Goal: Task Accomplishment & Management: Manage account settings

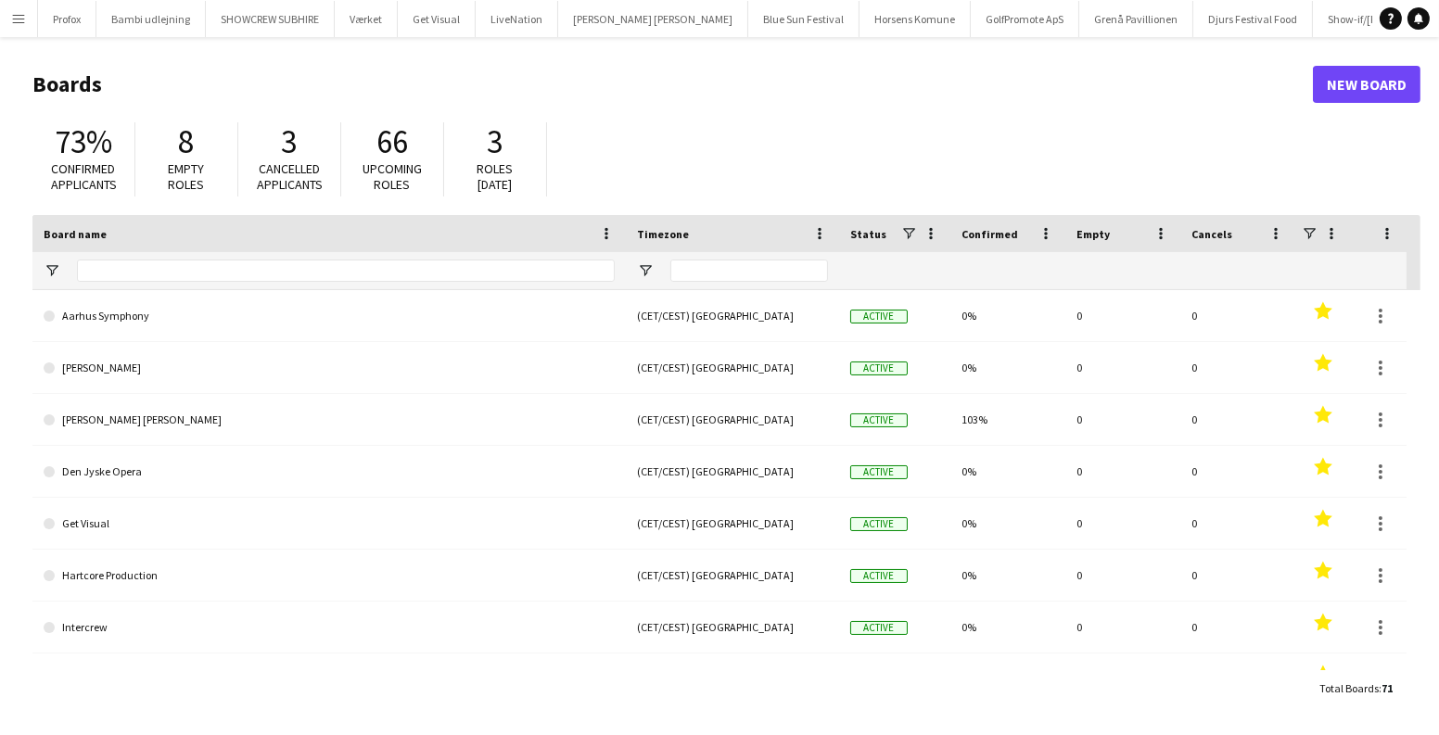
click at [30, 33] on button "Menu" at bounding box center [18, 18] width 37 height 37
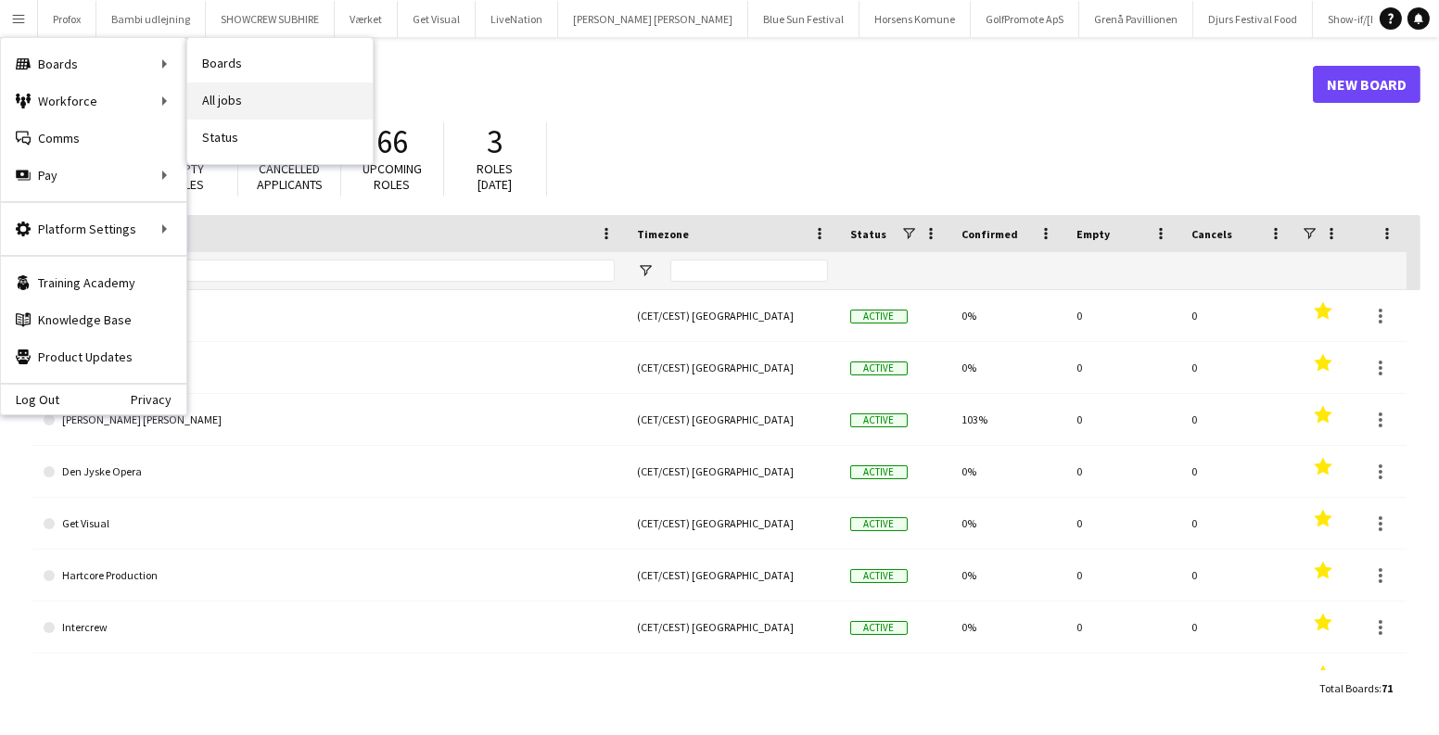
click at [274, 85] on link "All jobs" at bounding box center [279, 101] width 185 height 37
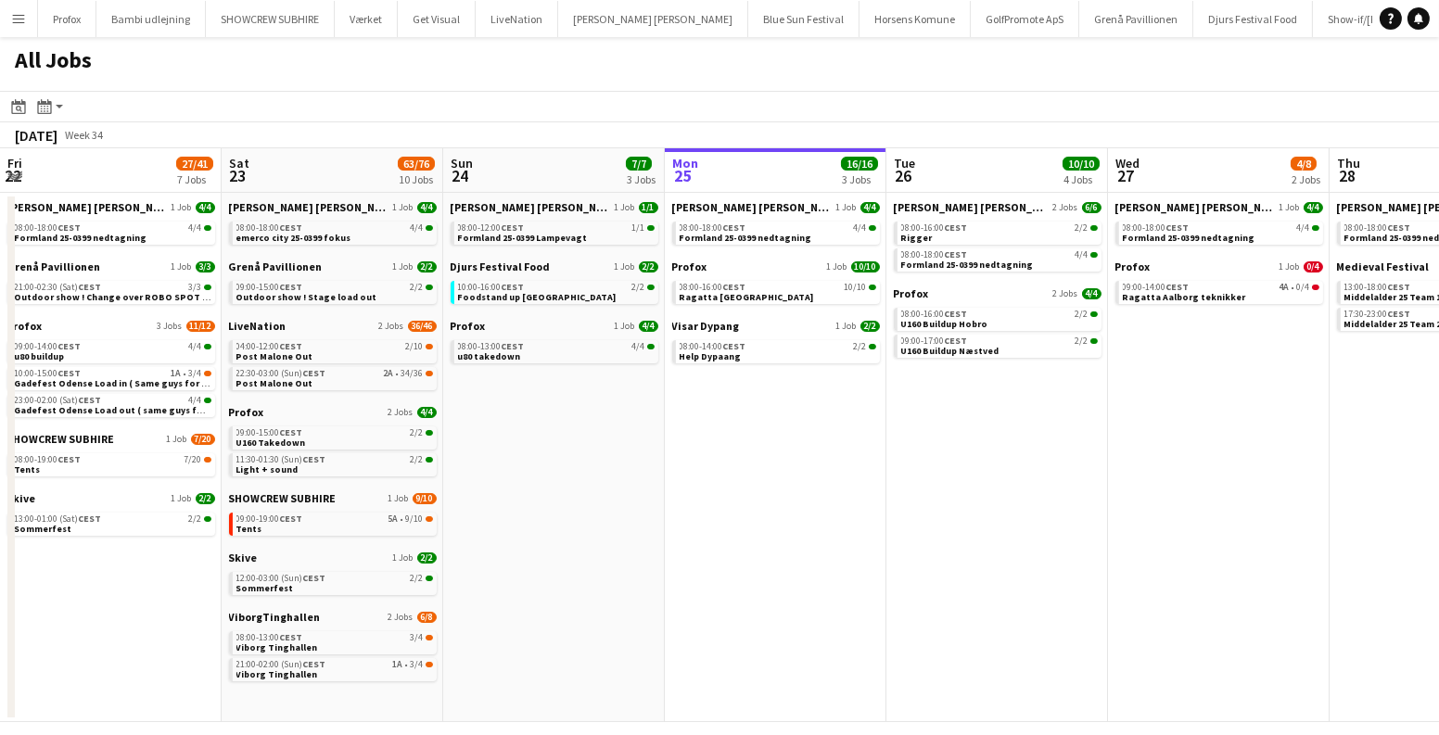
scroll to position [0, 443]
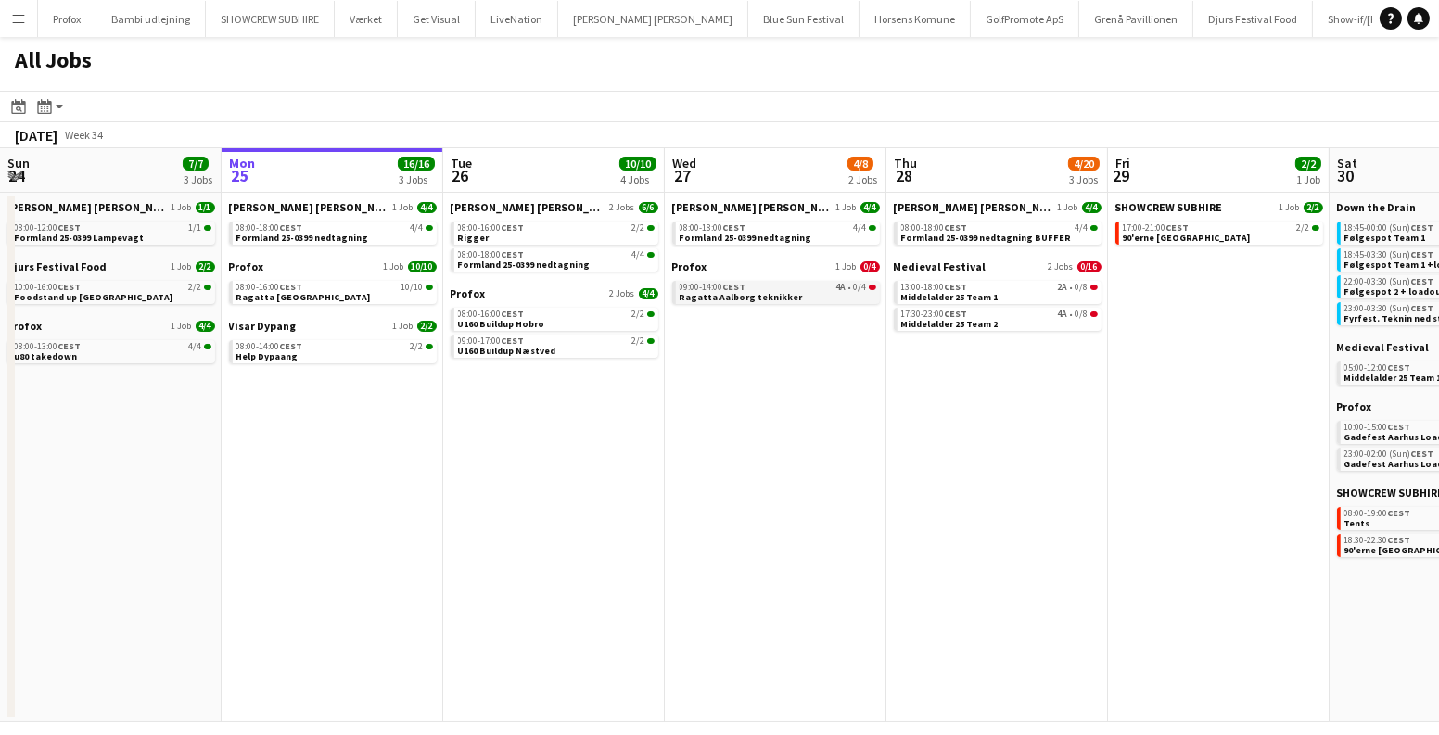
click at [849, 298] on link "09:00-14:00 CEST 4A • 0/4 Ragatta Aalborg teknikker" at bounding box center [778, 291] width 197 height 21
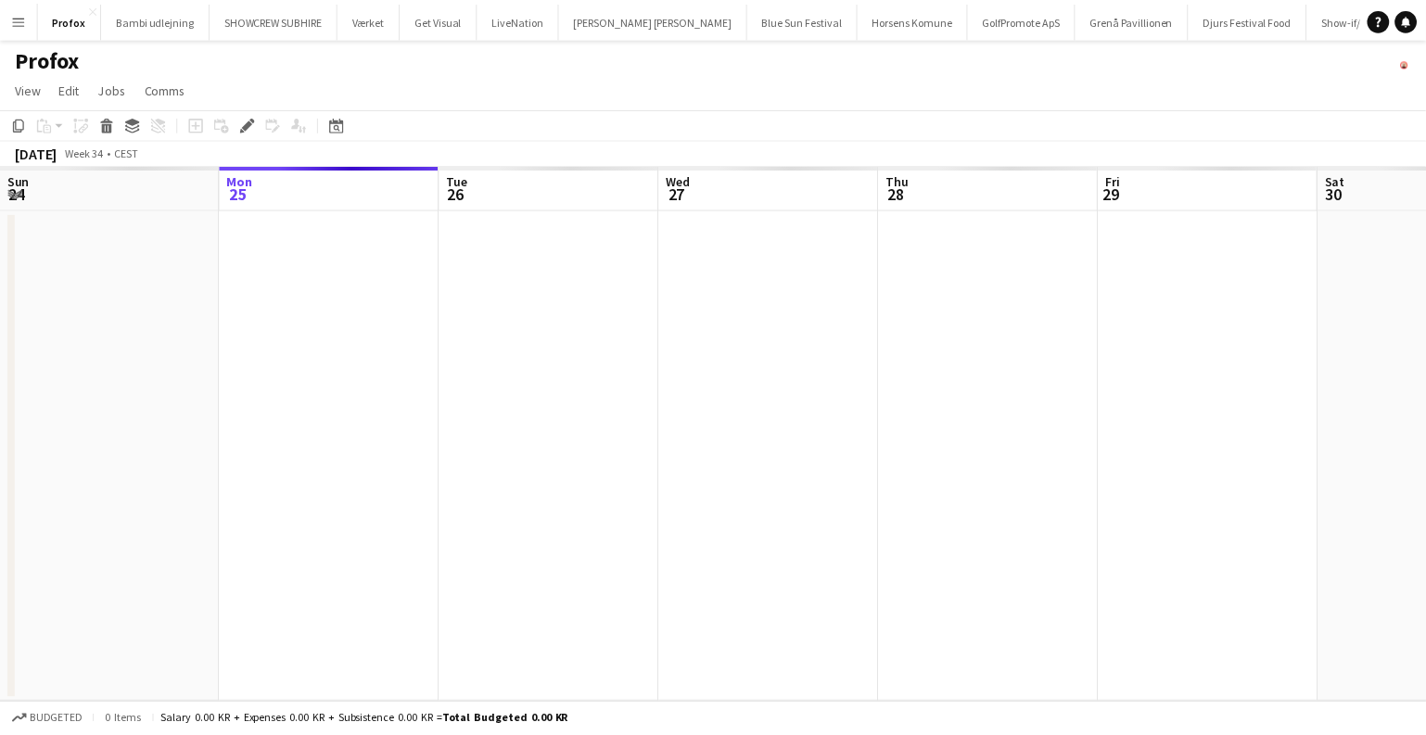
scroll to position [0, 637]
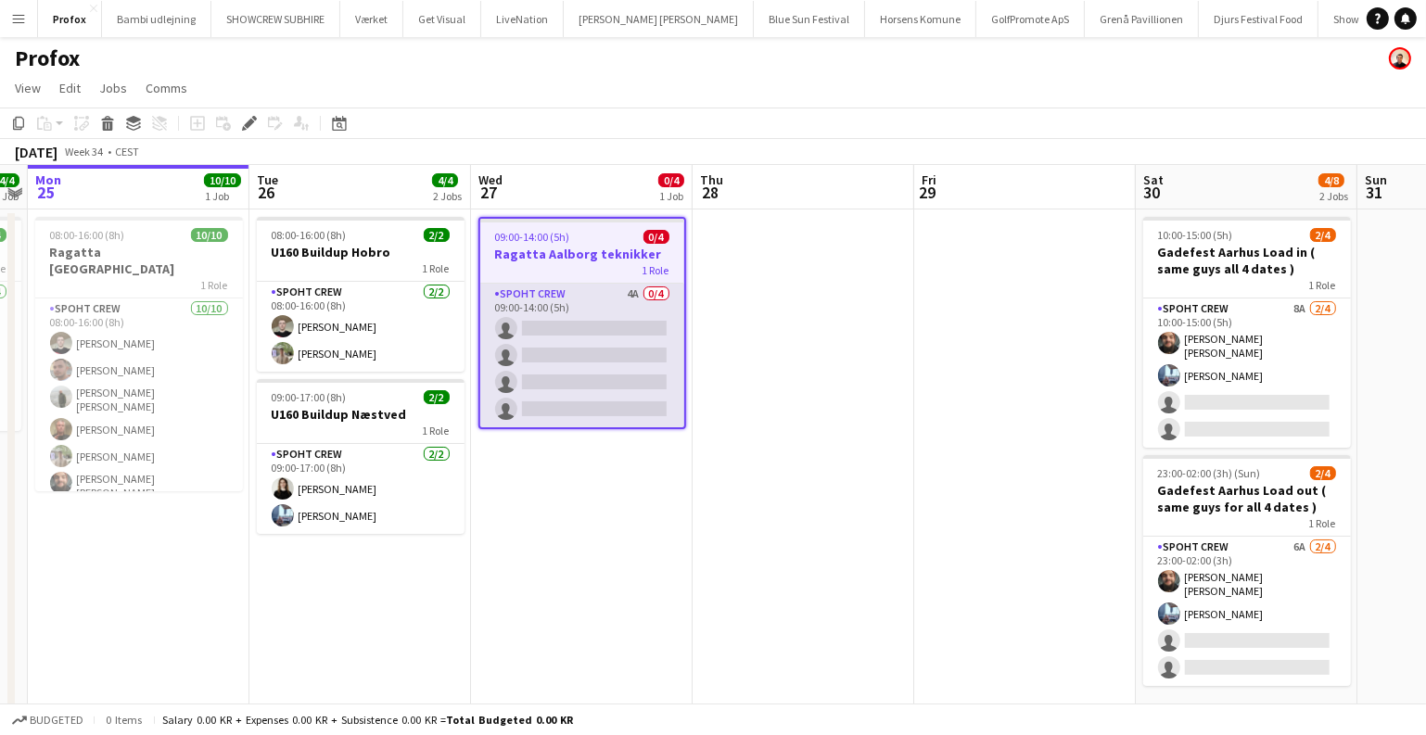
click at [627, 350] on app-card-role "Spoht Crew 4A 0/4 09:00-14:00 (5h) single-neutral-actions single-neutral-action…" at bounding box center [582, 356] width 204 height 144
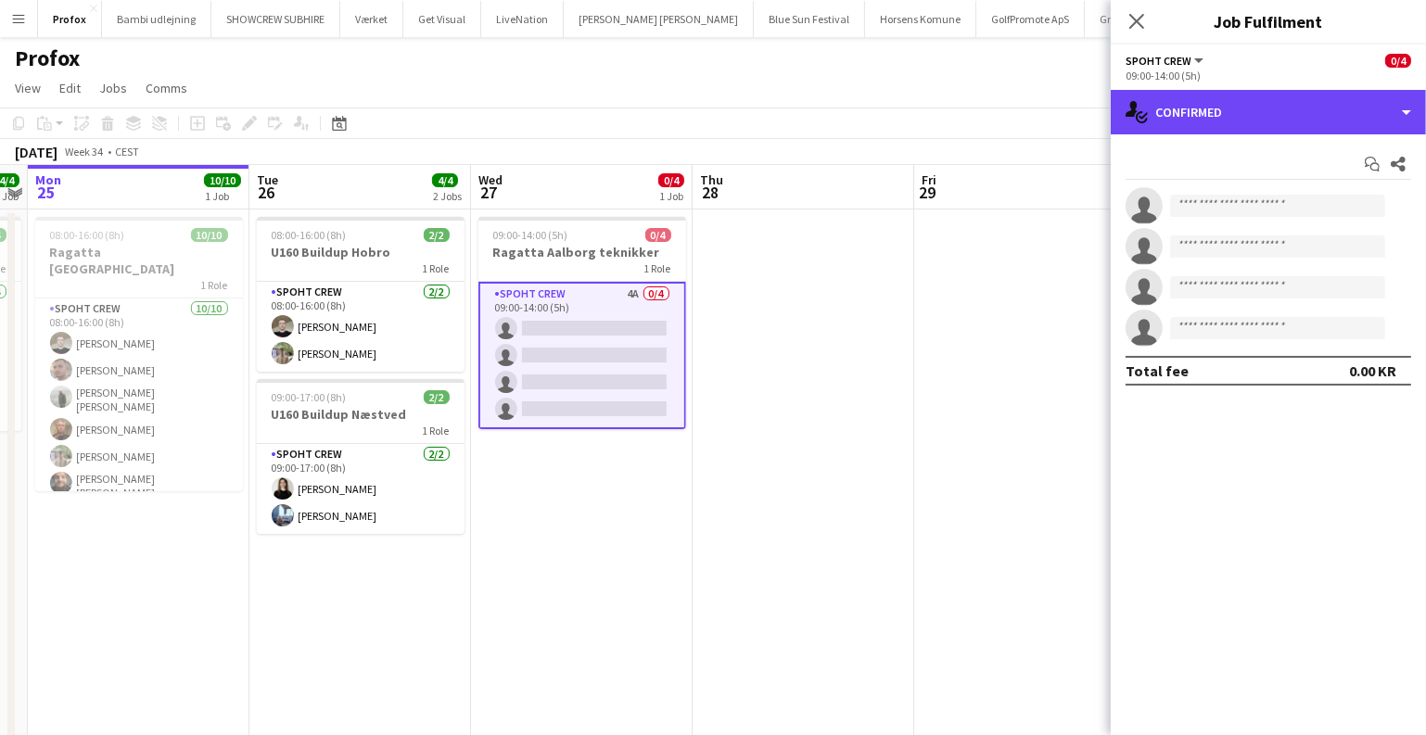
drag, startPoint x: 1280, startPoint y: 103, endPoint x: 1313, endPoint y: 190, distance: 93.3
click at [1281, 103] on div "single-neutral-actions-check-2 Confirmed" at bounding box center [1268, 112] width 315 height 45
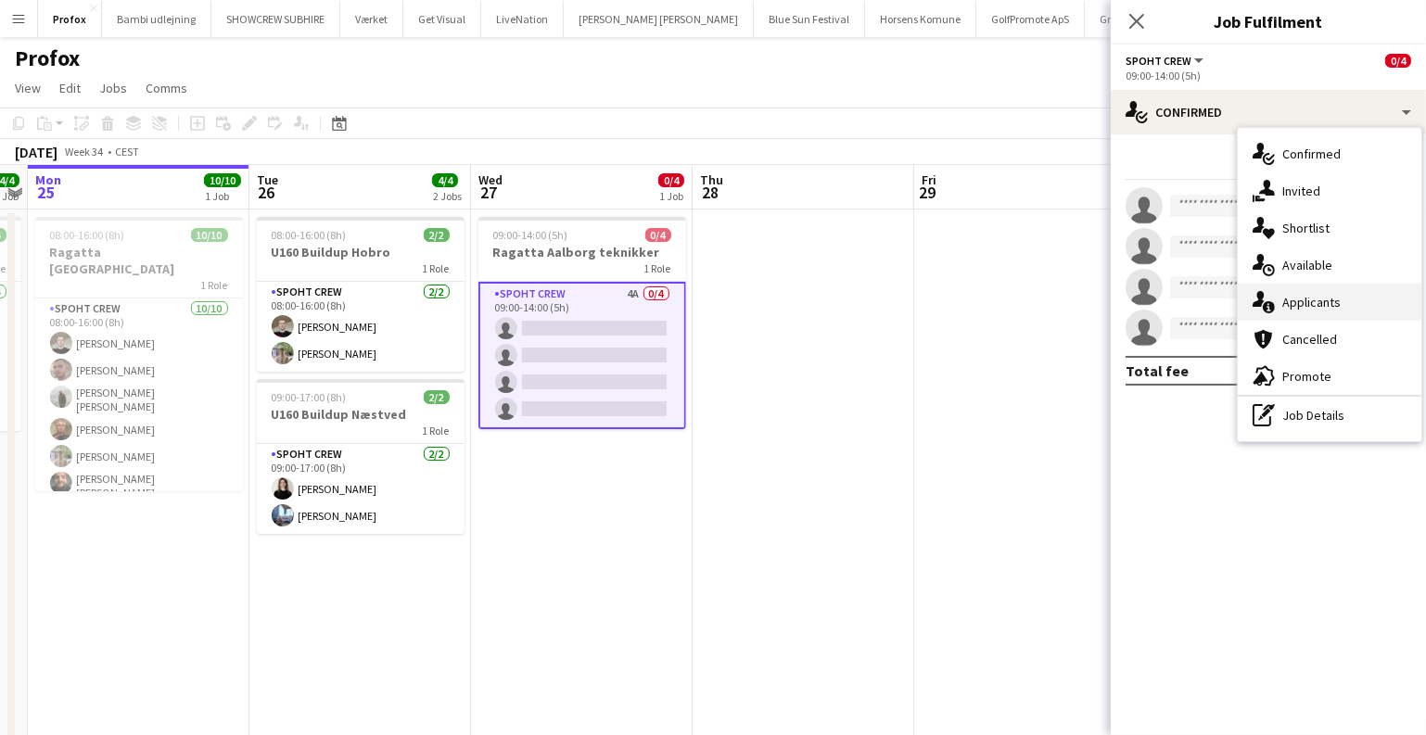
click at [1334, 301] on div "single-neutral-actions-information Applicants" at bounding box center [1330, 302] width 184 height 37
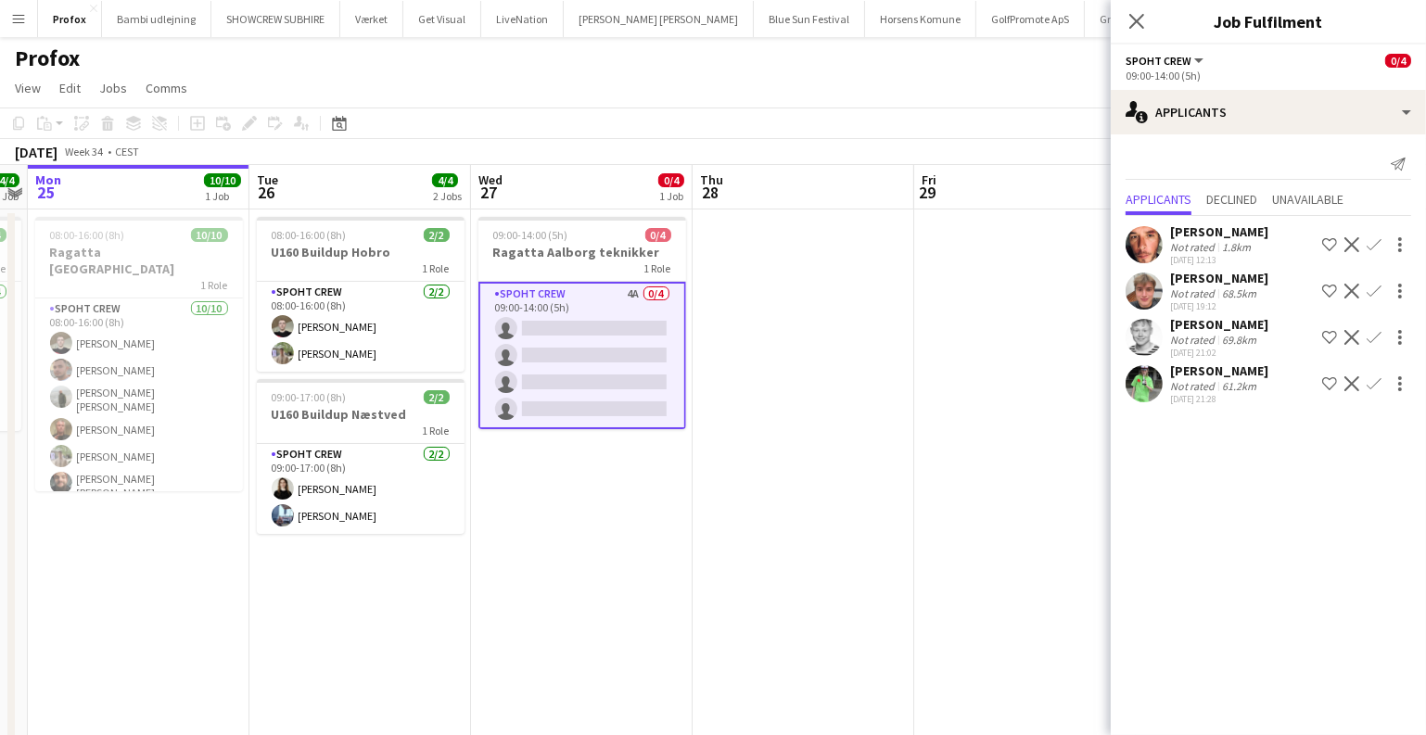
click at [1151, 342] on app-user-avatar at bounding box center [1144, 337] width 37 height 37
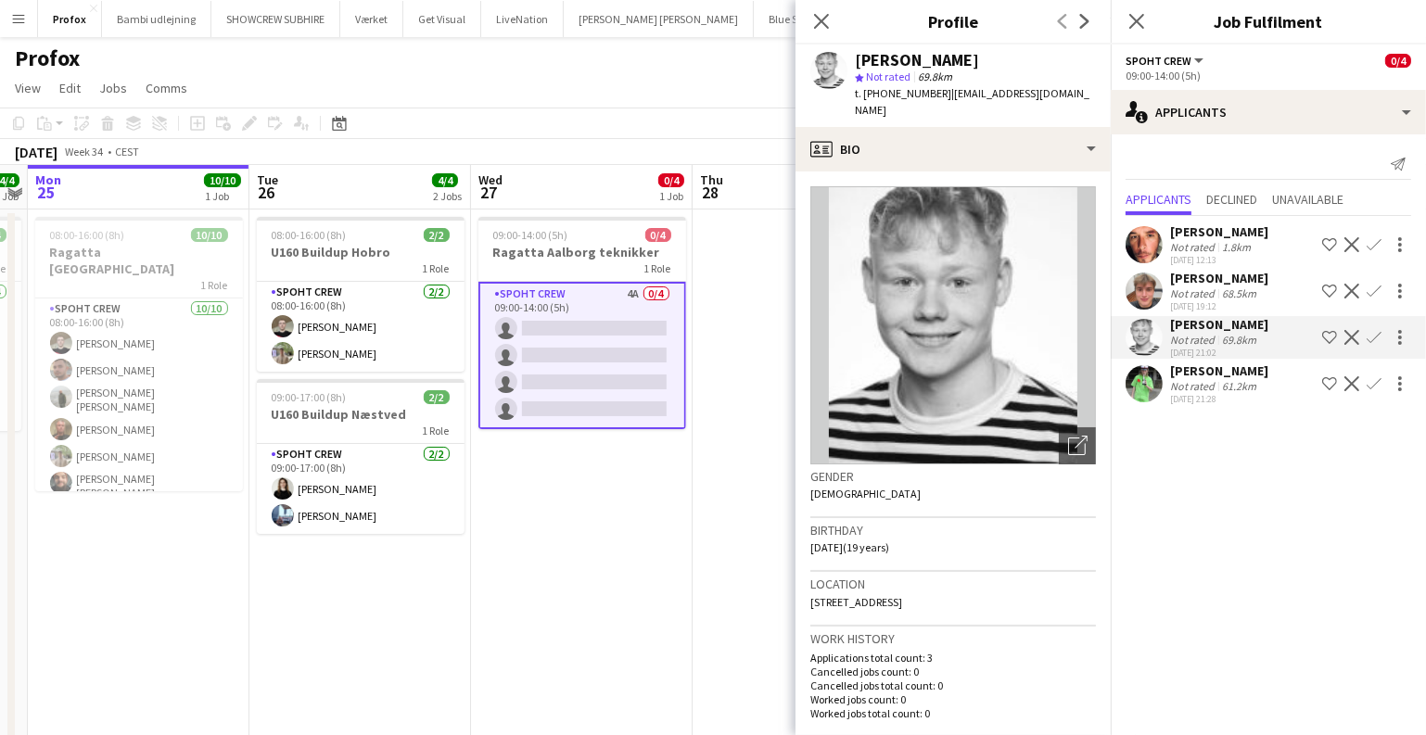
click at [1263, 377] on div "Håkon Lerche Not rated 61.2km 25-08-2025 21:28 Shortlist crew Decline Confirm" at bounding box center [1268, 384] width 315 height 43
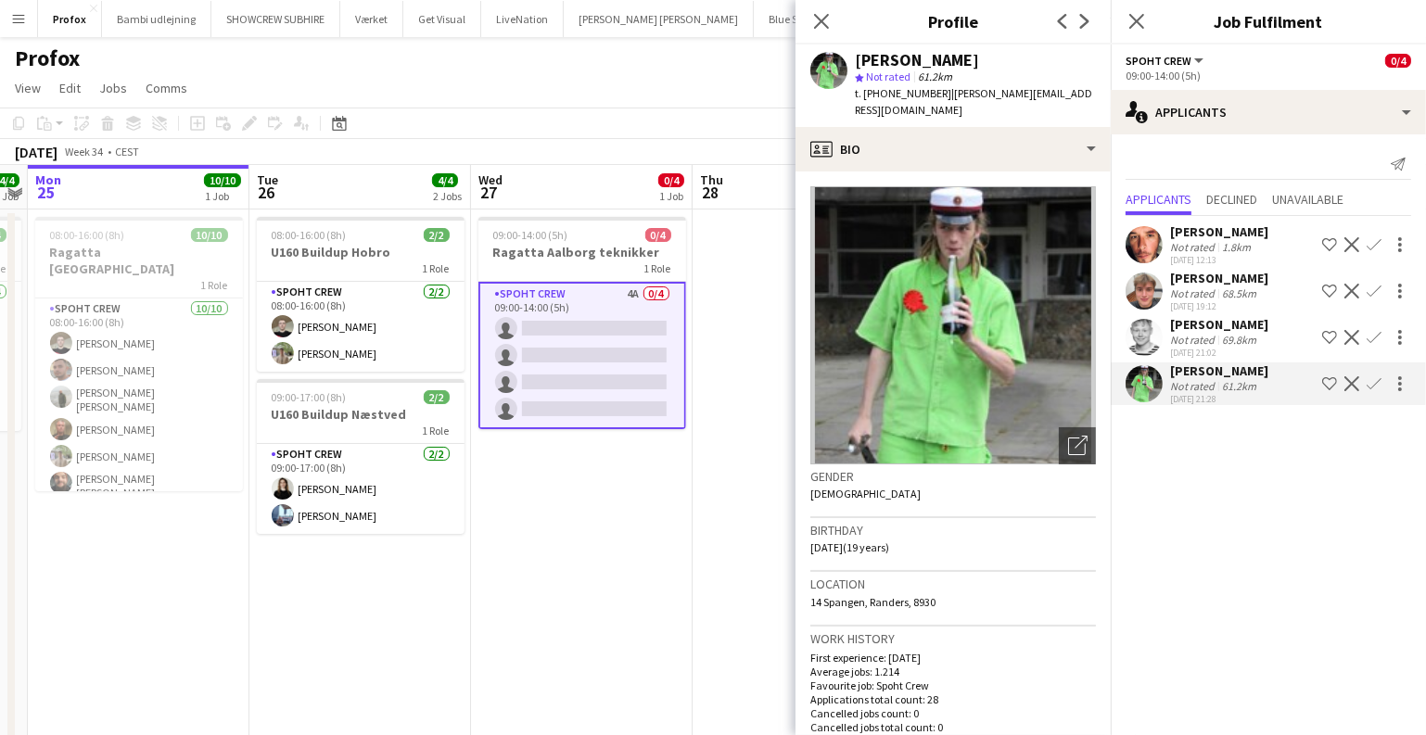
click at [1375, 381] on app-icon "Confirm" at bounding box center [1374, 383] width 15 height 15
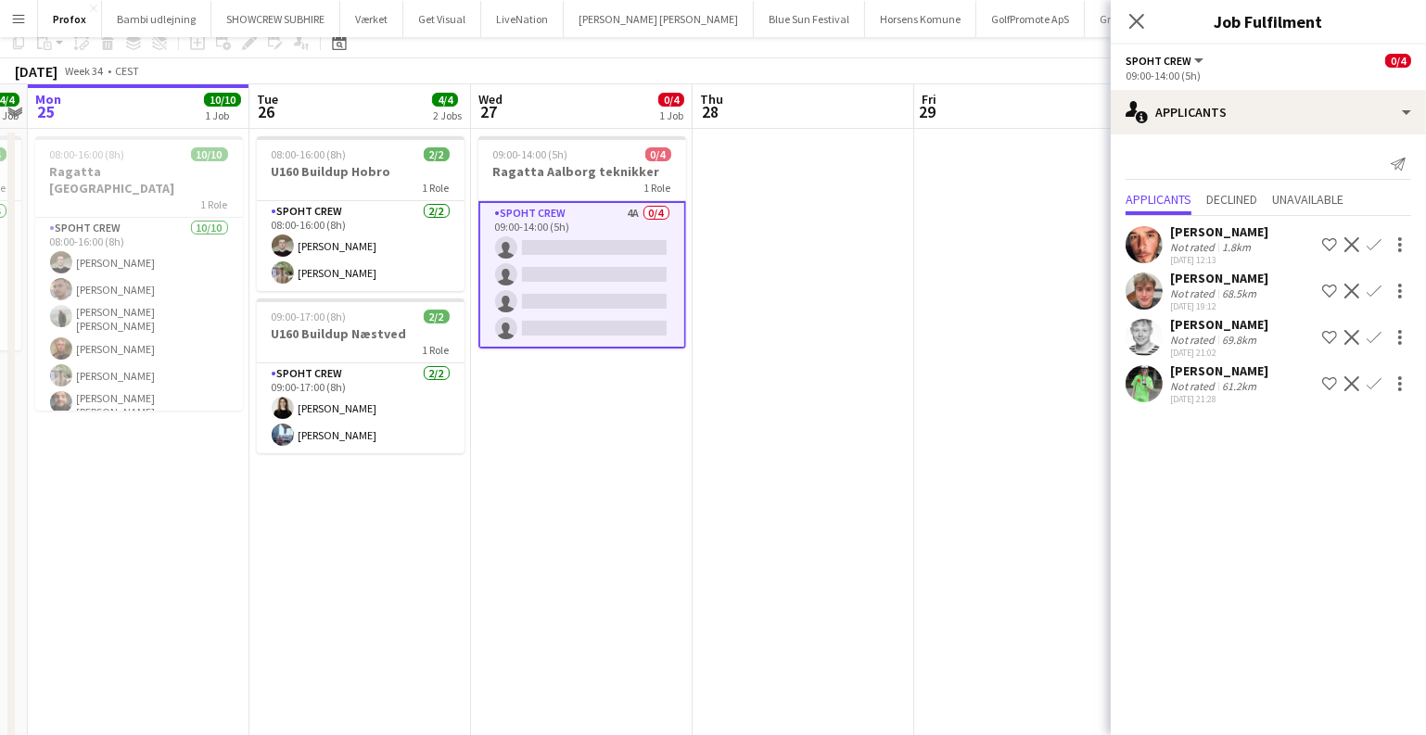
scroll to position [83, 0]
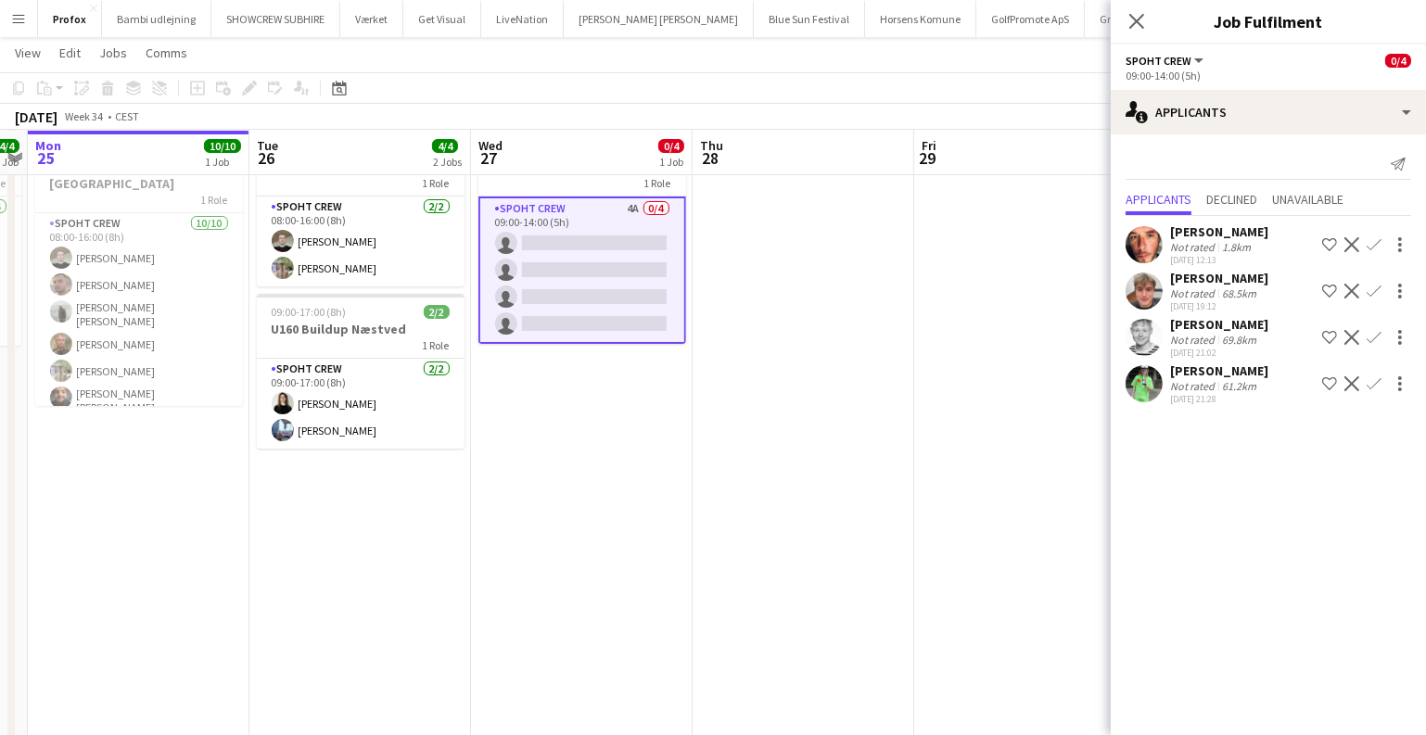
click at [1379, 376] on app-icon "Confirm" at bounding box center [1374, 383] width 15 height 15
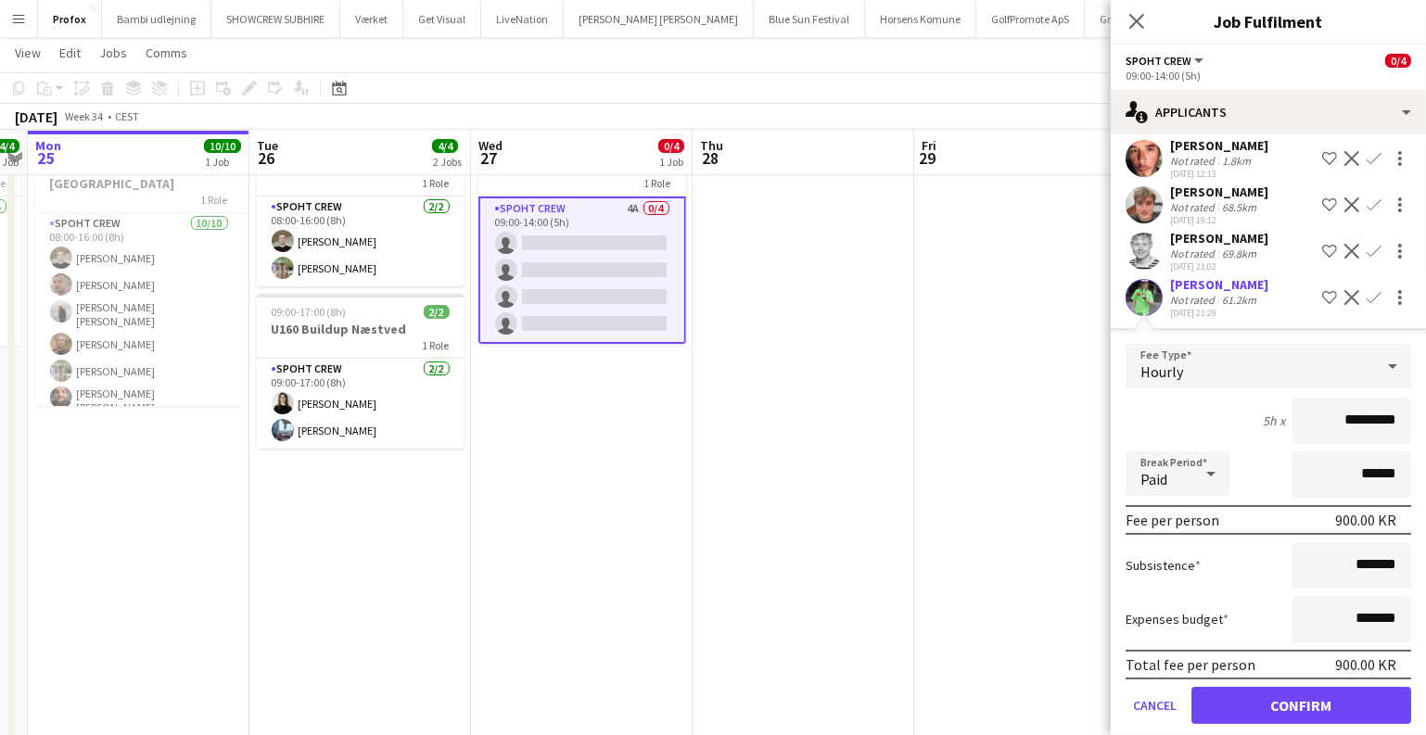
scroll to position [107, 0]
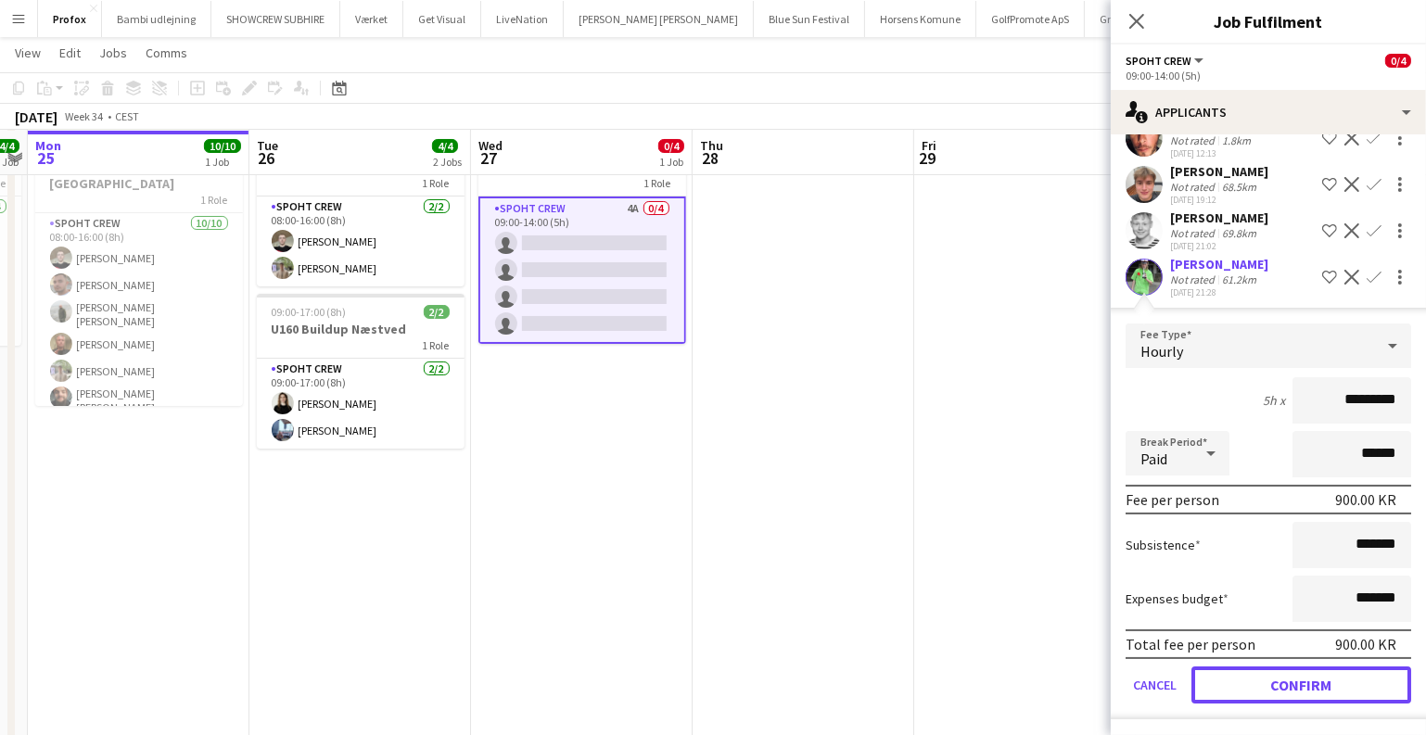
click at [1254, 688] on button "Confirm" at bounding box center [1302, 685] width 220 height 37
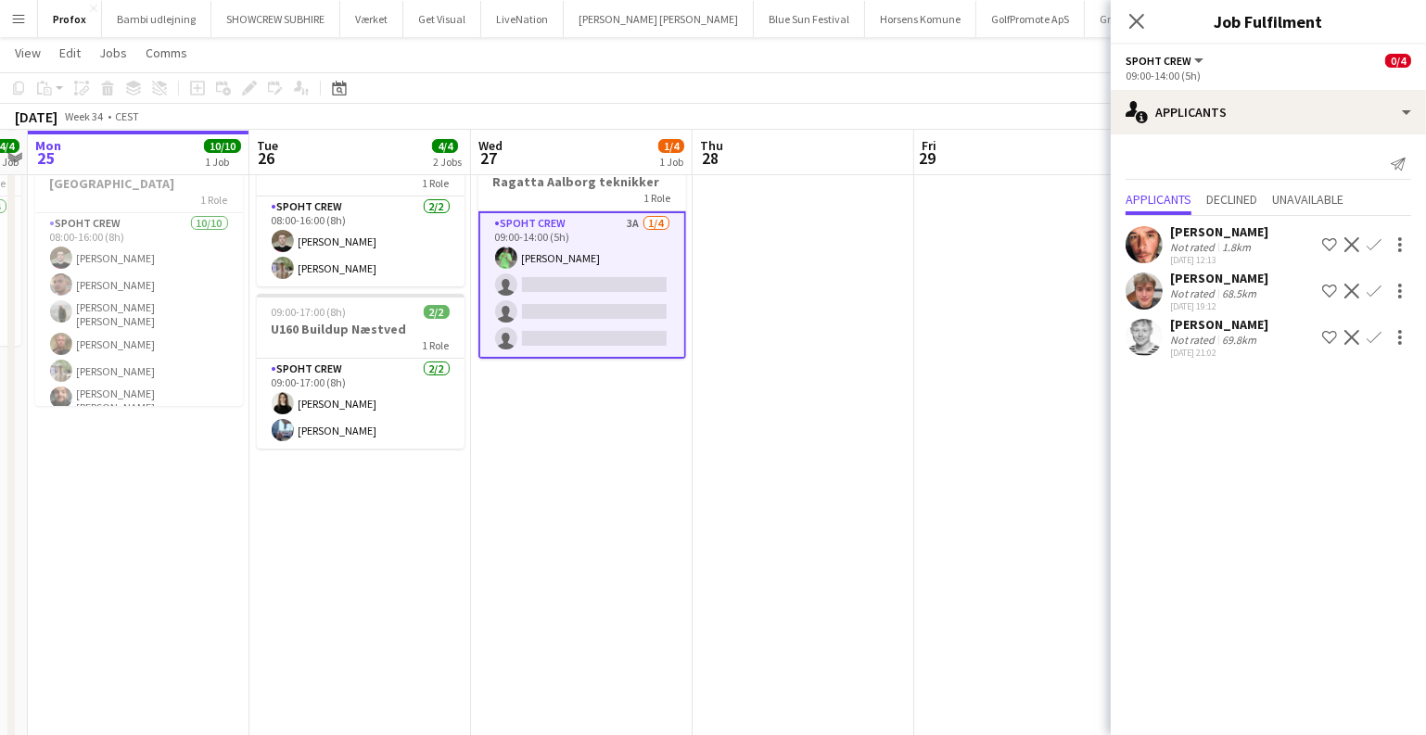
scroll to position [0, 0]
click at [1379, 336] on app-icon "Confirm" at bounding box center [1374, 337] width 15 height 15
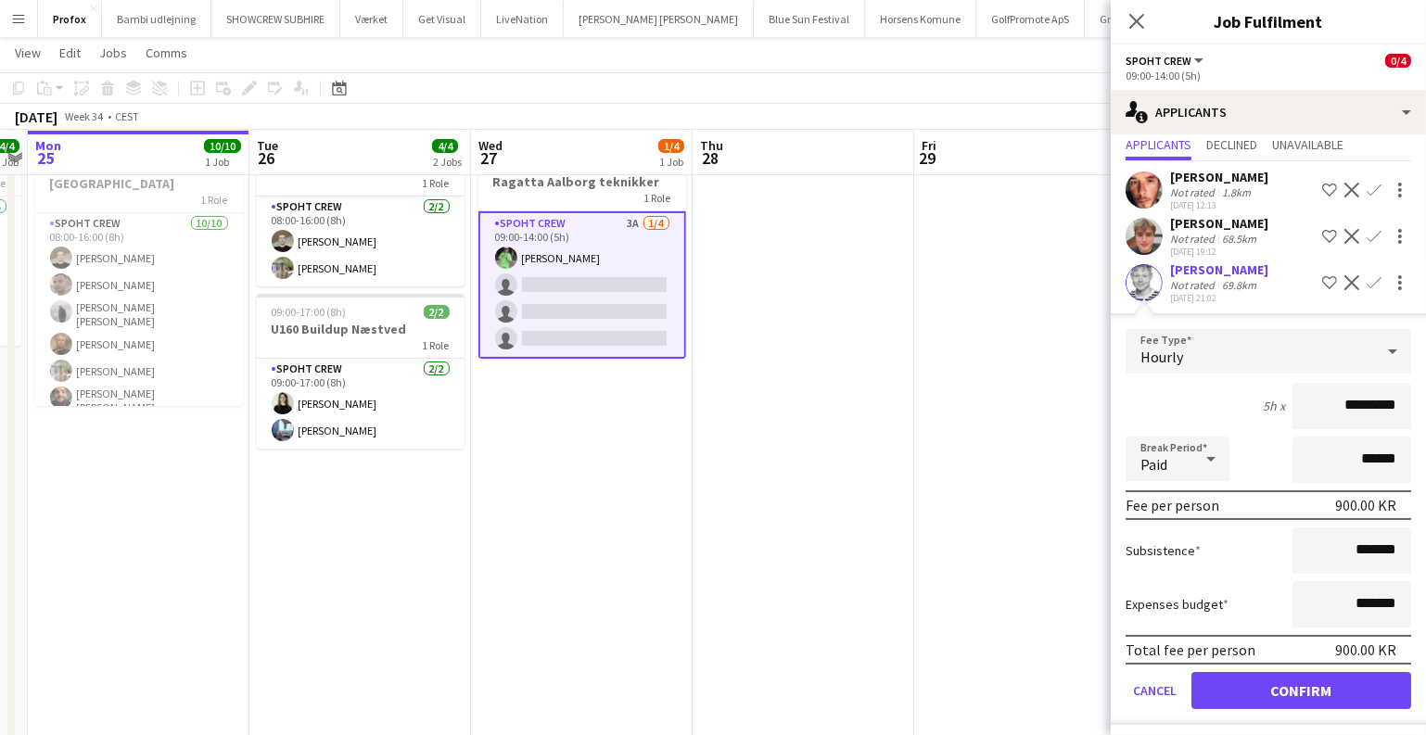
scroll to position [59, 0]
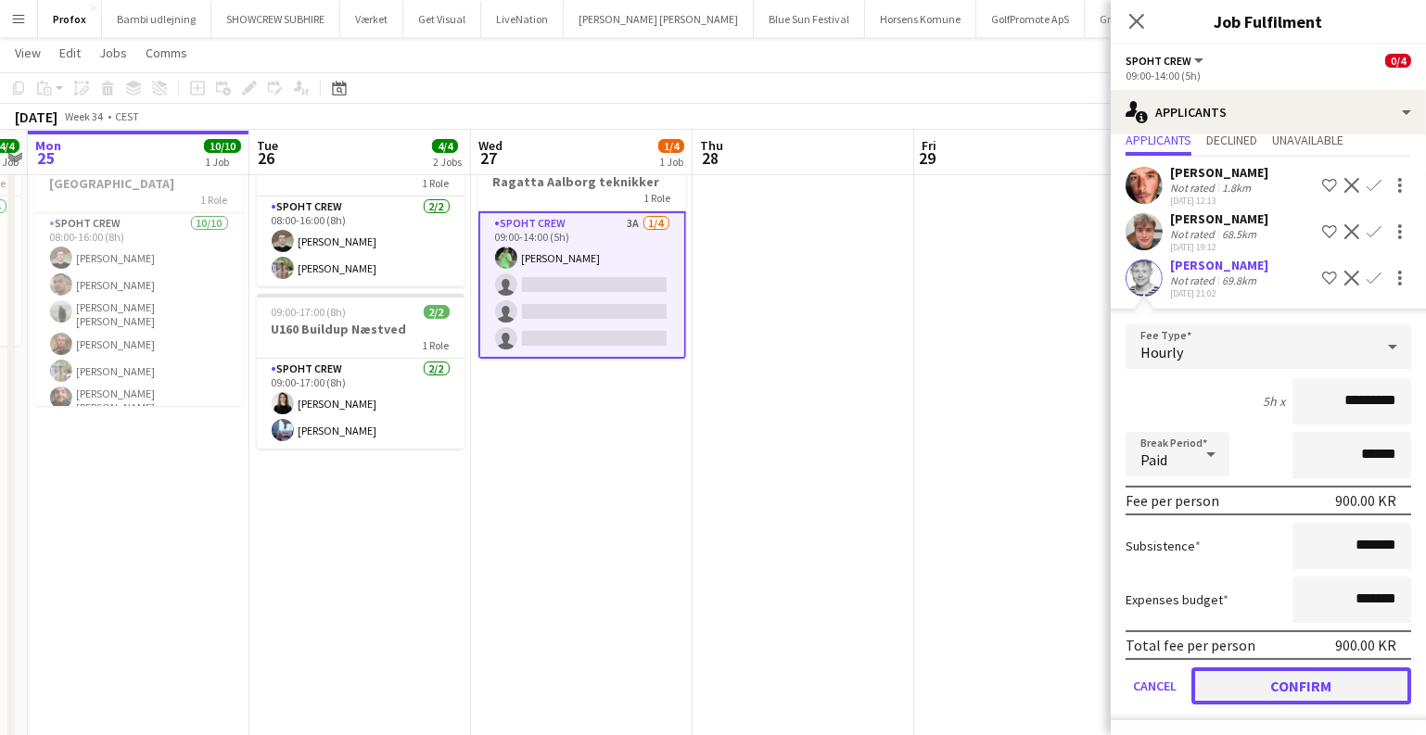
click at [1277, 671] on button "Confirm" at bounding box center [1302, 686] width 220 height 37
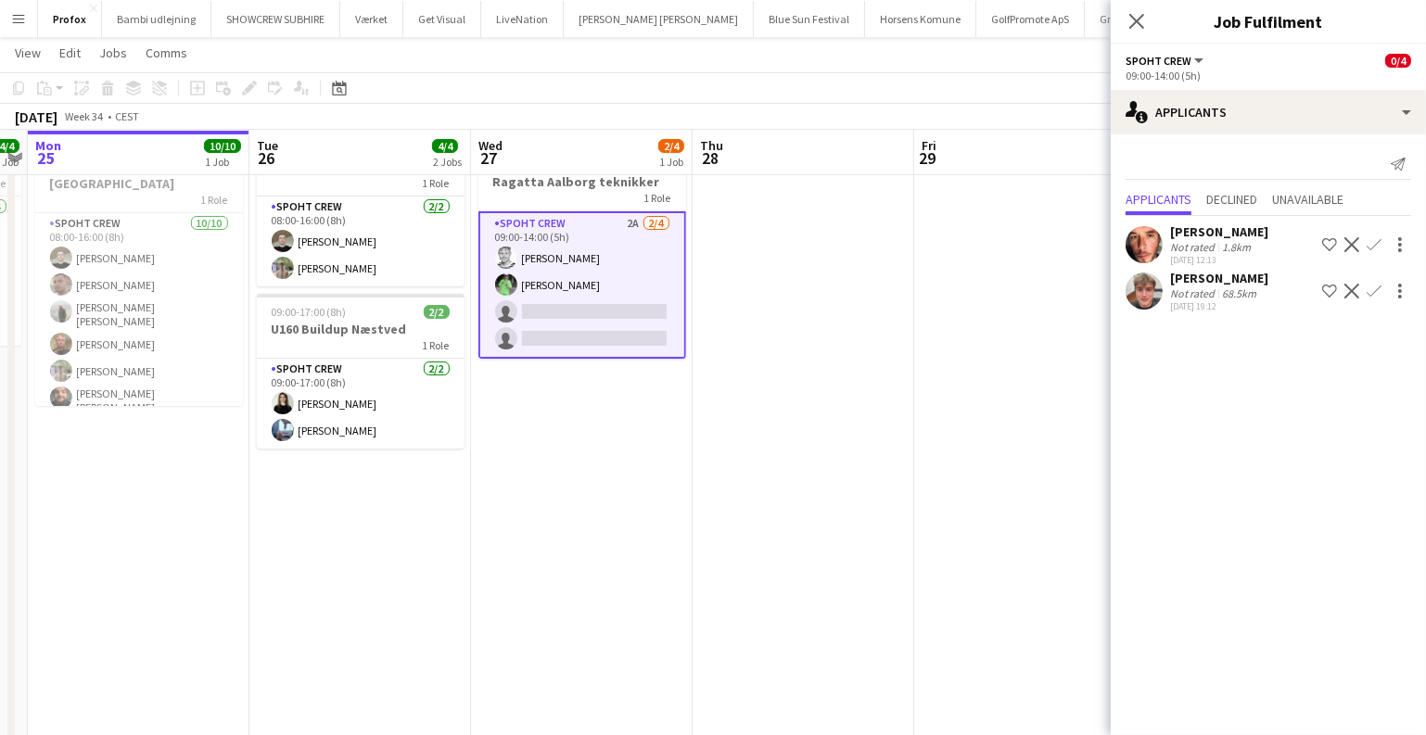
scroll to position [0, 0]
click at [1376, 289] on app-icon "Confirm" at bounding box center [1374, 291] width 15 height 15
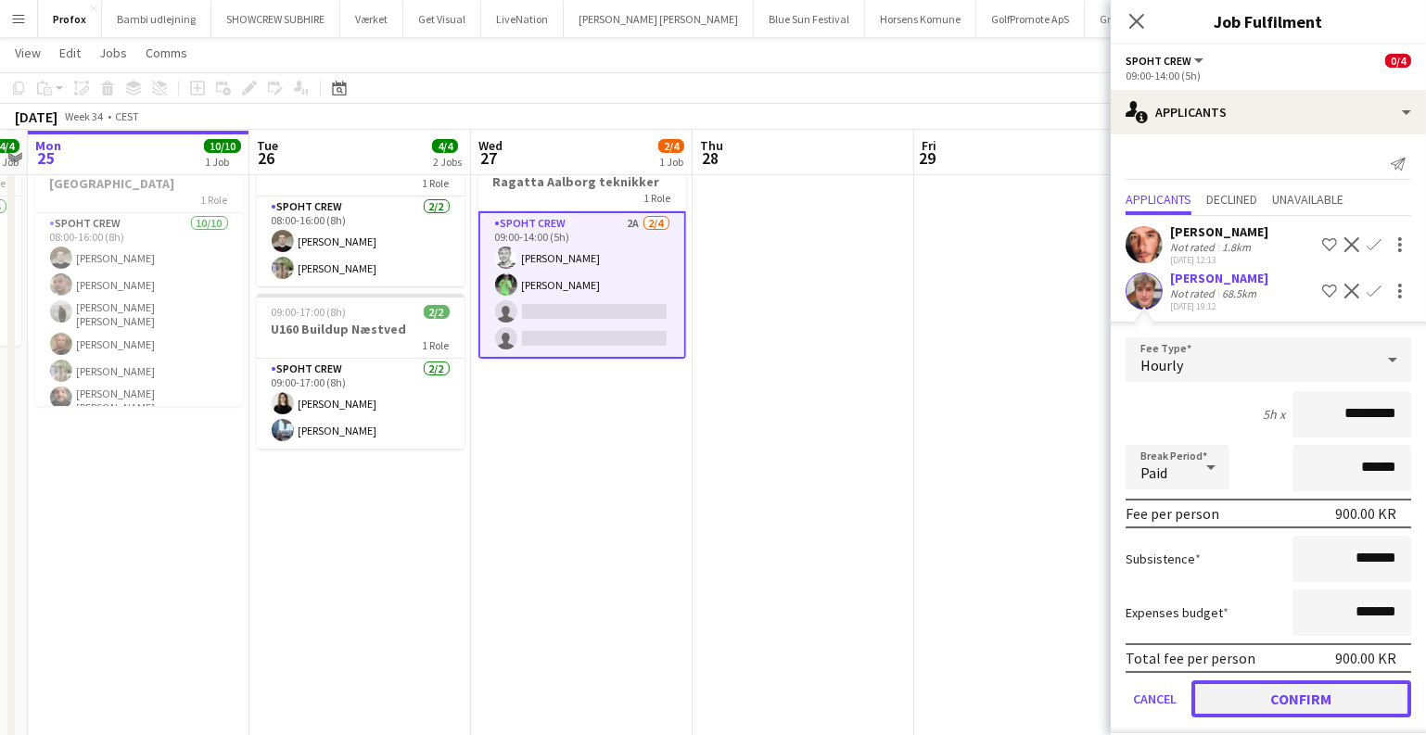
click at [1269, 682] on button "Confirm" at bounding box center [1302, 699] width 220 height 37
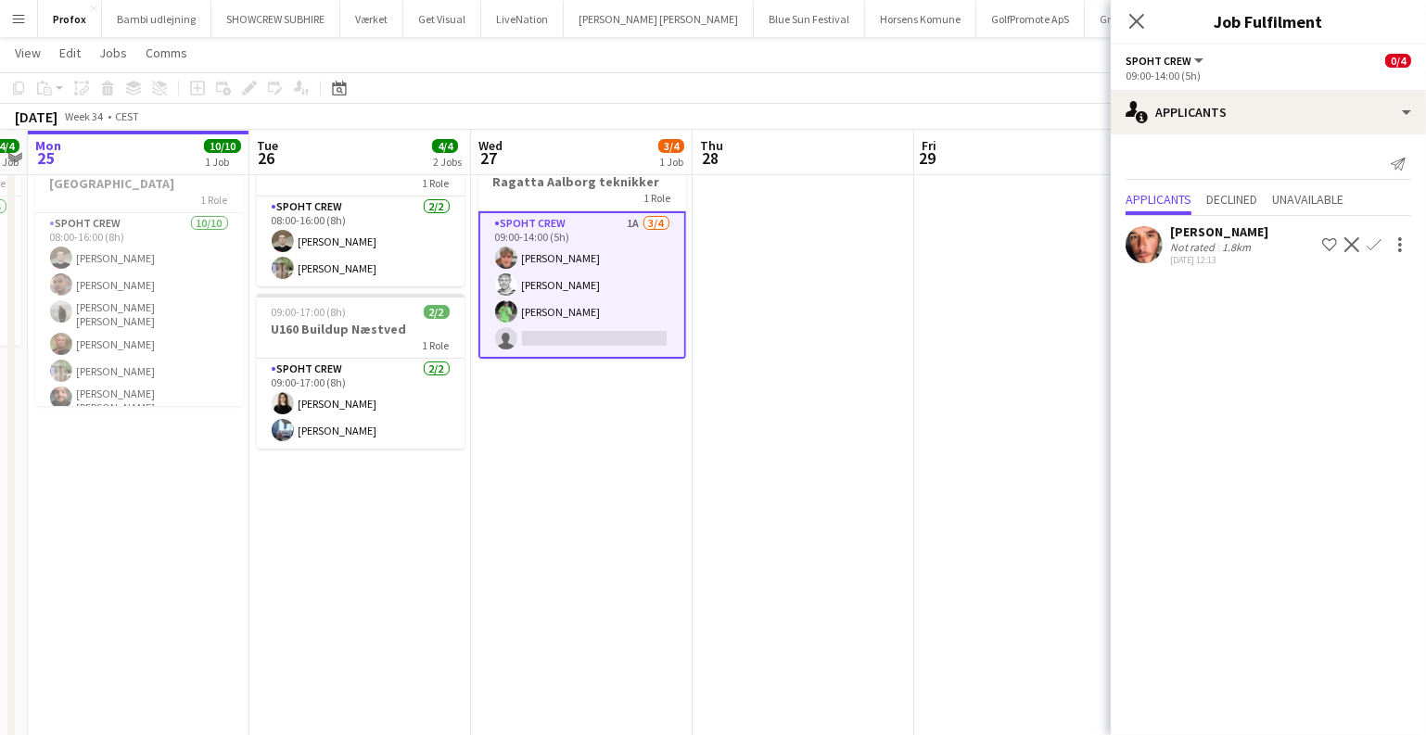
click at [980, 450] on app-date-cell at bounding box center [1025, 485] width 222 height 723
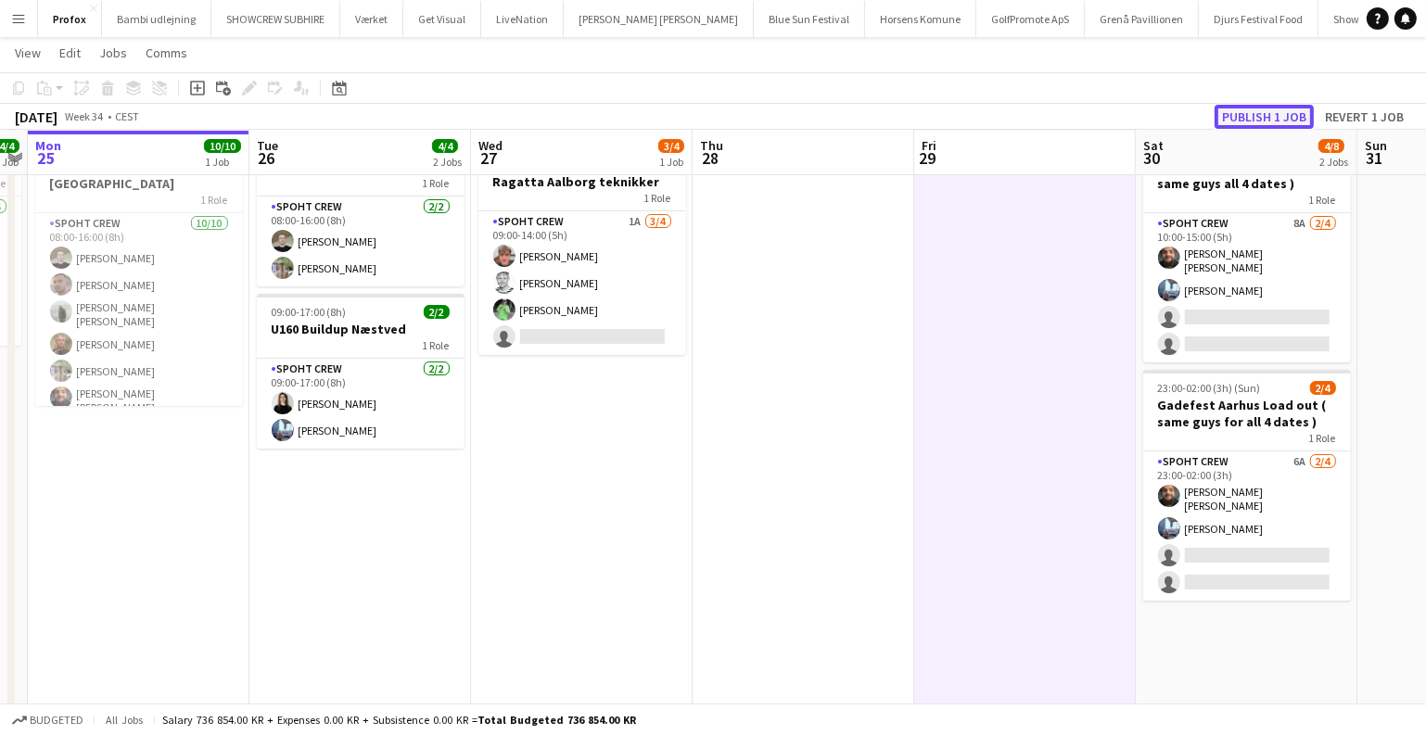
click at [1287, 105] on button "Publish 1 job" at bounding box center [1264, 117] width 99 height 24
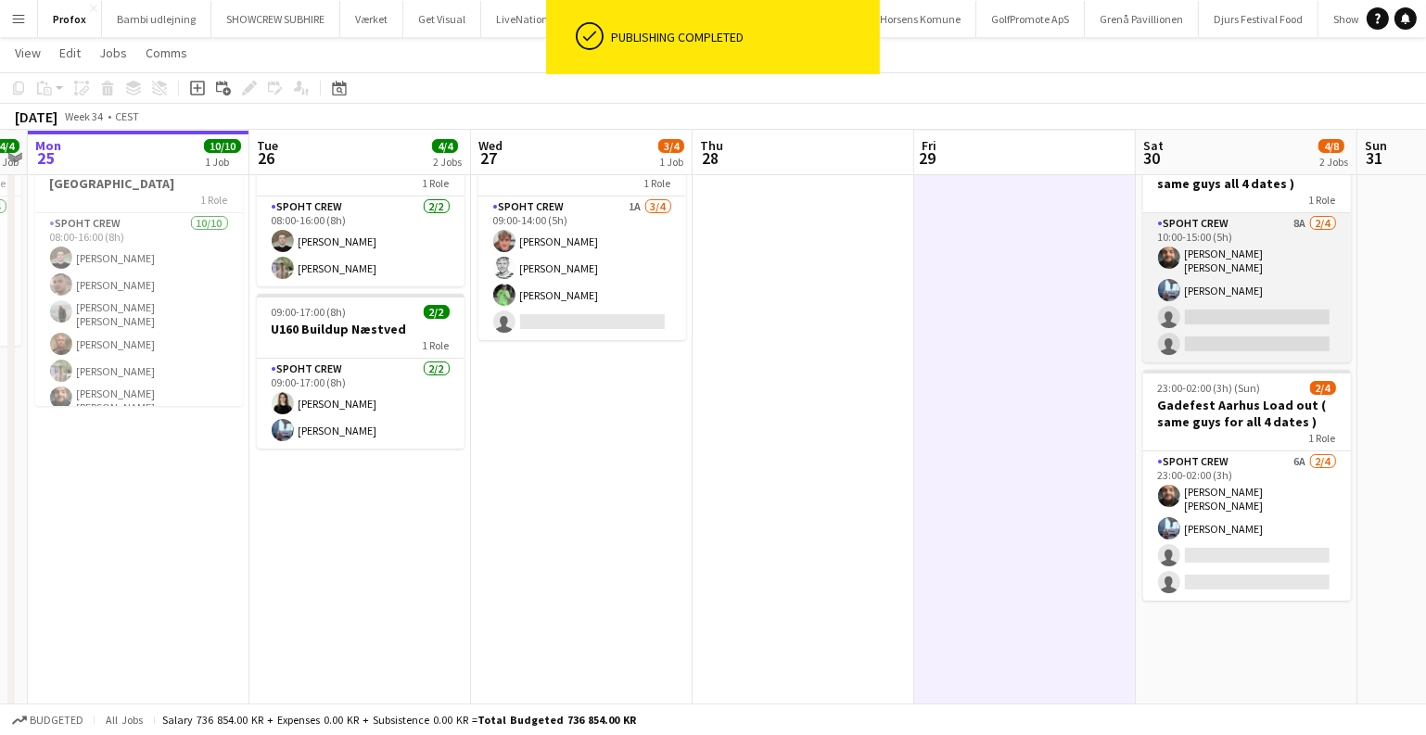
click at [1255, 302] on app-card-role "Spoht Crew 8A 2/4 10:00-15:00 (5h) Adam Shem Abraham Armando Irom single-neutra…" at bounding box center [1247, 287] width 208 height 149
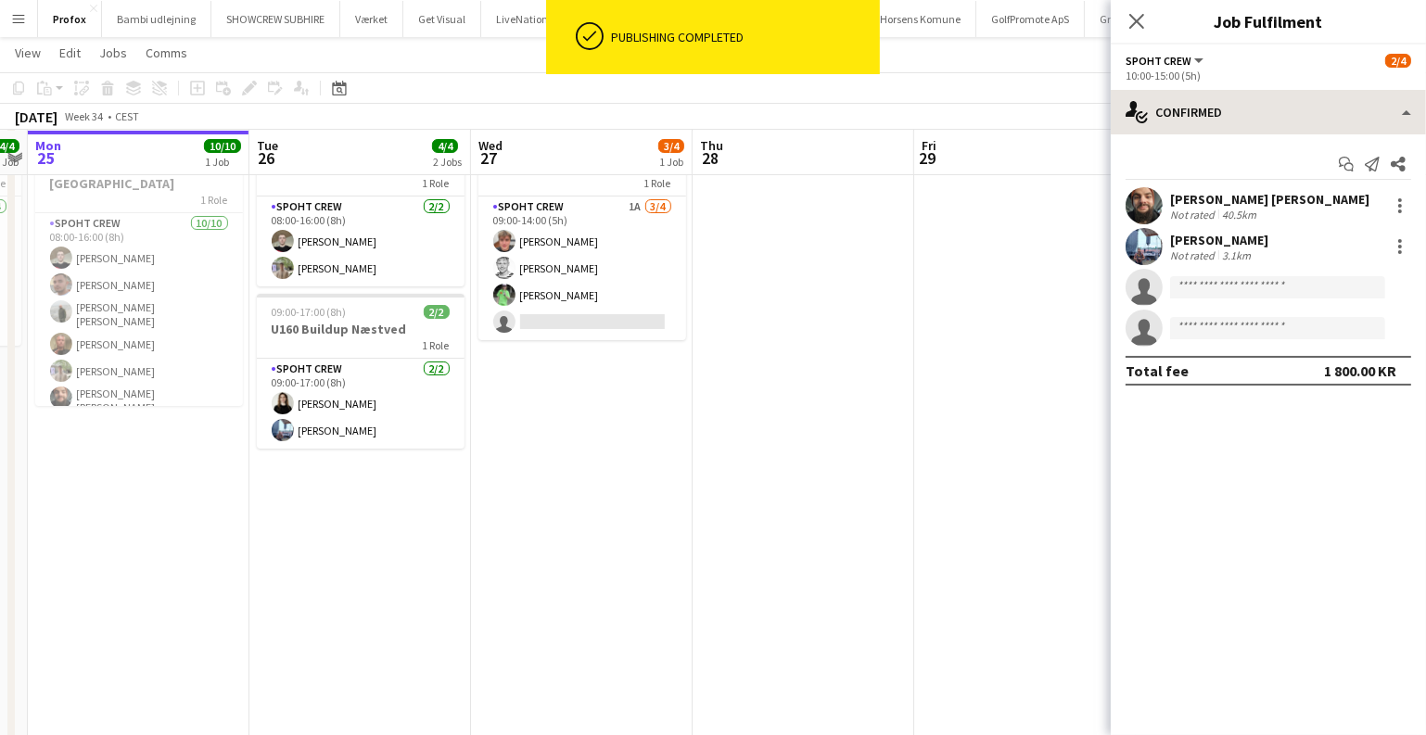
click at [1265, 88] on app-options-switcher "Spoht Crew All roles Spoht Crew 2/4 10:00-15:00 (5h)" at bounding box center [1268, 67] width 315 height 45
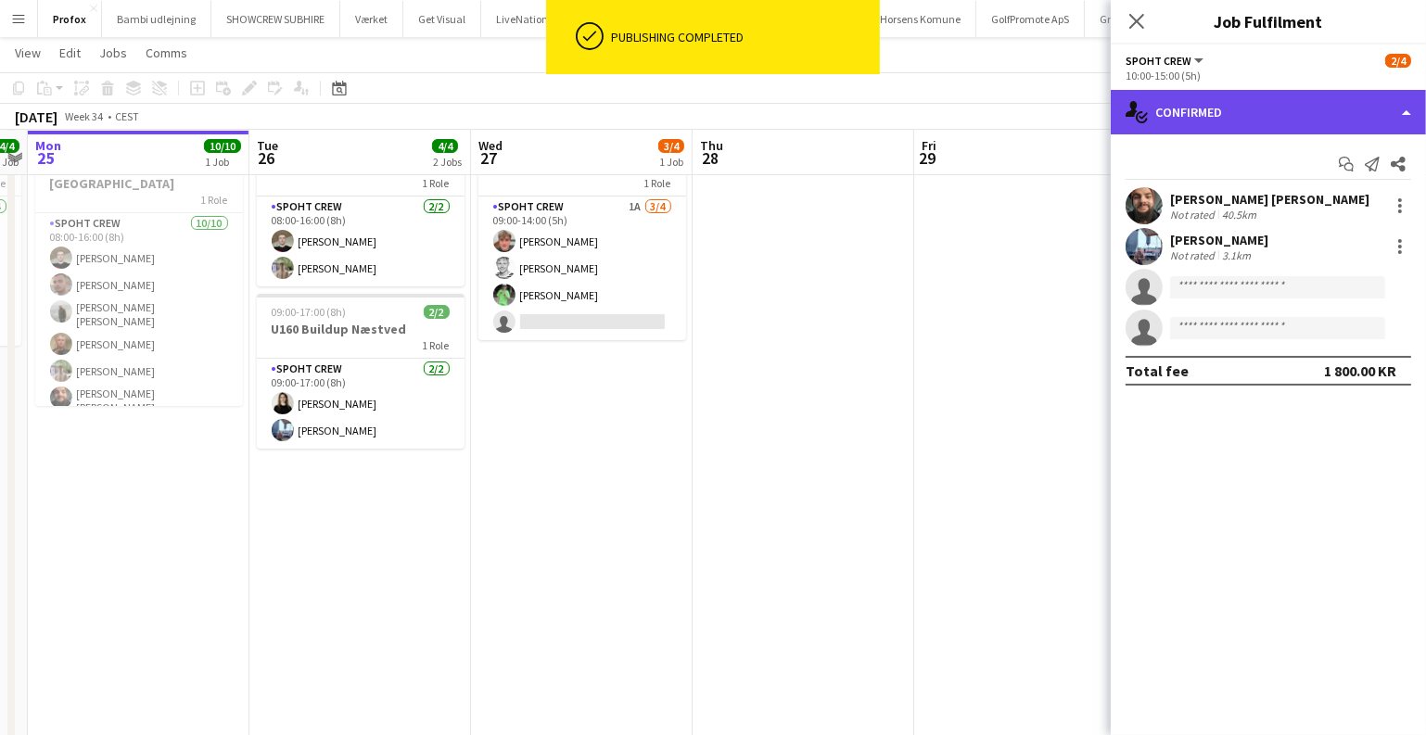
click at [1273, 126] on div "single-neutral-actions-check-2 Confirmed" at bounding box center [1268, 112] width 315 height 45
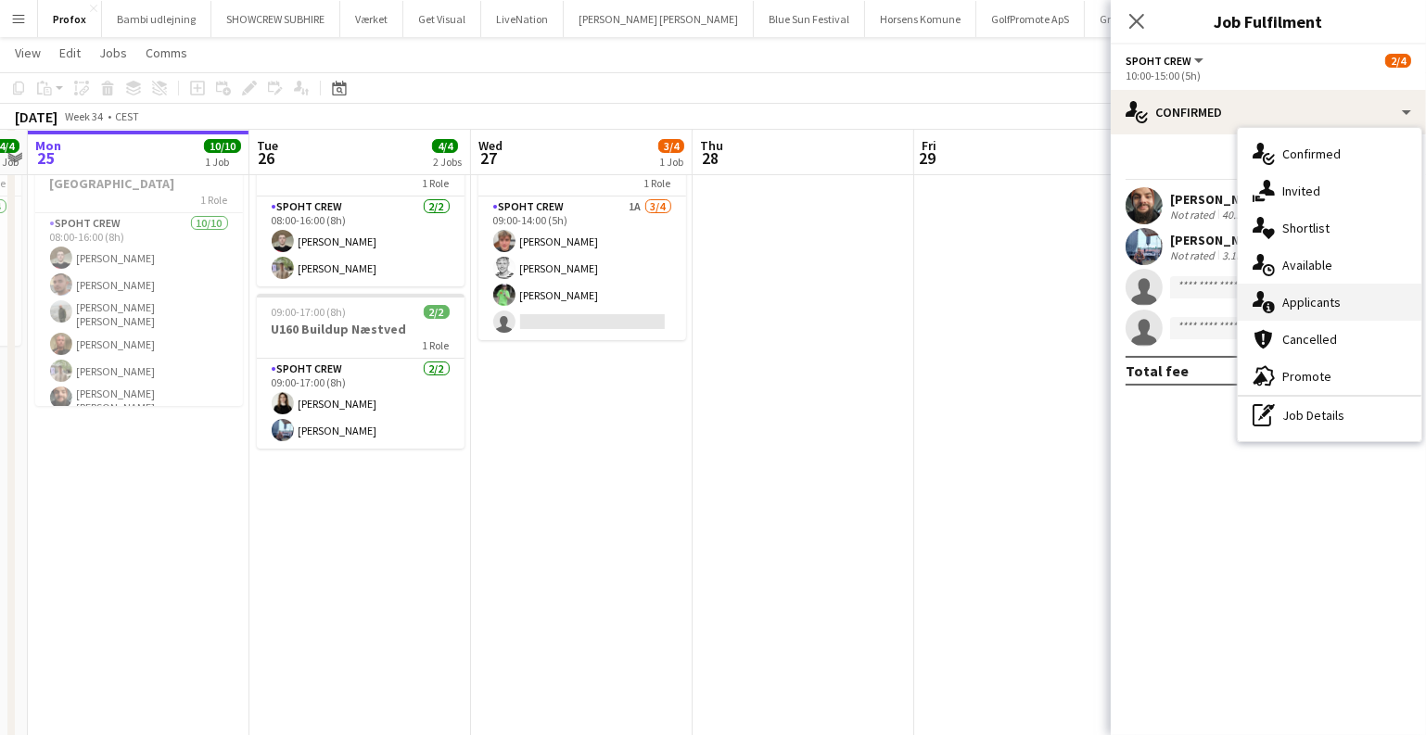
click at [1304, 297] on div "single-neutral-actions-information Applicants" at bounding box center [1330, 302] width 184 height 37
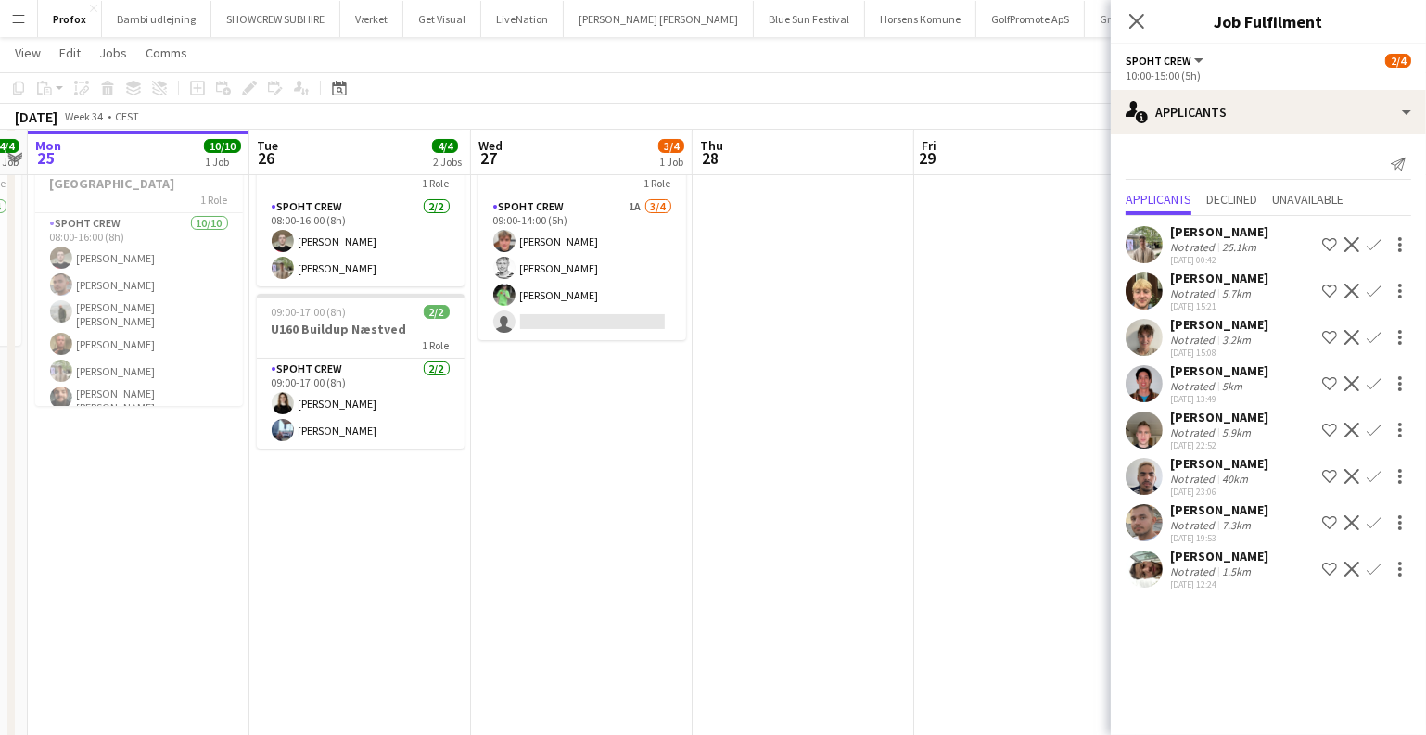
scroll to position [49, 0]
click at [997, 376] on app-date-cell at bounding box center [1025, 485] width 222 height 723
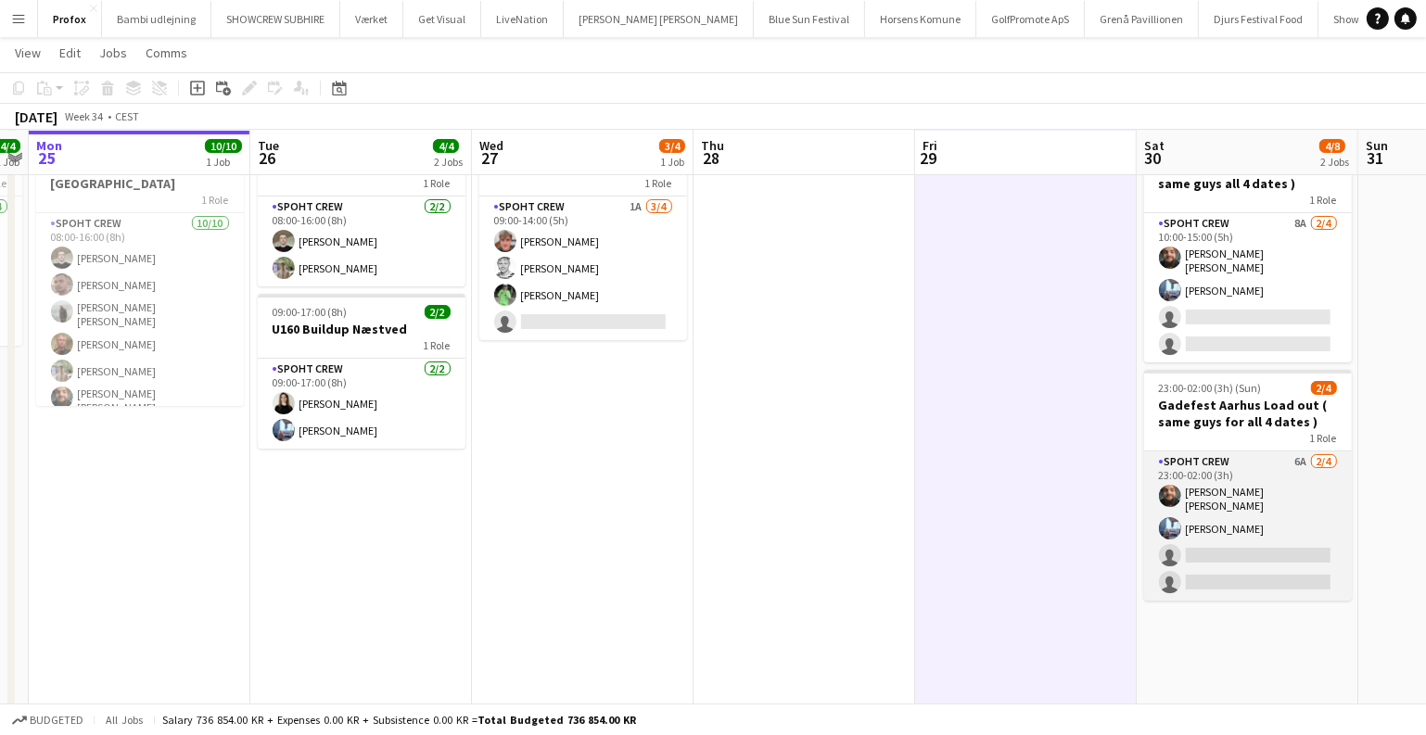
click at [1202, 491] on app-card-role "Spoht Crew 6A 2/4 23:00-02:00 (3h) Adam Shem Abraham Armando Irom single-neutra…" at bounding box center [1248, 526] width 208 height 149
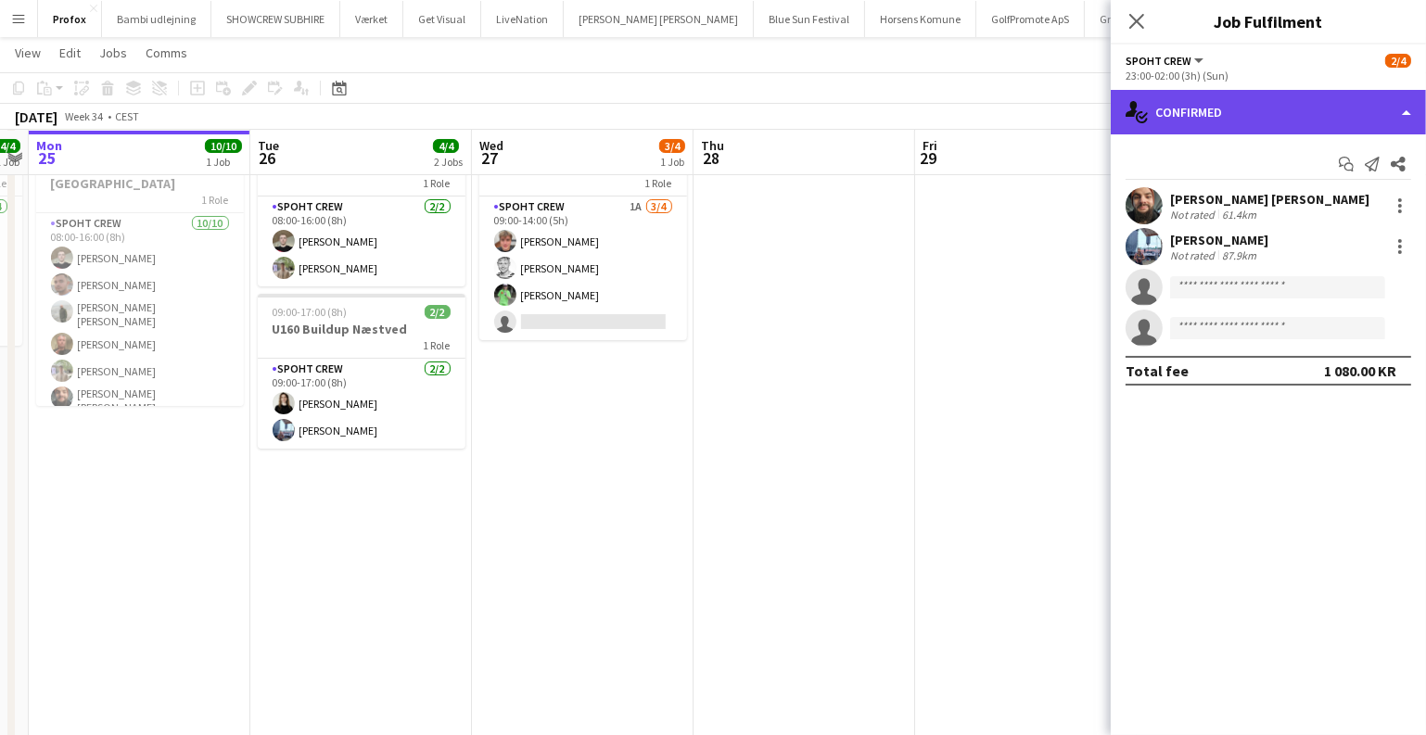
click at [1290, 124] on div "single-neutral-actions-check-2 Confirmed" at bounding box center [1268, 112] width 315 height 45
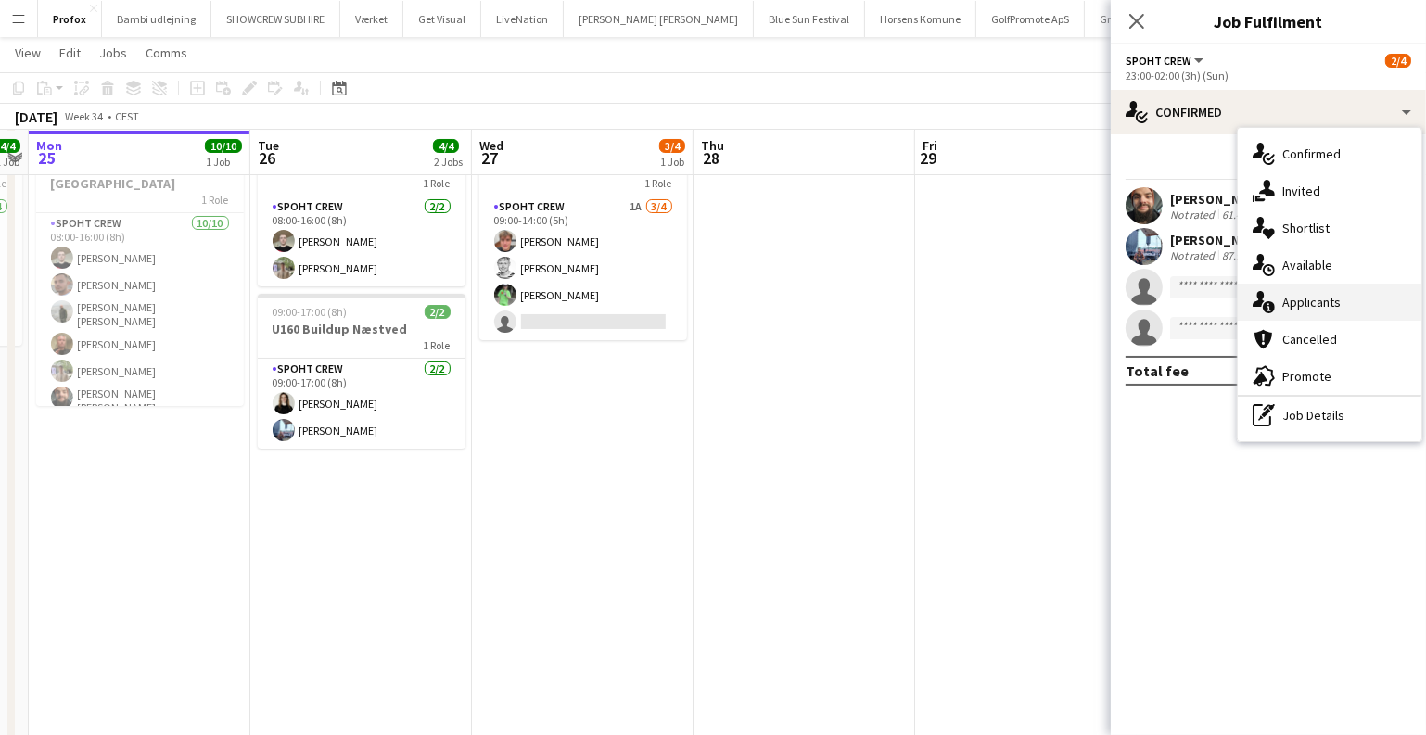
click at [1318, 307] on div "single-neutral-actions-information Applicants" at bounding box center [1330, 302] width 184 height 37
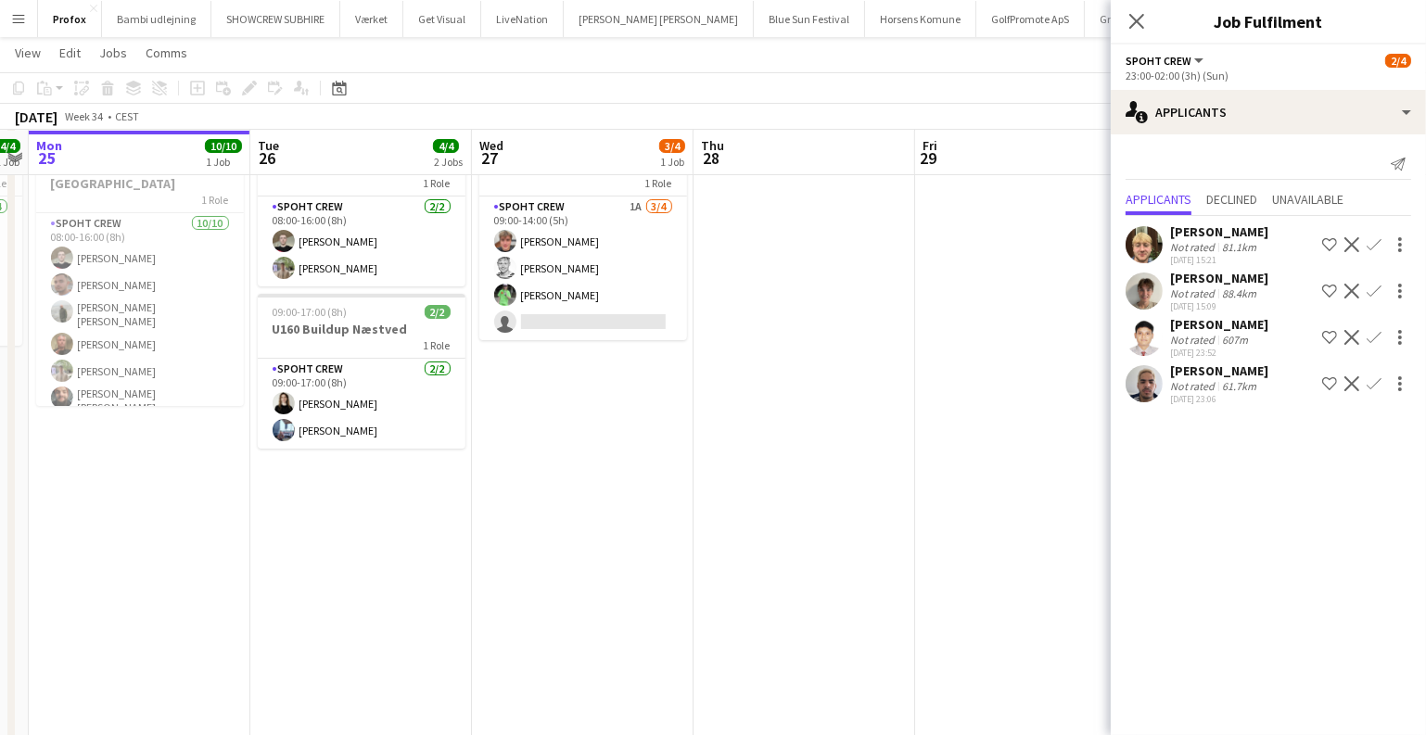
click at [915, 324] on app-date-cell at bounding box center [1026, 485] width 222 height 723
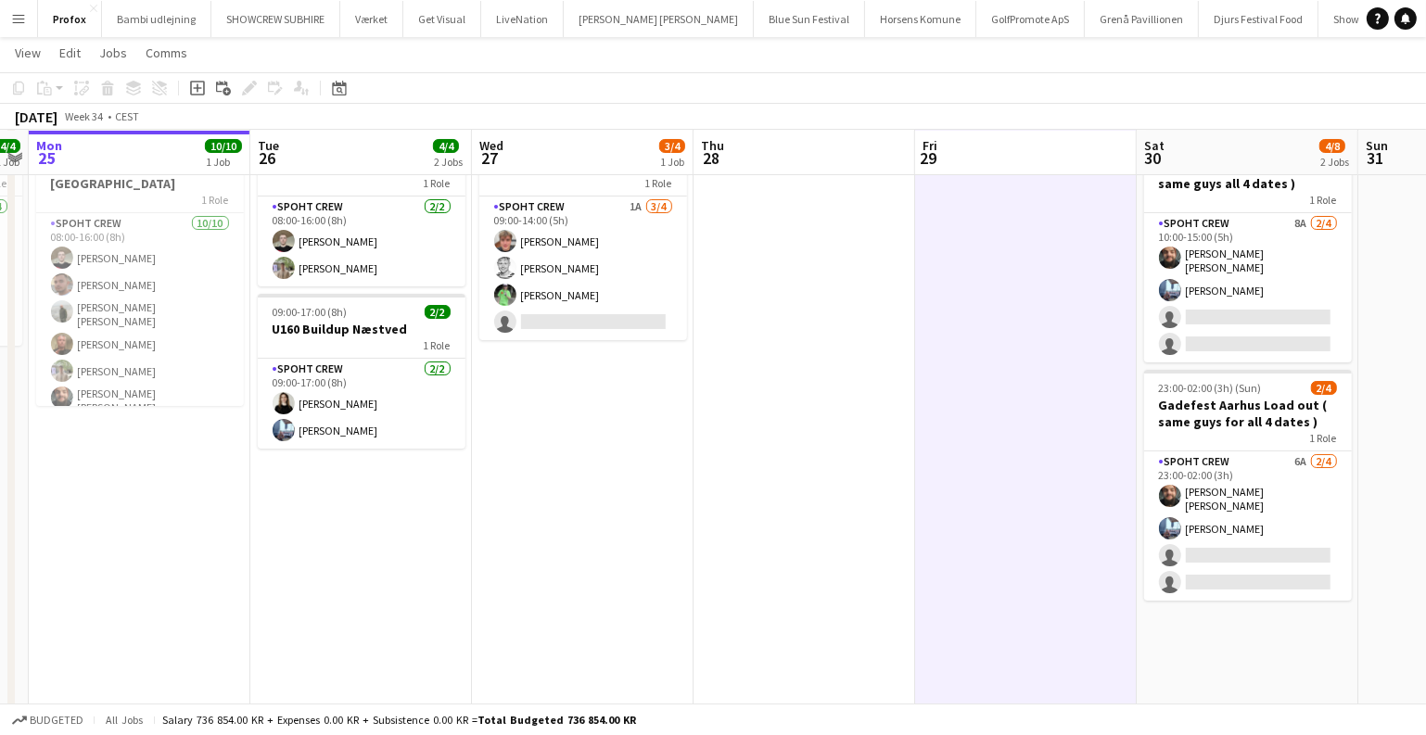
click at [541, 466] on app-date-cell "09:00-14:00 (5h) 3/4 Ragatta Aalborg teknikker 1 Role Spoht Crew 1A 3/4 09:00-1…" at bounding box center [583, 485] width 222 height 723
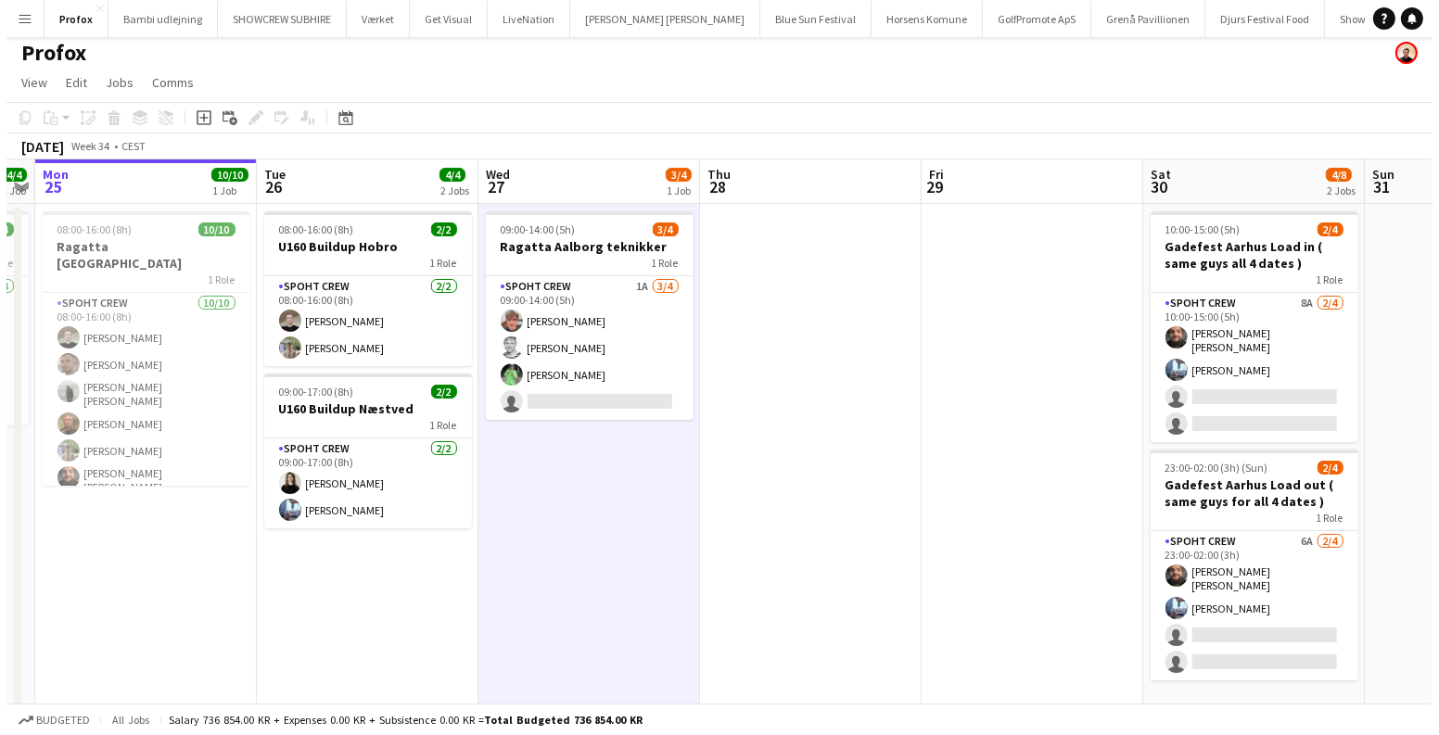
scroll to position [0, 0]
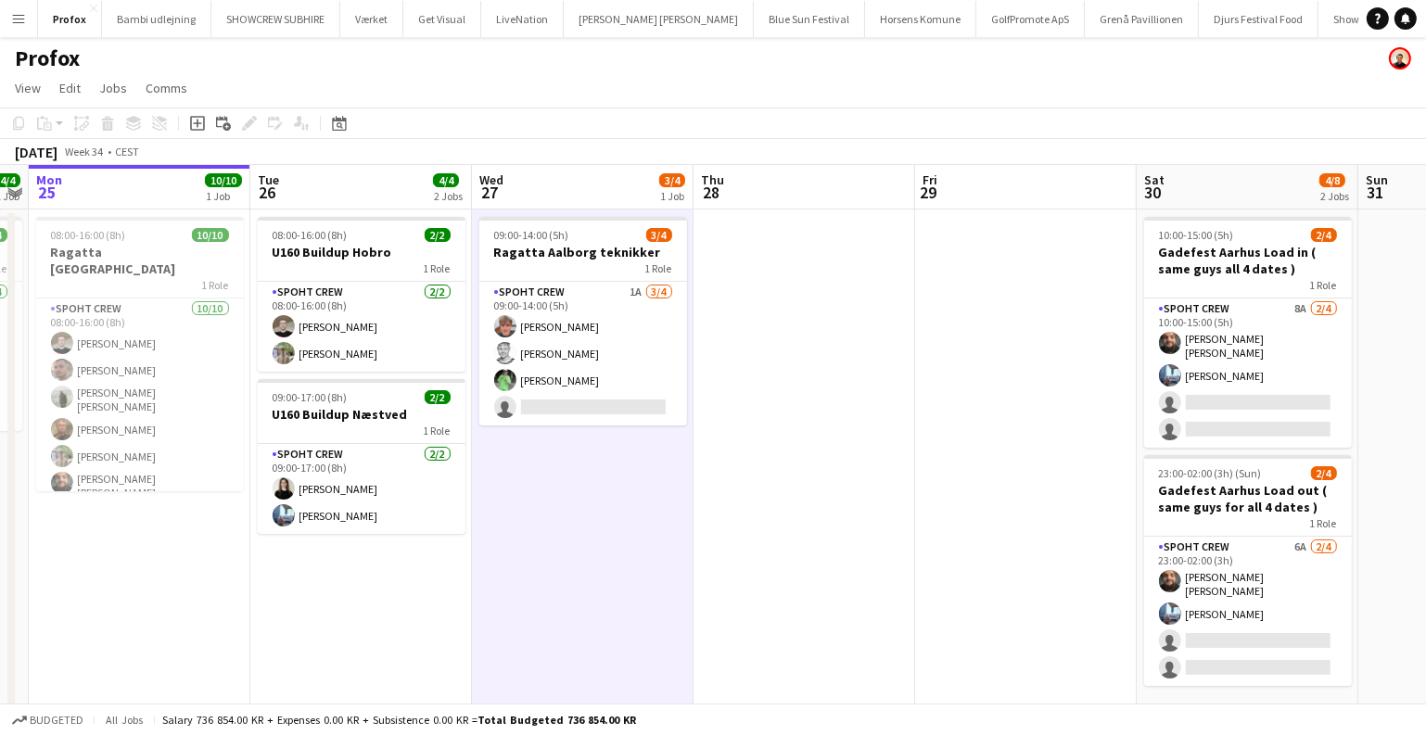
click at [23, 29] on button "Menu" at bounding box center [18, 18] width 37 height 37
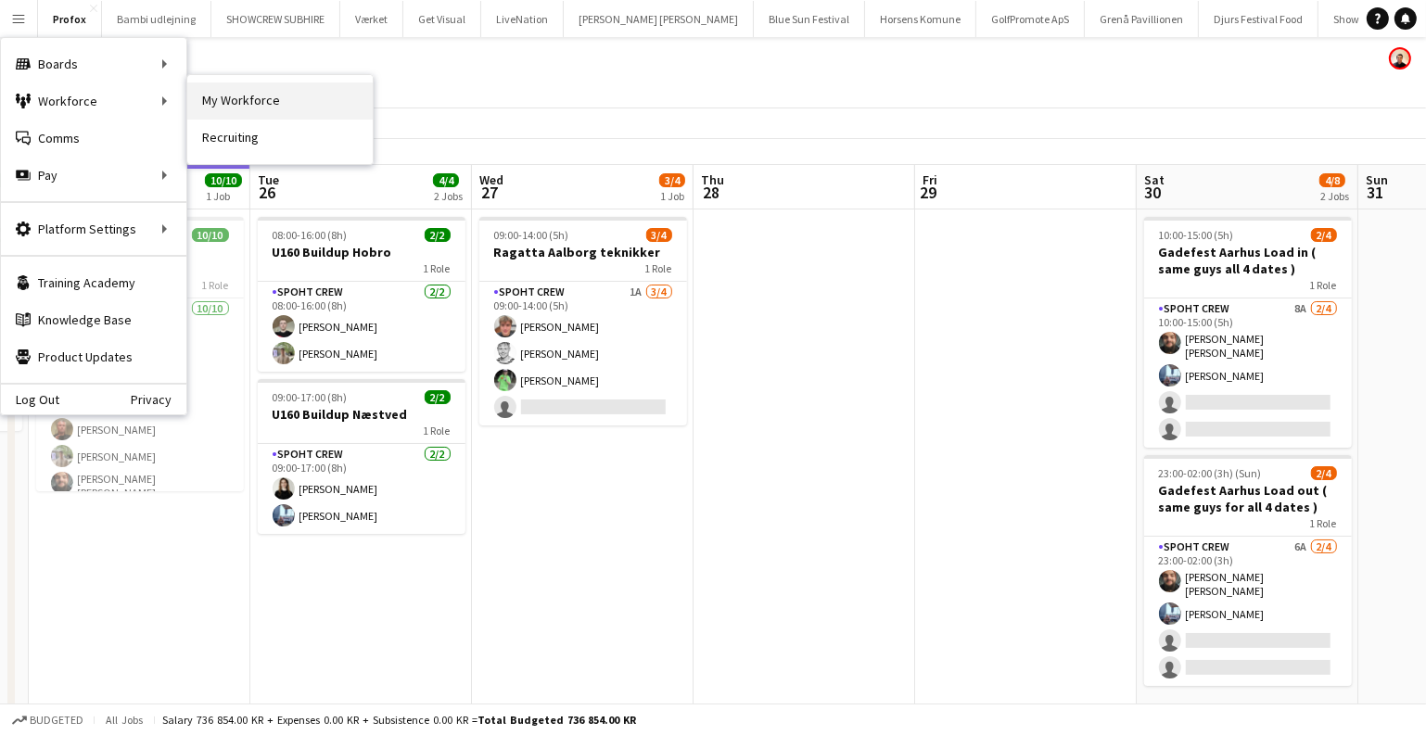
click at [299, 98] on link "My Workforce" at bounding box center [279, 101] width 185 height 37
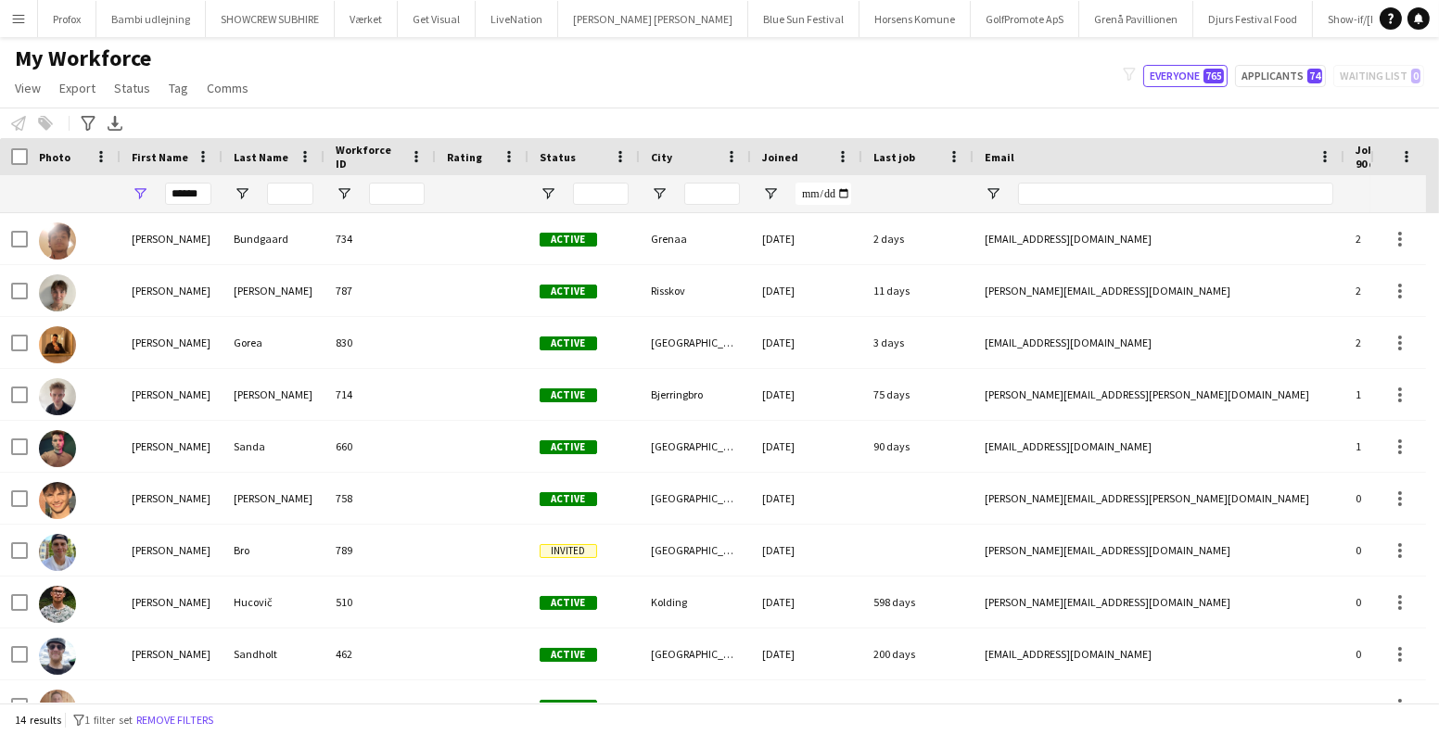
click at [22, 32] on button "Menu" at bounding box center [18, 18] width 37 height 37
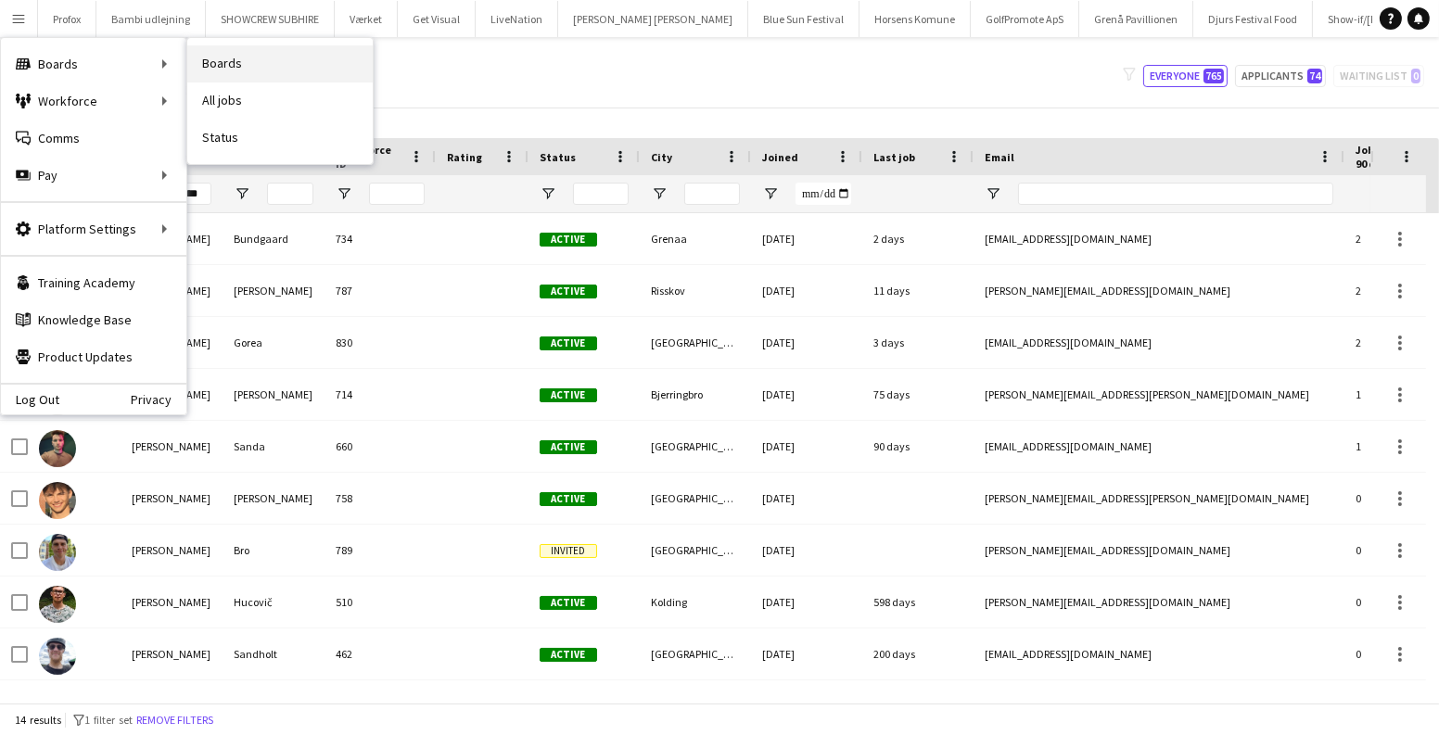
click at [225, 57] on link "Boards" at bounding box center [279, 63] width 185 height 37
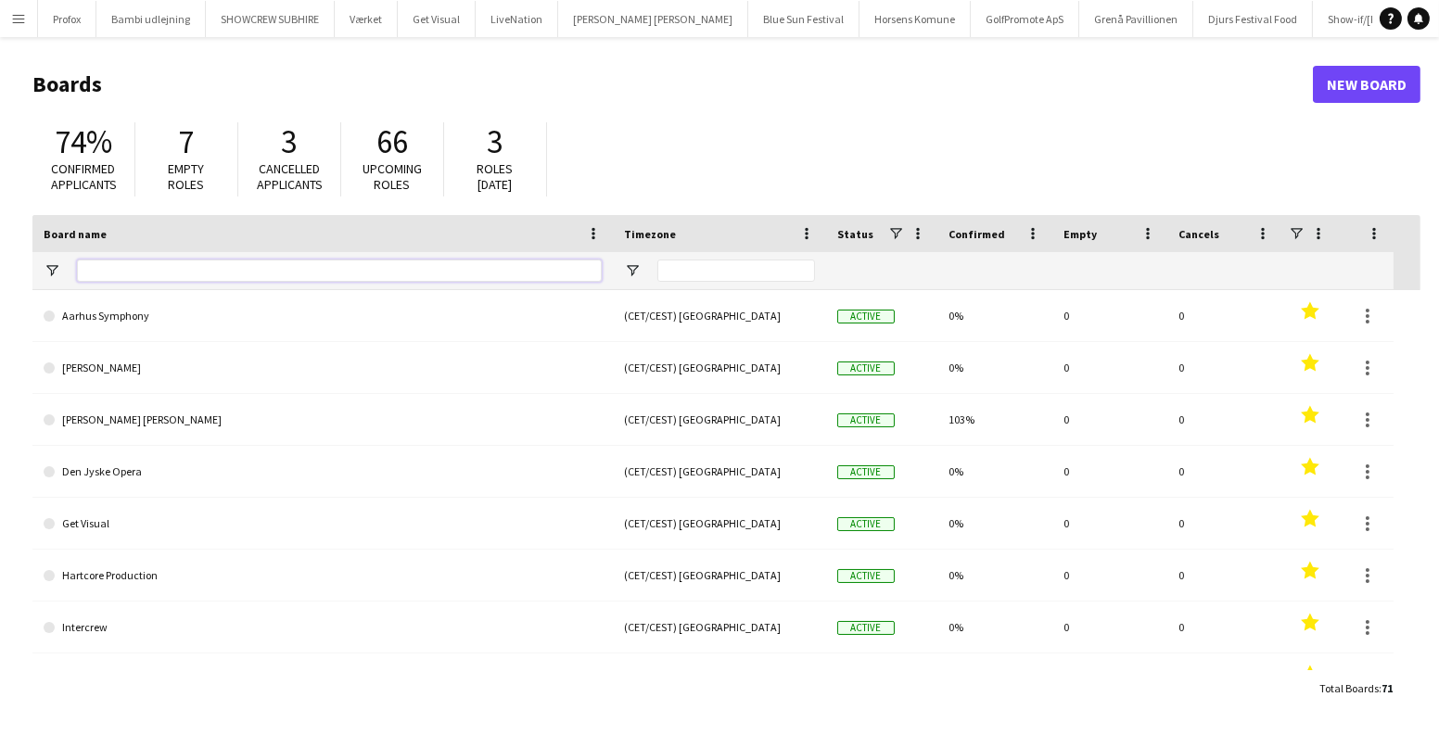
click at [144, 265] on input "Board name Filter Input" at bounding box center [339, 271] width 525 height 22
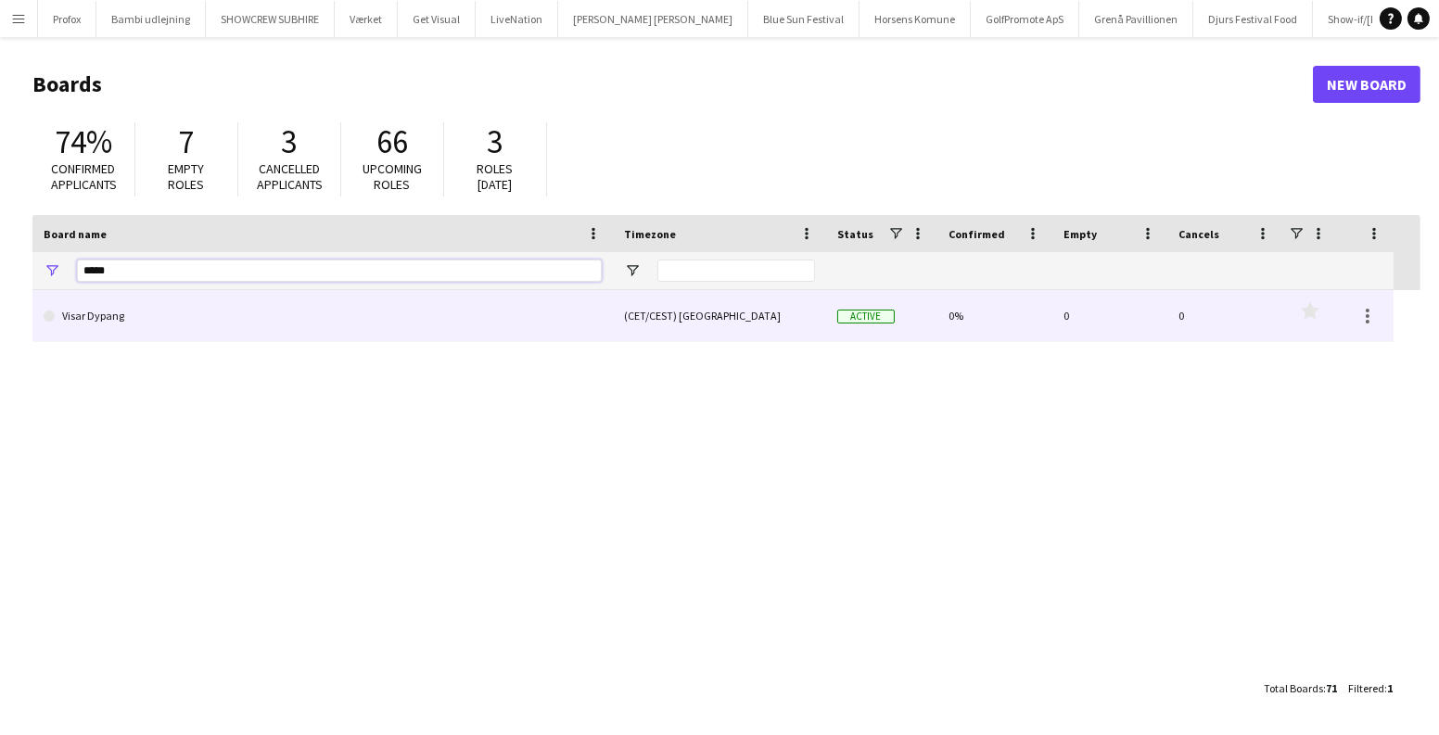
type input "*****"
click at [329, 327] on link "Visar Dypang" at bounding box center [323, 316] width 558 height 52
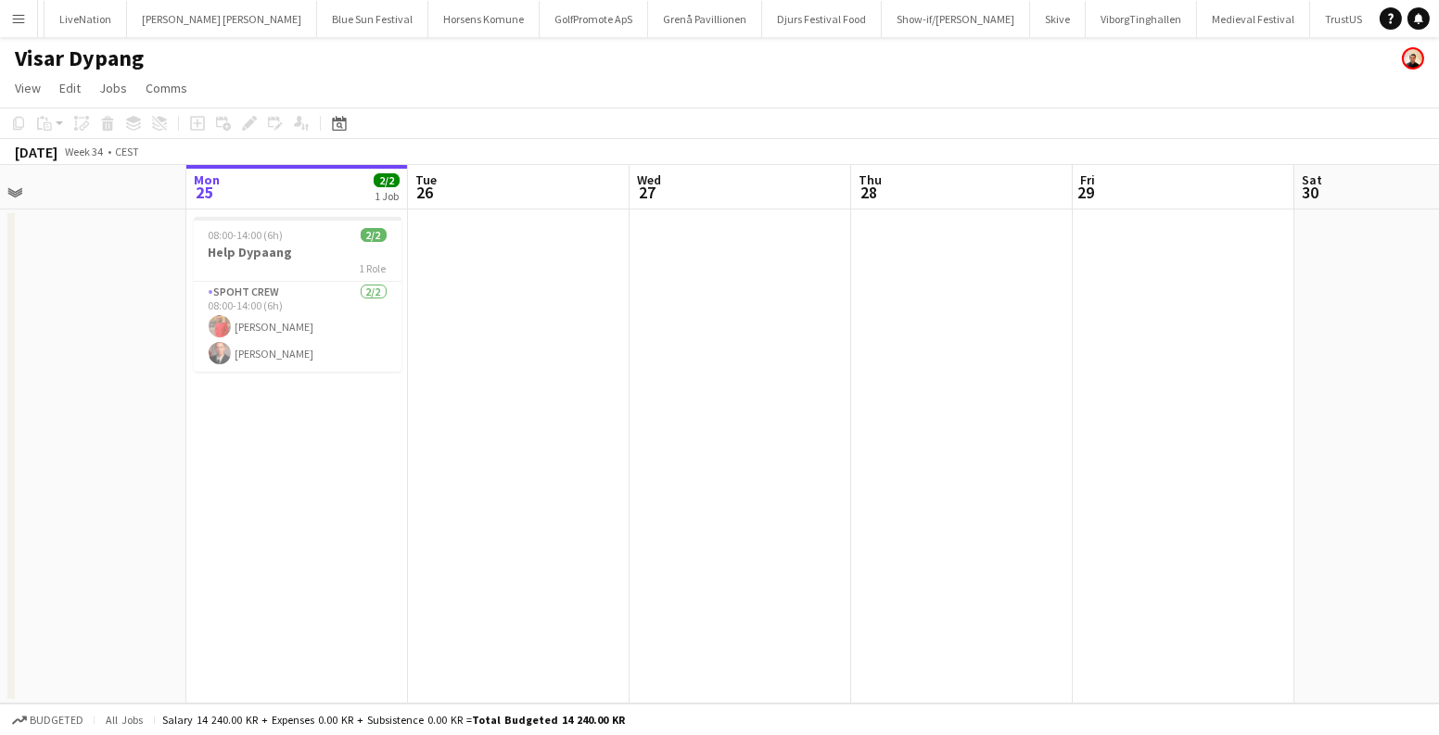
scroll to position [0, 757]
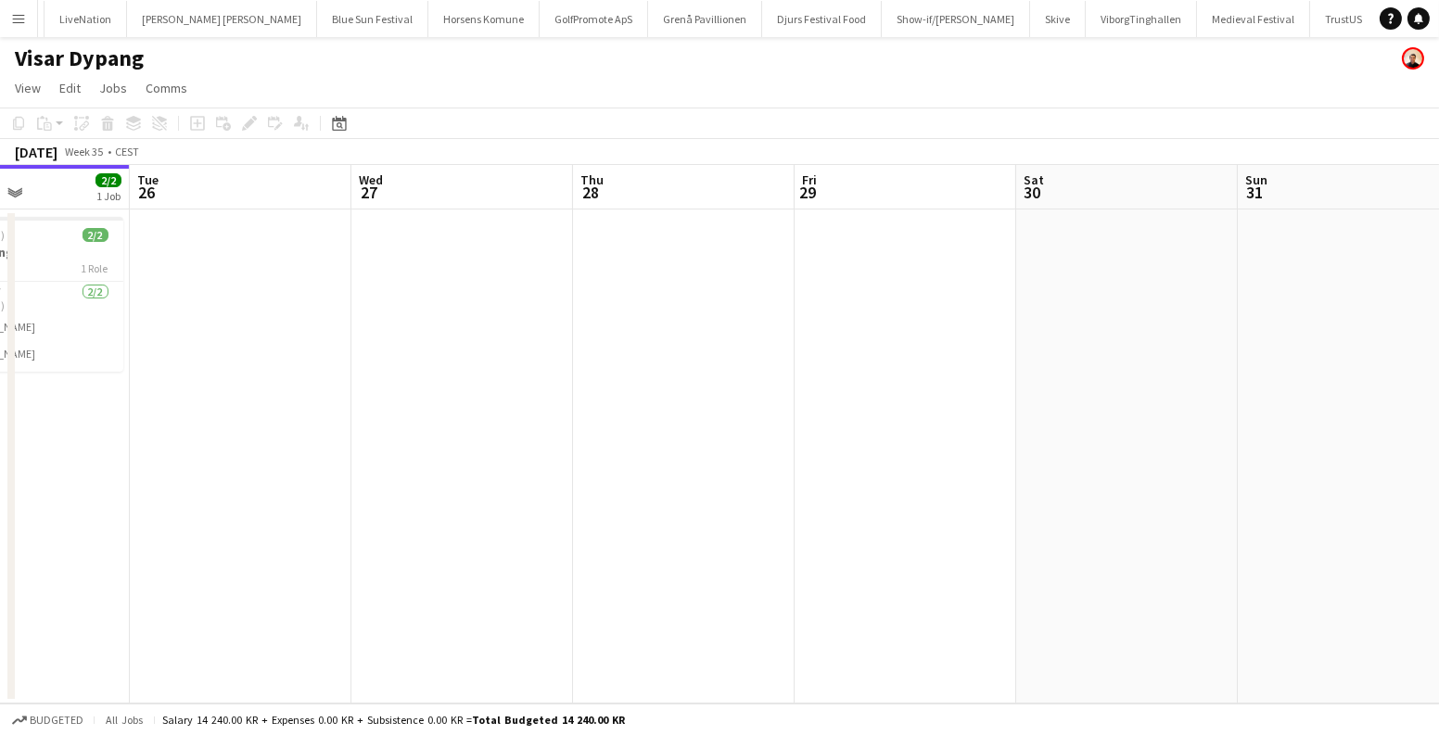
drag, startPoint x: 747, startPoint y: 364, endPoint x: 433, endPoint y: 416, distance: 318.8
click at [433, 416] on app-calendar-viewport "Fri 22 Sat 23 Sun 24 Mon 25 2/2 1 Job Tue 26 Wed 27 Thu 28 Fri 29 Sat 30 Sun 31…" at bounding box center [719, 434] width 1439 height 539
click at [428, 328] on app-date-cell at bounding box center [462, 457] width 222 height 494
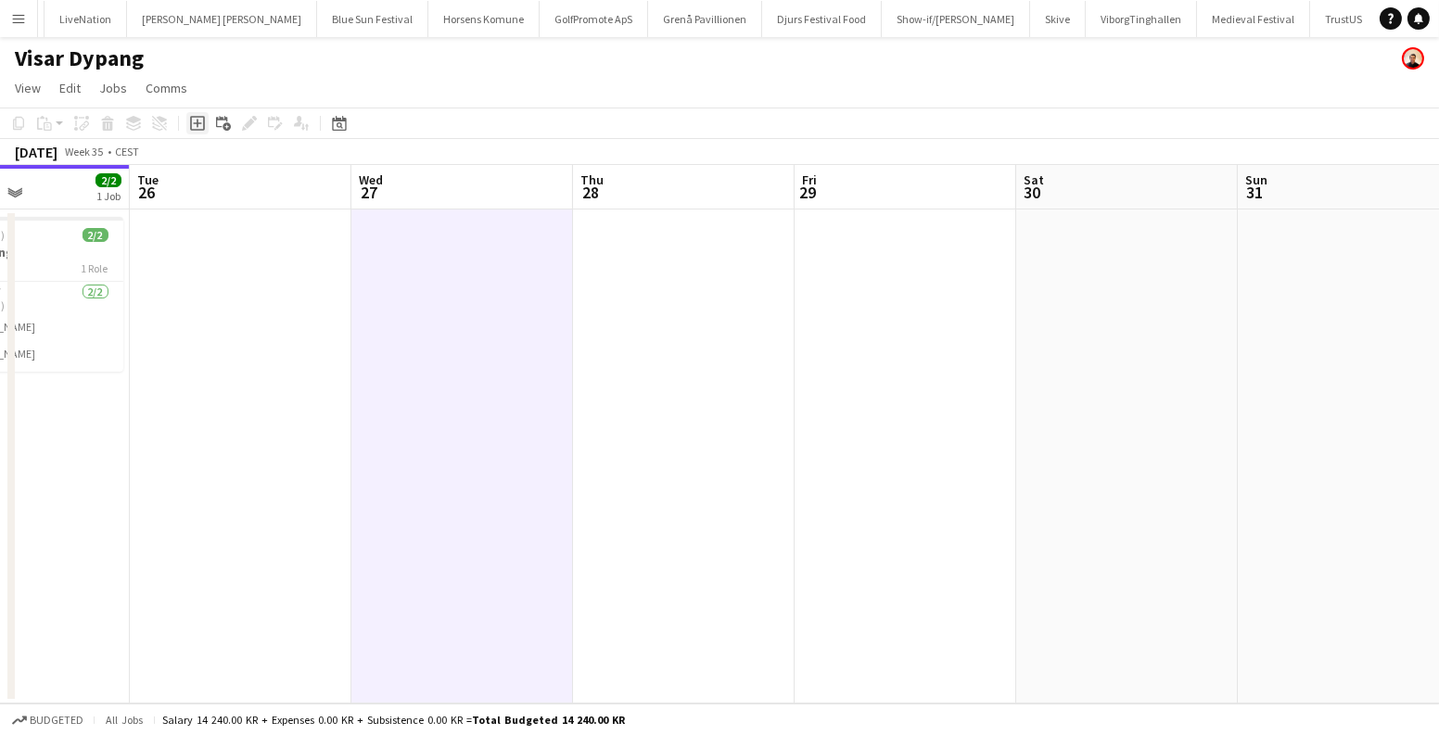
click at [200, 126] on icon "Add job" at bounding box center [197, 123] width 15 height 15
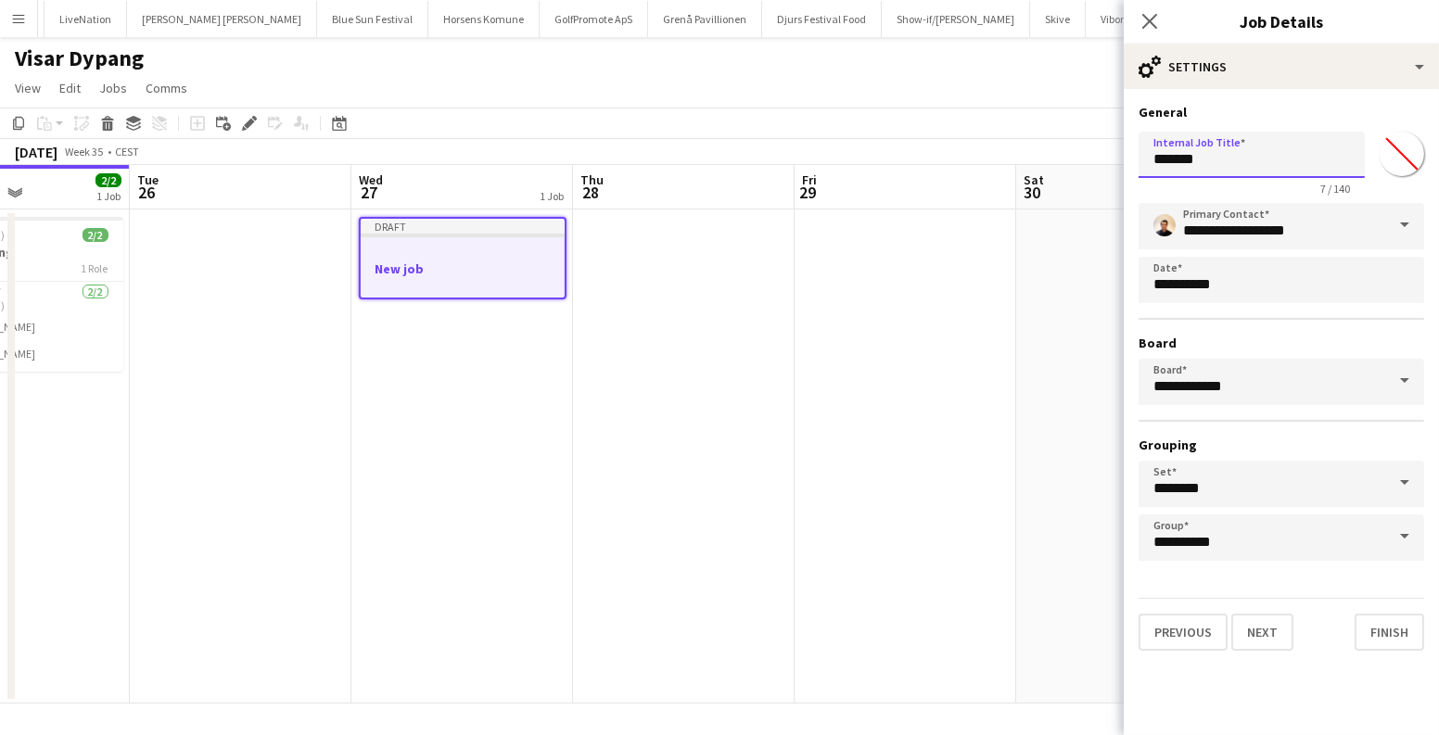
drag, startPoint x: 1219, startPoint y: 159, endPoint x: 1121, endPoint y: 156, distance: 98.3
click at [1131, 158] on form "**********" at bounding box center [1281, 377] width 315 height 547
type input "*"
type input "*******"
click at [1253, 642] on button "Next" at bounding box center [1262, 632] width 62 height 37
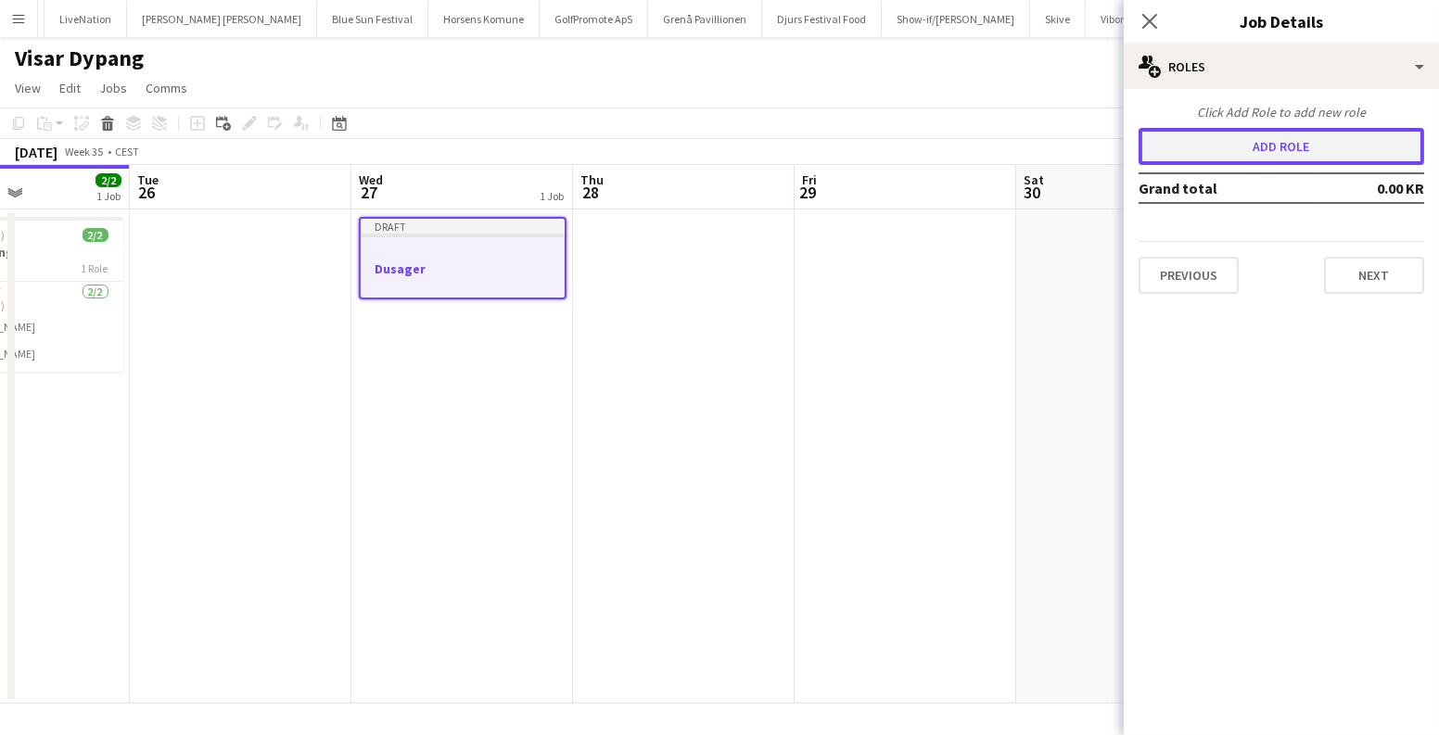
click at [1244, 155] on button "Add role" at bounding box center [1282, 146] width 286 height 37
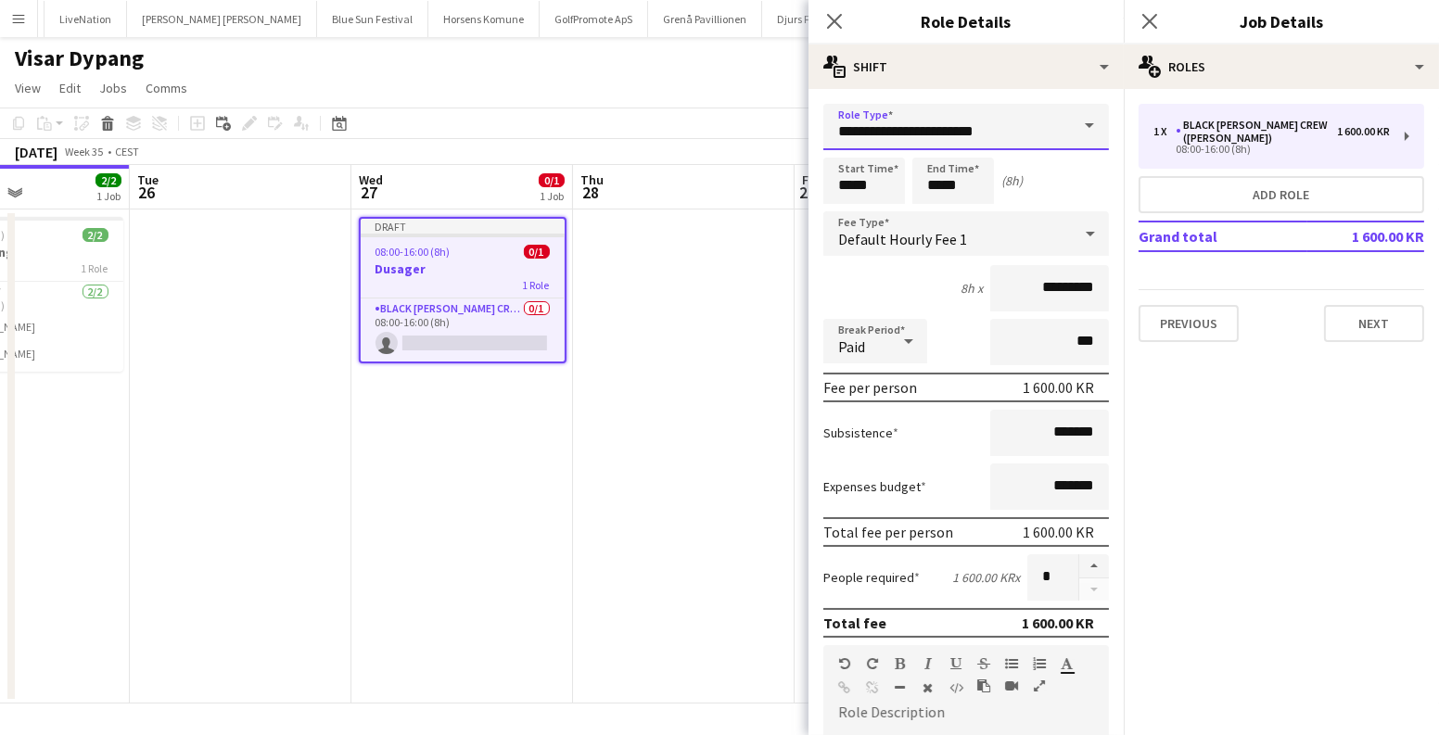
click at [947, 128] on input "**********" at bounding box center [966, 127] width 286 height 46
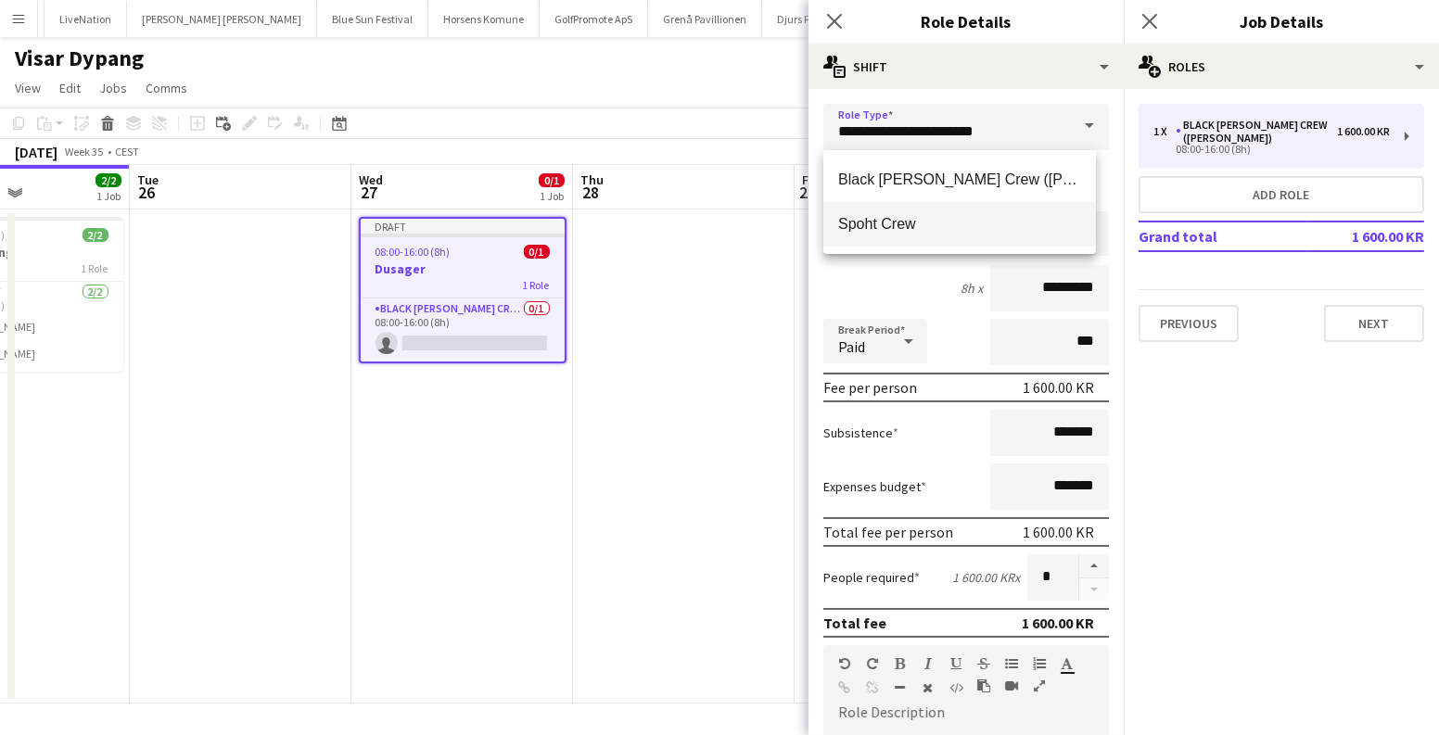
click at [928, 219] on span "Spoht Crew" at bounding box center [959, 224] width 243 height 18
type input "**********"
type input "*********"
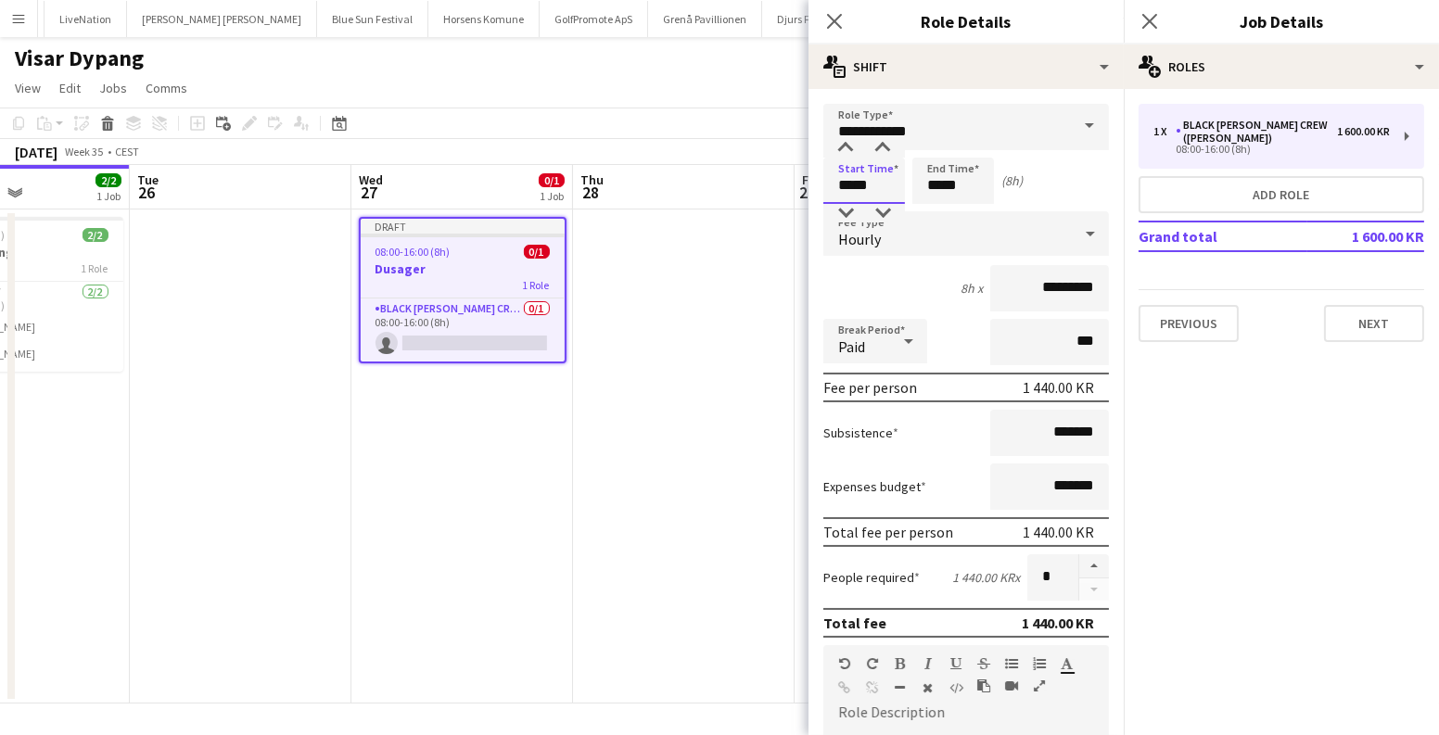
drag, startPoint x: 874, startPoint y: 183, endPoint x: 835, endPoint y: 187, distance: 39.2
click at [835, 187] on input "*****" at bounding box center [864, 181] width 82 height 46
type input "*****"
drag, startPoint x: 1040, startPoint y: 580, endPoint x: 1015, endPoint y: 580, distance: 24.1
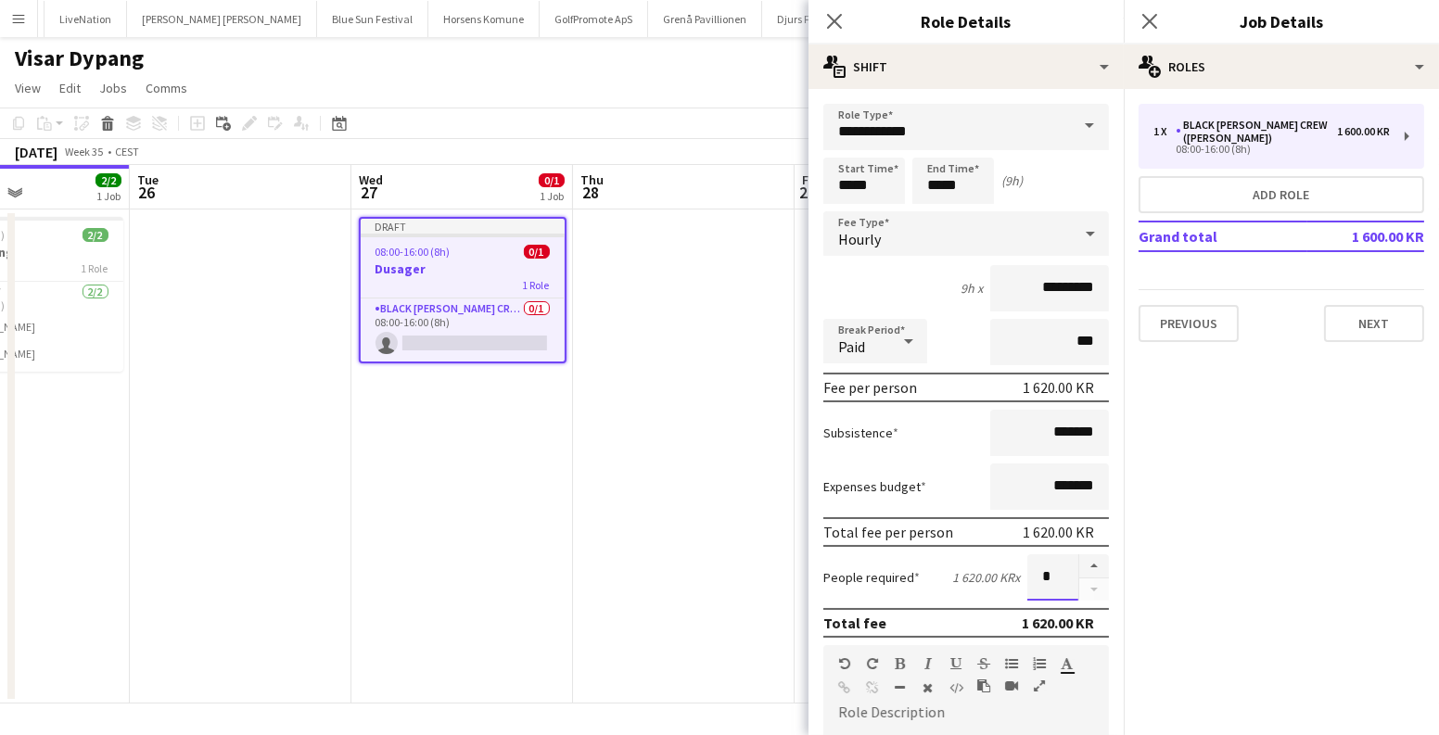
click at [1027, 580] on input "*" at bounding box center [1052, 578] width 51 height 46
type input "*"
click at [684, 446] on app-date-cell at bounding box center [684, 457] width 222 height 494
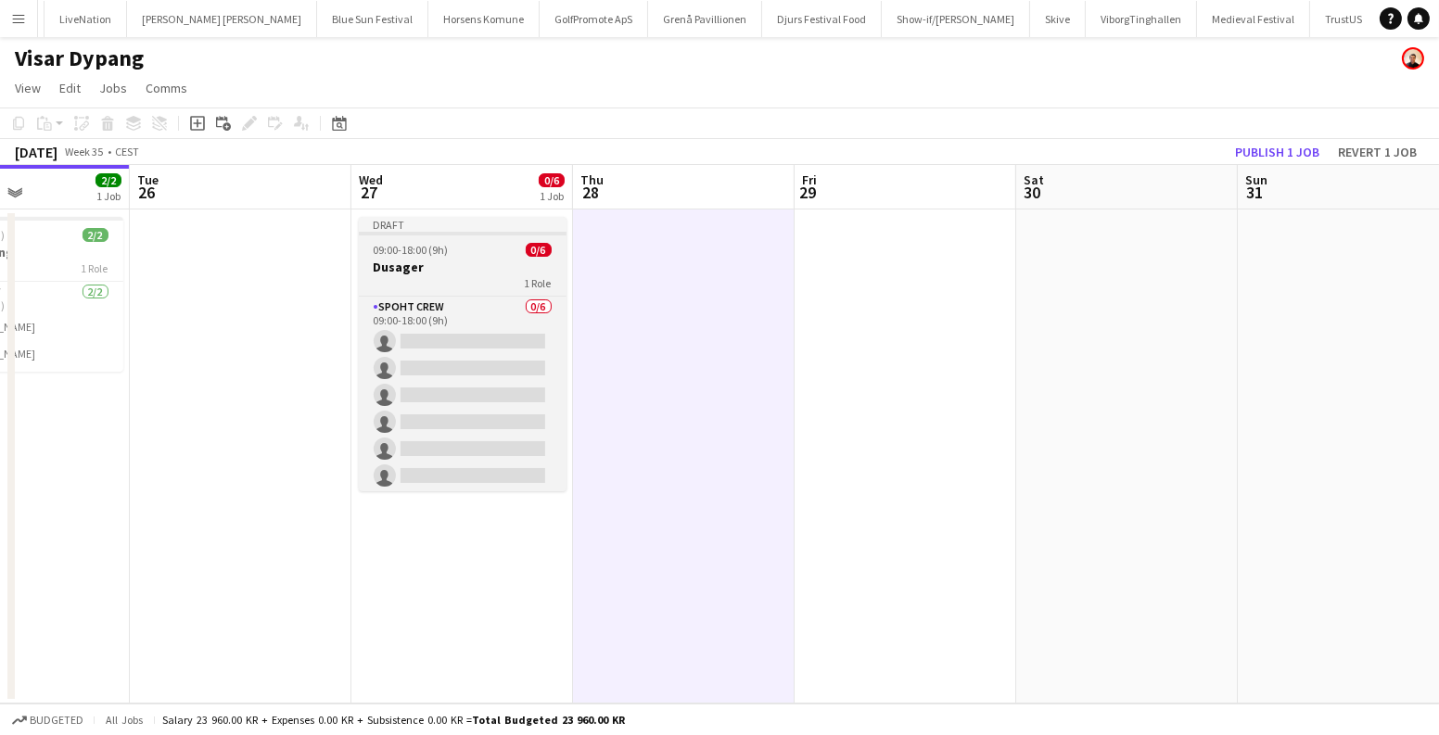
click at [428, 258] on app-job-card "Draft 09:00-18:00 (9h) 0/6 Dusager 1 Role Spoht Crew 0/6 09:00-18:00 (9h) singl…" at bounding box center [463, 354] width 208 height 274
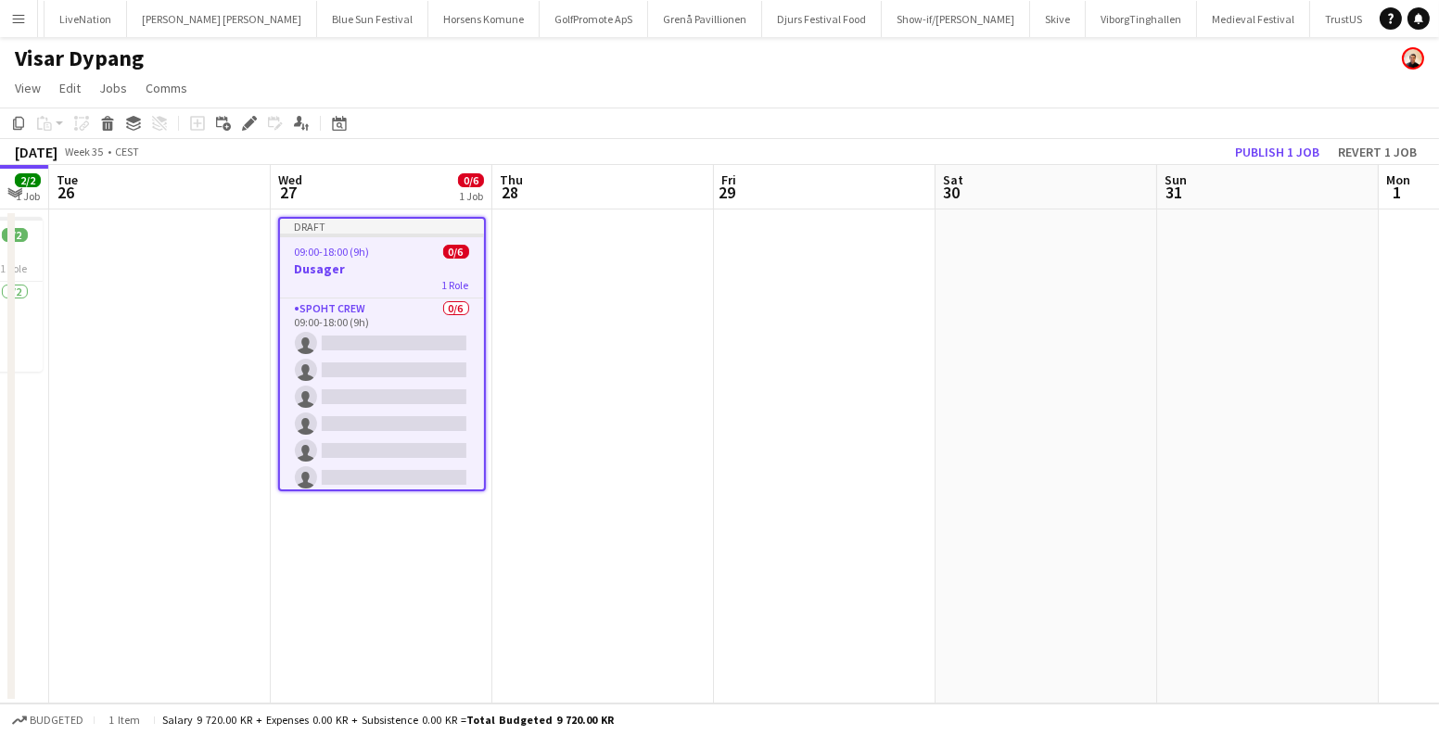
scroll to position [0, 518]
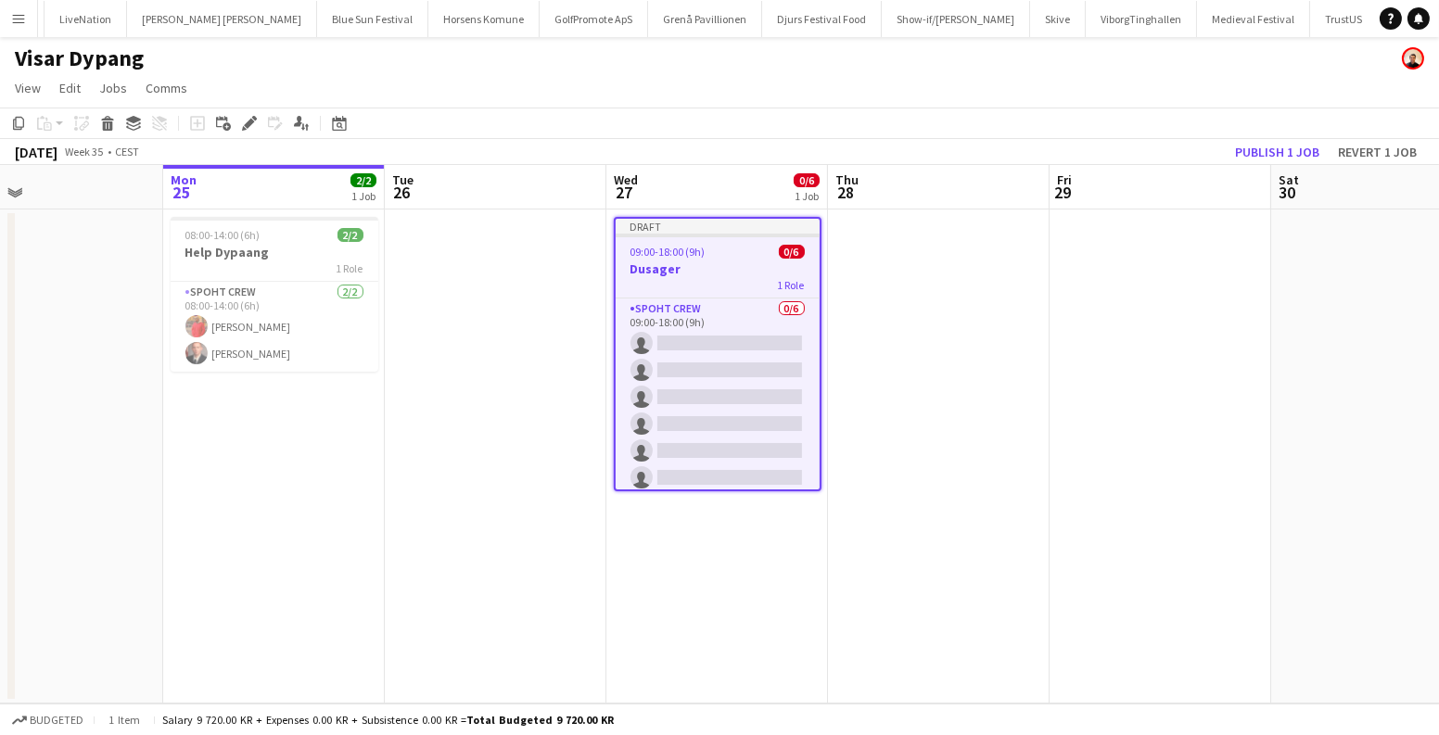
drag, startPoint x: 849, startPoint y: 284, endPoint x: 281, endPoint y: 256, distance: 569.1
click at [644, 330] on app-calendar-viewport "Fri 22 Sat 23 Sun 24 Mon 25 2/2 1 Job Tue 26 Wed 27 0/6 1 Job Thu 28 Fri 29 Sat…" at bounding box center [719, 434] width 1439 height 539
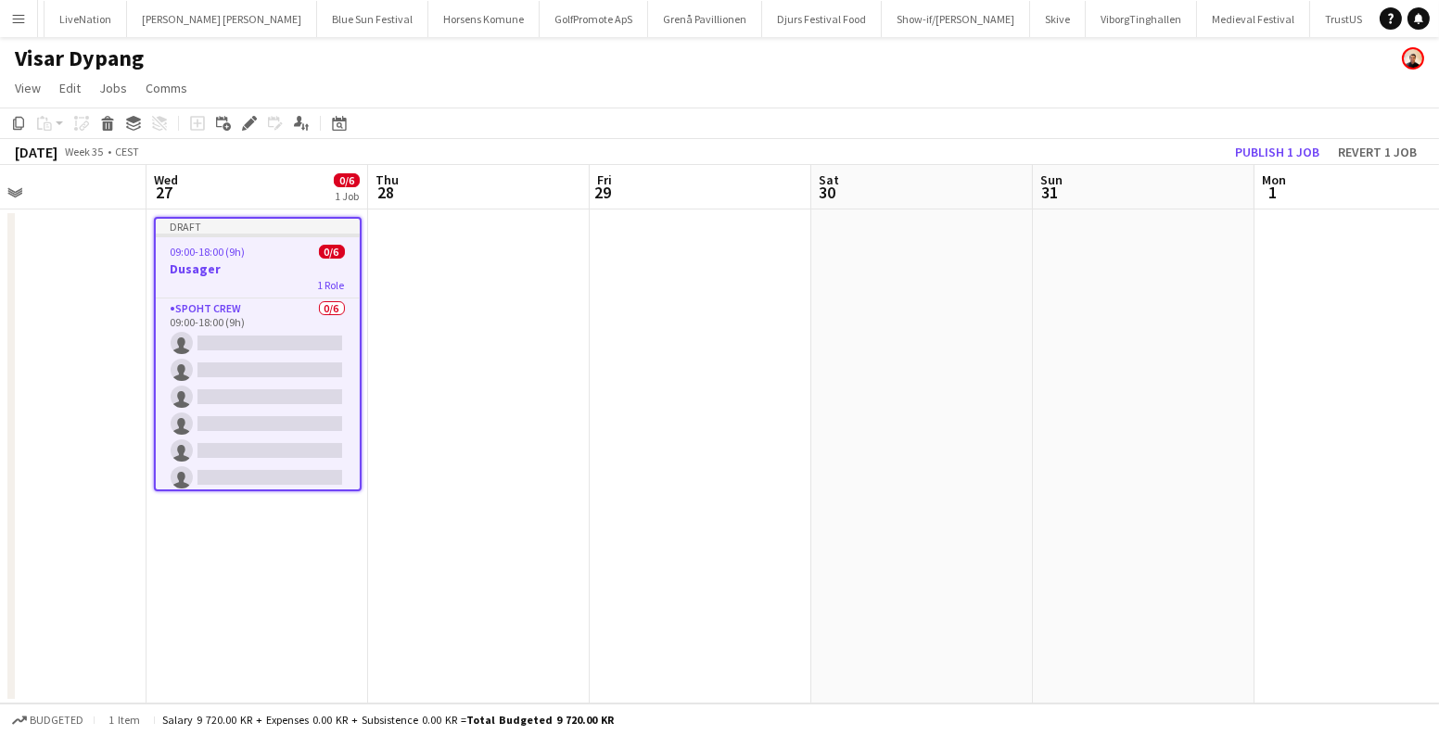
click at [251, 236] on div at bounding box center [258, 236] width 204 height 4
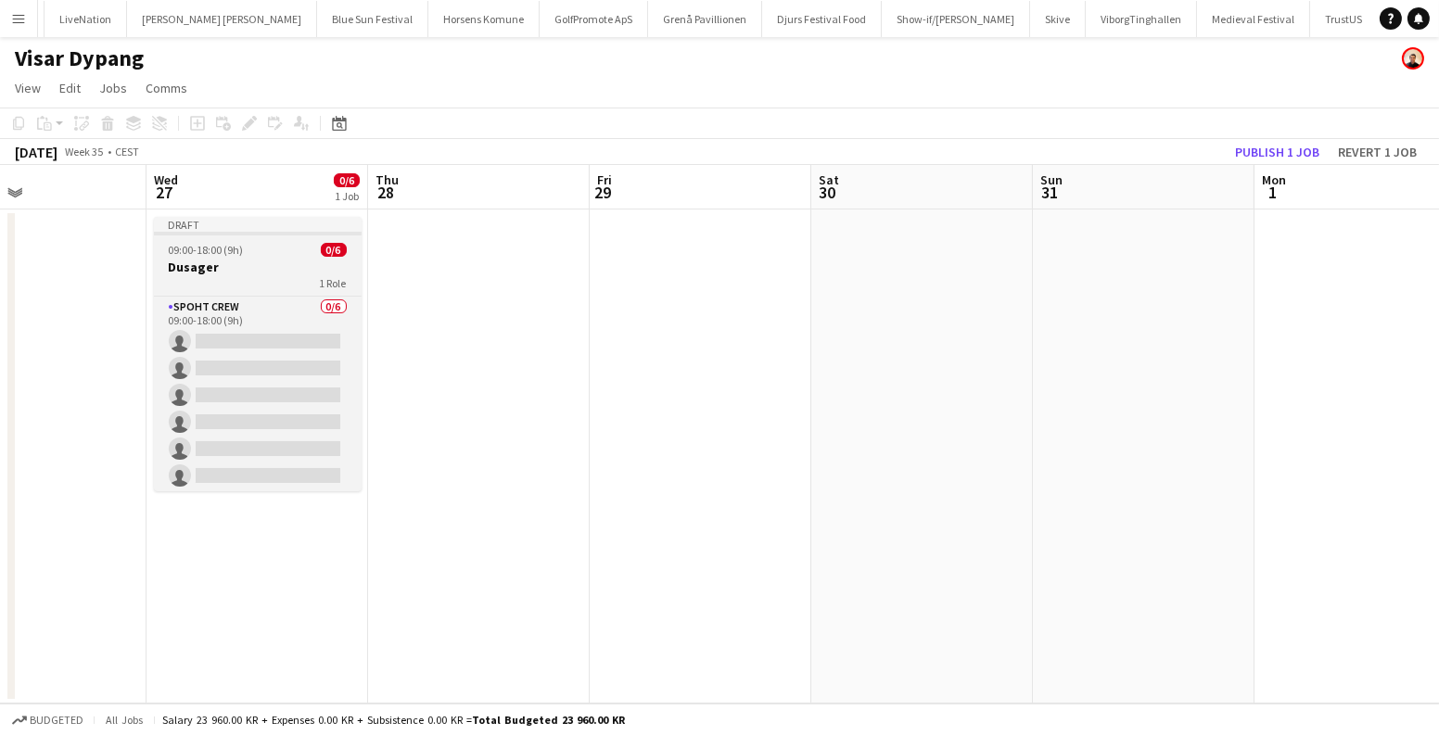
click at [239, 246] on span "09:00-18:00 (9h)" at bounding box center [206, 250] width 75 height 14
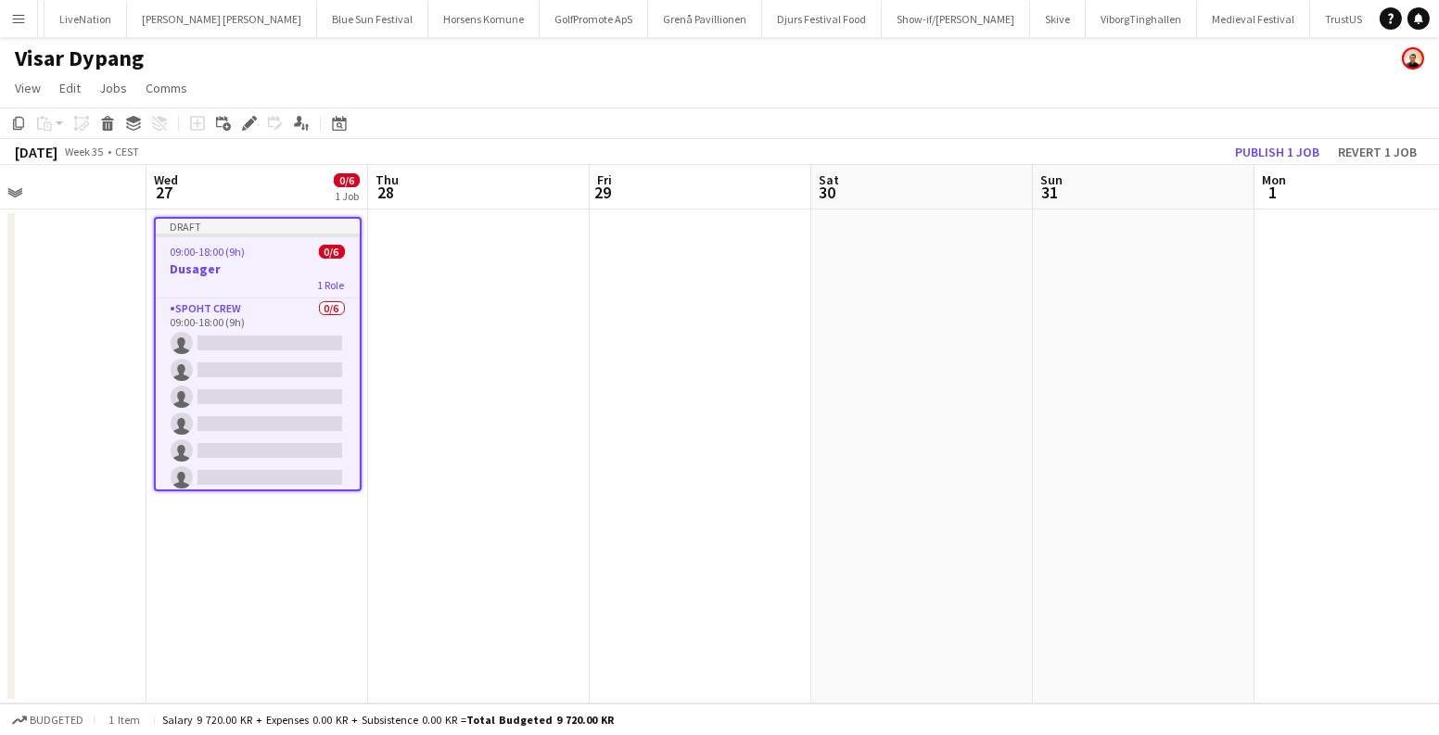
click at [620, 257] on app-date-cell at bounding box center [701, 457] width 222 height 494
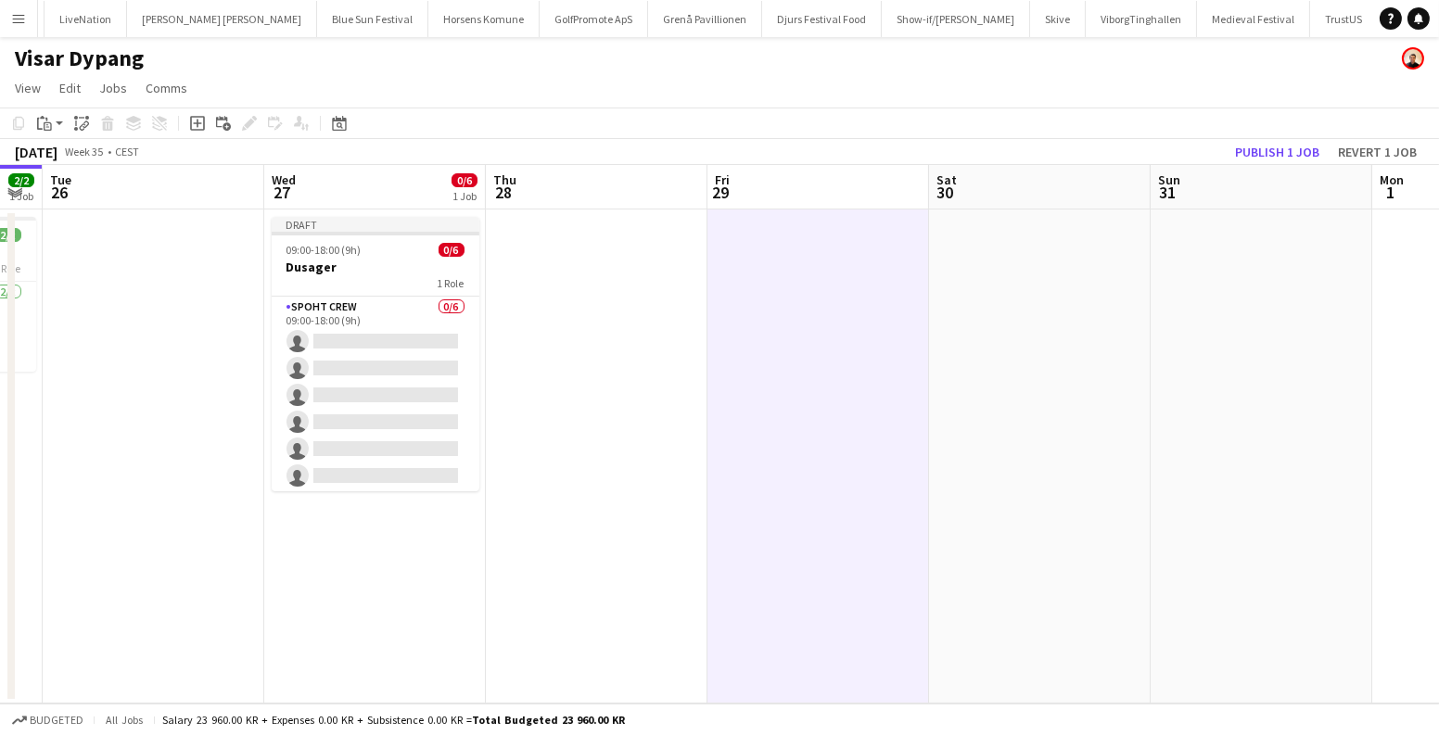
click at [639, 292] on app-calendar-viewport "Sun 24 Mon 25 2/2 1 Job Tue 26 Wed 27 0/6 1 Job Thu 28 Fri 29 Sat 30 Sun 31 Mon…" at bounding box center [719, 434] width 1439 height 539
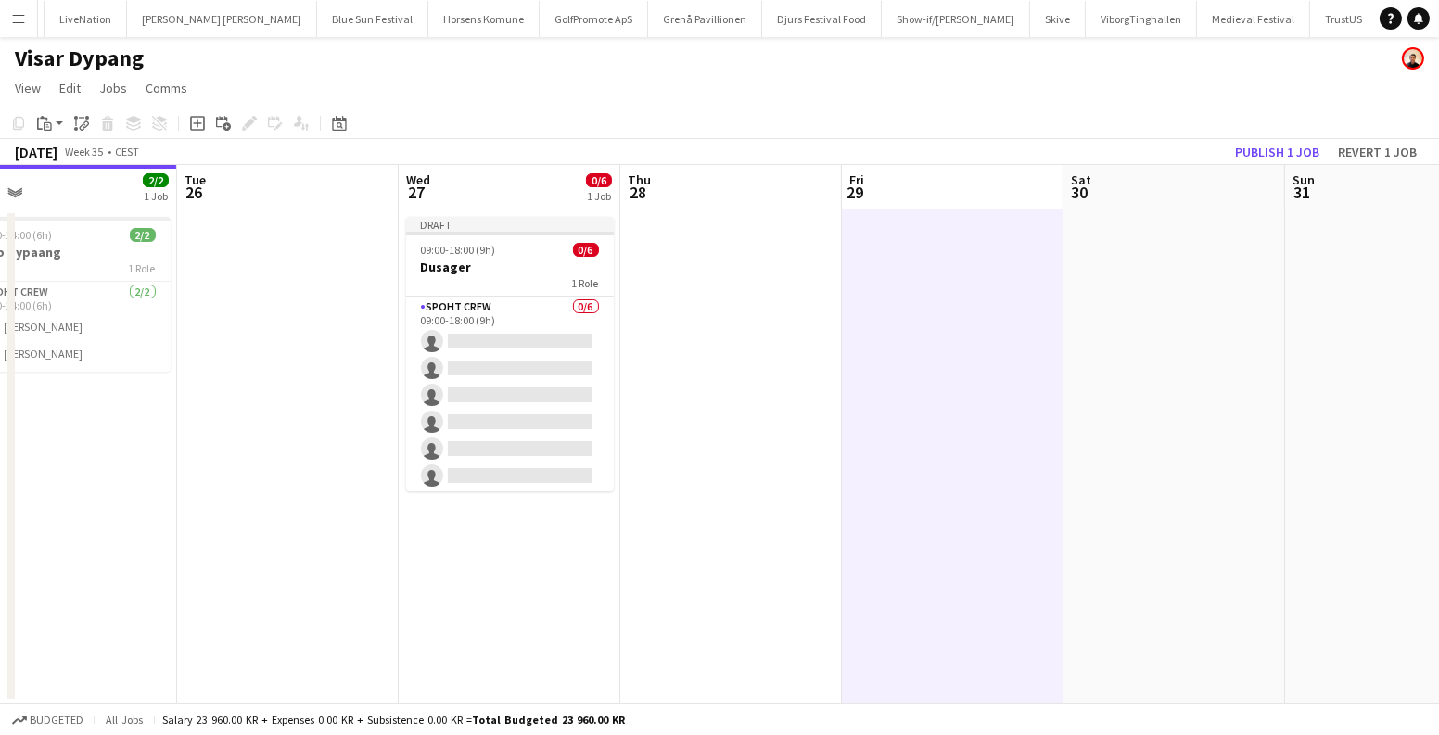
scroll to position [0, 478]
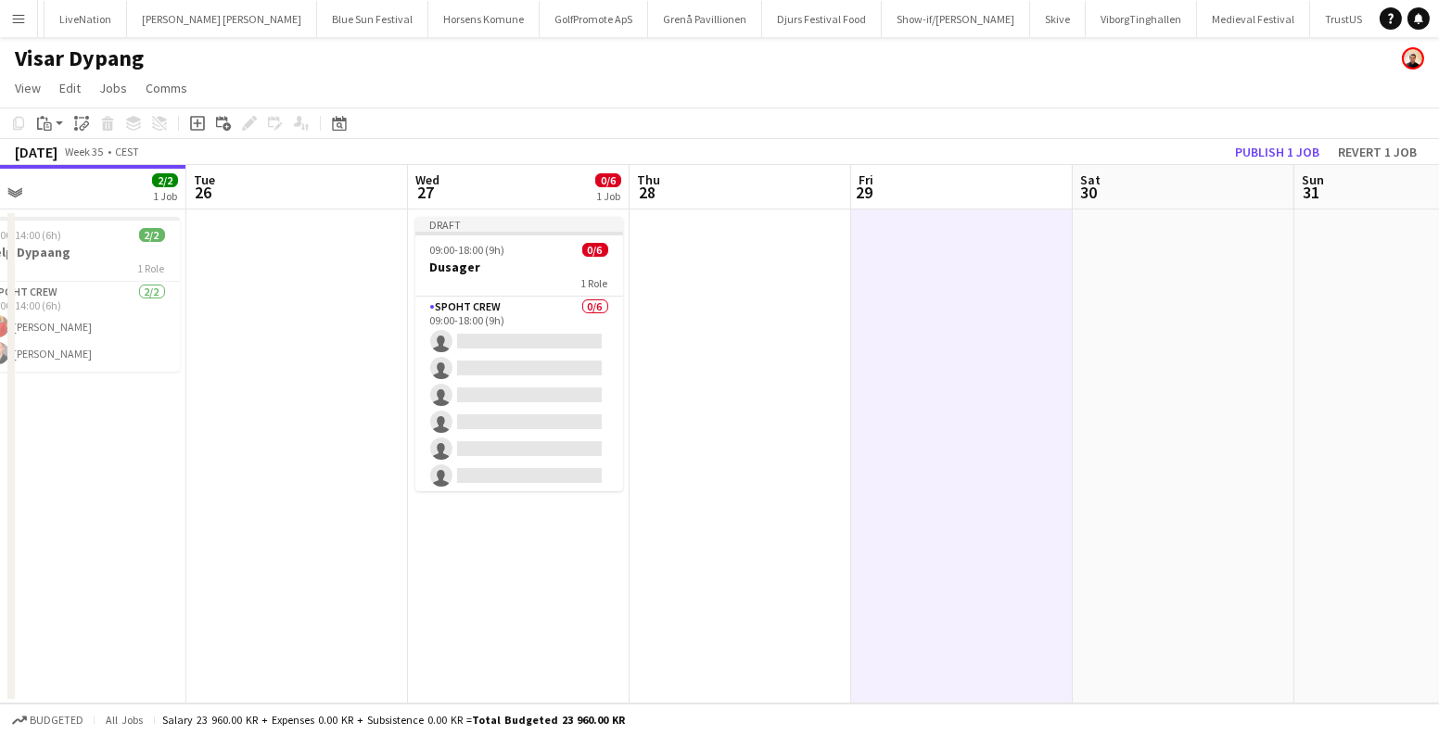
drag, startPoint x: 573, startPoint y: 310, endPoint x: 632, endPoint y: 310, distance: 59.3
click at [648, 317] on app-calendar-viewport "Sat 23 Sun 24 Mon 25 2/2 1 Job Tue 26 Wed 27 0/6 1 Job Thu 28 Fri 29 Sat 30 Sun…" at bounding box center [719, 434] width 1439 height 539
click at [927, 300] on app-date-cell at bounding box center [962, 457] width 222 height 494
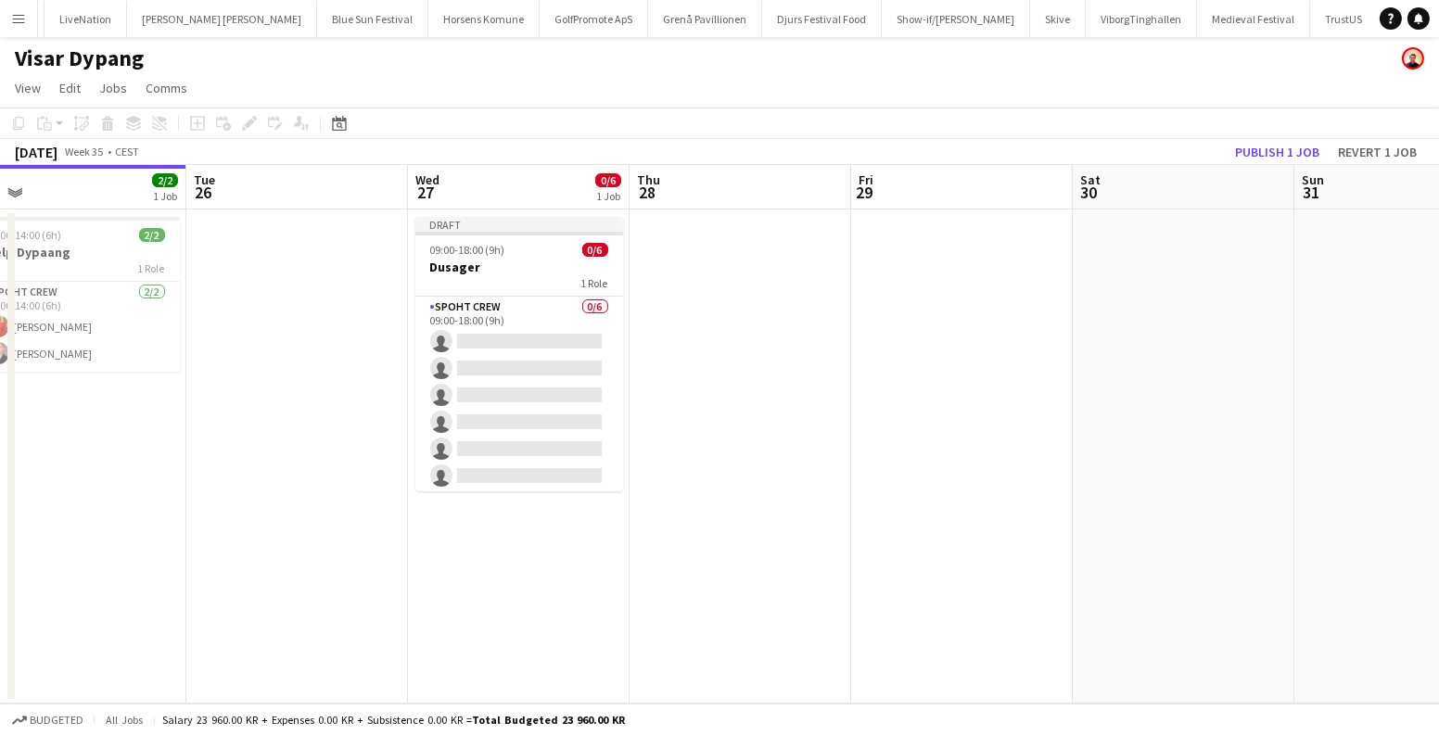
click at [864, 240] on app-date-cell at bounding box center [962, 457] width 222 height 494
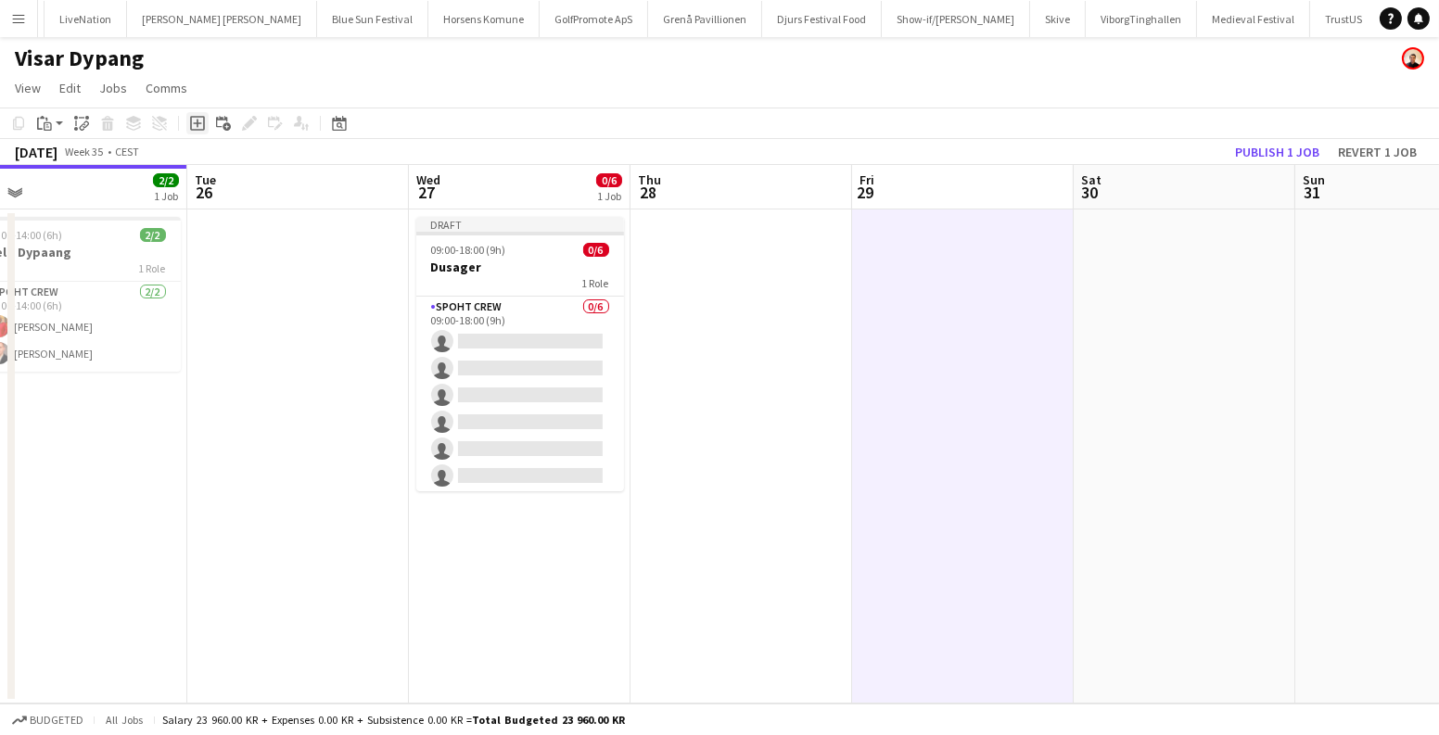
click at [194, 124] on icon "Add job" at bounding box center [197, 123] width 15 height 15
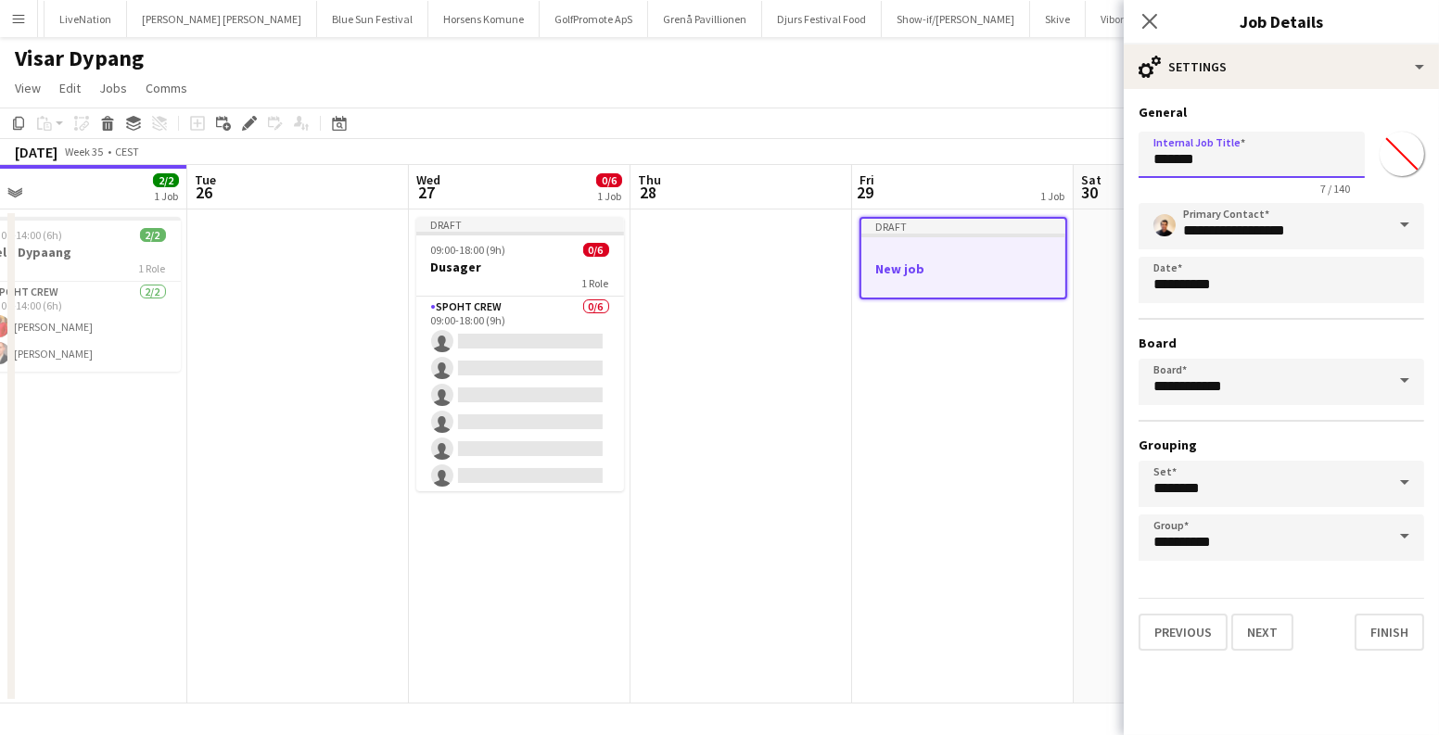
drag, startPoint x: 1237, startPoint y: 156, endPoint x: 1092, endPoint y: 156, distance: 144.7
click at [1092, 156] on body "Menu Boards Boards Boards All jobs Status Workforce Workforce My Workforce Recr…" at bounding box center [719, 367] width 1439 height 735
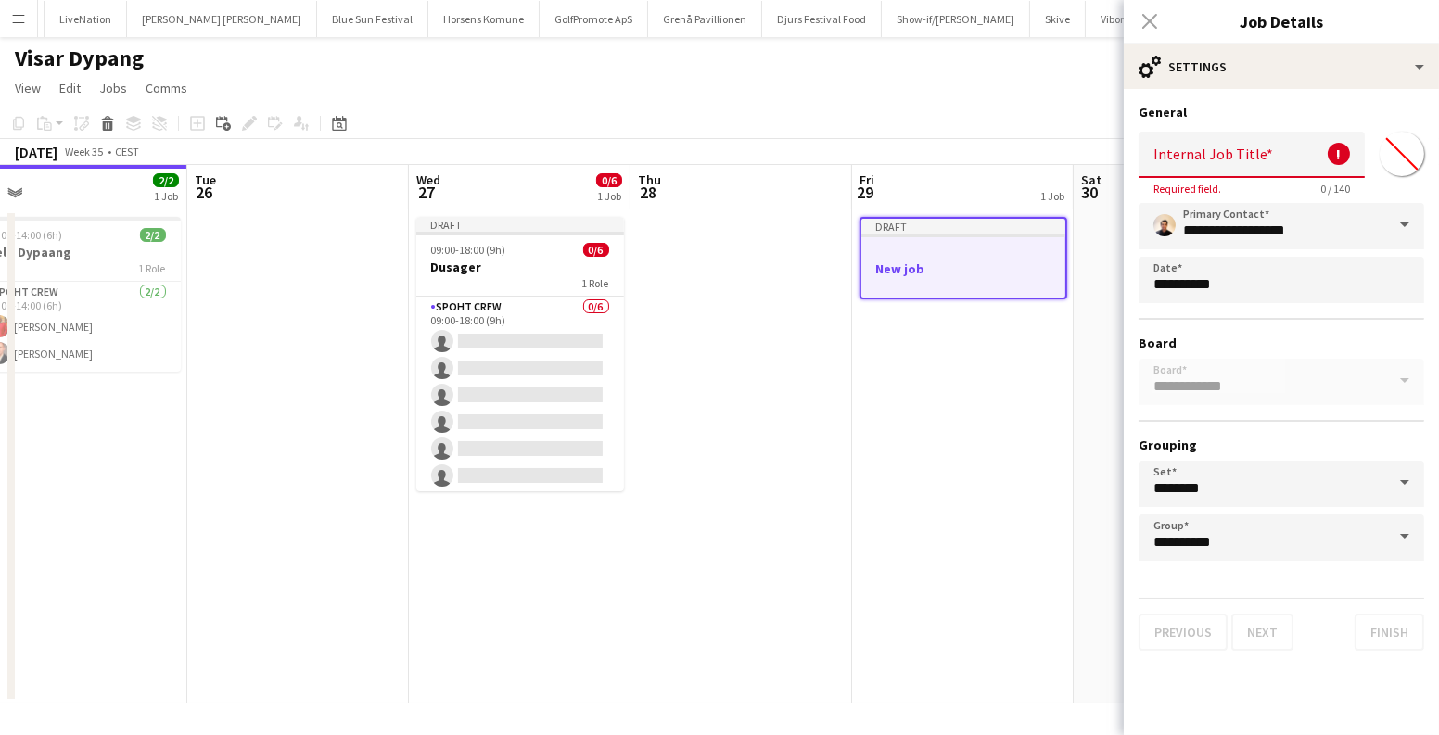
click at [776, 520] on app-date-cell at bounding box center [742, 457] width 222 height 494
click at [936, 262] on h3 "New job" at bounding box center [963, 269] width 204 height 17
click at [972, 441] on app-date-cell "Draft New job" at bounding box center [963, 457] width 222 height 494
click at [1161, 19] on div "Close pop-in" at bounding box center [1150, 21] width 52 height 43
click at [1154, 19] on div "Close pop-in" at bounding box center [1150, 21] width 52 height 43
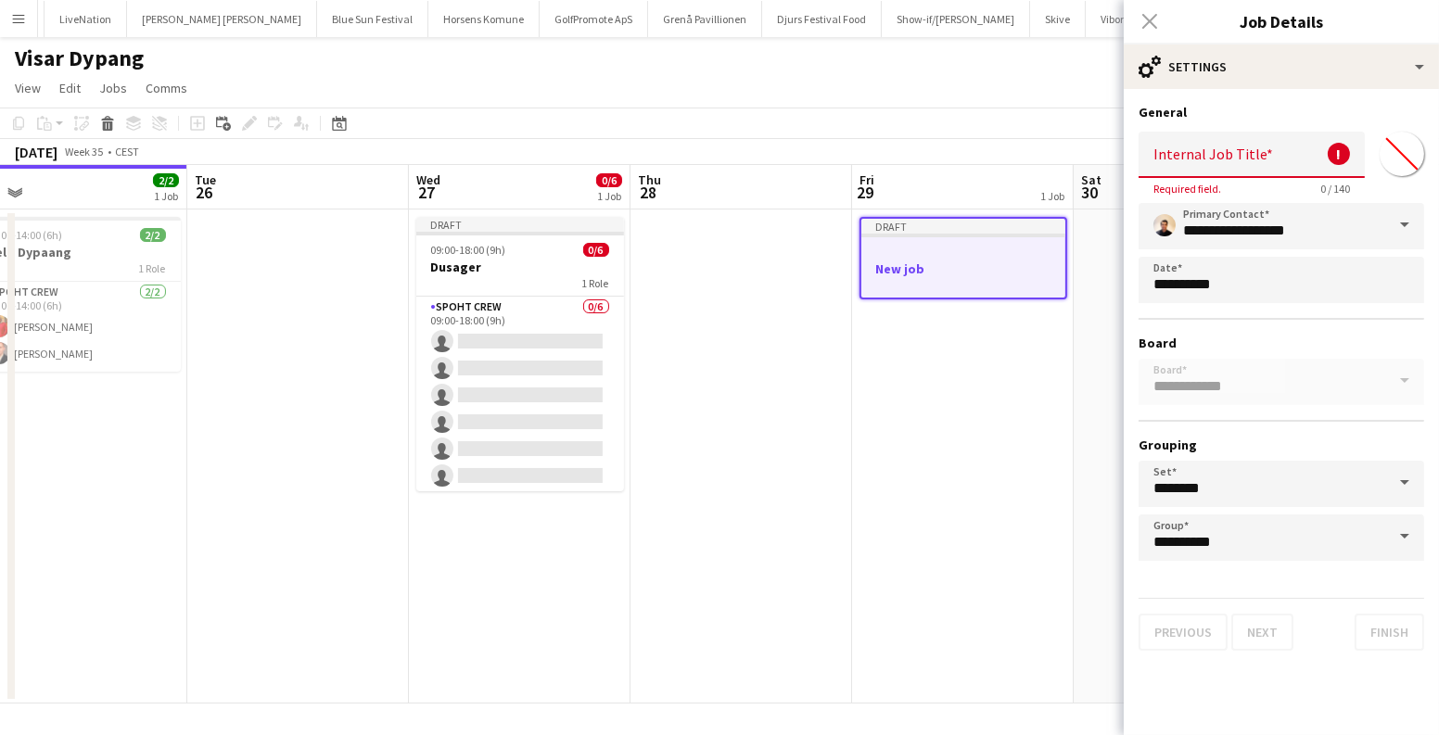
click at [1148, 19] on div "Close pop-in" at bounding box center [1150, 21] width 52 height 43
click at [795, 453] on app-date-cell at bounding box center [742, 457] width 222 height 494
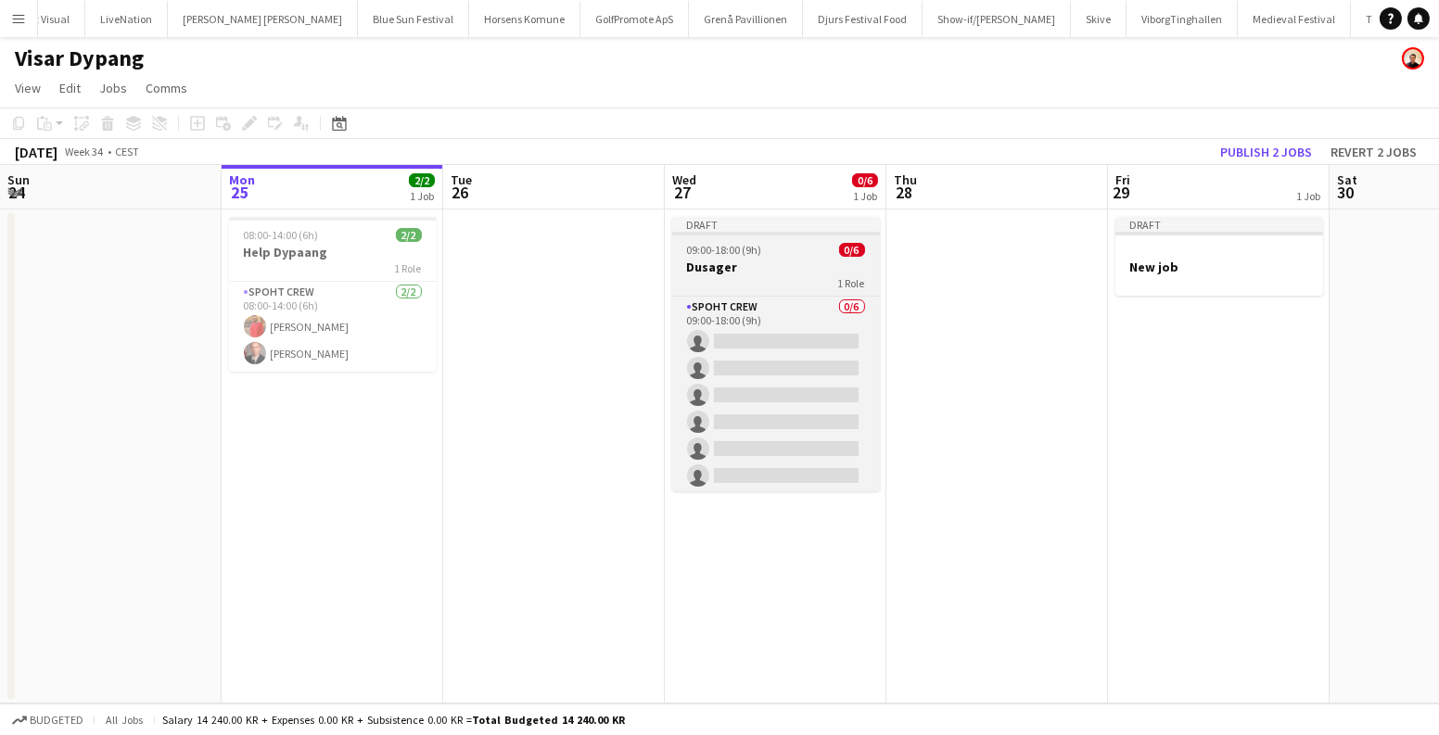
scroll to position [0, 409]
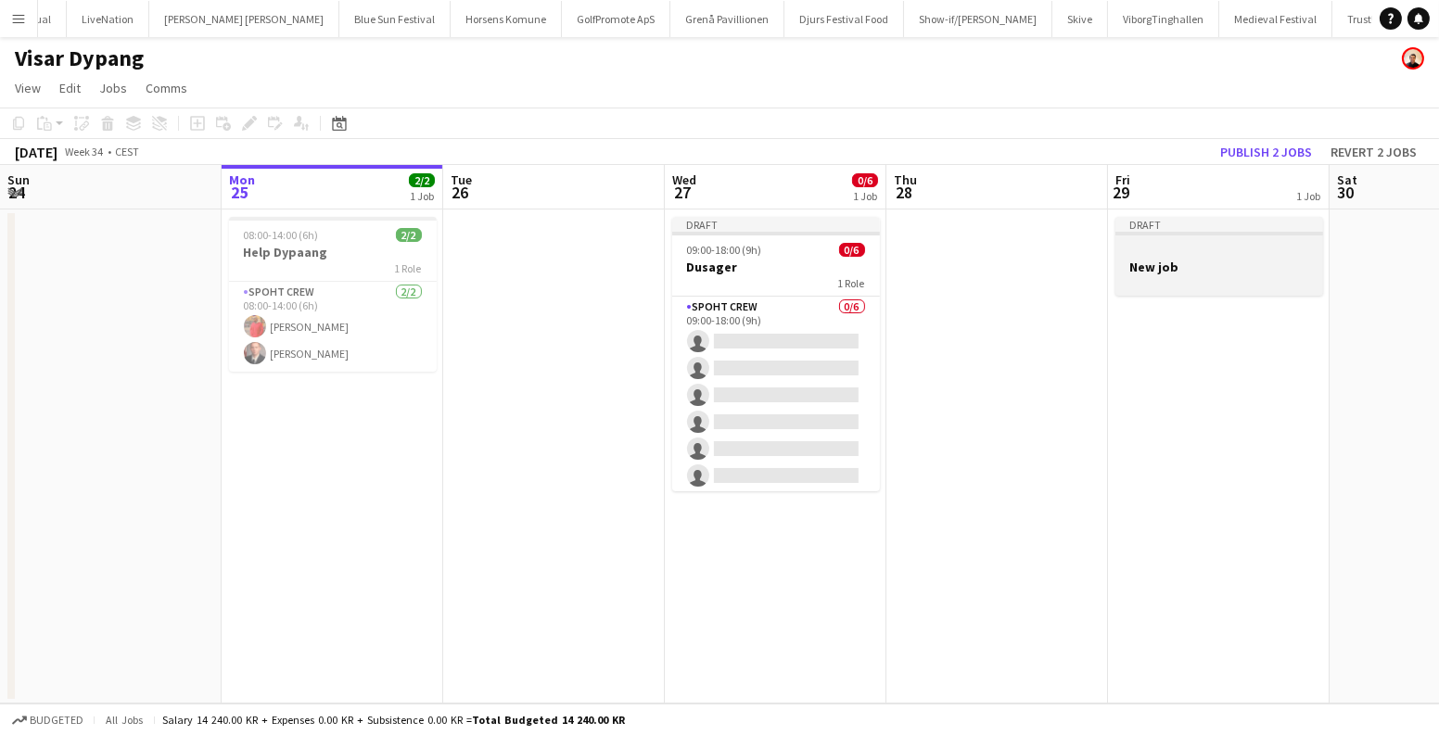
click at [1140, 294] on app-job-card "Draft New job" at bounding box center [1220, 256] width 208 height 79
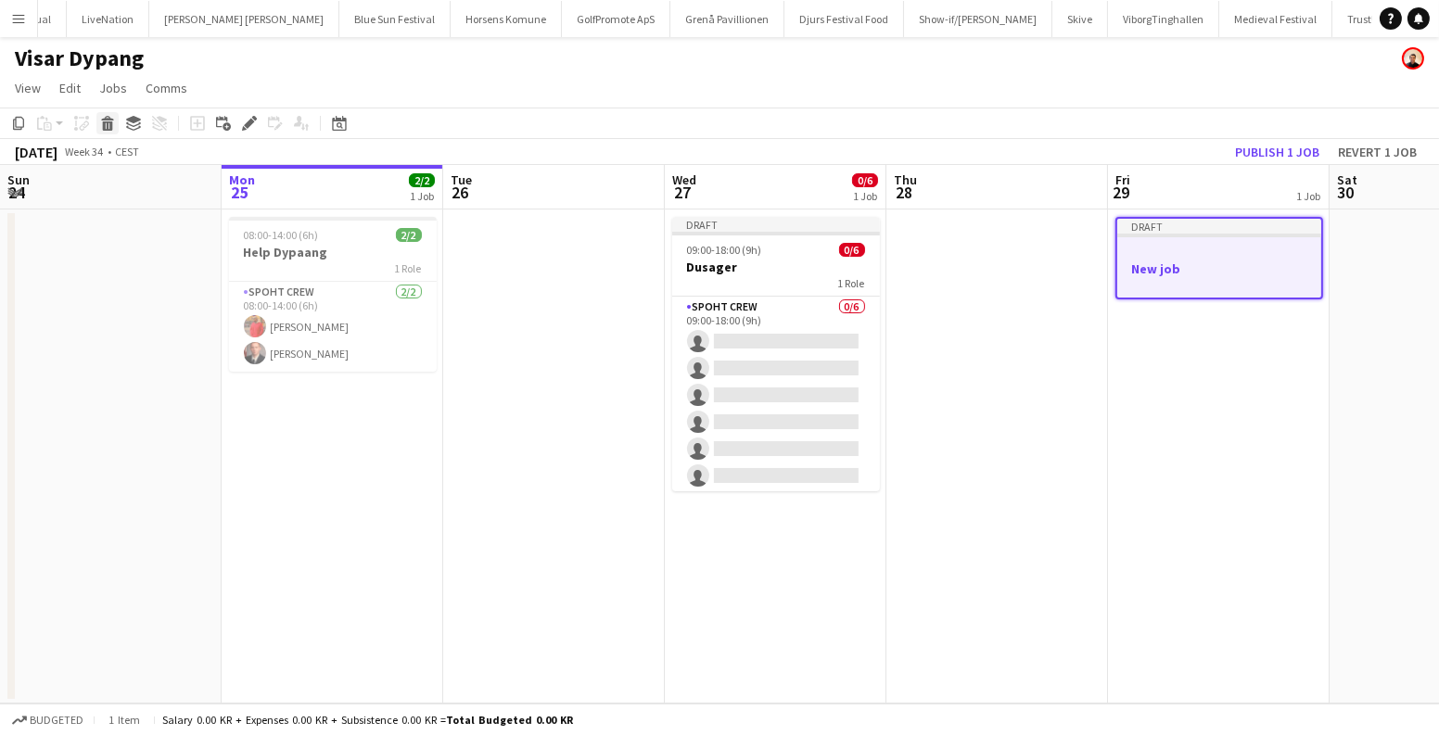
click at [116, 121] on div "Delete" at bounding box center [107, 123] width 22 height 22
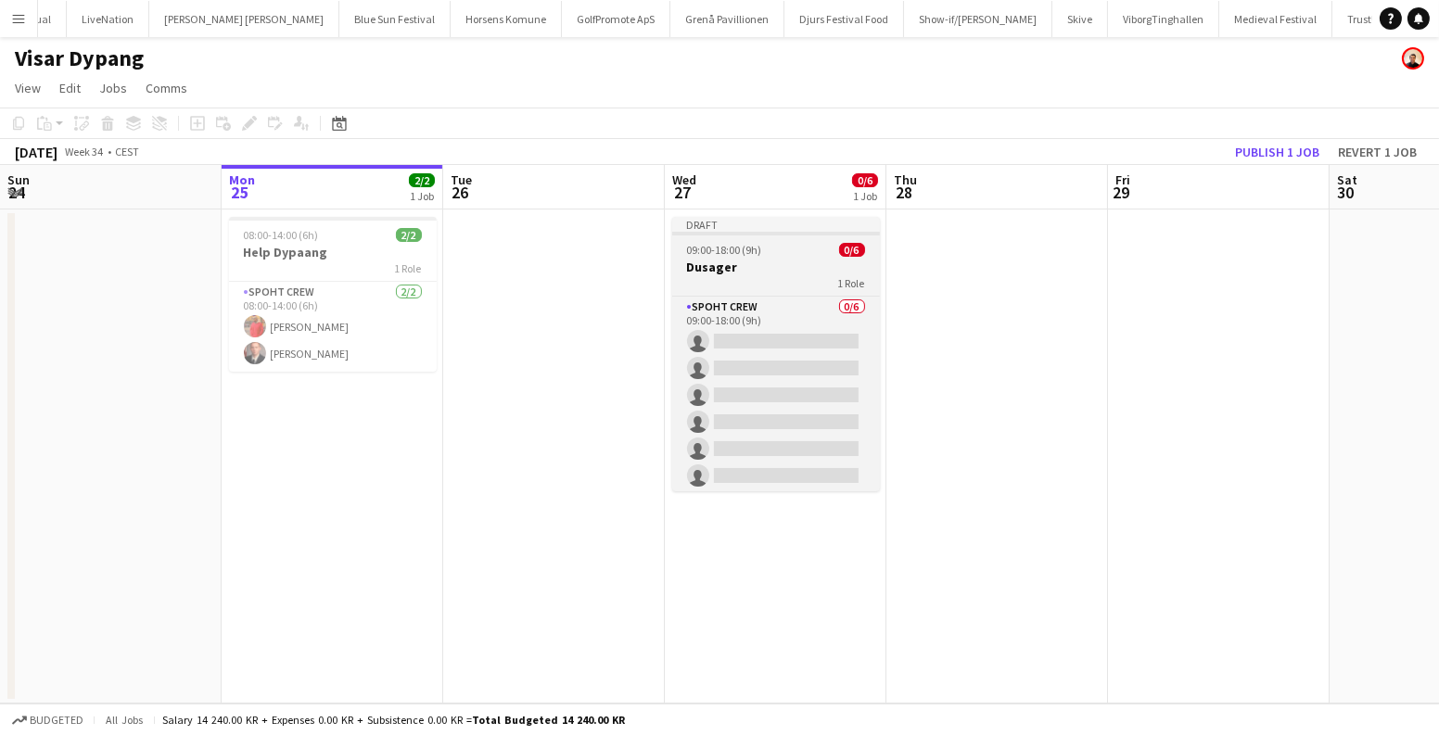
click at [780, 243] on div "09:00-18:00 (9h) 0/6" at bounding box center [776, 250] width 208 height 14
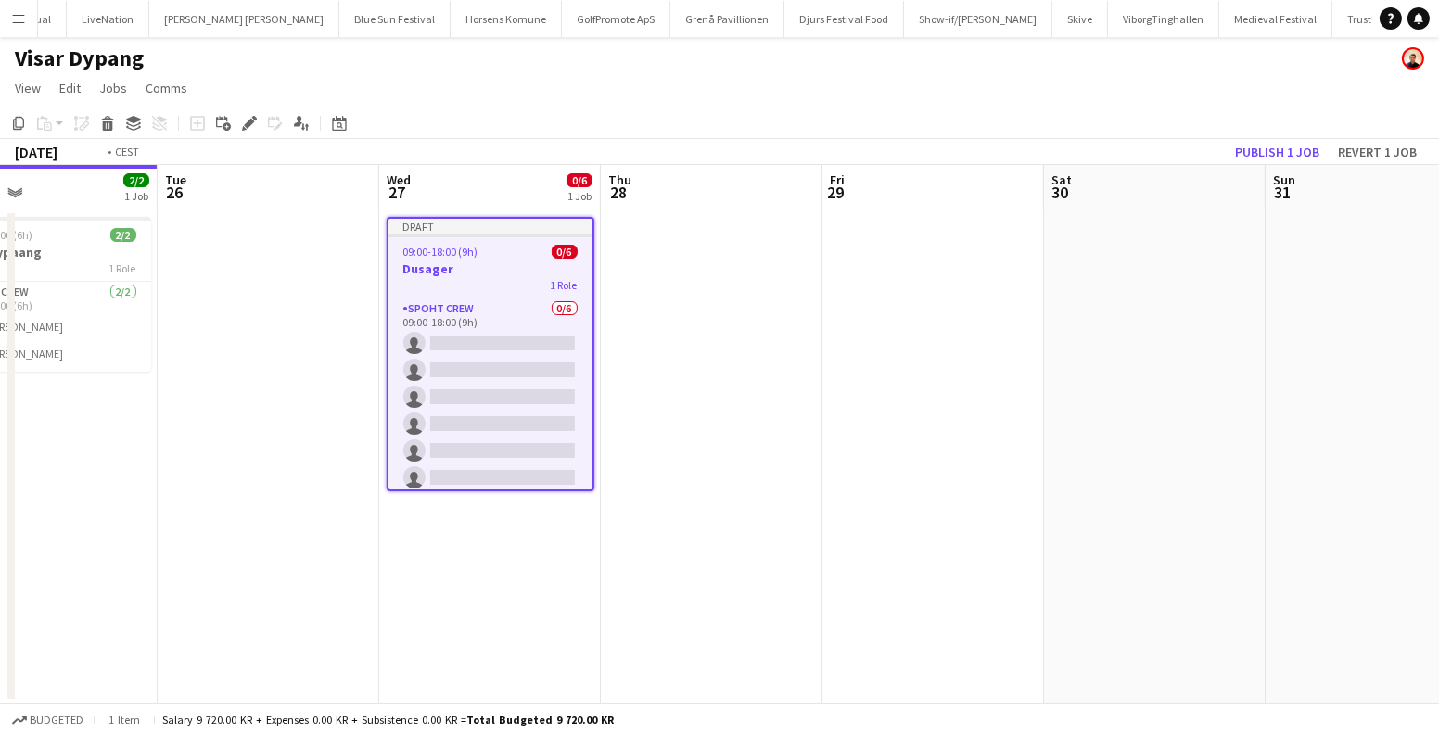
drag, startPoint x: 1023, startPoint y: 300, endPoint x: 734, endPoint y: 297, distance: 288.4
click at [712, 312] on app-calendar-viewport "Fri 22 Sat 23 Sun 24 Mon 25 2/2 1 Job Tue 26 Wed 27 0/6 1 Job Thu 28 Fri 29 Sat…" at bounding box center [719, 434] width 1439 height 539
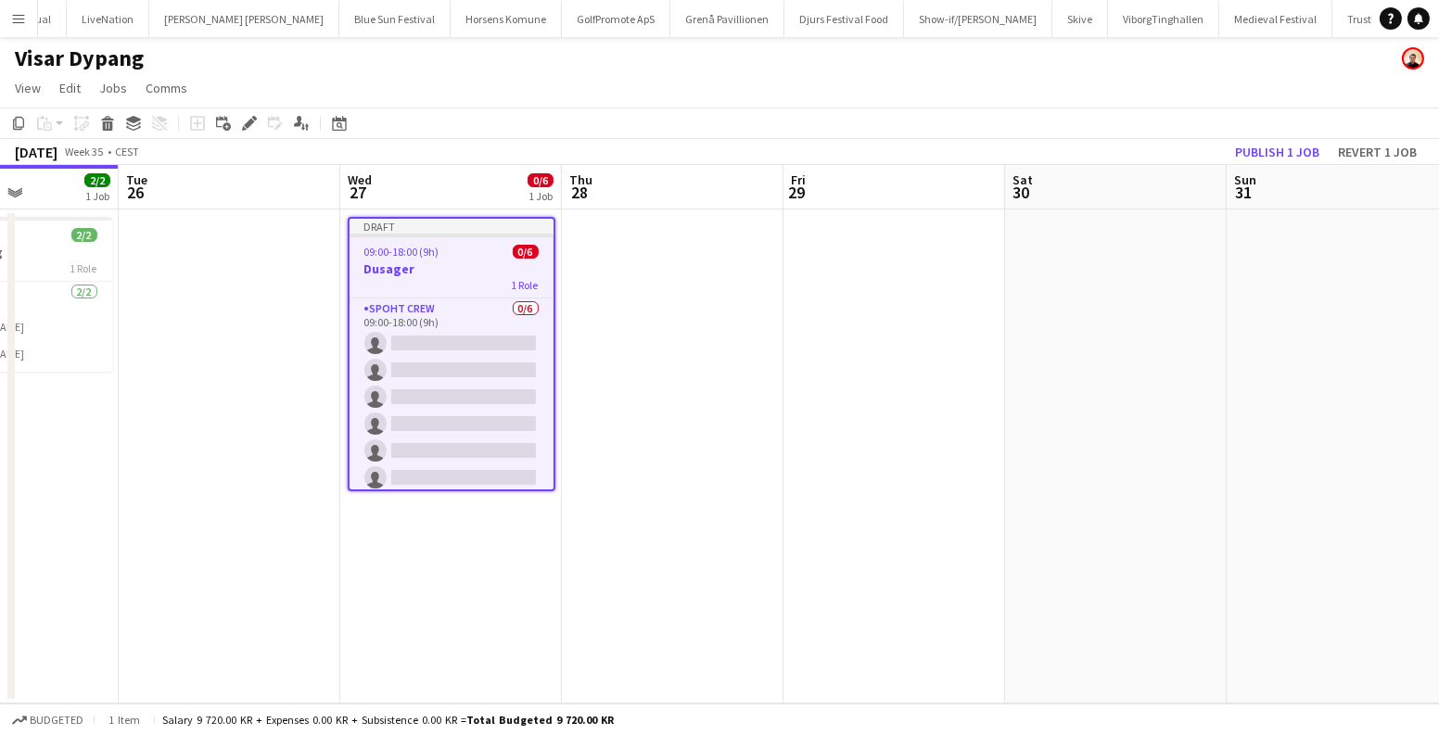
click at [921, 244] on app-date-cell at bounding box center [895, 457] width 222 height 494
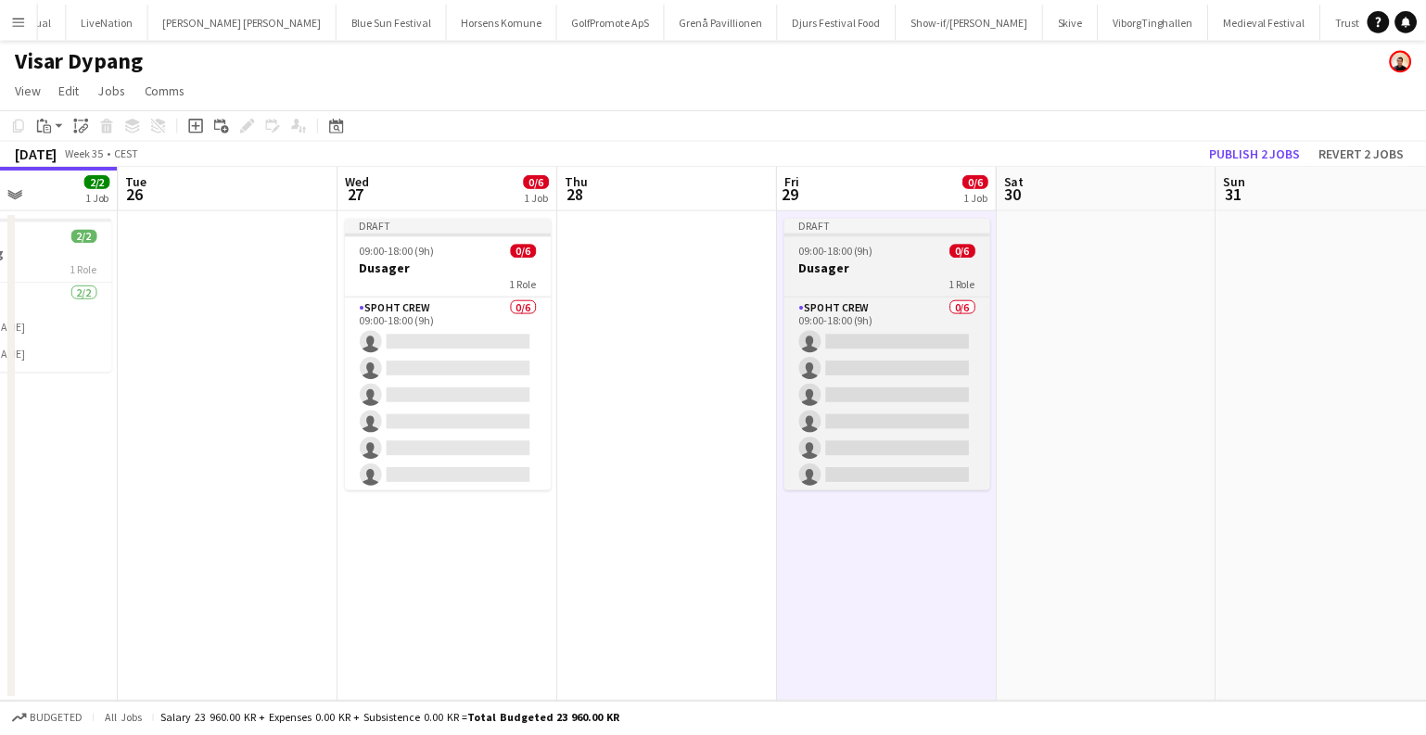
scroll to position [0, 764]
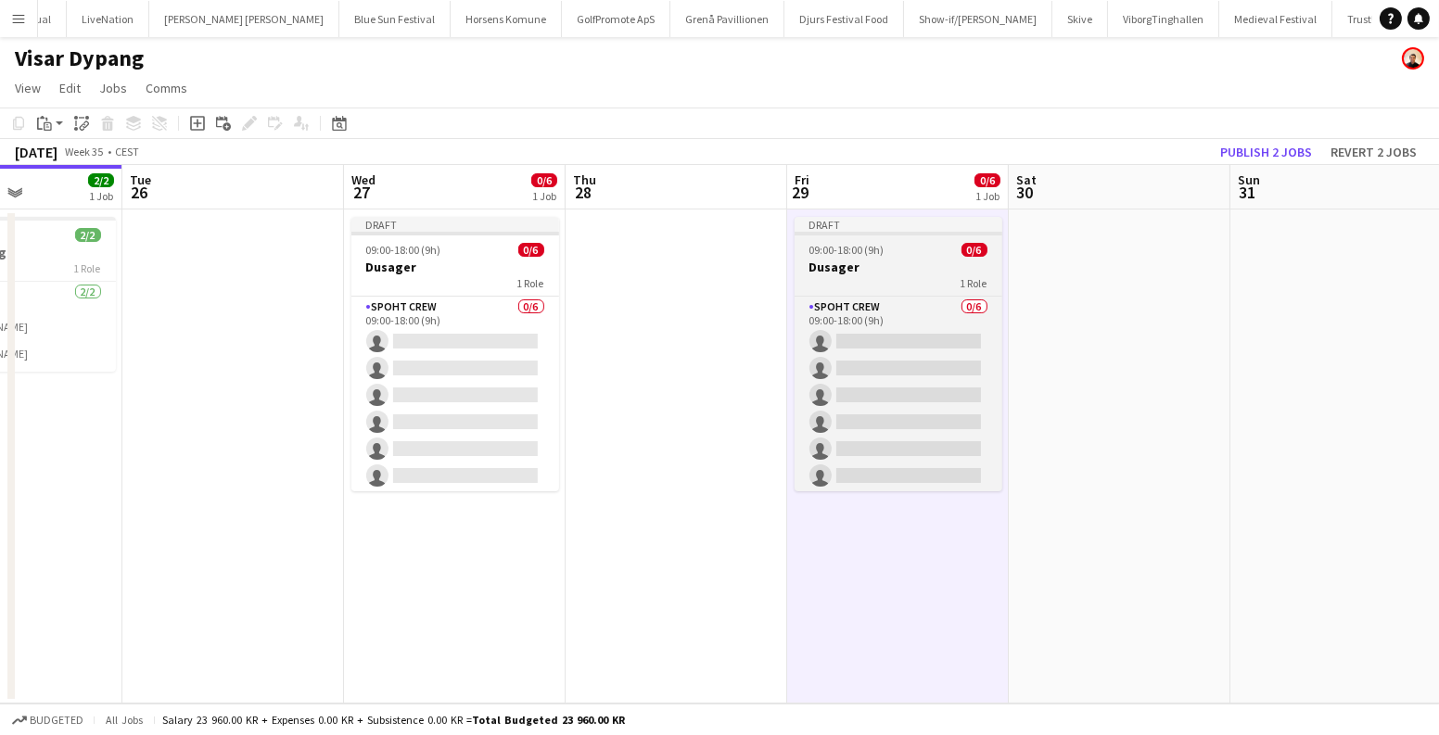
click at [925, 244] on div "09:00-18:00 (9h) 0/6" at bounding box center [899, 250] width 208 height 14
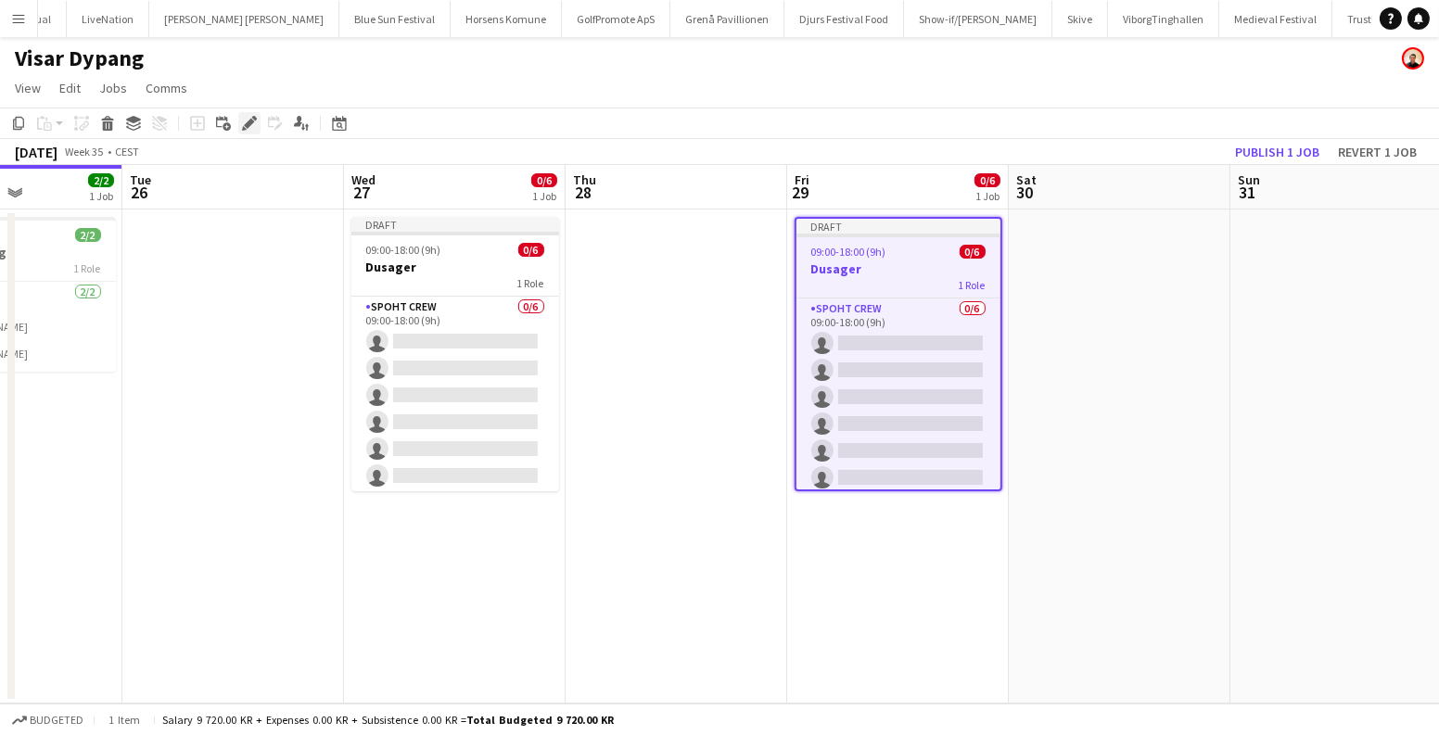
click at [238, 126] on div "Edit" at bounding box center [249, 123] width 22 height 22
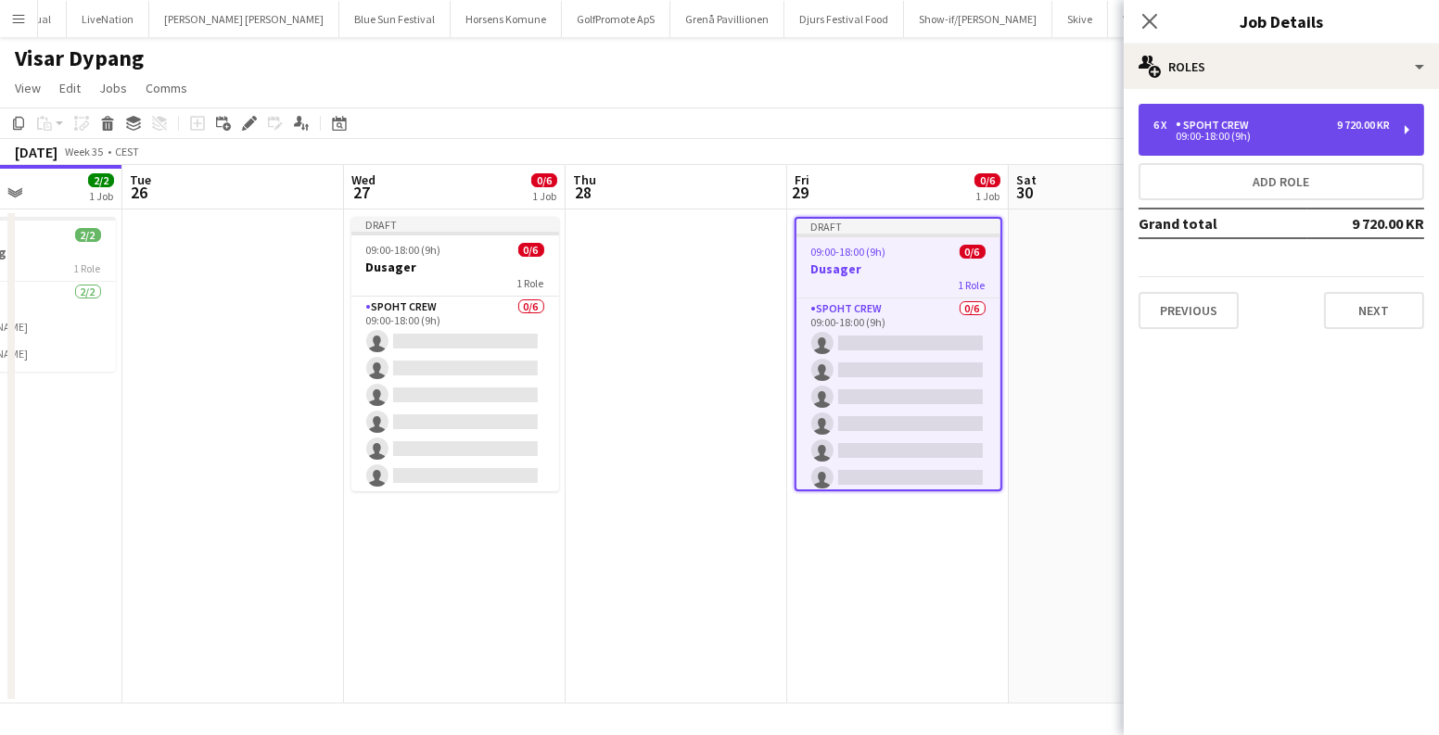
click at [1241, 129] on div "Spoht Crew" at bounding box center [1216, 125] width 81 height 13
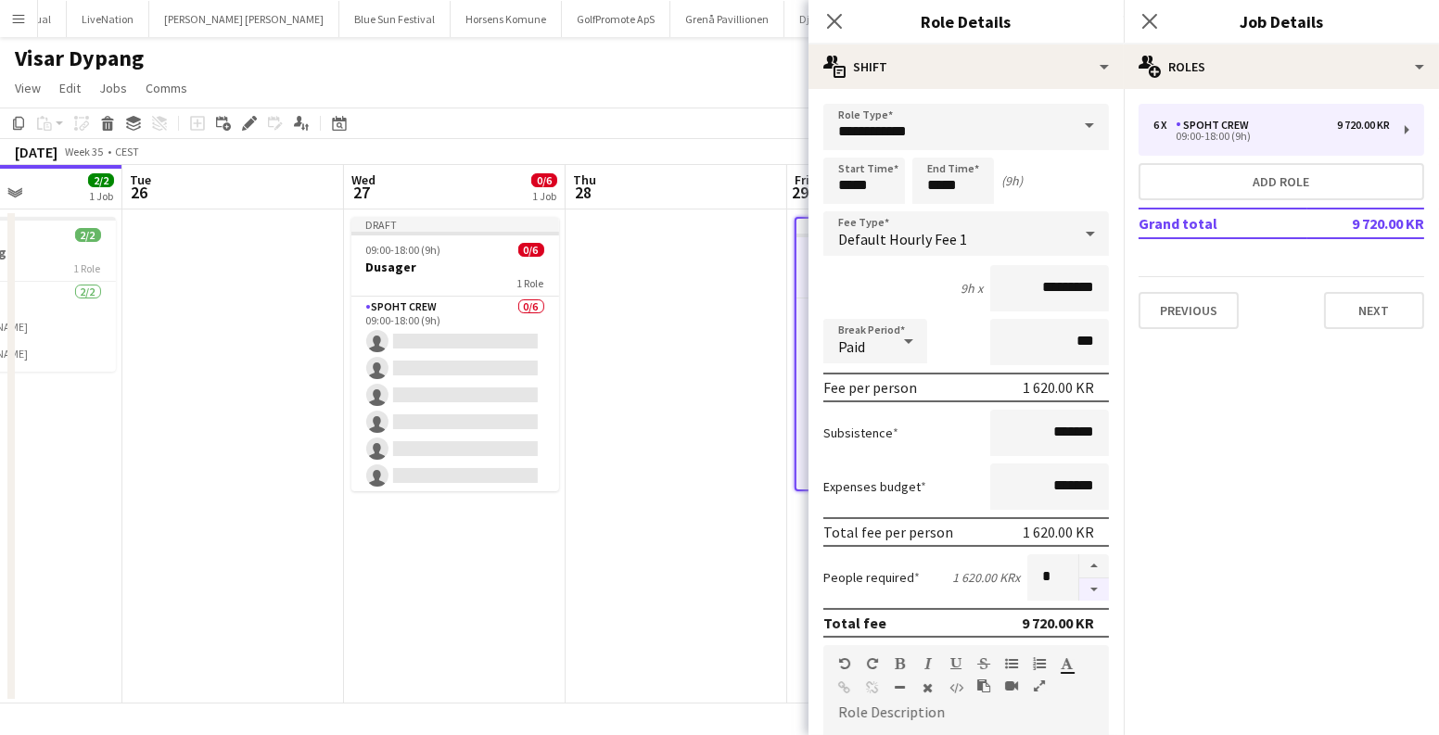
click at [1079, 588] on button "button" at bounding box center [1094, 590] width 30 height 23
type input "*"
drag, startPoint x: 875, startPoint y: 180, endPoint x: 835, endPoint y: 179, distance: 39.9
click at [813, 180] on form "**********" at bounding box center [966, 680] width 315 height 1153
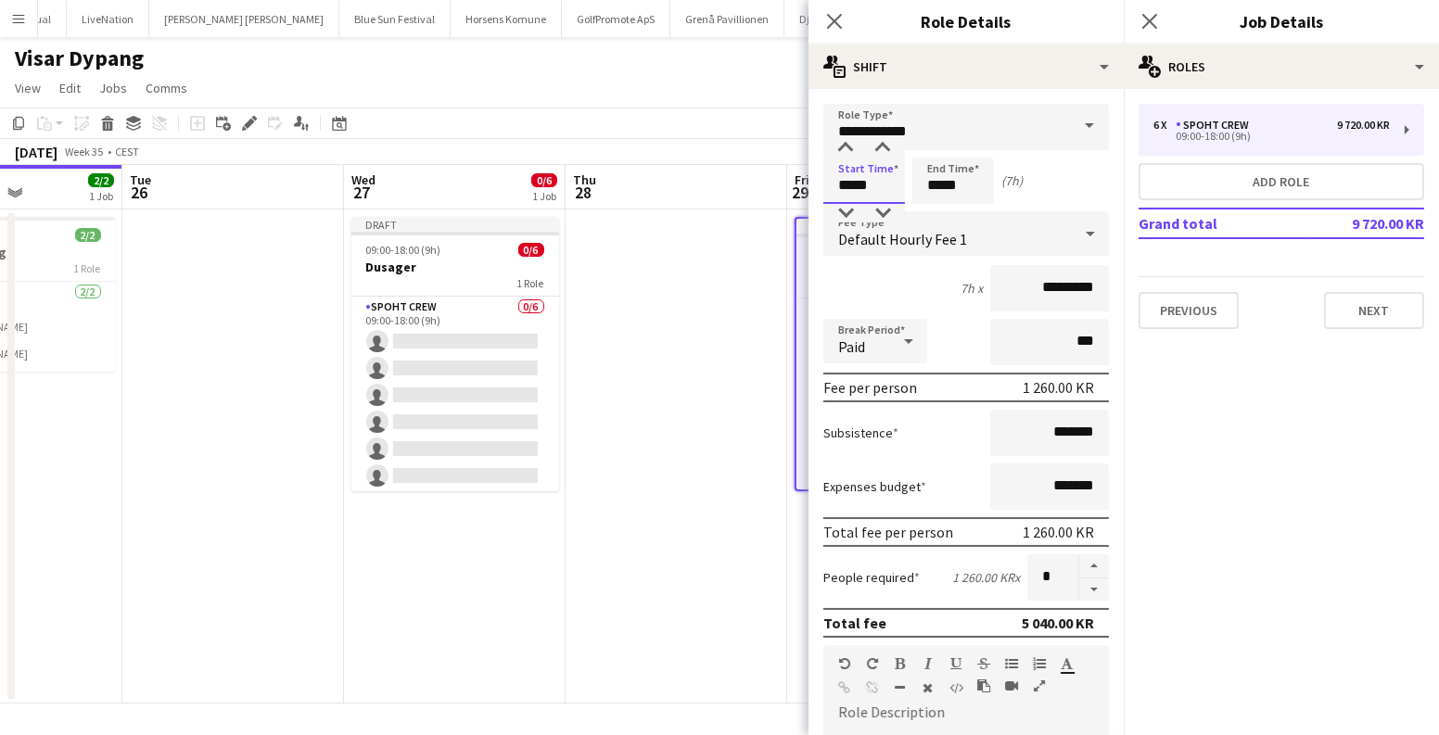
type input "*****"
drag, startPoint x: 974, startPoint y: 183, endPoint x: 900, endPoint y: 182, distance: 73.3
click at [904, 182] on div "Start Time ***** End Time ***** (7h)" at bounding box center [966, 181] width 286 height 46
type input "*****"
click at [657, 408] on app-date-cell at bounding box center [677, 457] width 222 height 494
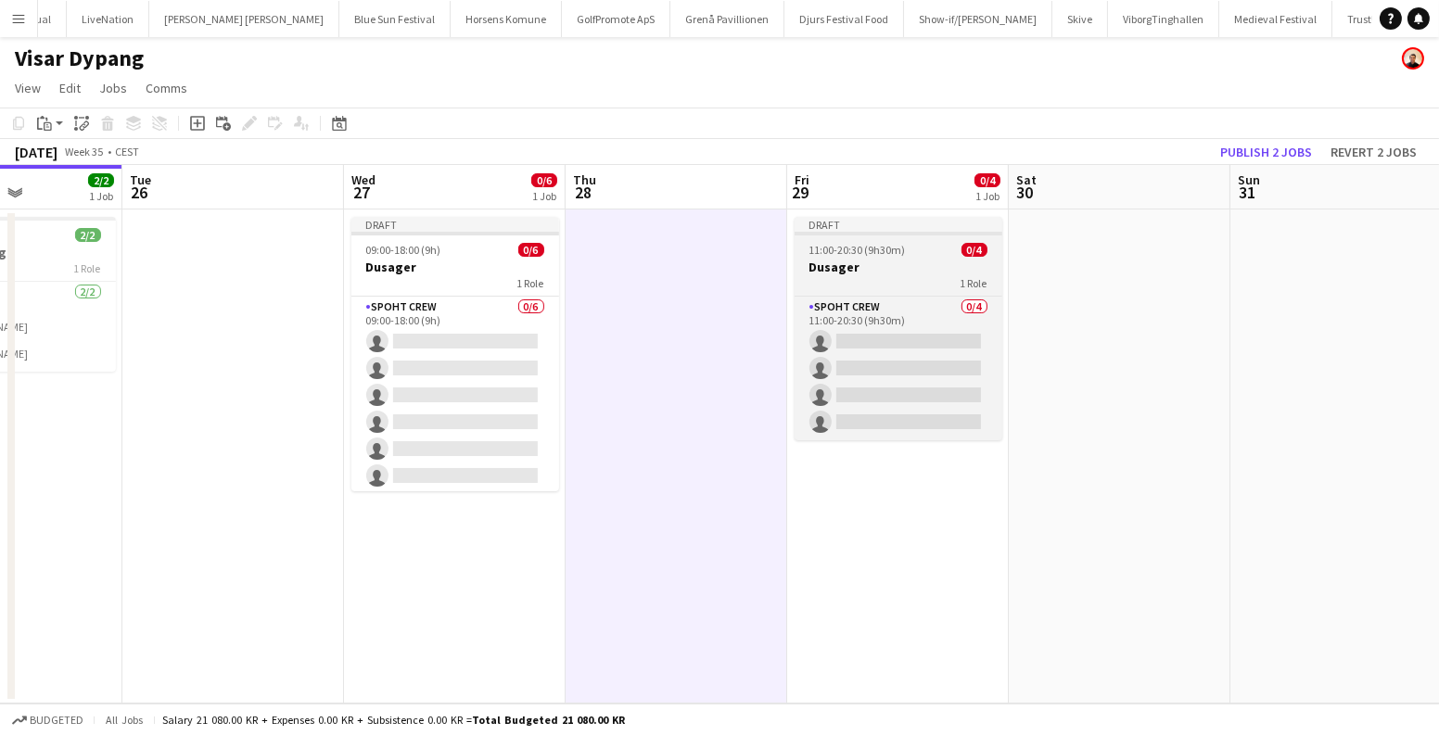
click at [912, 265] on h3 "Dusager" at bounding box center [899, 267] width 208 height 17
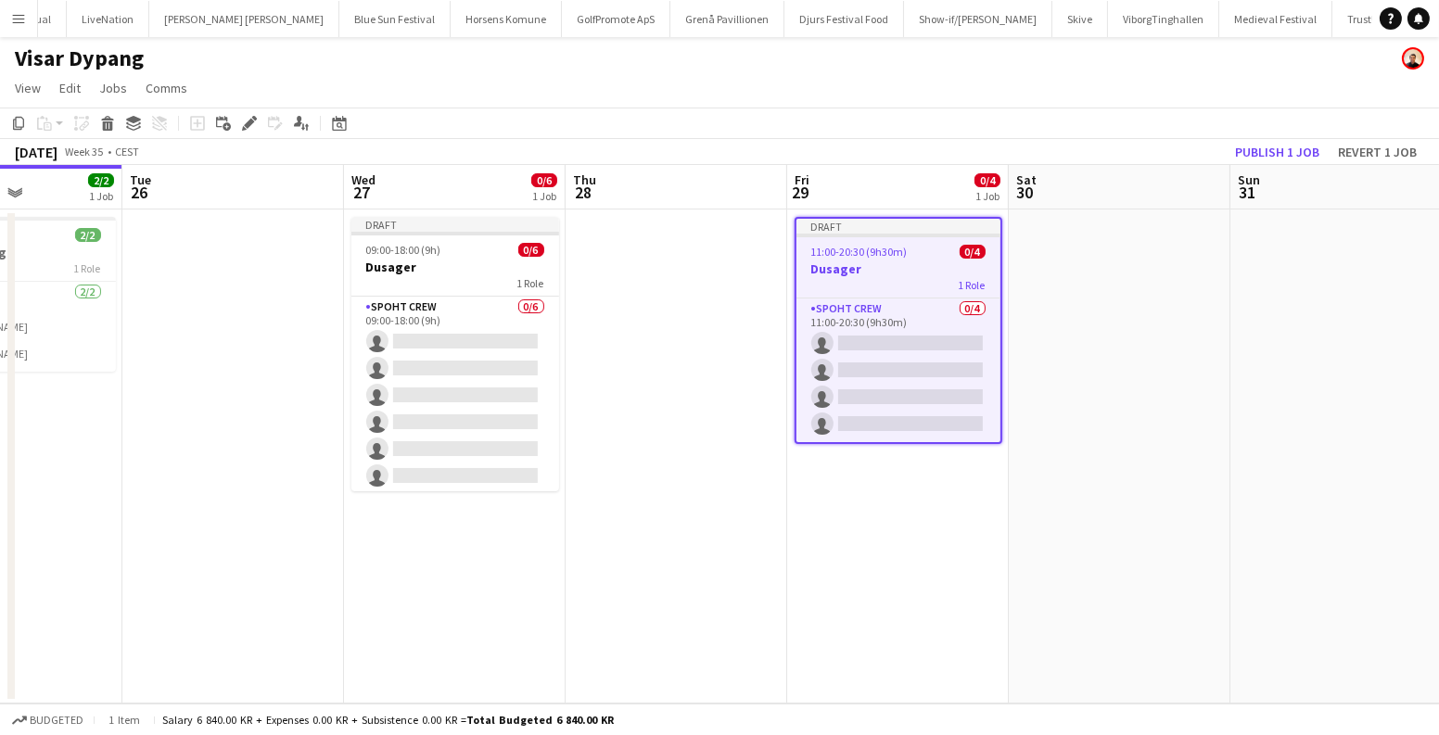
click at [917, 528] on app-date-cell "Draft 11:00-20:30 (9h30m) 0/4 Dusager 1 Role Spoht Crew 0/4 11:00-20:30 (9h30m)…" at bounding box center [898, 457] width 222 height 494
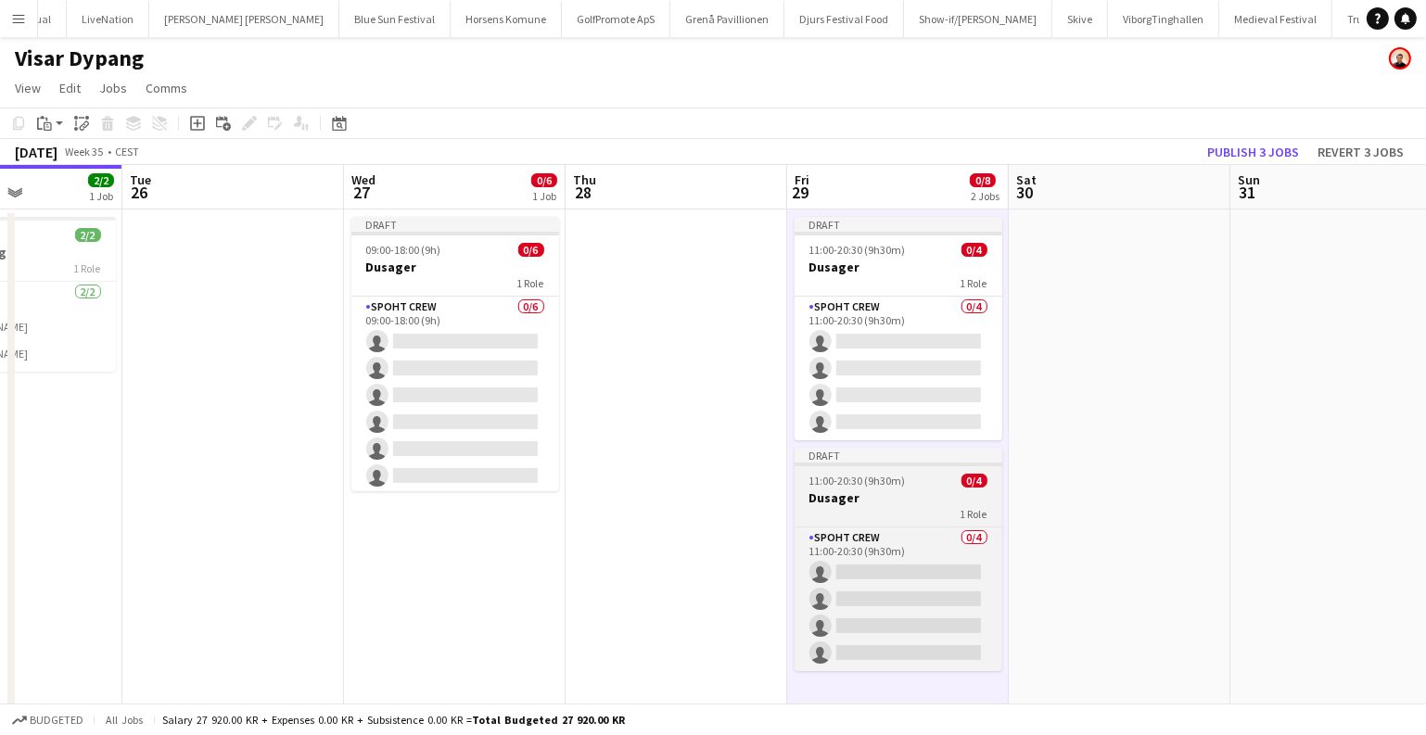
click at [900, 494] on h3 "Dusager" at bounding box center [899, 498] width 208 height 17
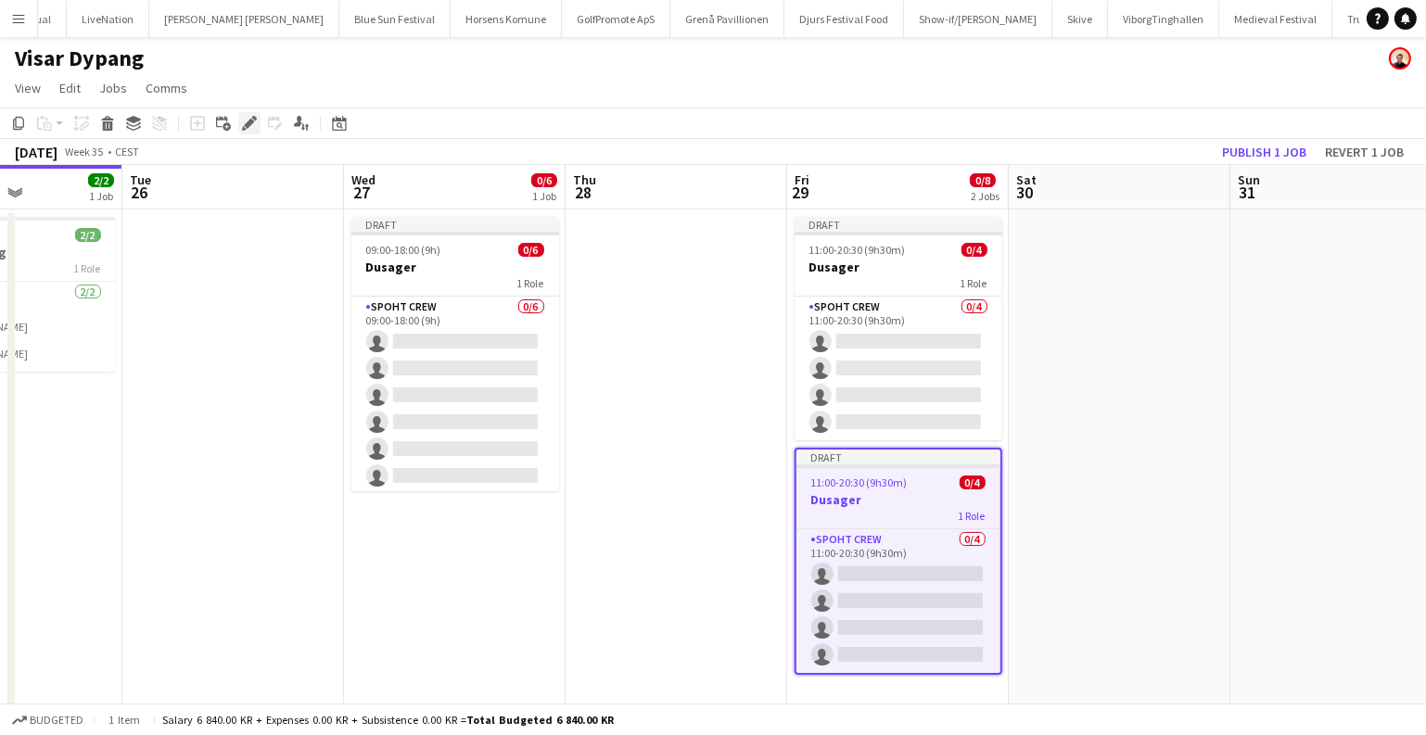
click at [254, 126] on icon "Edit" at bounding box center [249, 123] width 15 height 15
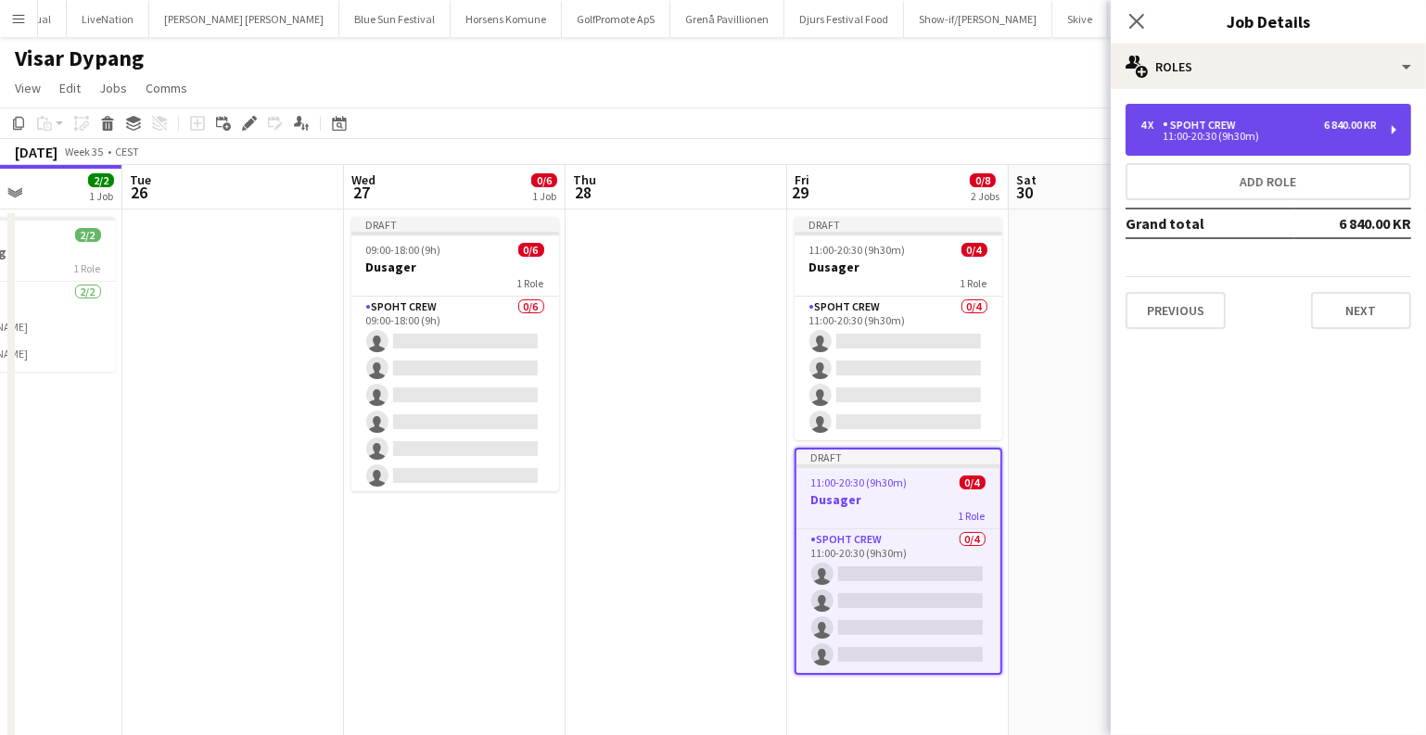
click at [1214, 136] on div "11:00-20:30 (9h30m)" at bounding box center [1259, 136] width 236 height 9
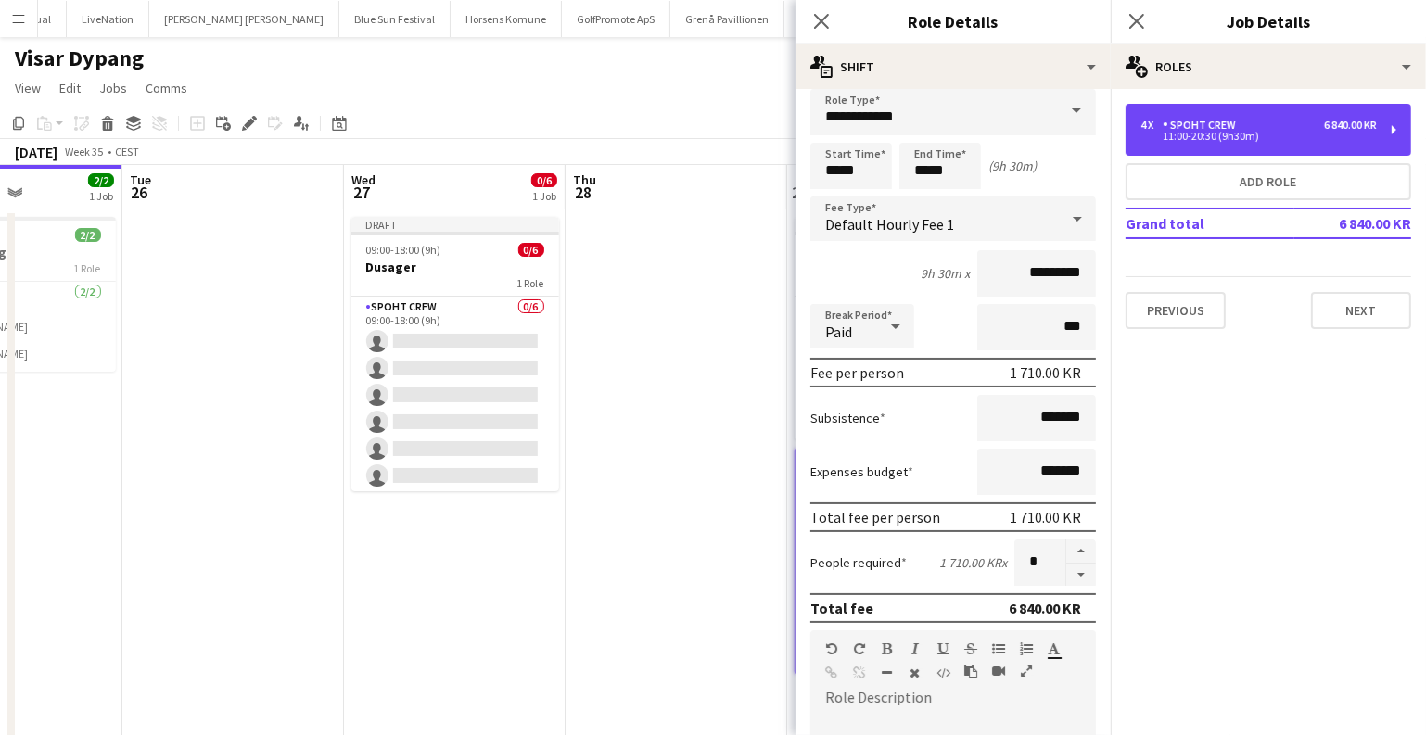
scroll to position [0, 0]
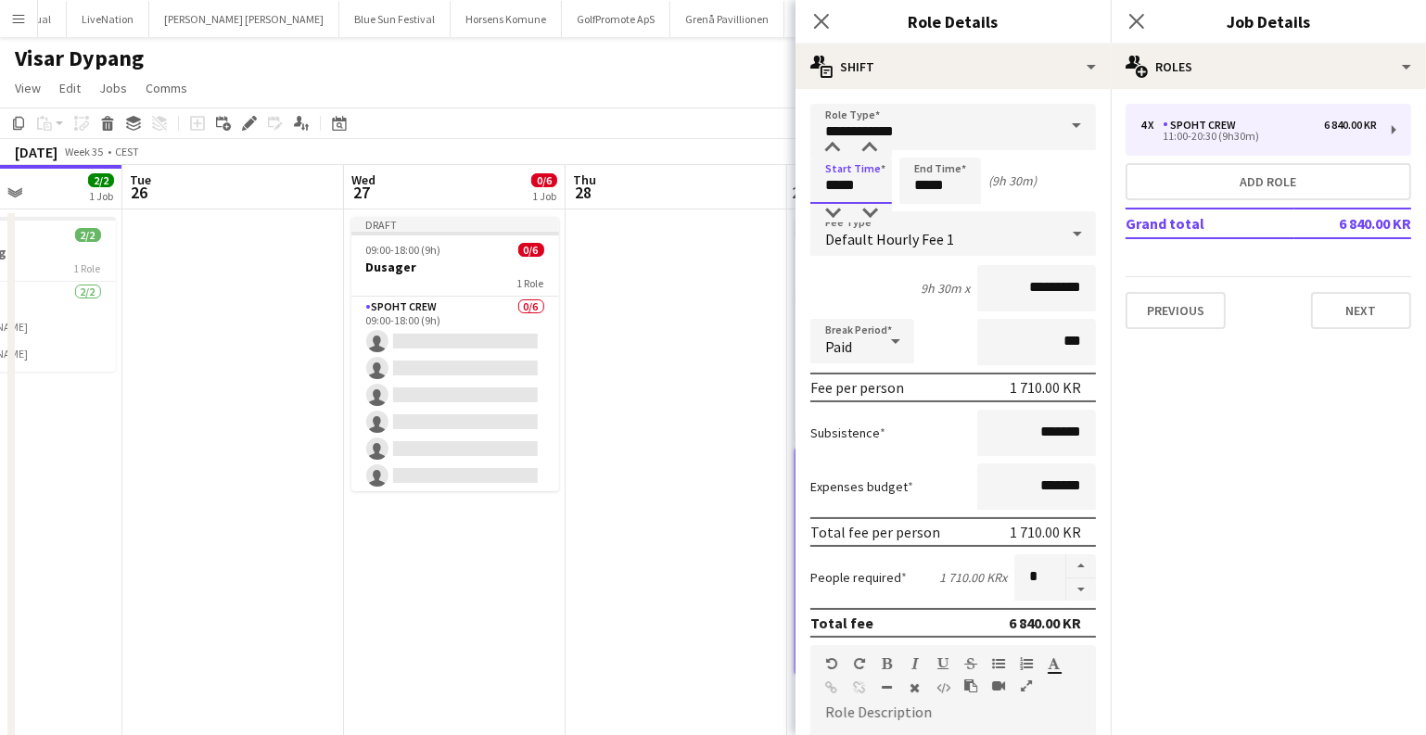
drag, startPoint x: 820, startPoint y: 191, endPoint x: 756, endPoint y: 205, distance: 65.5
click at [759, 204] on body "Menu Boards Boards Boards All jobs Status Workforce Workforce My Workforce Recr…" at bounding box center [713, 396] width 1426 height 793
type input "*****"
click at [708, 311] on app-date-cell at bounding box center [677, 486] width 222 height 552
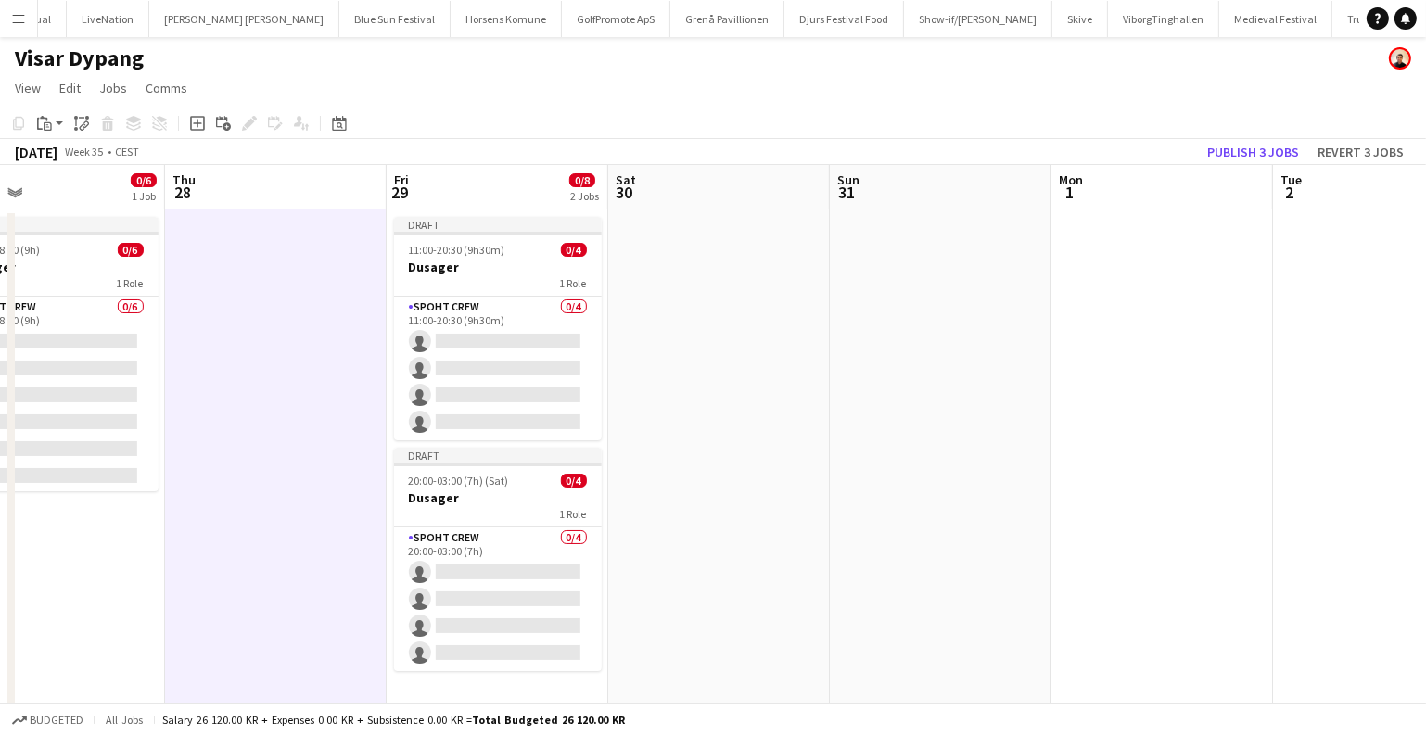
drag, startPoint x: 1075, startPoint y: 277, endPoint x: 791, endPoint y: 309, distance: 285.5
click at [793, 309] on app-calendar-viewport "Sun 24 Mon 25 2/2 1 Job Tue 26 Wed 27 0/6 1 Job Thu 28 Fri 29 0/8 2 Jobs Sat 30…" at bounding box center [713, 463] width 1426 height 596
click at [693, 310] on app-date-cell at bounding box center [717, 486] width 222 height 552
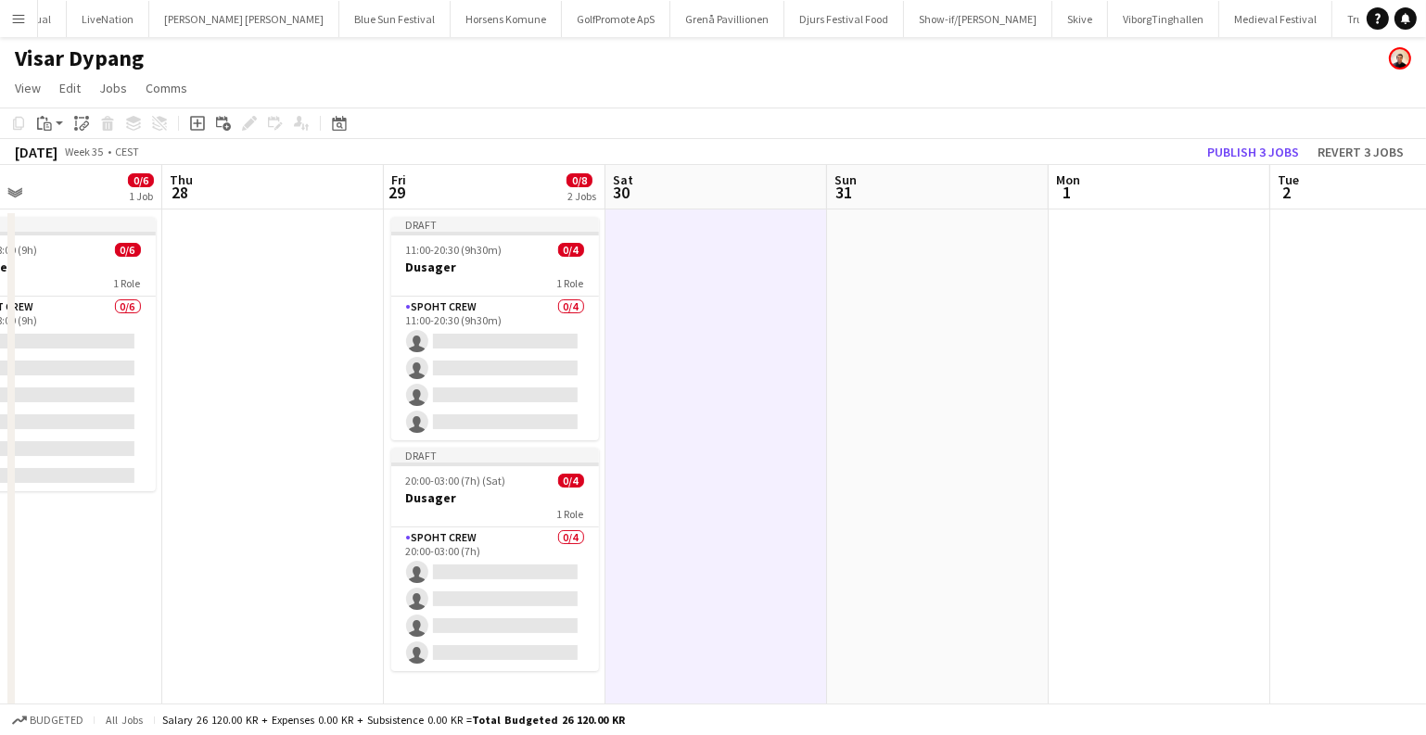
click at [693, 310] on app-date-cell at bounding box center [717, 486] width 222 height 552
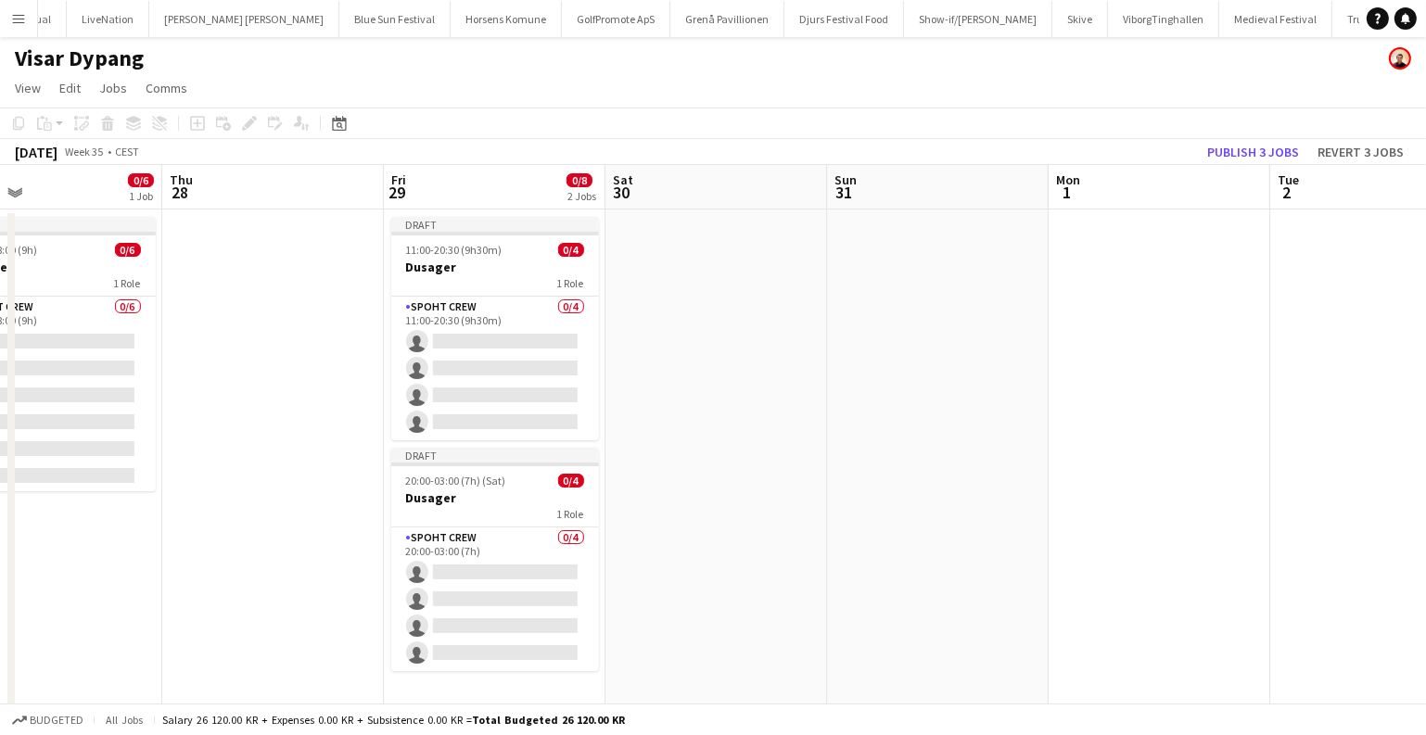
click at [693, 310] on app-date-cell at bounding box center [717, 486] width 222 height 552
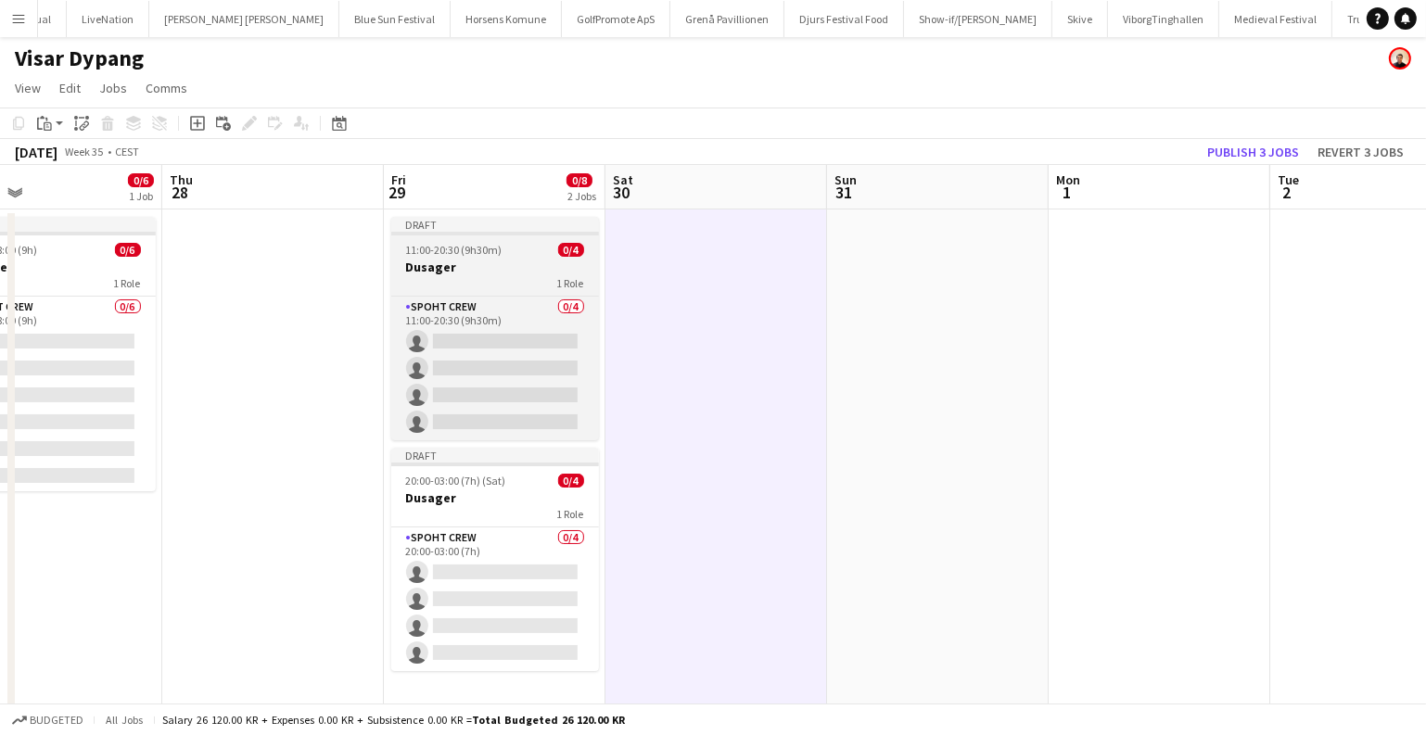
click at [444, 284] on div "1 Role" at bounding box center [495, 282] width 208 height 15
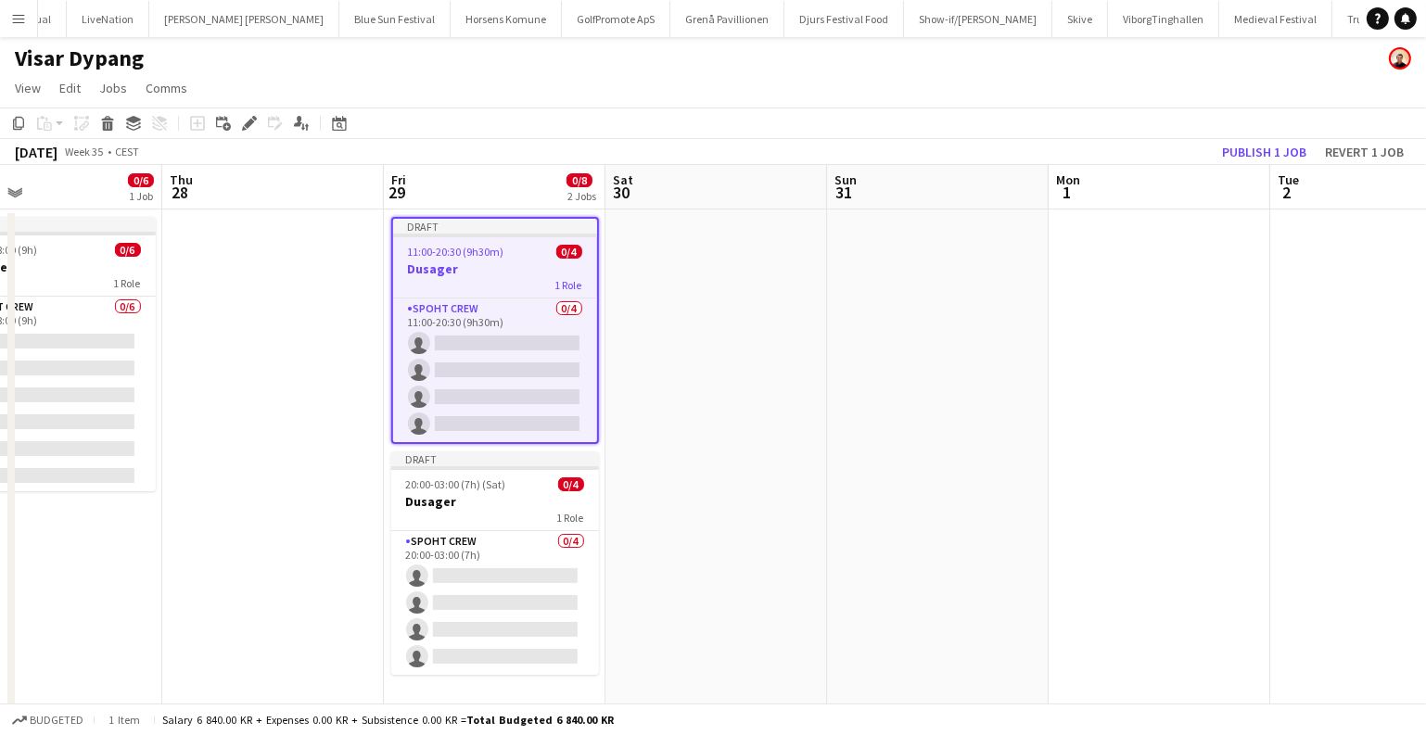
click at [673, 280] on app-date-cell at bounding box center [717, 486] width 222 height 552
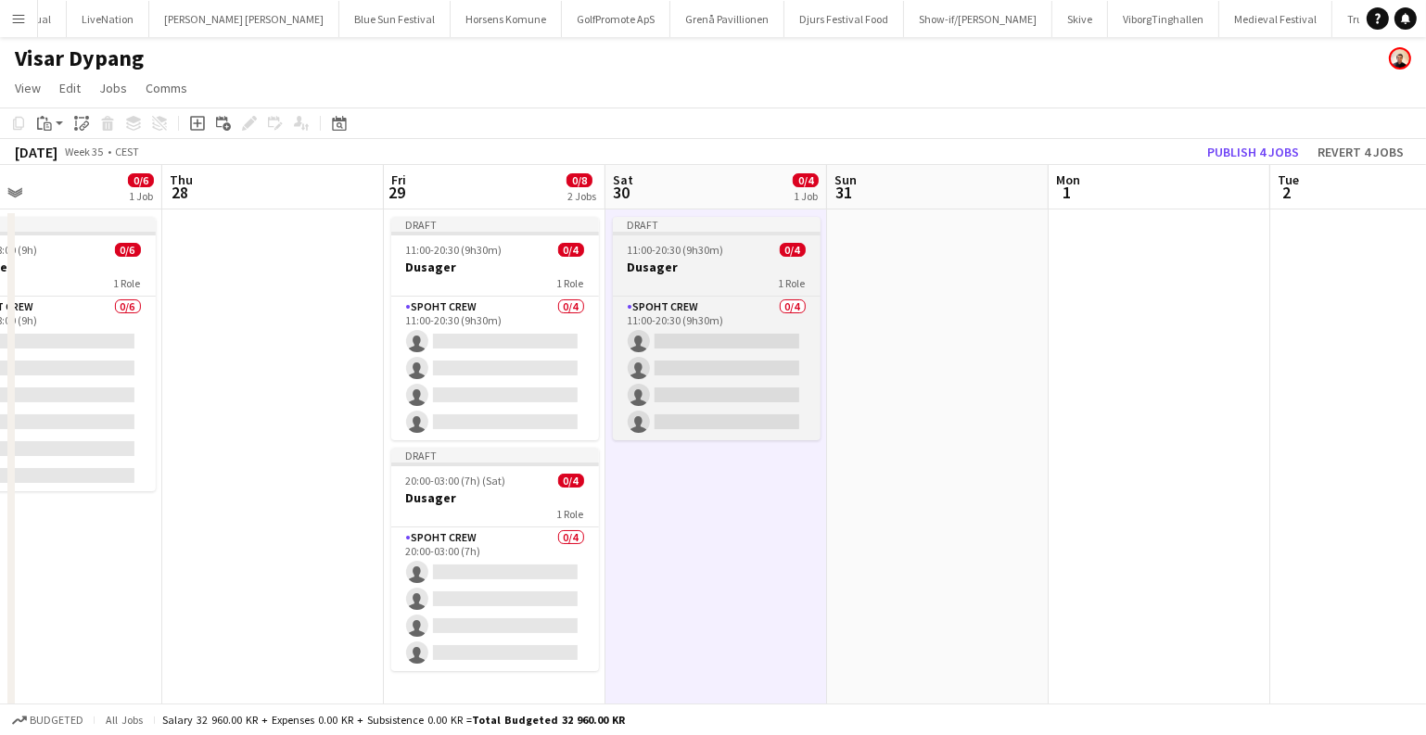
click at [700, 260] on h3 "Dusager" at bounding box center [717, 267] width 208 height 17
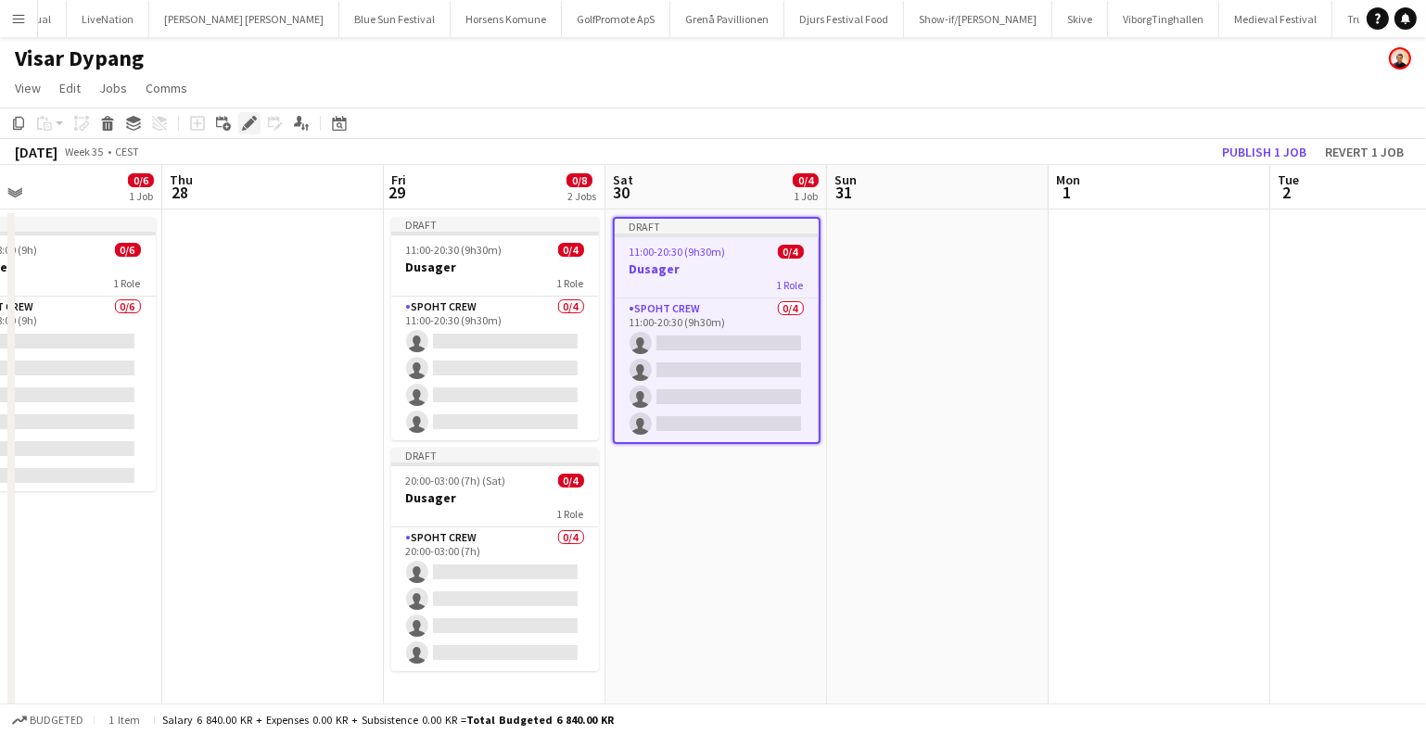
click at [254, 120] on icon at bounding box center [254, 118] width 5 height 5
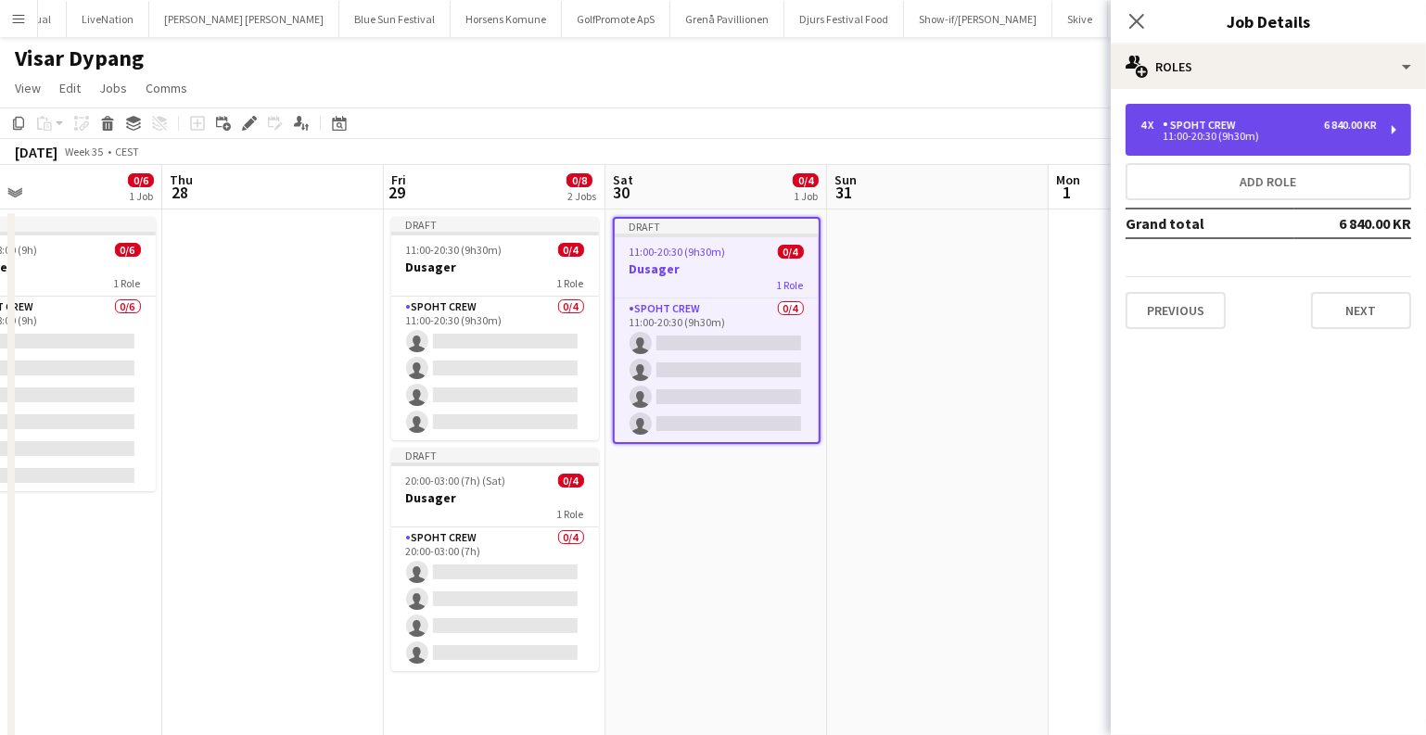
click at [1171, 131] on div "Spoht Crew" at bounding box center [1203, 125] width 81 height 13
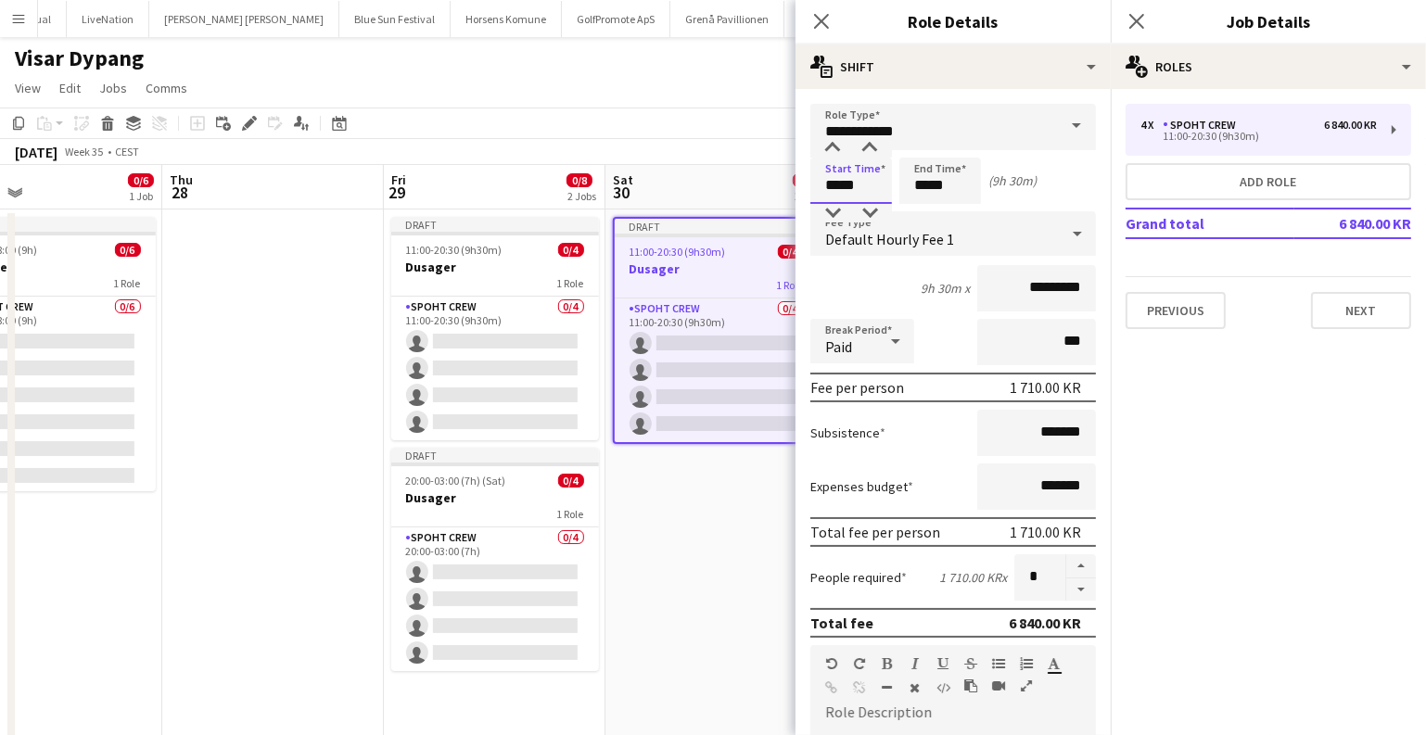
drag, startPoint x: 866, startPoint y: 188, endPoint x: 742, endPoint y: 194, distance: 124.4
click at [742, 194] on body "Menu Boards Boards Boards All jobs Status Workforce Workforce My Workforce Recr…" at bounding box center [713, 396] width 1426 height 793
type input "*****"
drag, startPoint x: 961, startPoint y: 189, endPoint x: 803, endPoint y: 207, distance: 158.6
click at [803, 207] on form "**********" at bounding box center [953, 680] width 315 height 1153
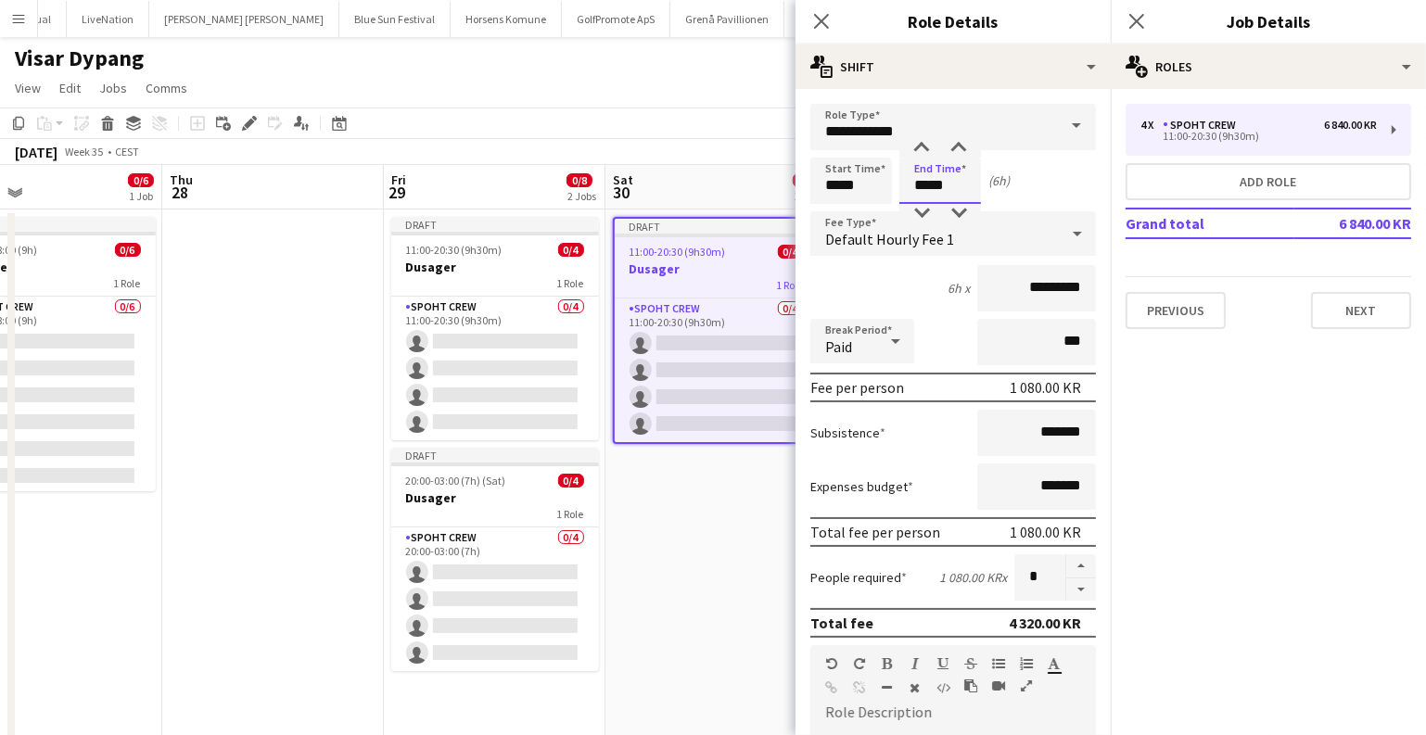
type input "*****"
click at [695, 492] on app-date-cell "Draft 11:00-20:30 (9h30m) 0/4 Dusager 1 Role Spoht Crew 0/4 11:00-20:30 (9h30m)…" at bounding box center [717, 486] width 222 height 552
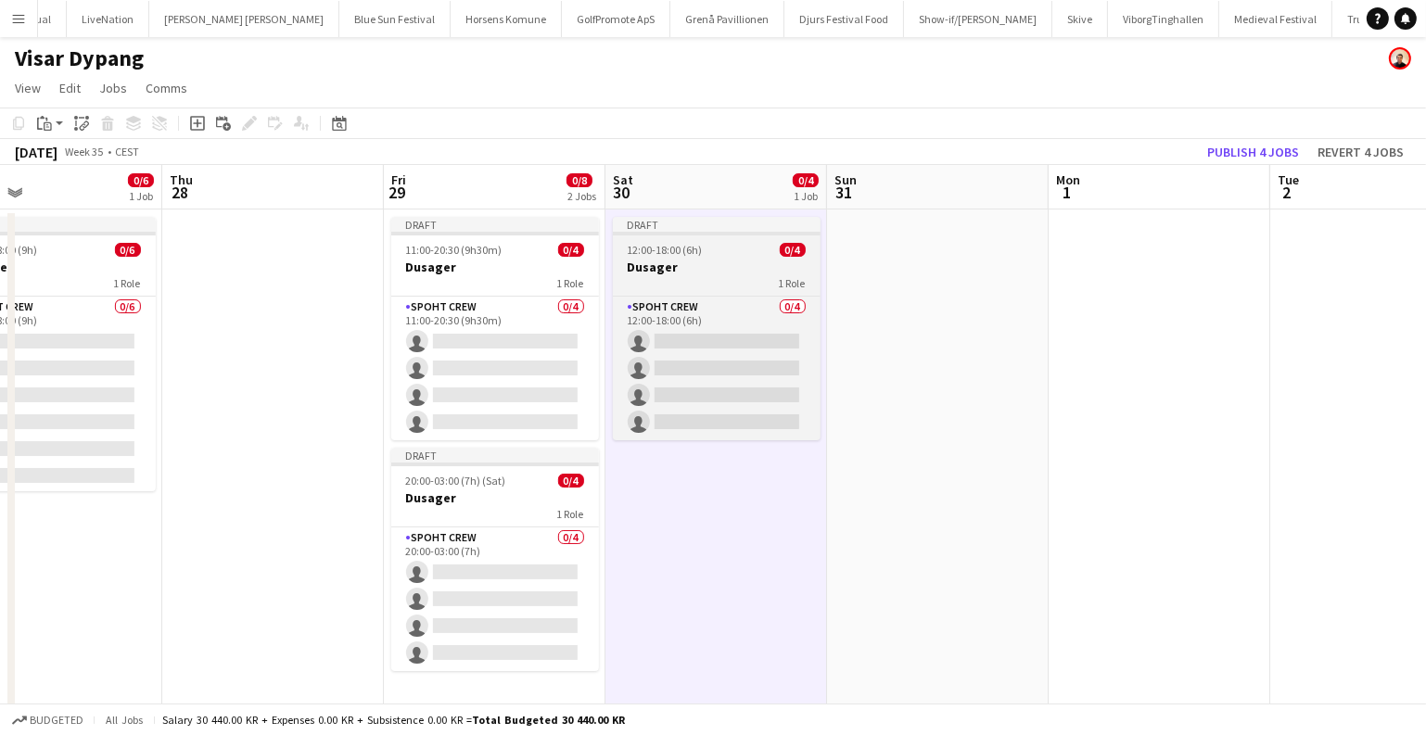
click at [756, 260] on h3 "Dusager" at bounding box center [717, 267] width 208 height 17
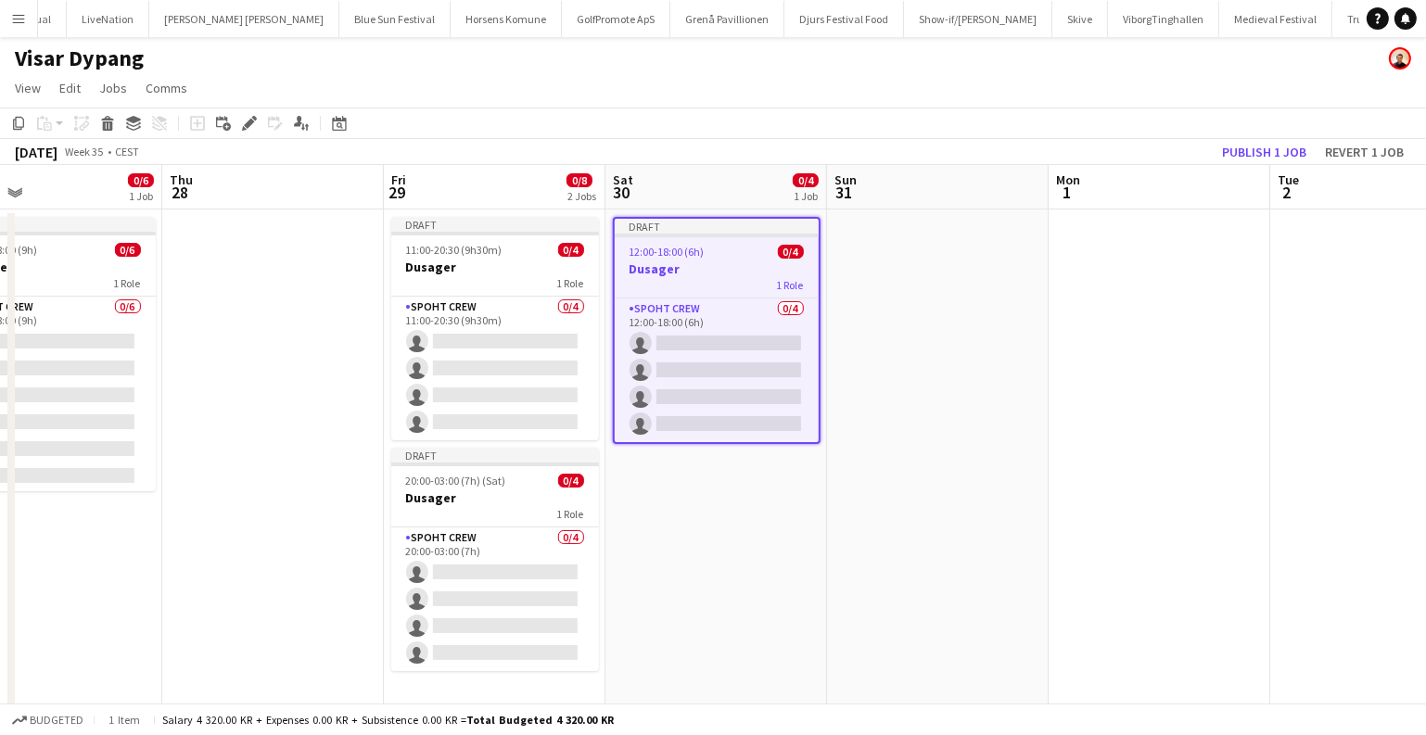
click at [736, 227] on div "Draft" at bounding box center [717, 226] width 204 height 15
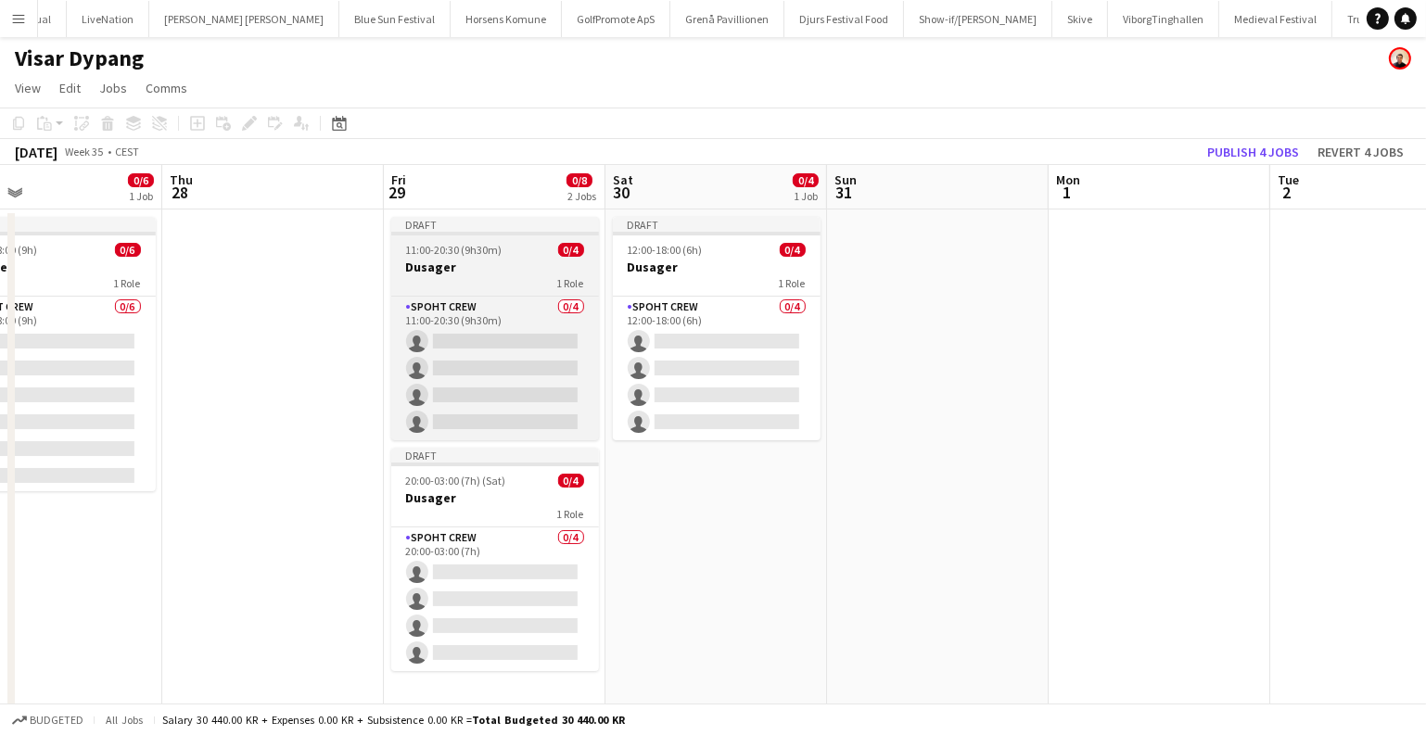
drag, startPoint x: 690, startPoint y: 253, endPoint x: 528, endPoint y: 236, distance: 163.2
click at [691, 253] on span "12:00-18:00 (6h)" at bounding box center [665, 250] width 75 height 14
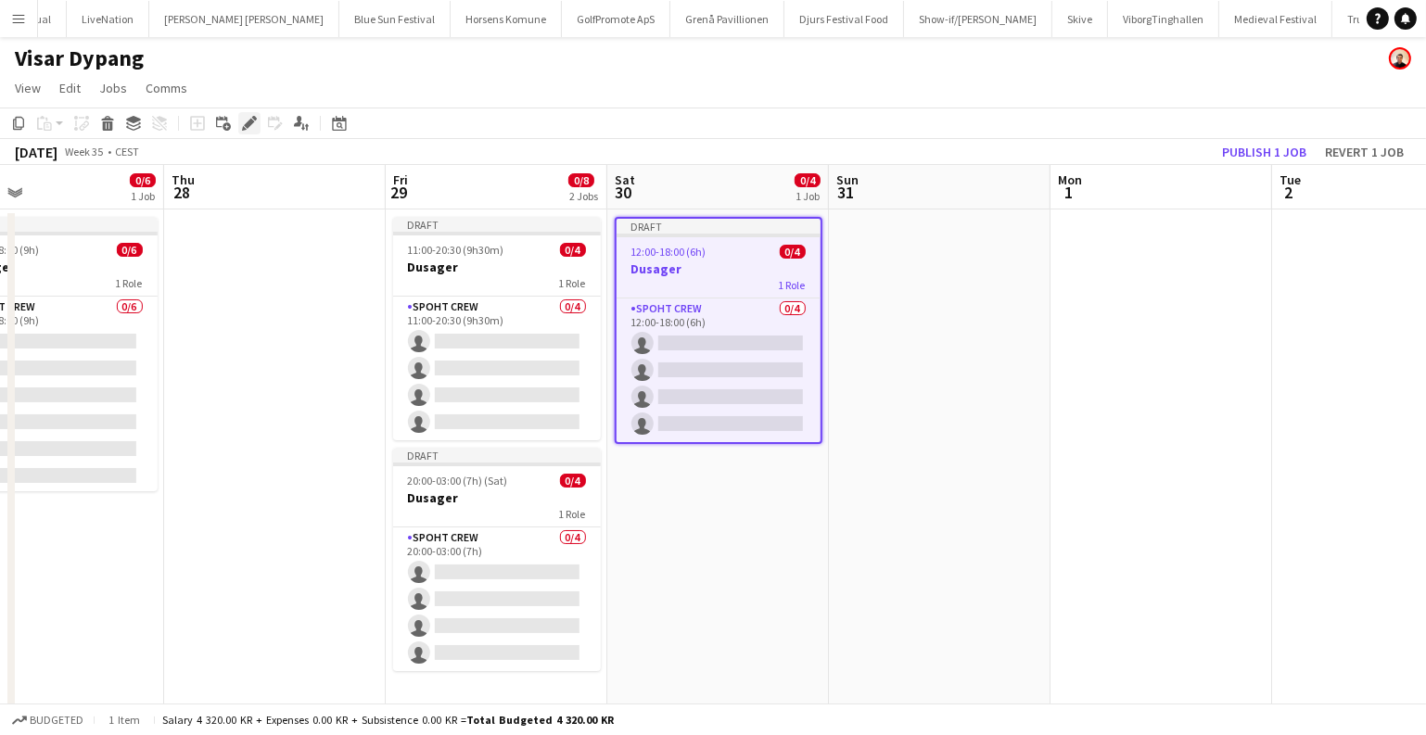
click at [247, 123] on icon at bounding box center [249, 124] width 10 height 10
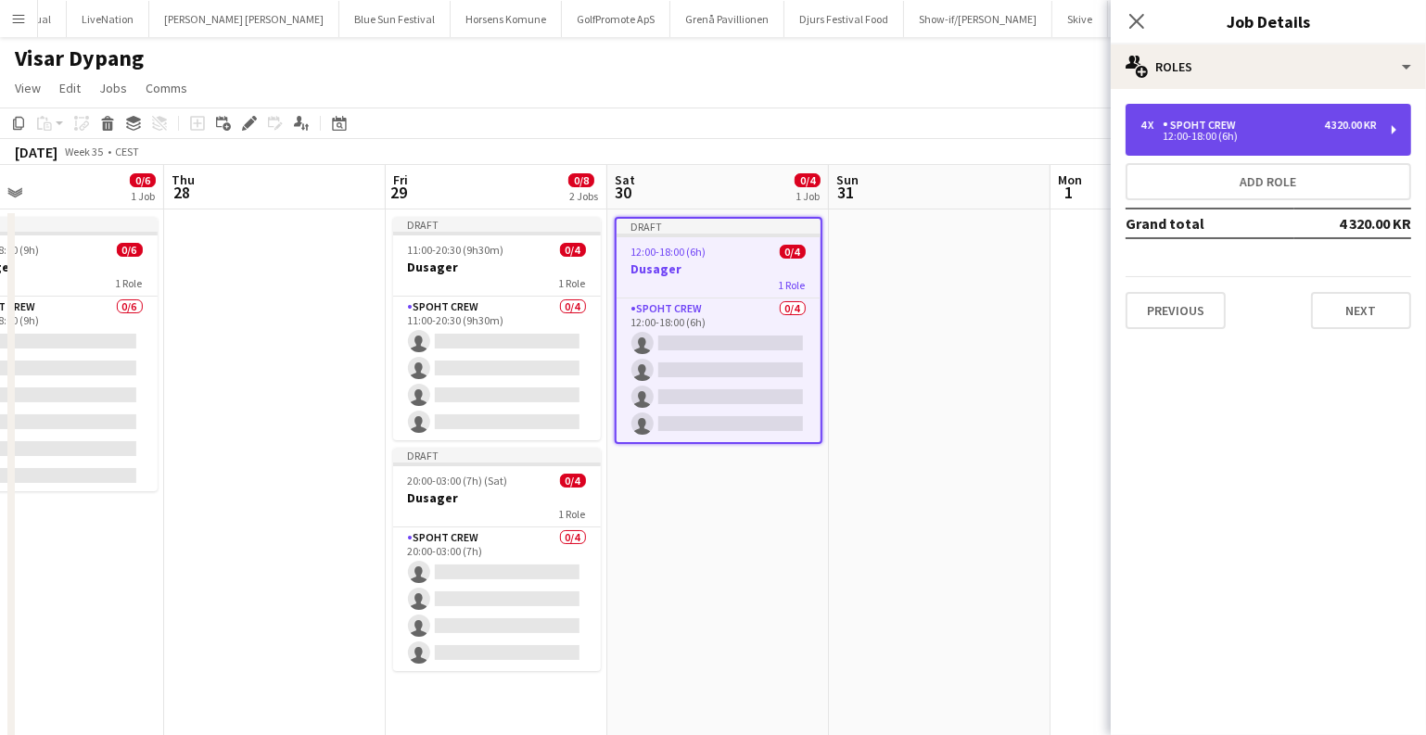
click at [1217, 137] on div "12:00-18:00 (6h)" at bounding box center [1259, 136] width 236 height 9
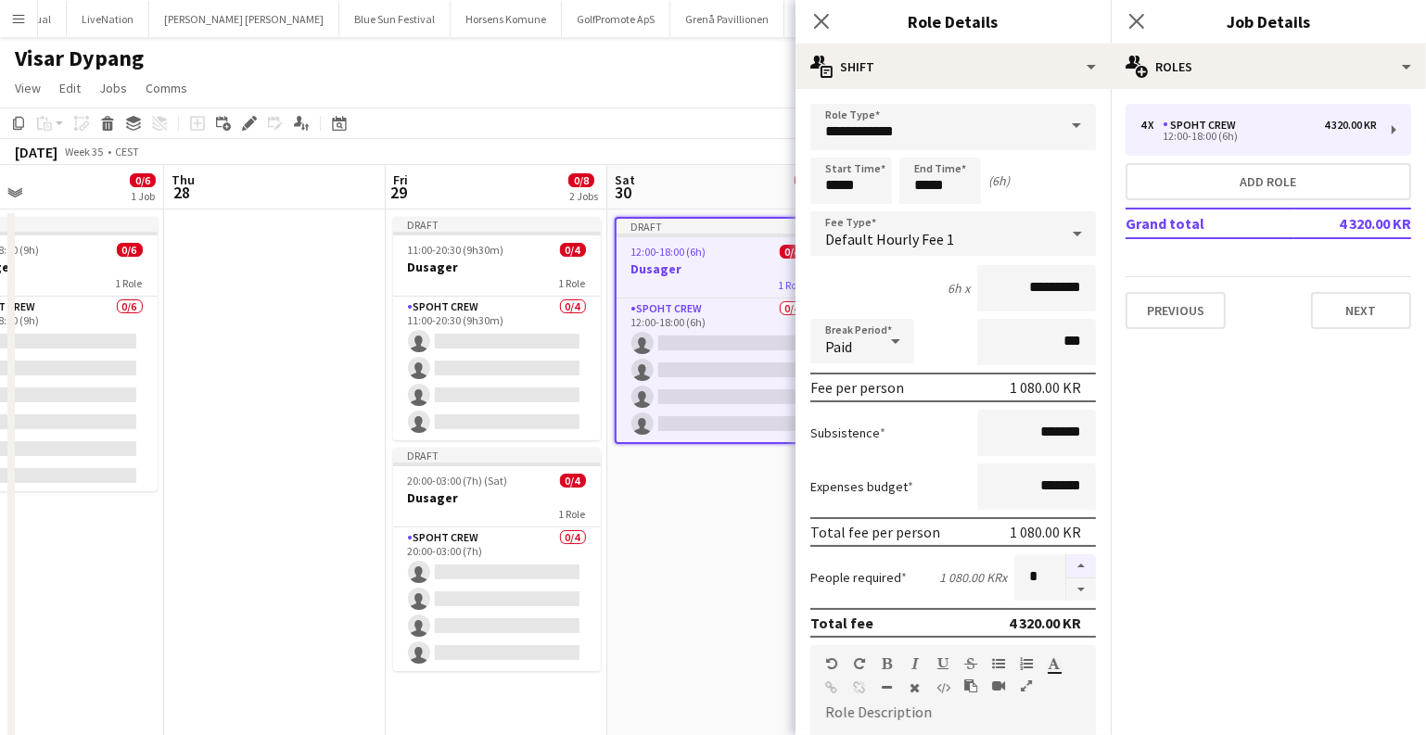
click at [1066, 562] on button "button" at bounding box center [1081, 567] width 30 height 24
type input "*"
click at [682, 468] on app-date-cell "Draft 12:00-18:00 (6h) 0/4 Dusager 1 Role Spoht Crew 0/4 12:00-18:00 (6h) singl…" at bounding box center [718, 486] width 222 height 552
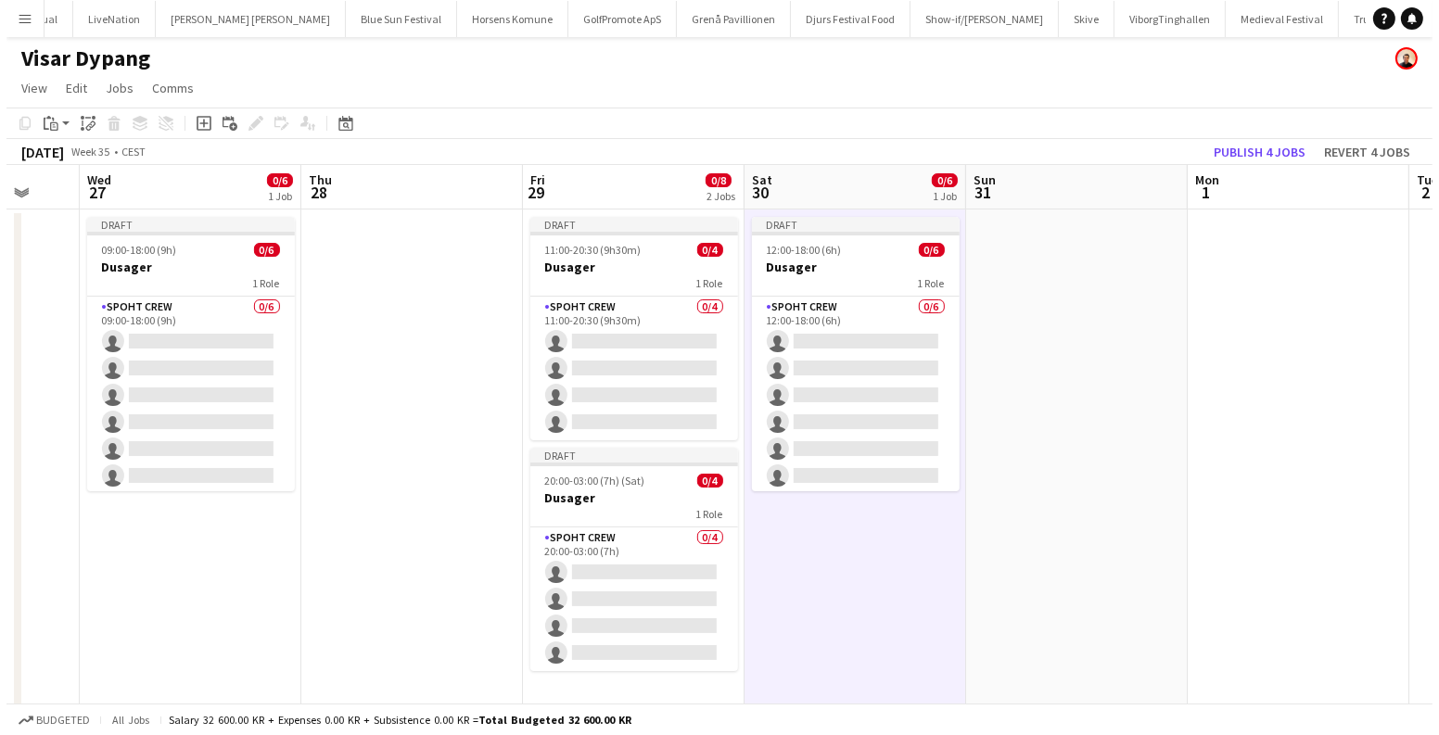
scroll to position [0, 416]
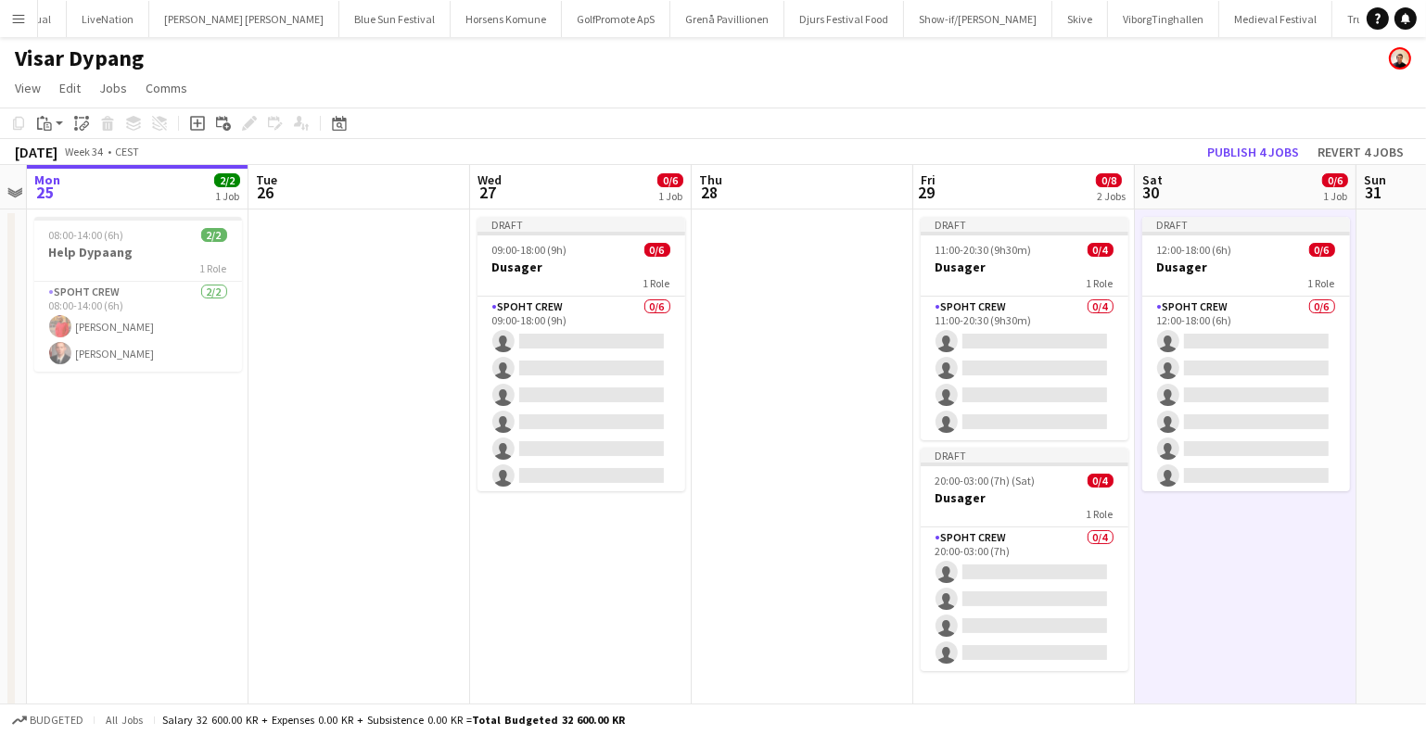
drag, startPoint x: 493, startPoint y: 397, endPoint x: 1021, endPoint y: 387, distance: 527.7
click at [1021, 387] on app-calendar-viewport "Sat 23 Sun 24 Mon 25 2/2 1 Job Tue 26 Wed 27 0/6 1 Job Thu 28 Fri 29 0/8 2 Jobs…" at bounding box center [713, 463] width 1426 height 596
click at [1257, 153] on button "Publish 4 jobs" at bounding box center [1253, 152] width 107 height 24
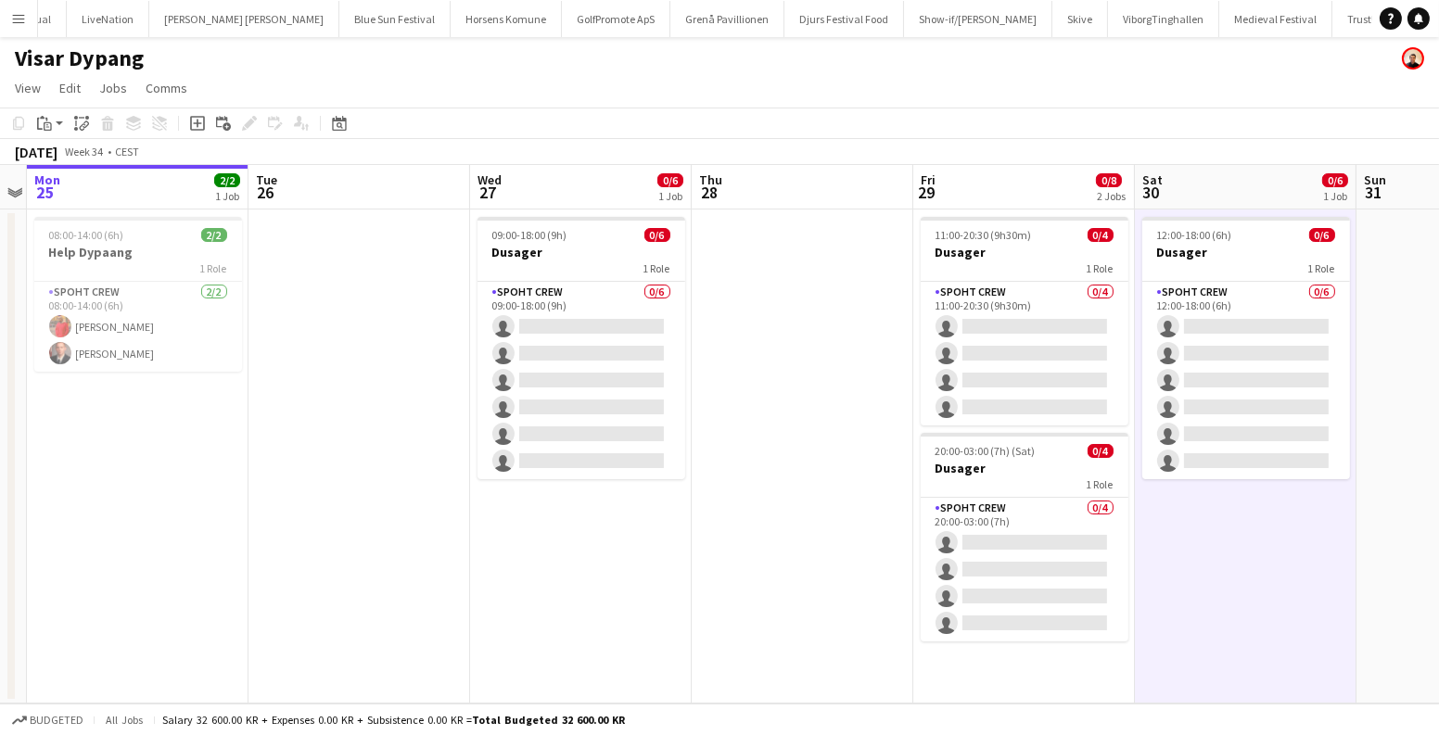
click at [3, 32] on button "Menu" at bounding box center [18, 18] width 37 height 37
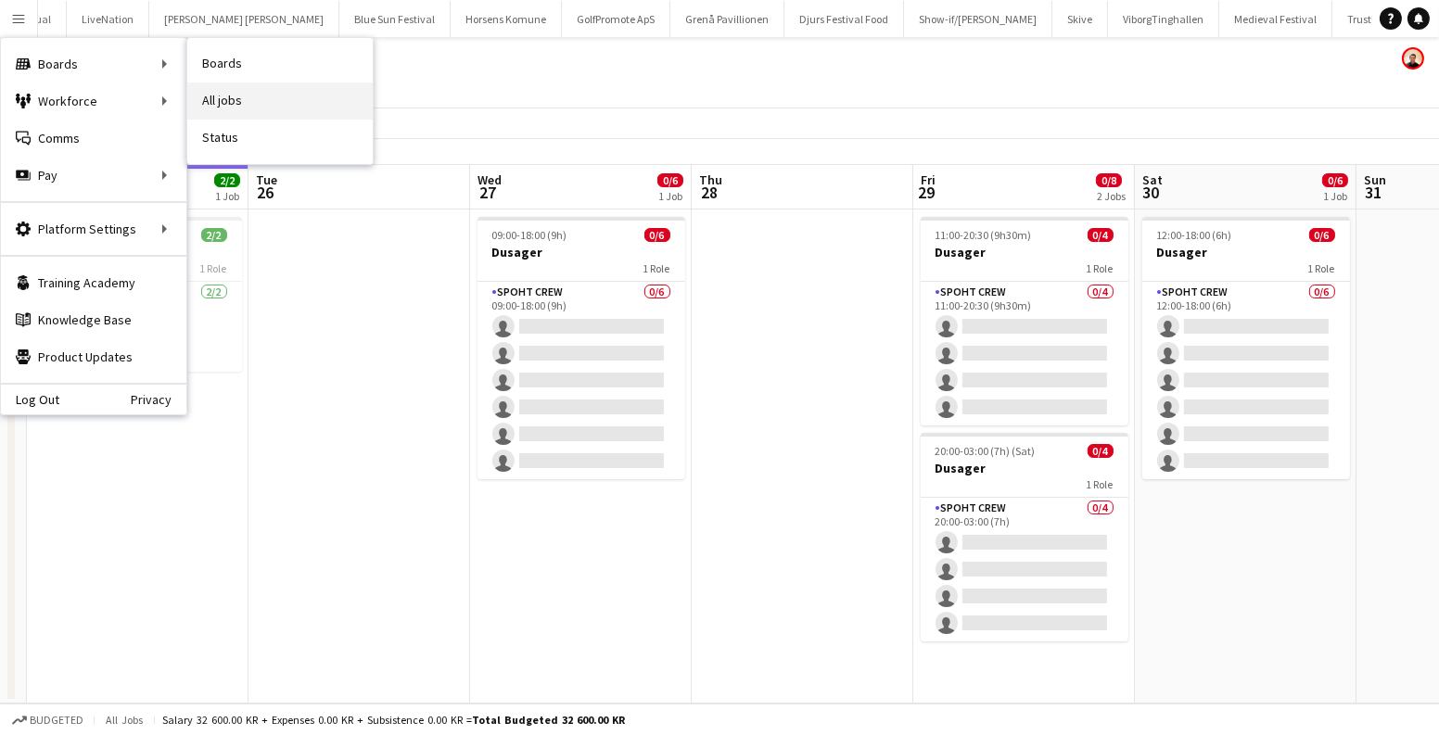
click at [239, 88] on link "All jobs" at bounding box center [279, 101] width 185 height 37
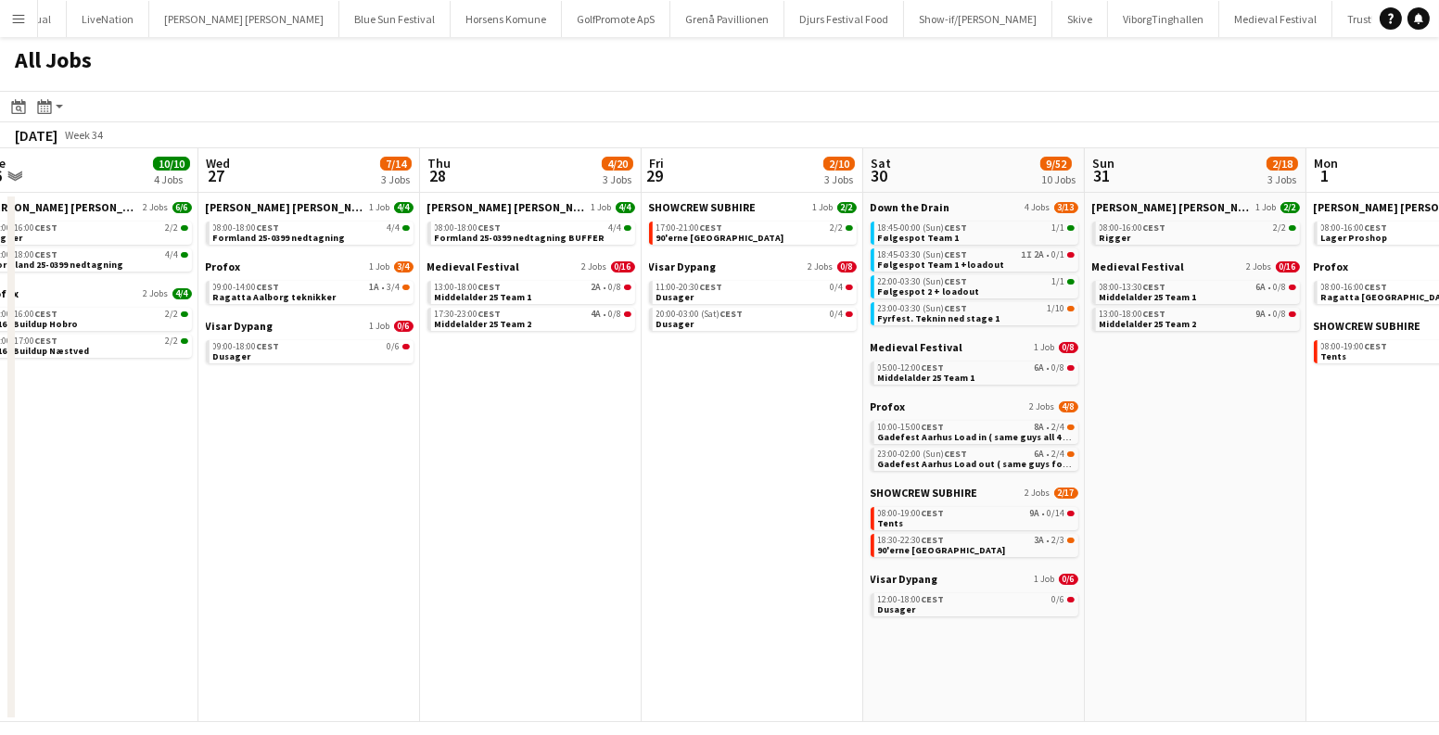
drag, startPoint x: 1140, startPoint y: 429, endPoint x: 663, endPoint y: 479, distance: 479.3
click at [668, 479] on app-calendar-viewport "Sat 23 63/76 10 Jobs Sun 24 7/7 3 Jobs Mon 25 16/16 3 Jobs Tue 26 10/10 4 Jobs …" at bounding box center [719, 435] width 1439 height 574
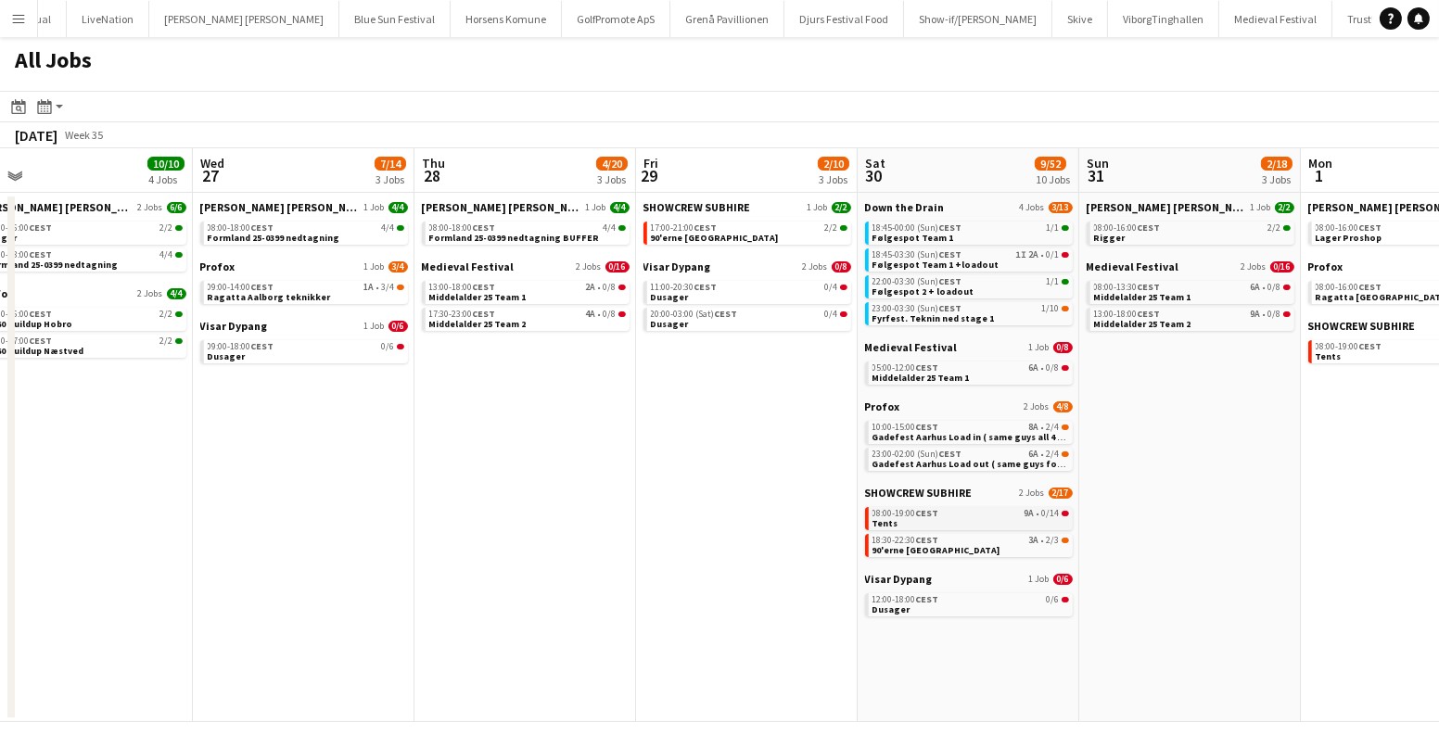
click at [995, 517] on div "08:00-19:00 CEST 9A • 0/14" at bounding box center [971, 513] width 197 height 9
click at [962, 226] on div "18:45-00:00 (Sun) CEST 1/1" at bounding box center [971, 227] width 197 height 9
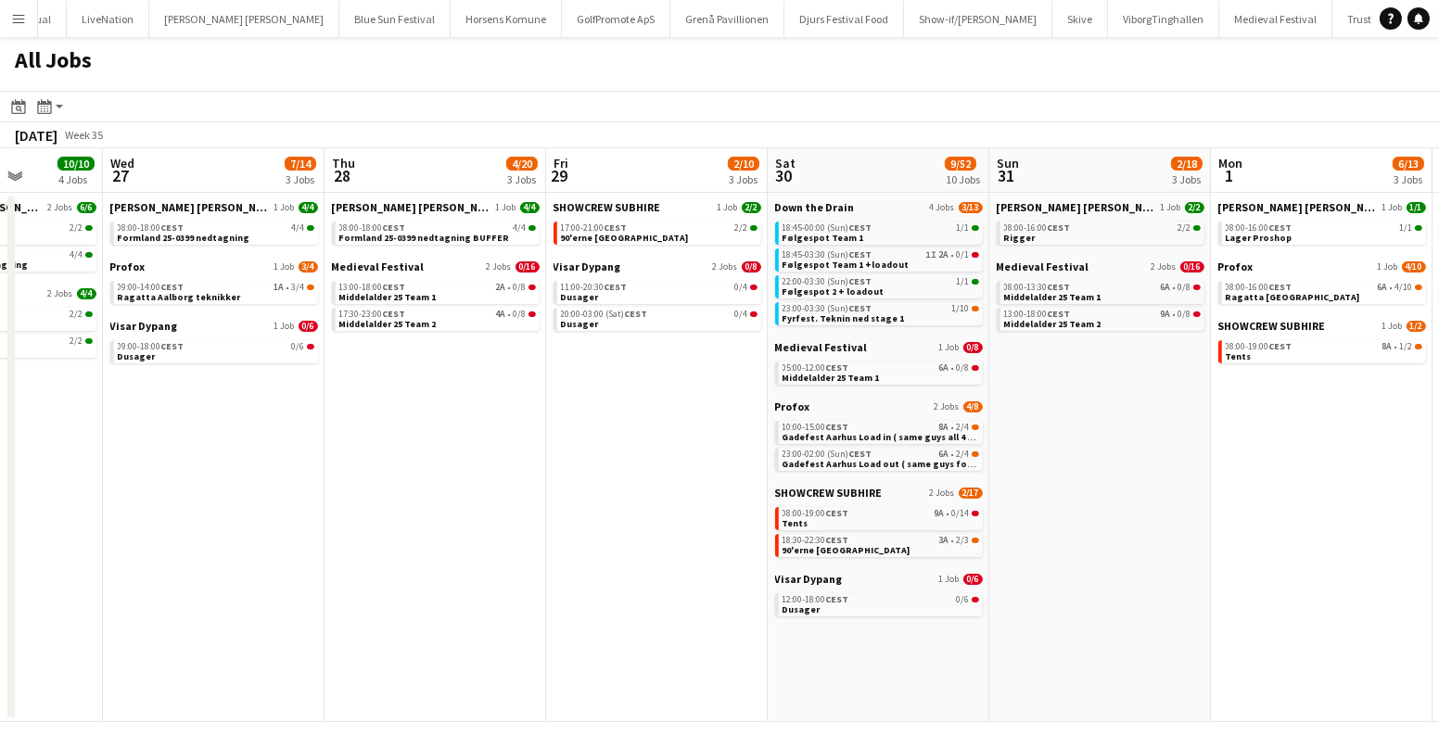
drag, startPoint x: 1339, startPoint y: 550, endPoint x: 1026, endPoint y: 591, distance: 316.1
click at [1026, 591] on app-calendar-viewport "Sat 23 63/76 10 Jobs Sun 24 7/7 3 Jobs Mon 25 16/16 3 Jobs Tue 26 10/10 4 Jobs …" at bounding box center [719, 435] width 1439 height 574
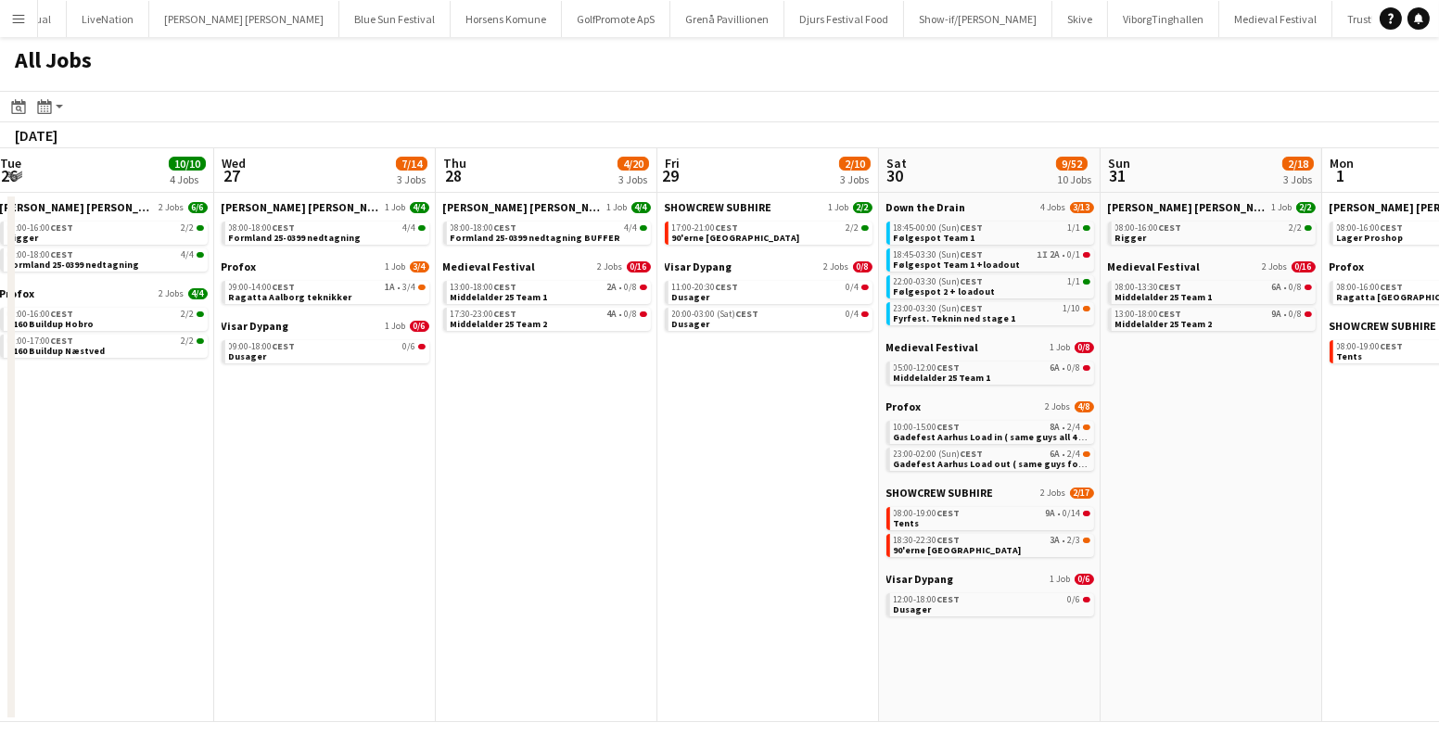
drag, startPoint x: 560, startPoint y: 555, endPoint x: 1168, endPoint y: 554, distance: 608.3
click at [1168, 554] on app-calendar-viewport "Sun 24 7/7 3 Jobs Mon 25 16/16 3 Jobs Tue 26 10/10 4 Jobs Wed 27 7/14 3 Jobs Th…" at bounding box center [719, 435] width 1439 height 574
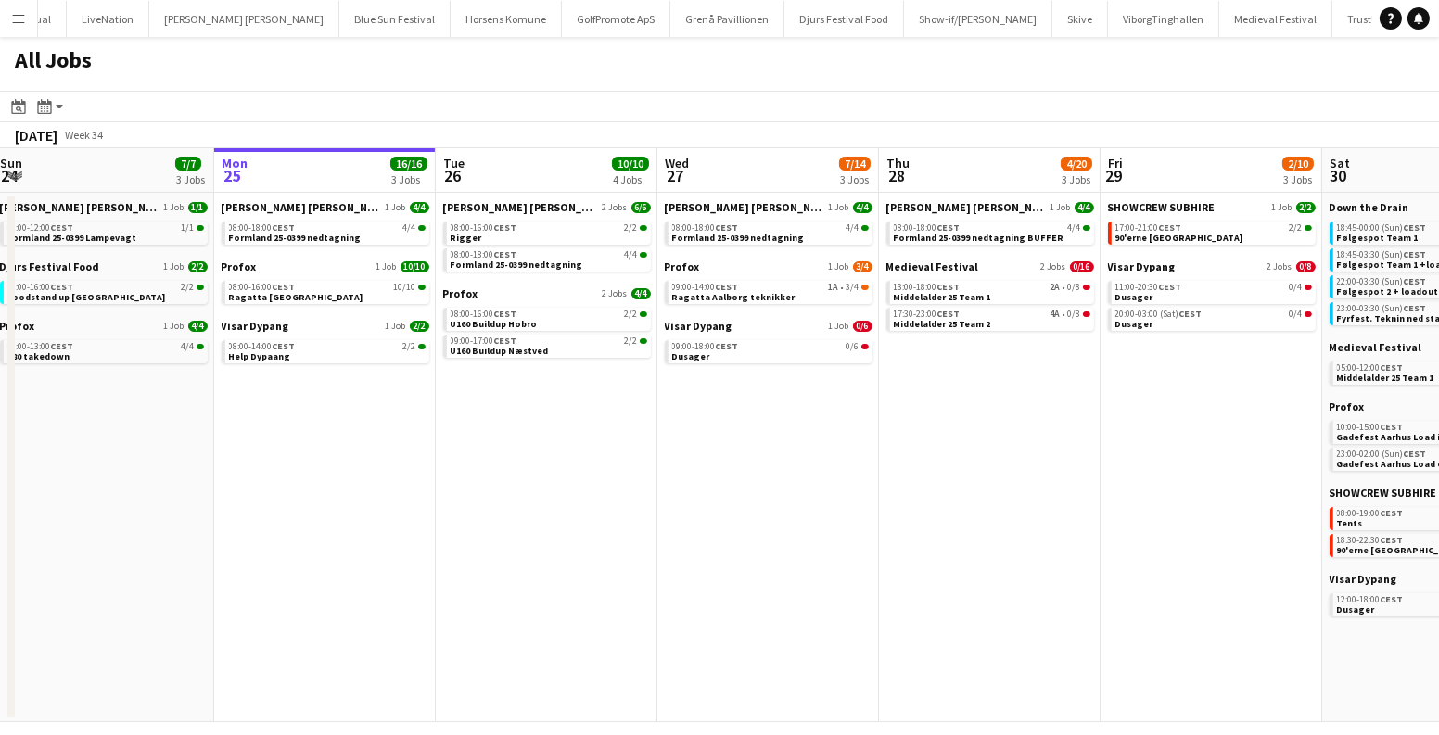
scroll to position [0, 450]
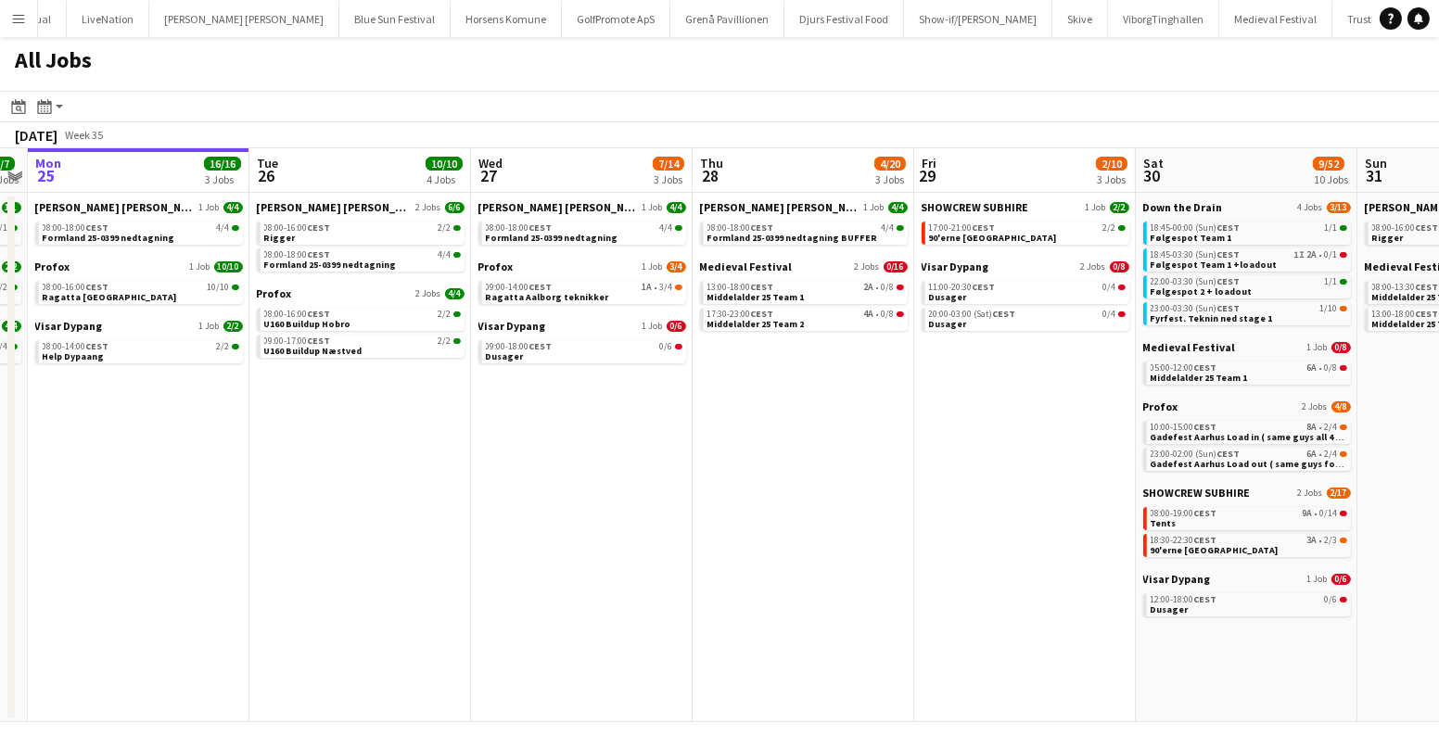
drag, startPoint x: 950, startPoint y: 552, endPoint x: 510, endPoint y: 581, distance: 441.5
click at [510, 581] on app-calendar-viewport "Fri 22 27/41 7 Jobs Sat 23 63/76 10 Jobs Sun 24 7/7 3 Jobs Mon 25 16/16 3 Jobs …" at bounding box center [719, 435] width 1439 height 574
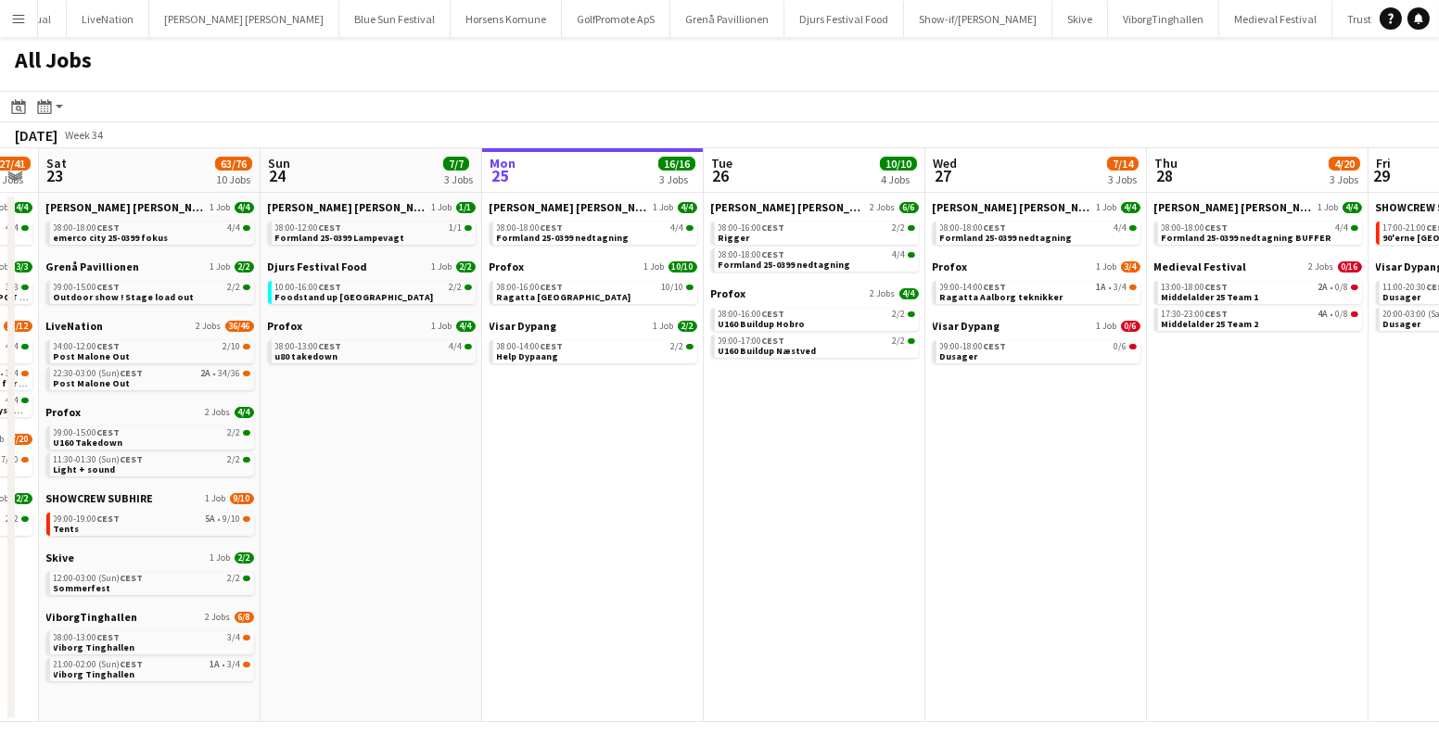
drag, startPoint x: 509, startPoint y: 581, endPoint x: 961, endPoint y: 580, distance: 451.6
click at [1217, 583] on app-calendar-viewport "Thu 21 8/8 2 Jobs Fri 22 27/41 7 Jobs Sat 23 63/76 10 Jobs Sun 24 7/7 3 Jobs Mo…" at bounding box center [719, 435] width 1439 height 574
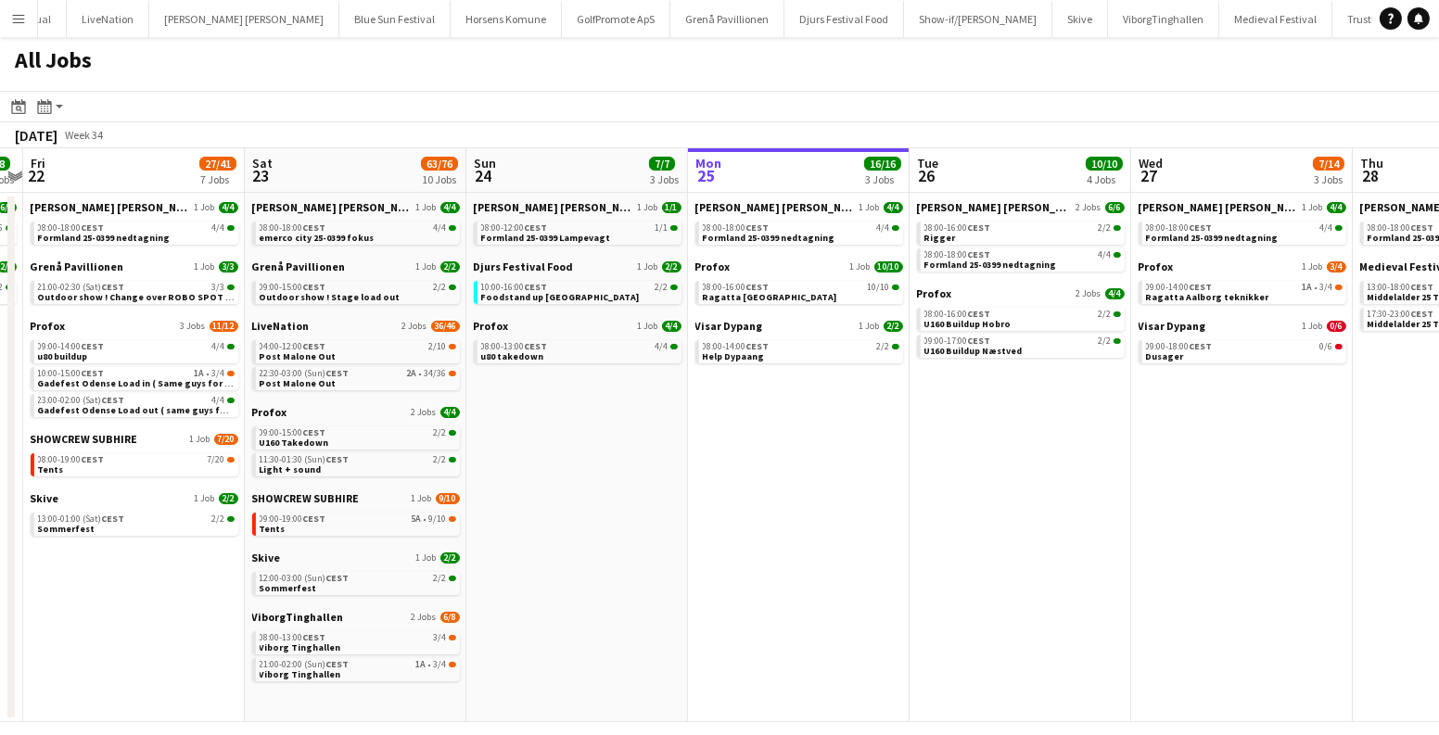
scroll to position [0, 416]
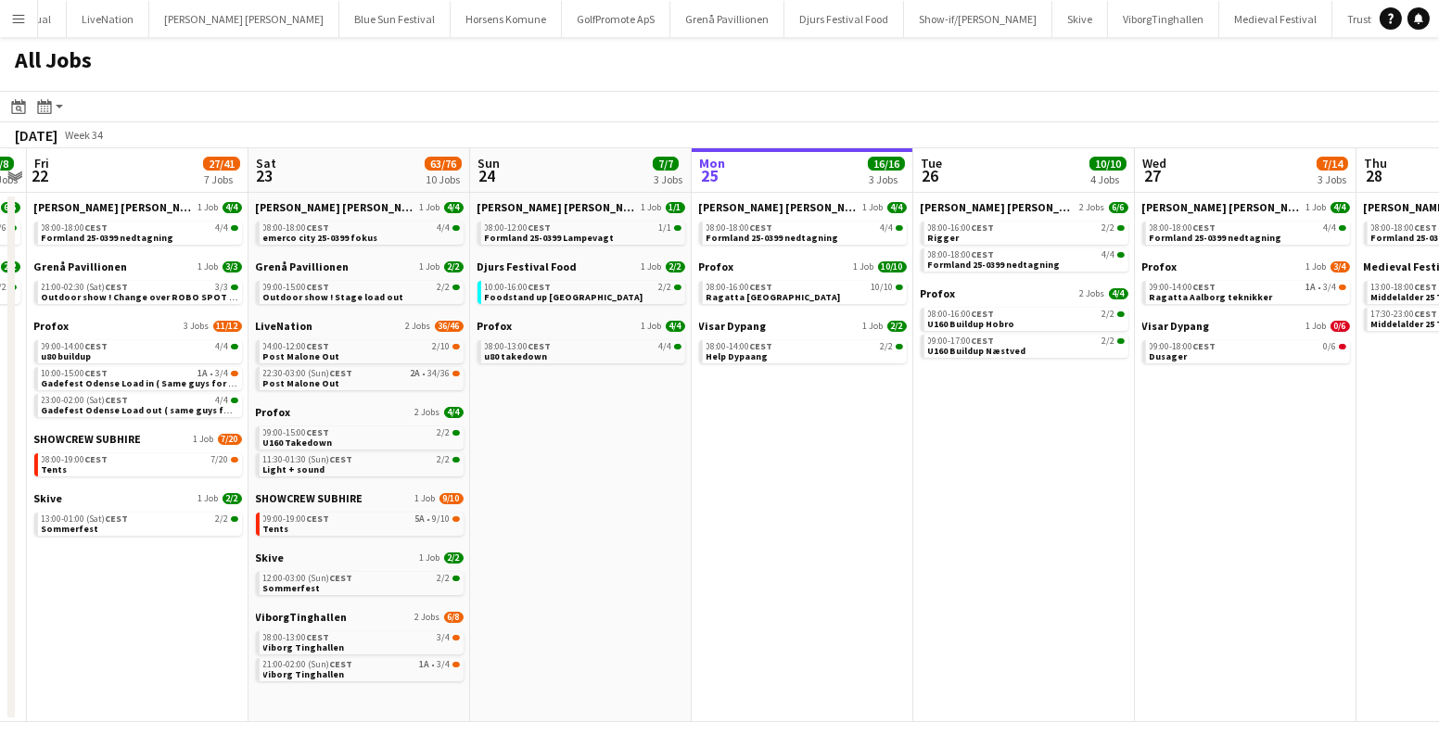
drag, startPoint x: 897, startPoint y: 580, endPoint x: 1106, endPoint y: 558, distance: 210.7
click at [1106, 558] on app-calendar-viewport "Wed 20 11/15 5 Jobs Thu 21 8/8 2 Jobs Fri 22 27/41 7 Jobs Sat 23 63/76 10 Jobs …" at bounding box center [719, 435] width 1439 height 574
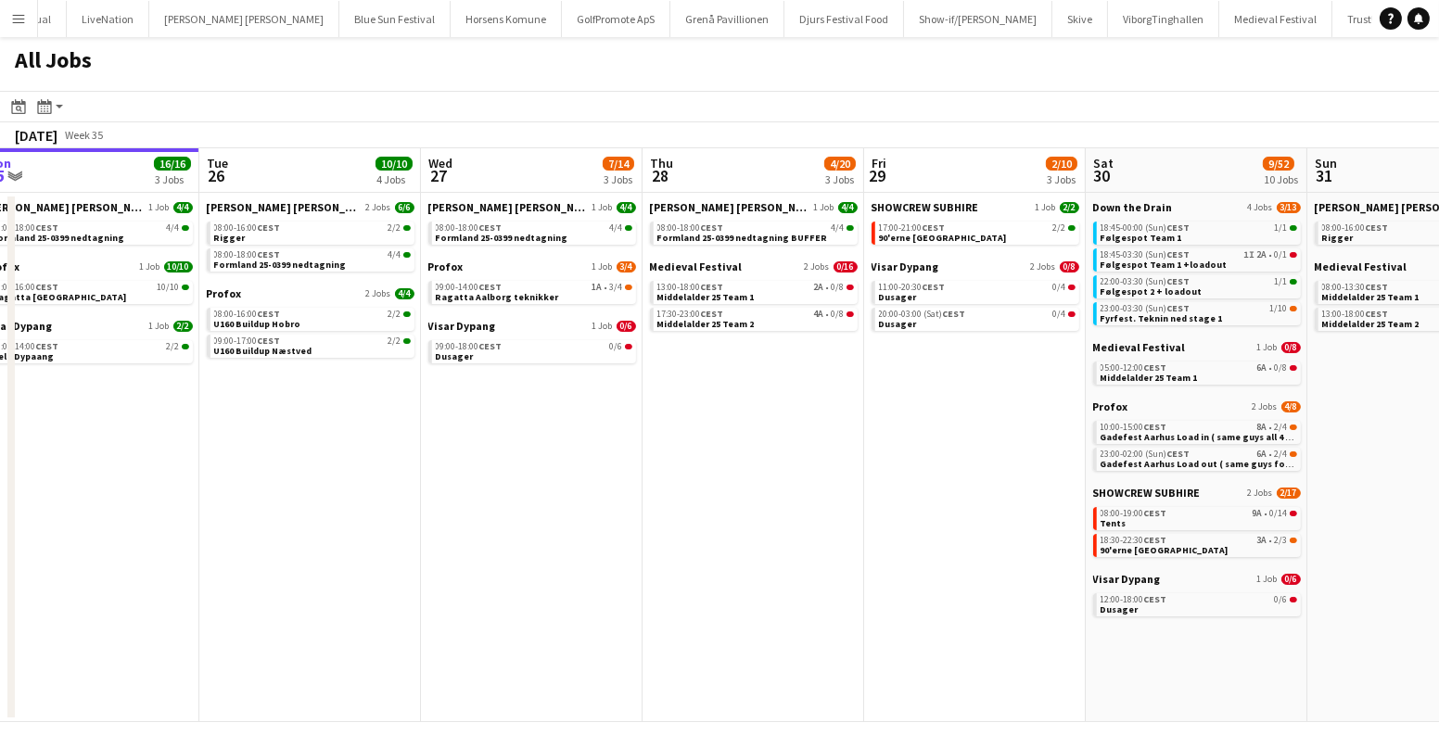
scroll to position [0, 717]
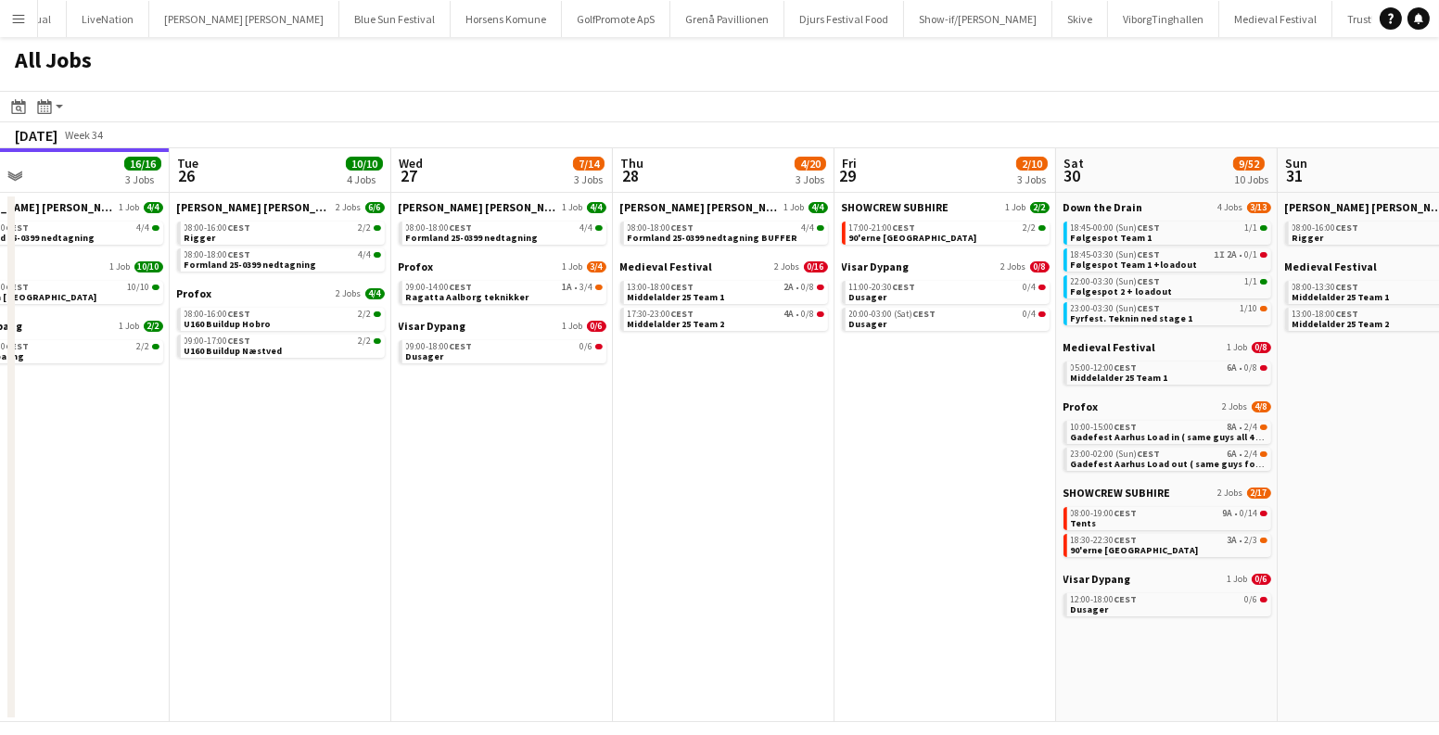
drag, startPoint x: 1231, startPoint y: 502, endPoint x: 487, endPoint y: 535, distance: 744.4
click at [487, 535] on app-calendar-viewport "Fri 22 27/41 7 Jobs Sat 23 63/76 10 Jobs Sun 24 7/7 3 Jobs Mon 25 16/16 3 Jobs …" at bounding box center [719, 435] width 1439 height 574
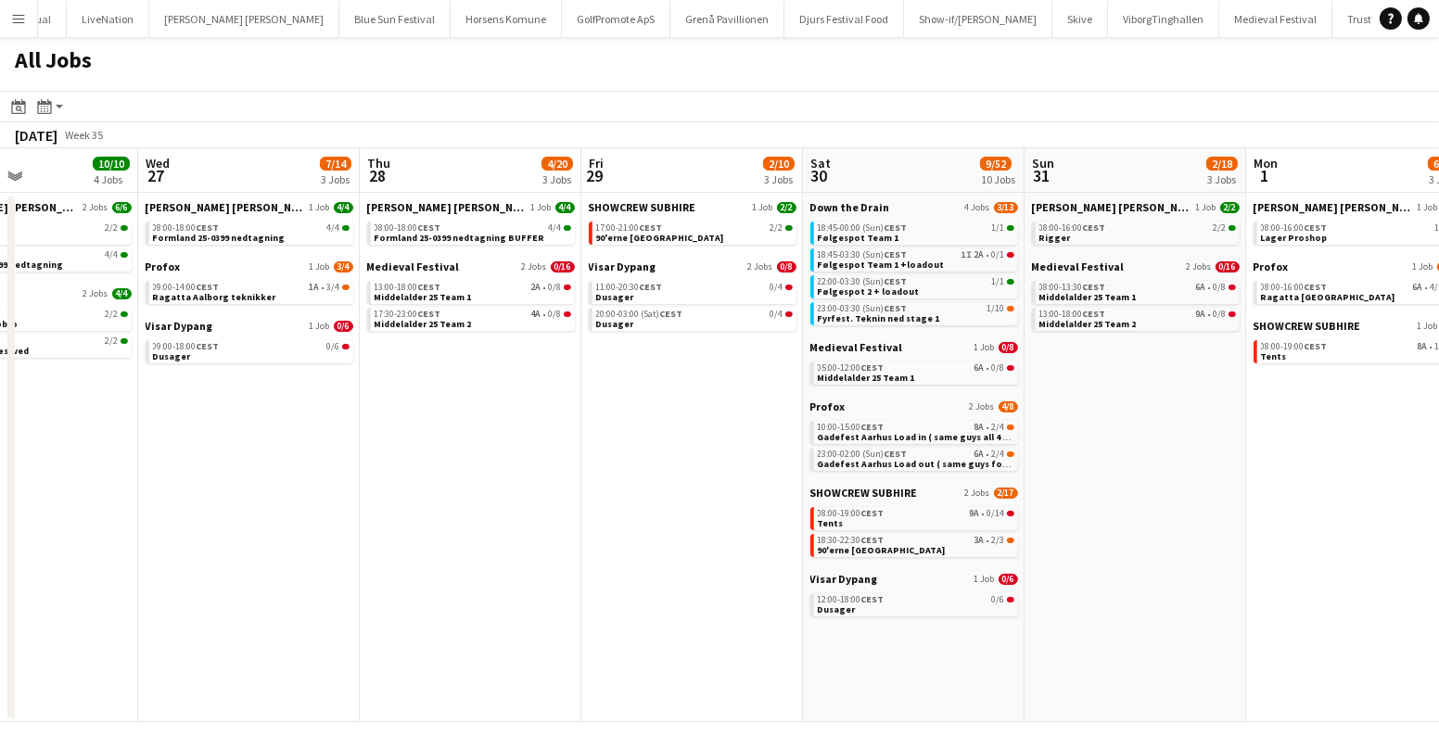
scroll to position [0, 797]
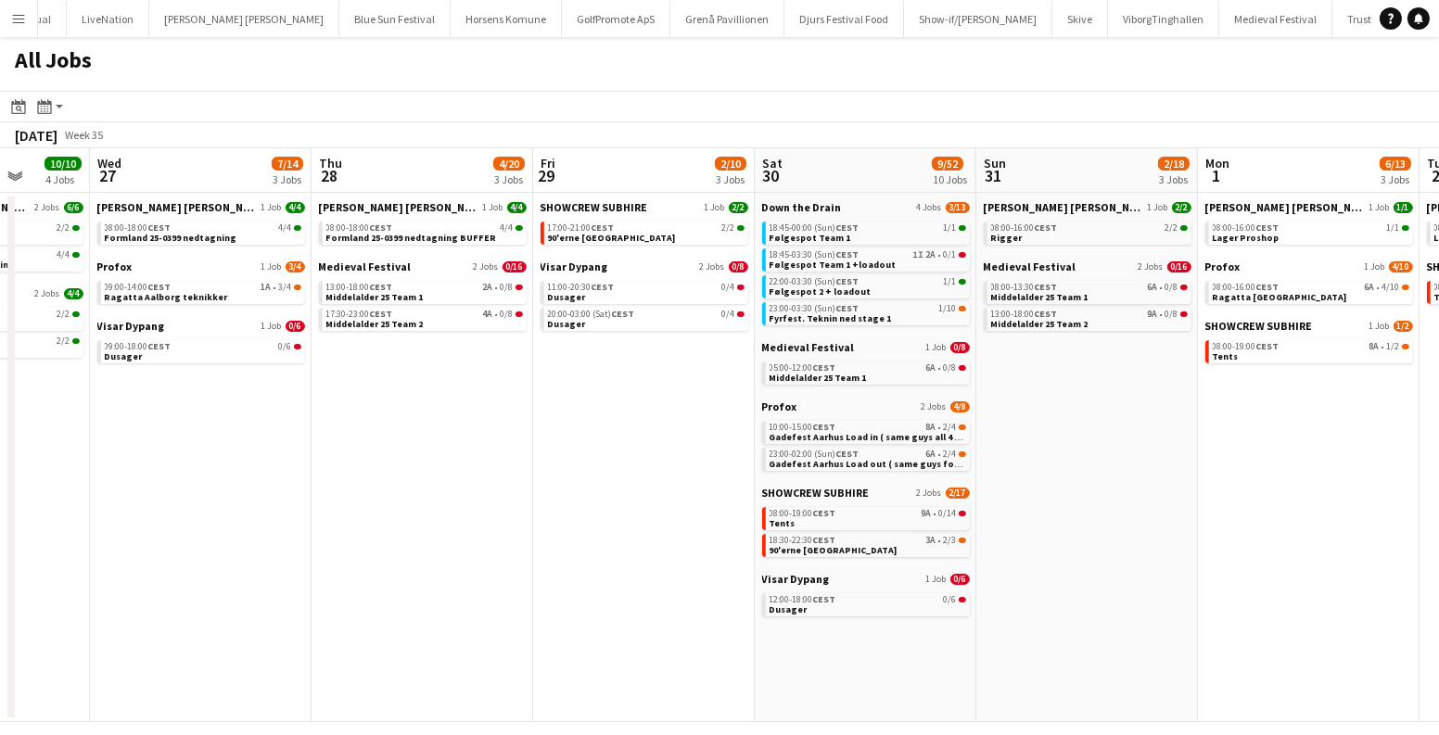
drag, startPoint x: 746, startPoint y: 542, endPoint x: 460, endPoint y: 538, distance: 285.6
click at [461, 540] on app-calendar-viewport "Sat 23 63/76 10 Jobs Sun 24 7/7 3 Jobs Mon 25 16/16 3 Jobs Tue 26 10/10 4 Jobs …" at bounding box center [719, 435] width 1439 height 574
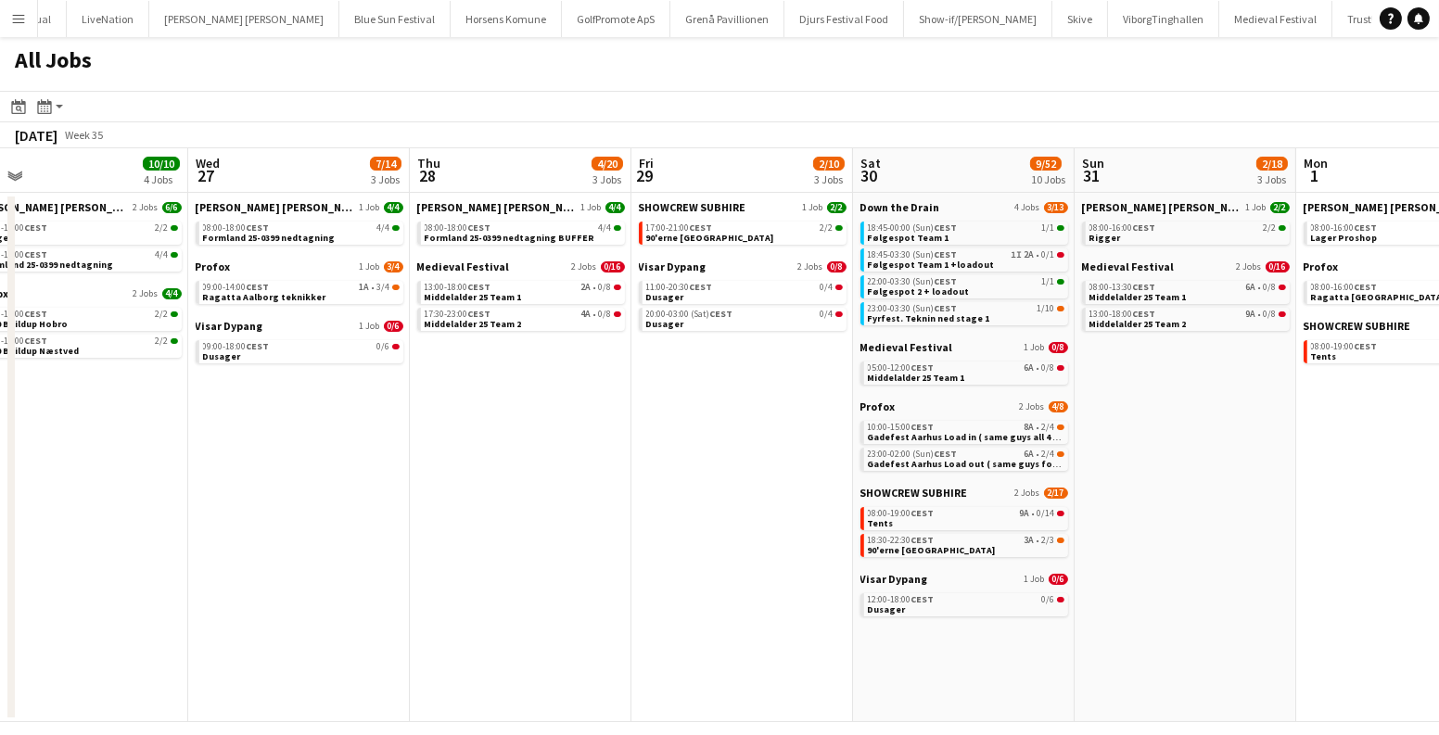
drag, startPoint x: 1270, startPoint y: 504, endPoint x: 1370, endPoint y: 540, distance: 105.3
click at [1370, 540] on app-calendar-viewport "Sun 24 7/7 3 Jobs Mon 25 16/16 3 Jobs Tue 26 10/10 4 Jobs Wed 27 7/14 3 Jobs Th…" at bounding box center [719, 435] width 1439 height 574
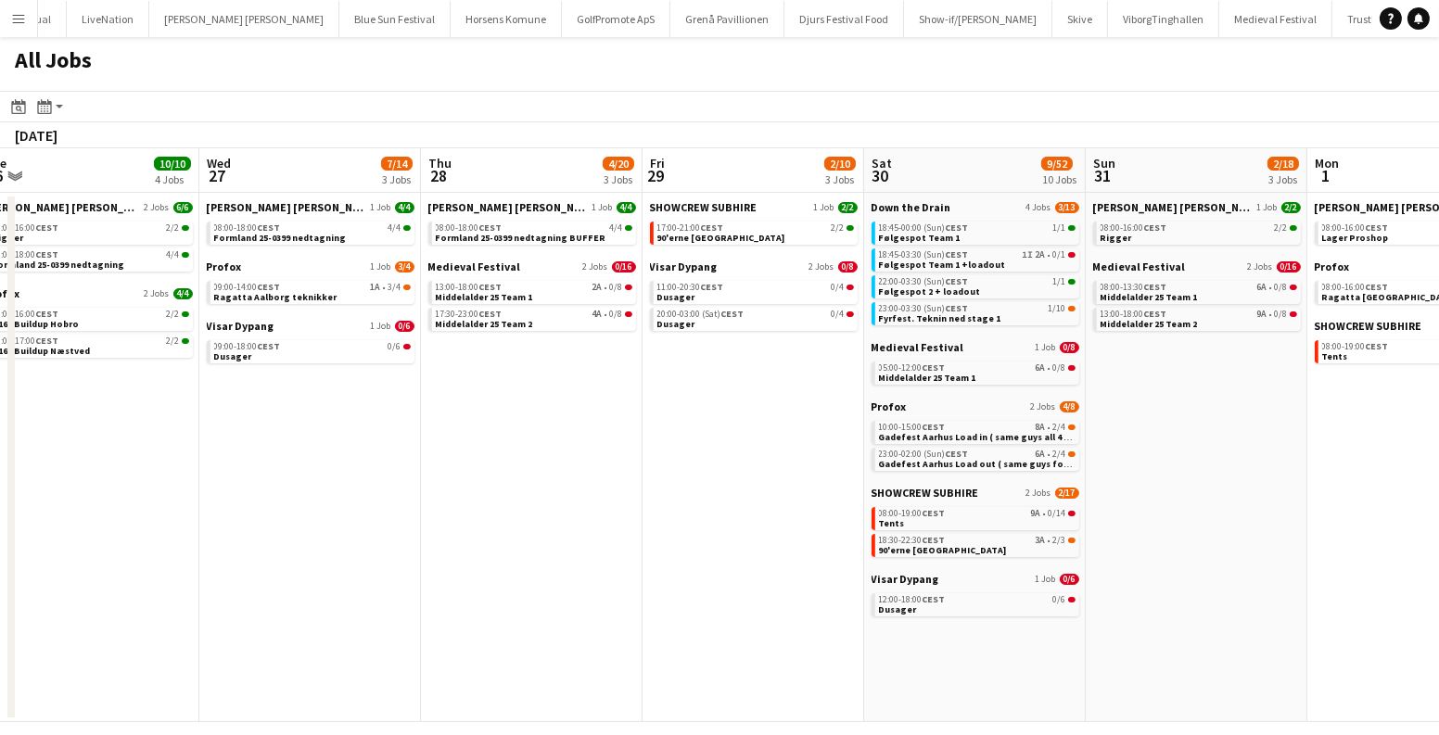
drag, startPoint x: 797, startPoint y: 540, endPoint x: 1244, endPoint y: 564, distance: 447.6
click at [1219, 564] on app-calendar-viewport "Sun 24 7/7 3 Jobs Mon 25 16/16 3 Jobs Tue 26 10/10 4 Jobs Wed 27 7/14 3 Jobs Th…" at bounding box center [719, 435] width 1439 height 574
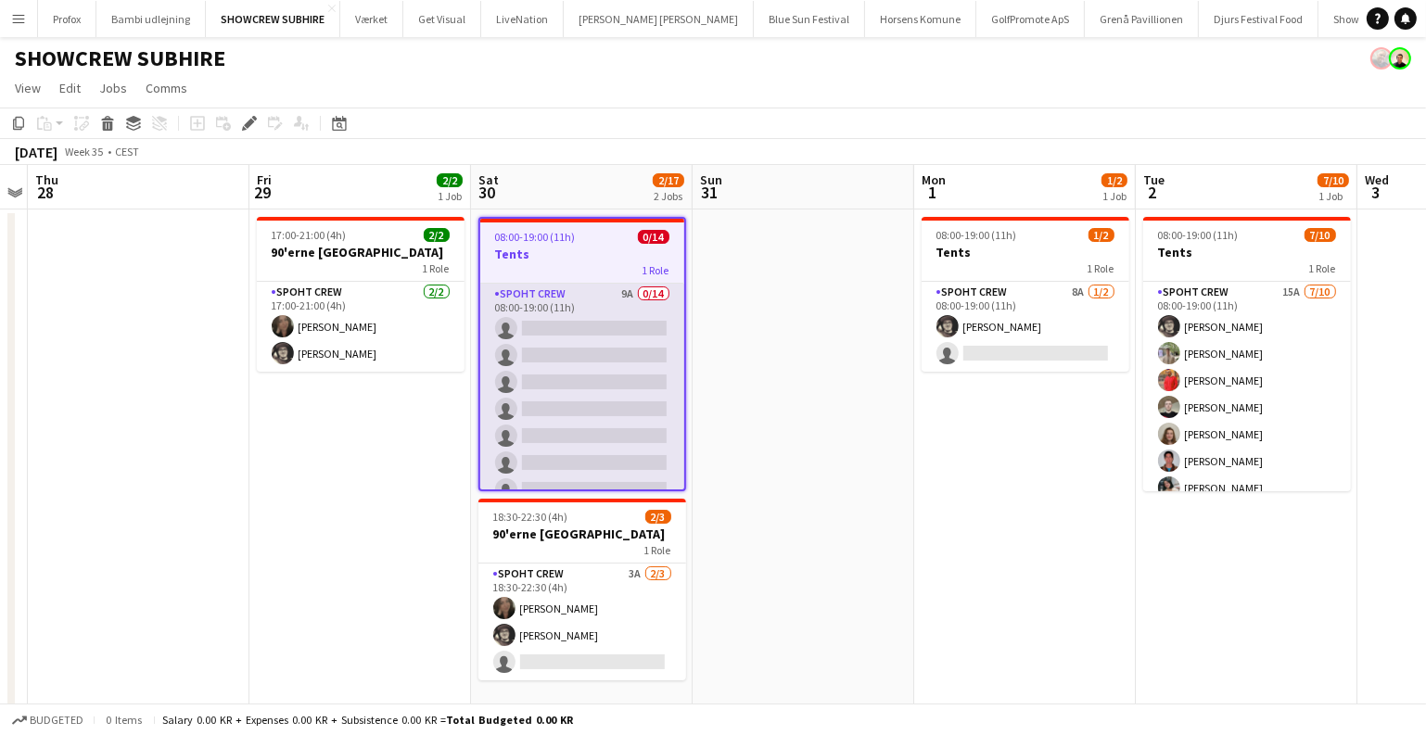
click at [597, 373] on app-card-role "Spoht Crew 9A 0/14 08:00-19:00 (11h) single-neutral-actions single-neutral-acti…" at bounding box center [582, 490] width 204 height 413
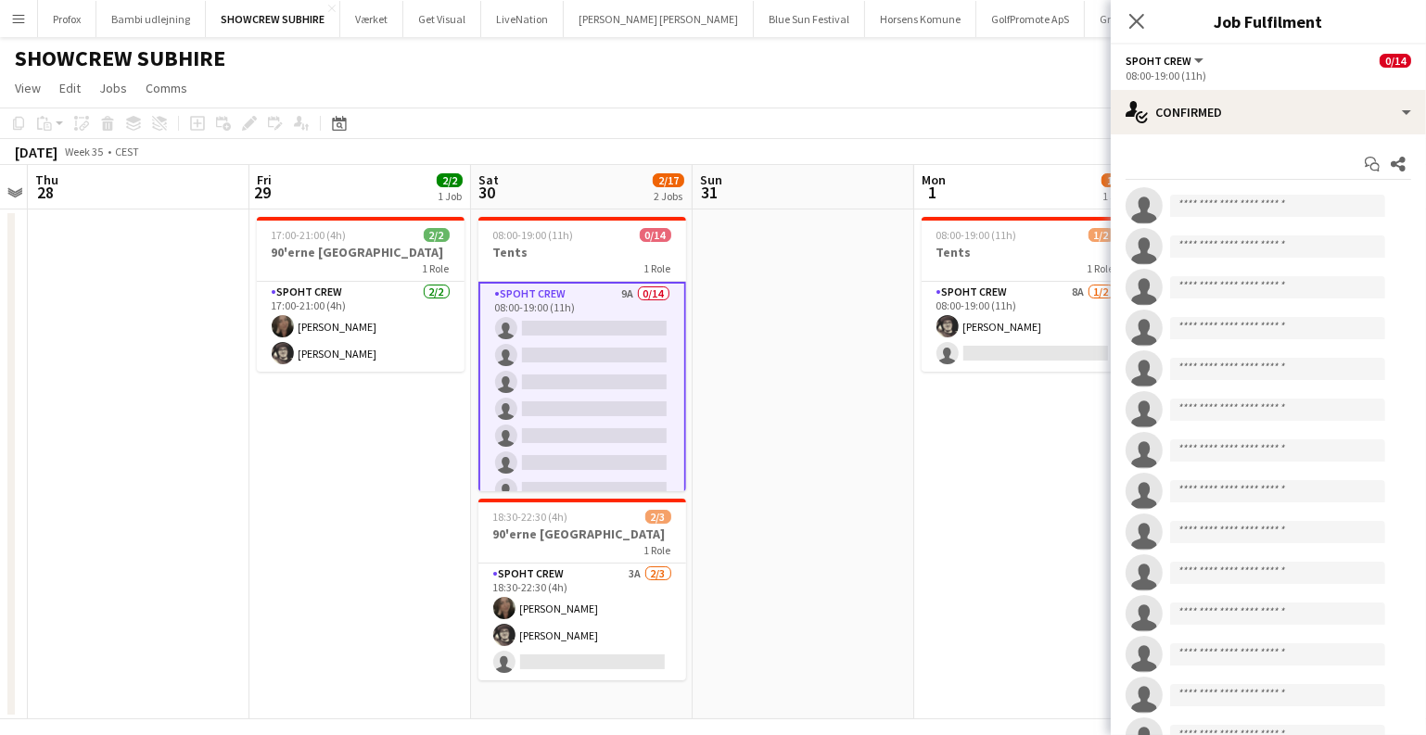
click at [1305, 146] on div "Start chat Share single-neutral-actions single-neutral-actions single-neutral-a…" at bounding box center [1268, 471] width 315 height 674
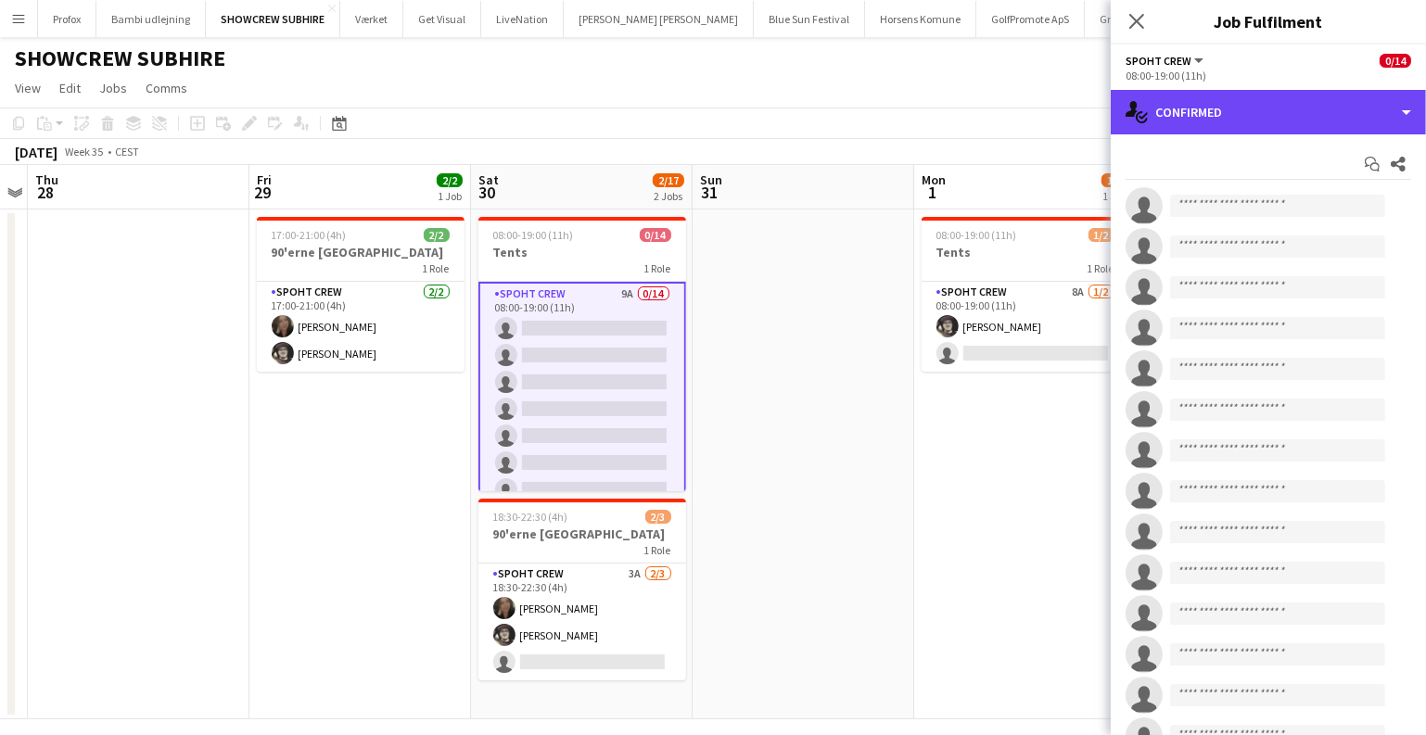
click at [1310, 131] on div "single-neutral-actions-check-2 Confirmed" at bounding box center [1268, 112] width 315 height 45
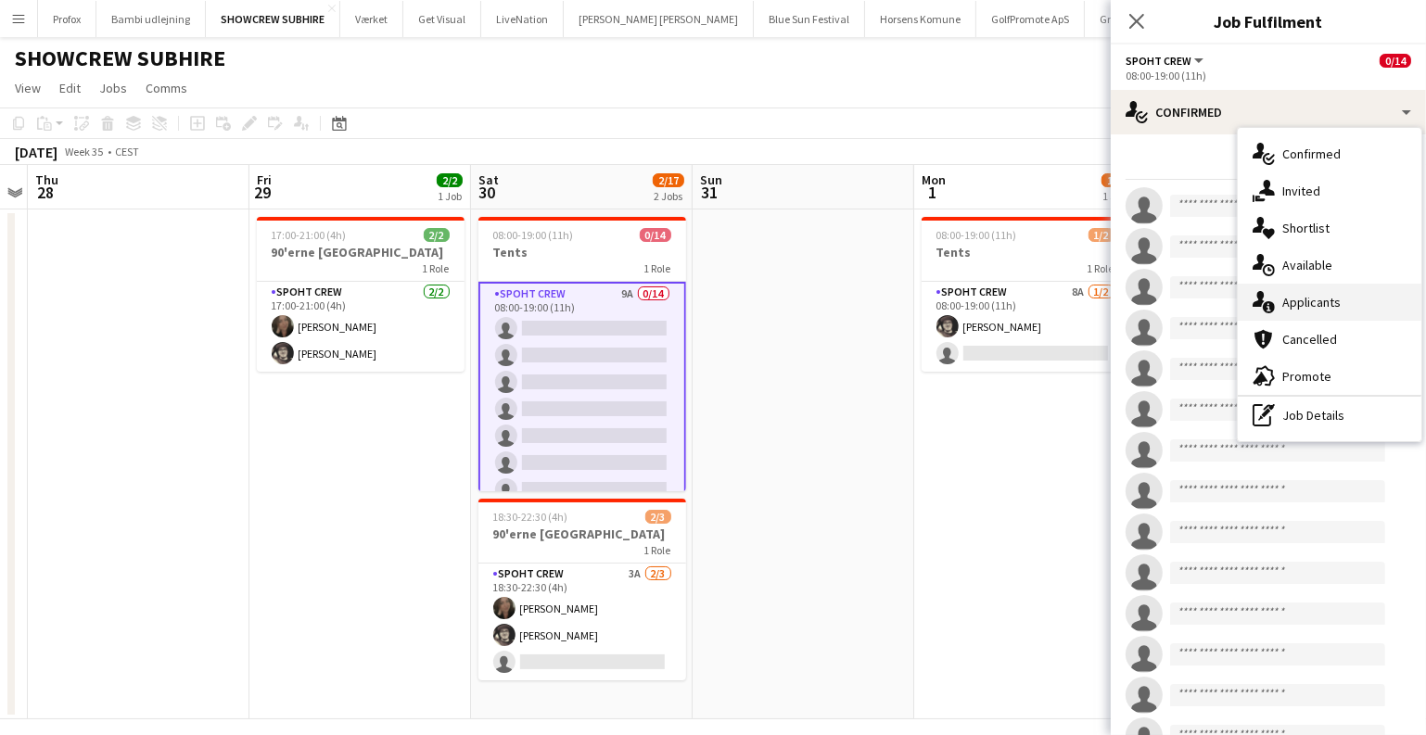
click at [1355, 291] on div "single-neutral-actions-information Applicants" at bounding box center [1330, 302] width 184 height 37
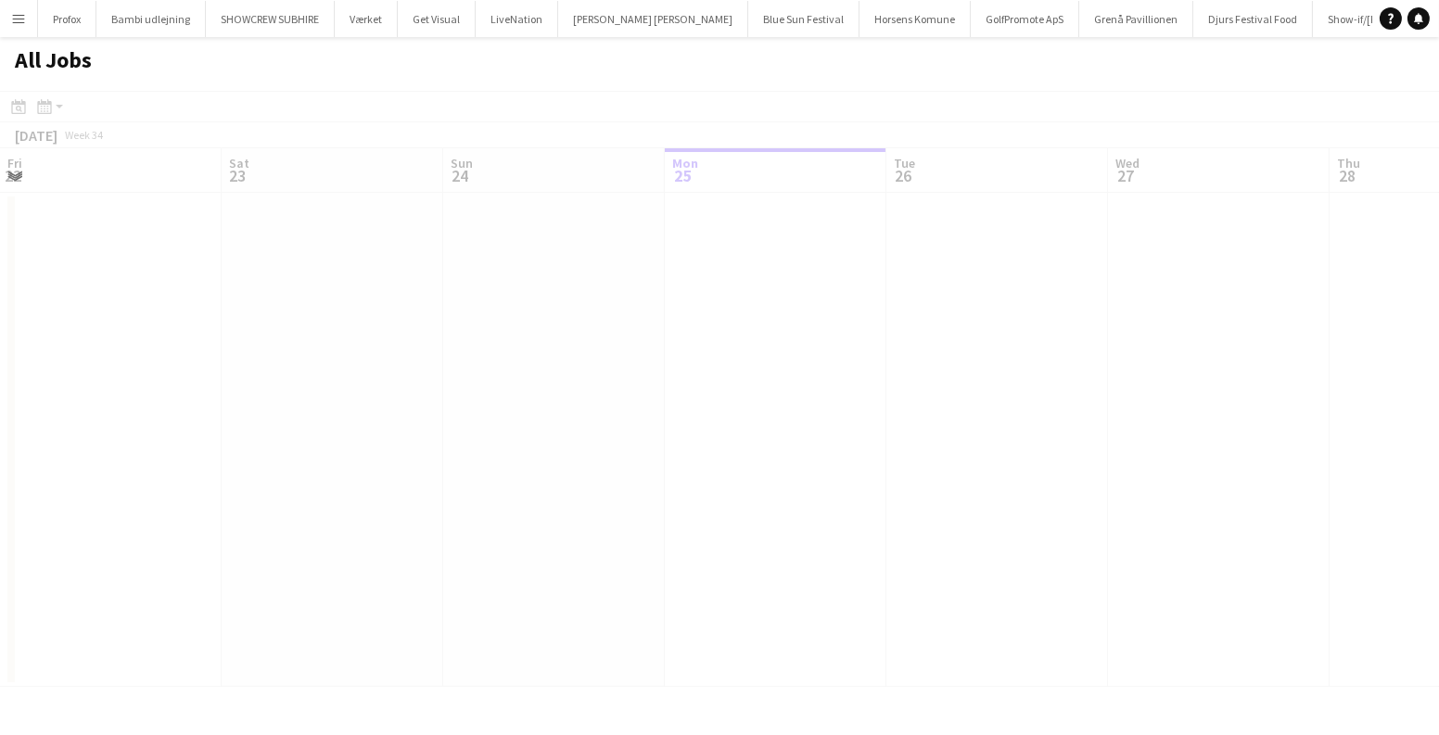
scroll to position [0, 443]
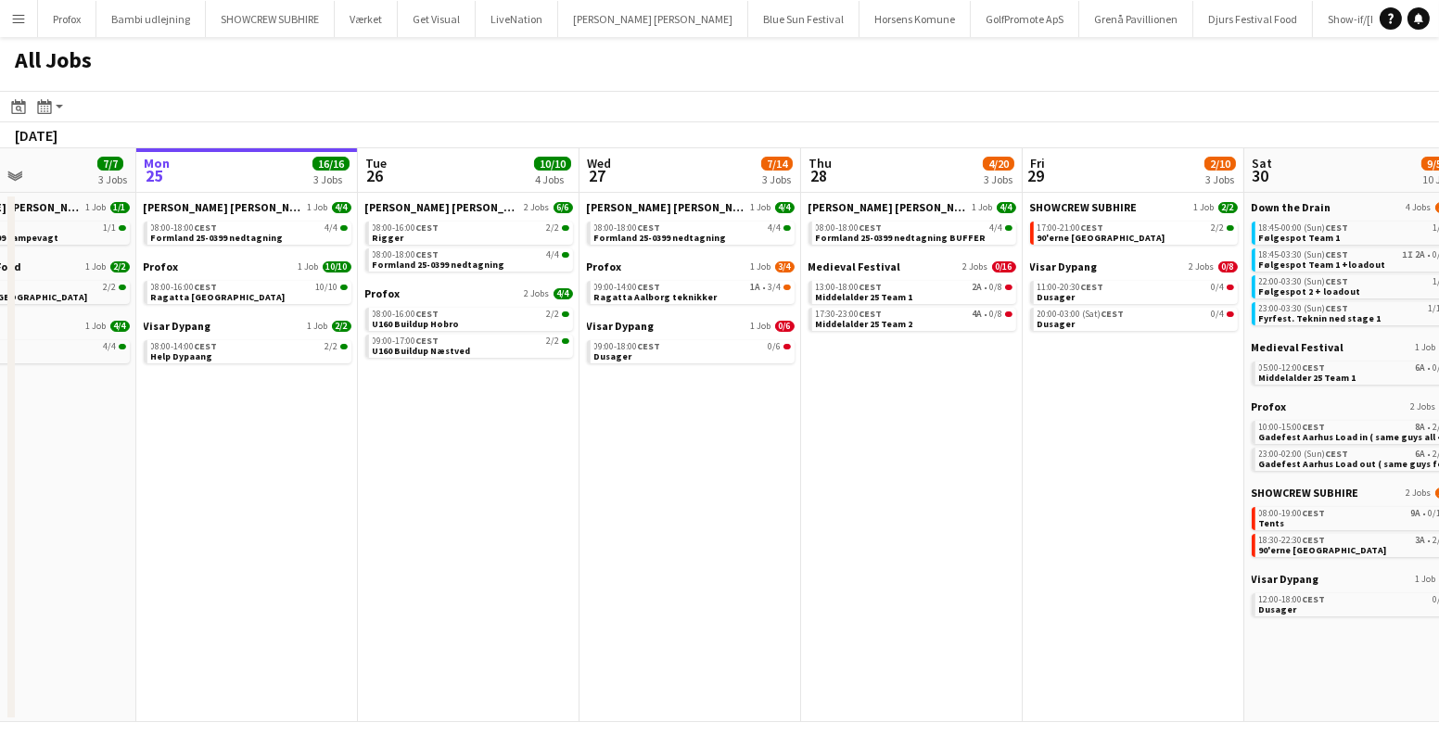
drag, startPoint x: 1095, startPoint y: 578, endPoint x: 297, endPoint y: 578, distance: 798.4
click at [312, 578] on app-calendar-viewport "Fri 22 27/41 7 Jobs Sat 23 63/76 10 Jobs Sun 24 7/7 3 Jobs Mon 25 16/16 3 Jobs …" at bounding box center [719, 435] width 1439 height 574
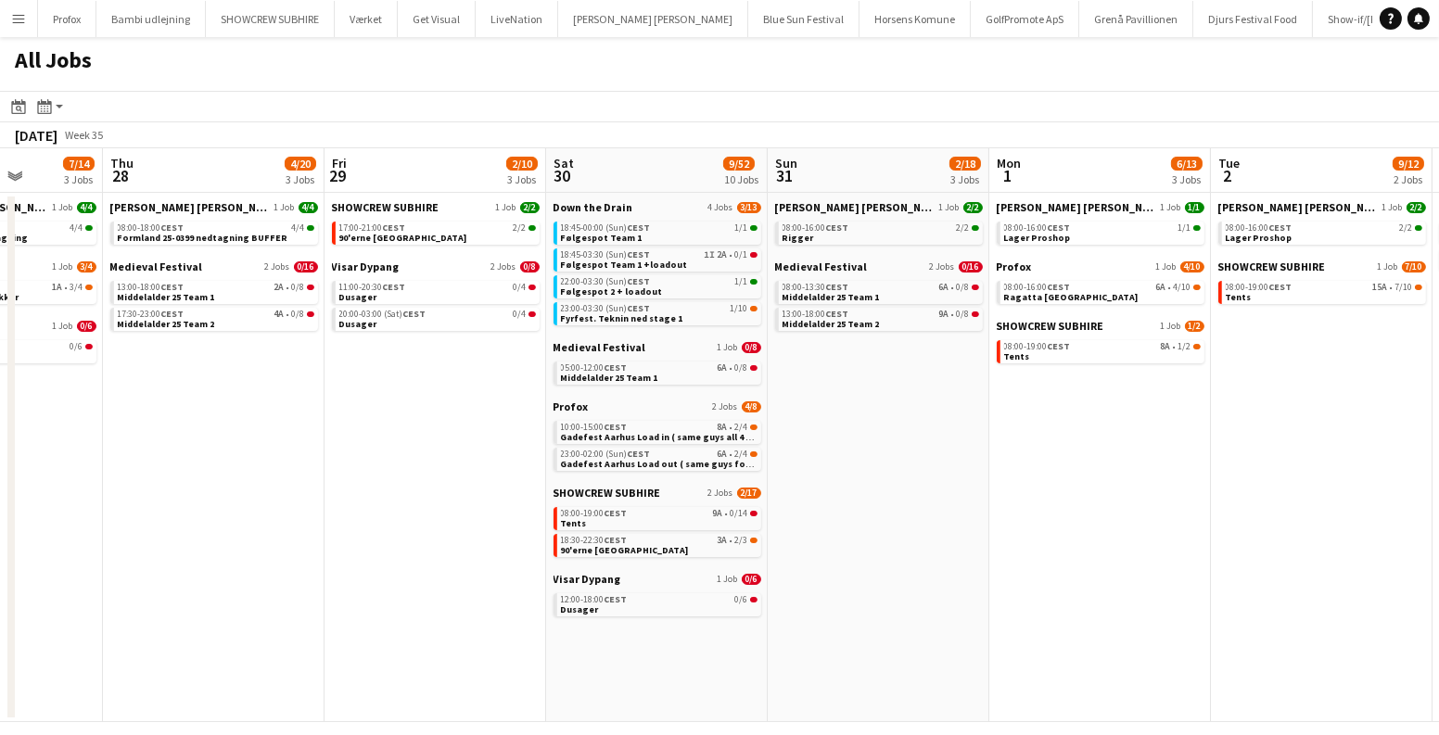
click at [811, 364] on app-date-cell "Danny Black Luna 1 Job 2/2 08:00-16:00 CEST 2/2 Rigger Medieval Festival 2 Jobs…" at bounding box center [879, 457] width 222 height 529
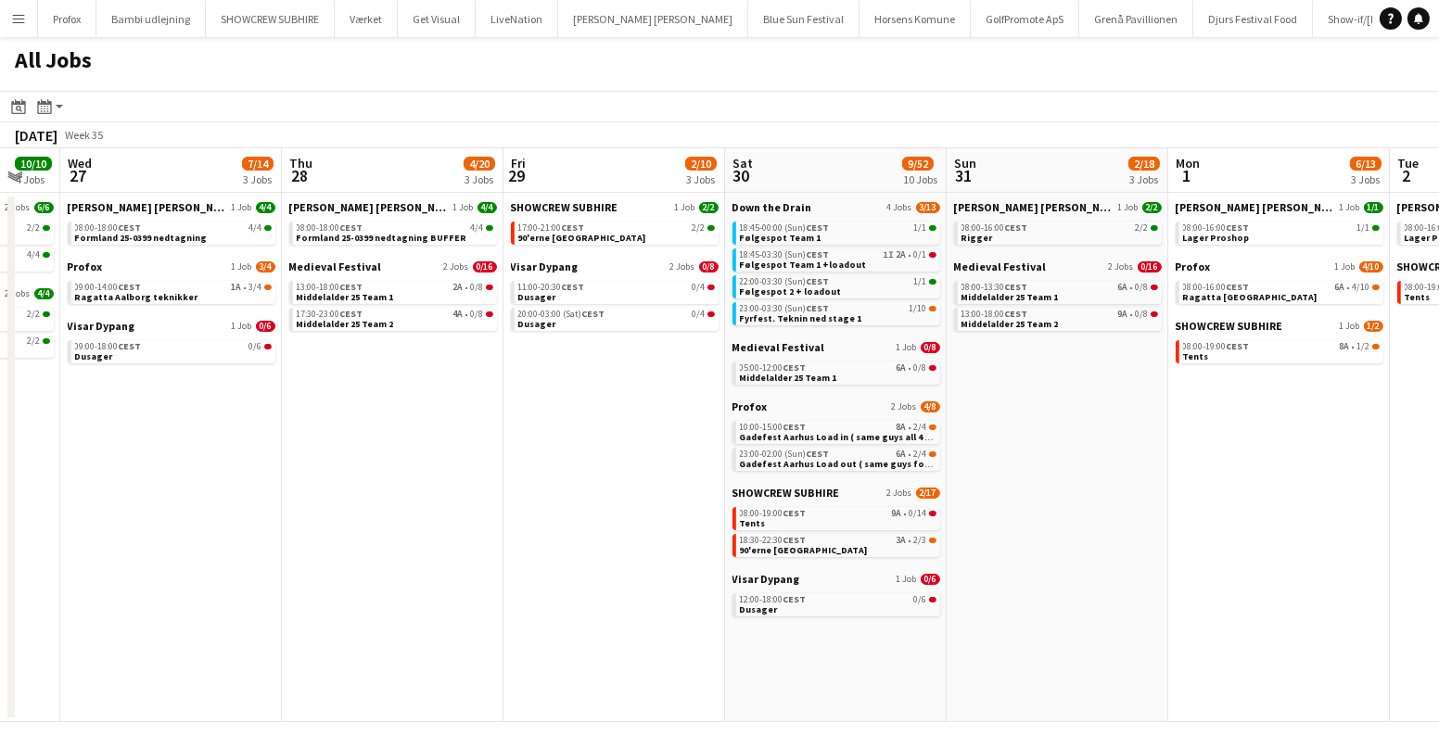
scroll to position [0, 531]
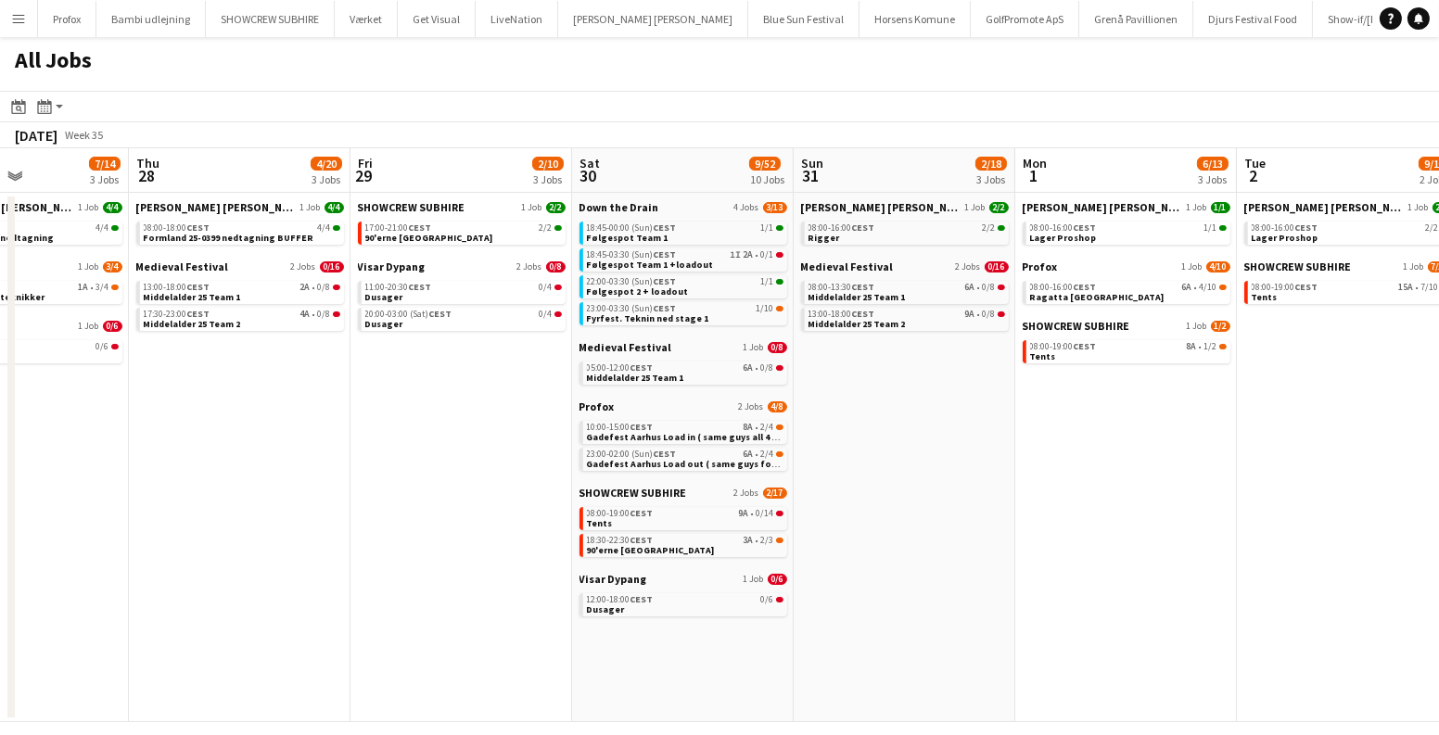
drag, startPoint x: 293, startPoint y: 381, endPoint x: 751, endPoint y: 379, distance: 458.1
click at [751, 379] on app-calendar-viewport "Mon 25 16/16 3 Jobs Tue 26 10/10 4 Jobs Wed 27 7/14 3 Jobs Thu 28 4/20 3 Jobs F…" at bounding box center [719, 435] width 1439 height 574
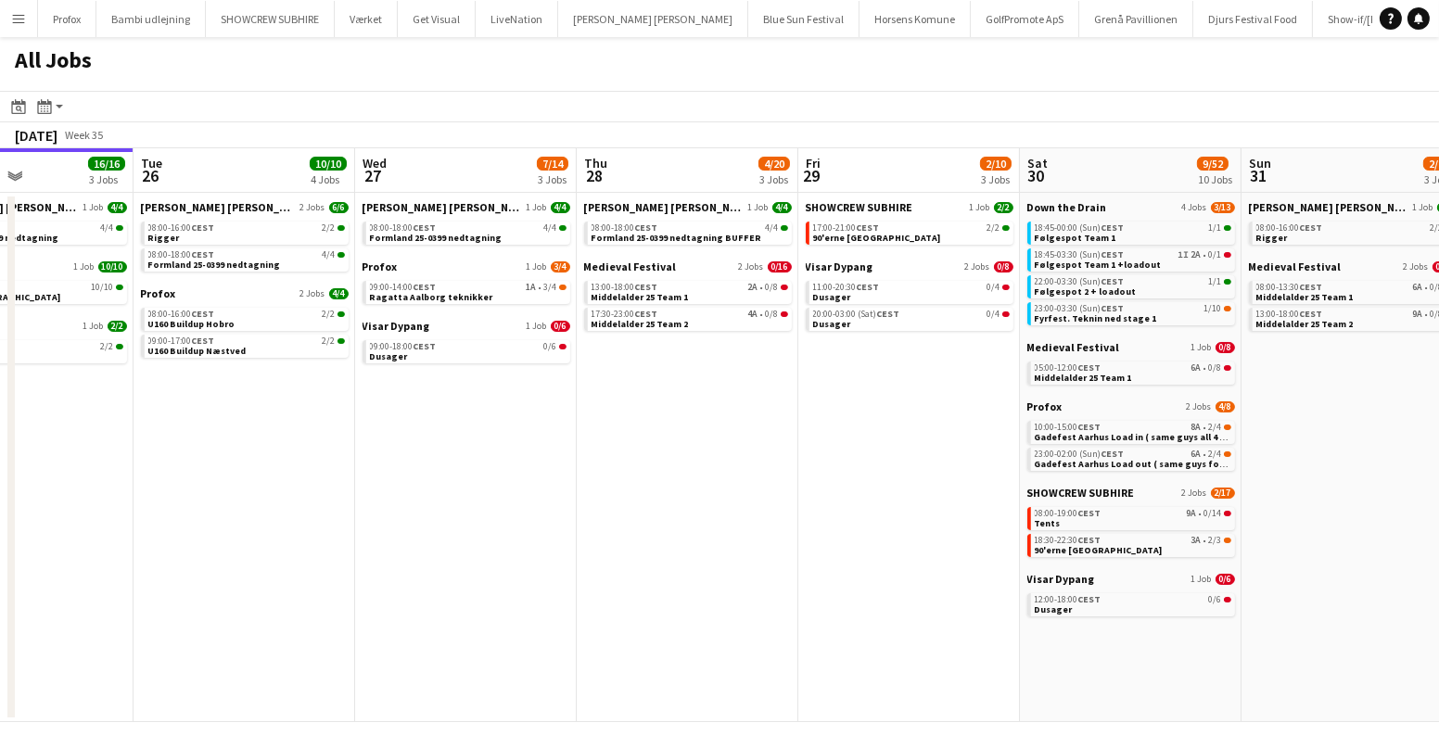
click at [444, 394] on app-date-cell "Danny Black Luna 1 Job 4/4 08:00-18:00 CEST 4/4 Formland 25-0399 nedtagning Pro…" at bounding box center [466, 457] width 222 height 529
click at [488, 296] on link "09:00-14:00 CEST 1A • 3/4 Ragatta Aalborg teknikker" at bounding box center [468, 291] width 197 height 21
click at [520, 413] on app-date-cell "Danny Black Luna 1 Job 4/4 08:00-18:00 CEST 4/4 Formland 25-0399 nedtagning Pro…" at bounding box center [466, 457] width 222 height 529
click at [28, 24] on button "Menu" at bounding box center [18, 18] width 37 height 37
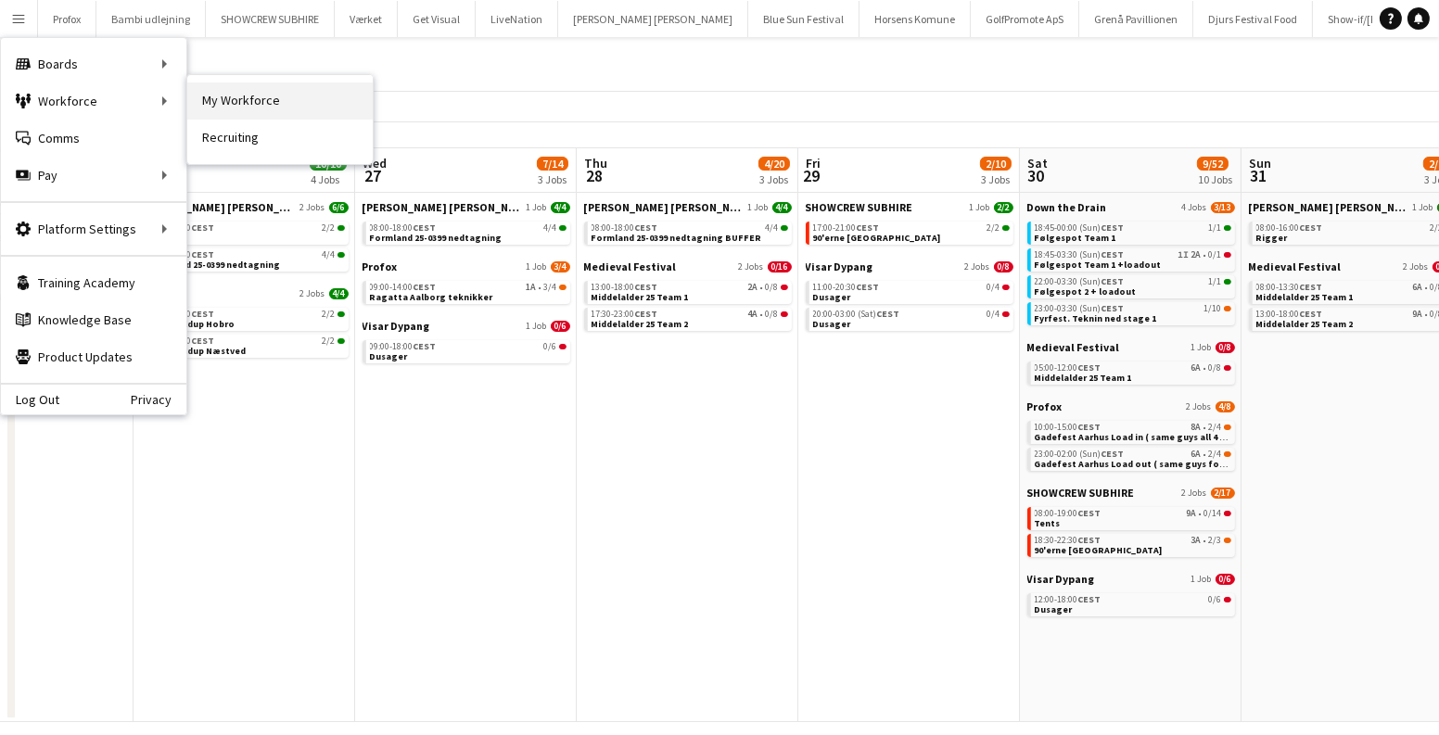
click at [213, 95] on link "My Workforce" at bounding box center [279, 101] width 185 height 37
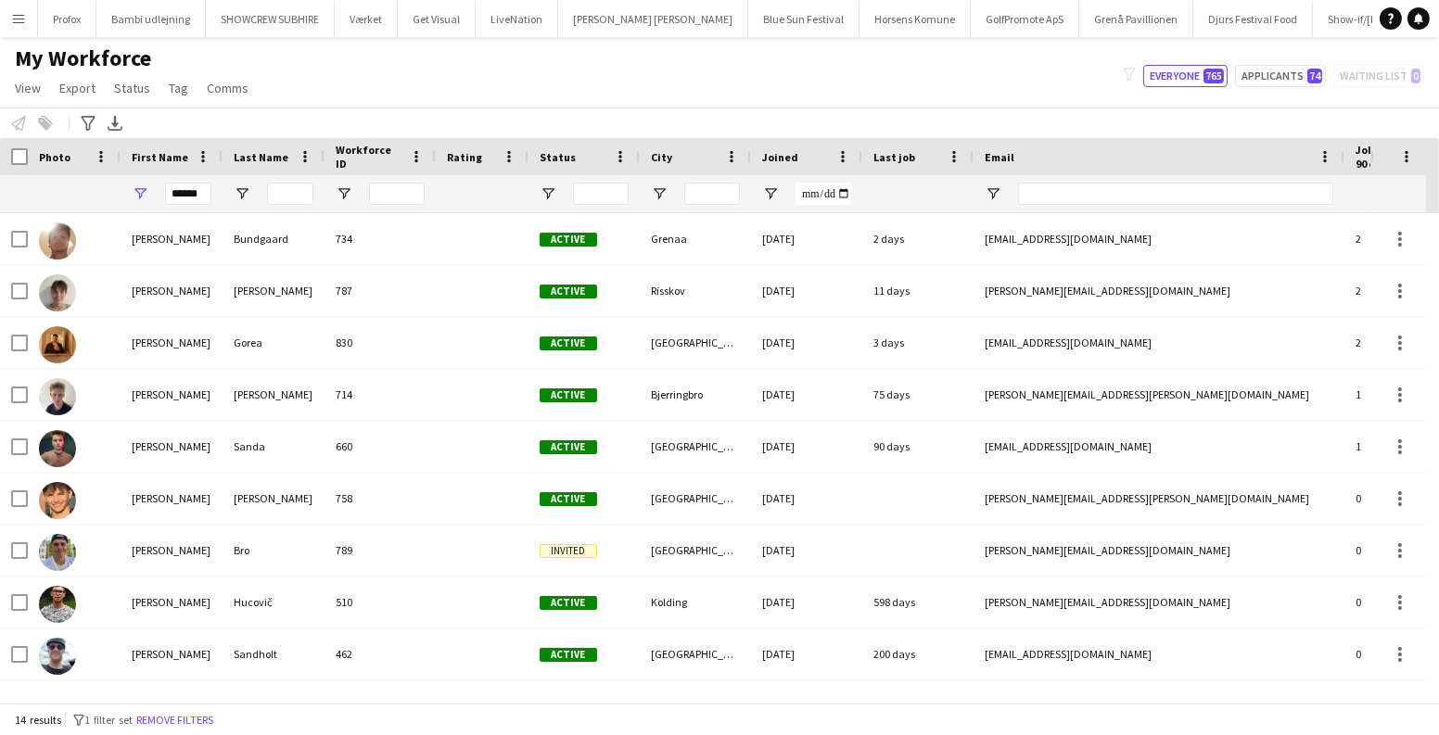
click at [21, 6] on button "Menu" at bounding box center [18, 18] width 37 height 37
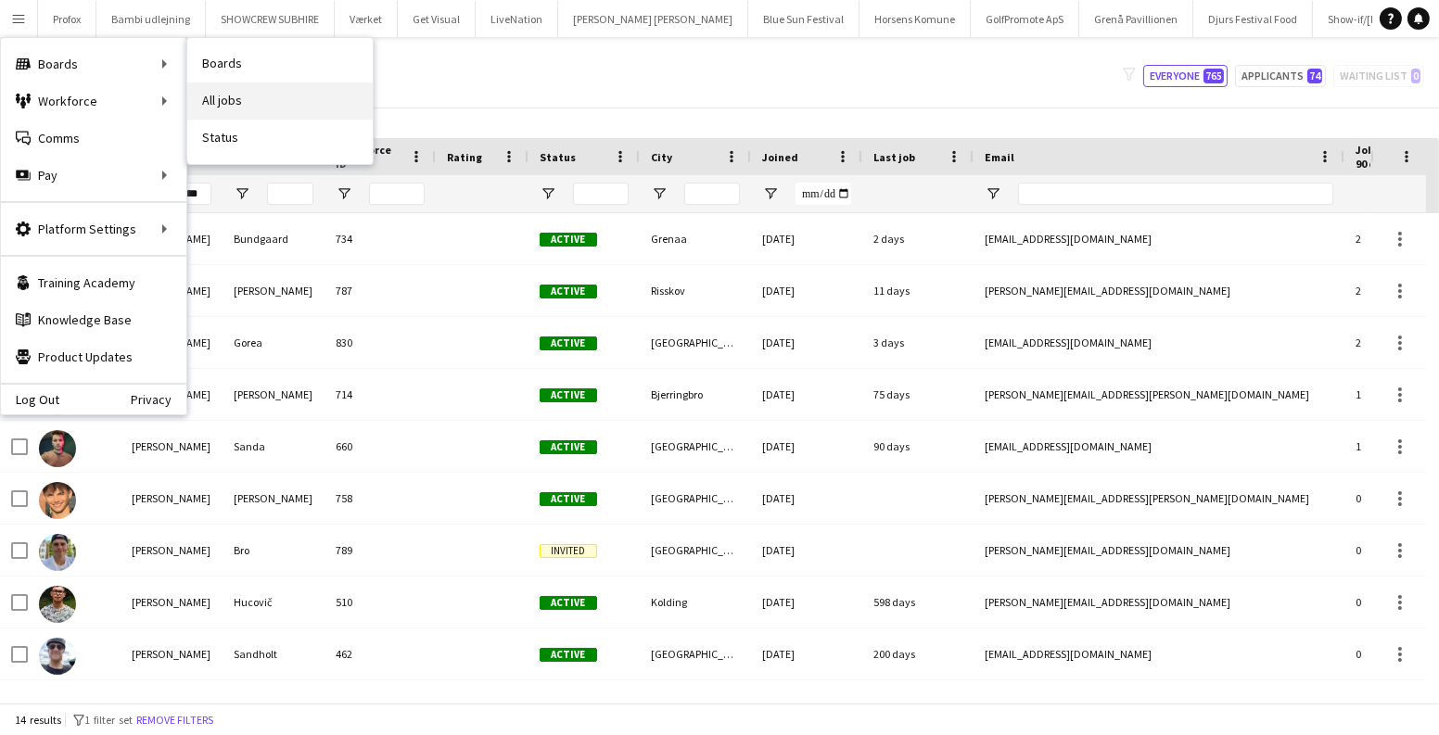
click at [227, 92] on link "All jobs" at bounding box center [279, 101] width 185 height 37
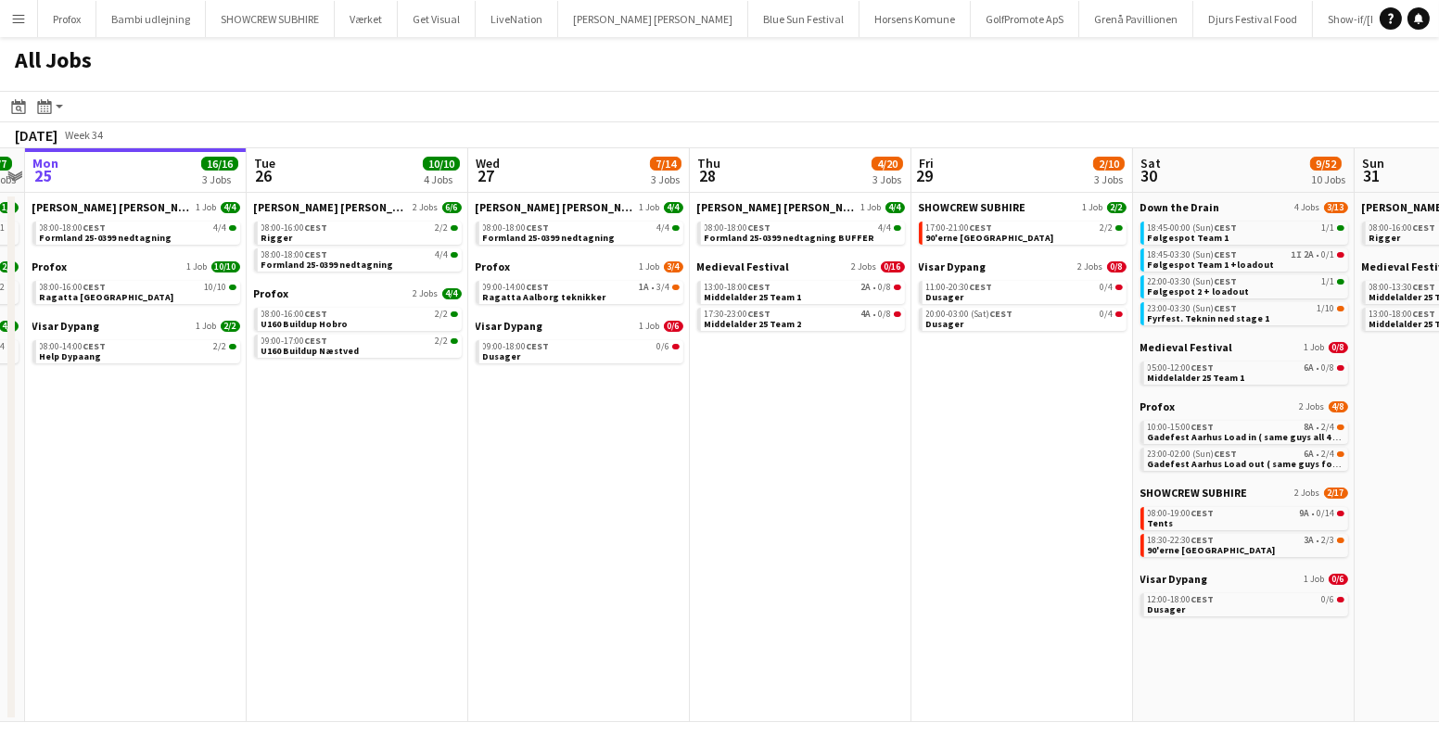
scroll to position [0, 661]
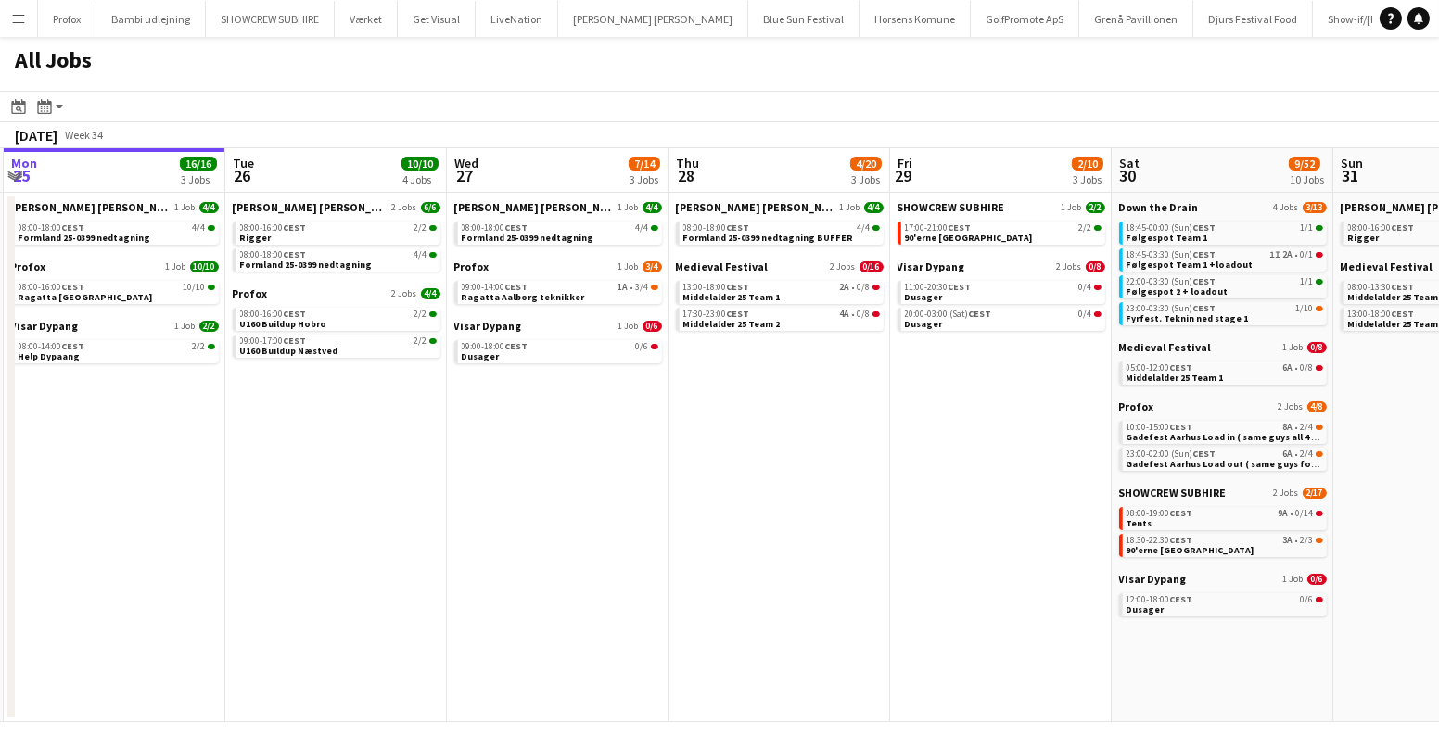
drag, startPoint x: 642, startPoint y: 411, endPoint x: 423, endPoint y: 407, distance: 218.9
click at [423, 407] on app-calendar-viewport "Fri 22 27/41 7 Jobs Sat 23 63/76 10 Jobs Sun 24 7/7 3 Jobs Mon 25 16/16 3 Jobs …" at bounding box center [719, 435] width 1439 height 574
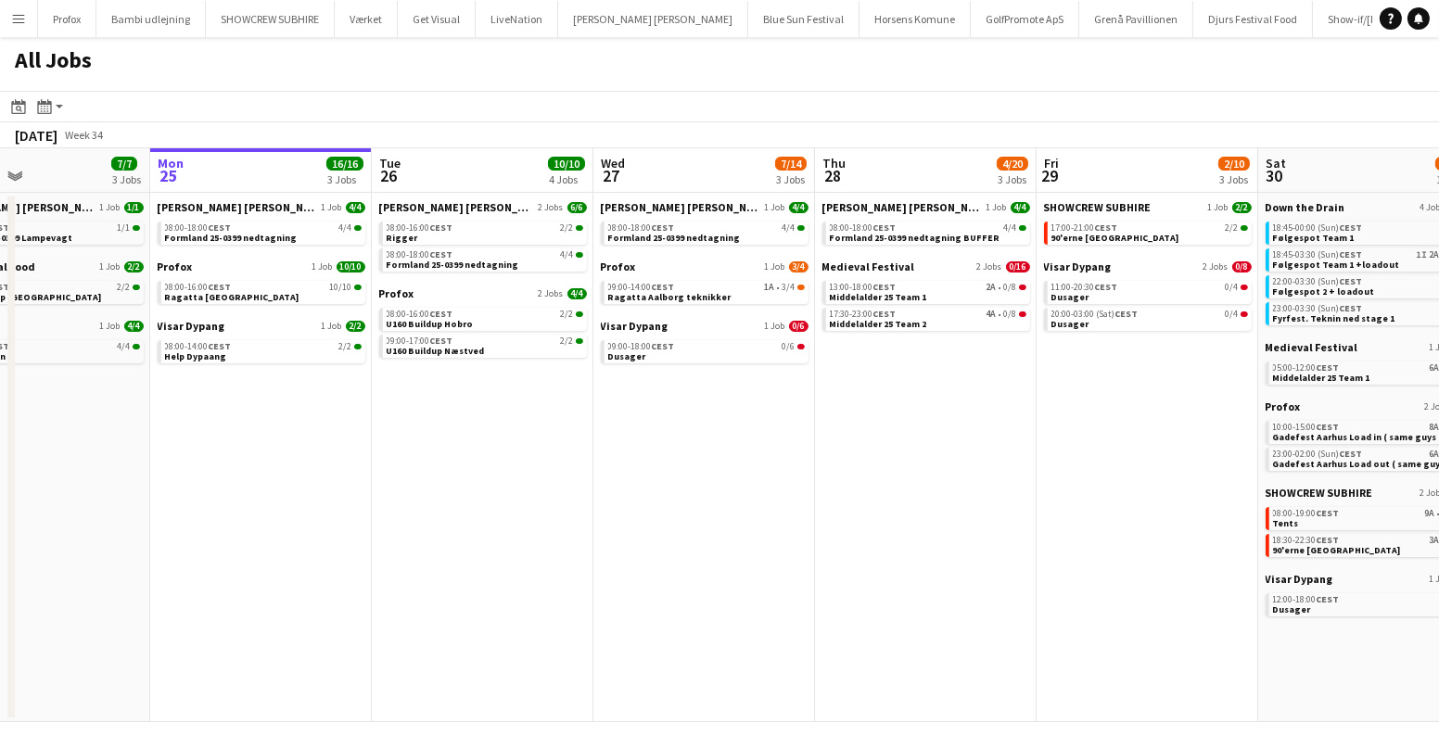
scroll to position [0, 552]
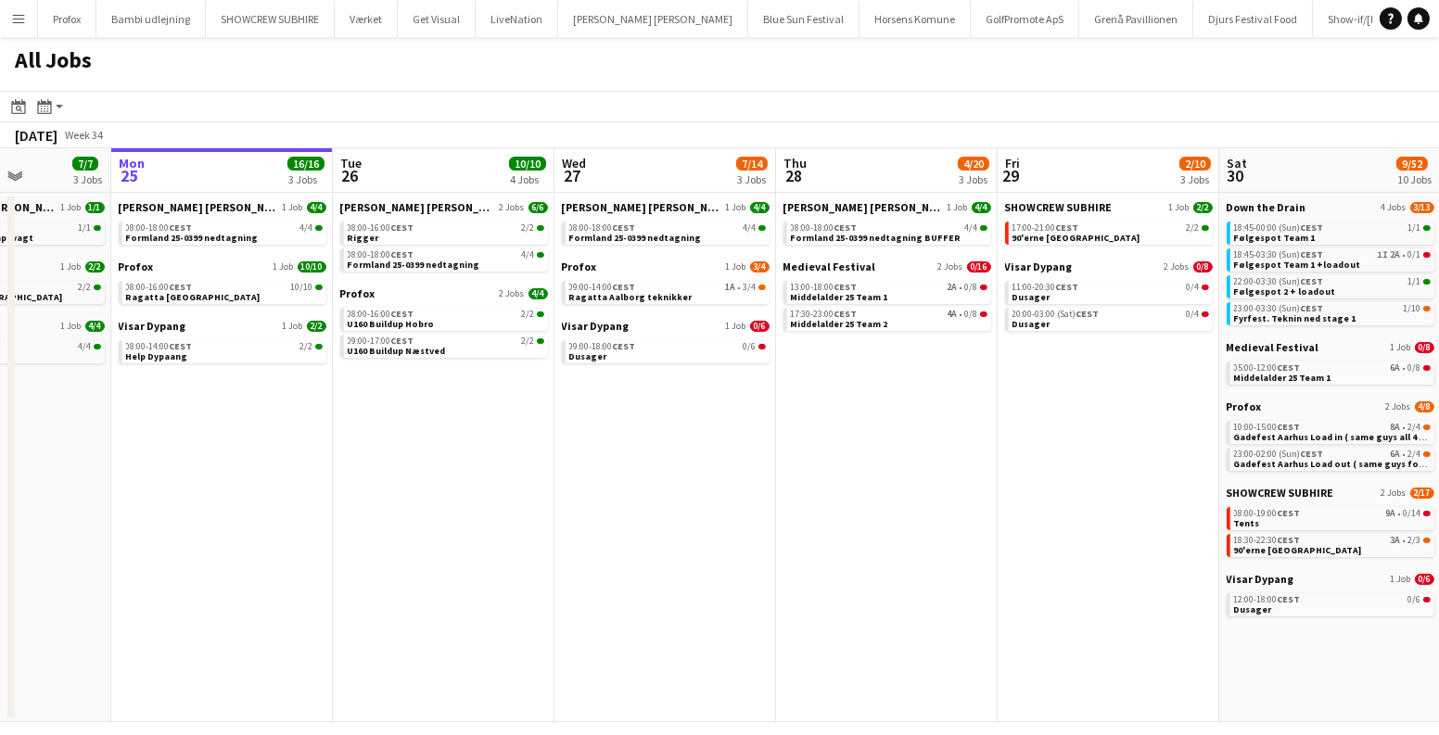
drag, startPoint x: 507, startPoint y: 453, endPoint x: 806, endPoint y: 459, distance: 298.7
click at [807, 459] on app-calendar-viewport "Fri 22 27/41 7 Jobs Sat 23 63/76 10 Jobs Sun 24 7/7 3 Jobs Mon 25 16/16 3 Jobs …" at bounding box center [719, 435] width 1439 height 574
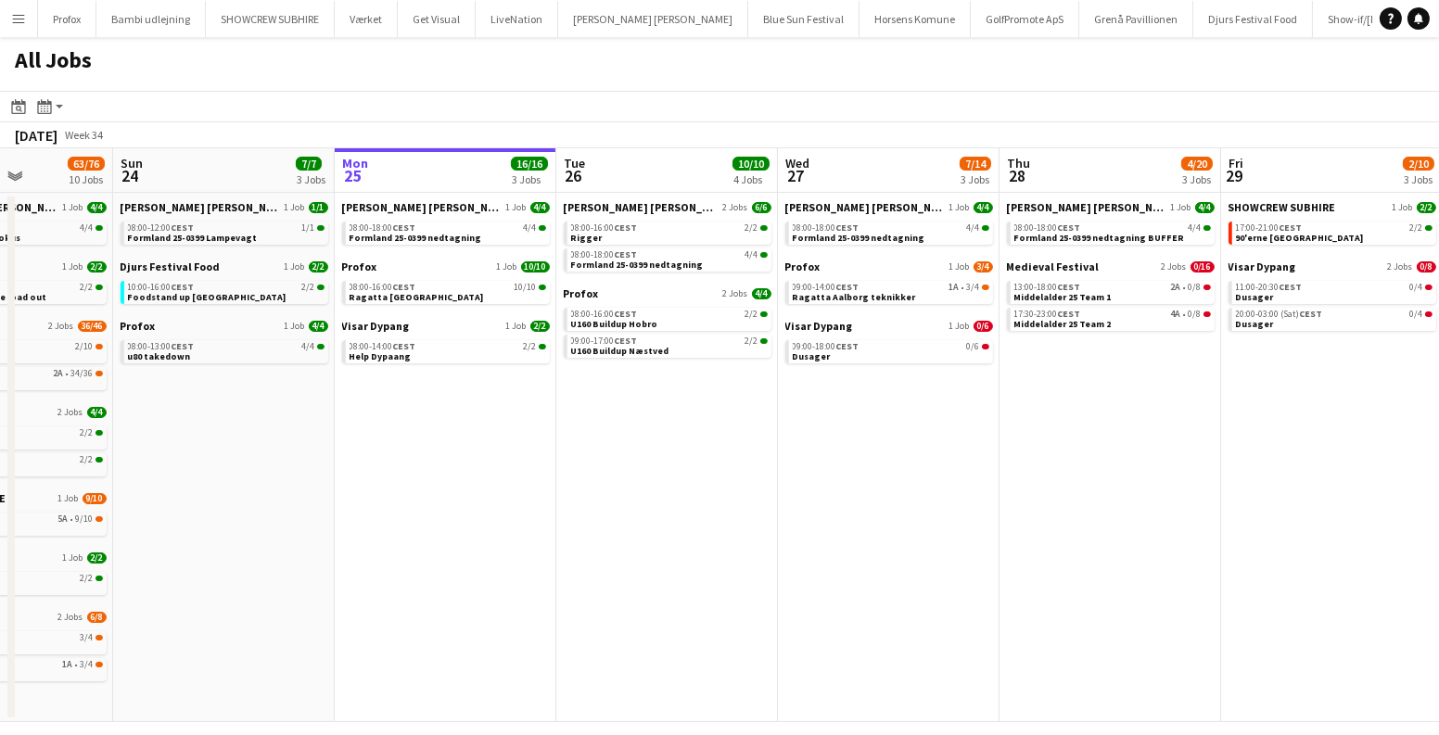
click at [684, 427] on app-date-cell "Danny Black Luna 2 Jobs 6/6 08:00-16:00 CEST 2/2 Rigger 08:00-18:00 CEST 4/4 Fo…" at bounding box center [667, 457] width 222 height 529
click at [679, 321] on link "08:00-16:00 CEST 2/2 U160 Buildup Hobro" at bounding box center [669, 318] width 197 height 21
click at [873, 355] on link "09:00-18:00 CEST 0/6 Dusager" at bounding box center [891, 350] width 197 height 21
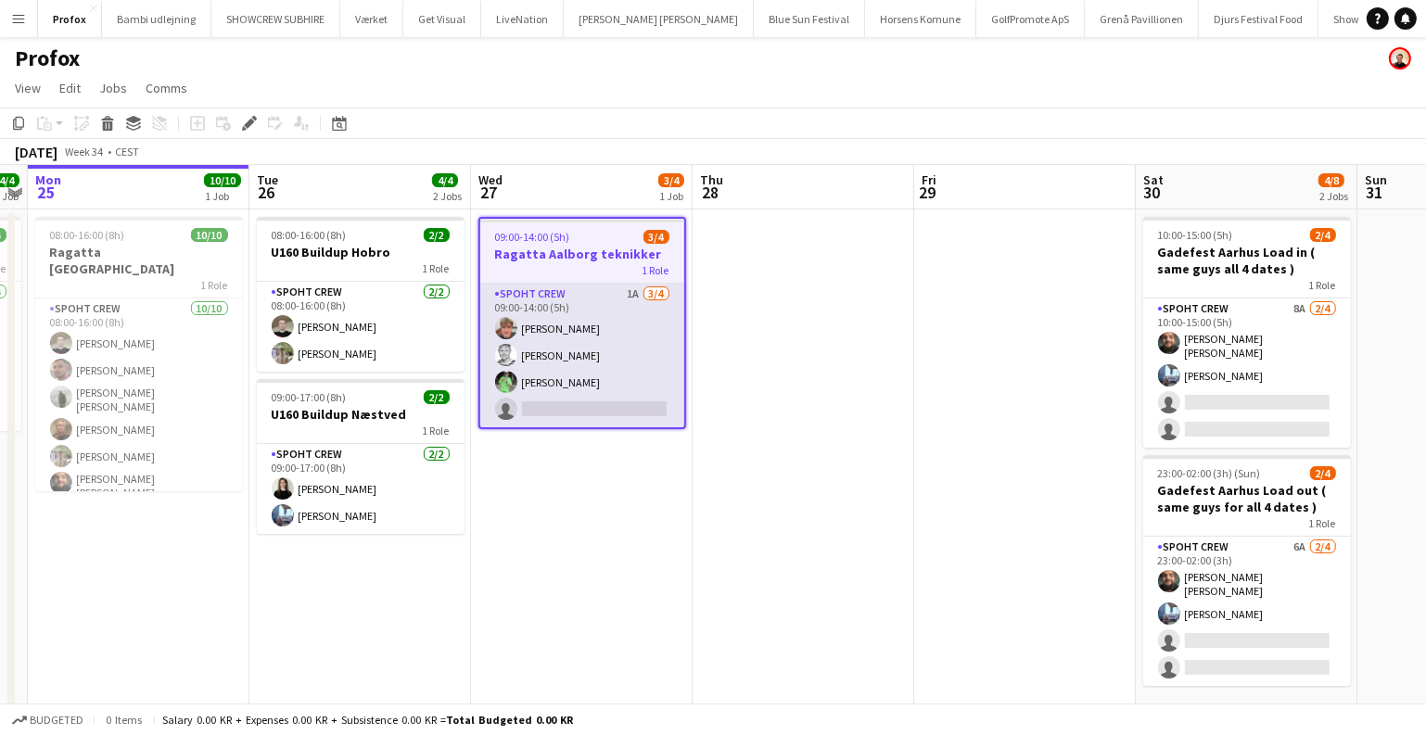
click at [539, 336] on app-card-role "Spoht Crew 1A [DATE] 09:00-14:00 (5h) [PERSON_NAME] [PERSON_NAME] [PERSON_NAME]…" at bounding box center [582, 356] width 204 height 144
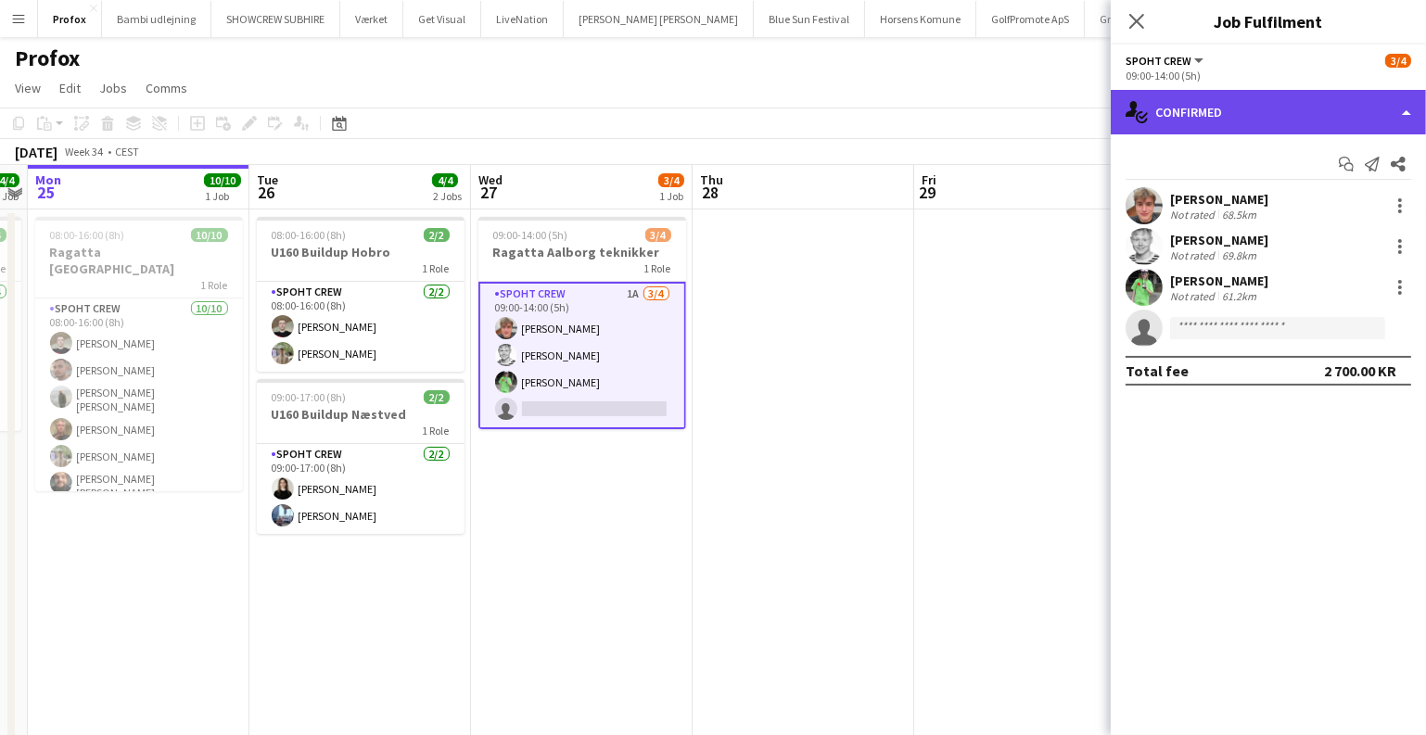
click at [1263, 101] on div "single-neutral-actions-check-2 Confirmed" at bounding box center [1268, 112] width 315 height 45
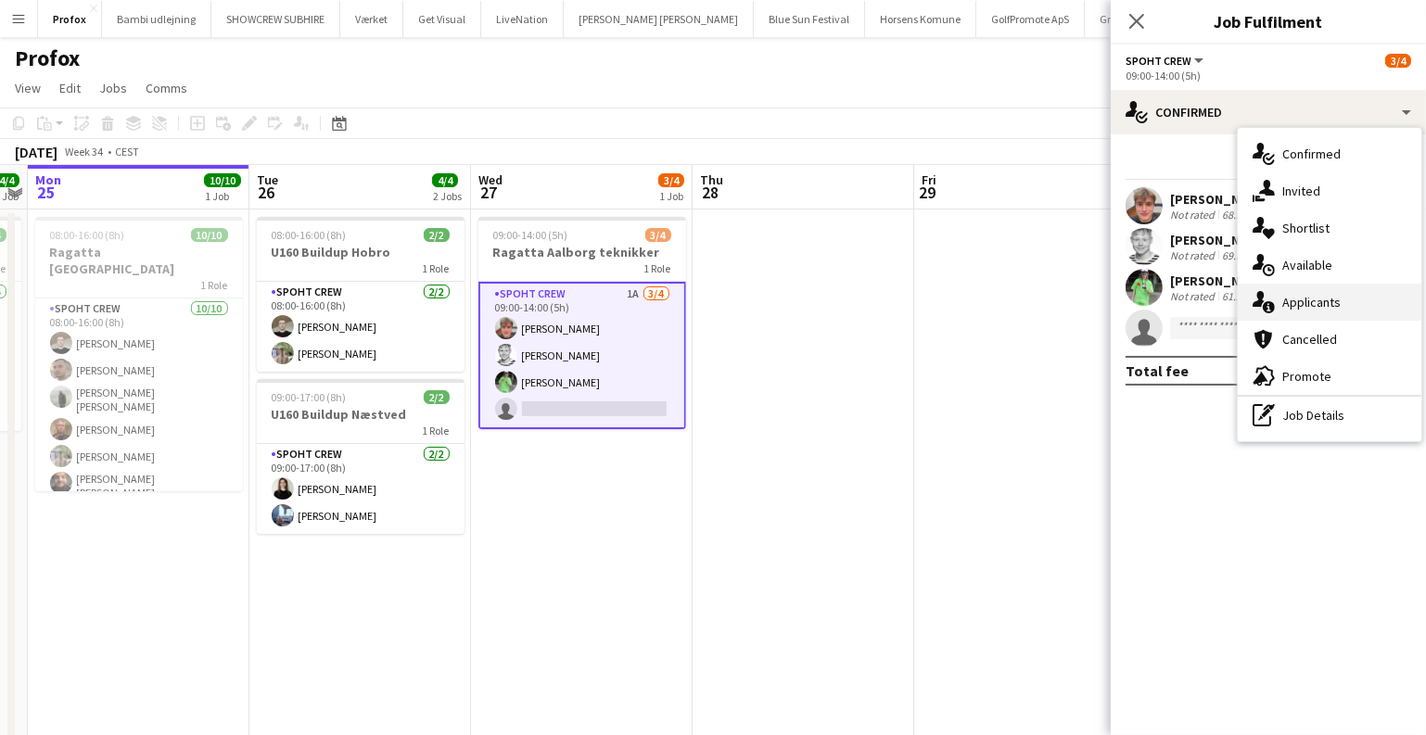
click at [1301, 293] on div "single-neutral-actions-information Applicants" at bounding box center [1330, 302] width 184 height 37
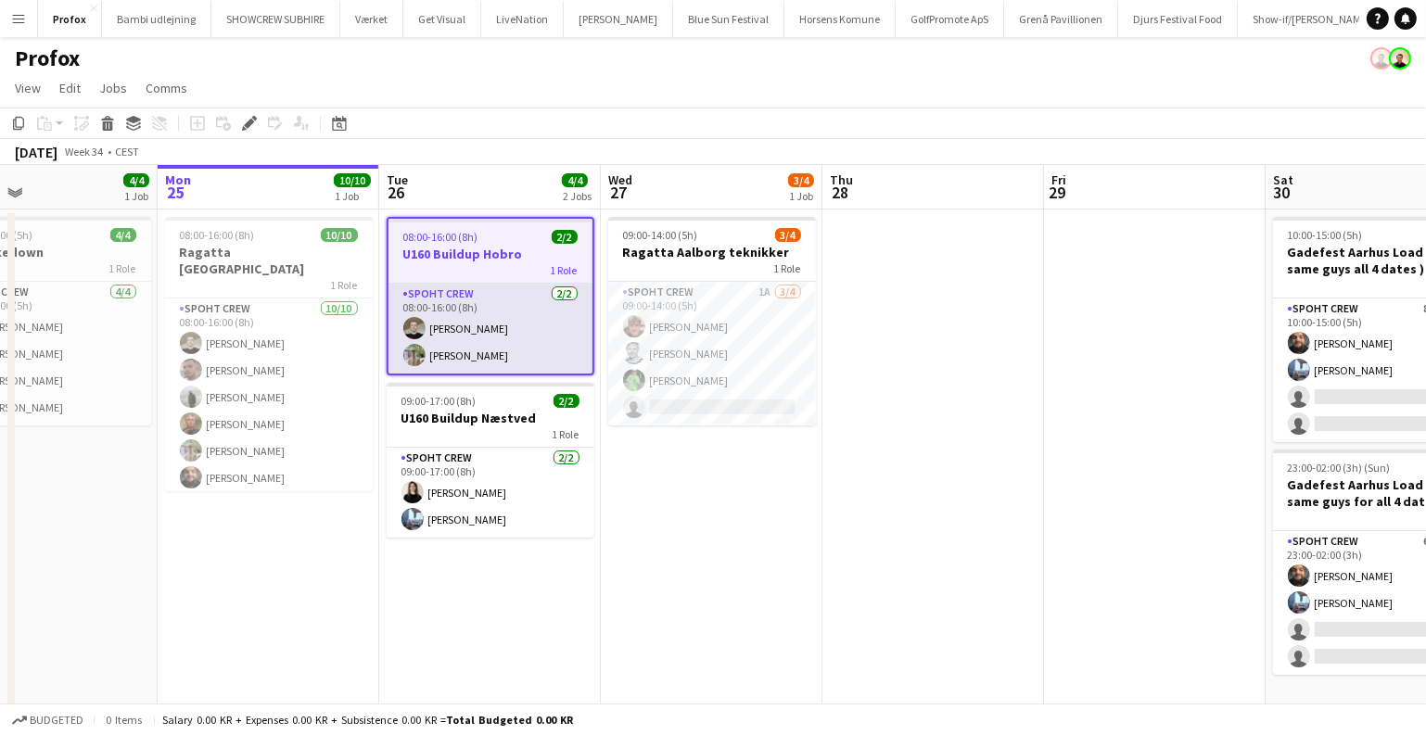
scroll to position [0, 782]
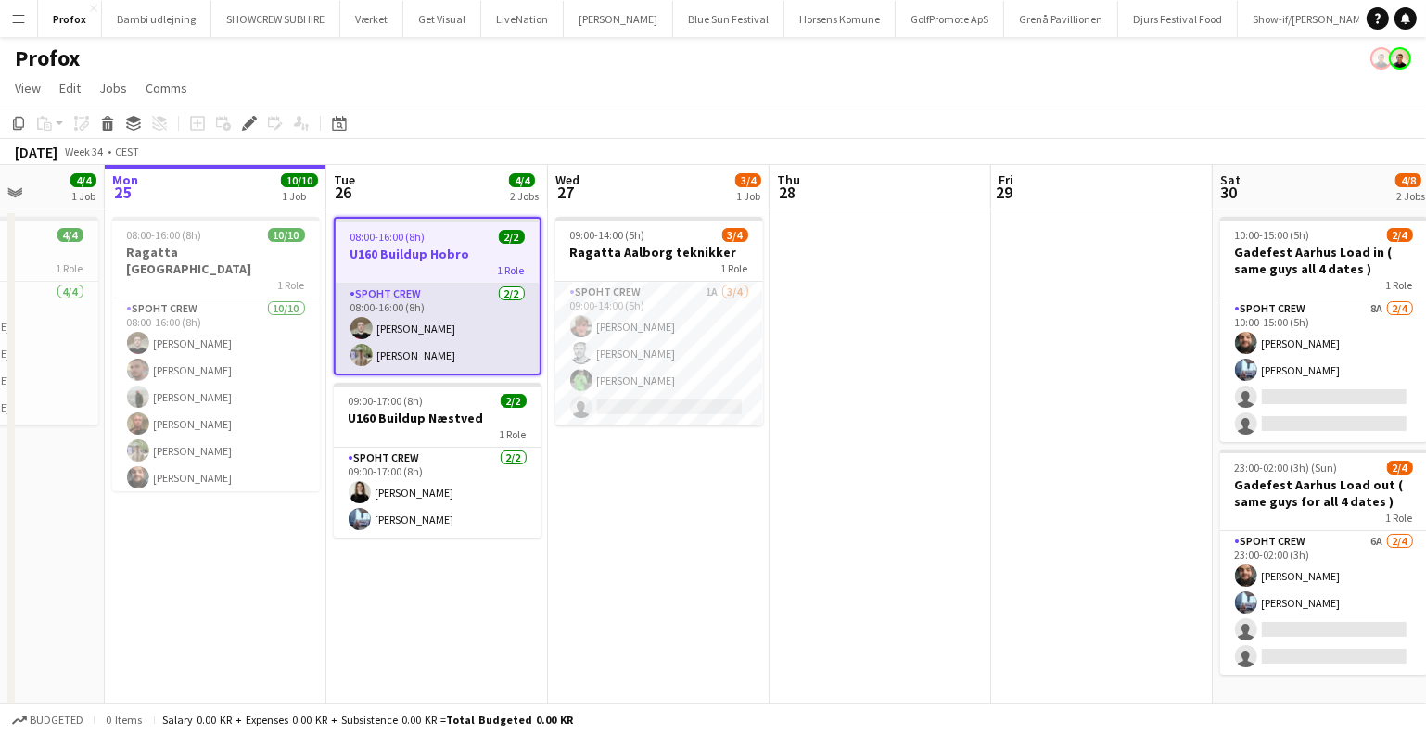
drag, startPoint x: 794, startPoint y: 482, endPoint x: 503, endPoint y: 297, distance: 345.2
click at [650, 465] on app-calendar-viewport "Thu 21 Fri 22 11/12 3 Jobs Sat 23 4/4 2 Jobs Sun 24 4/4 1 Job Mon 25 10/10 1 Jo…" at bounding box center [713, 549] width 1426 height 768
click at [460, 249] on h3 "U160 Buildup Hobro" at bounding box center [438, 254] width 204 height 17
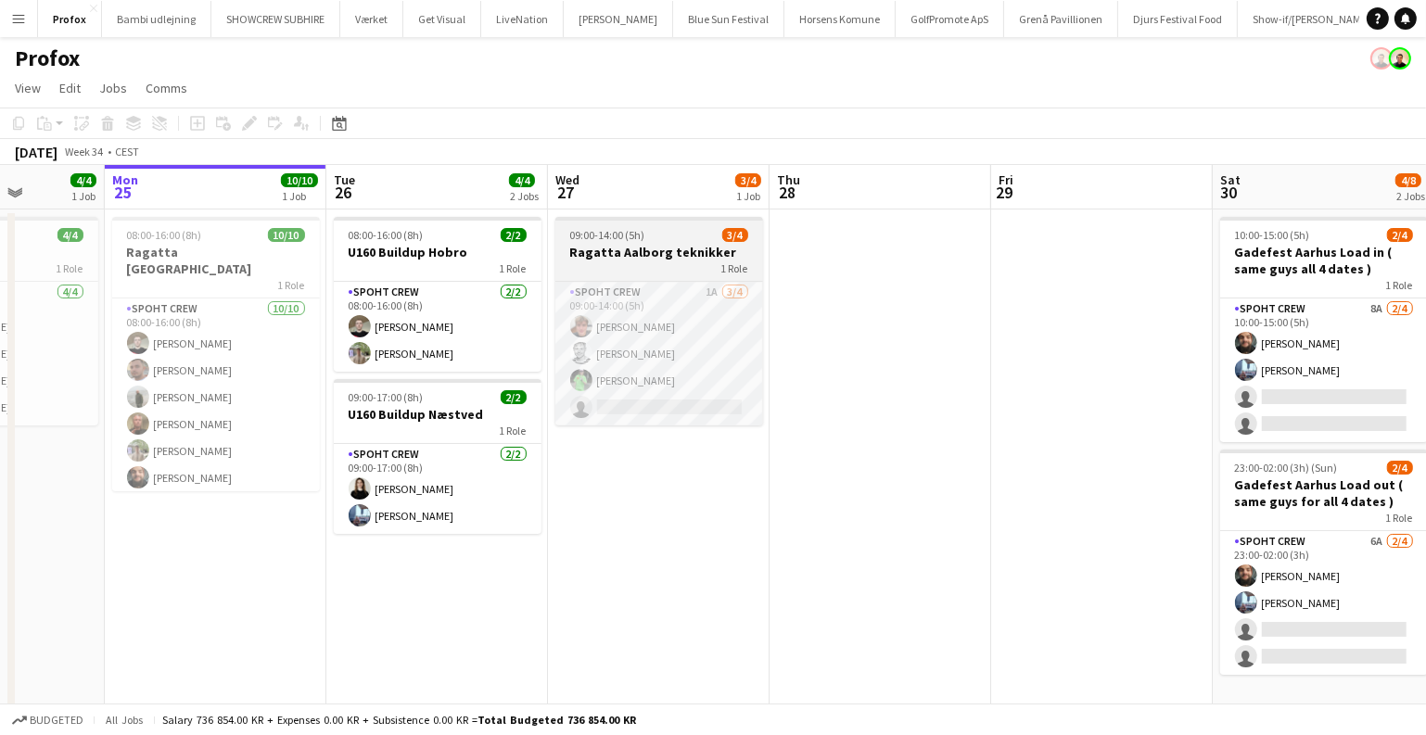
click at [639, 248] on h3 "Ragatta Aalborg teknikker" at bounding box center [659, 252] width 208 height 17
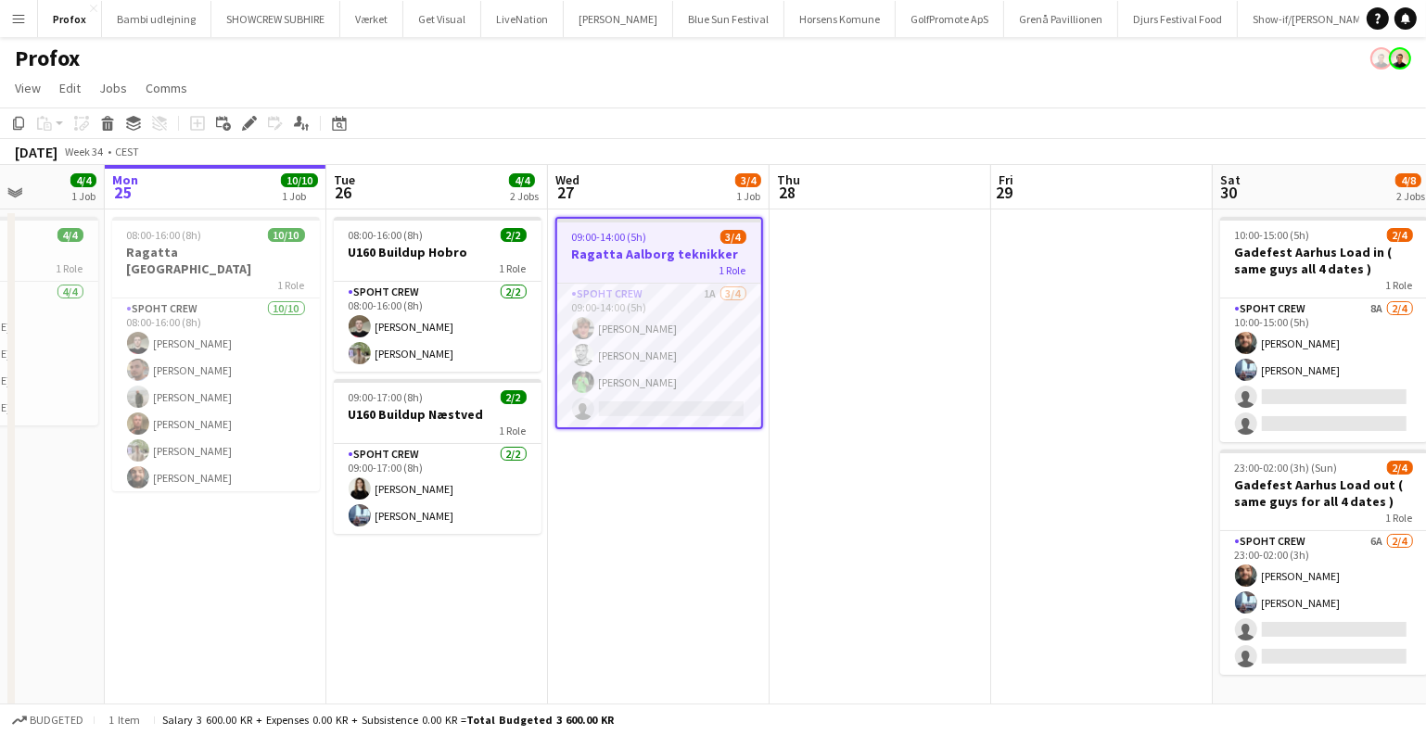
click at [659, 457] on app-date-cell "09:00-14:00 (5h) 3/4 Ragatta Aalborg teknikker 1 Role Spoht Crew 1A [DATE] 09:0…" at bounding box center [659, 571] width 222 height 723
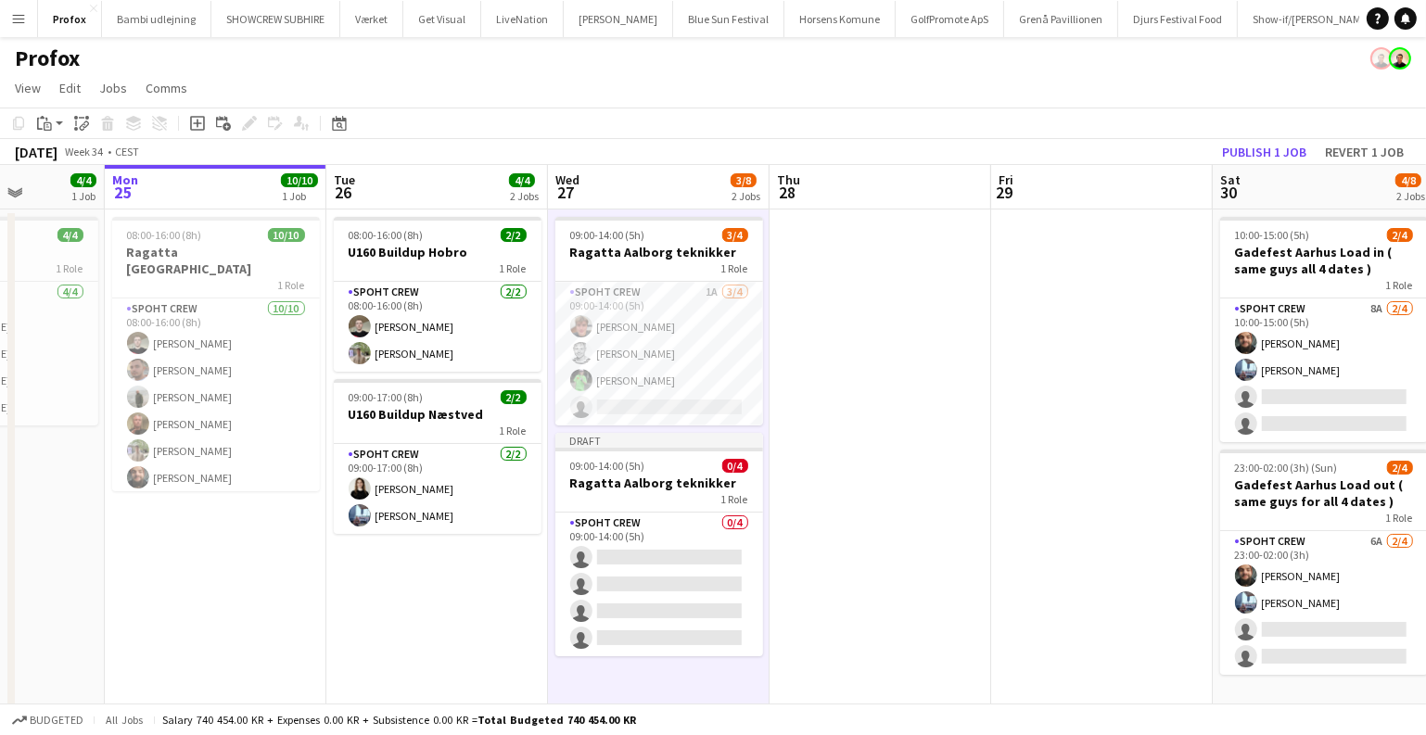
click at [658, 459] on div "09:00-14:00 (5h) 0/4" at bounding box center [659, 466] width 208 height 14
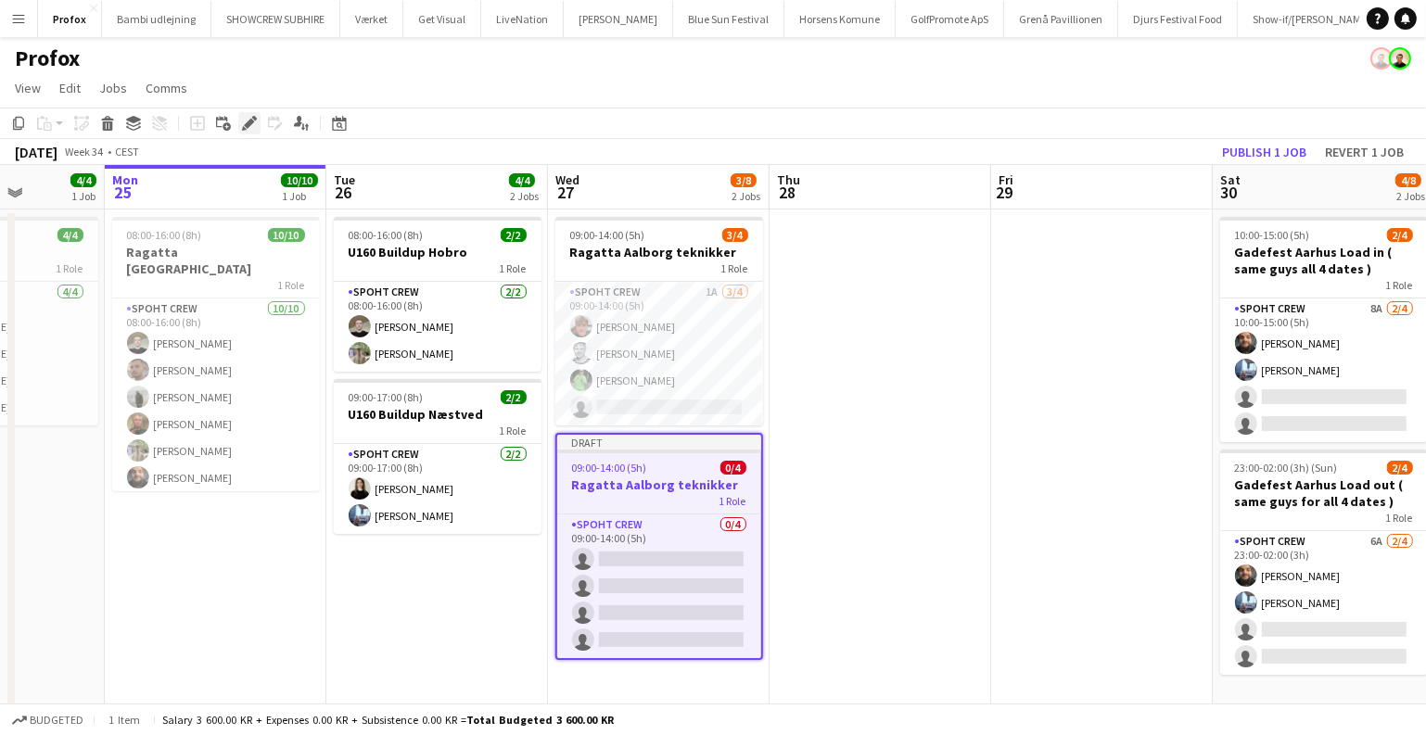
click at [242, 132] on div "Edit" at bounding box center [249, 123] width 22 height 22
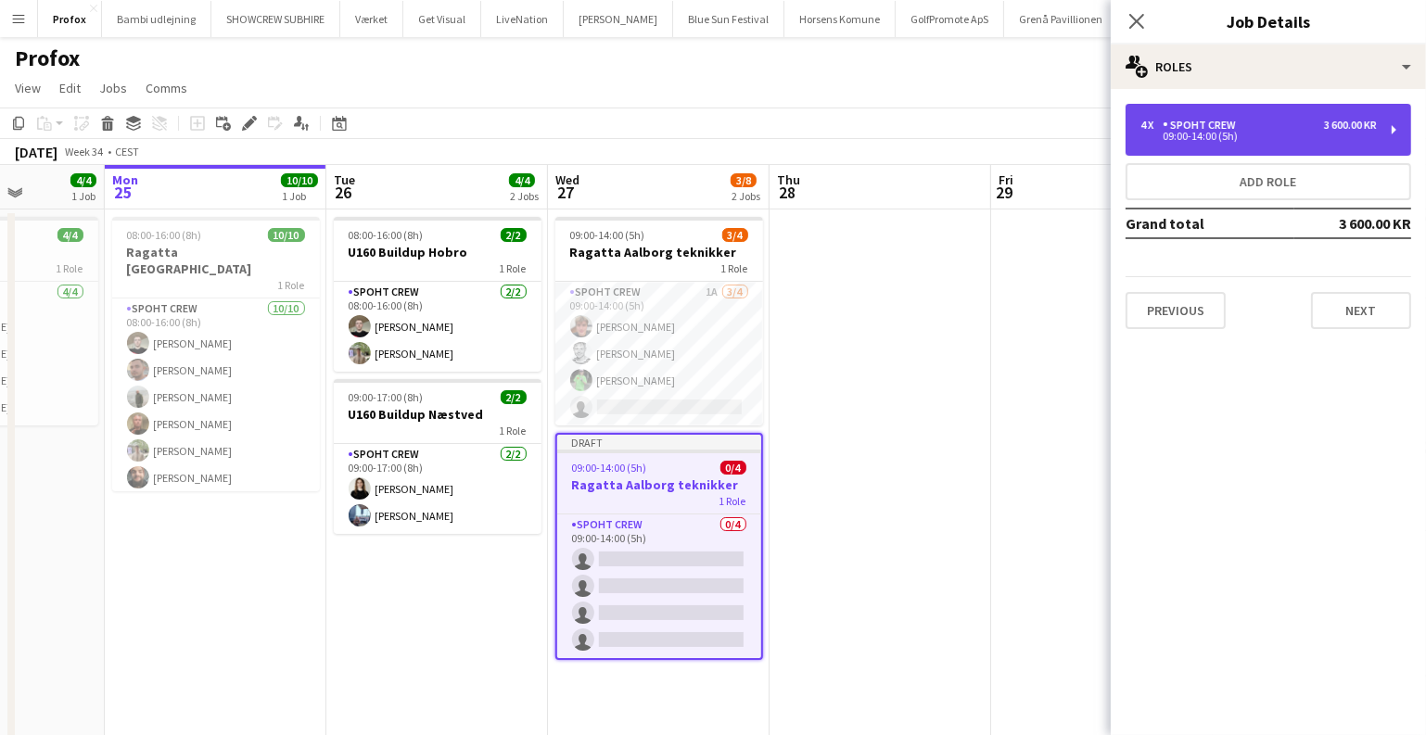
click at [1268, 124] on div "4 x Spoht Crew 3 600.00 KR" at bounding box center [1259, 125] width 236 height 13
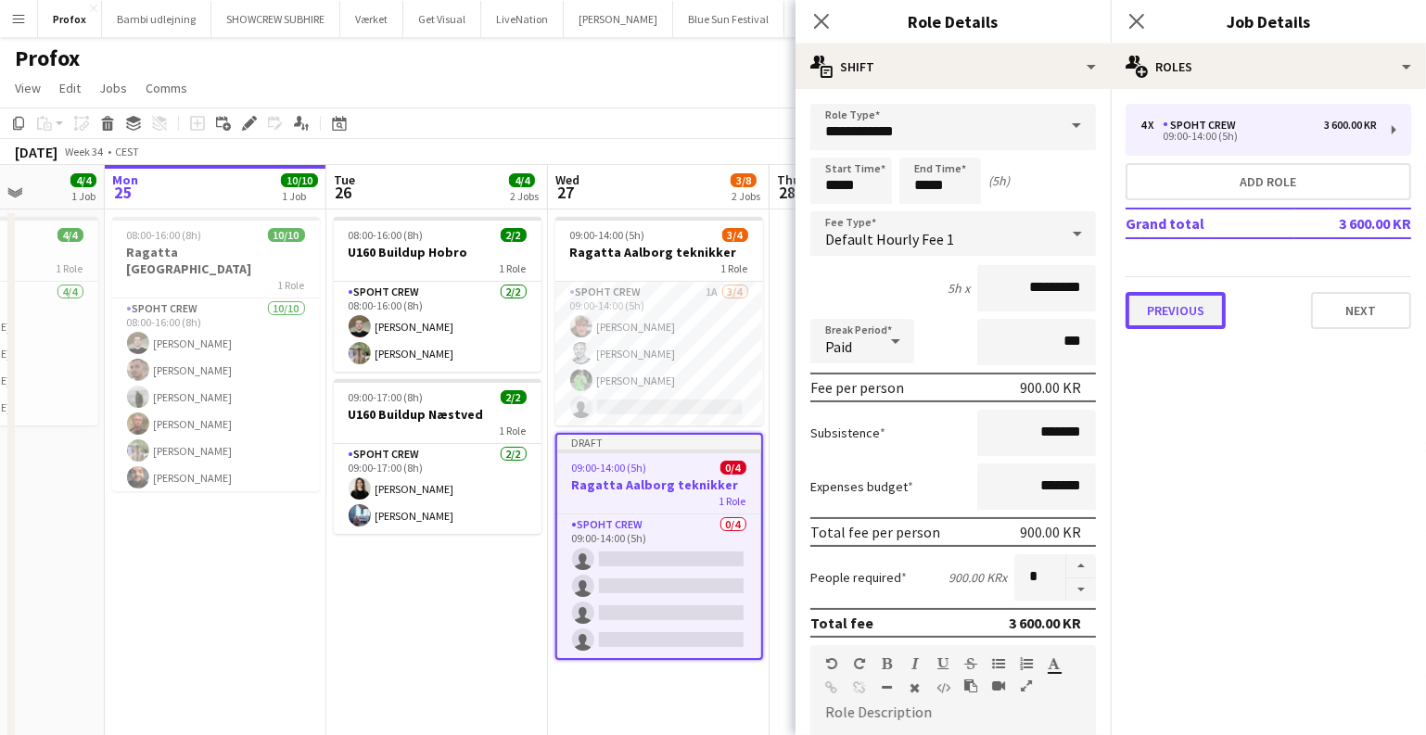
click at [1209, 306] on button "Previous" at bounding box center [1176, 310] width 100 height 37
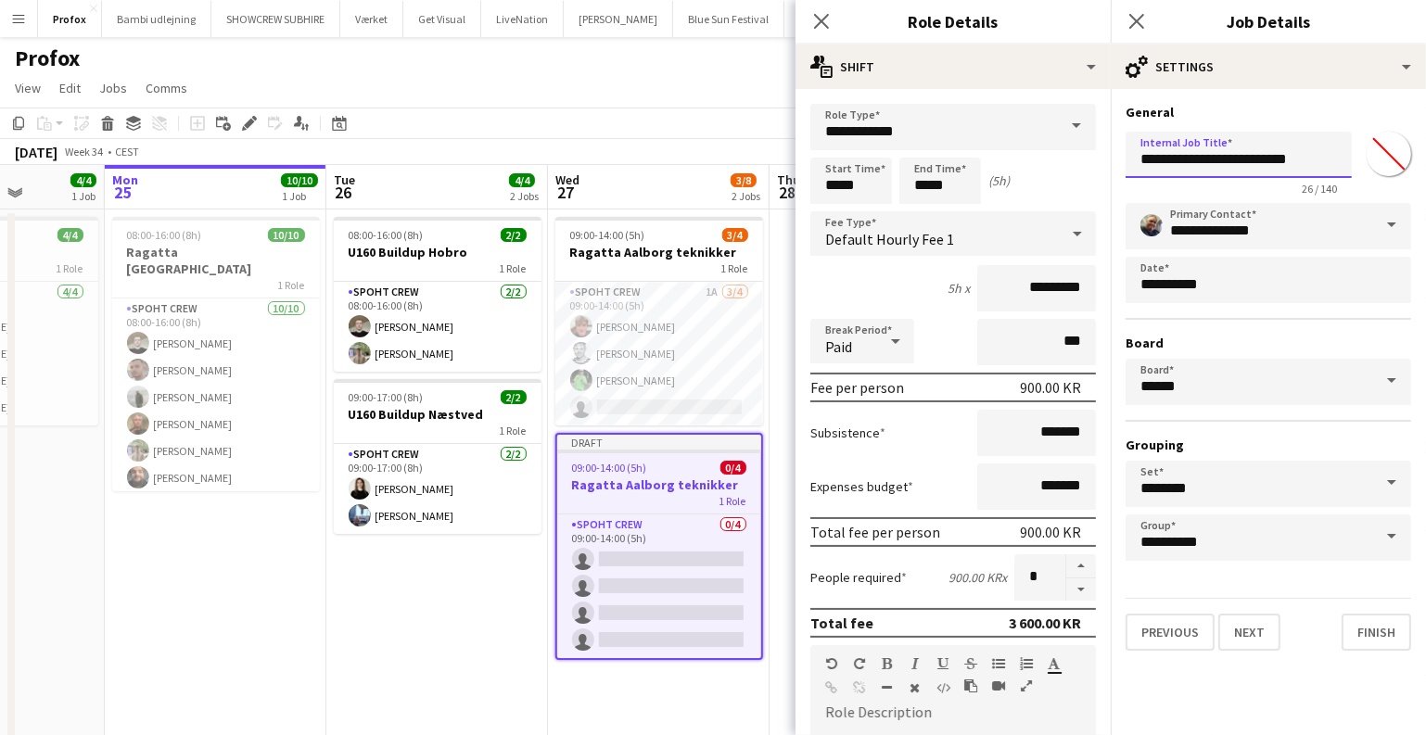
drag, startPoint x: 1316, startPoint y: 157, endPoint x: 1260, endPoint y: 156, distance: 55.6
click at [1260, 156] on input "**********" at bounding box center [1239, 155] width 226 height 46
click at [1253, 163] on input "**********" at bounding box center [1239, 155] width 226 height 46
drag, startPoint x: 1244, startPoint y: 159, endPoint x: 1139, endPoint y: 159, distance: 105.7
click at [1138, 159] on input "**********" at bounding box center [1239, 155] width 226 height 46
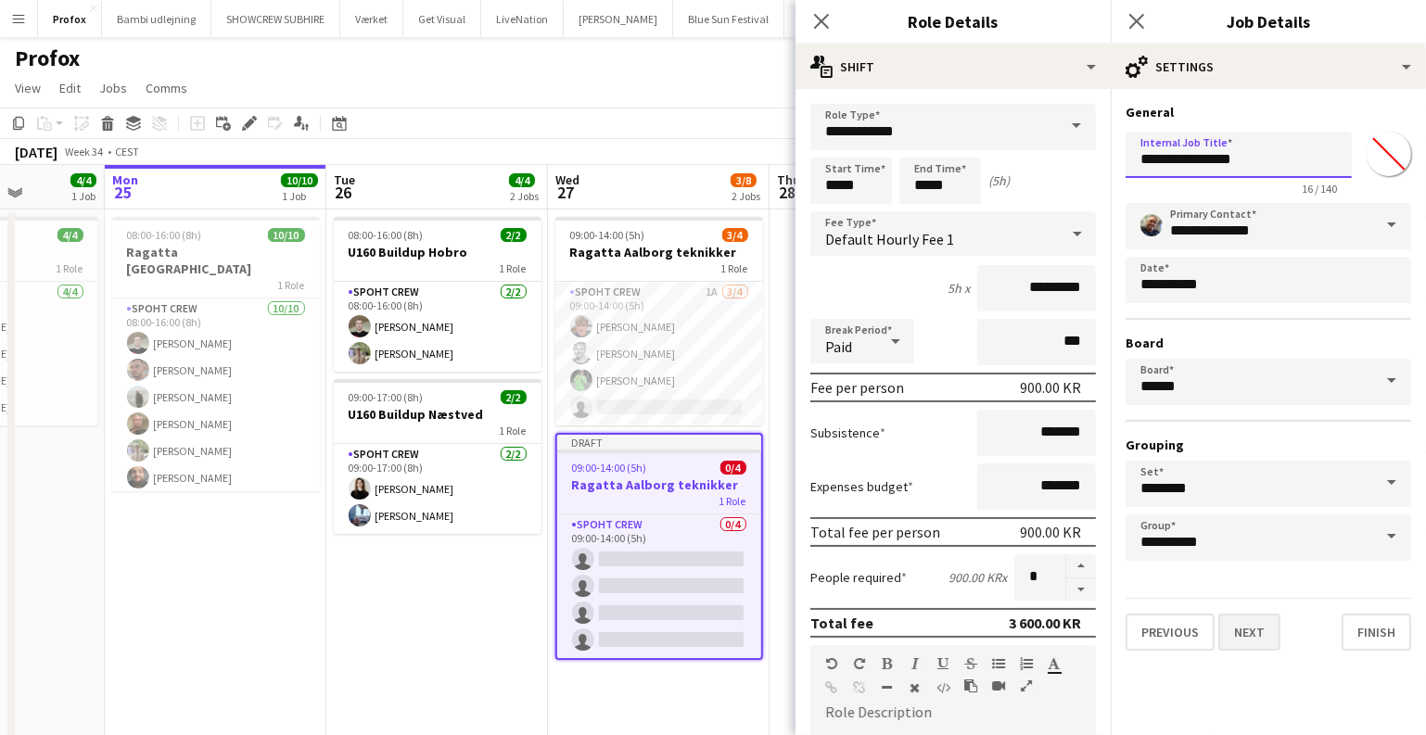
type input "**********"
click at [1247, 635] on button "Next" at bounding box center [1249, 632] width 62 height 37
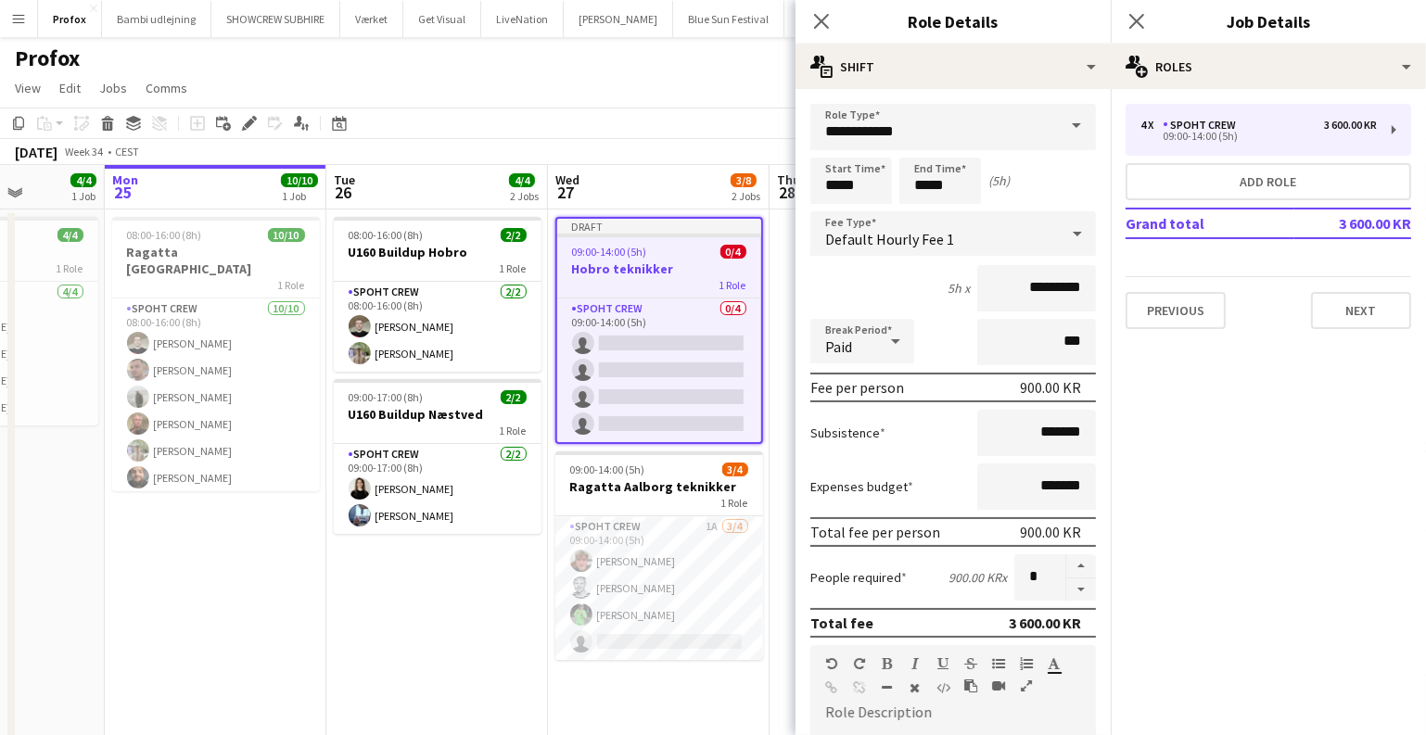
click at [1384, 332] on div "4 x Spoht Crew 3 600.00 KR 09:00-14:00 (5h) Add role Grand total 3 600.00 KR Pr…" at bounding box center [1268, 216] width 315 height 255
click at [1368, 320] on button "Next" at bounding box center [1361, 310] width 100 height 37
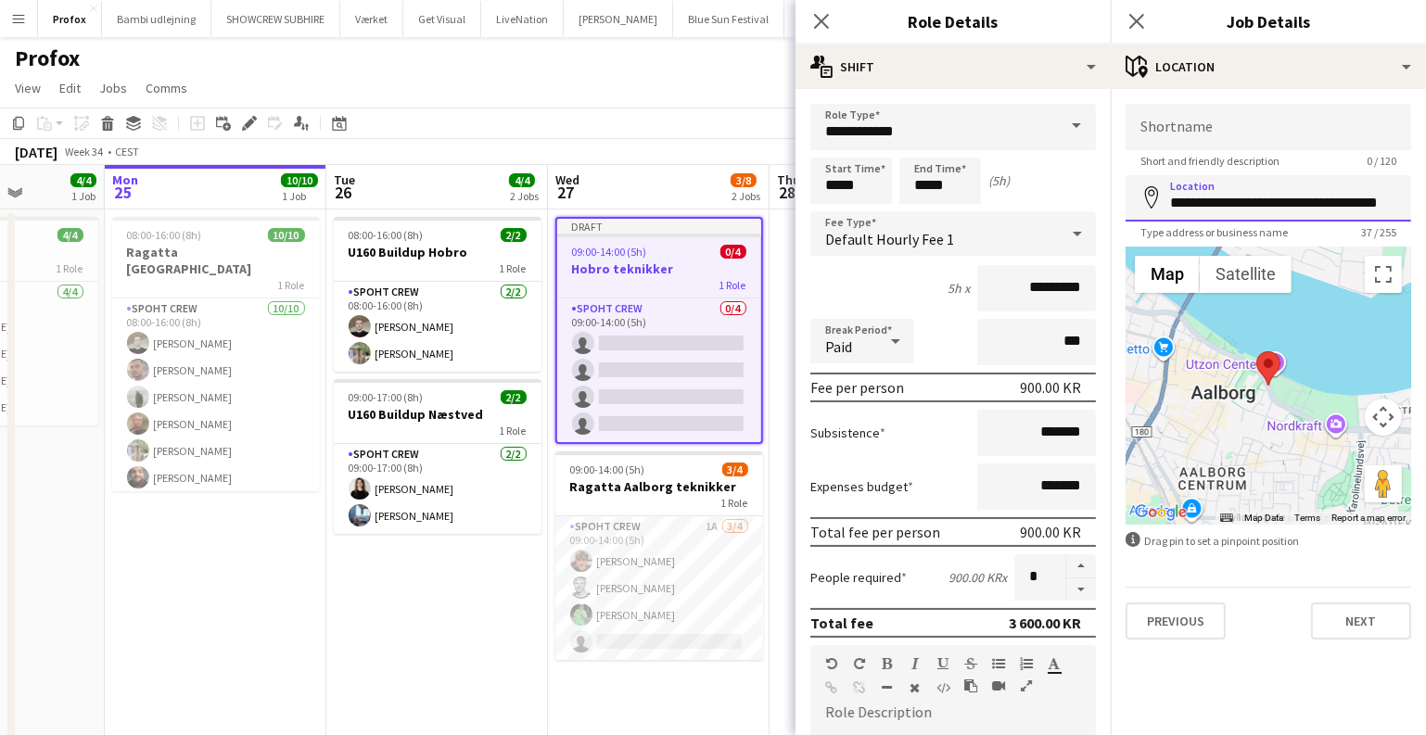
scroll to position [0, 15]
drag, startPoint x: 1173, startPoint y: 204, endPoint x: 1437, endPoint y: 205, distance: 264.3
click at [1426, 205] on html "Menu Boards Boards Boards All jobs Status Workforce Workforce My Workforce Recr…" at bounding box center [713, 482] width 1426 height 964
paste input
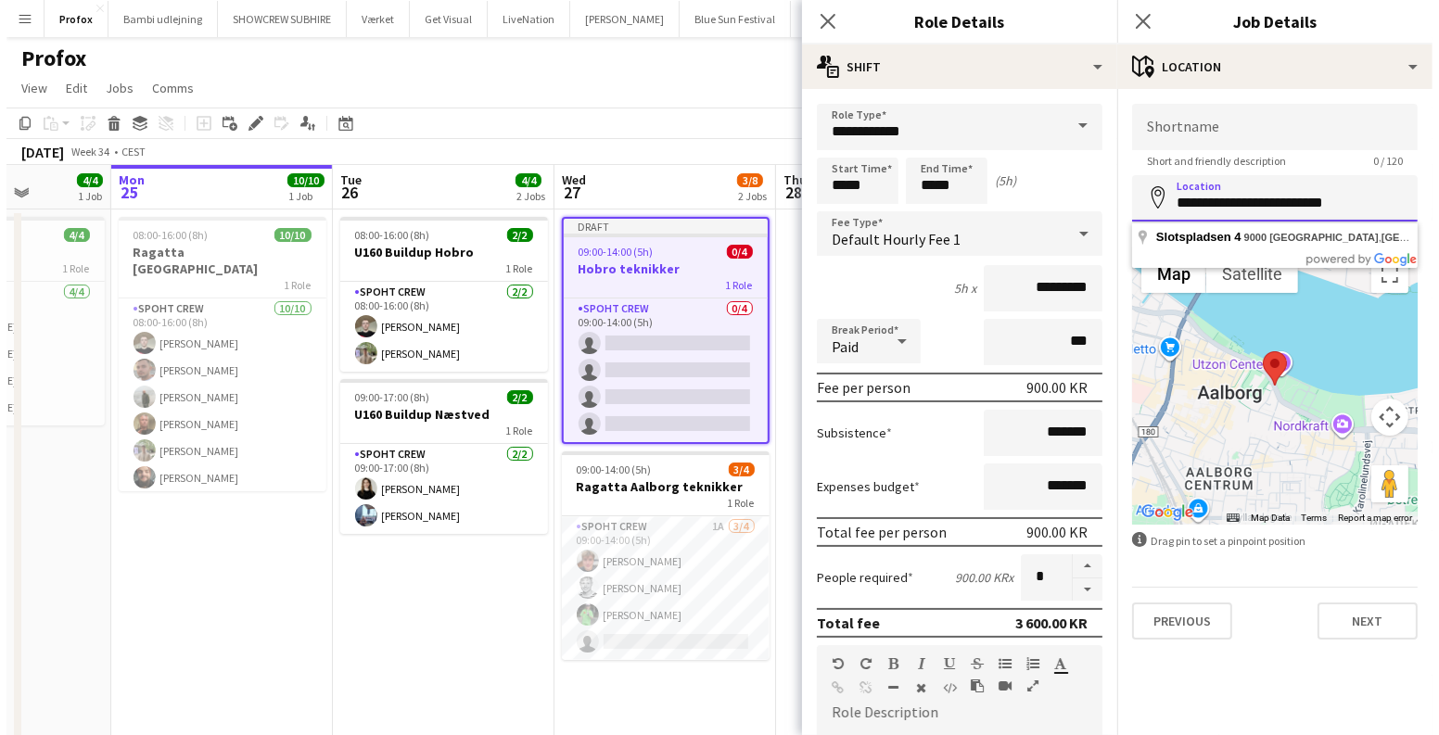
scroll to position [0, 0]
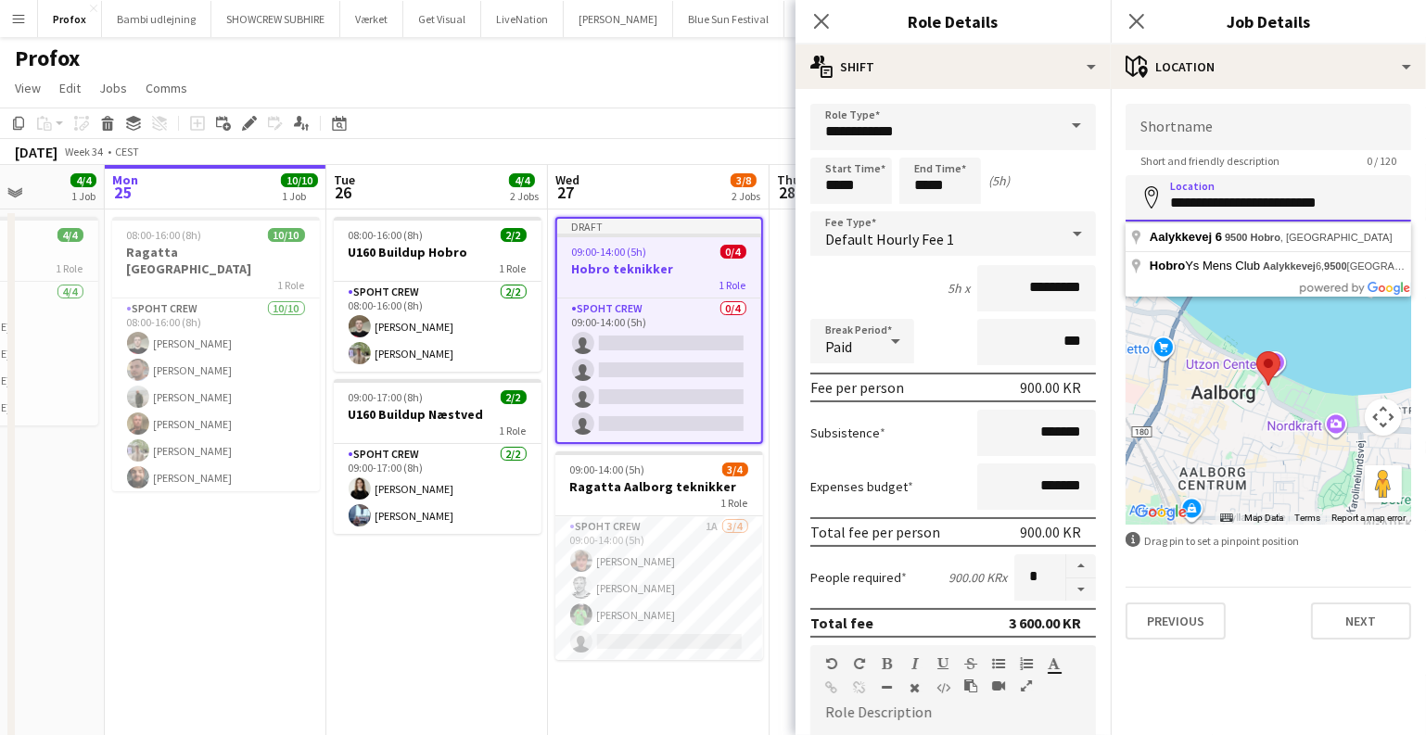
click at [1202, 204] on input "**********" at bounding box center [1269, 198] width 286 height 46
type input "**********"
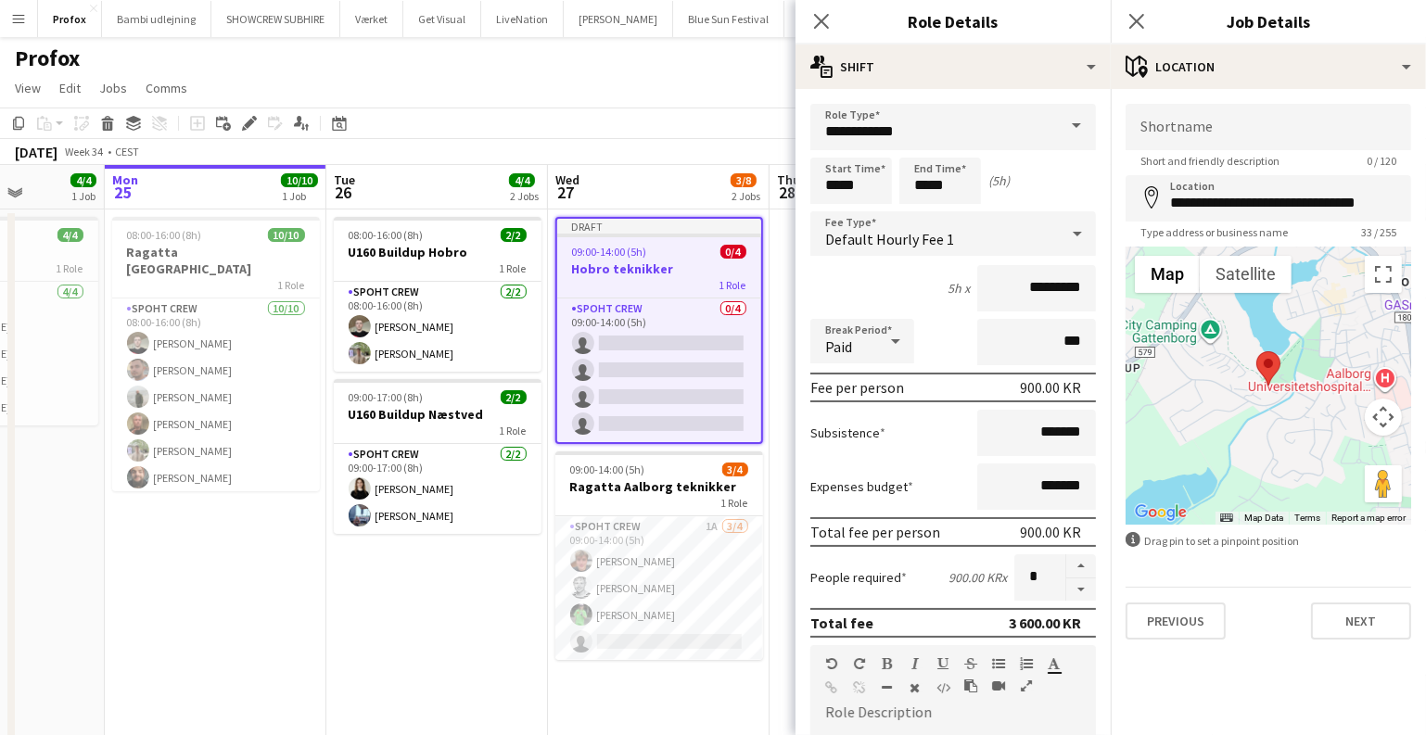
click at [679, 681] on app-date-cell "Draft 09:00-14:00 (5h) 0/4 Hobro teknikker 1 Role Spoht Crew 0/4 09:00-14:00 (5…" at bounding box center [659, 571] width 222 height 723
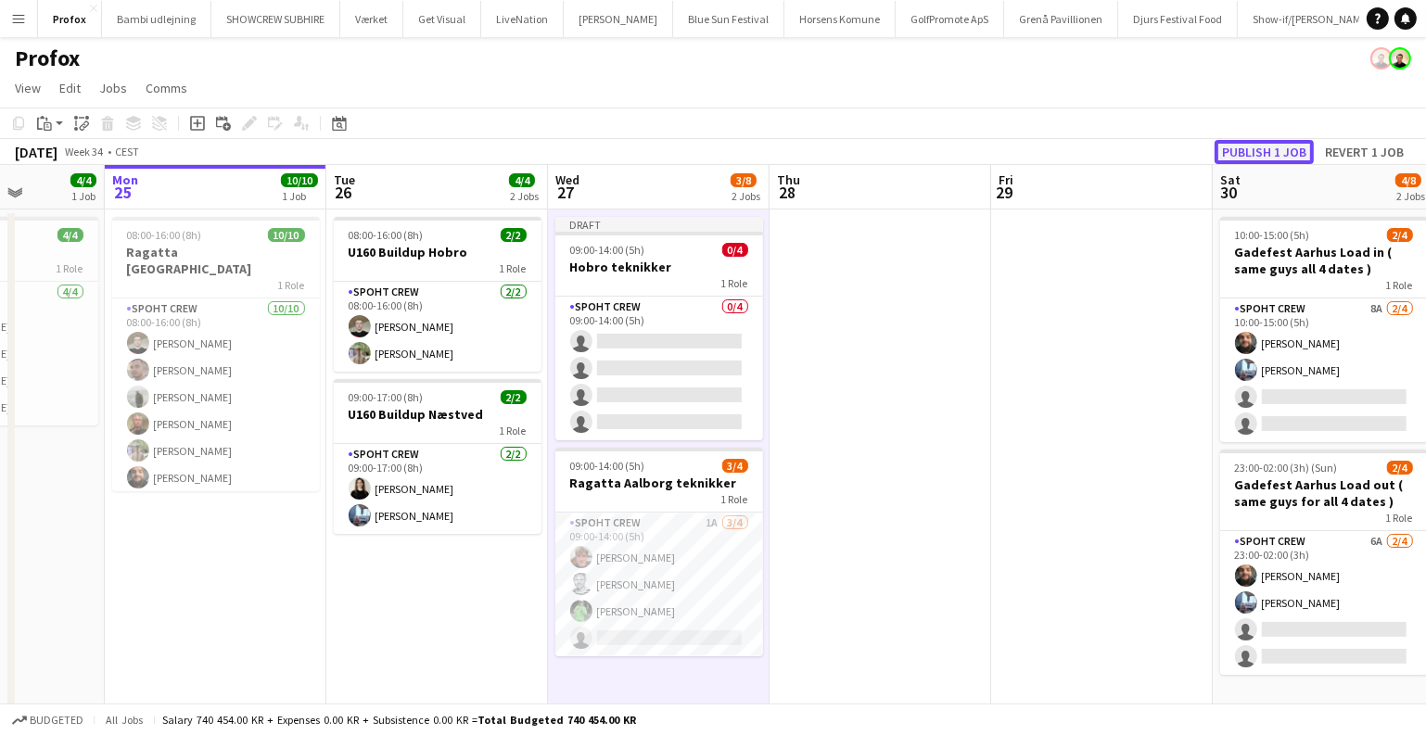
click at [1260, 154] on button "Publish 1 job" at bounding box center [1264, 152] width 99 height 24
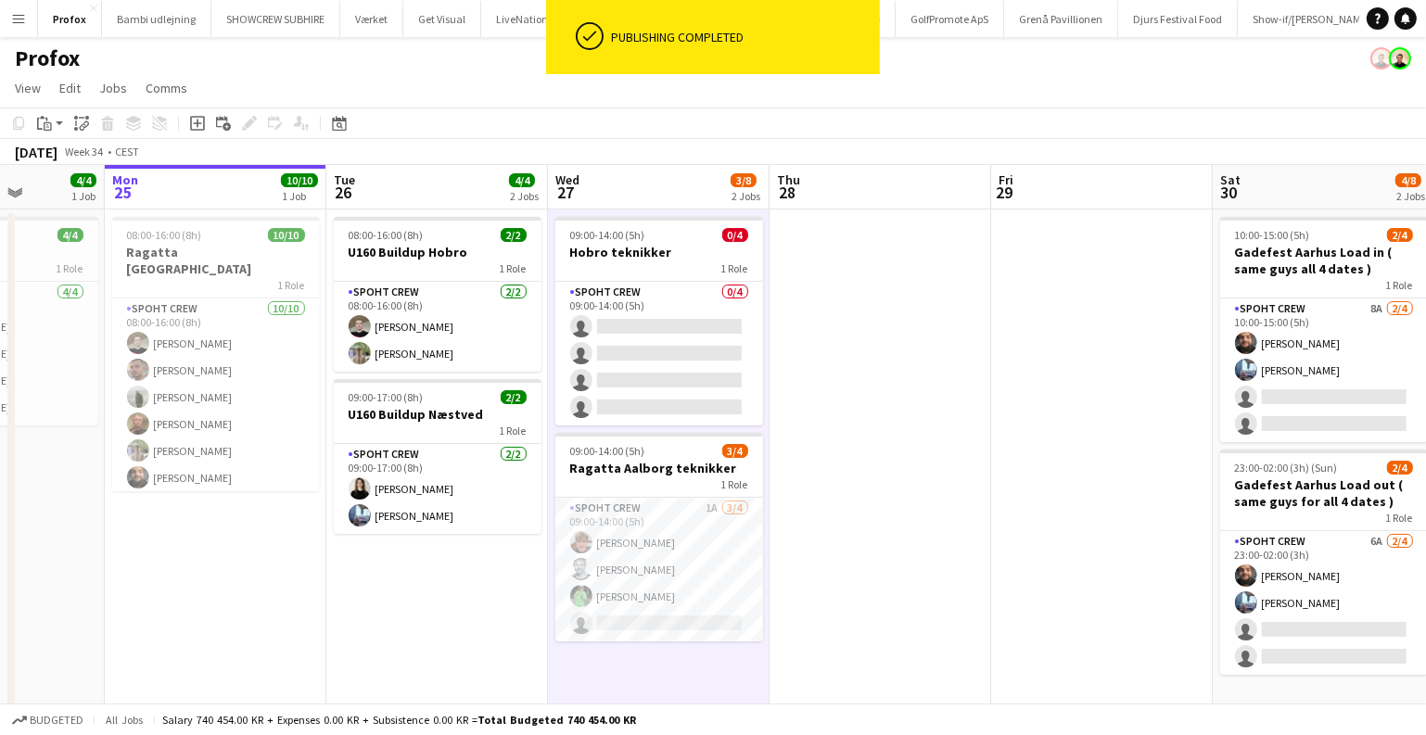
click at [12, 13] on app-icon "Menu" at bounding box center [18, 18] width 15 height 15
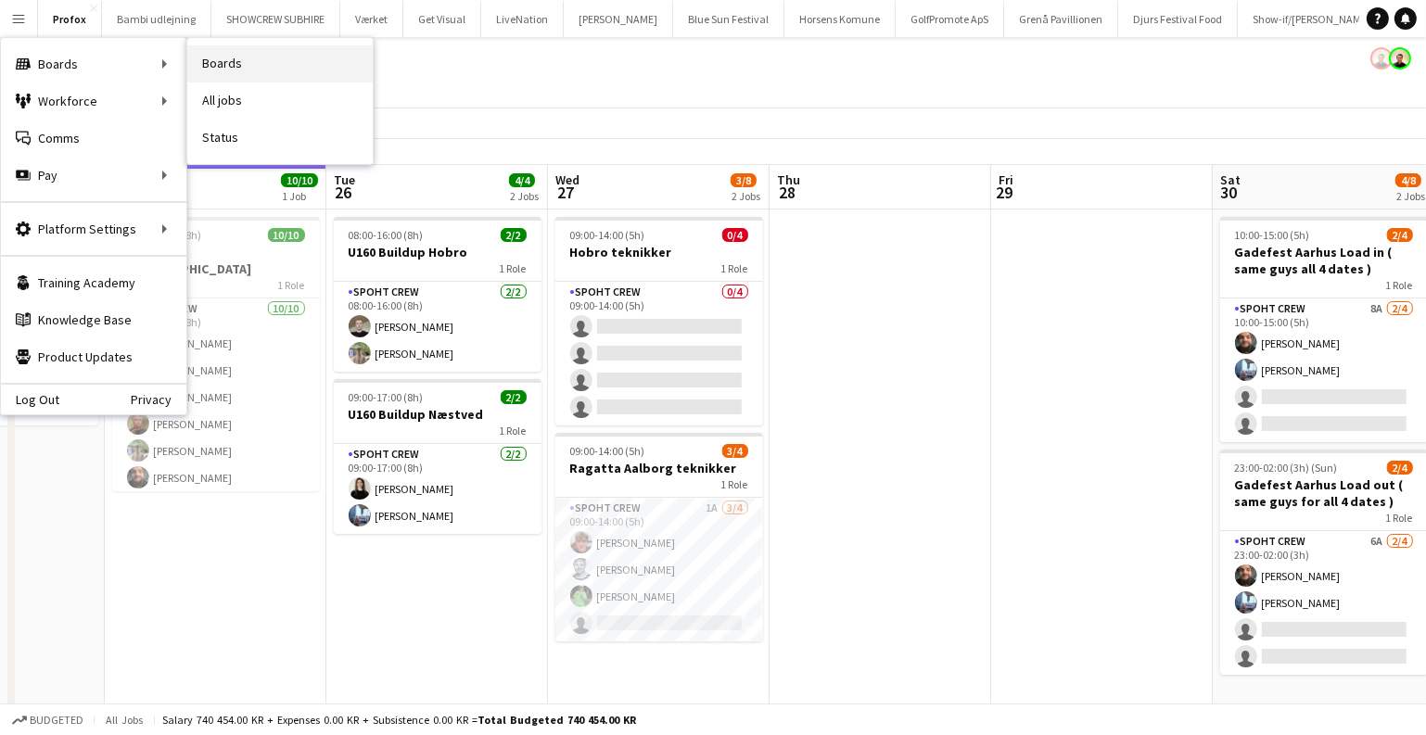
click at [247, 80] on link "Boards" at bounding box center [279, 63] width 185 height 37
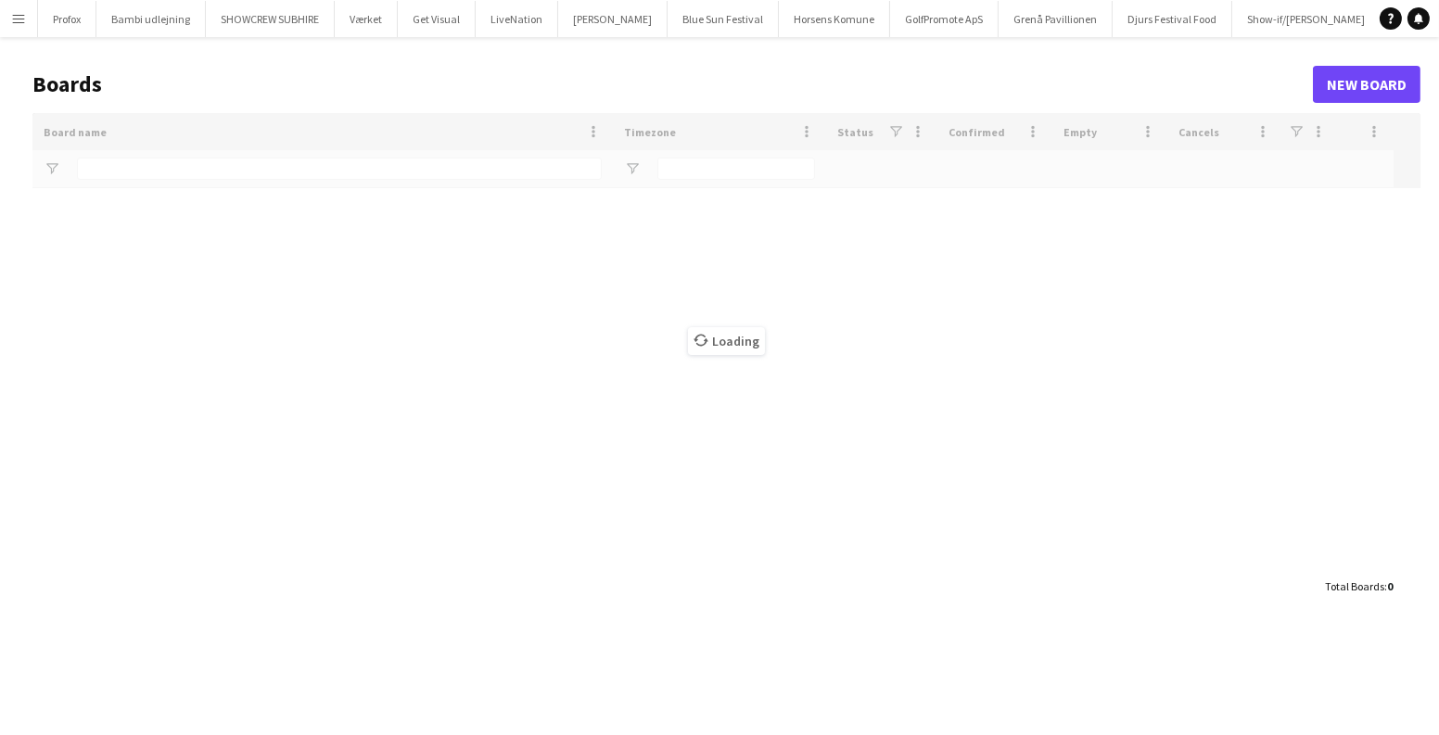
type input "*****"
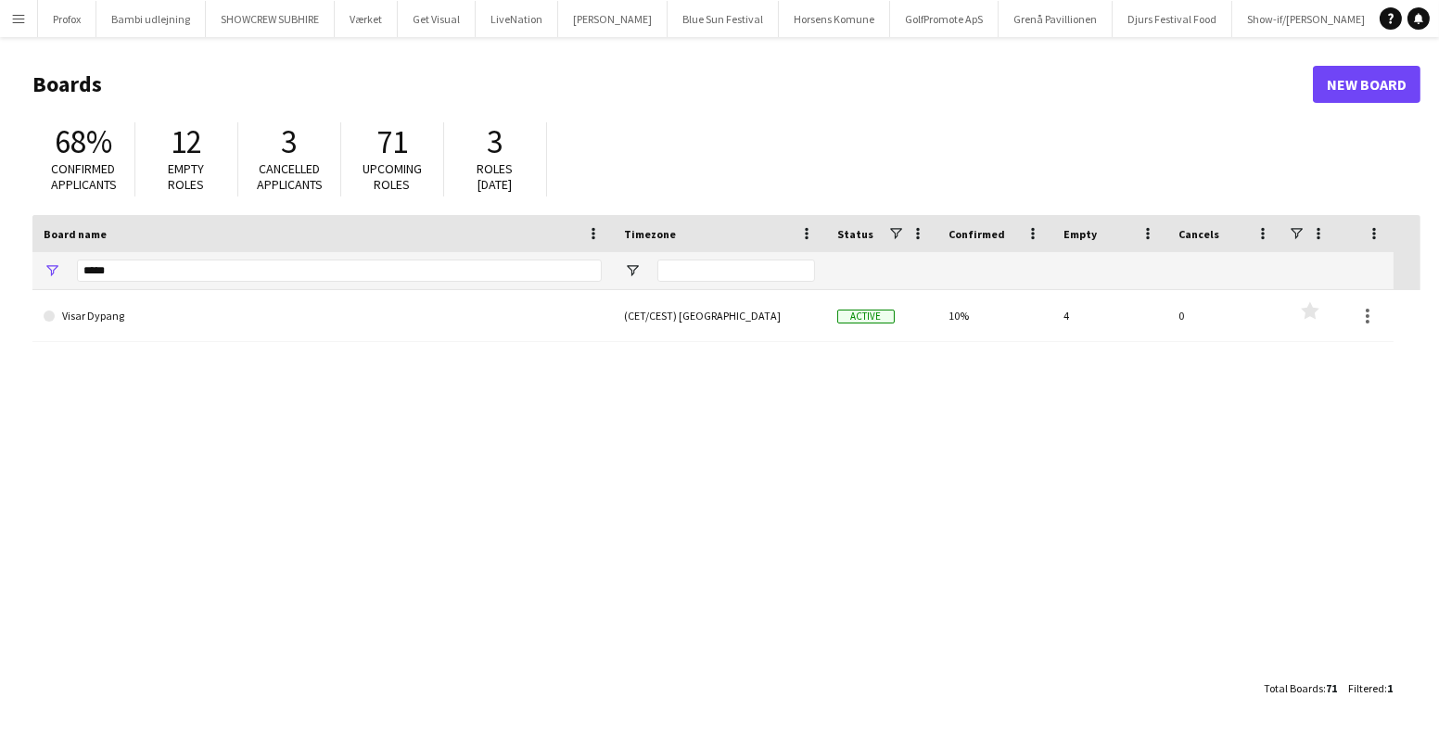
click at [21, 27] on button "Menu" at bounding box center [18, 18] width 37 height 37
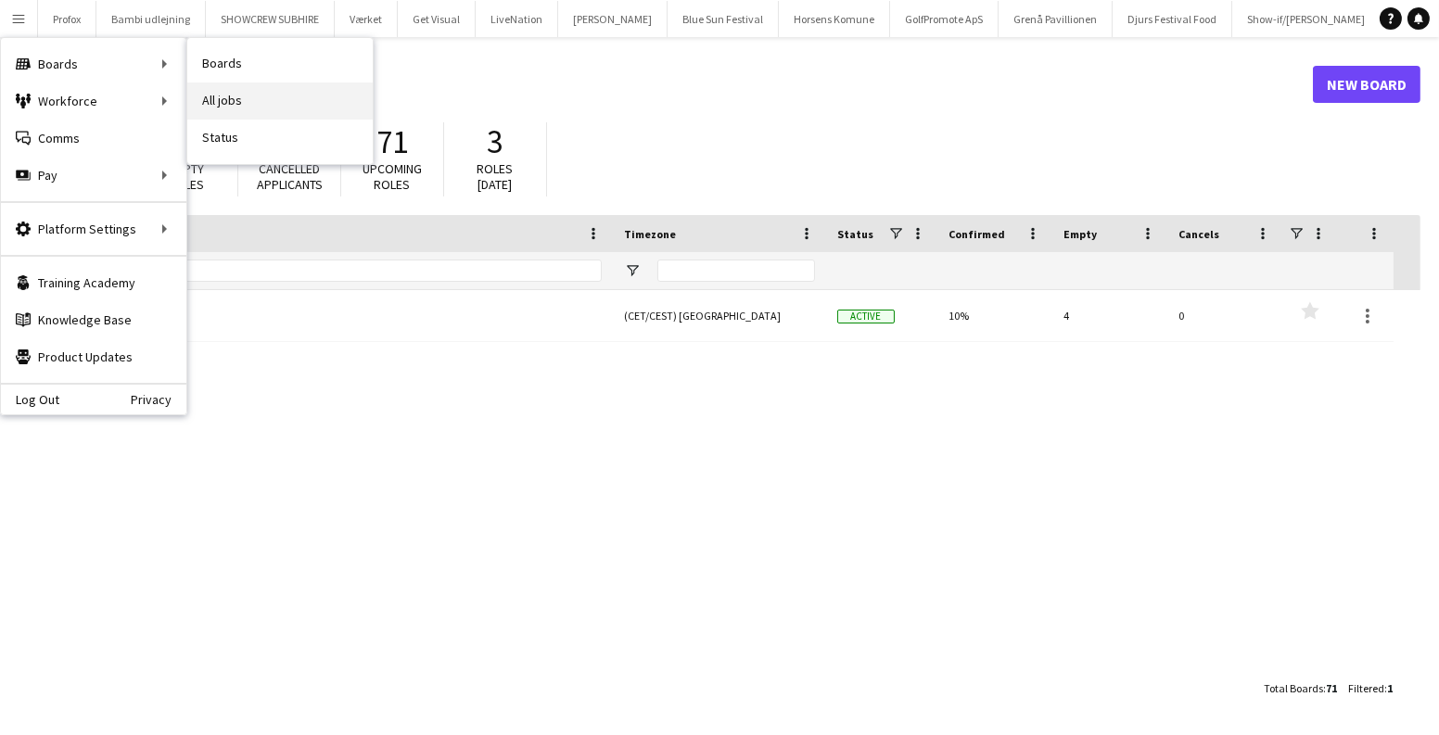
click at [257, 101] on link "All jobs" at bounding box center [279, 101] width 185 height 37
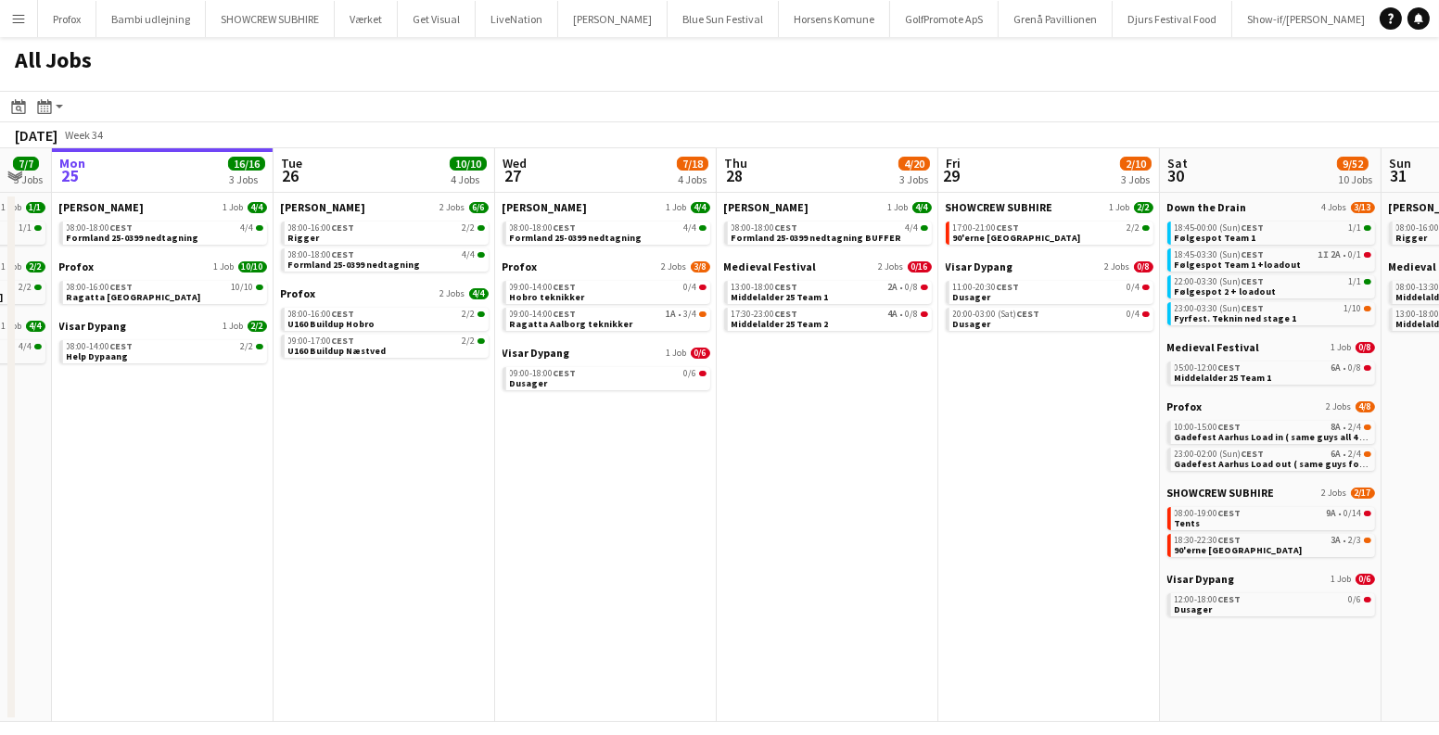
scroll to position [0, 633]
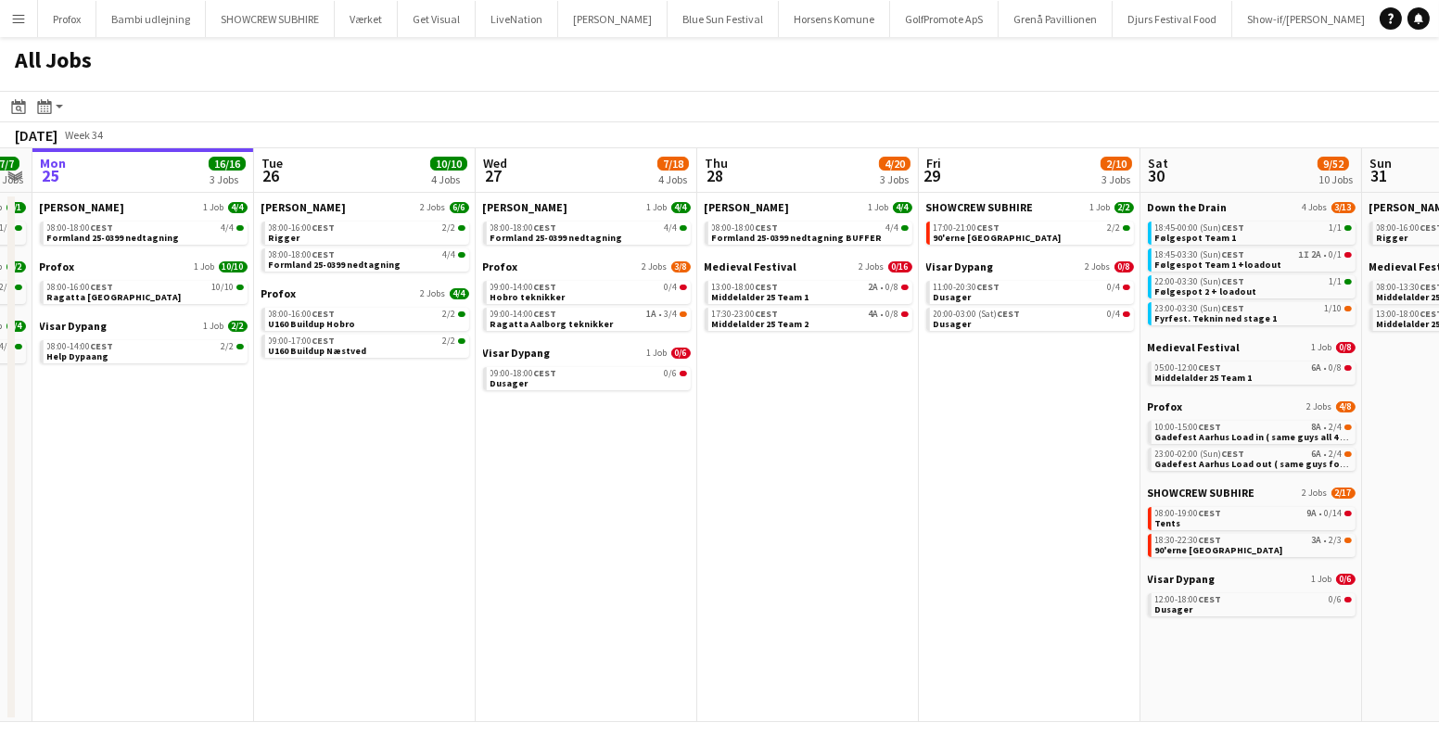
drag, startPoint x: 963, startPoint y: 543, endPoint x: 810, endPoint y: 528, distance: 154.7
click at [823, 530] on app-calendar-viewport "Fri 22 27/41 7 Jobs Sat 23 63/76 10 Jobs Sun 24 7/7 3 Jobs Mon 25 16/16 3 Jobs …" at bounding box center [719, 435] width 1439 height 574
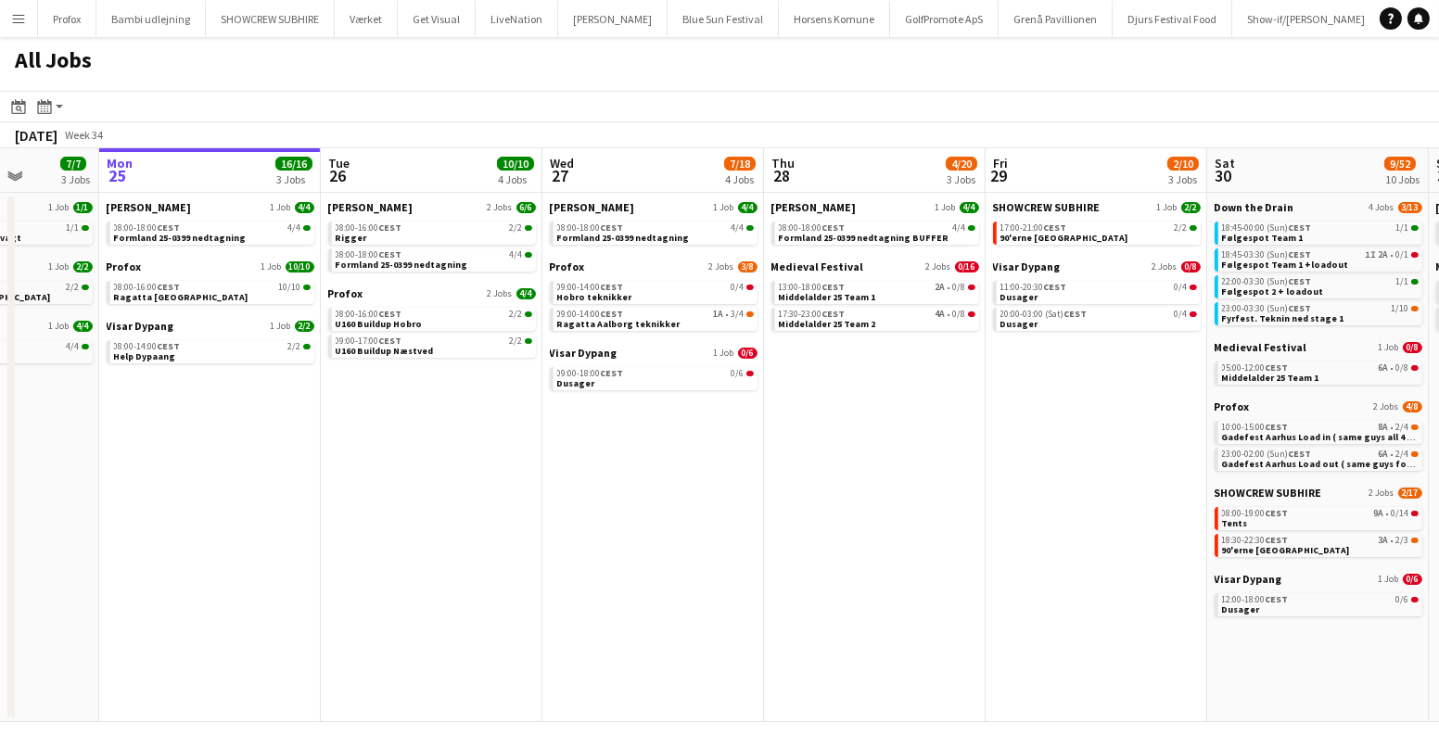
click at [1437, 521] on app-all-jobs "All Jobs Date picker AUG 2025 AUG 2025 Monday M Tuesday T Wednesday W Thursday …" at bounding box center [719, 379] width 1439 height 685
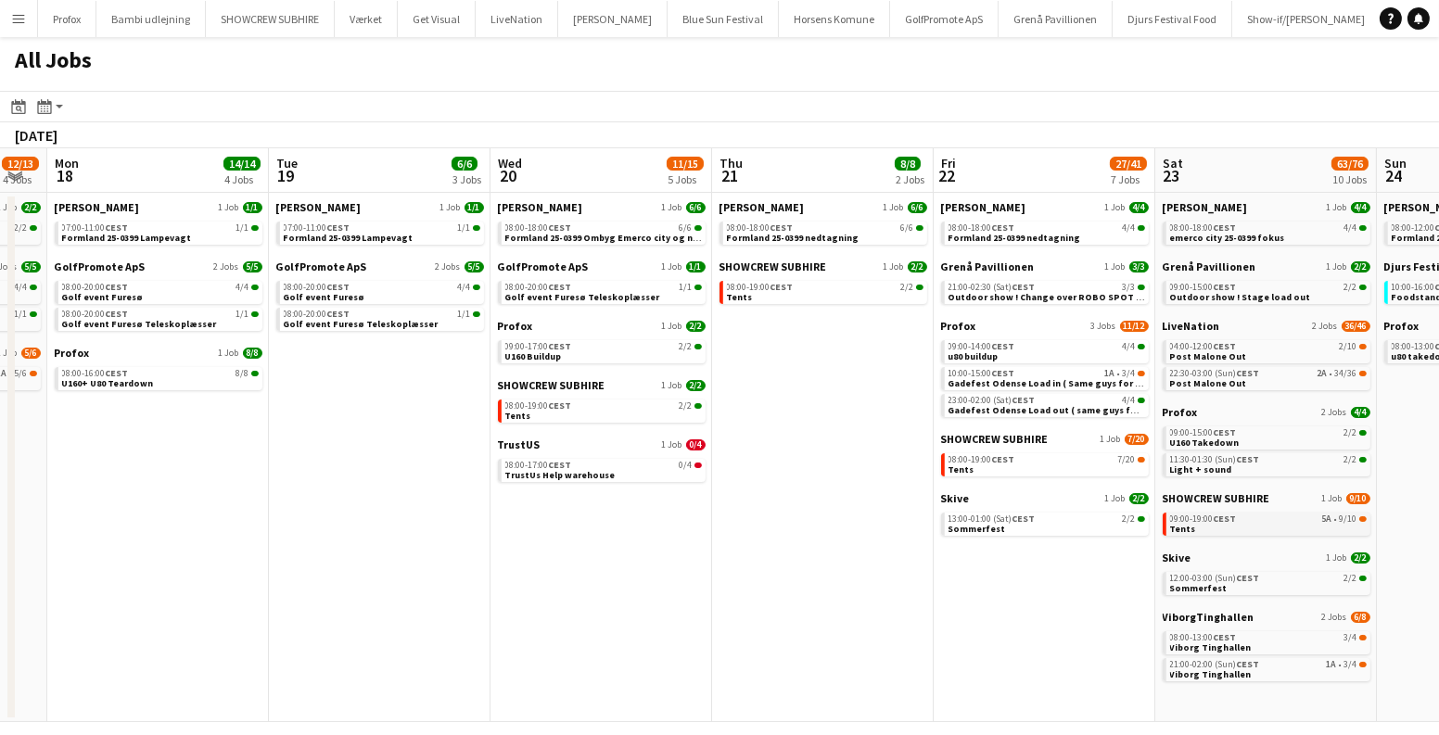
drag, startPoint x: 994, startPoint y: 511, endPoint x: 1193, endPoint y: 516, distance: 199.4
click at [1332, 516] on app-calendar-viewport "Sat 16 16/16 5 Jobs Sun 17 12/13 4 Jobs Mon 18 14/14 4 Jobs Tue 19 6/6 3 Jobs W…" at bounding box center [719, 435] width 1439 height 574
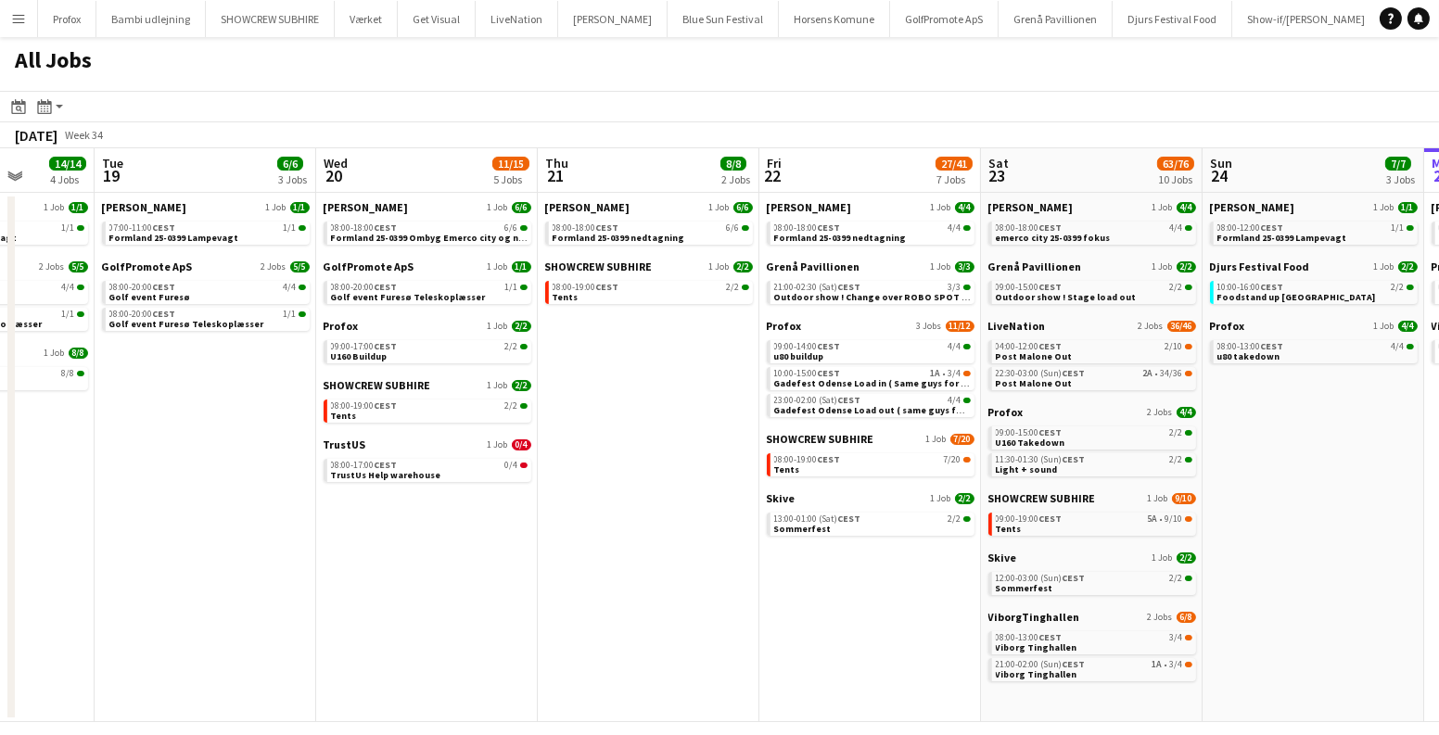
drag, startPoint x: 848, startPoint y: 504, endPoint x: 1274, endPoint y: 529, distance: 426.4
click at [1362, 532] on app-calendar-viewport "Sat 16 16/16 5 Jobs Sun 17 12/13 4 Jobs Mon 18 14/14 4 Jobs Tue 19 6/6 3 Jobs W…" at bounding box center [719, 435] width 1439 height 574
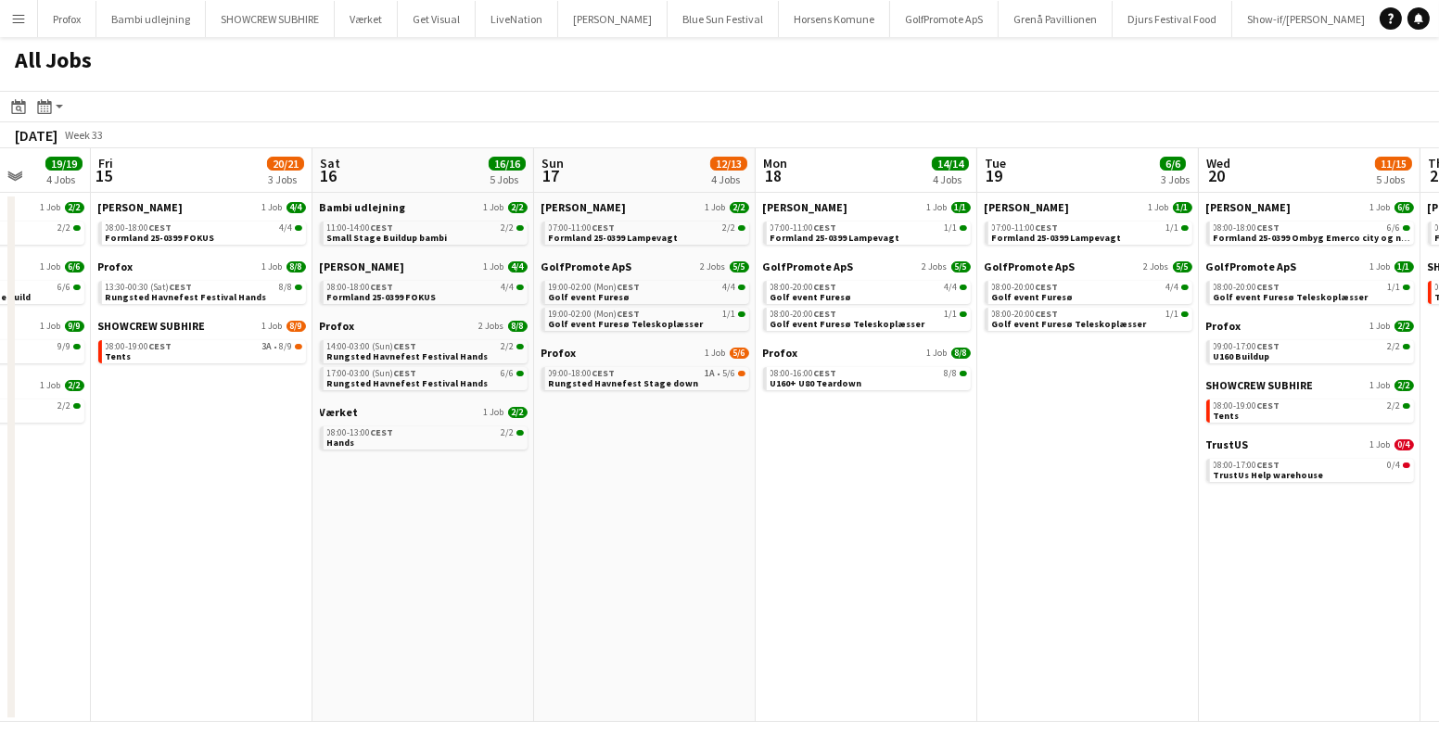
click at [1163, 528] on app-all-jobs "All Jobs Date picker AUG 2025 AUG 2025 Monday M Tuesday T Wednesday W Thursday …" at bounding box center [719, 379] width 1439 height 685
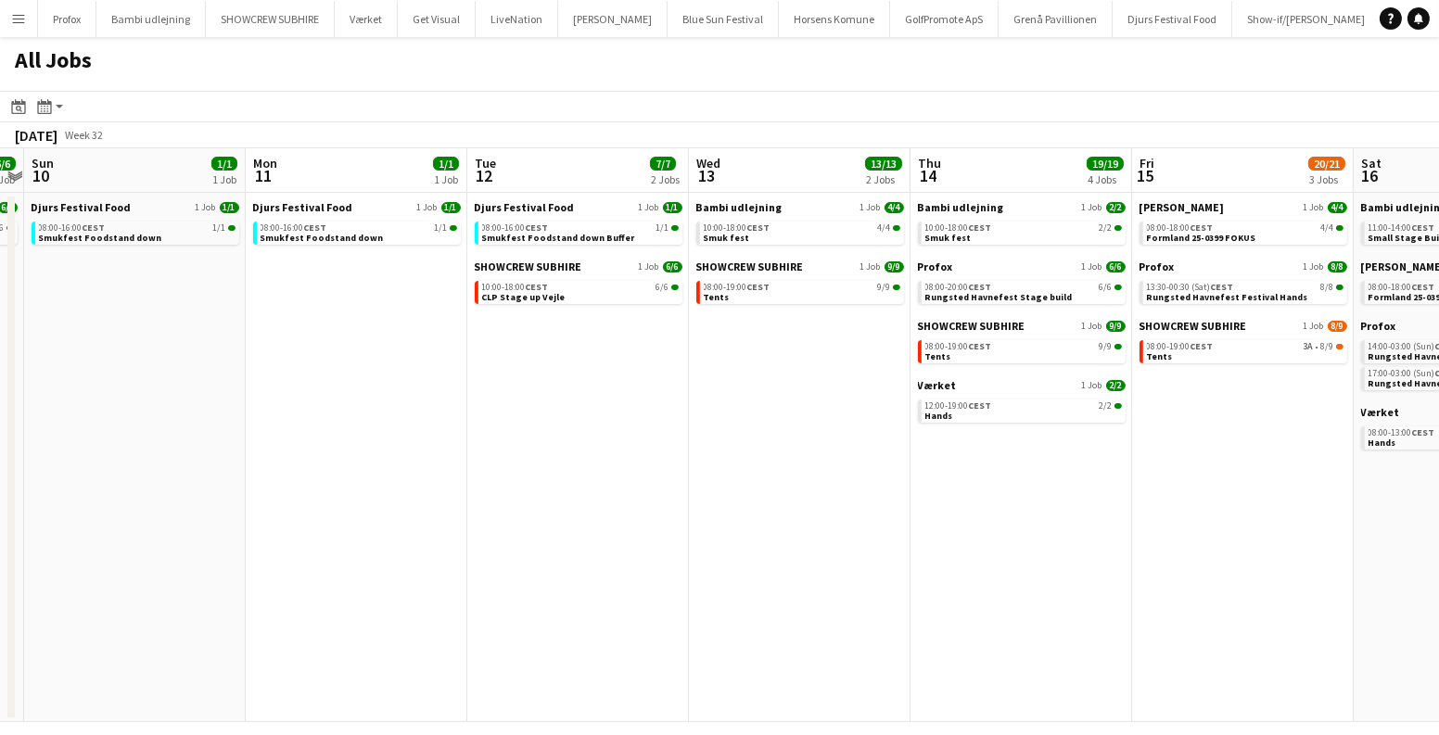
drag, startPoint x: 1127, startPoint y: 511, endPoint x: 1101, endPoint y: 525, distance: 29.5
click at [1248, 522] on app-calendar-viewport "Fri 8 6/6 1 Job Sat 9 6/6 1 Job Sun 10 1/1 1 Job Mon 11 1/1 1 Job Tue 12 7/7 2 …" at bounding box center [719, 435] width 1439 height 574
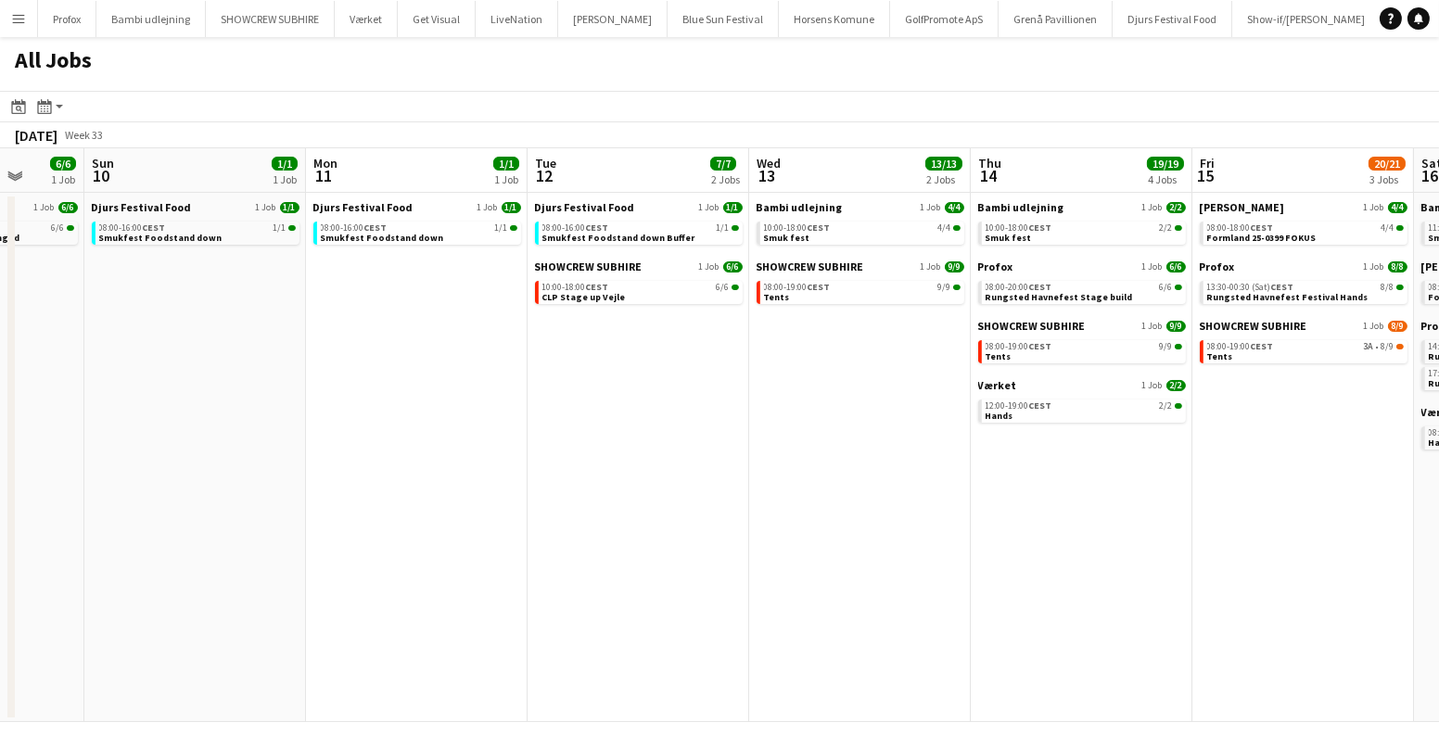
drag, startPoint x: 793, startPoint y: 514, endPoint x: 1175, endPoint y: 519, distance: 382.1
click at [1162, 517] on app-calendar-viewport "Fri 8 6/6 1 Job Sat 9 6/6 1 Job Sun 10 1/1 1 Job Mon 11 1/1 1 Job Tue 12 7/7 2 …" at bounding box center [719, 435] width 1439 height 574
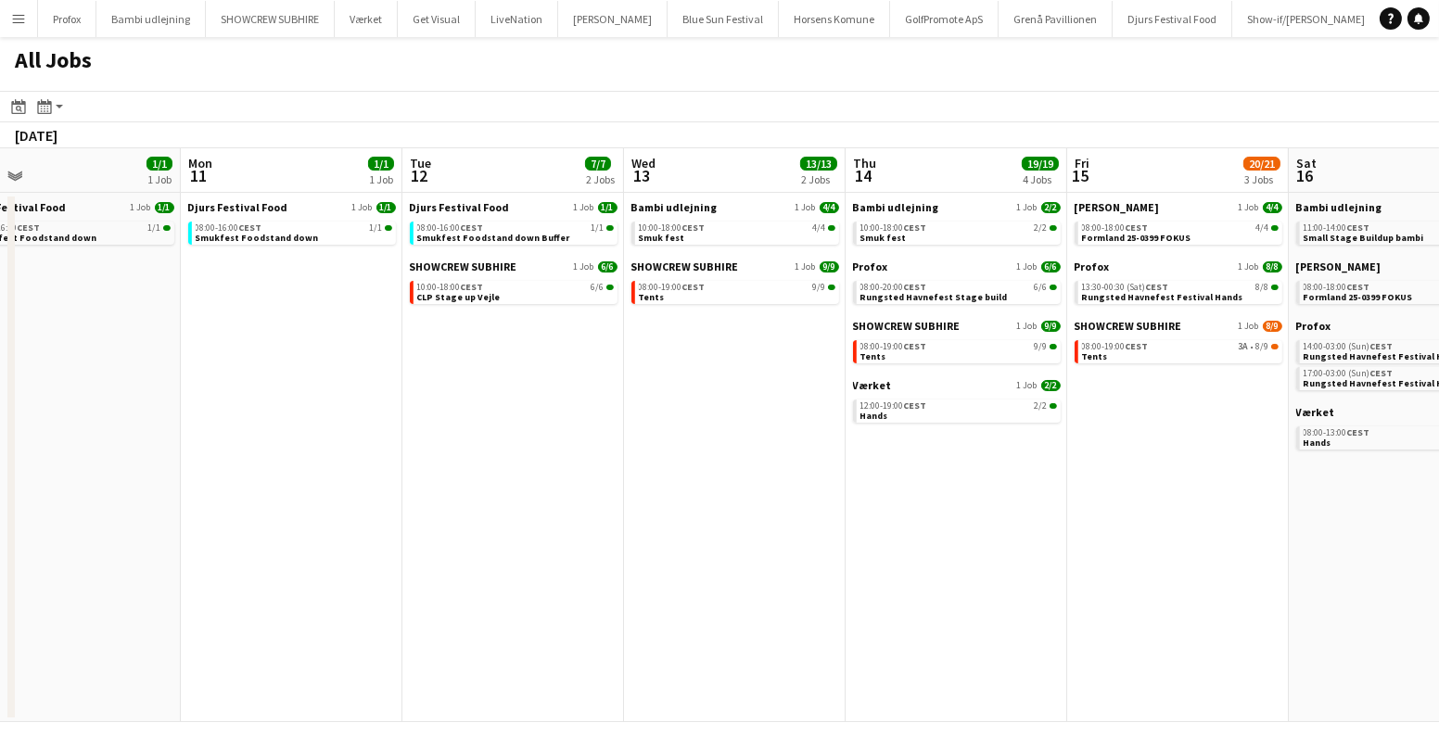
drag, startPoint x: 1055, startPoint y: 510, endPoint x: 482, endPoint y: 518, distance: 573.1
click at [483, 518] on app-calendar-viewport "Thu 7 3/4 1 Job Fri 8 6/6 1 Job Sat 9 6/6 1 Job Sun 10 1/1 1 Job Mon 11 1/1 1 J…" at bounding box center [719, 435] width 1439 height 574
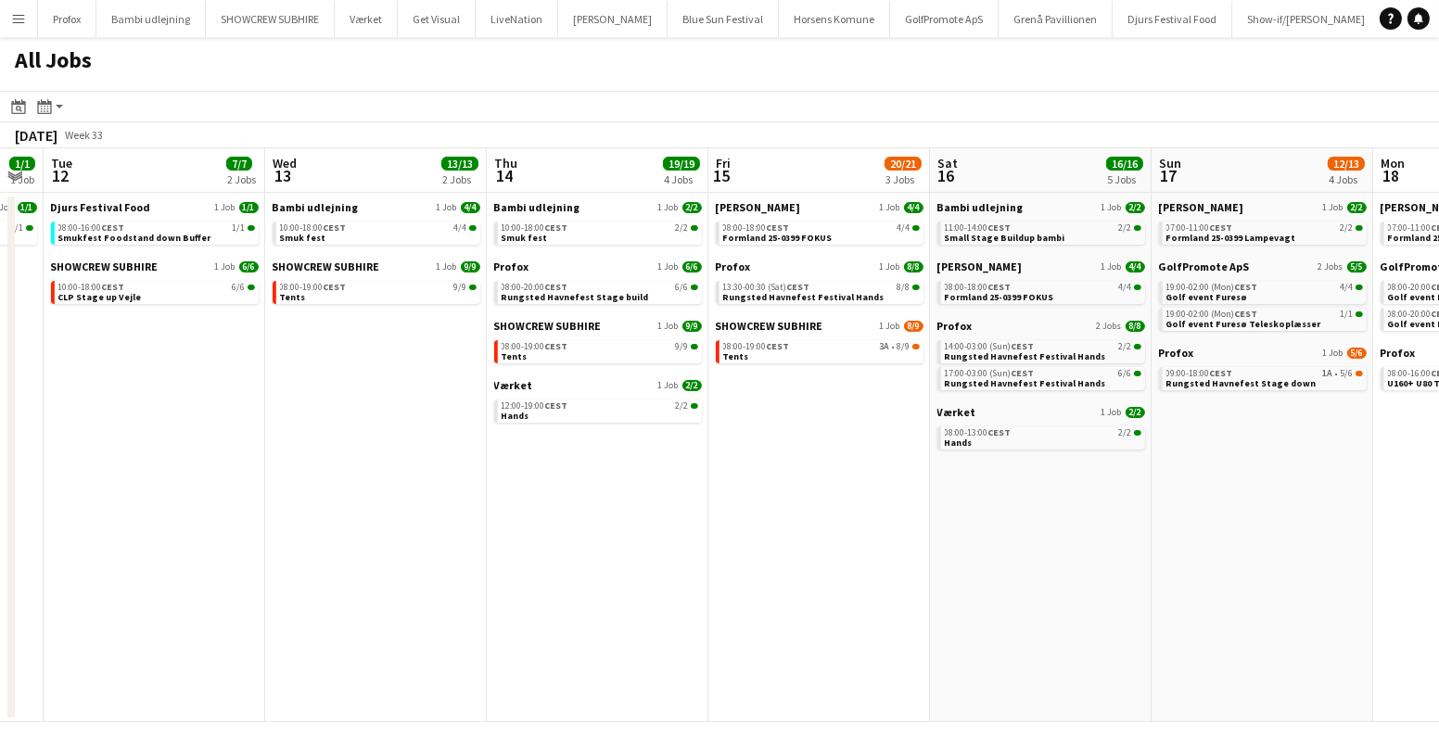
drag, startPoint x: 743, startPoint y: 516, endPoint x: 645, endPoint y: 527, distance: 98.0
click at [653, 527] on app-calendar-viewport "Fri 8 6/6 1 Job Sat 9 6/6 1 Job Sun 10 1/1 1 Job Mon 11 1/1 1 Job Tue 12 7/7 2 …" at bounding box center [719, 435] width 1439 height 574
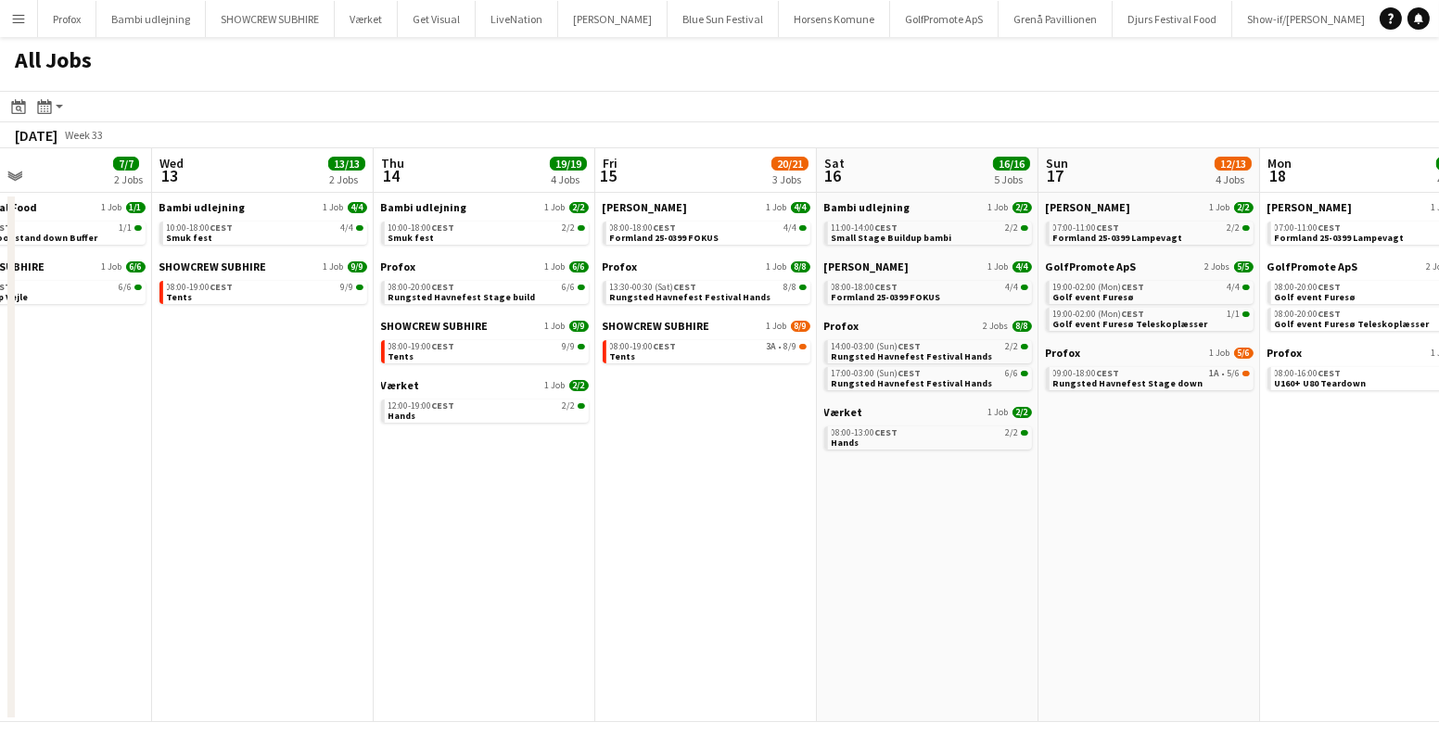
drag, startPoint x: 791, startPoint y: 516, endPoint x: 680, endPoint y: 518, distance: 111.3
click at [680, 518] on app-calendar-viewport "Sat 9 6/6 1 Job Sun 10 1/1 1 Job Mon 11 1/1 1 Job Tue 12 7/7 2 Jobs Wed 13 13/1…" at bounding box center [719, 435] width 1439 height 574
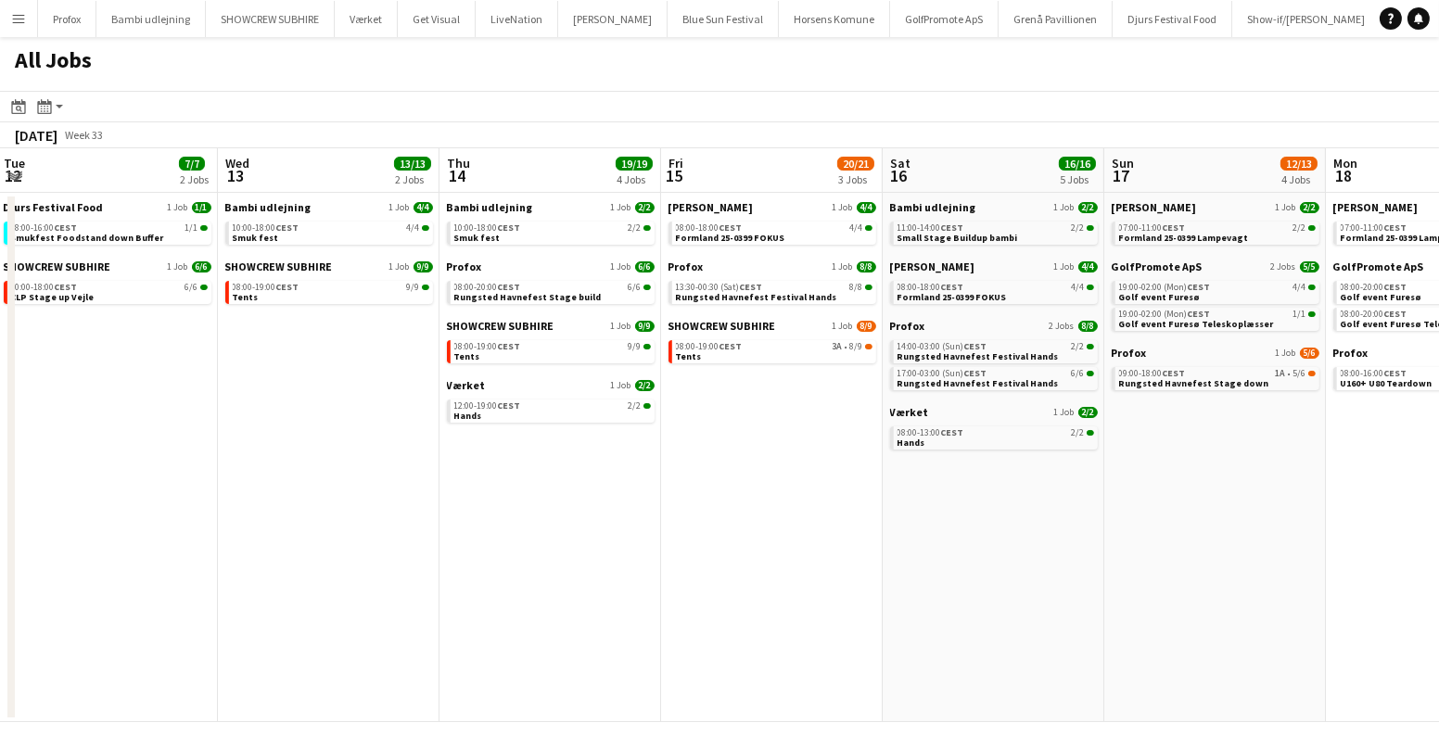
scroll to position [0, 612]
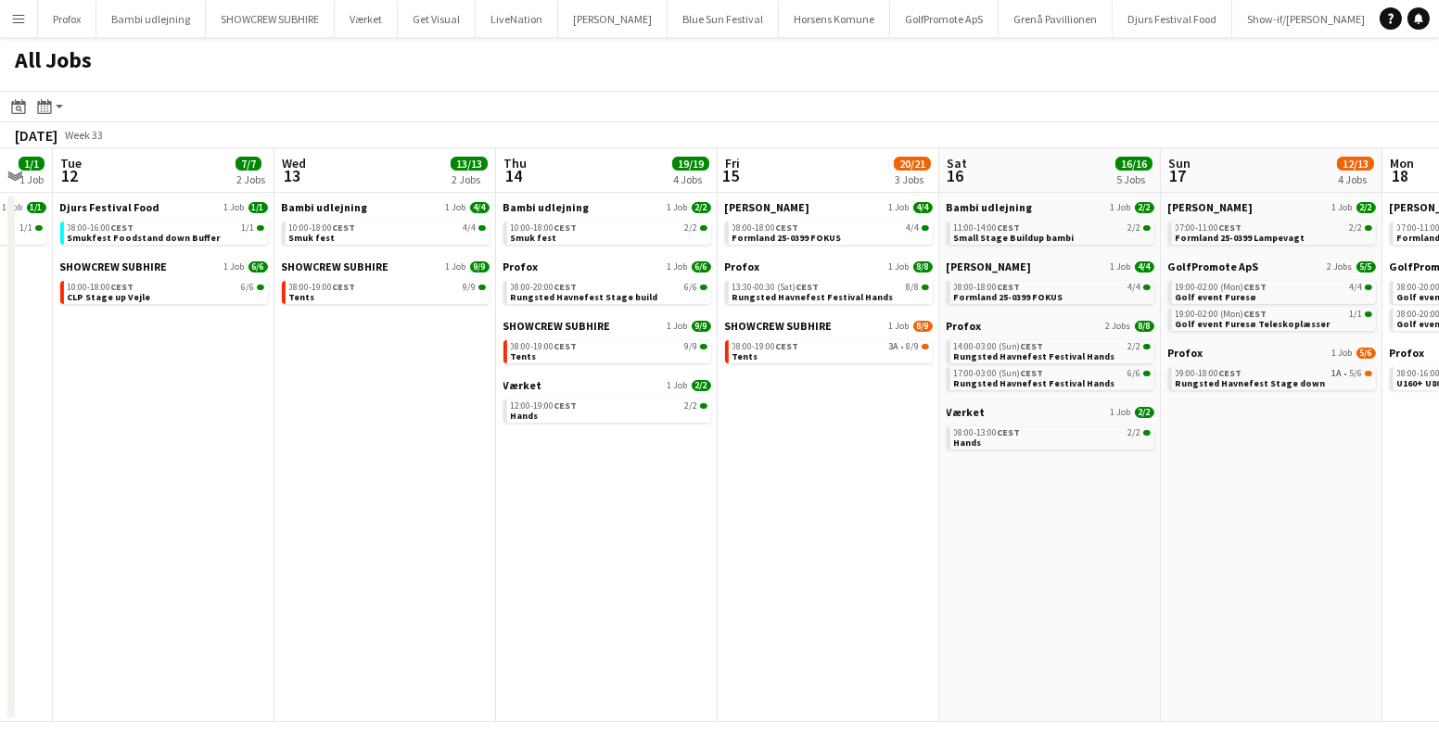
drag, startPoint x: 720, startPoint y: 517, endPoint x: 804, endPoint y: 517, distance: 84.4
click at [804, 517] on app-calendar-viewport "Sat 9 6/6 1 Job Sun 10 1/1 1 Job Mon 11 1/1 1 Job Tue 12 7/7 2 Jobs Wed 13 13/1…" at bounding box center [719, 435] width 1439 height 574
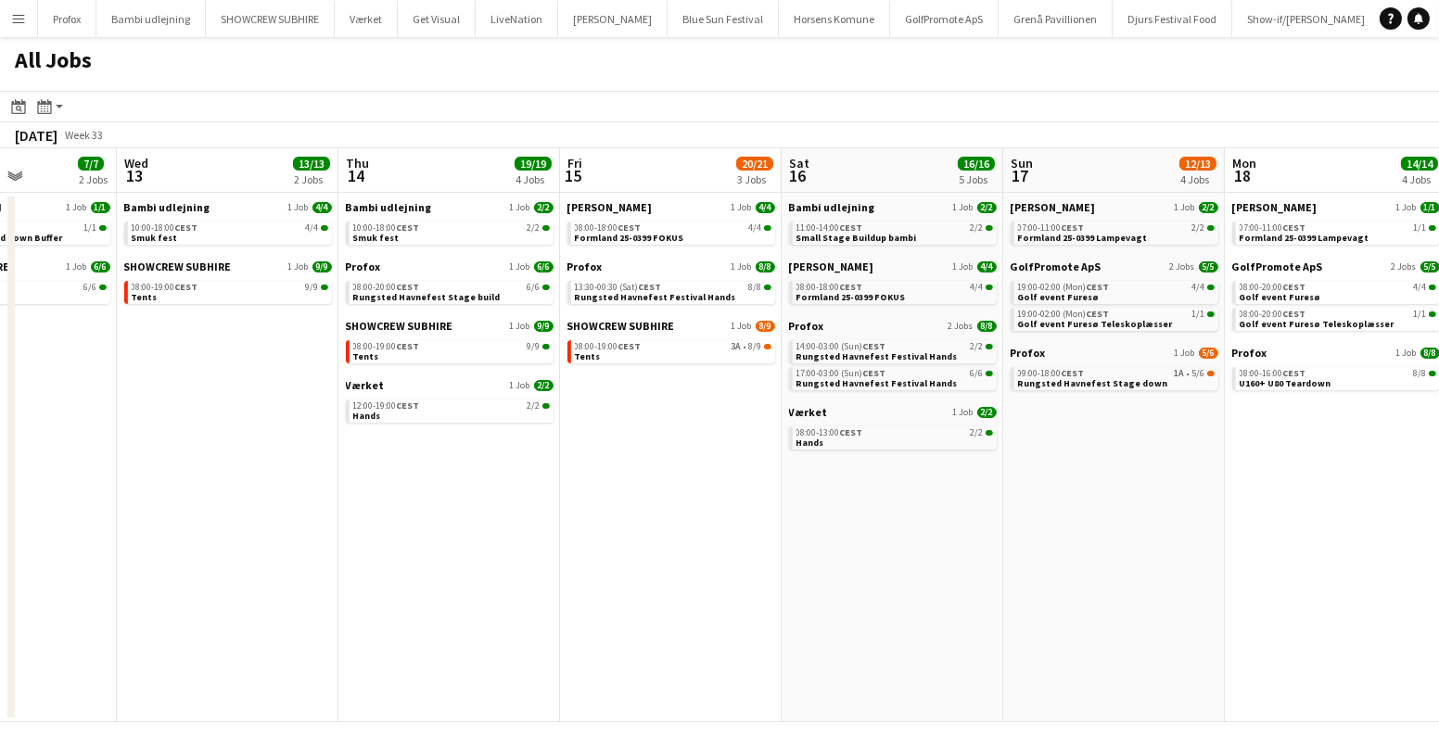
drag, startPoint x: 983, startPoint y: 489, endPoint x: 803, endPoint y: 495, distance: 180.0
click at [803, 495] on app-calendar-viewport "Sat 9 6/6 1 Job Sun 10 1/1 1 Job Mon 11 1/1 1 Job Tue 12 7/7 2 Jobs Wed 13 13/1…" at bounding box center [719, 435] width 1439 height 574
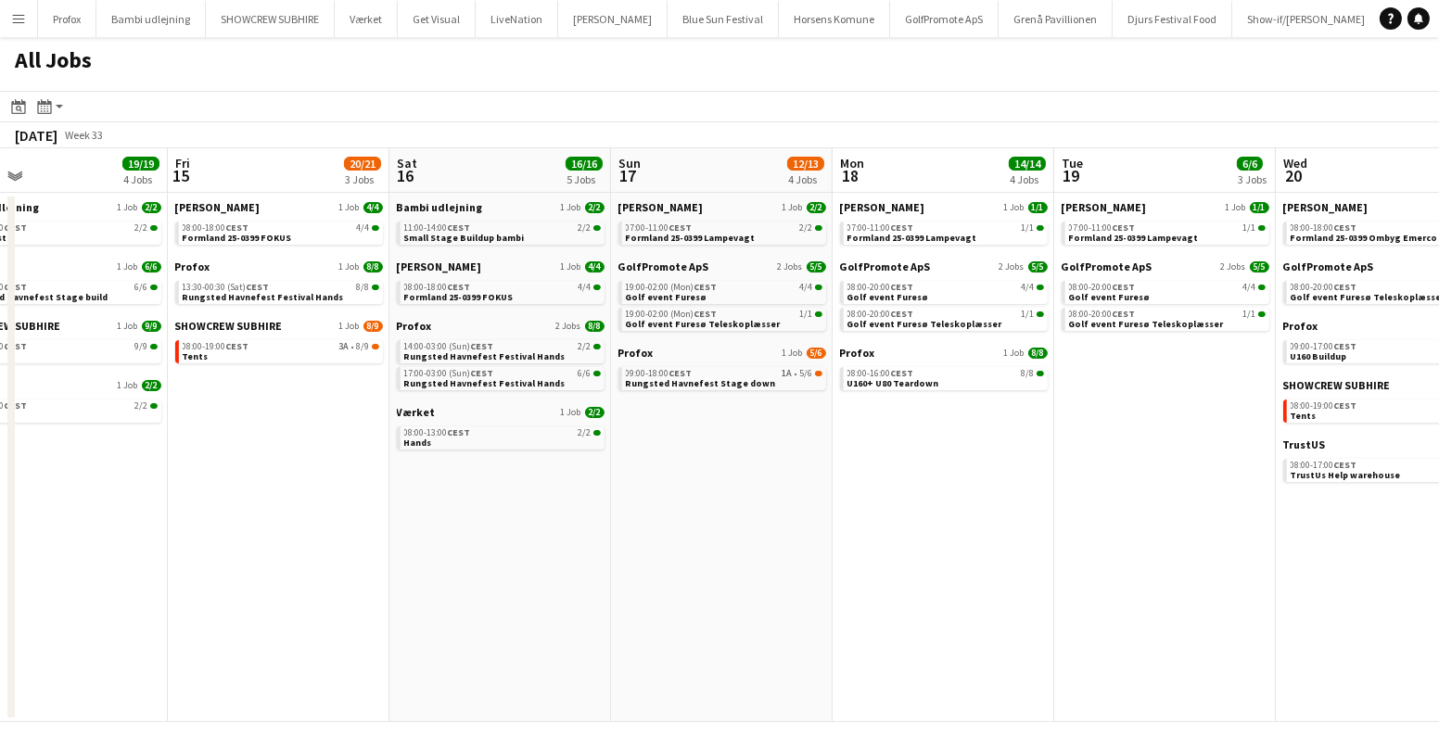
drag, startPoint x: 1145, startPoint y: 492, endPoint x: 774, endPoint y: 516, distance: 371.6
click at [774, 517] on app-calendar-viewport "Mon 11 1/1 1 Job Tue 12 7/7 2 Jobs Wed 13 13/13 2 Jobs Thu 14 19/19 4 Jobs Fri …" at bounding box center [719, 435] width 1439 height 574
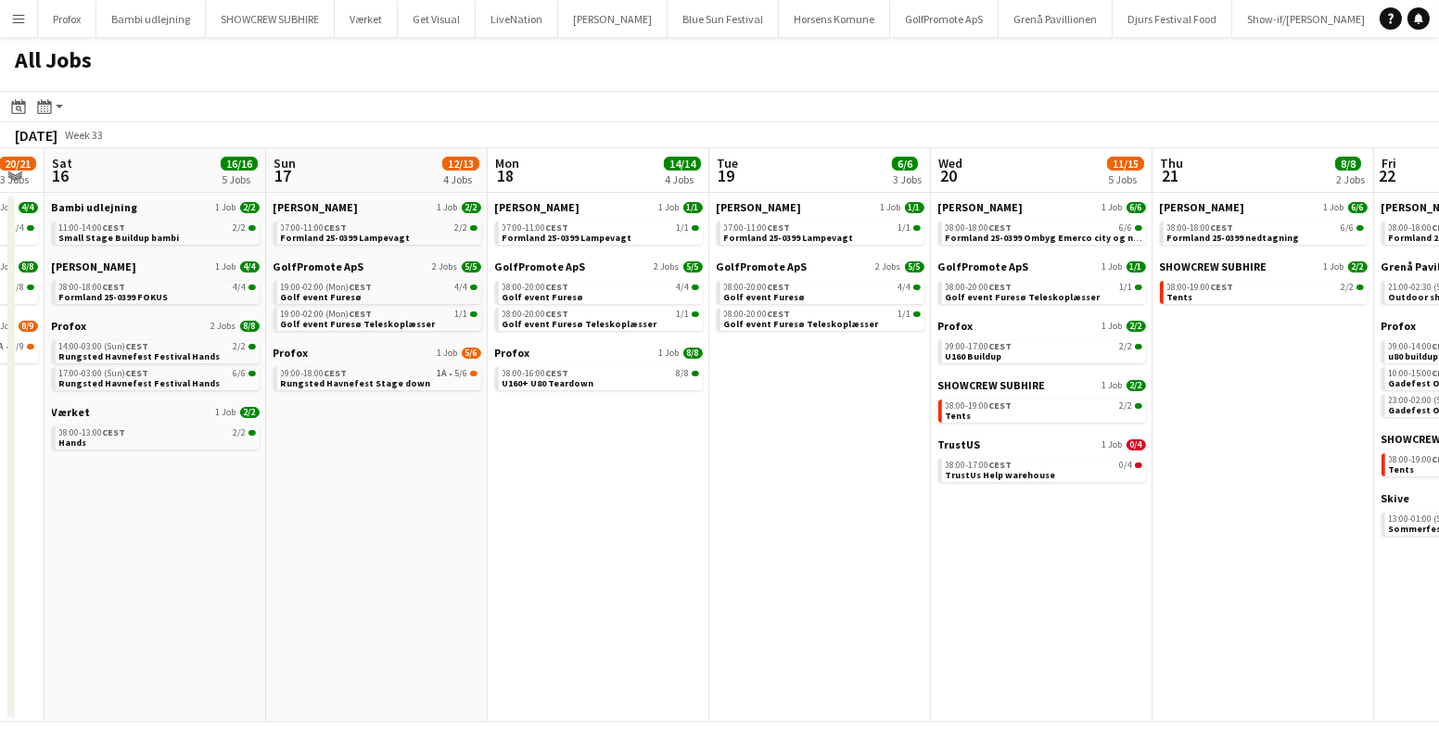
scroll to position [0, 725]
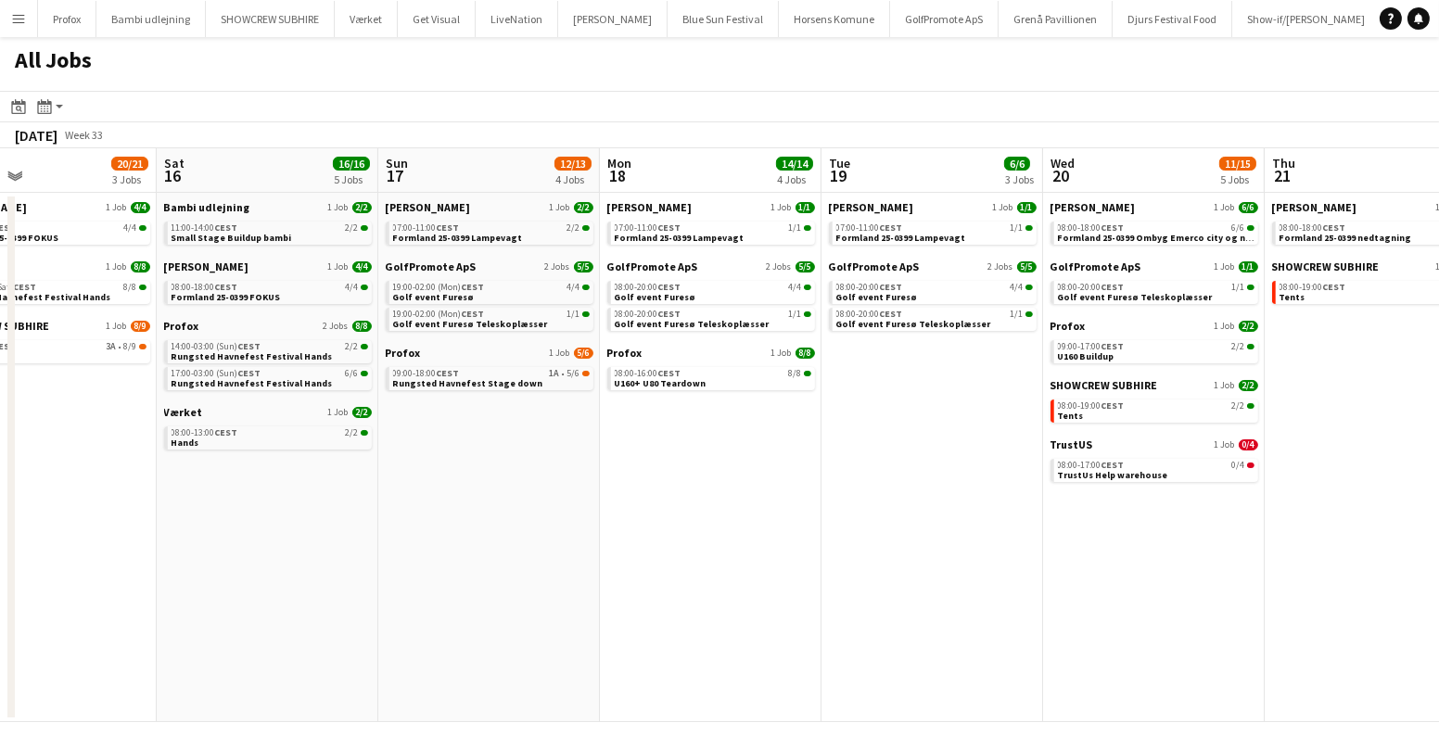
drag, startPoint x: 904, startPoint y: 500, endPoint x: 455, endPoint y: 505, distance: 448.8
click at [455, 506] on app-calendar-viewport "Tue 12 7/7 2 Jobs Wed 13 13/13 2 Jobs Thu 14 19/19 4 Jobs Fri 15 20/21 3 Jobs S…" at bounding box center [719, 435] width 1439 height 574
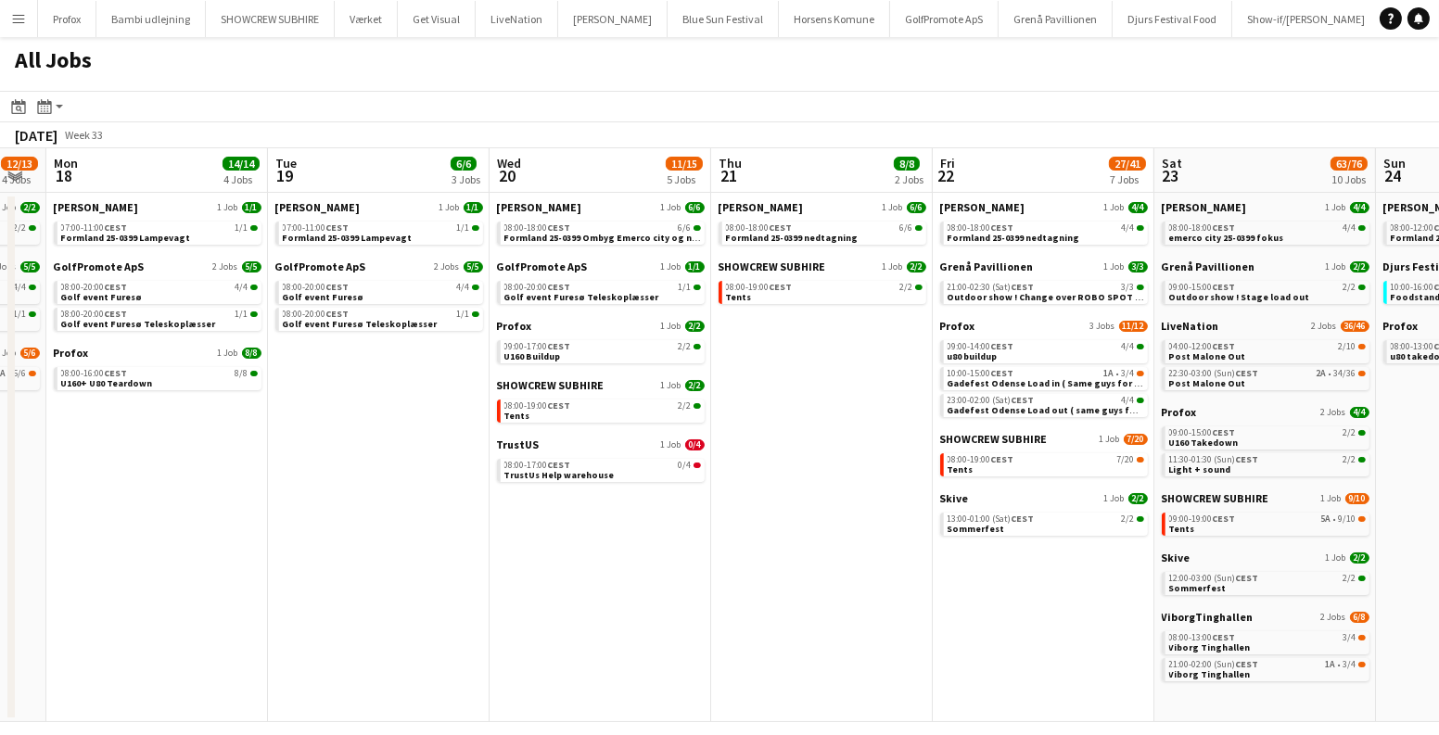
drag, startPoint x: 748, startPoint y: 481, endPoint x: 375, endPoint y: 504, distance: 374.4
click at [399, 504] on app-calendar-viewport "Thu 14 19/19 4 Jobs Fri 15 20/21 3 Jobs Sat 16 16/16 5 Jobs Sun 17 12/13 4 Jobs…" at bounding box center [719, 435] width 1439 height 574
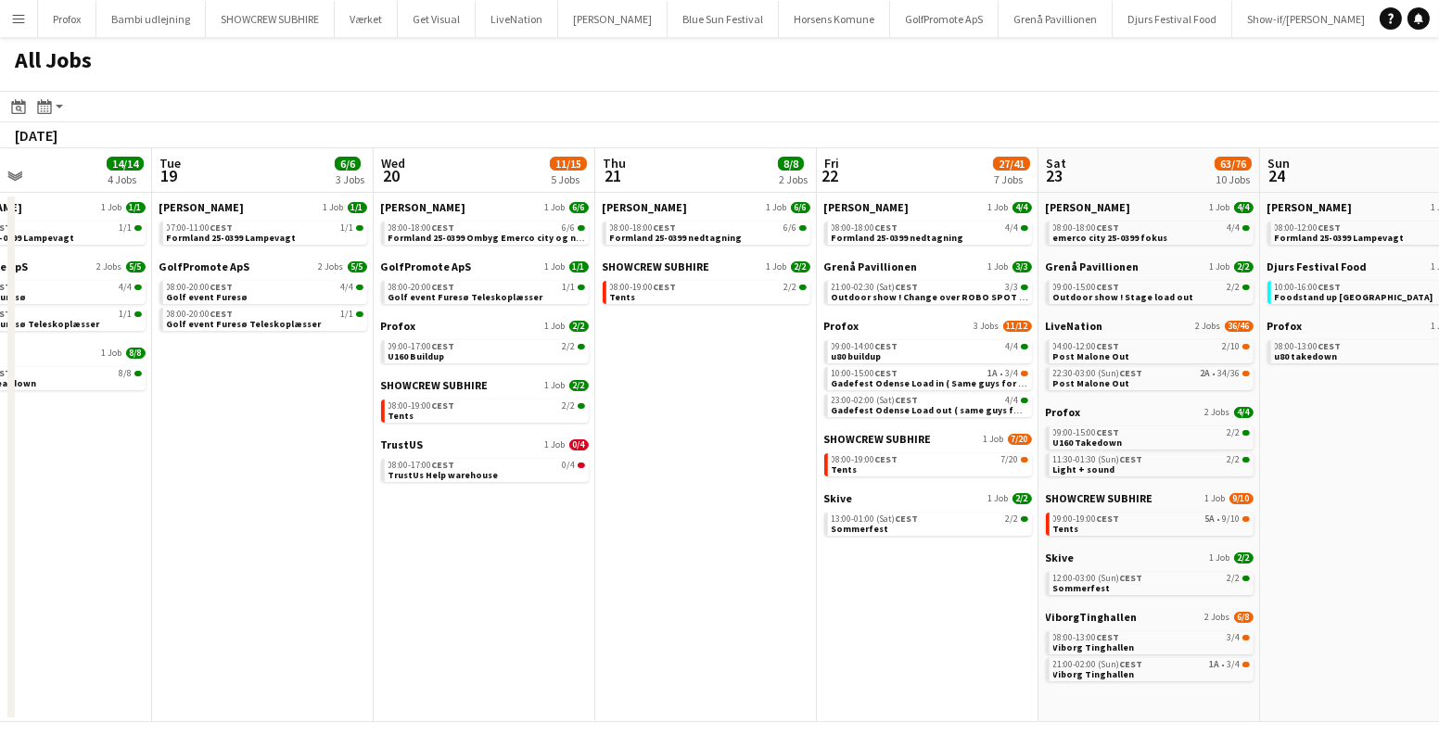
scroll to position [0, 642]
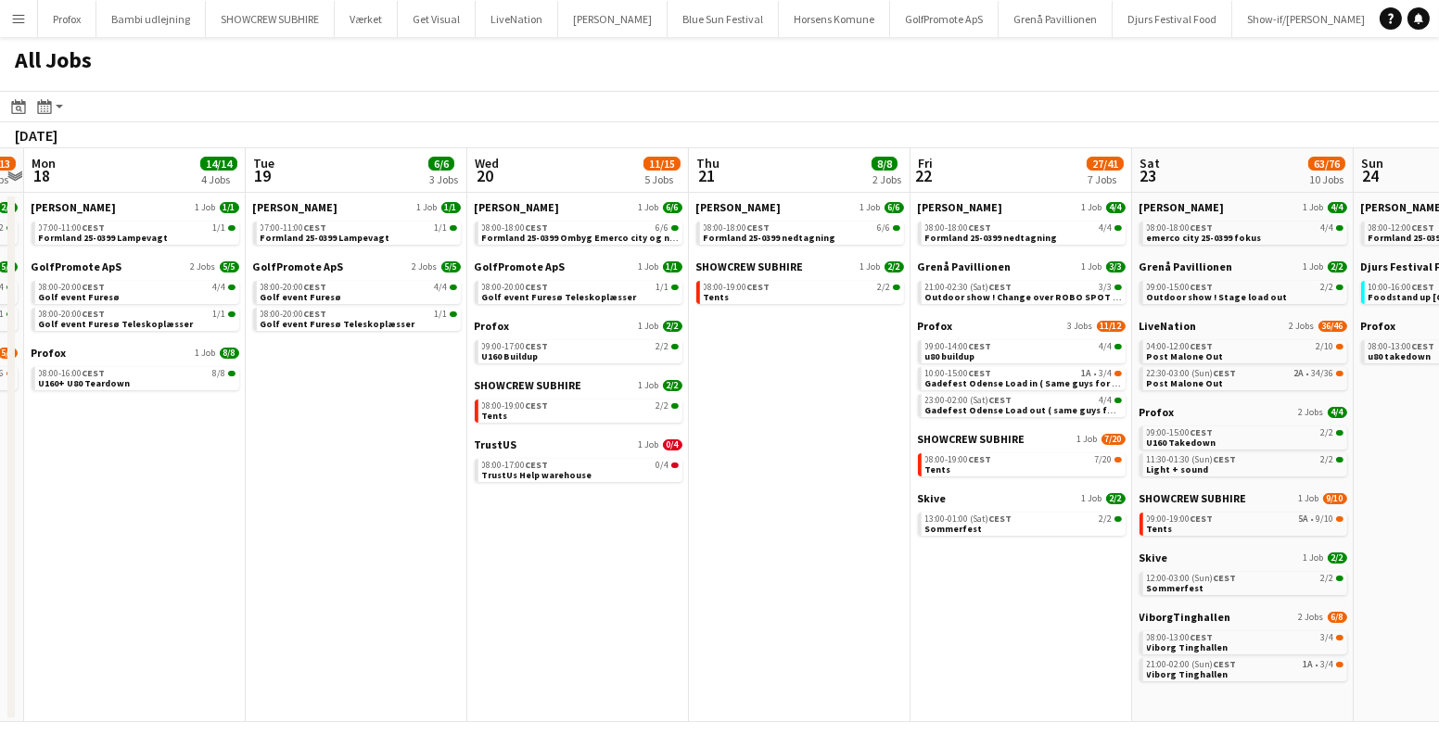
drag, startPoint x: 886, startPoint y: 427, endPoint x: 655, endPoint y: 468, distance: 235.6
click at [655, 468] on app-calendar-viewport "Fri 15 20/21 3 Jobs Sat 16 16/16 5 Jobs Sun 17 12/13 4 Jobs Mon 18 14/14 4 Jobs…" at bounding box center [719, 435] width 1439 height 574
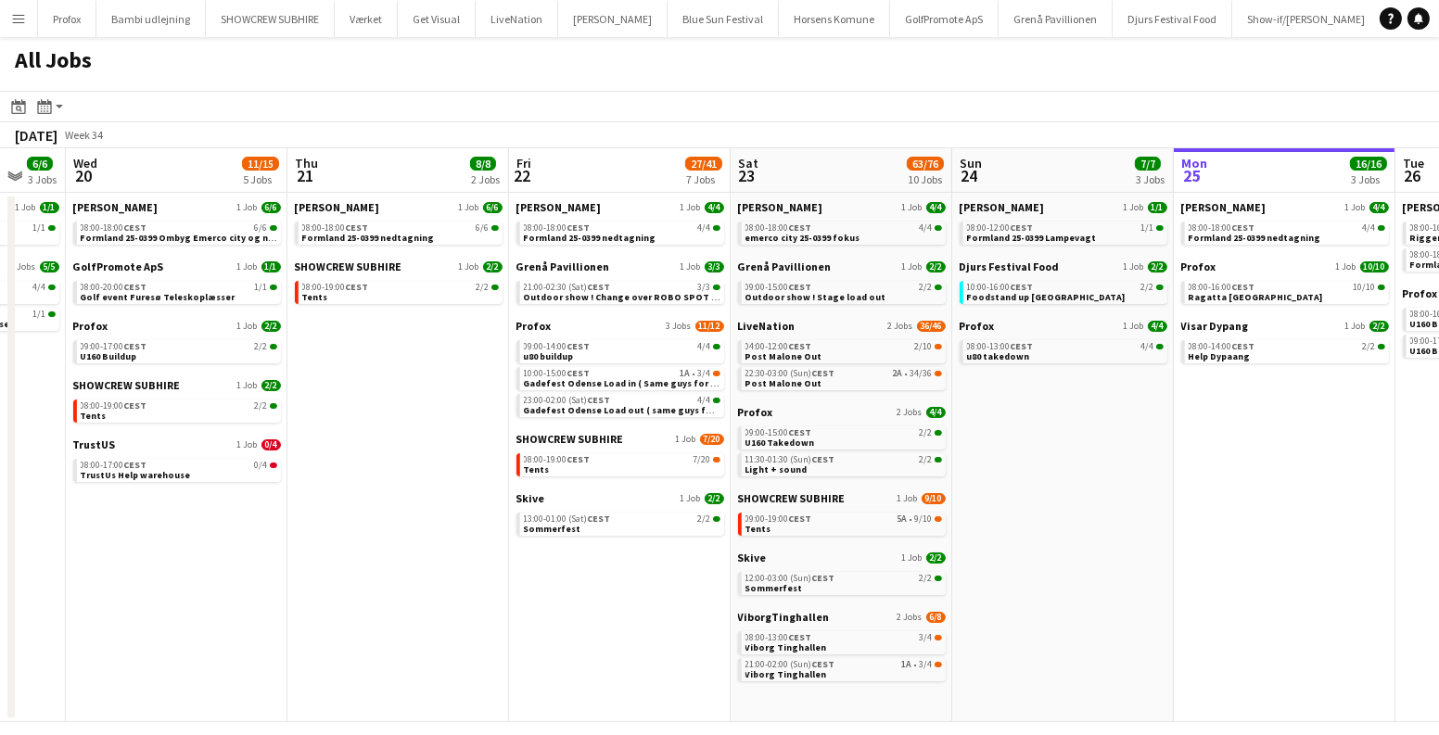
drag, startPoint x: 682, startPoint y: 459, endPoint x: 492, endPoint y: 477, distance: 190.0
click at [499, 477] on app-calendar-viewport "Sat 16 16/16 5 Jobs Sun 17 12/13 4 Jobs Mon 18 14/14 4 Jobs Tue 19 6/6 3 Jobs W…" at bounding box center [719, 435] width 1439 height 574
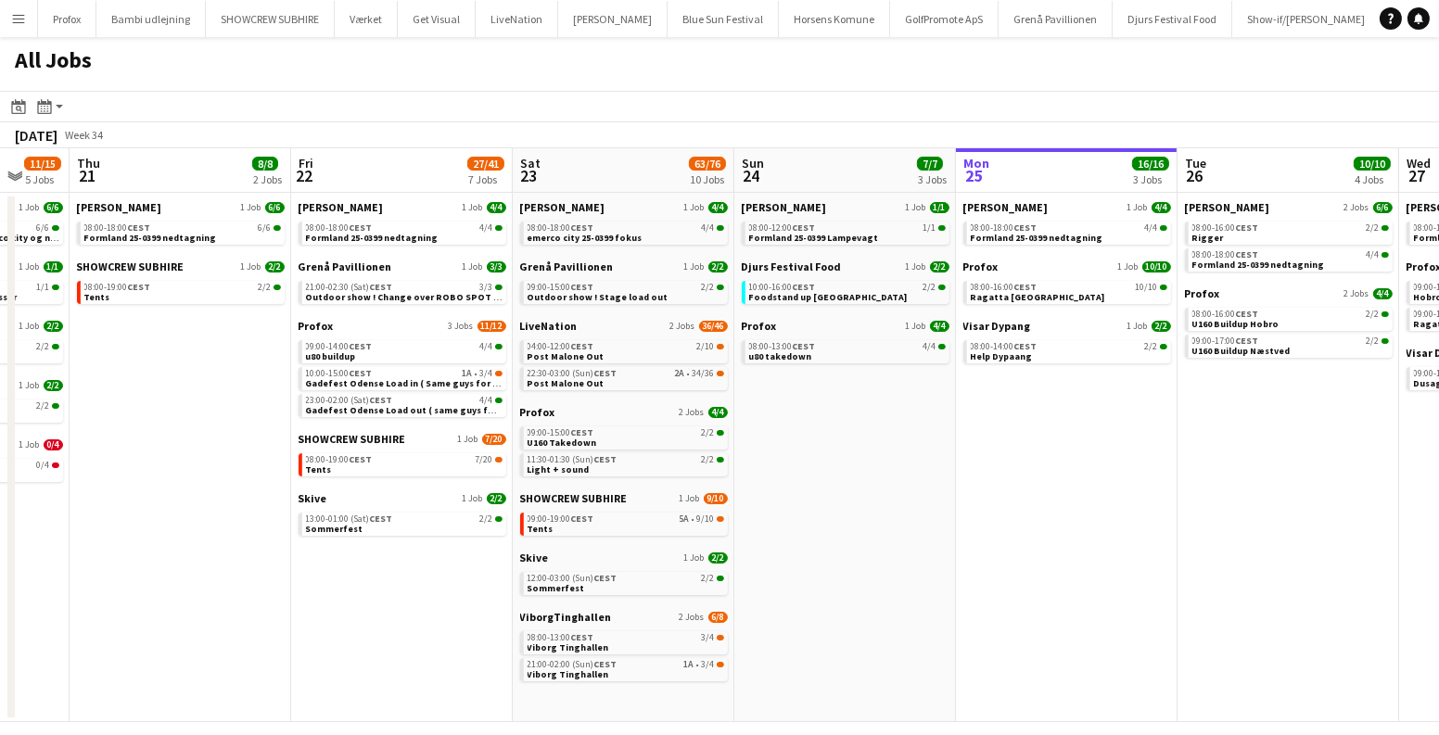
drag, startPoint x: 970, startPoint y: 466, endPoint x: 764, endPoint y: 466, distance: 205.9
click at [849, 466] on app-calendar-viewport "Sun 17 12/13 4 Jobs Mon 18 14/14 4 Jobs Tue 19 6/6 3 Jobs Wed 20 11/15 5 Jobs T…" at bounding box center [719, 435] width 1439 height 574
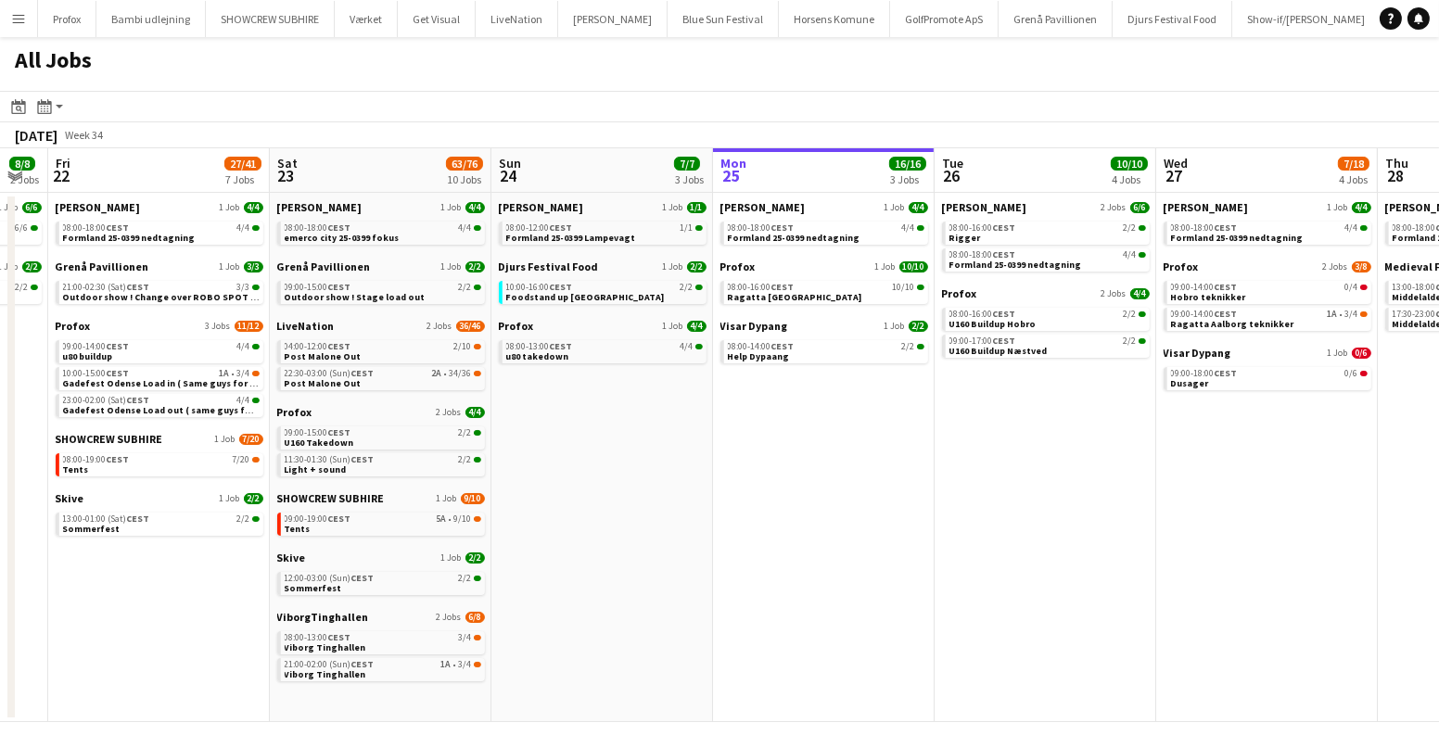
scroll to position [0, 650]
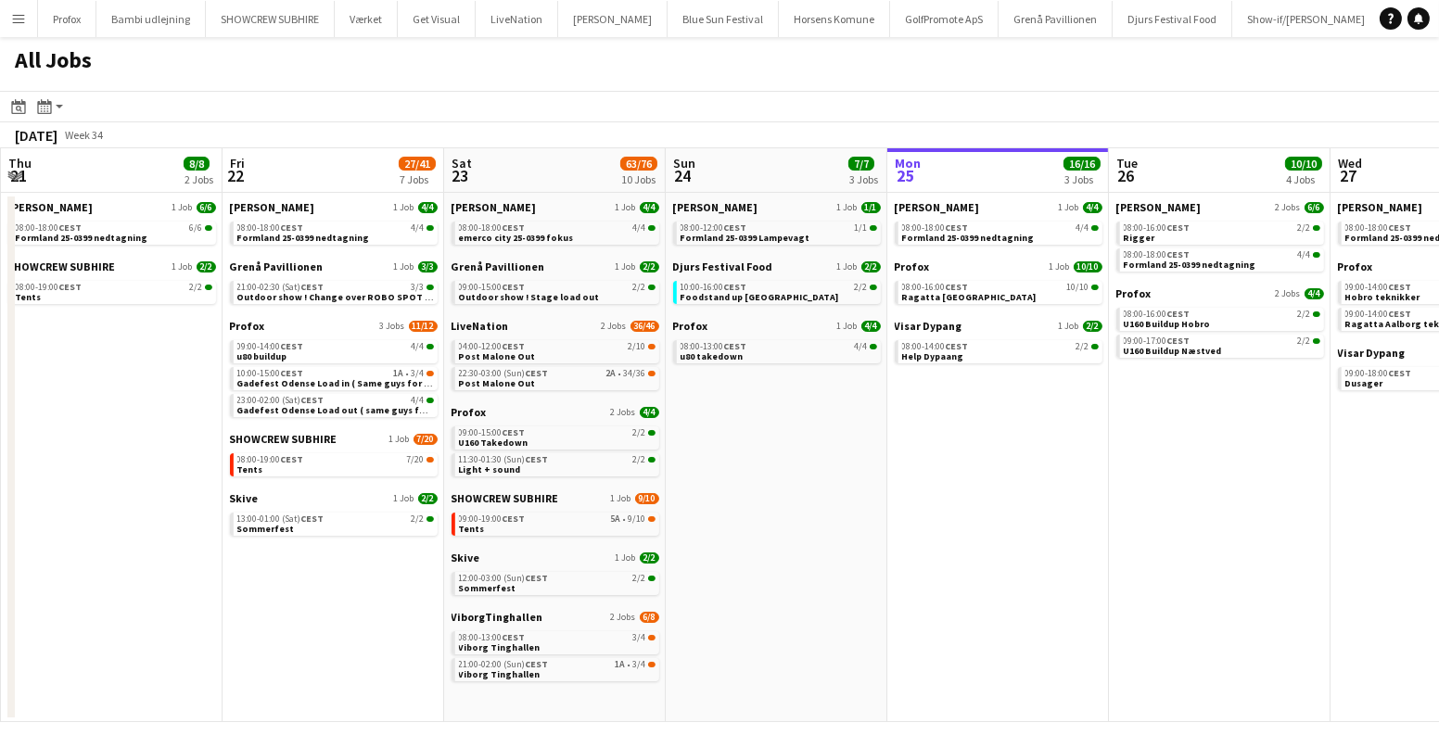
drag, startPoint x: 907, startPoint y: 402, endPoint x: 486, endPoint y: 387, distance: 421.3
click at [493, 389] on app-calendar-viewport "Mon 18 14/14 4 Jobs Tue 19 6/6 3 Jobs Wed 20 11/15 5 Jobs Thu 21 8/8 2 Jobs Fri…" at bounding box center [719, 435] width 1439 height 574
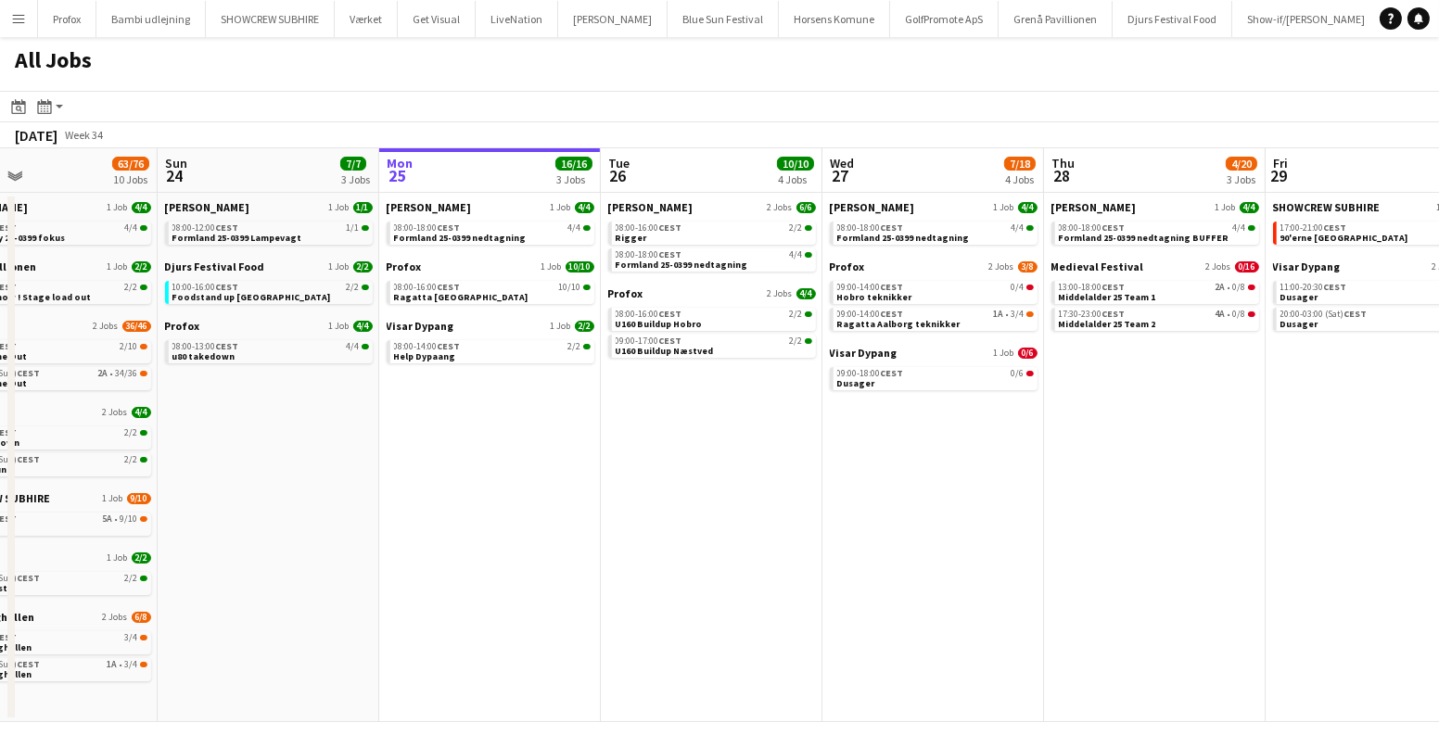
drag, startPoint x: 681, startPoint y: 402, endPoint x: 555, endPoint y: 405, distance: 125.2
click at [555, 405] on app-calendar-viewport "Wed 20 11/15 5 Jobs Thu 21 8/8 2 Jobs Fri 22 27/41 7 Jobs Sat 23 63/76 10 Jobs …" at bounding box center [719, 435] width 1439 height 574
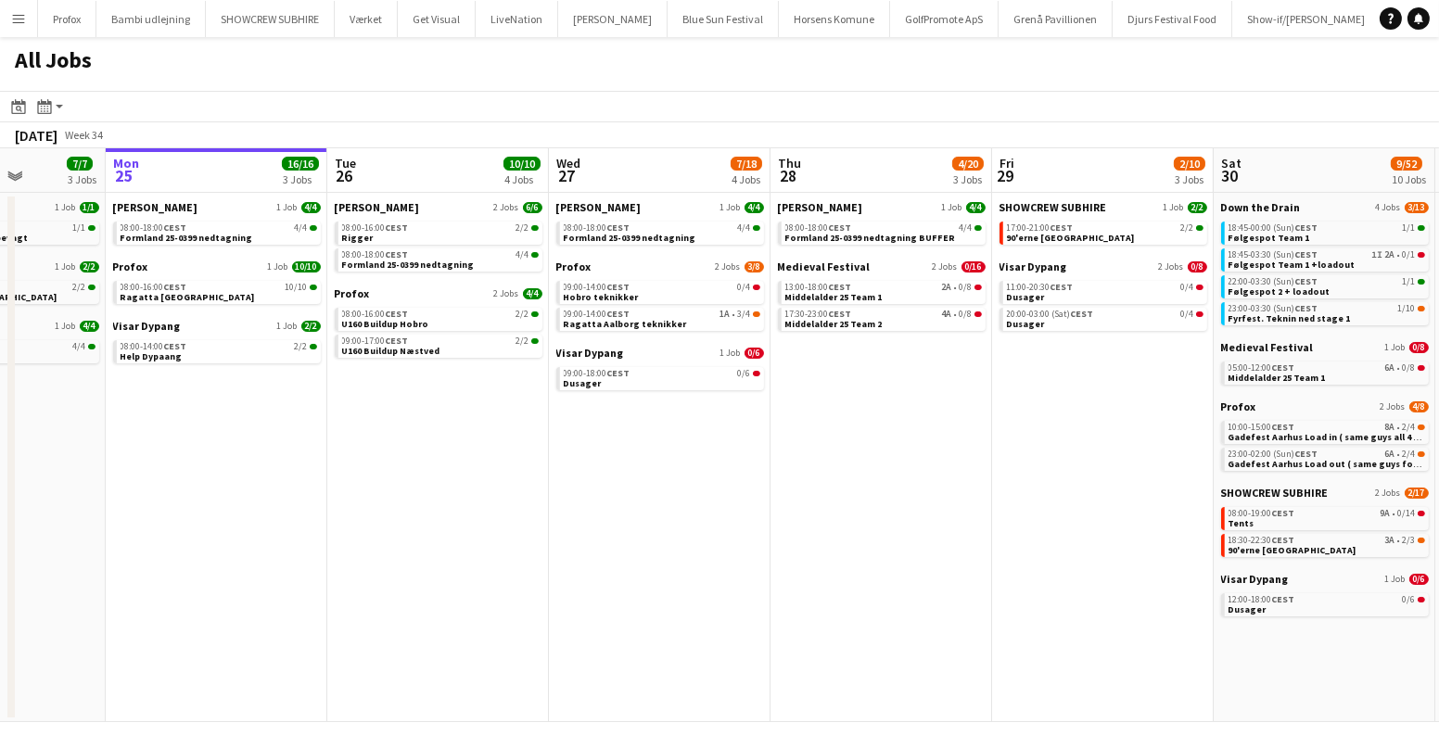
drag, startPoint x: 675, startPoint y: 413, endPoint x: 446, endPoint y: 406, distance: 229.1
click at [446, 406] on app-calendar-viewport "Fri 22 27/41 7 Jobs Sat 23 63/76 10 Jobs Sun 24 7/7 3 Jobs Mon 25 16/16 3 Jobs …" at bounding box center [719, 435] width 1439 height 574
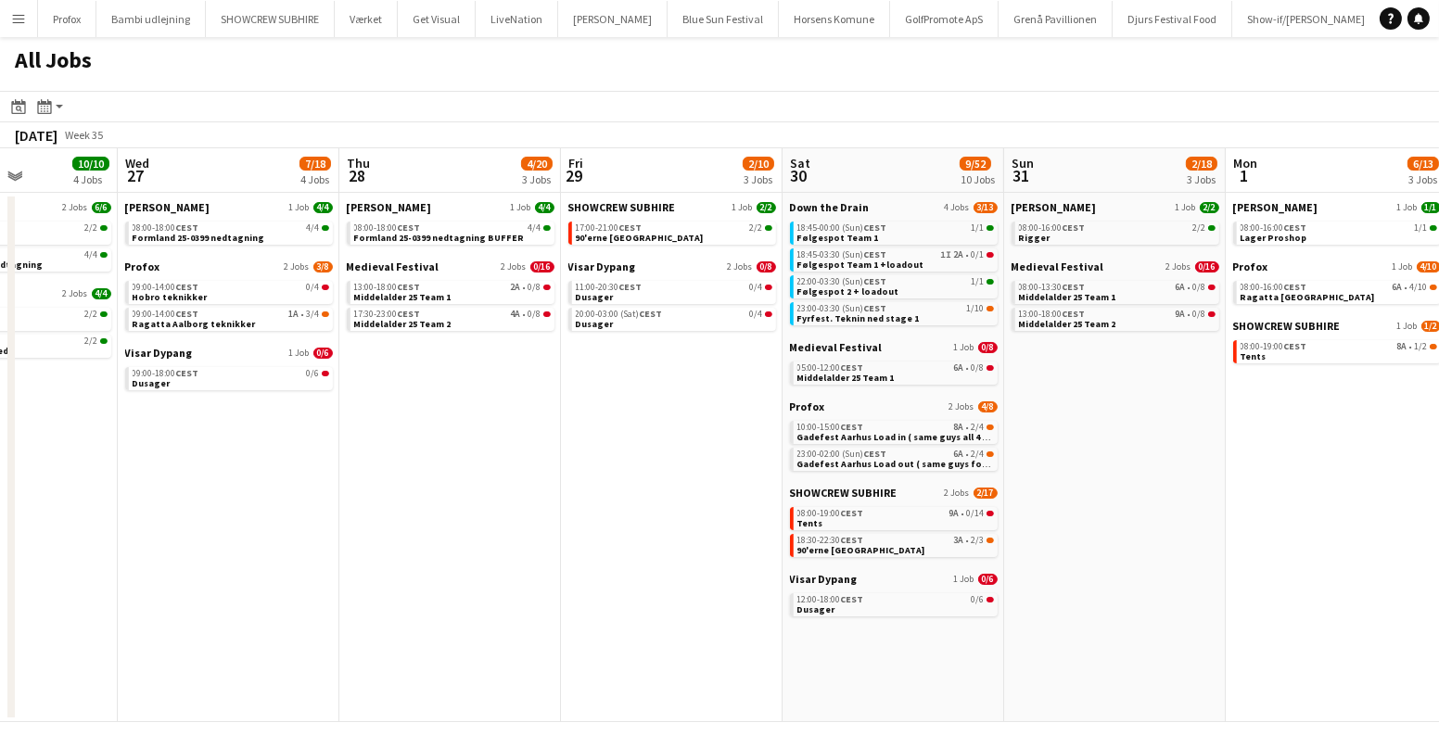
drag, startPoint x: 751, startPoint y: 440, endPoint x: 427, endPoint y: 440, distance: 323.6
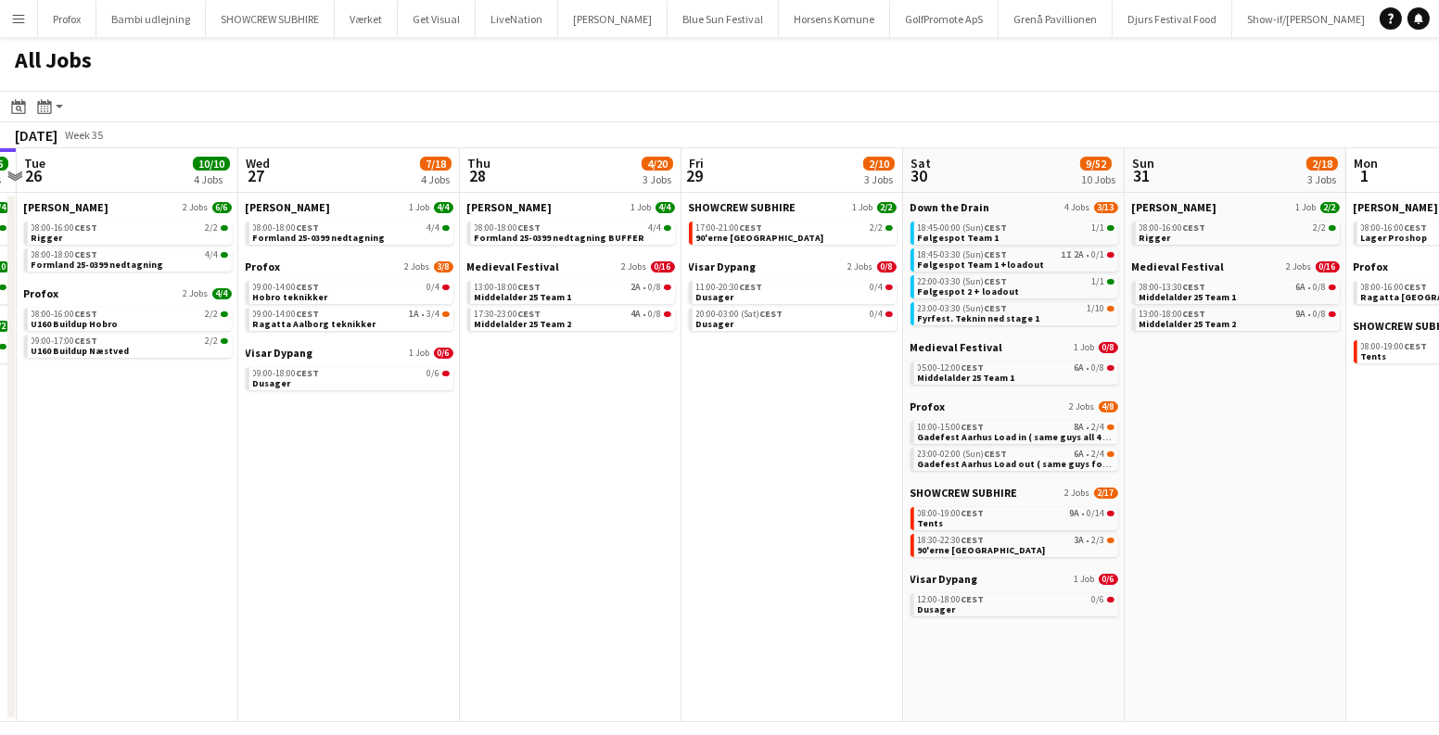
click at [435, 440] on app-calendar-viewport "Sat 23 63/76 10 Jobs Sun 24 7/7 3 Jobs Mon 25 16/16 3 Jobs Tue 26 10/10 4 Jobs …" at bounding box center [719, 435] width 1439 height 574
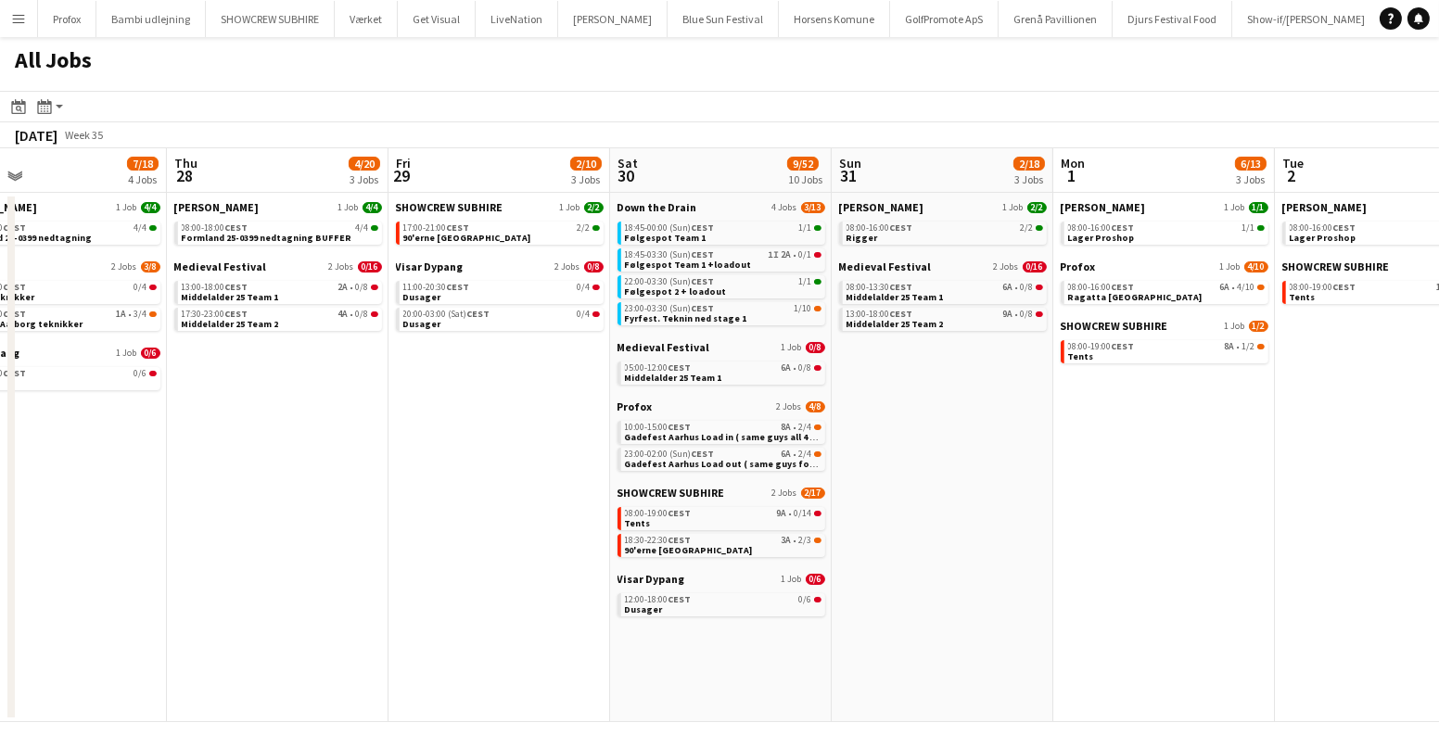
scroll to position [0, 784]
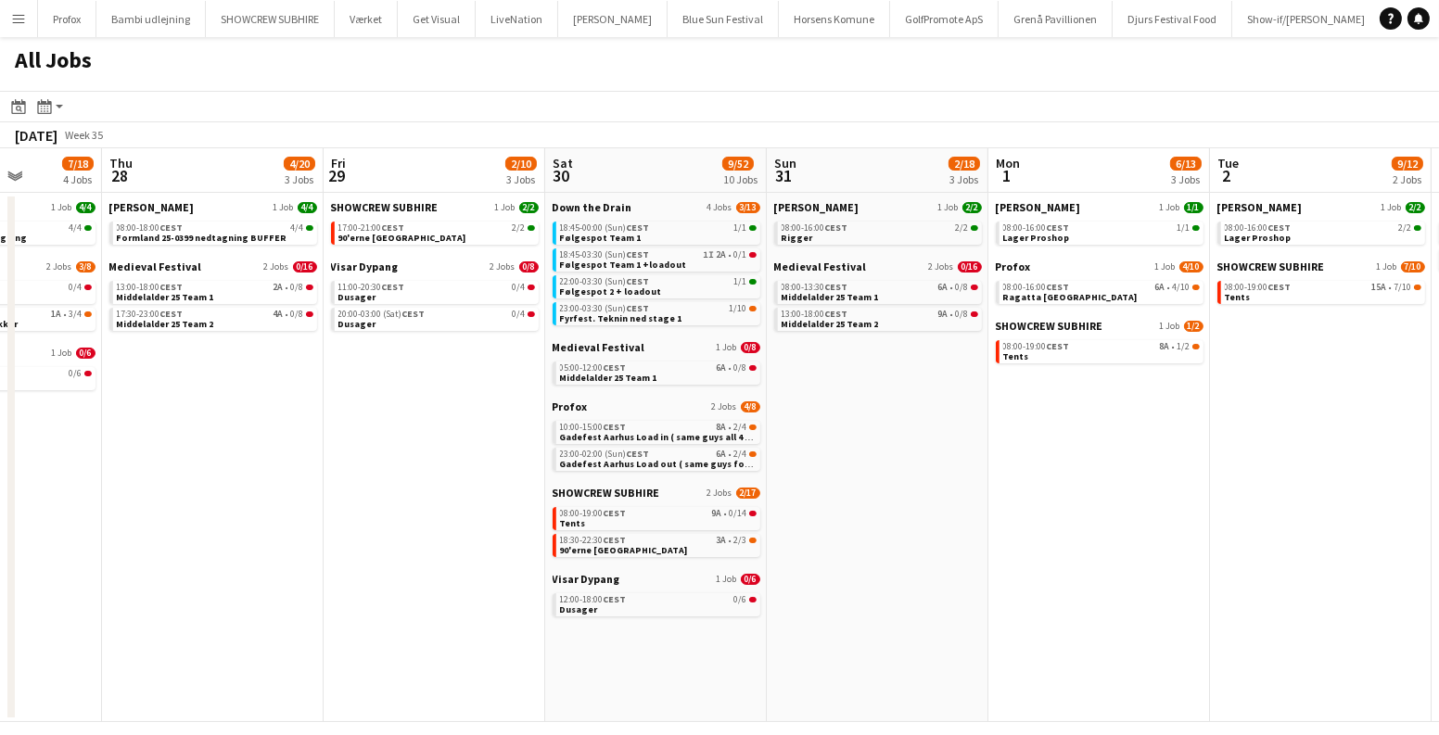
drag, startPoint x: 557, startPoint y: 376, endPoint x: 403, endPoint y: 373, distance: 154.0
click at [423, 376] on app-calendar-viewport "Sun 24 7/7 3 Jobs Mon 25 16/16 3 Jobs Tue 26 10/10 4 Jobs Wed 27 7/18 4 Jobs Th…" at bounding box center [719, 435] width 1439 height 574
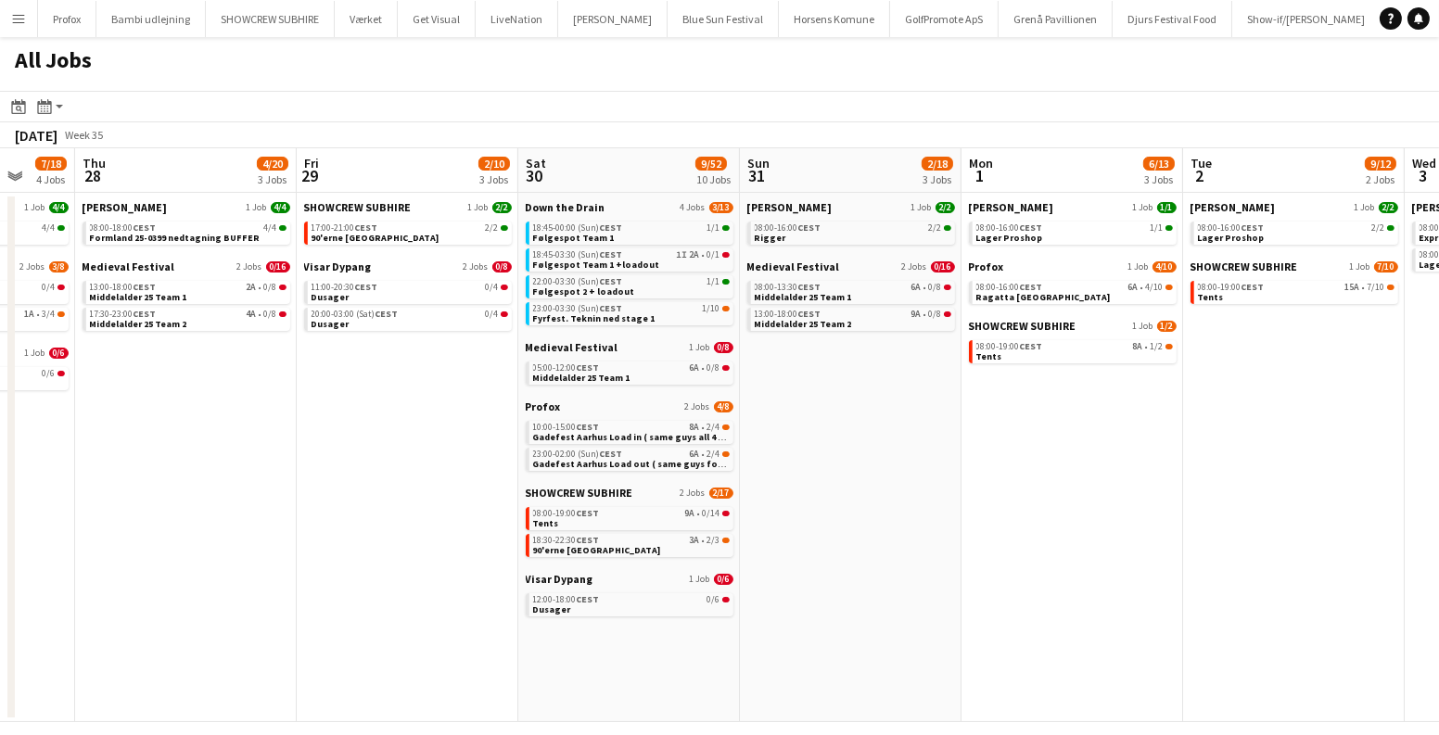
scroll to position [0, 639]
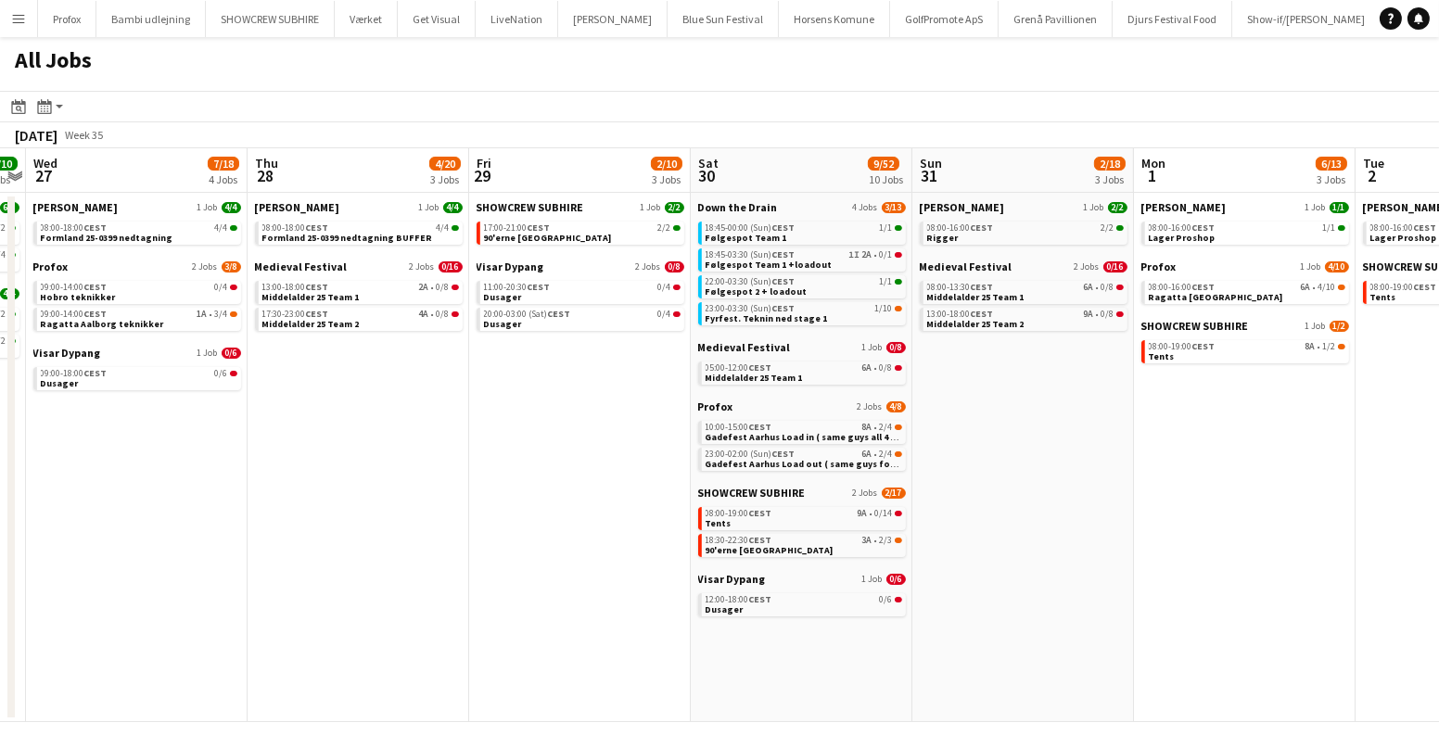
click at [500, 270] on app-all-jobs "All Jobs Date picker AUG 2025 AUG 2025 Monday M Tuesday T Wednesday W Thursday …" at bounding box center [719, 379] width 1439 height 685
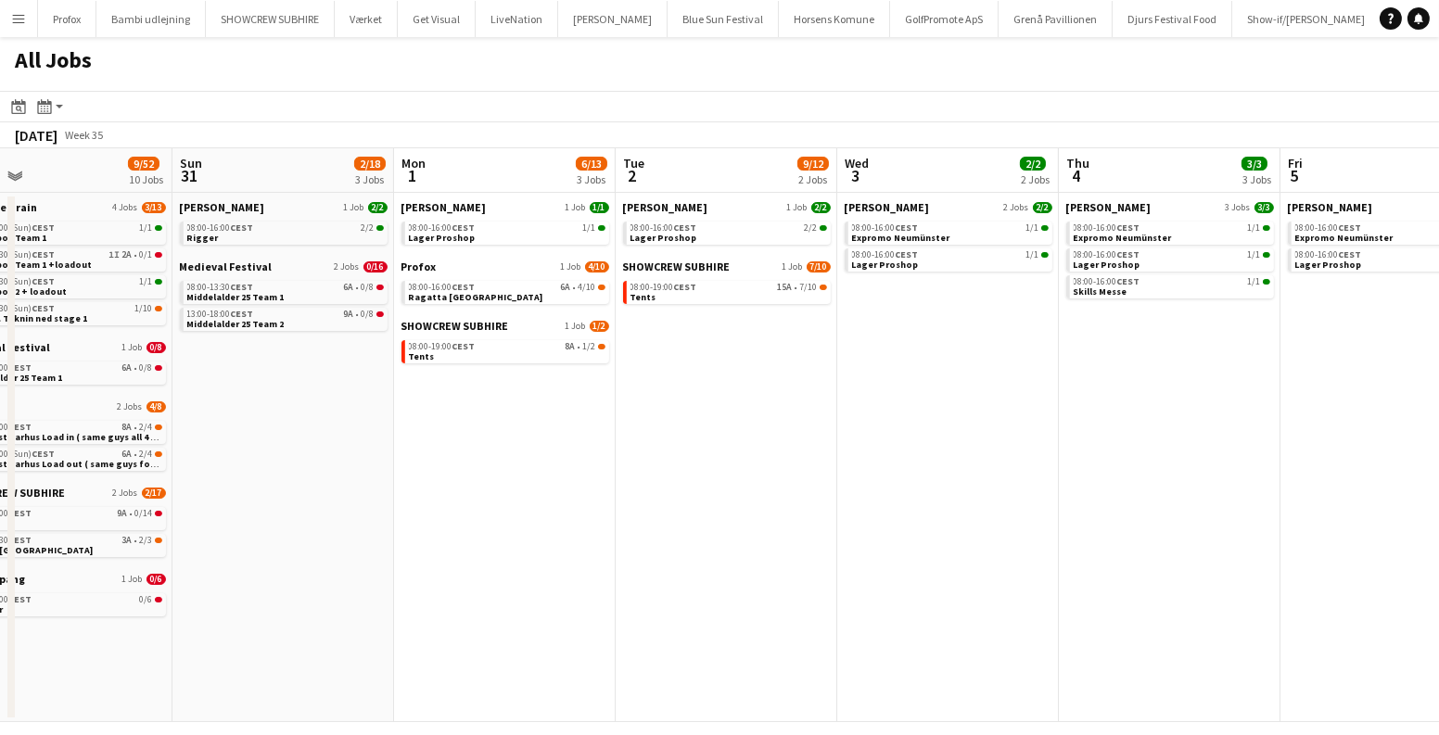
drag, startPoint x: 860, startPoint y: 427, endPoint x: 425, endPoint y: 421, distance: 434.9
click at [454, 428] on app-calendar-viewport "Wed 27 7/18 4 Jobs Thu 28 4/20 3 Jobs Fri 29 2/10 3 Jobs Sat 30 9/52 10 Jobs Su…" at bounding box center [719, 435] width 1439 height 574
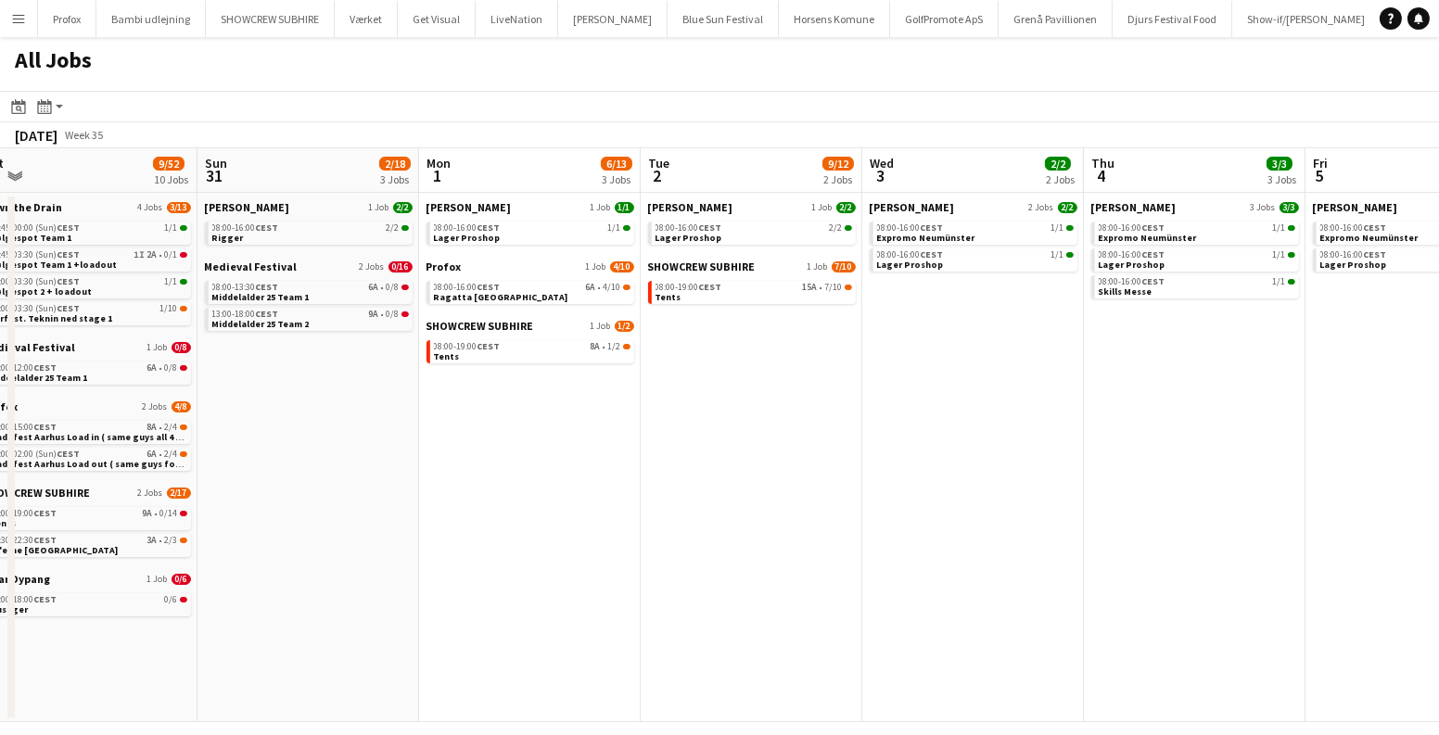
scroll to position [0, 700]
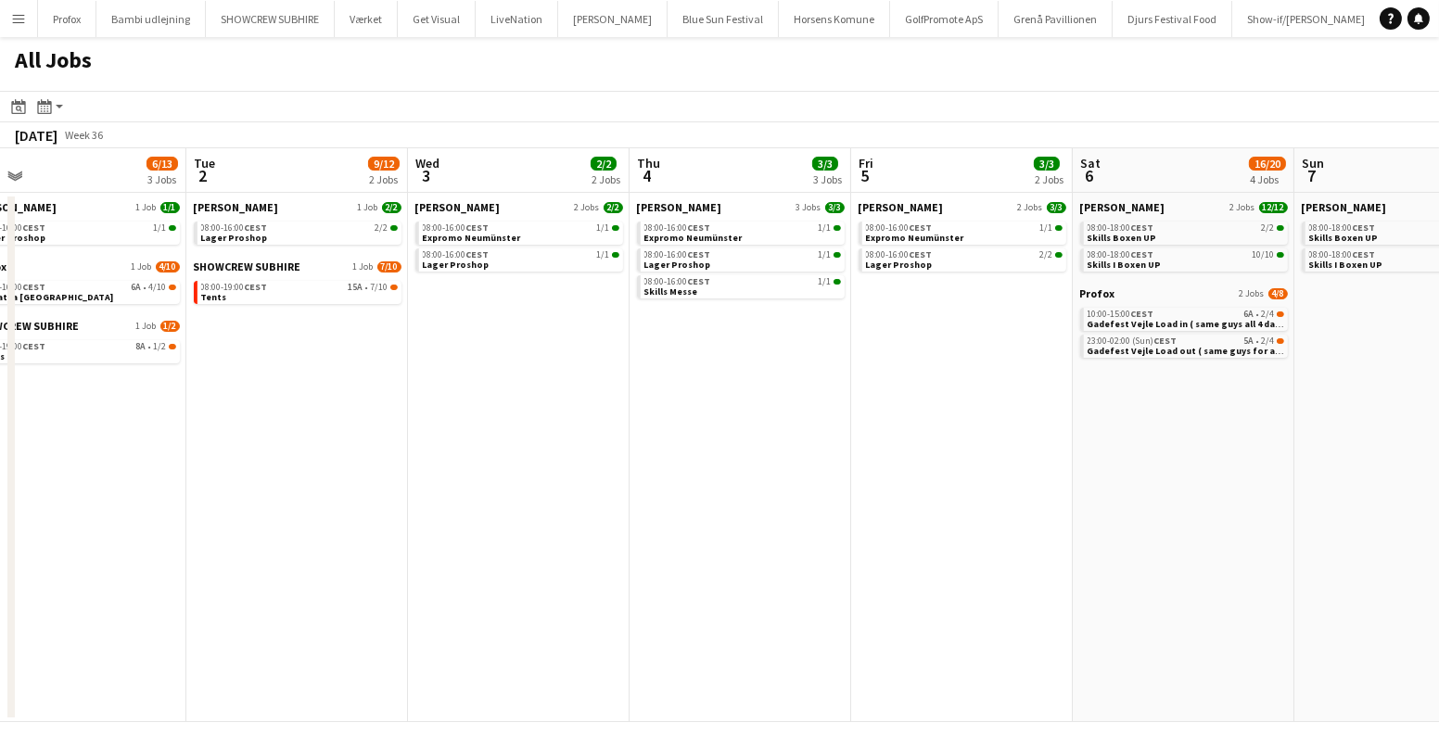
drag, startPoint x: 889, startPoint y: 290, endPoint x: 568, endPoint y: 323, distance: 322.5
click at [568, 323] on app-calendar-viewport "Fri 29 2/10 3 Jobs Sat 30 9/52 10 Jobs Sun 31 2/18 3 Jobs Mon 1 6/13 3 Jobs Tue…" at bounding box center [719, 435] width 1439 height 574
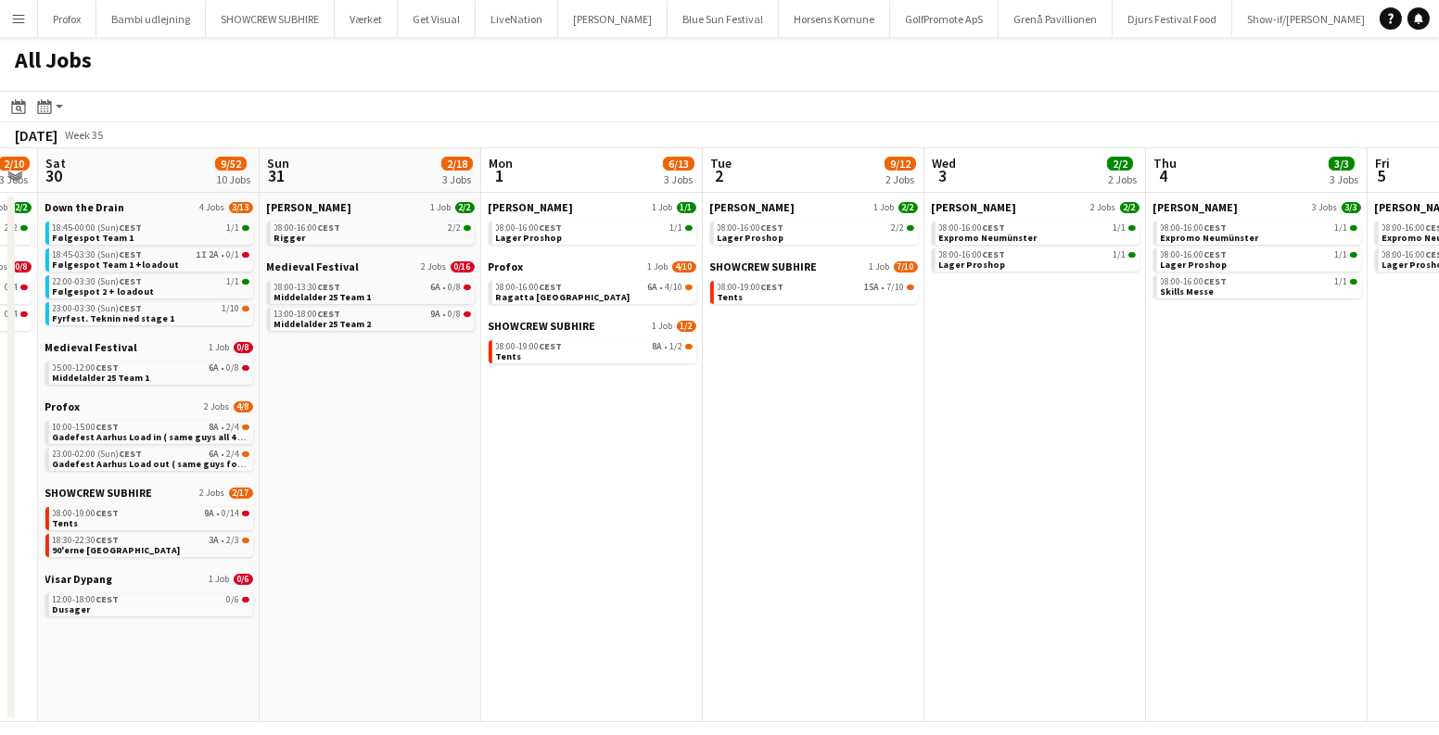
drag, startPoint x: 568, startPoint y: 325, endPoint x: 1437, endPoint y: 392, distance: 871.5
click at [1437, 392] on app-calendar-viewport "Thu 28 4/20 3 Jobs Fri 29 2/10 3 Jobs Sat 30 9/52 10 Jobs Sun 31 2/18 3 Jobs Mo…" at bounding box center [719, 435] width 1439 height 574
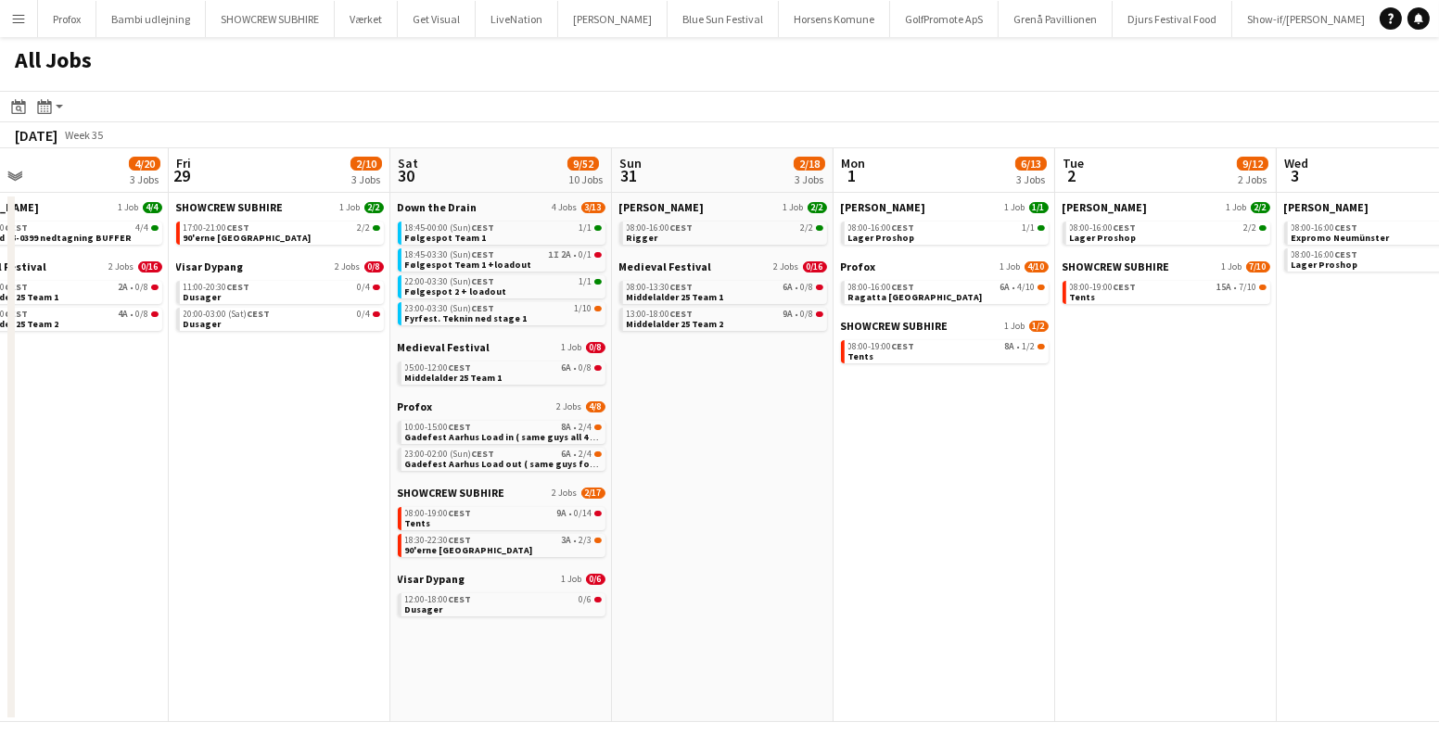
click at [748, 412] on app-date-cell "Danny Black Luna 1 Job 2/2 08:00-16:00 CEST 2/2 Rigger Medieval Festival 2 Jobs…" at bounding box center [723, 457] width 222 height 529
click at [989, 435] on app-date-cell "Danny Black Luna 1 Job 1/1 08:00-16:00 CEST 1/1 Lager Proshop Profox 1 Job 4/10…" at bounding box center [945, 457] width 222 height 529
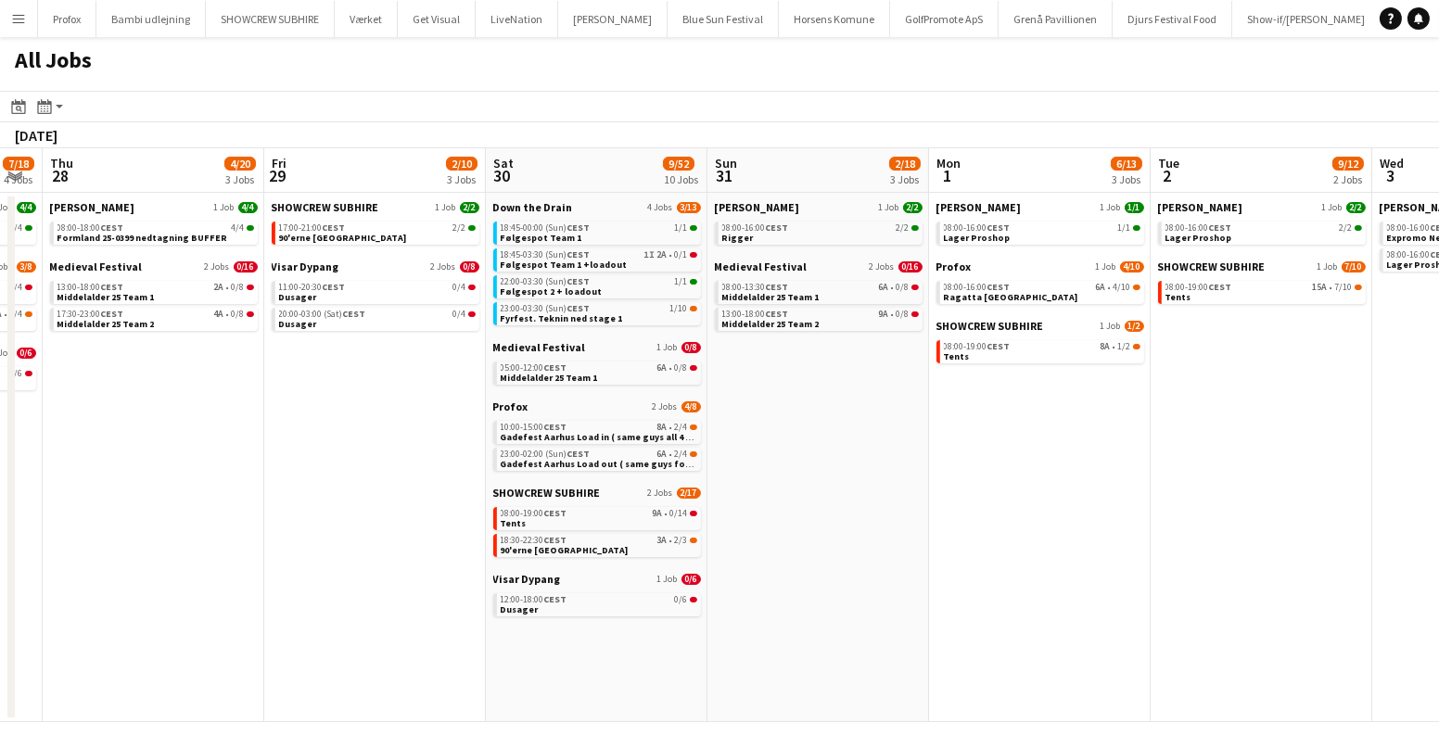
drag, startPoint x: 157, startPoint y: 524, endPoint x: 1060, endPoint y: 524, distance: 903.2
click at [1027, 524] on app-calendar-viewport "Tue 26 10/10 4 Jobs Wed 27 7/18 4 Jobs Thu 28 4/20 3 Jobs Fri 29 2/10 3 Jobs Sa…" at bounding box center [719, 435] width 1439 height 574
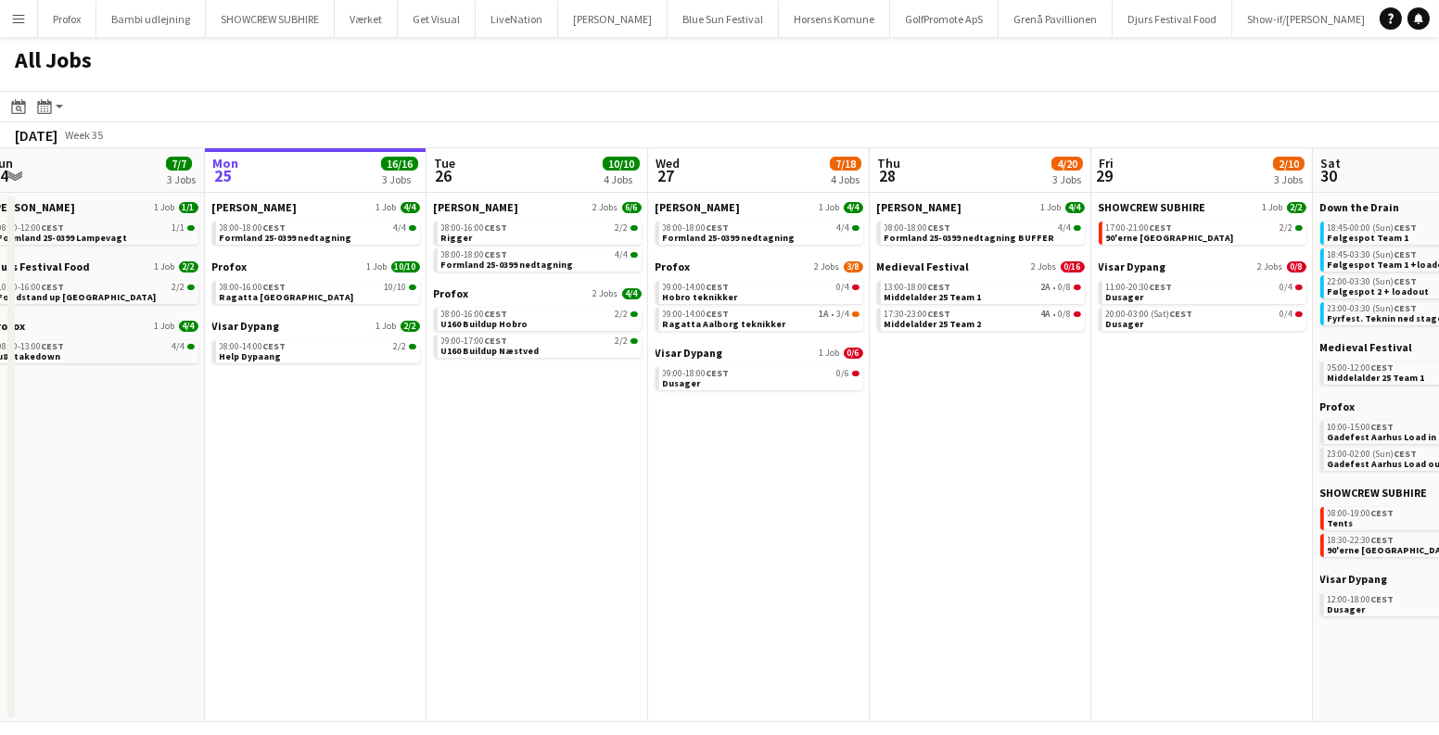
drag, startPoint x: 467, startPoint y: 513, endPoint x: 1214, endPoint y: 595, distance: 751.0
click at [1216, 595] on app-calendar-viewport "Fri 22 27/41 7 Jobs Sat 23 63/76 10 Jobs Sun 24 7/7 3 Jobs Mon 25 16/16 3 Jobs …" at bounding box center [719, 435] width 1439 height 574
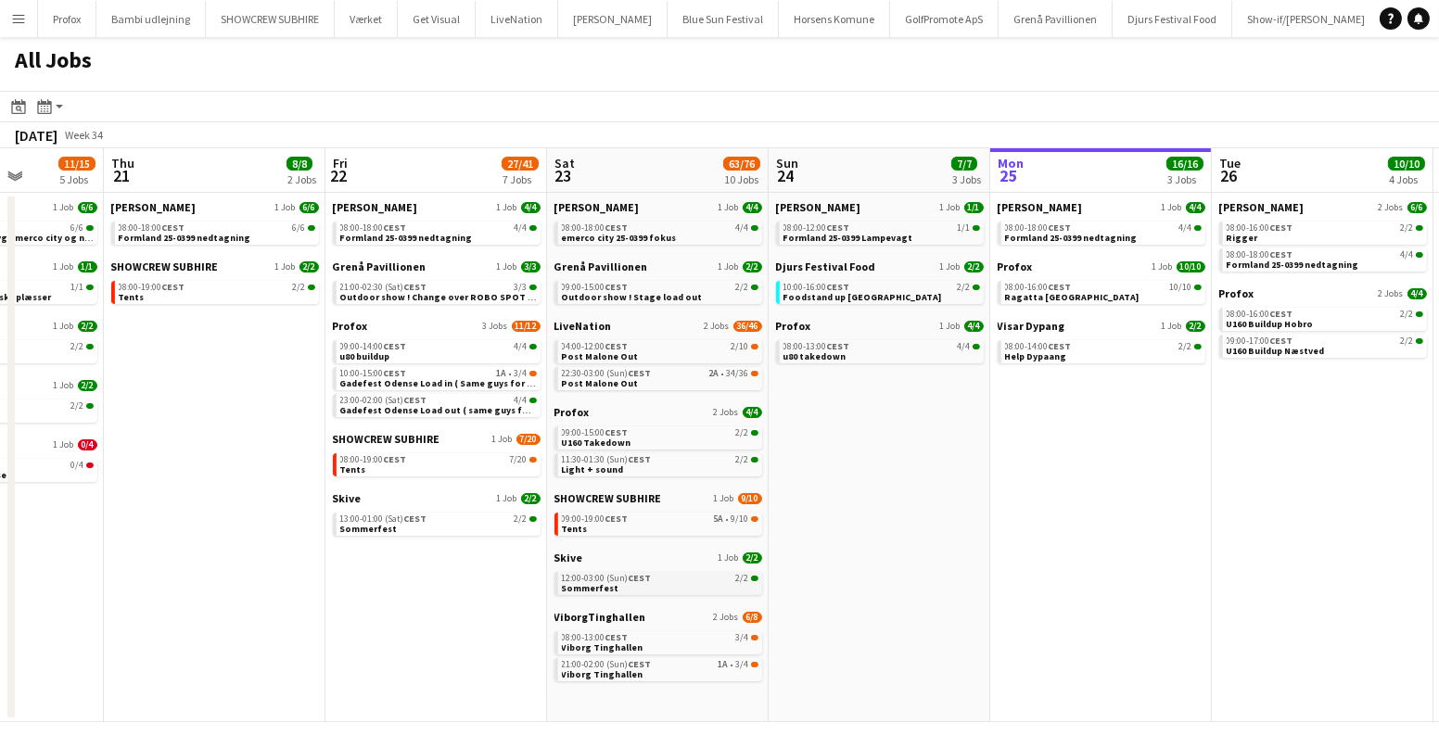
drag, startPoint x: 725, startPoint y: 555, endPoint x: 1193, endPoint y: 589, distance: 469.5
click at [1262, 595] on app-calendar-viewport "Mon 18 14/14 4 Jobs Tue 19 6/6 3 Jobs Wed 20 11/15 5 Jobs Thu 21 8/8 2 Jobs Fri…" at bounding box center [719, 435] width 1439 height 574
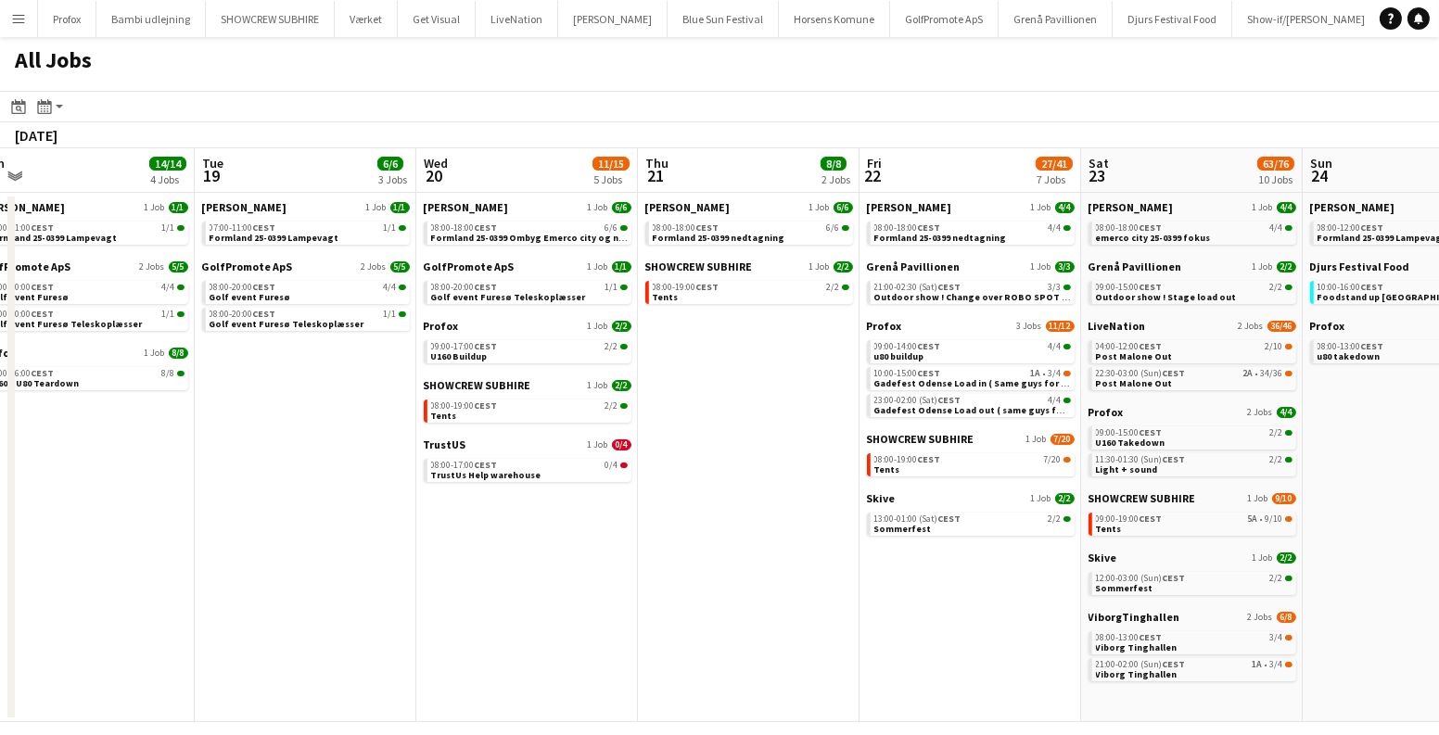
scroll to position [0, 418]
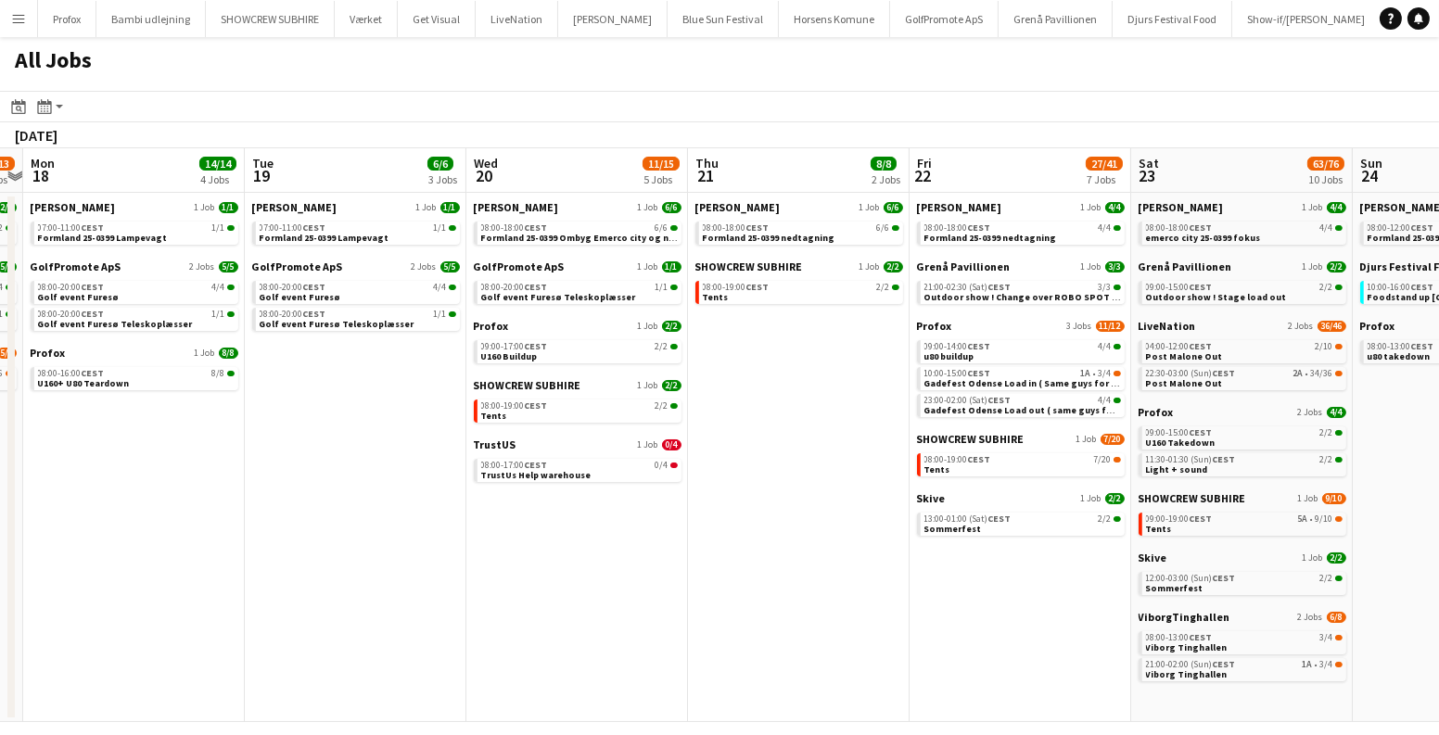
drag, startPoint x: 601, startPoint y: 575, endPoint x: 963, endPoint y: 601, distance: 362.6
click at [963, 601] on app-calendar-viewport "Sat 16 16/16 5 Jobs Sun 17 12/13 4 Jobs Mon 18 14/14 4 Jobs Tue 19 6/6 3 Jobs W…" at bounding box center [719, 435] width 1439 height 574
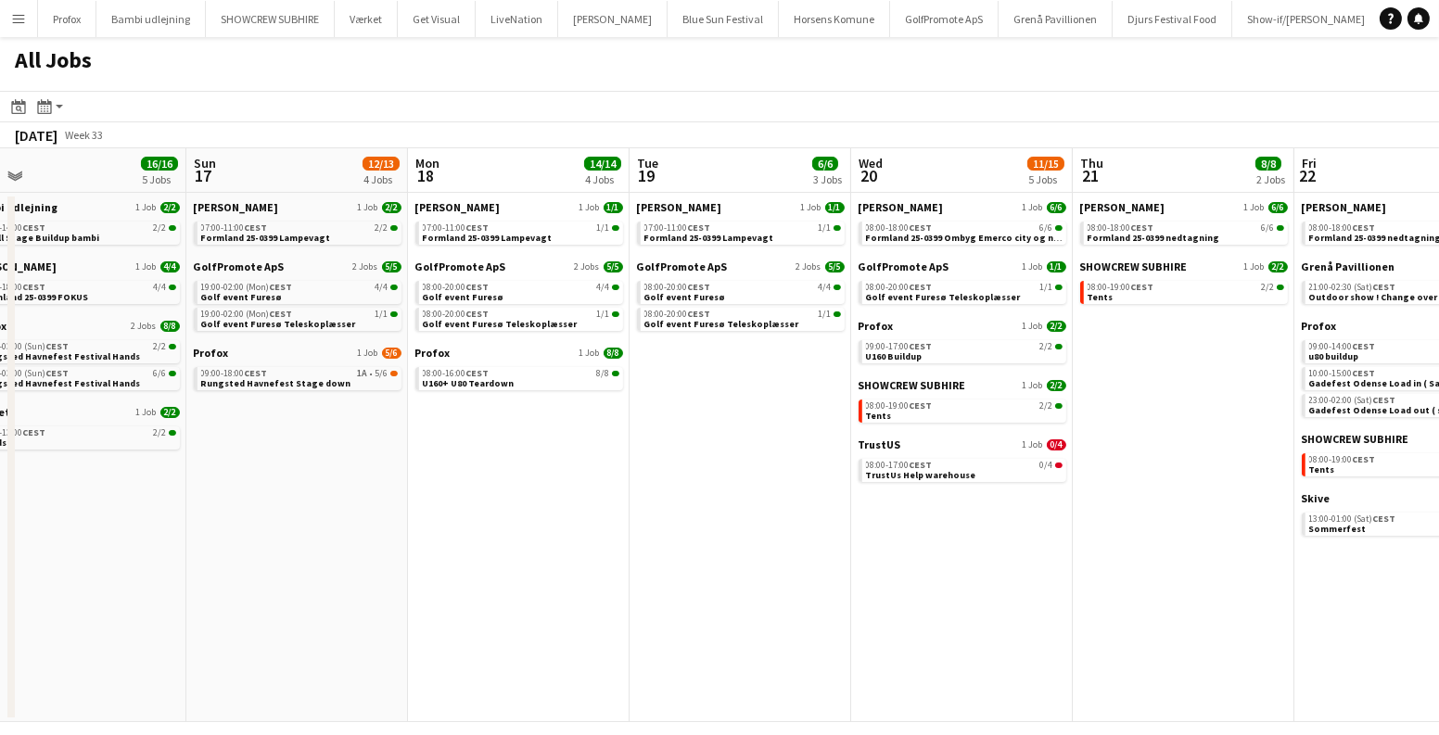
drag, startPoint x: 565, startPoint y: 594, endPoint x: 948, endPoint y: 606, distance: 383.1
click at [948, 606] on app-calendar-viewport "Thu 14 19/19 4 Jobs Fri 15 20/21 3 Jobs Sat 16 16/16 5 Jobs Sun 17 12/13 4 Jobs…" at bounding box center [719, 435] width 1439 height 574
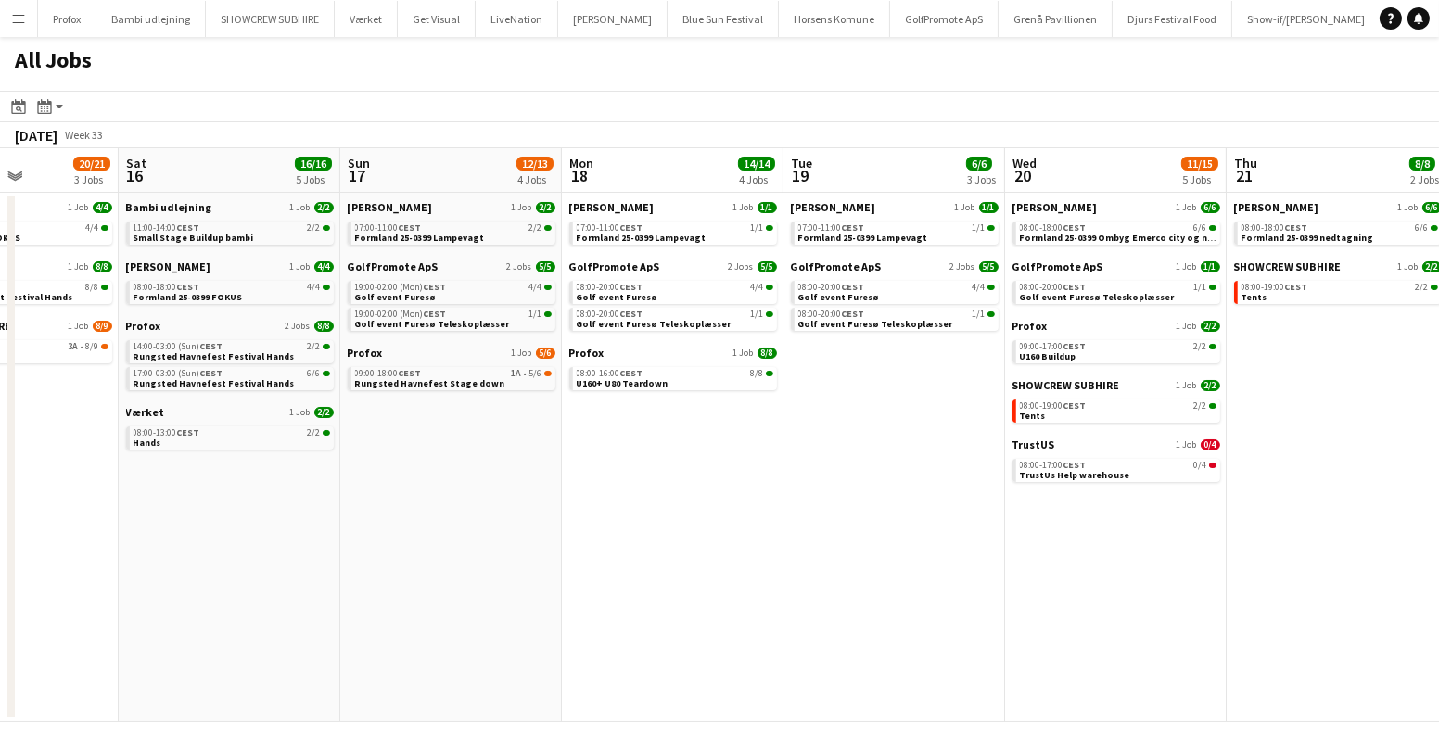
drag, startPoint x: 618, startPoint y: 597, endPoint x: 1115, endPoint y: 608, distance: 497.2
click at [1115, 608] on app-calendar-viewport "Wed 13 13/13 2 Jobs Thu 14 19/19 4 Jobs Fri 15 20/21 3 Jobs Sat 16 16/16 5 Jobs…" at bounding box center [719, 435] width 1439 height 574
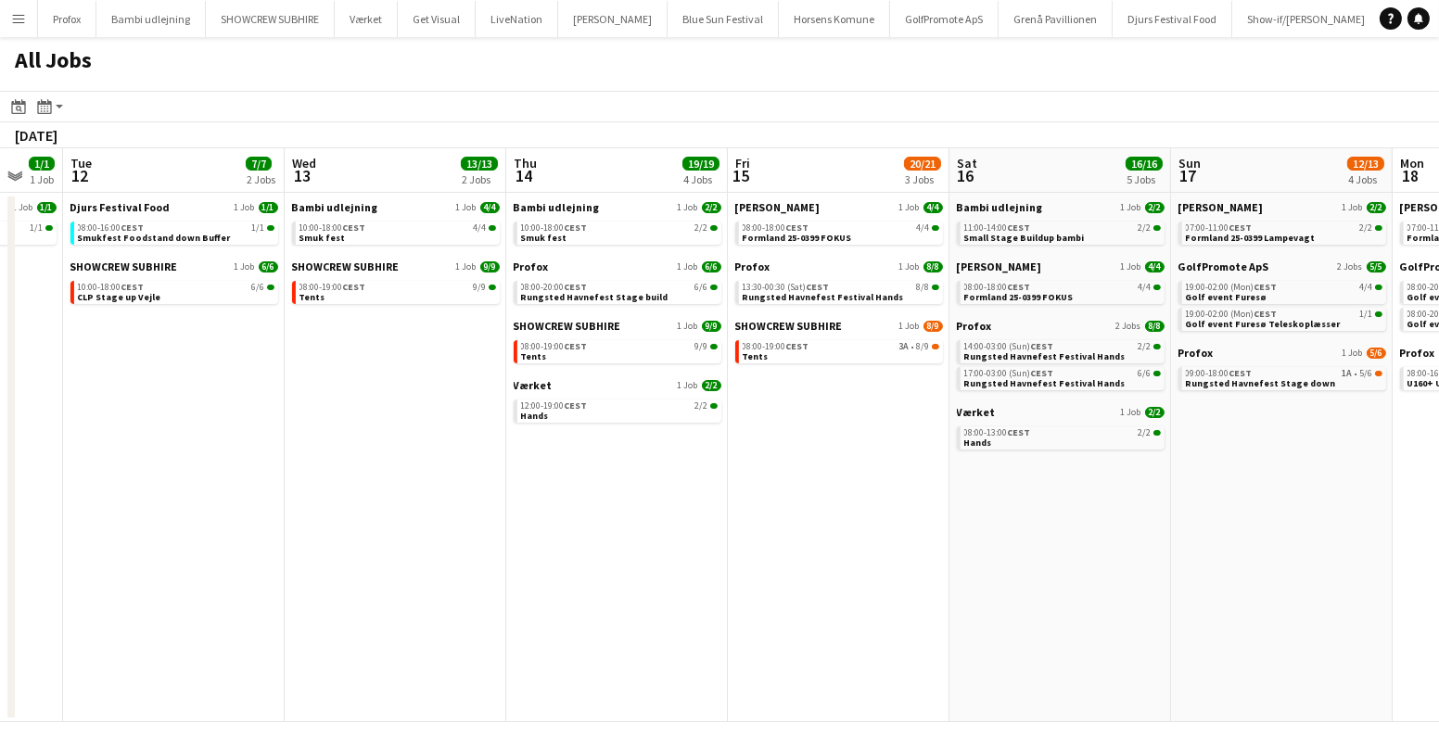
drag, startPoint x: 716, startPoint y: 595, endPoint x: 1131, endPoint y: 614, distance: 415.8
click at [1164, 616] on app-calendar-viewport "Sun 10 1/1 1 Job Mon 11 1/1 1 Job Tue 12 7/7 2 Jobs Wed 13 13/13 2 Jobs Thu 14 …" at bounding box center [719, 435] width 1439 height 574
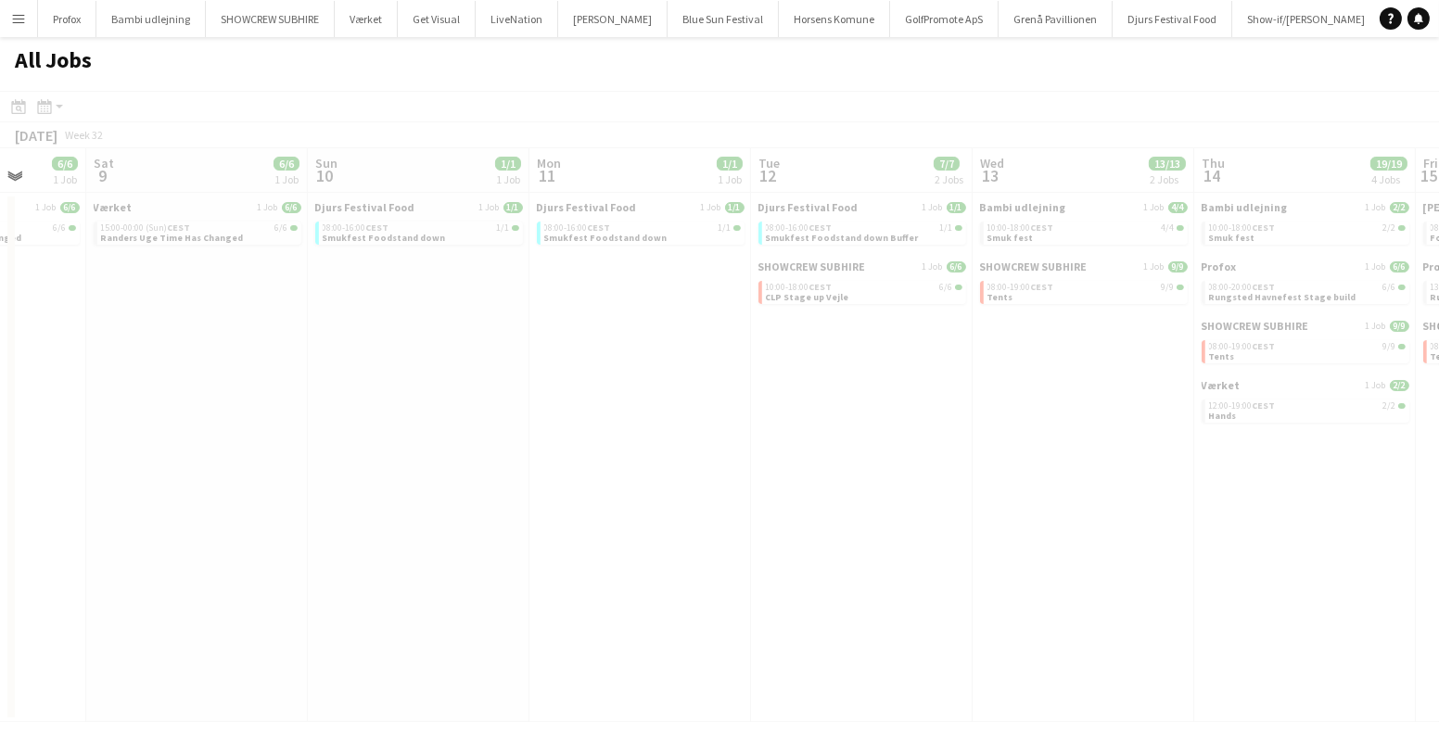
click at [1162, 599] on app-all-jobs "All Jobs Date picker AUG 2025 AUG 2025 Monday M Tuesday T Wednesday W Thursday …" at bounding box center [719, 379] width 1439 height 685
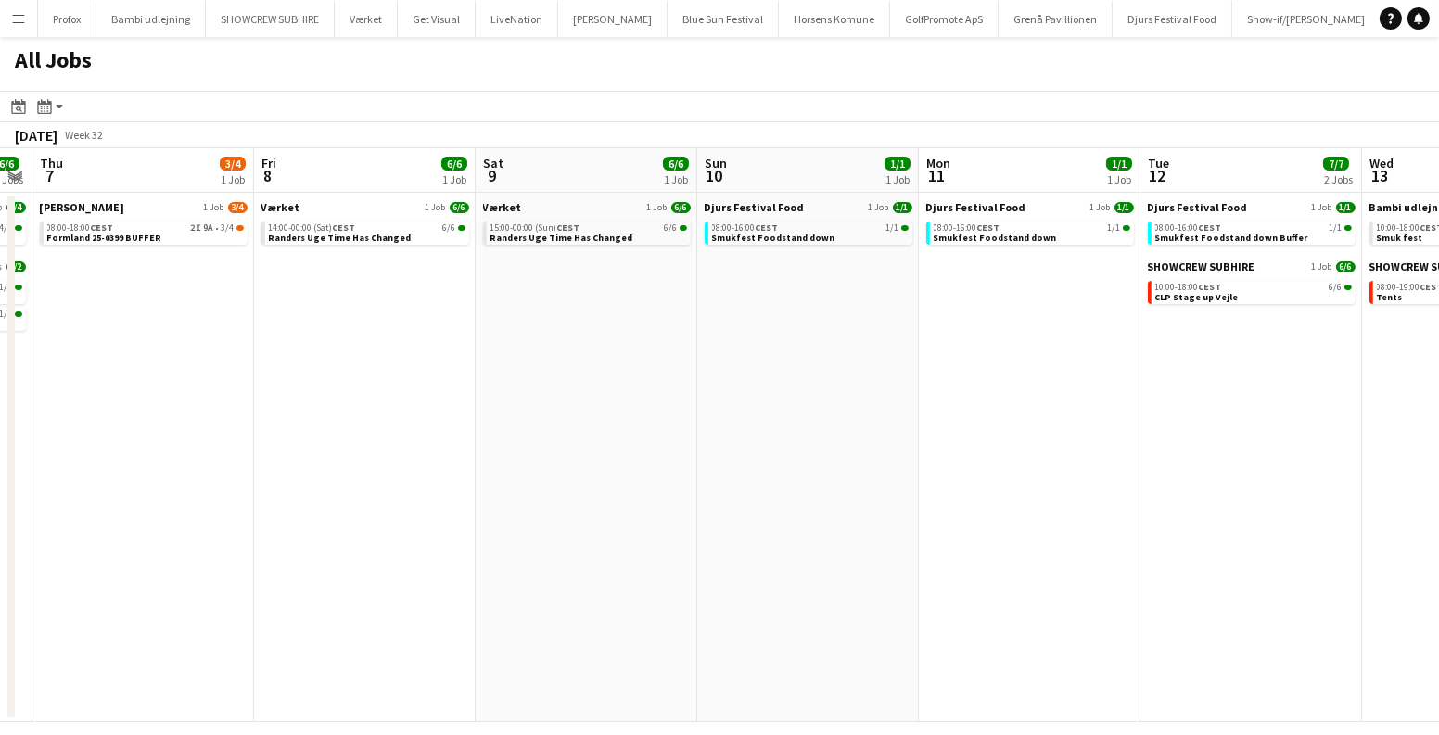
drag, startPoint x: 620, startPoint y: 538, endPoint x: 1098, endPoint y: 562, distance: 478.2
click at [1228, 576] on app-calendar-viewport "Tue 5 4/4 1 Job Wed 6 6/6 3 Jobs Thu 7 3/4 1 Job Fri 8 6/6 1 Job Sat 9 6/6 1 Jo…" at bounding box center [719, 435] width 1439 height 574
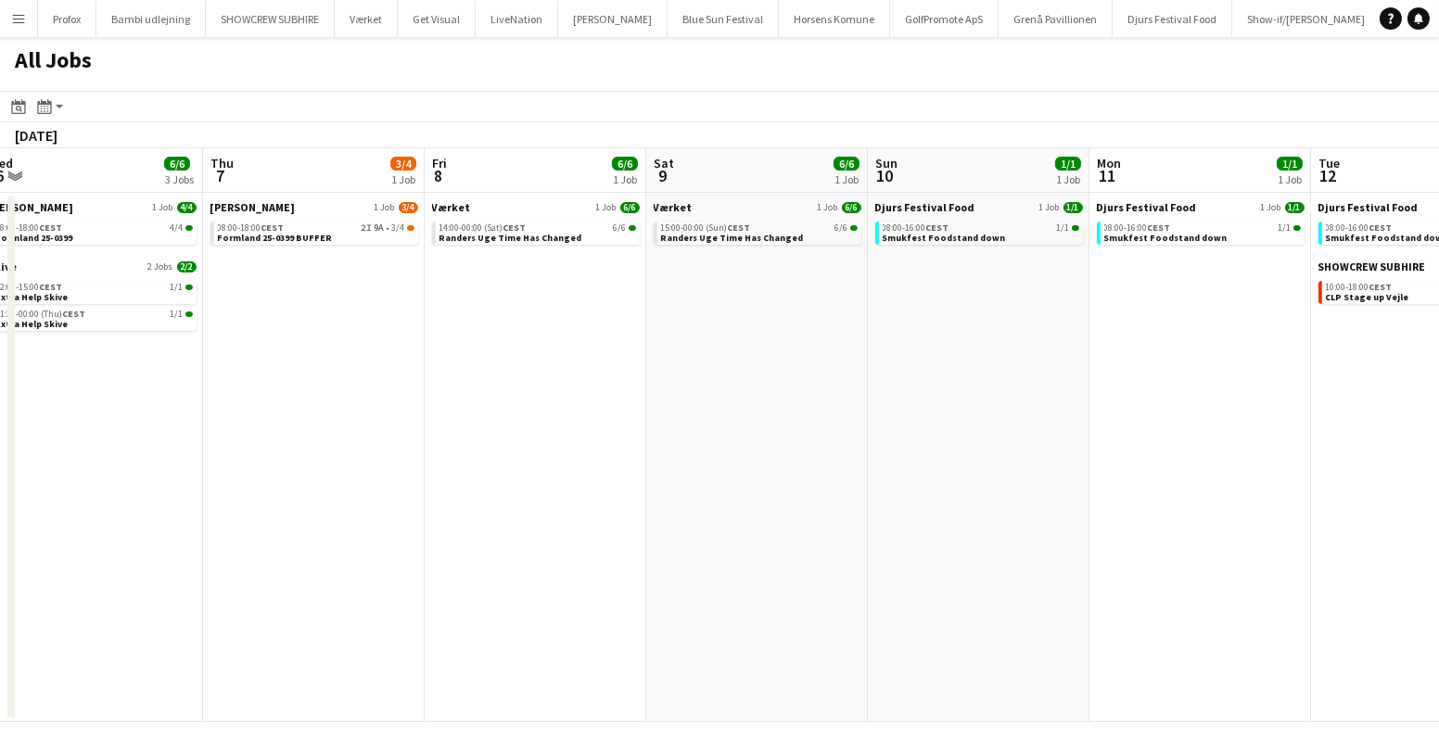
drag, startPoint x: 610, startPoint y: 509, endPoint x: 1212, endPoint y: 557, distance: 603.7
click at [1222, 557] on app-calendar-viewport "Mon 4 11/12 2 Jobs Tue 5 4/4 1 Job Wed 6 6/6 3 Jobs Thu 7 3/4 1 Job Fri 8 6/6 1…" at bounding box center [719, 435] width 1439 height 574
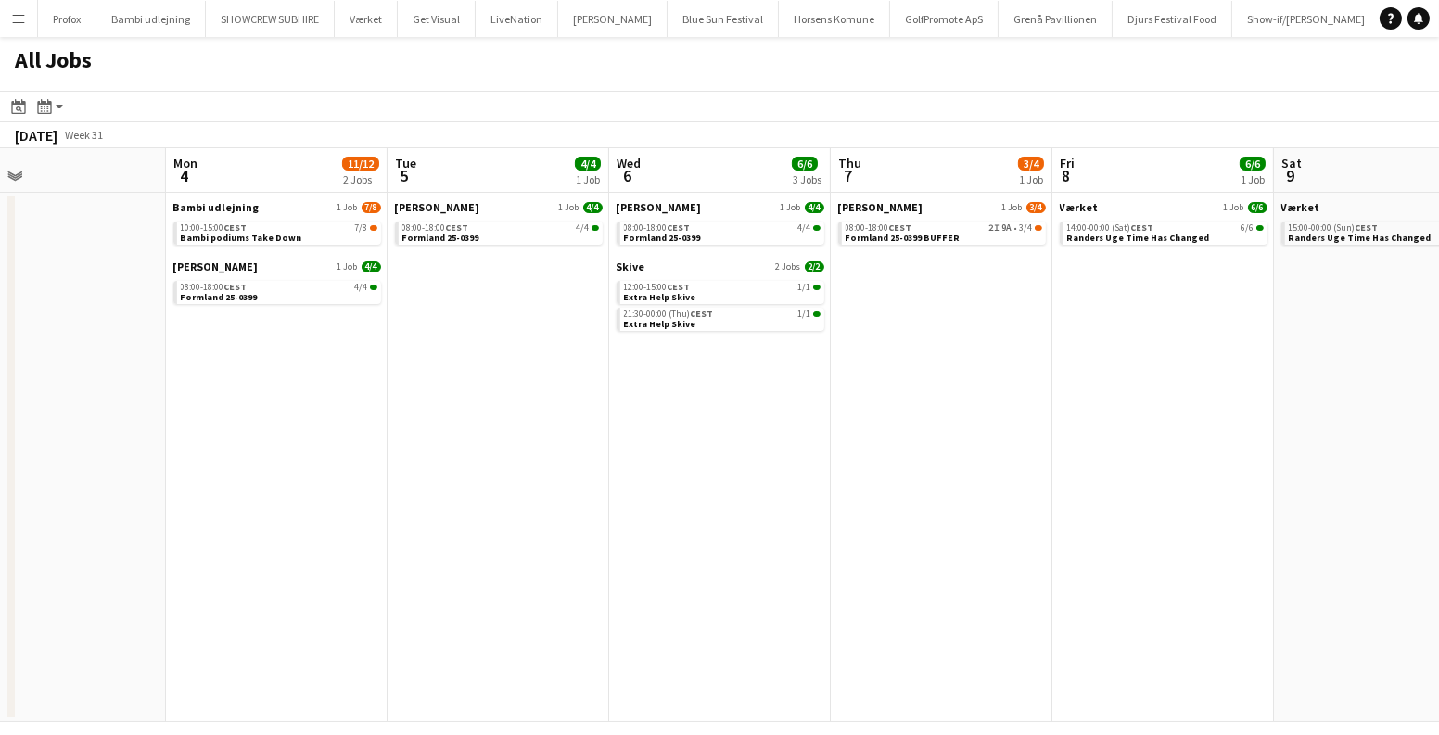
click at [1294, 546] on app-all-jobs "All Jobs Date picker AUG 2025 AUG 2025 Monday M Tuesday T Wednesday W Thursday …" at bounding box center [719, 379] width 1439 height 685
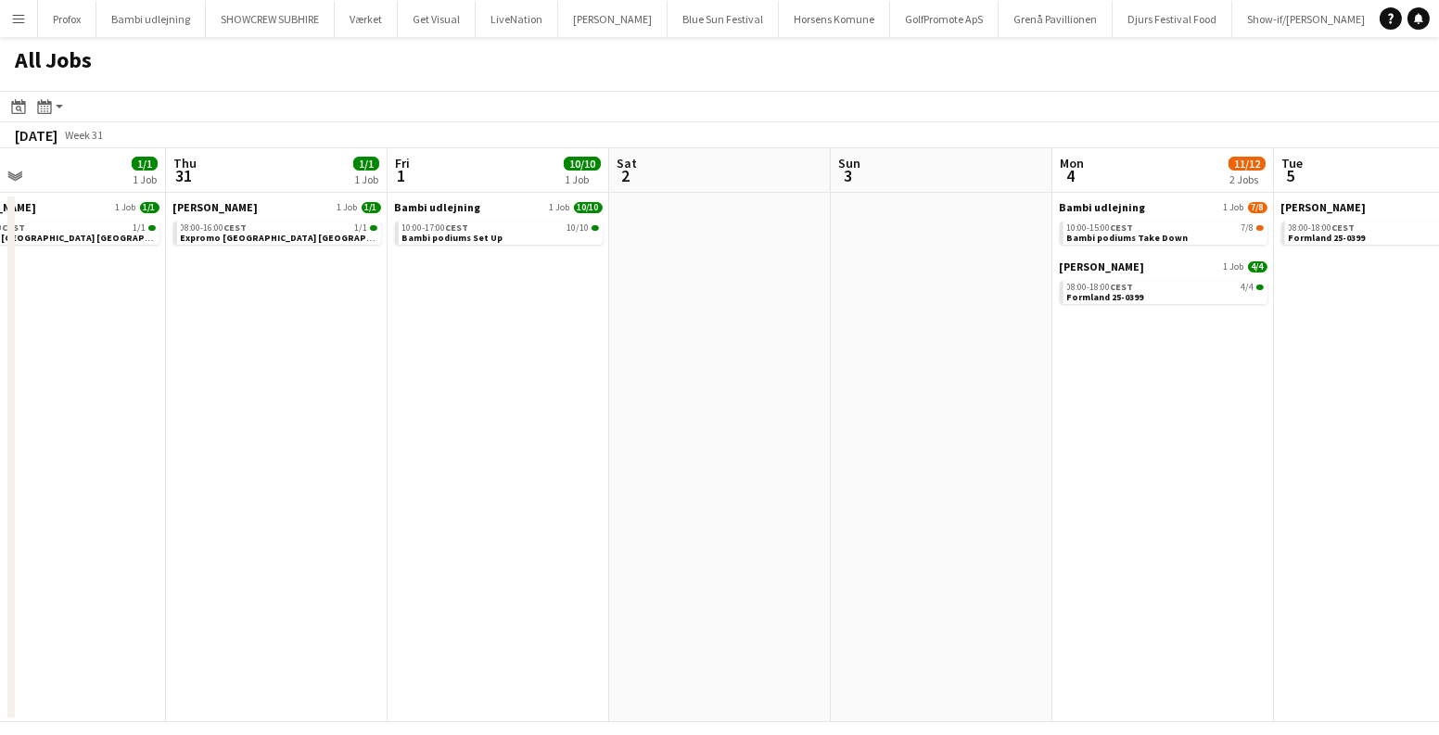
drag, startPoint x: 562, startPoint y: 500, endPoint x: 1265, endPoint y: 531, distance: 703.6
click at [1263, 531] on app-calendar-viewport "Mon 28 4/4 1 Job Tue 29 6/6 2 Jobs Wed 30 1/1 1 Job Thu 31 1/1 1 Job Fri 1 10/1…" at bounding box center [719, 435] width 1439 height 574
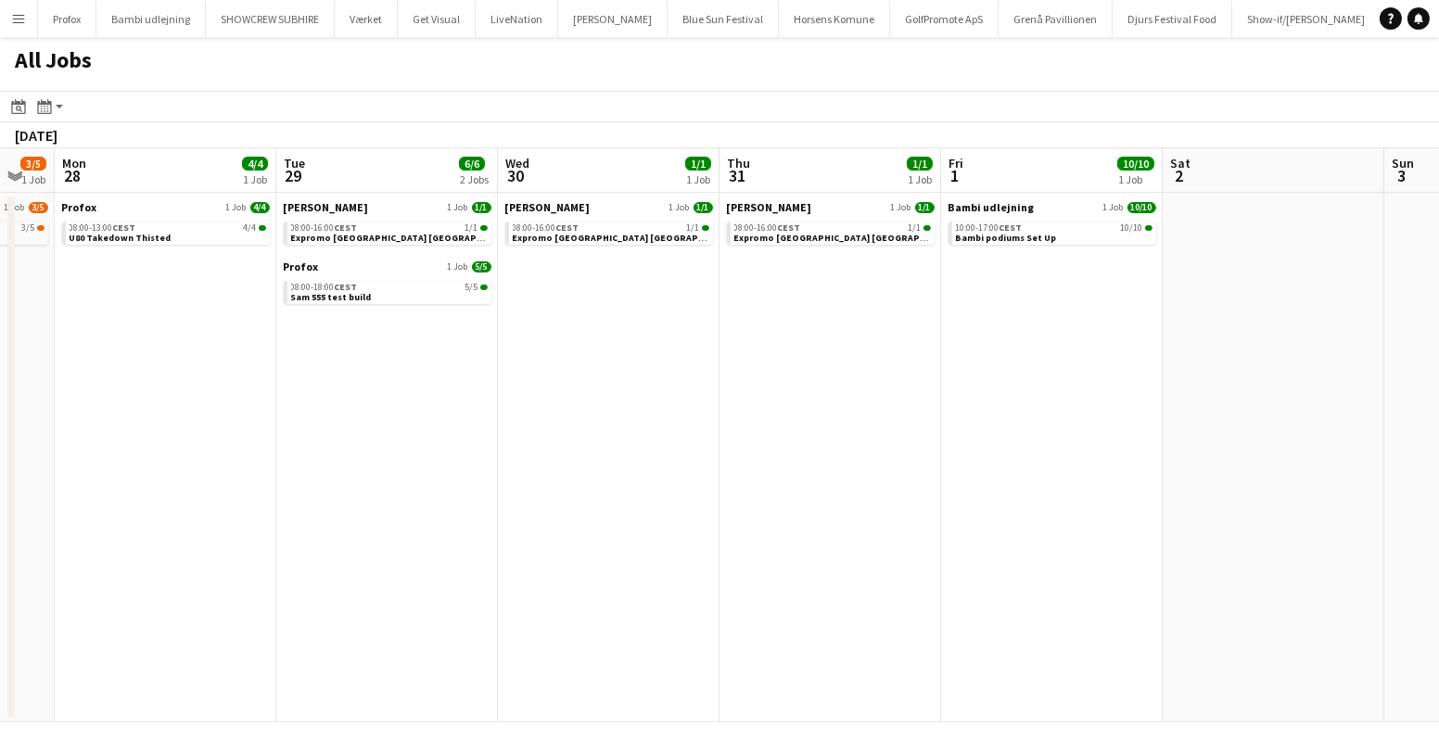
scroll to position [0, 545]
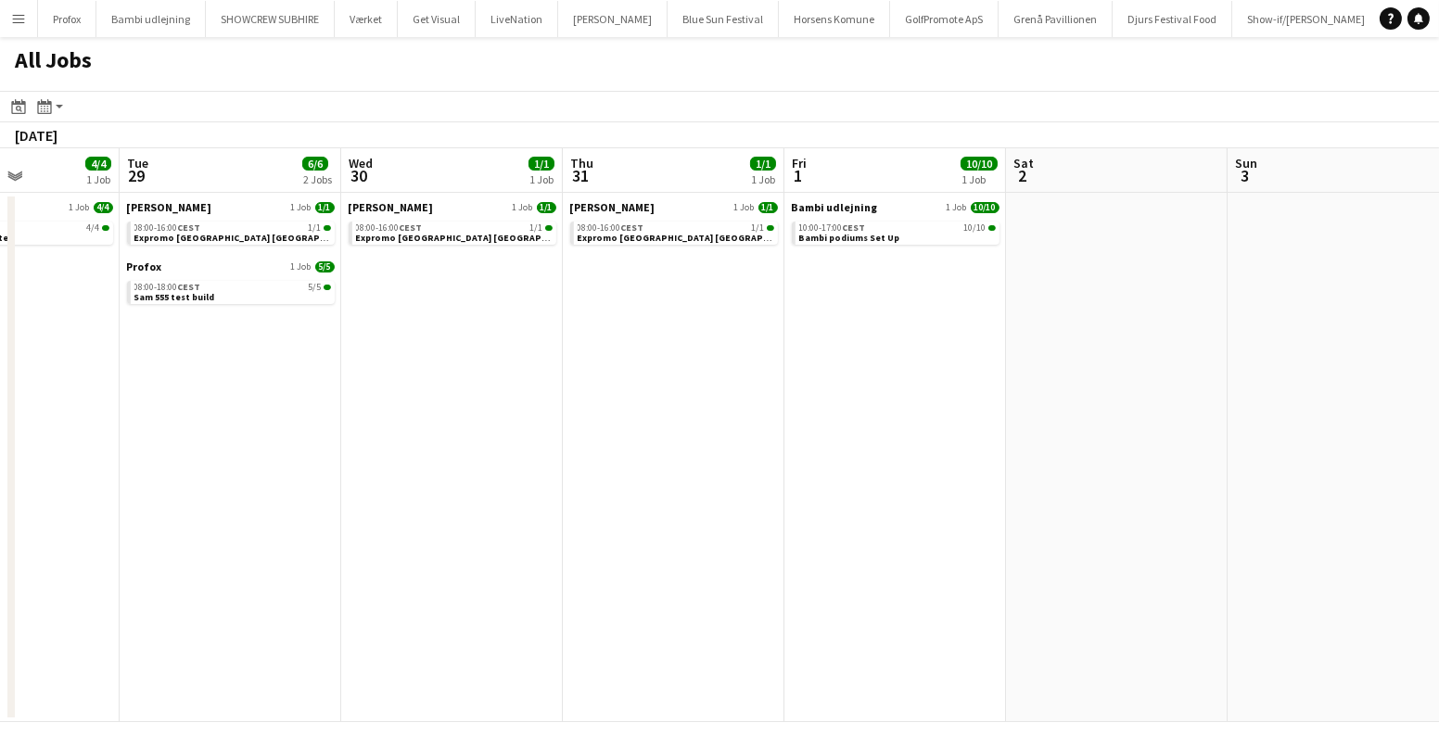
click at [1434, 466] on app-all-jobs "All Jobs Date picker AUG 2025 AUG 2025 Monday M Tuesday T Wednesday W Thursday …" at bounding box center [719, 379] width 1439 height 685
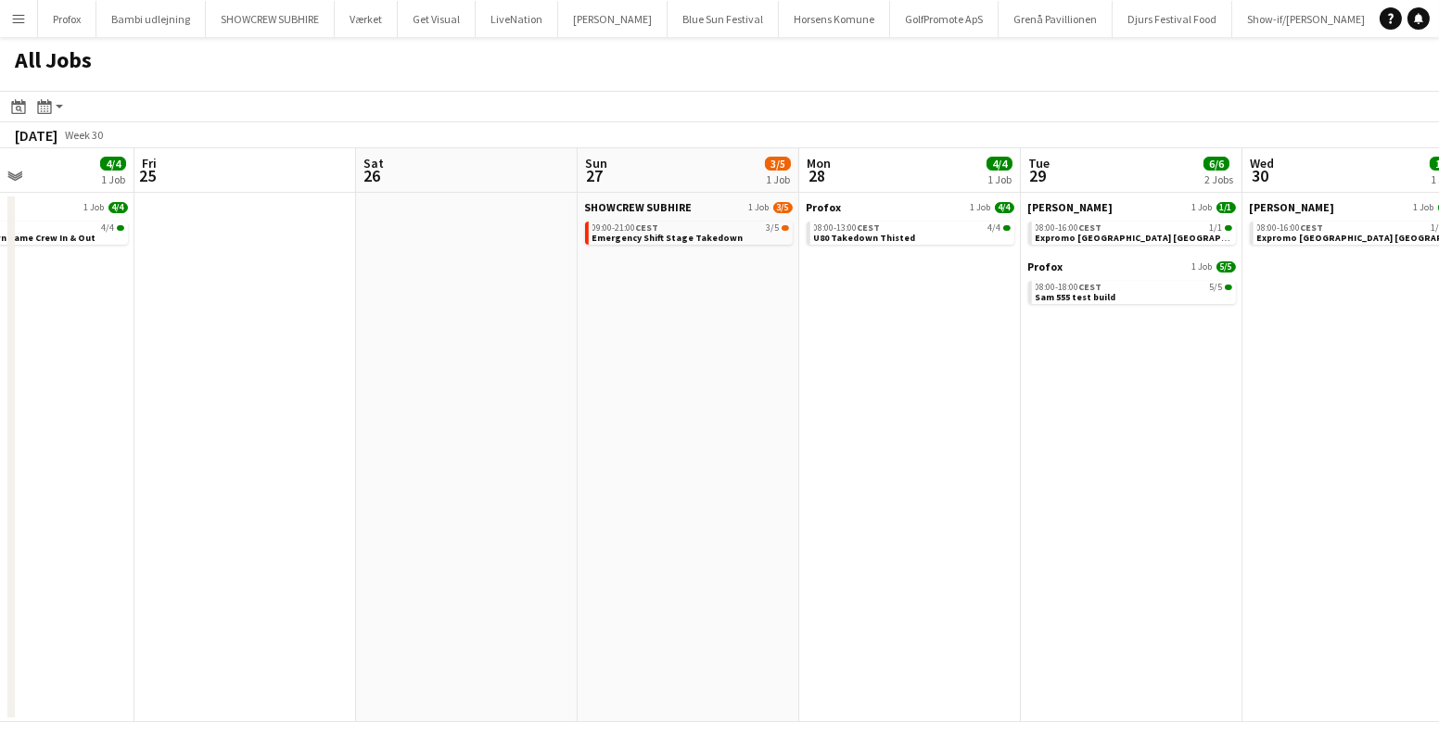
drag, startPoint x: 377, startPoint y: 437, endPoint x: 1058, endPoint y: 476, distance: 681.8
click at [1058, 476] on app-calendar-viewport "Tue 22 4/4 1 Job Wed 23 4/4 1 Job Thu 24 4/4 1 Job Fri 25 Sat 26 Sun 27 3/5 1 J…" at bounding box center [719, 435] width 1439 height 574
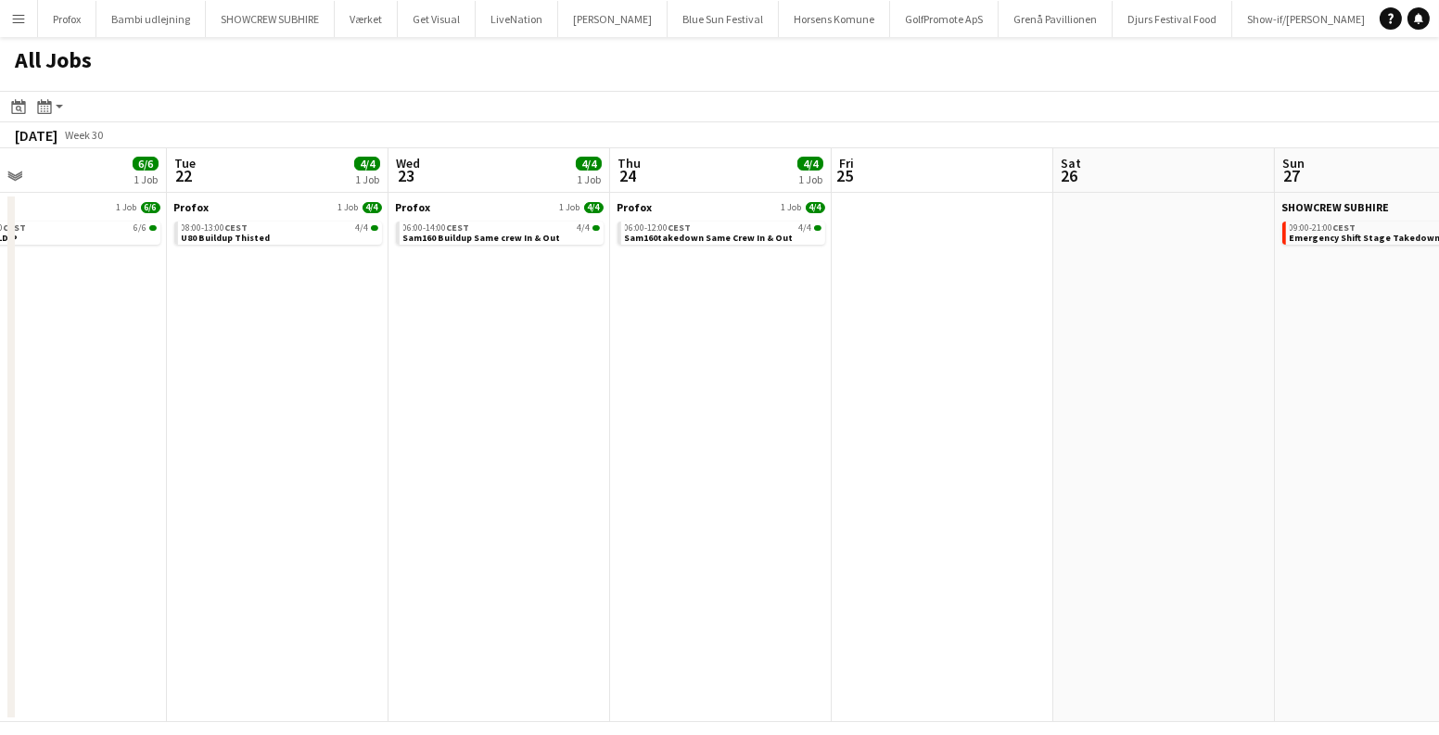
drag, startPoint x: 437, startPoint y: 442, endPoint x: 1133, endPoint y: 465, distance: 696.8
click at [1133, 465] on app-calendar-viewport "Sat 19 Sun 20 Mon 21 6/6 1 Job Tue 22 4/4 1 Job Wed 23 4/4 1 Job Thu 24 4/4 1 J…" at bounding box center [719, 435] width 1439 height 574
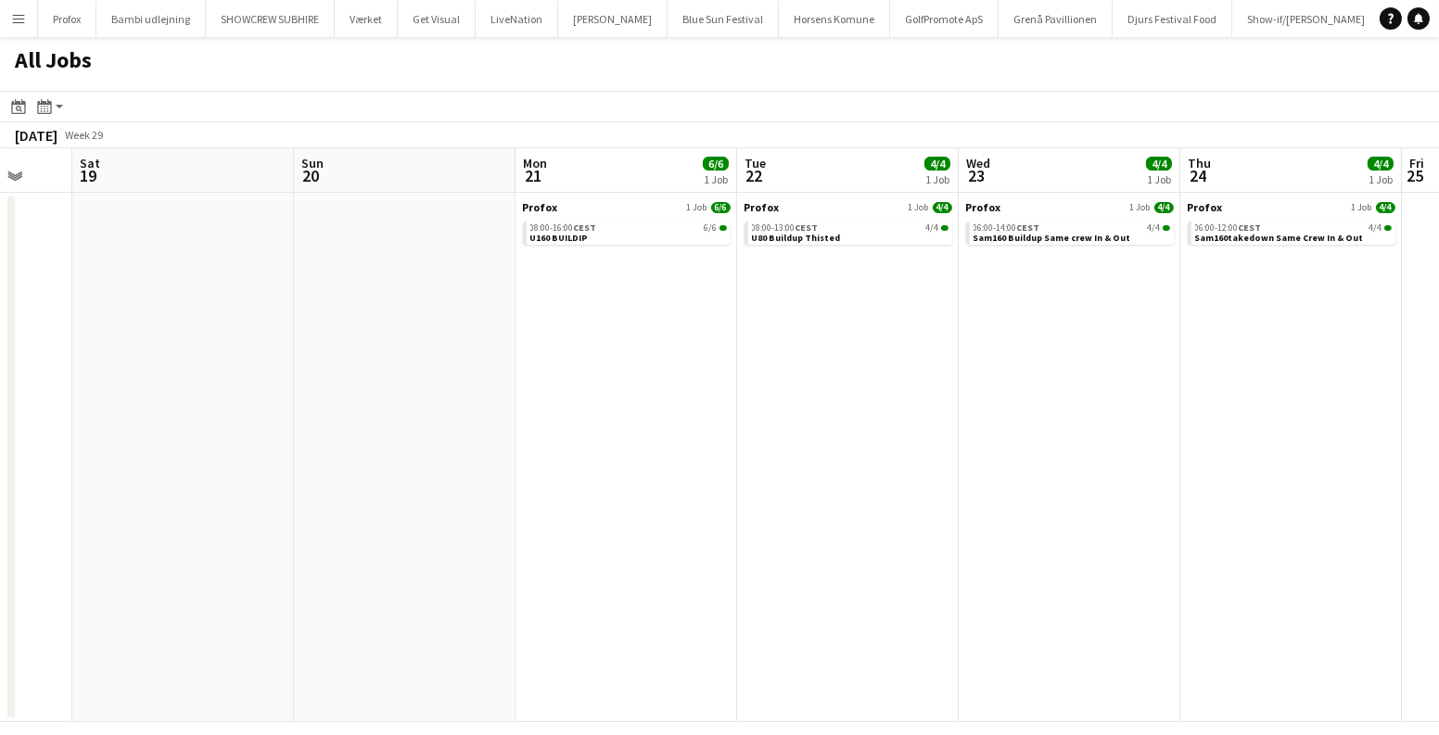
drag, startPoint x: 459, startPoint y: 402, endPoint x: 1031, endPoint y: 421, distance: 572.5
click at [1031, 425] on app-calendar-viewport "Thu 17 Fri 18 Sat 19 Sun 20 Mon 21 6/6 1 Job Tue 22 4/4 1 Job Wed 23 4/4 1 Job …" at bounding box center [719, 435] width 1439 height 574
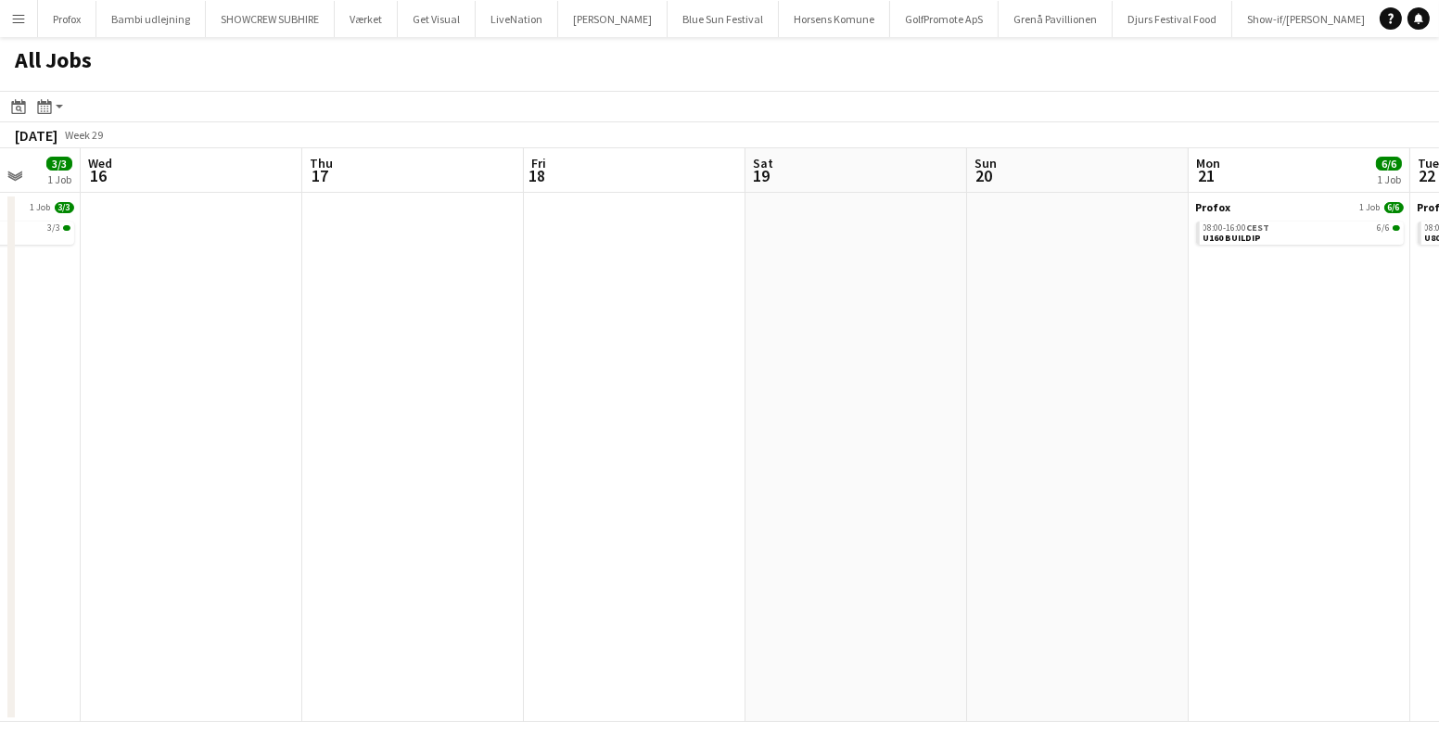
drag, startPoint x: 504, startPoint y: 391, endPoint x: 1309, endPoint y: 423, distance: 805.5
click at [1309, 423] on app-calendar-viewport "Sun 13 6/6 2 Jobs Mon 14 4/4 1 Job Tue 15 3/3 1 Job Wed 16 Thu 17 Fri 18 Sat 19…" at bounding box center [719, 435] width 1439 height 574
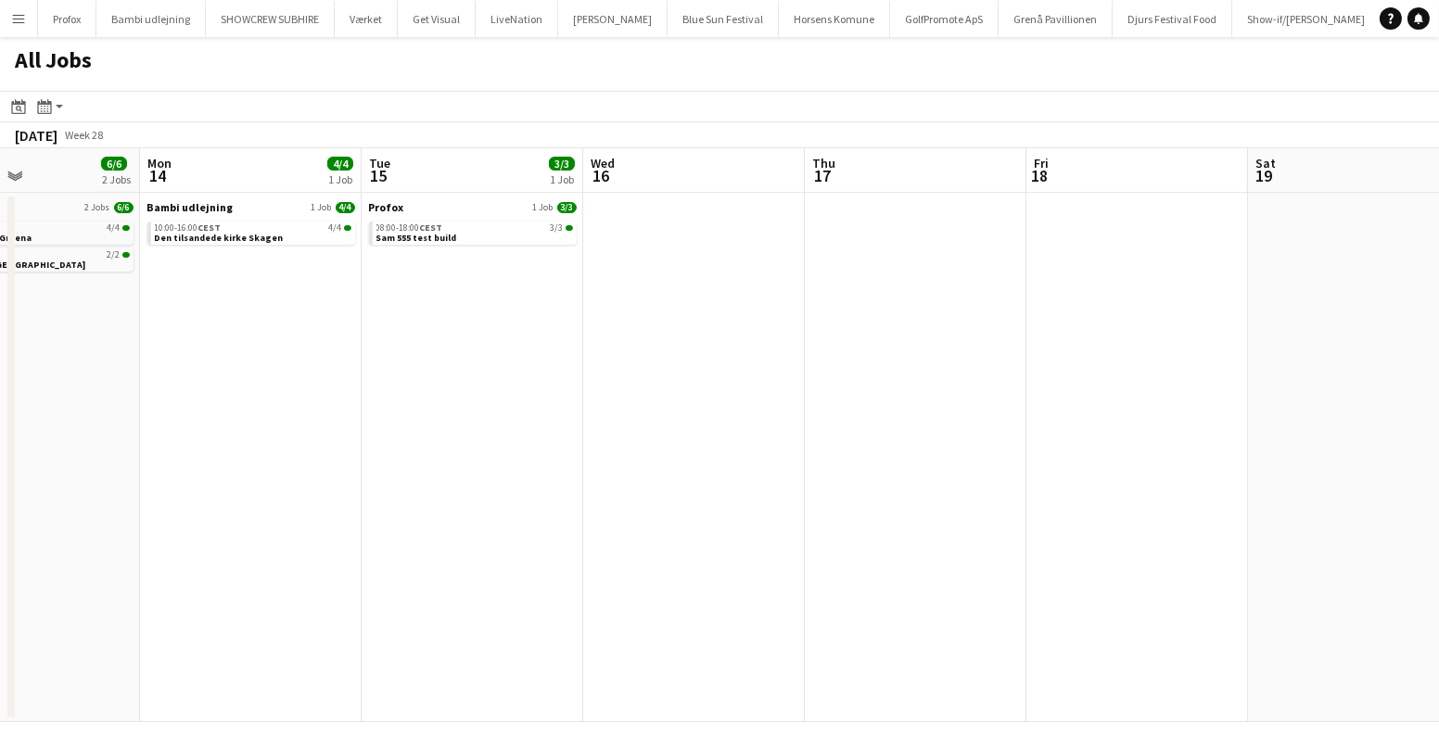
drag, startPoint x: 649, startPoint y: 414, endPoint x: 1154, endPoint y: 442, distance: 505.3
click at [1182, 447] on app-calendar-viewport "Fri 11 8/8 2 Jobs Sat 12 Sun 13 6/6 2 Jobs Mon 14 4/4 1 Job Tue 15 3/3 1 Job We…" at bounding box center [719, 435] width 1439 height 574
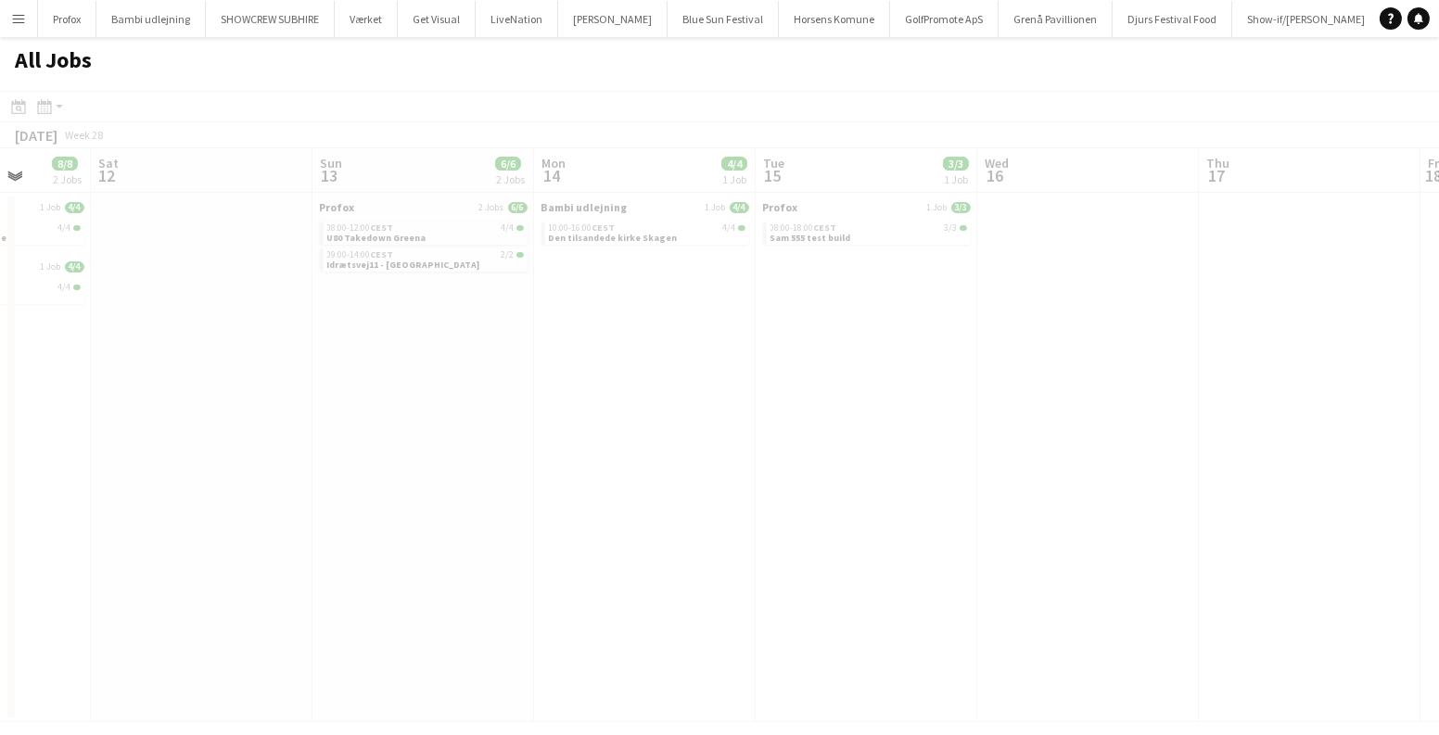
drag, startPoint x: 837, startPoint y: 391, endPoint x: 1176, endPoint y: 389, distance: 338.5
click at [1235, 391] on app-calendar-viewport "Wed 9 Thu 10 4/4 2 Jobs Fri 11 8/8 2 Jobs Sat 12 Sun 13 6/6 2 Jobs Mon 14 4/4 1…" at bounding box center [719, 435] width 1439 height 574
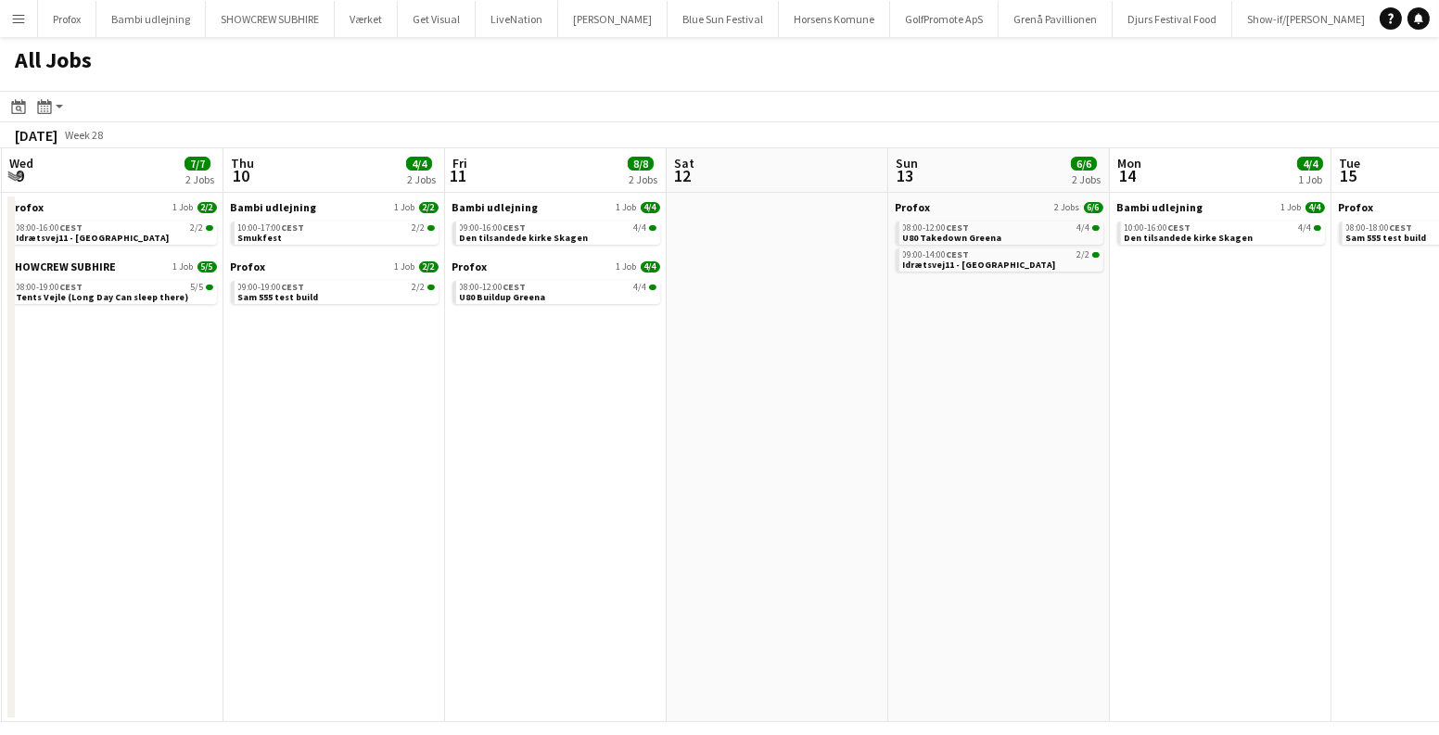
drag, startPoint x: 542, startPoint y: 365, endPoint x: 941, endPoint y: 368, distance: 399.7
click at [941, 368] on app-calendar-viewport "Mon 7 6/6 2 Jobs Tue 8 6/6 2 Jobs Wed 9 7/7 2 Jobs Thu 10 4/4 2 Jobs Fri 11 8/8…" at bounding box center [719, 435] width 1439 height 574
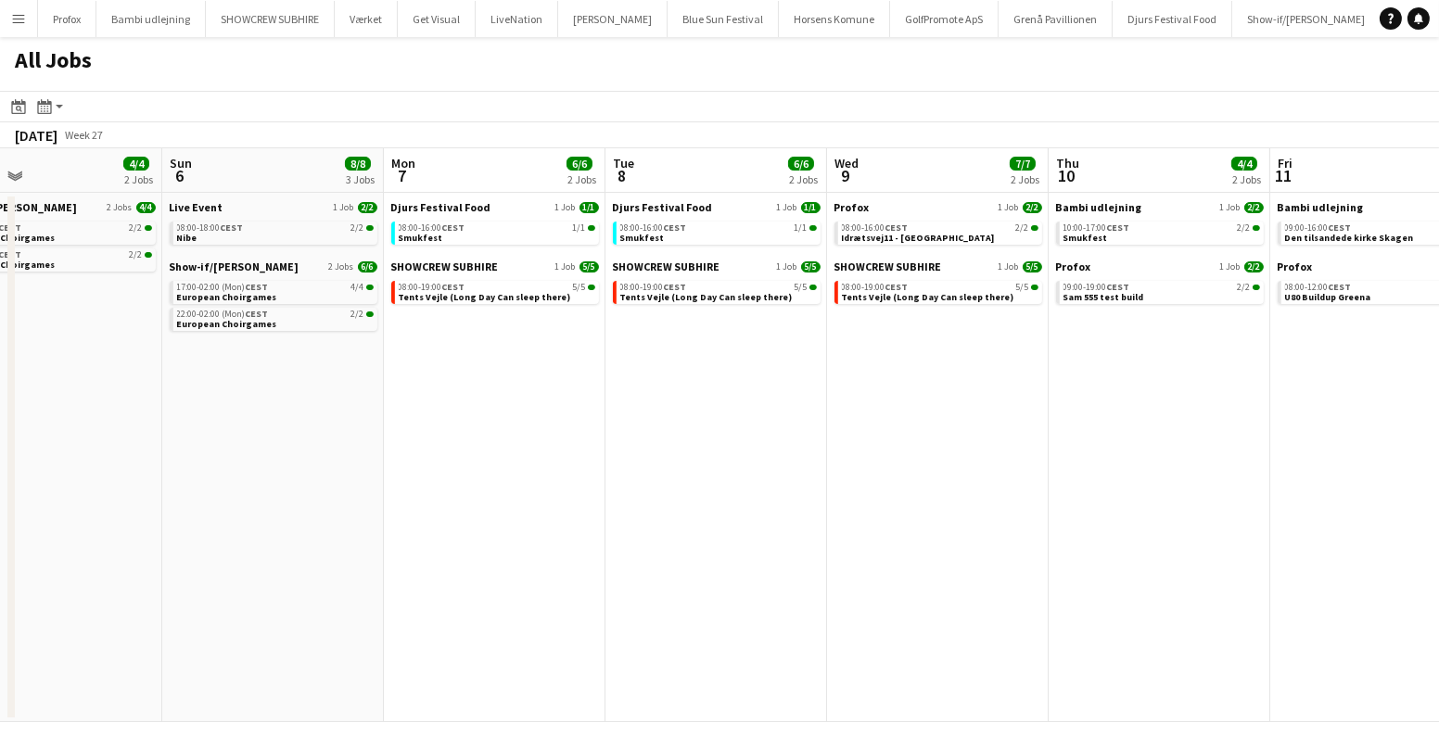
drag, startPoint x: 491, startPoint y: 410, endPoint x: 1148, endPoint y: 400, distance: 656.6
click at [1105, 400] on app-calendar-viewport "Thu 3 18/18 3 Jobs Fri 4 18/24 3 Jobs Sat 5 4/4 2 Jobs Sun 6 8/8 3 Jobs Mon 7 6…" at bounding box center [719, 435] width 1439 height 574
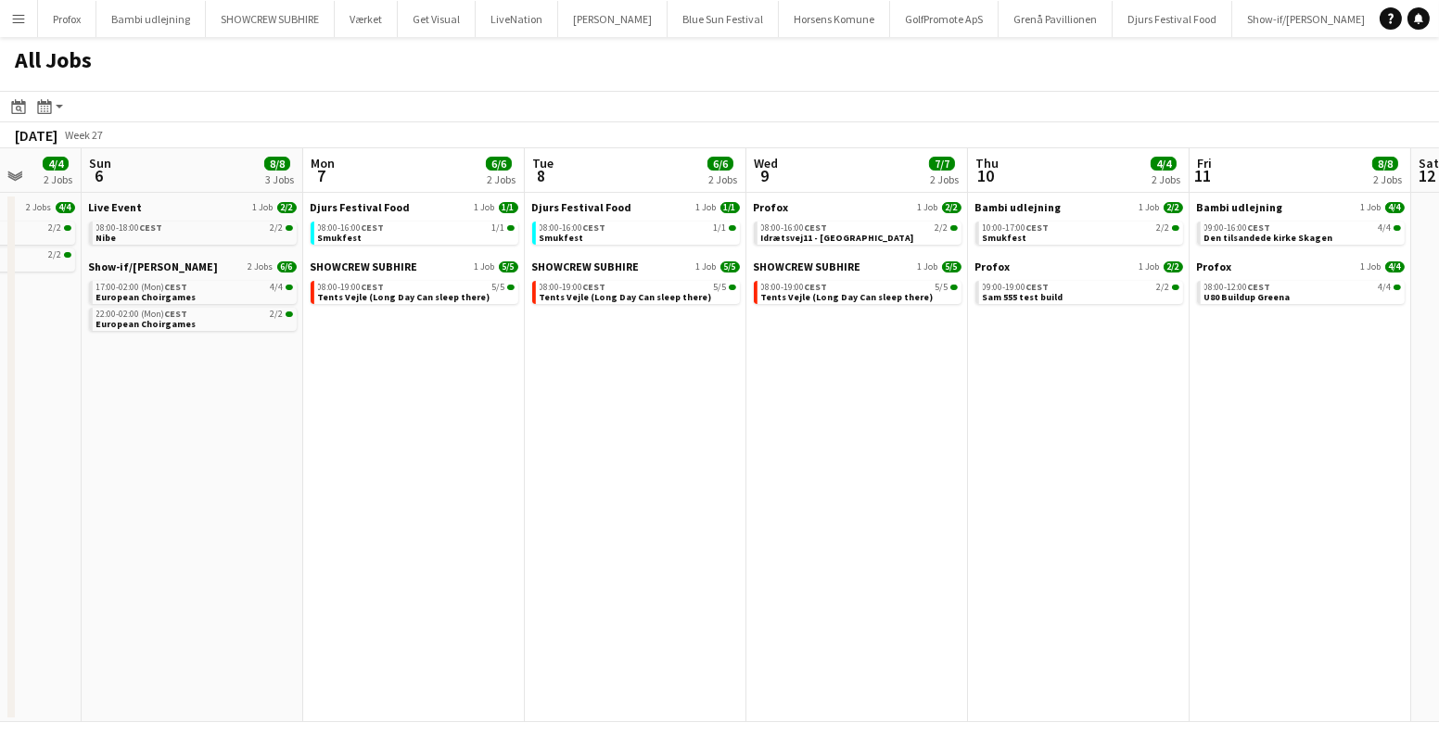
drag, startPoint x: 823, startPoint y: 397, endPoint x: 1399, endPoint y: 415, distance: 576.2
click at [1437, 413] on app-calendar-viewport "Thu 3 18/18 3 Jobs Fri 4 18/24 3 Jobs Sat 5 4/4 2 Jobs Sun 6 8/8 3 Jobs Mon 7 6…" at bounding box center [719, 435] width 1439 height 574
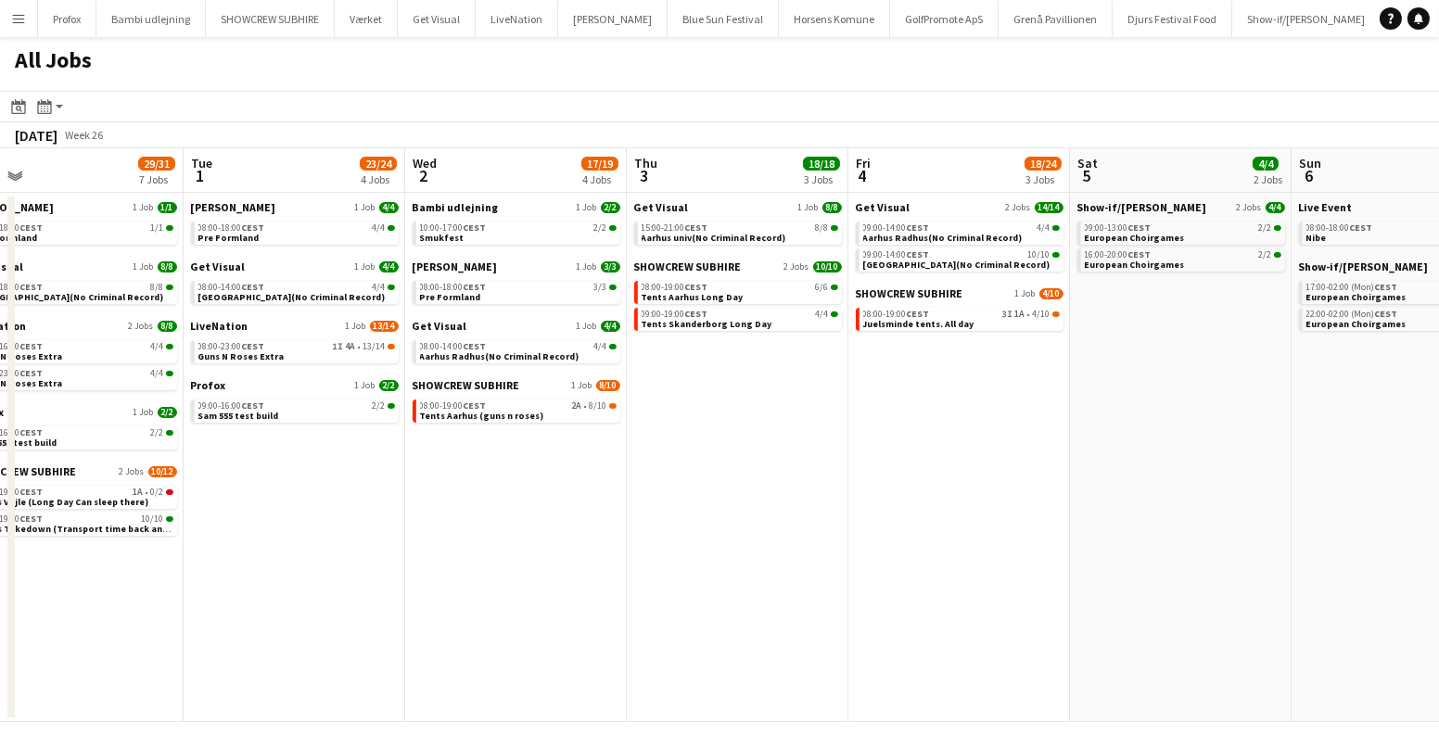
click at [1344, 409] on app-all-jobs "All Jobs Date picker AUG 2025 AUG 2025 Monday M Tuesday T Wednesday W Thursday …" at bounding box center [719, 379] width 1439 height 685
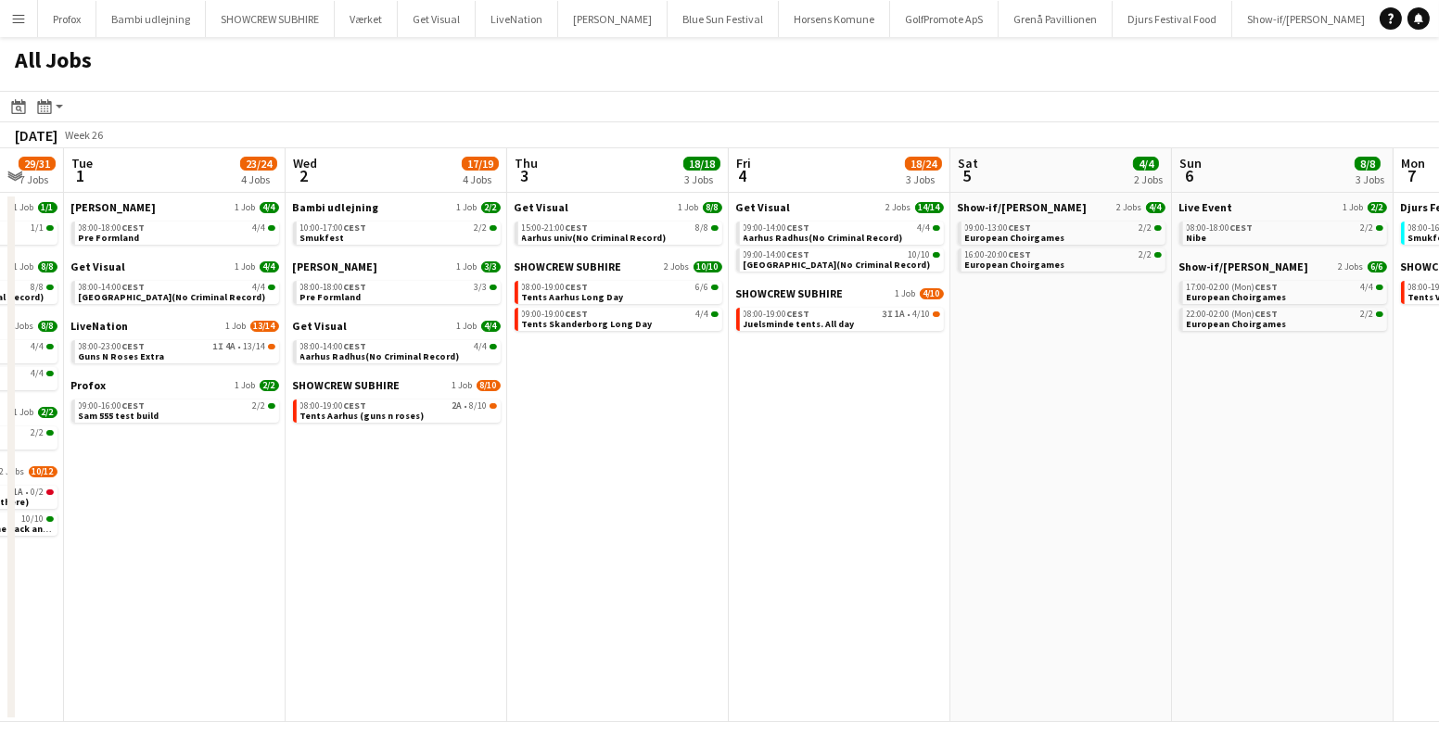
scroll to position [0, 843]
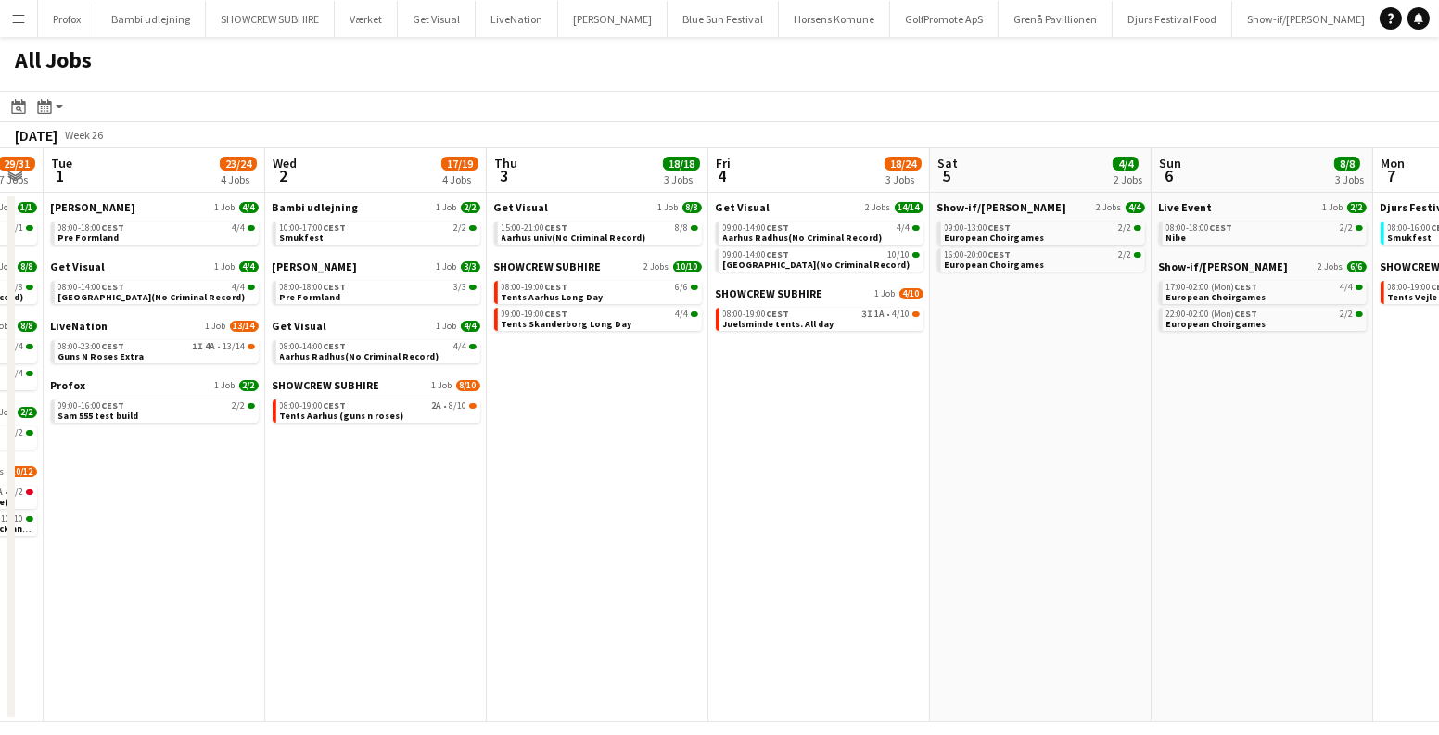
drag, startPoint x: 1149, startPoint y: 408, endPoint x: 865, endPoint y: 413, distance: 283.8
click at [865, 413] on app-calendar-viewport "Fri 27 30/32 6 Jobs Sat 28 37/40 4 Jobs Sun 29 65/74 5 Jobs Mon 30 29/31 7 Jobs…" at bounding box center [719, 435] width 1439 height 574
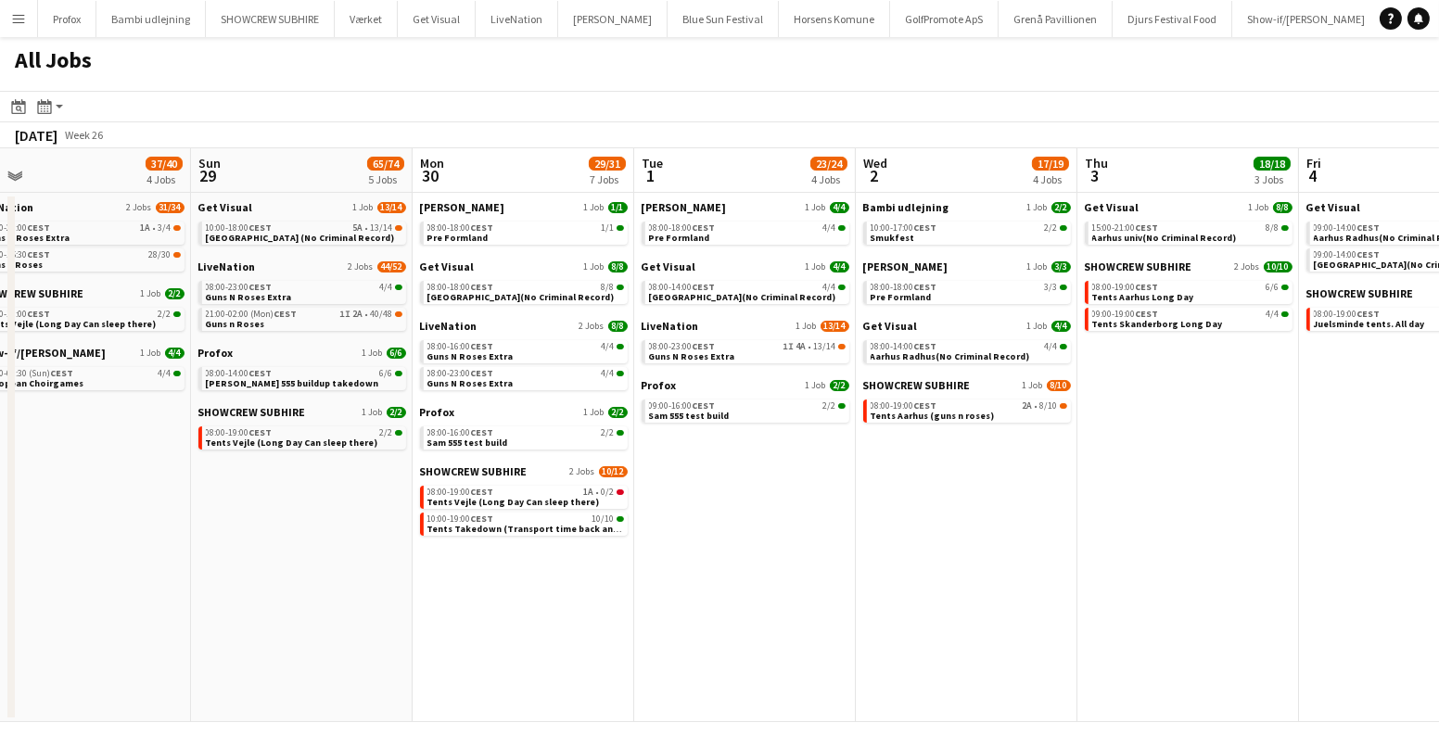
drag, startPoint x: 847, startPoint y: 412, endPoint x: 1437, endPoint y: 426, distance: 590.9
click at [1437, 426] on app-calendar-viewport "Thu 26 19/19 5 Jobs Fri 27 30/32 6 Jobs Sat 28 37/40 4 Jobs Sun 29 65/74 5 Jobs…" at bounding box center [719, 435] width 1439 height 574
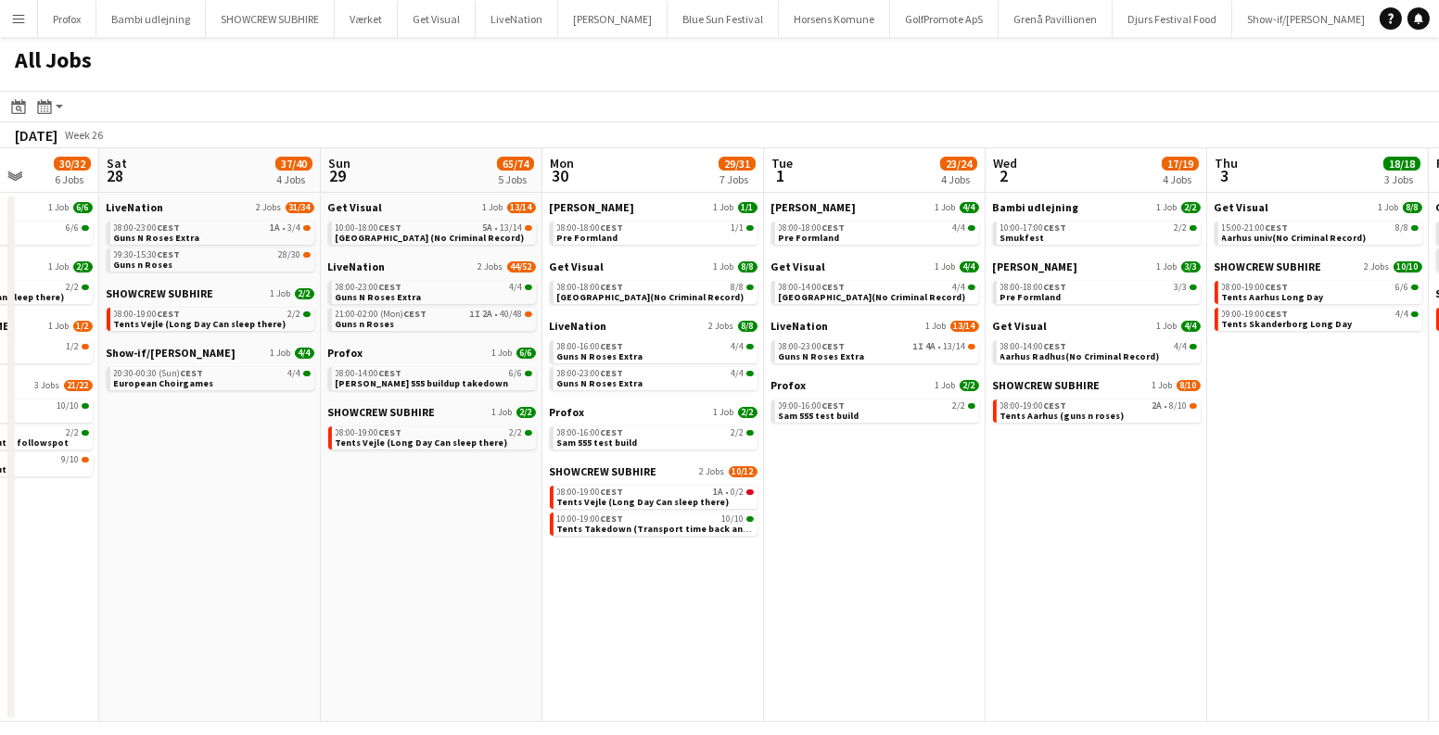
click at [1437, 446] on app-all-jobs "All Jobs Date picker AUG 2025 AUG 2025 Monday M Tuesday T Wednesday W Thursday …" at bounding box center [719, 379] width 1439 height 685
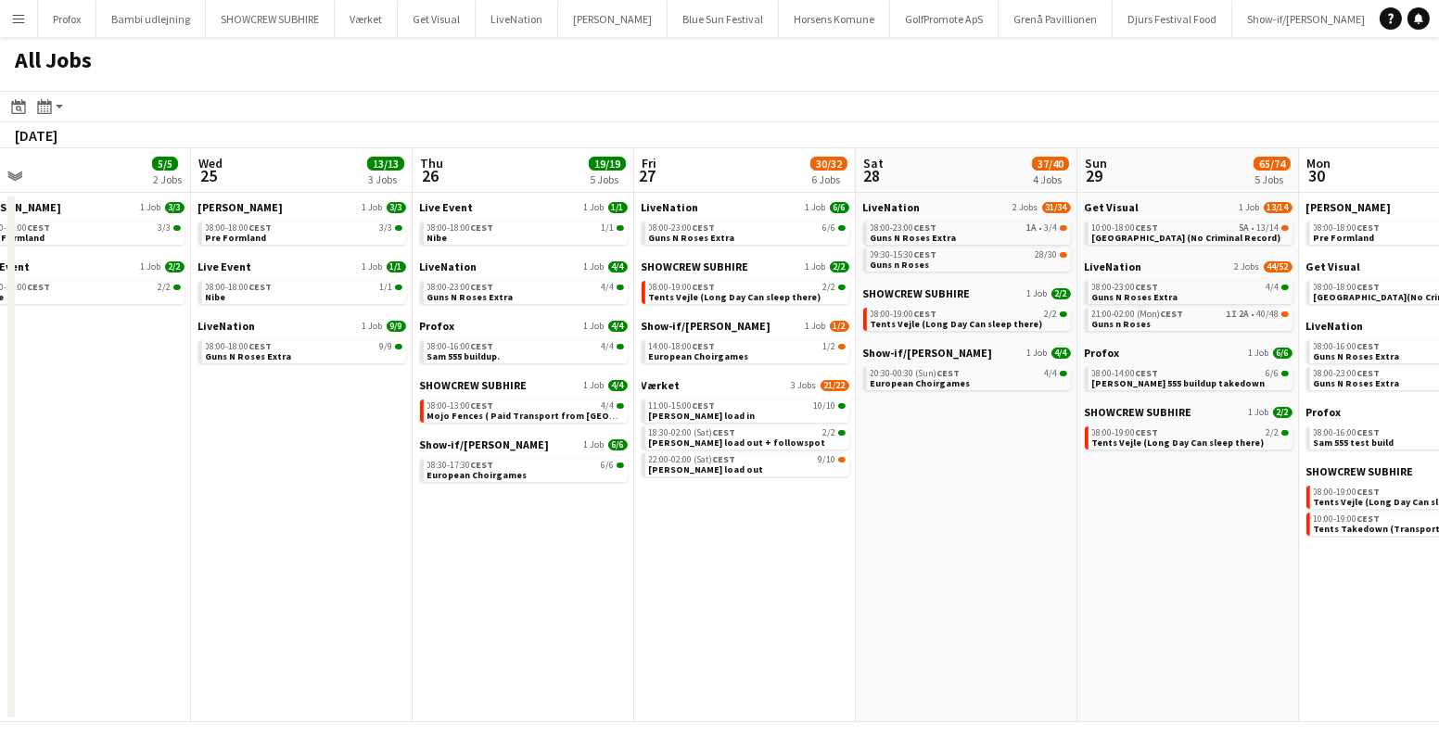
click at [1087, 451] on app-all-jobs "All Jobs Date picker AUG 2025 AUG 2025 Monday M Tuesday T Wednesday W Thursday …" at bounding box center [719, 379] width 1439 height 685
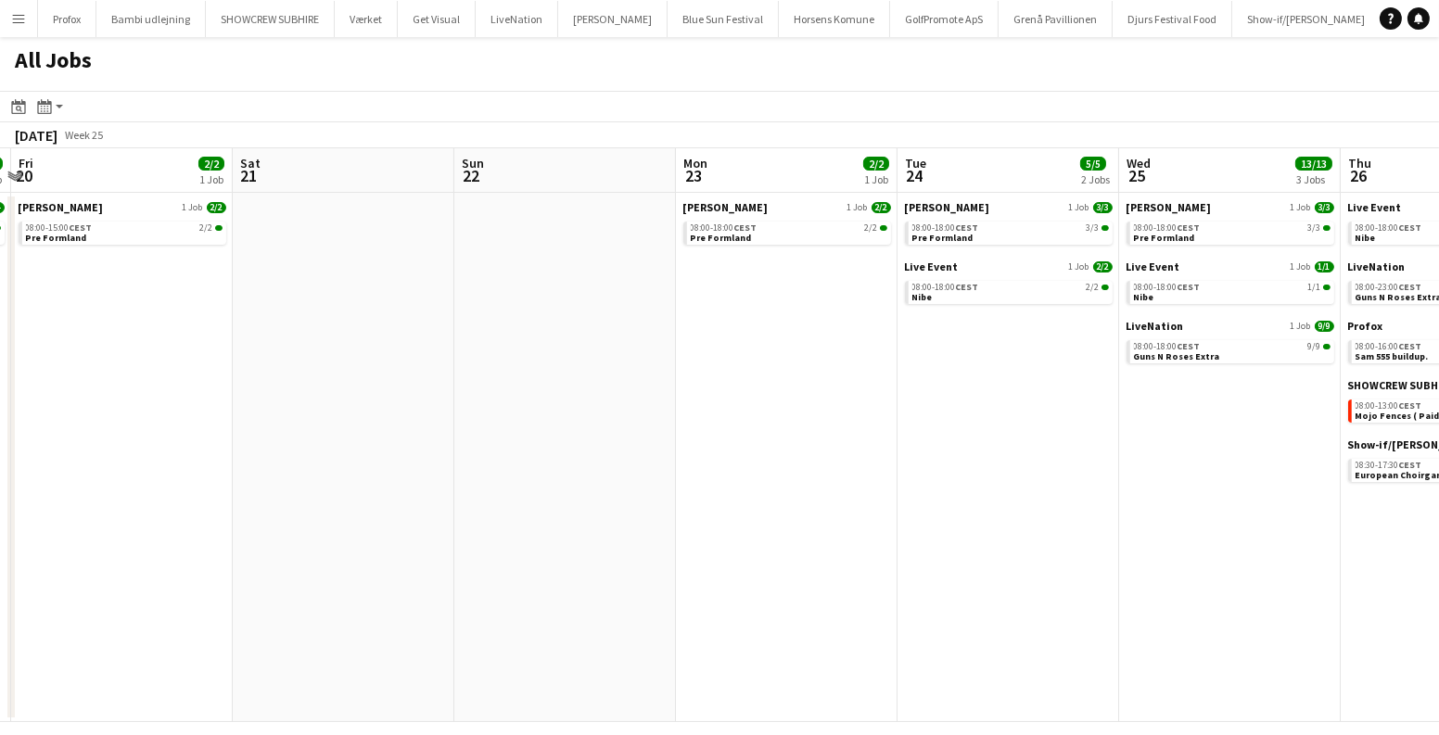
drag, startPoint x: 158, startPoint y: 410, endPoint x: 701, endPoint y: 419, distance: 543.5
click at [716, 424] on app-calendar-viewport "Wed 18 4/4 1 Job Thu 19 4/4 1 Job Fri 20 2/2 1 Job Sat 21 Sun 22 Mon 23 2/2 1 J…" at bounding box center [719, 435] width 1439 height 574
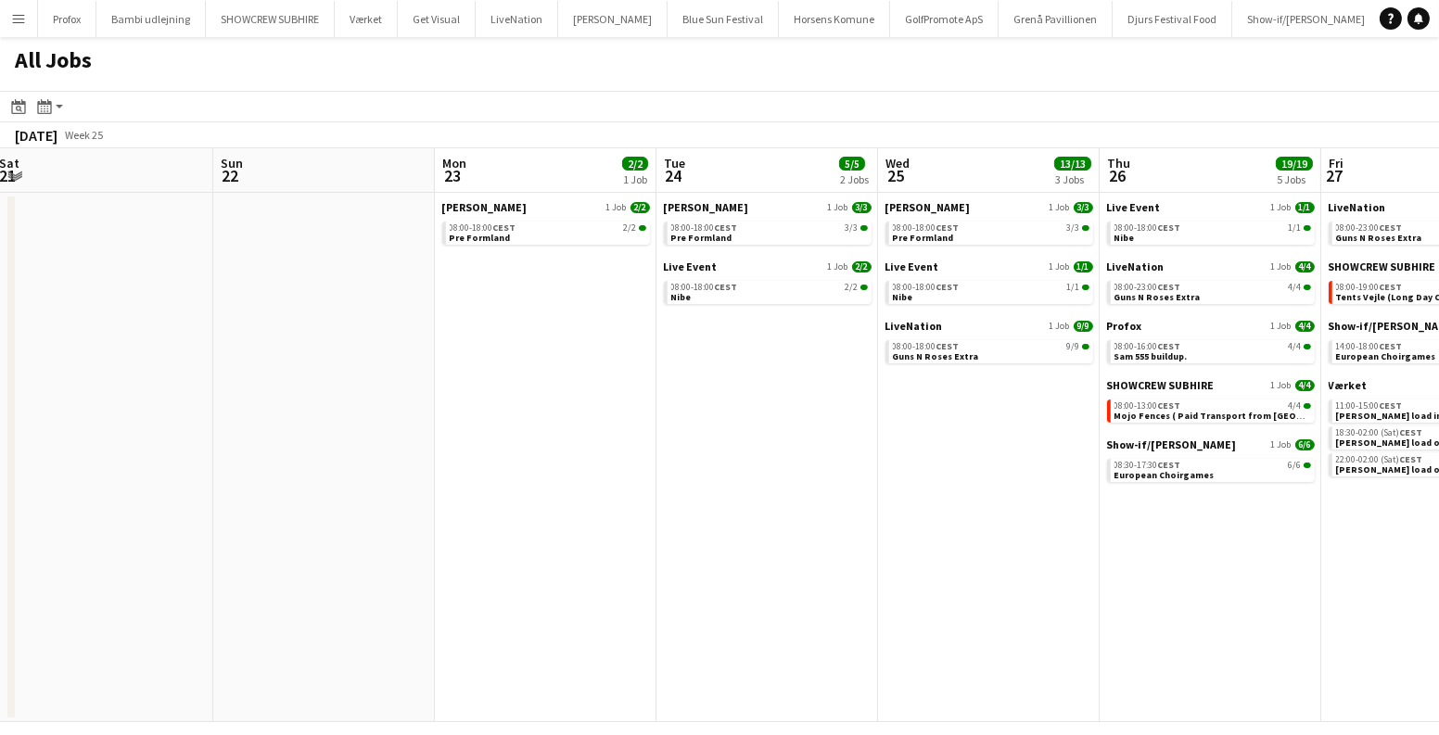
drag, startPoint x: 731, startPoint y: 405, endPoint x: 1154, endPoint y: 442, distance: 424.5
click at [1437, 472] on app-calendar-viewport "Thu 19 4/4 1 Job Fri 20 2/2 1 Job Sat 21 Sun 22 Mon 23 2/2 1 Job Tue 24 5/5 2 J…" at bounding box center [719, 435] width 1439 height 574
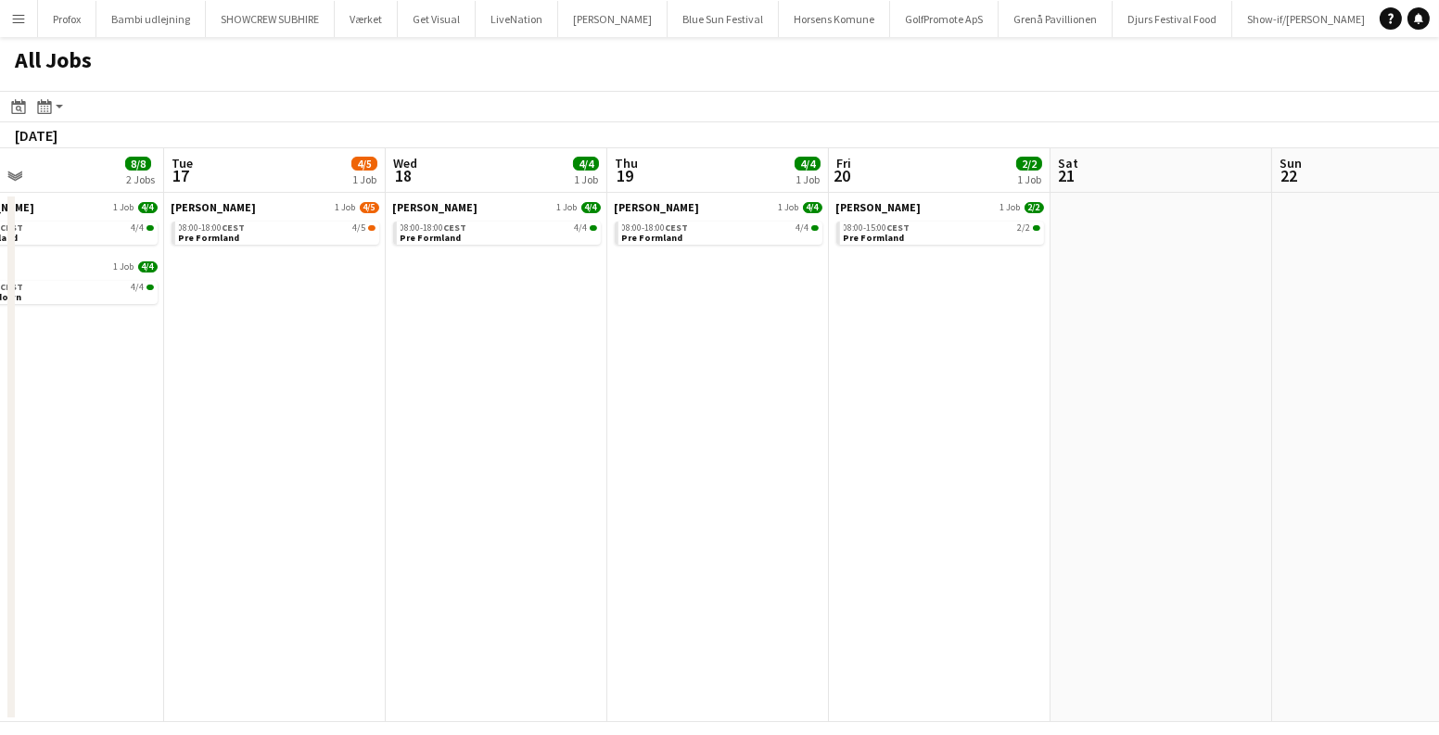
drag, startPoint x: 1011, startPoint y: 458, endPoint x: 1437, endPoint y: 465, distance: 426.6
click at [1437, 465] on app-calendar-viewport "Sat 14 3/4 1 Job Sun 15 8/8 2 Jobs Mon 16 8/8 2 Jobs Tue 17 4/5 1 Job Wed 18 4/…" at bounding box center [719, 435] width 1439 height 574
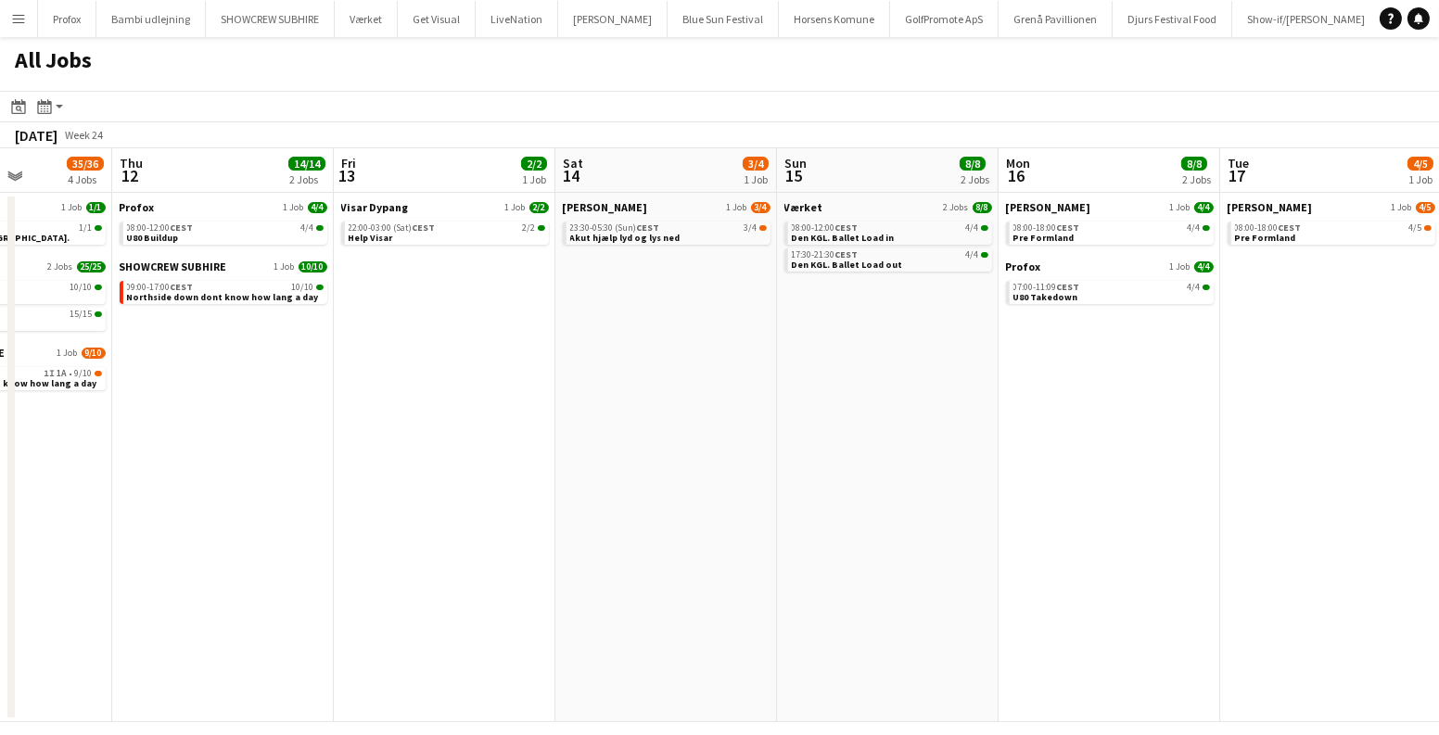
drag, startPoint x: 1280, startPoint y: 476, endPoint x: 1225, endPoint y: 465, distance: 55.8
click at [1307, 476] on app-calendar-viewport "Mon 9 35/36 4 Jobs Tue 10 Wed 11 35/36 4 Jobs Thu 12 14/14 2 Jobs Fri 13 2/2 1 …" at bounding box center [719, 435] width 1439 height 574
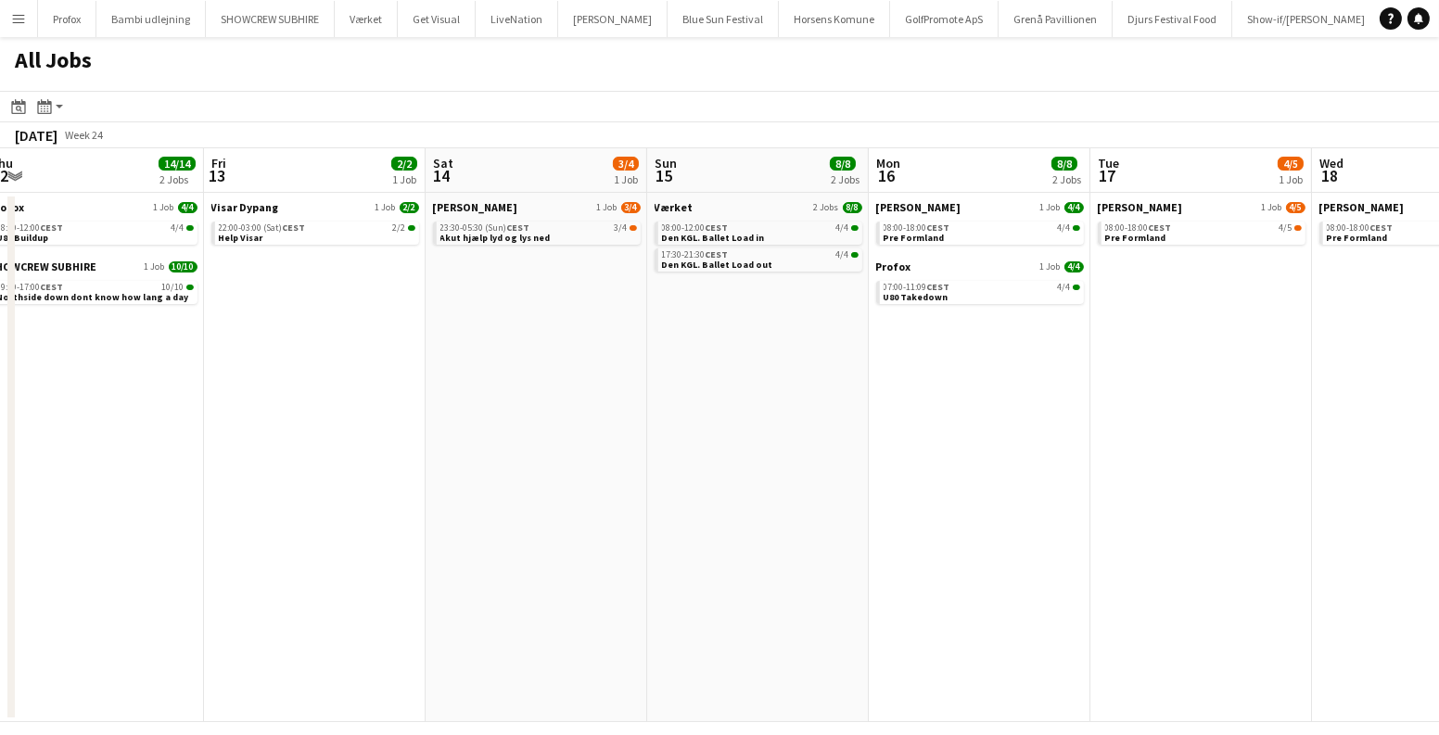
scroll to position [0, 630]
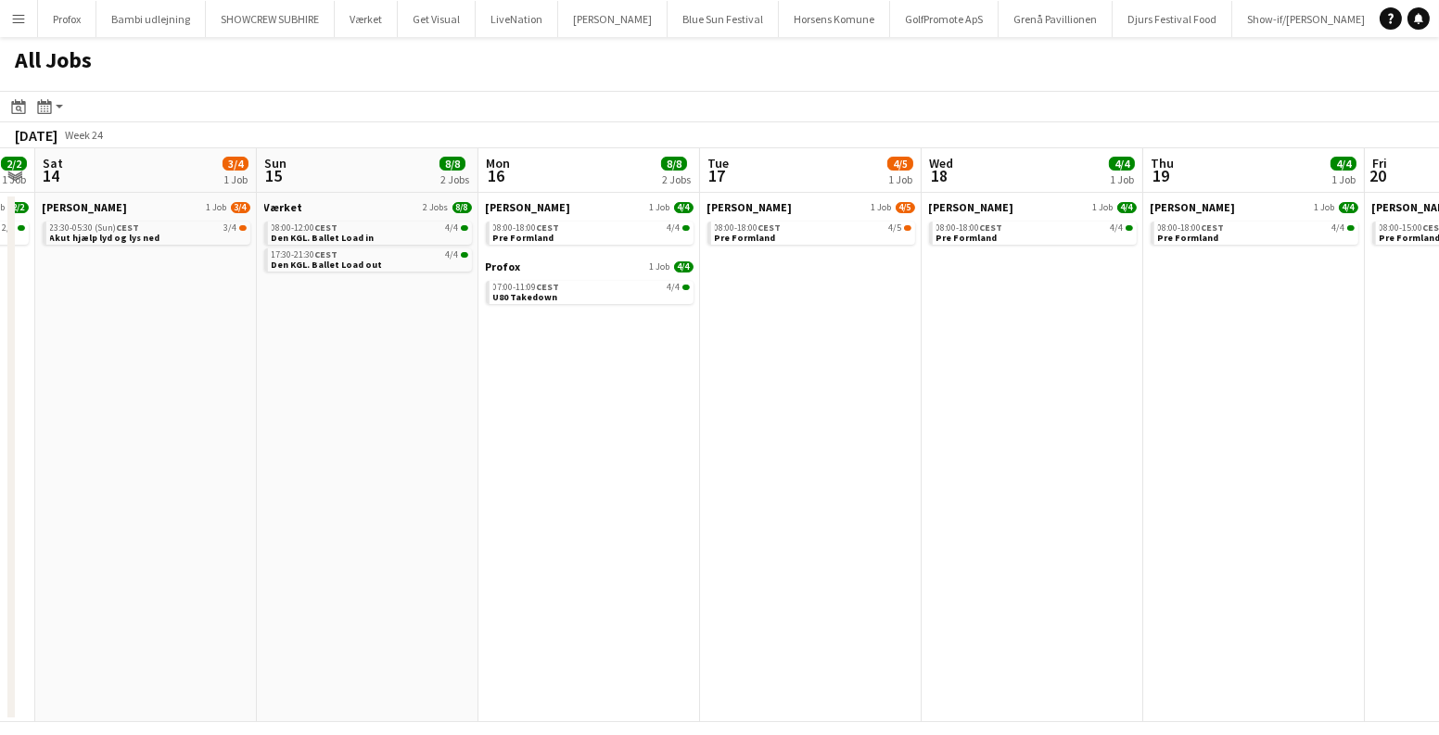
drag, startPoint x: 1259, startPoint y: 443, endPoint x: 714, endPoint y: 443, distance: 545.3
click at [714, 443] on app-calendar-viewport "Wed 11 35/36 4 Jobs Thu 12 14/14 2 Jobs Fri 13 2/2 1 Job Sat 14 3/4 1 Job Sun 1…" at bounding box center [719, 435] width 1439 height 574
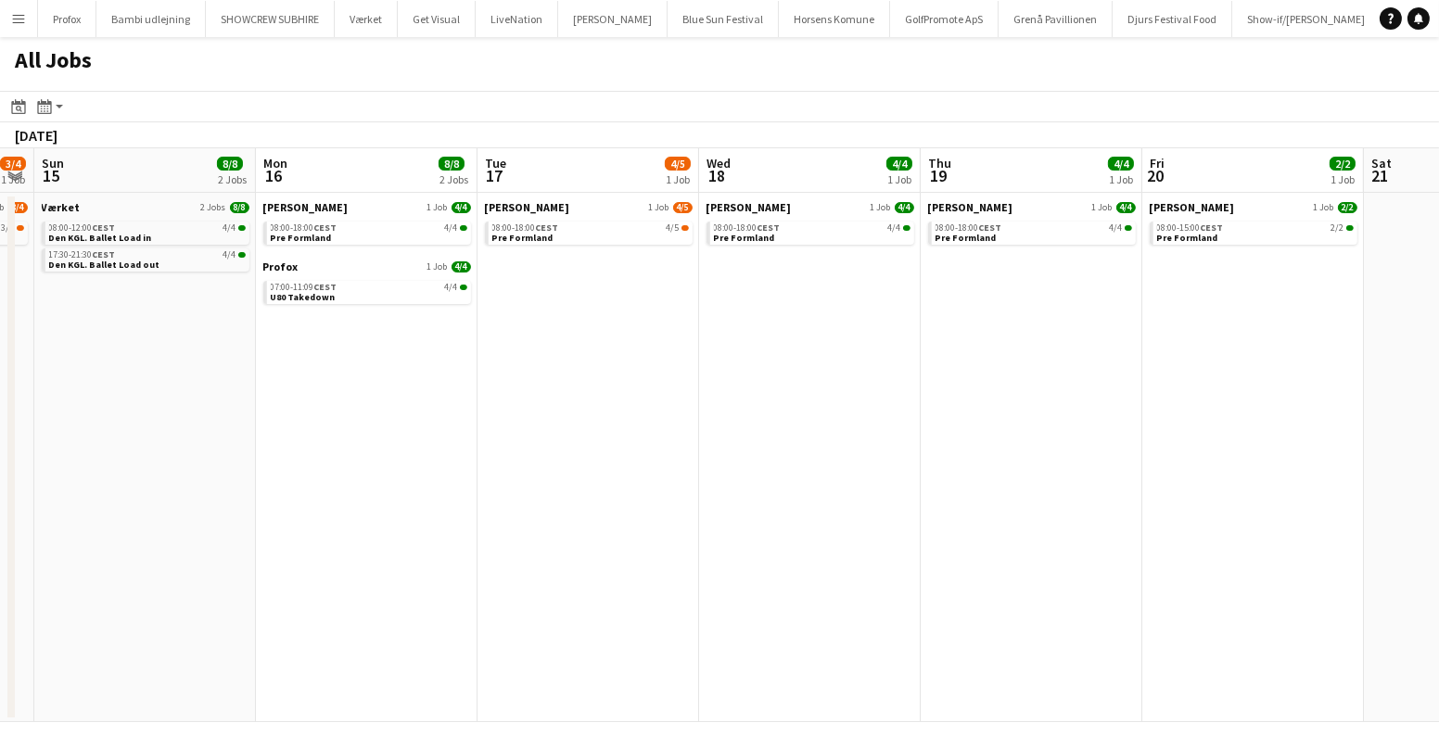
scroll to position [0, 708]
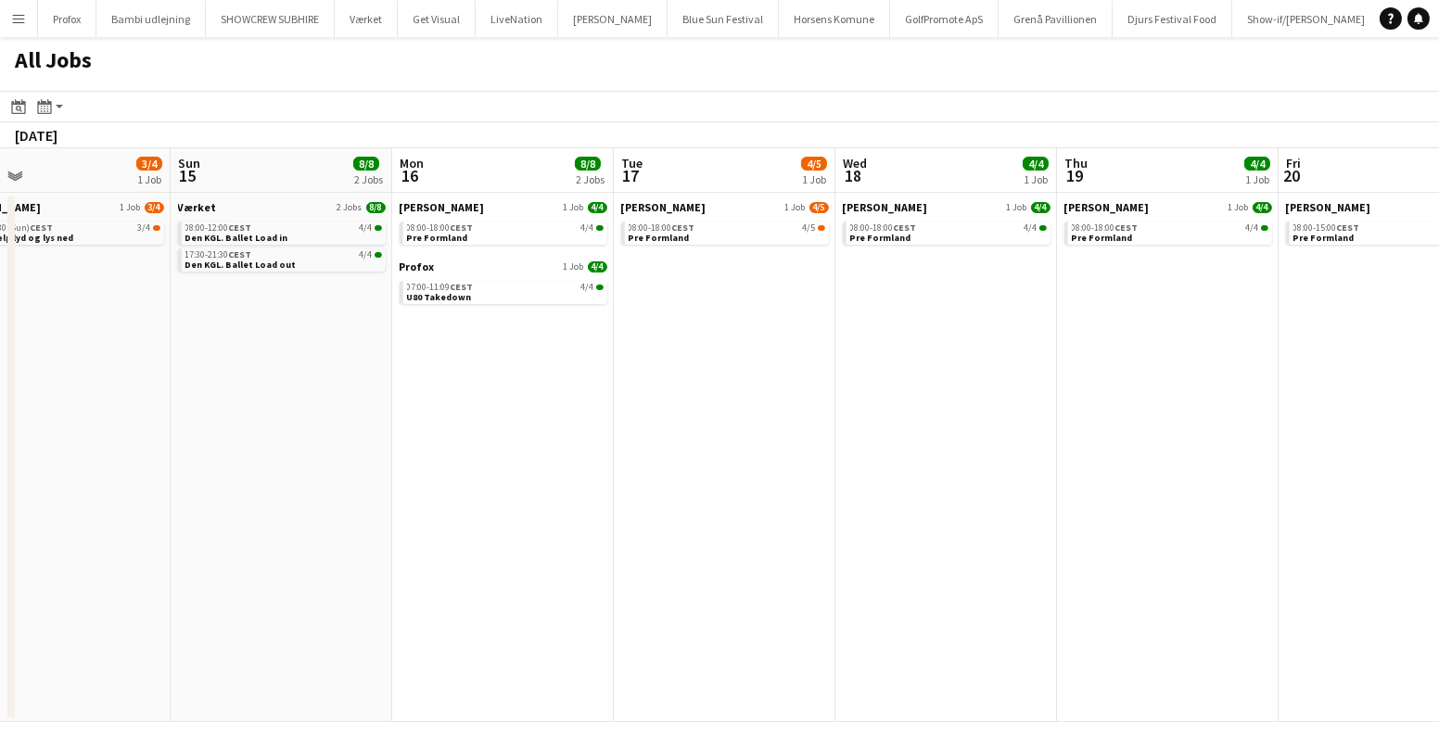
drag, startPoint x: 1159, startPoint y: 364, endPoint x: 416, endPoint y: 387, distance: 743.1
click at [416, 387] on app-calendar-viewport "Wed 11 35/36 4 Jobs Thu 12 14/14 2 Jobs Fri 13 2/2 1 Job Sat 14 3/4 1 Job Sun 1…" at bounding box center [719, 435] width 1439 height 574
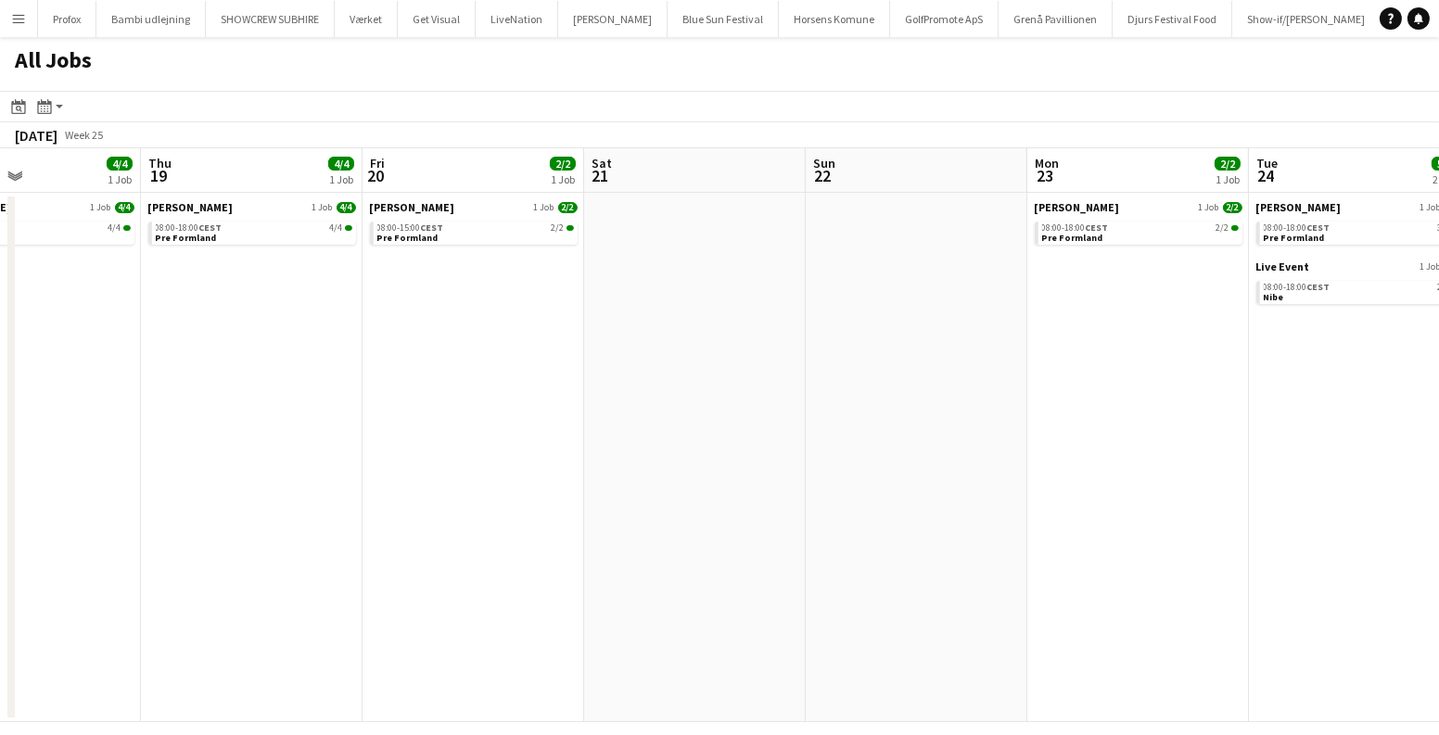
drag, startPoint x: 1006, startPoint y: 299, endPoint x: 723, endPoint y: 316, distance: 283.4
click at [737, 314] on app-calendar-viewport "Sun 15 8/8 2 Jobs Mon 16 8/8 2 Jobs Tue 17 4/5 1 Job Wed 18 4/4 1 Job Thu 19 4/…" at bounding box center [719, 435] width 1439 height 574
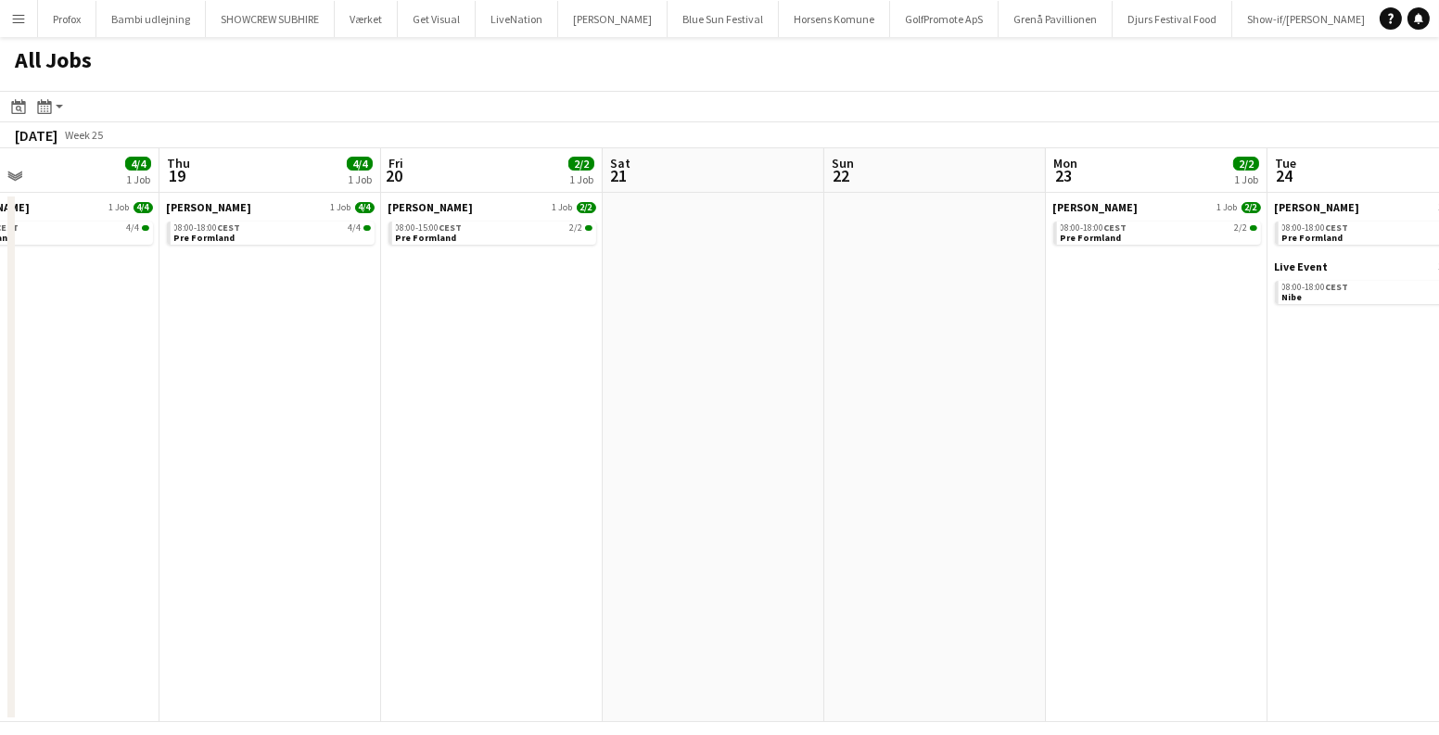
drag, startPoint x: 963, startPoint y: 298, endPoint x: 281, endPoint y: 317, distance: 681.8
click at [290, 317] on app-calendar-viewport "Sun 15 8/8 2 Jobs Mon 16 8/8 2 Jobs Tue 17 4/5 1 Job Wed 18 4/4 1 Job Thu 19 4/…" at bounding box center [719, 435] width 1439 height 574
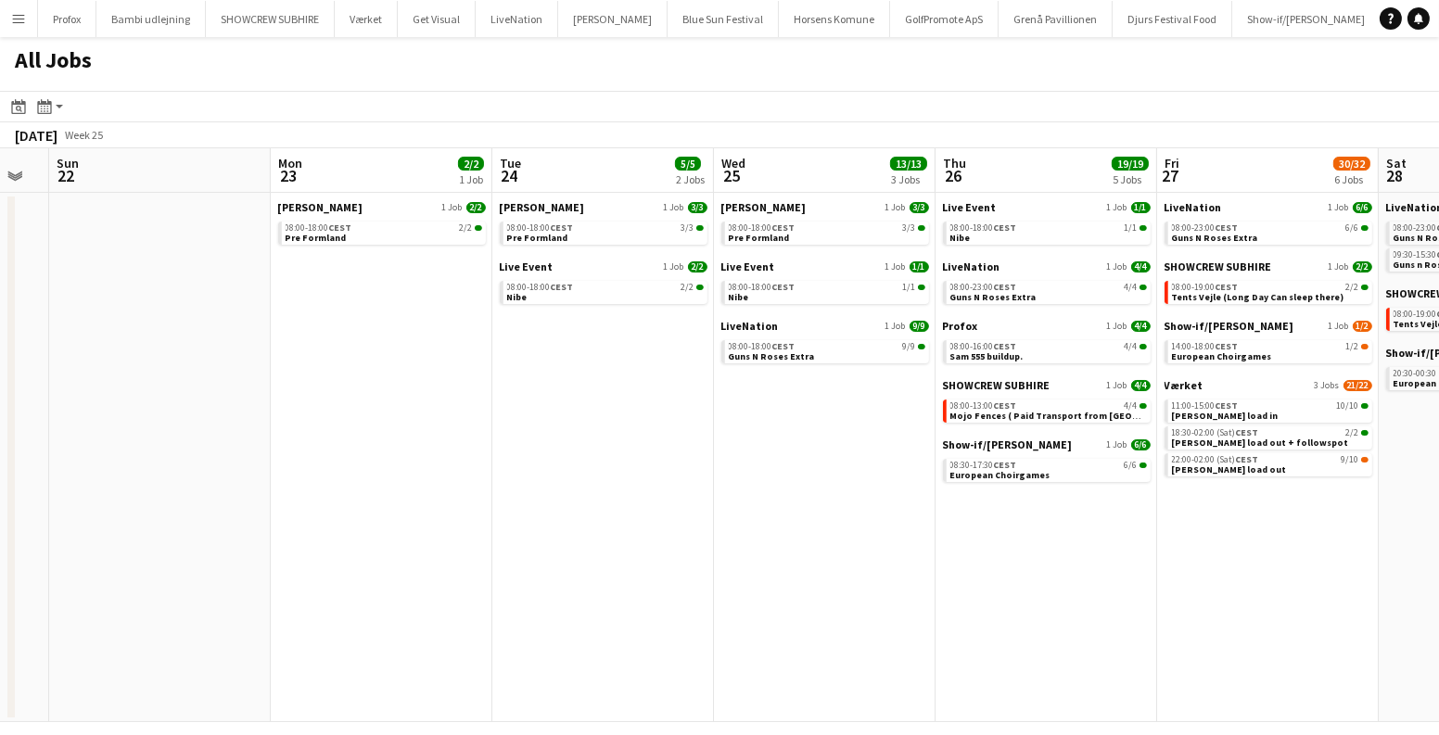
scroll to position [0, 817]
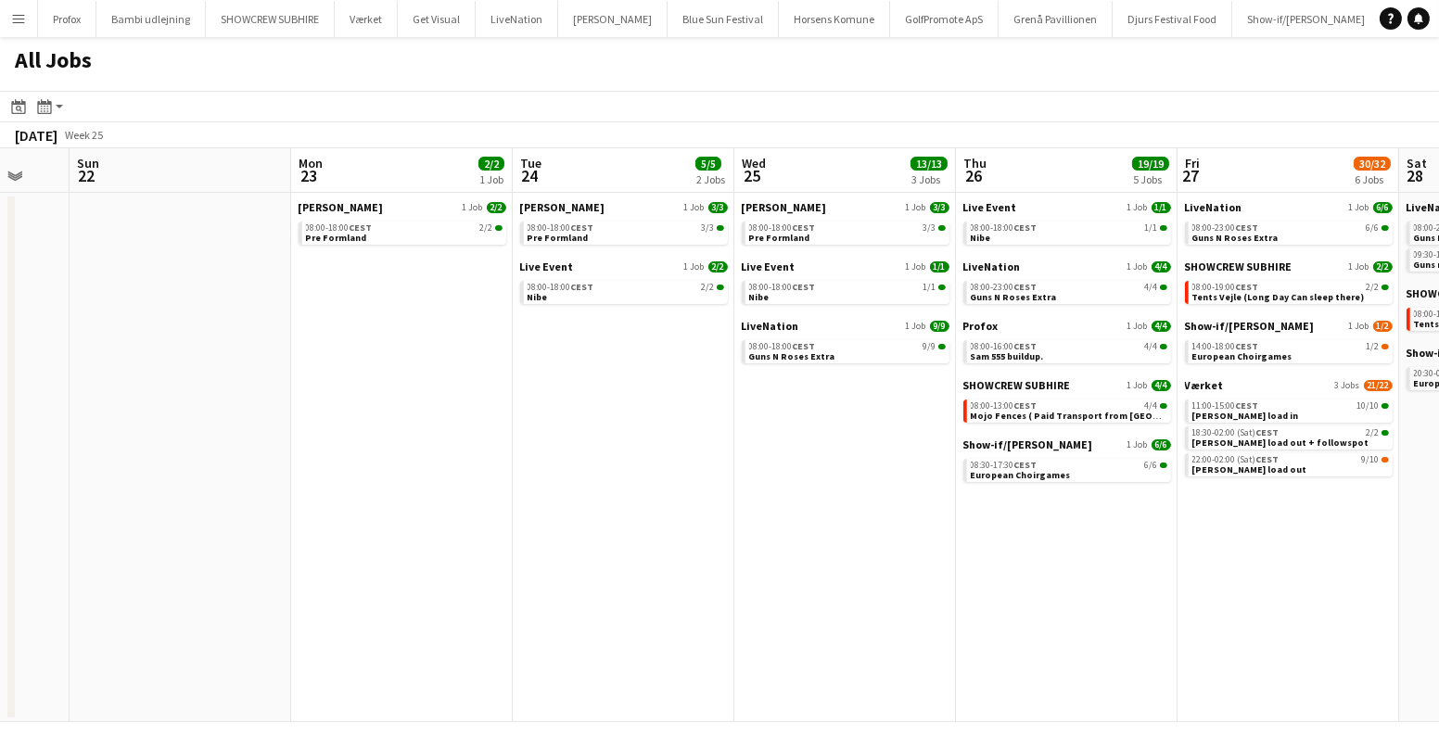
drag, startPoint x: 502, startPoint y: 276, endPoint x: 226, endPoint y: 301, distance: 276.5
click at [226, 301] on app-calendar-viewport "Wed 18 4/4 1 Job Thu 19 4/4 1 Job Fri 20 2/2 1 Job Sat 21 Sun 22 Mon 23 2/2 1 J…" at bounding box center [719, 435] width 1439 height 574
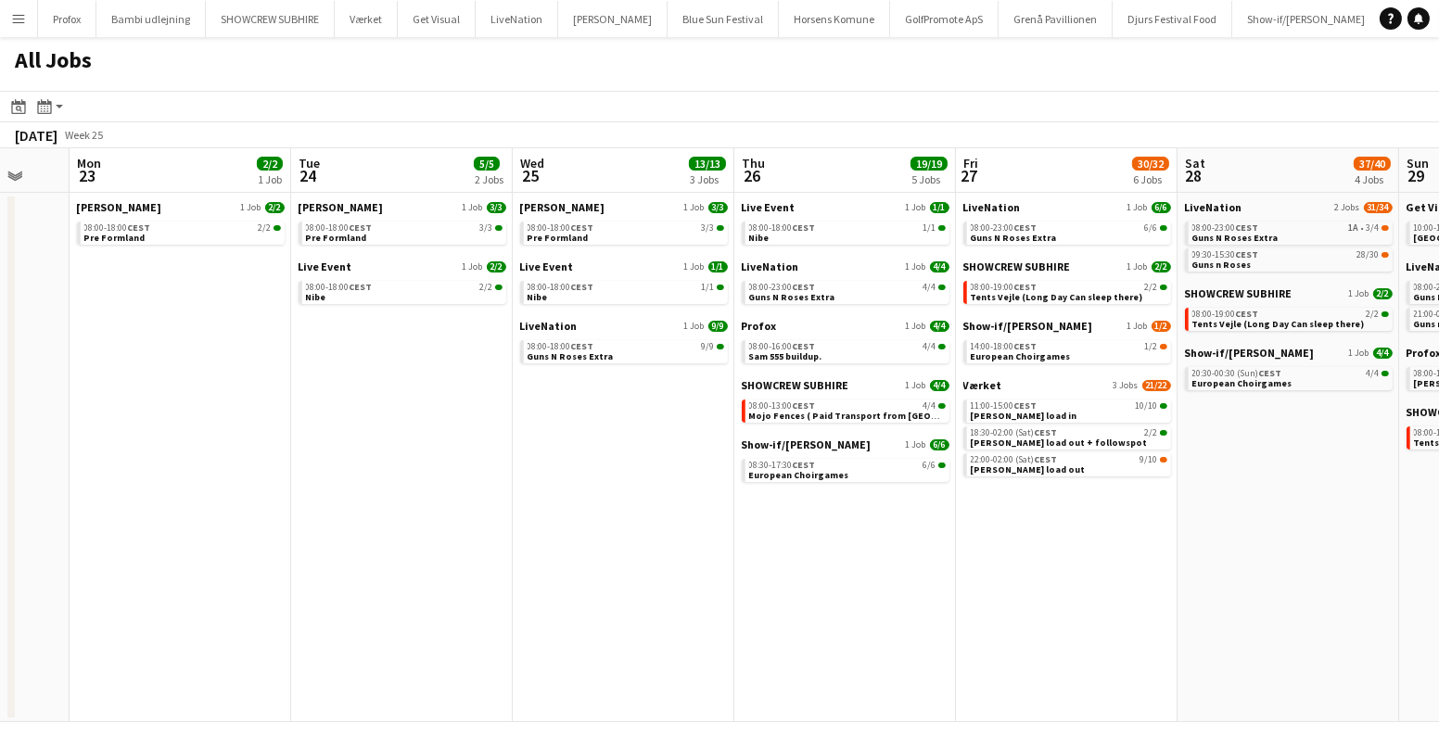
drag
click at [602, 142] on div "Date picker AUG 2025 AUG 2025 Monday M Tuesday T Wednesday W Thursday T Friday …" at bounding box center [719, 119] width 1439 height 57
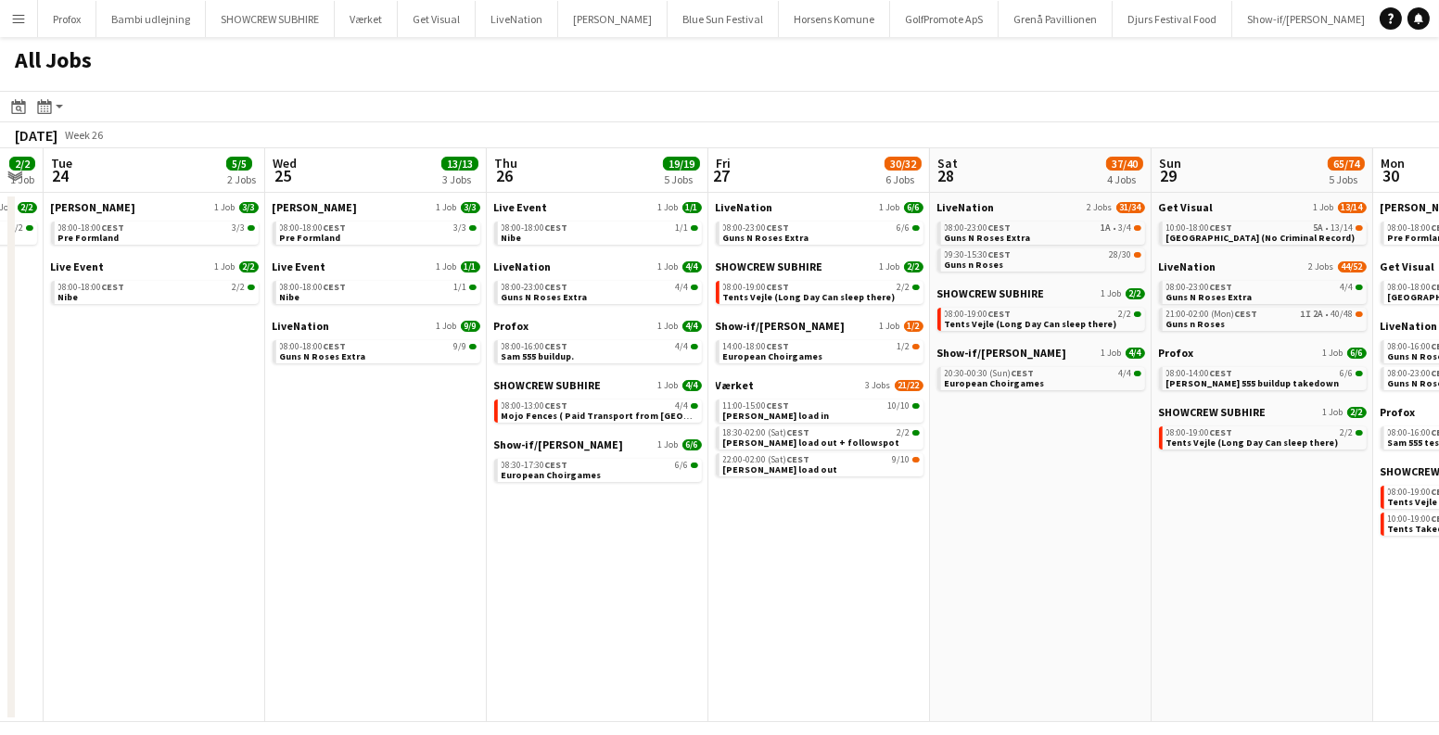
click at [1011, 529] on app-calendar-viewport "Fri 20 2/2 1 Job Sat 21 Sun 22 Mon 23 2/2 1 Job Tue 24 5/5 2 Jobs Wed 25 13/13 …" at bounding box center [719, 435] width 1439 height 574
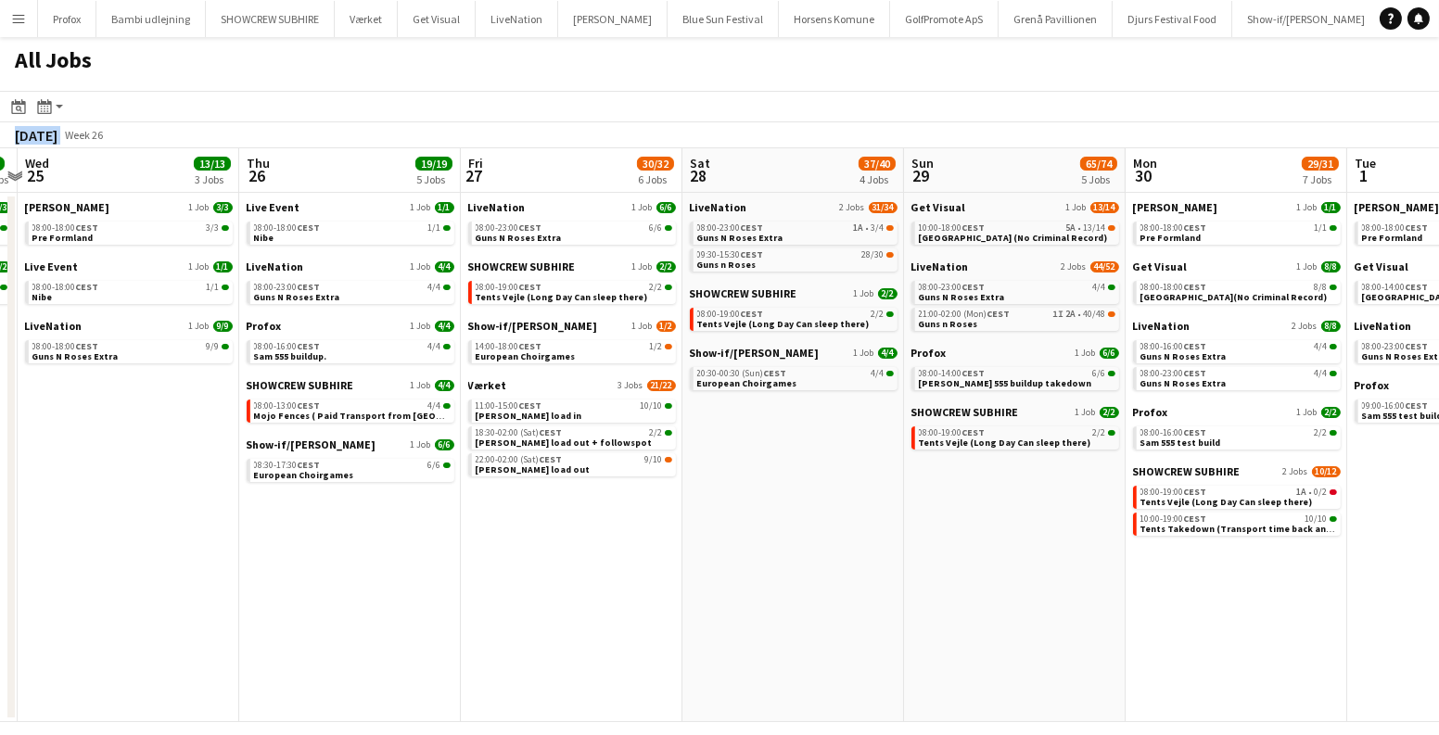
click at [670, 556] on app-calendar-viewport "Sun 22 Mon 23 2/2 1 Job Tue 24 5/5 2 Jobs Wed 25 13/13 3 Jobs Thu 26 19/19 5 Jo…" at bounding box center [719, 435] width 1439 height 574
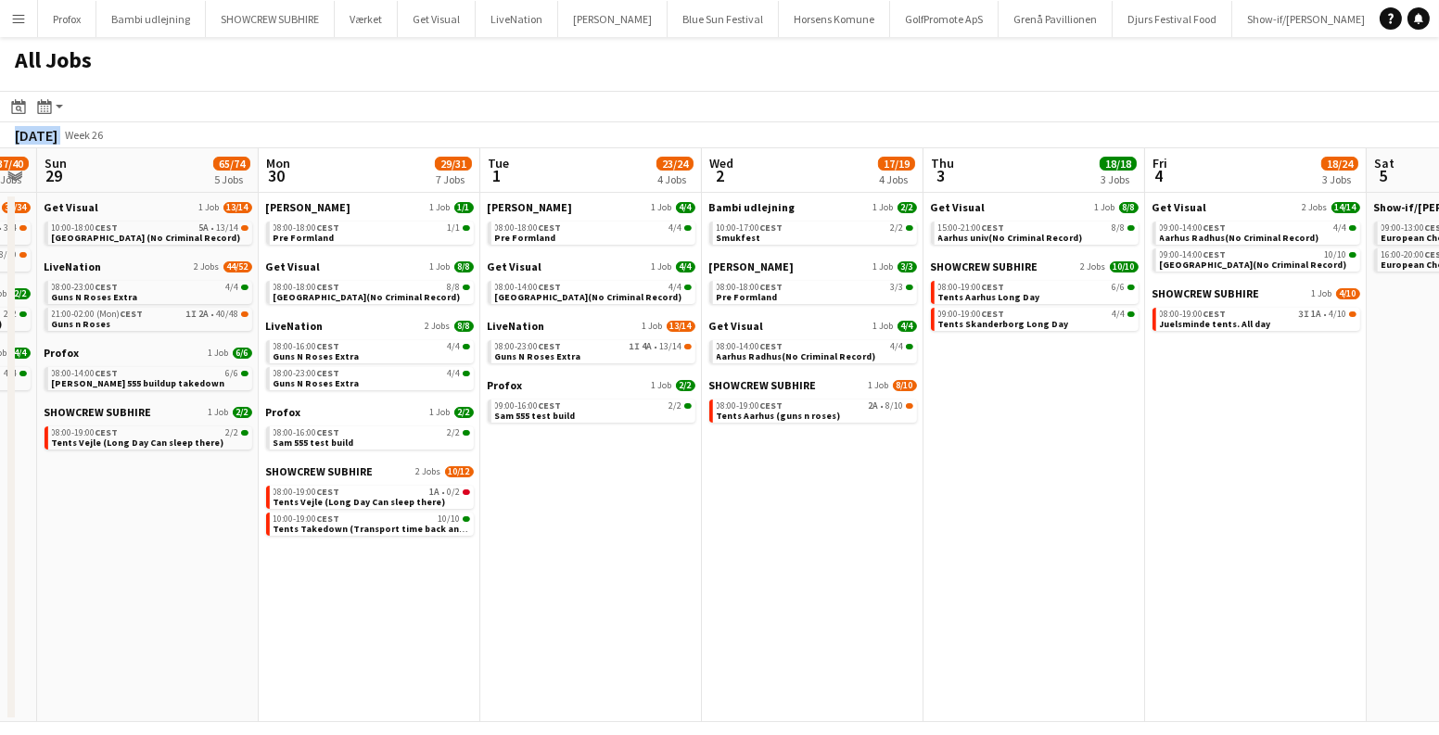
click at [379, 577] on app-calendar-viewport "Wed 25 13/13 3 Jobs Thu 26 19/19 5 Jobs Fri 27 30/32 6 Jobs Sat 28 37/40 4 Jobs…" at bounding box center [719, 435] width 1439 height 574
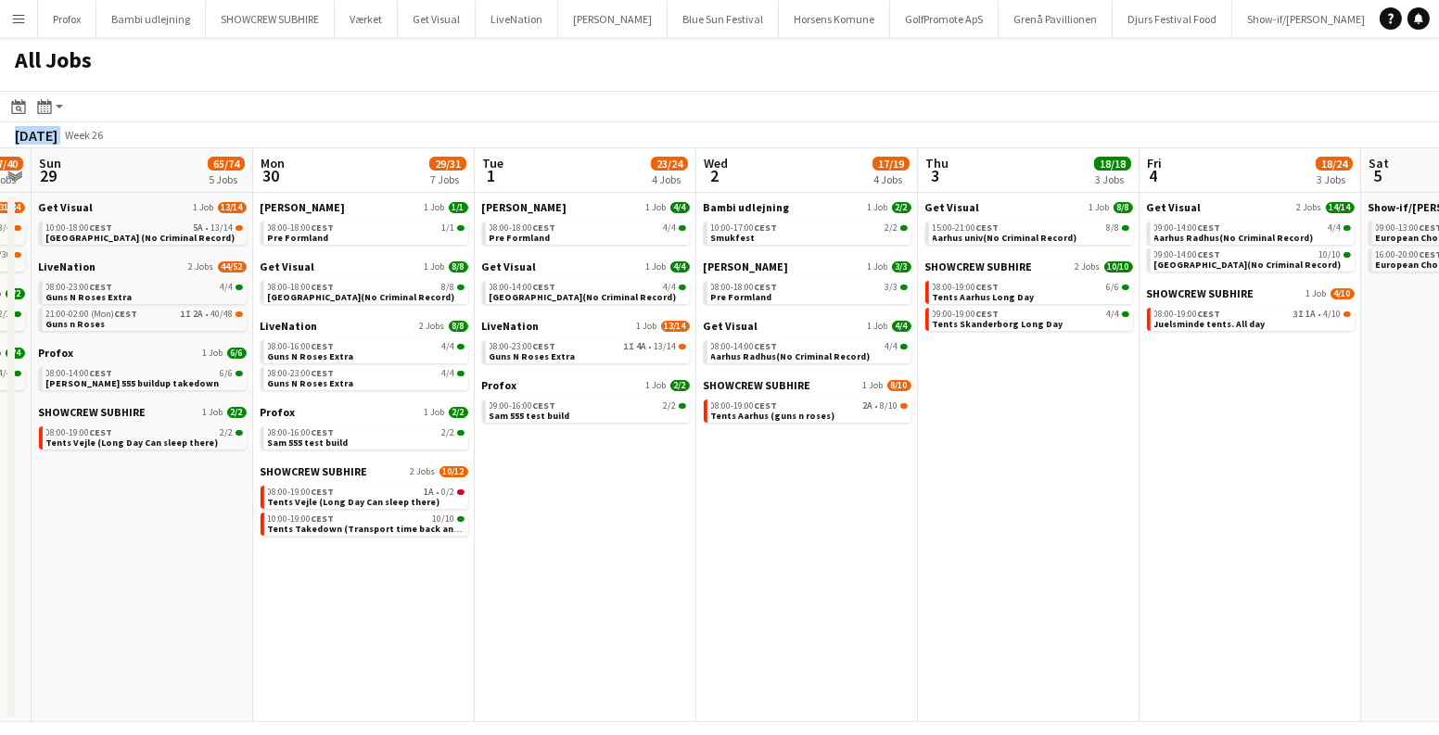
click at [472, 560] on app-calendar-viewport "Thu 26 19/19 5 Jobs Fri 27 30/32 6 Jobs Sat 28 37/40 4 Jobs Sun 29 65/74 5 Jobs…" at bounding box center [719, 435] width 1439 height 574
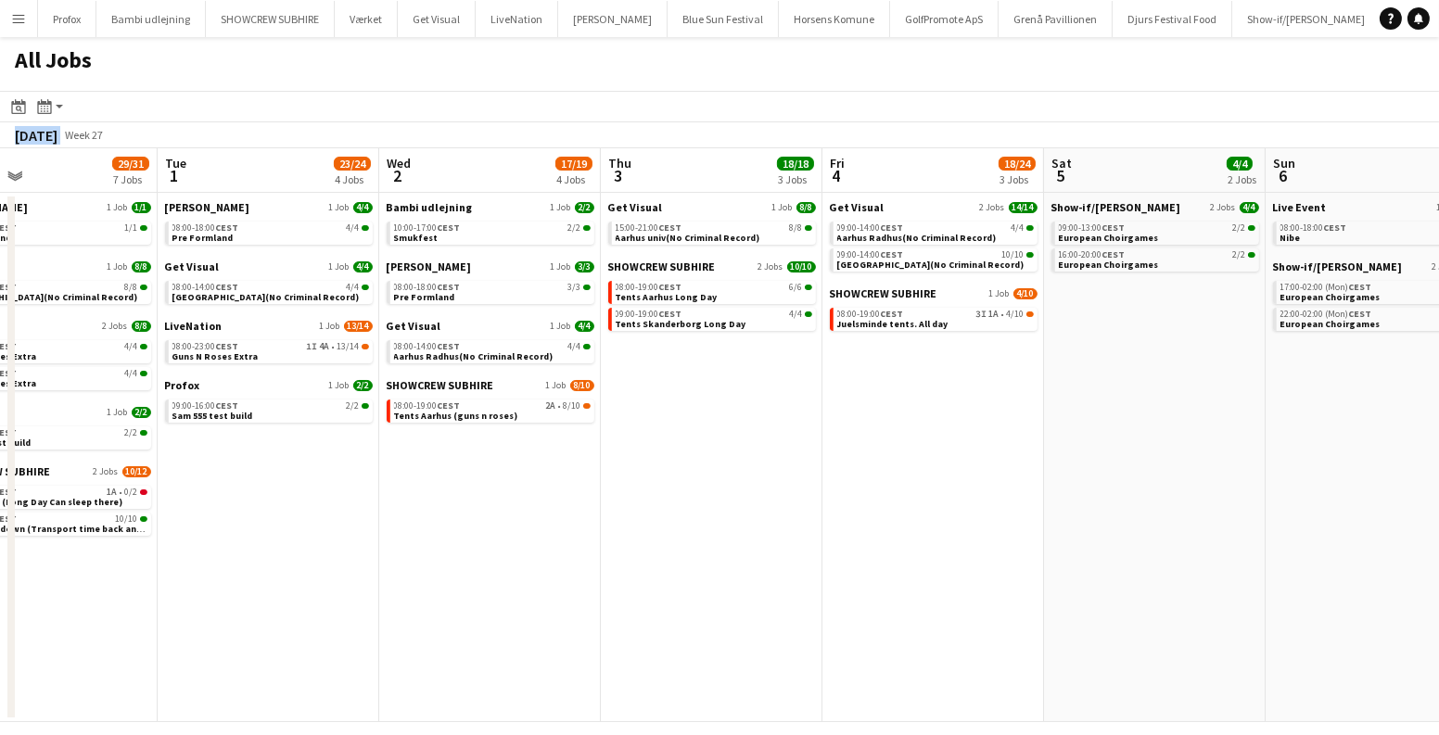
click at [733, 487] on app-calendar-viewport "Fri 27 30/32 6 Jobs Sat 28 37/40 4 Jobs Sun 29 65/74 5 Jobs Mon 30 29/31 7 Jobs…" at bounding box center [719, 435] width 1439 height 574
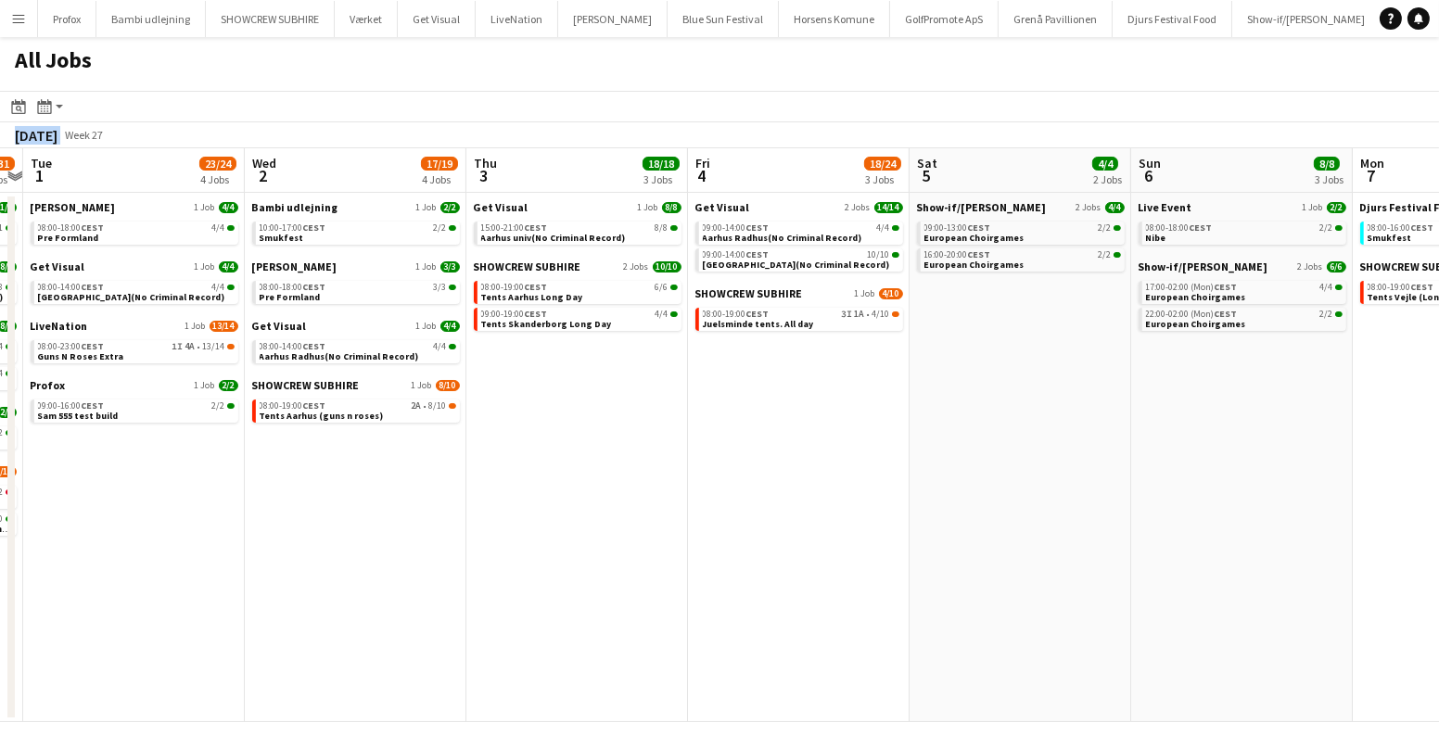
click at [735, 474] on app-calendar-viewport "Sat 28 37/40 4 Jobs Sun 29 65/74 5 Jobs Mon 30 29/31 7 Jobs Tue 1 23/24 4 Jobs …" at bounding box center [719, 435] width 1439 height 574
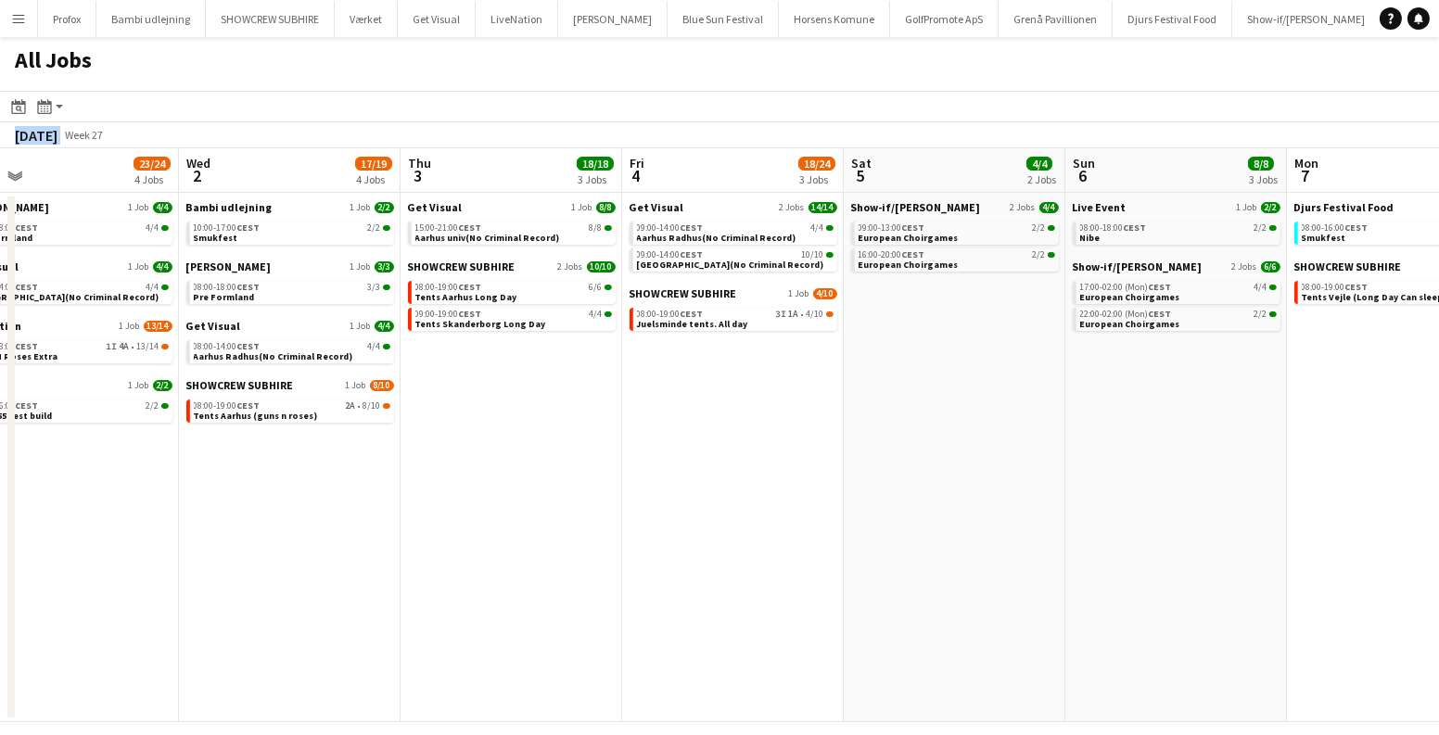
click at [552, 504] on app-calendar-viewport "Sat 28 37/40 4 Jobs Sun 29 65/74 5 Jobs Mon 30 29/31 7 Jobs Tue 1 23/24 4 Jobs …" at bounding box center [719, 435] width 1439 height 574
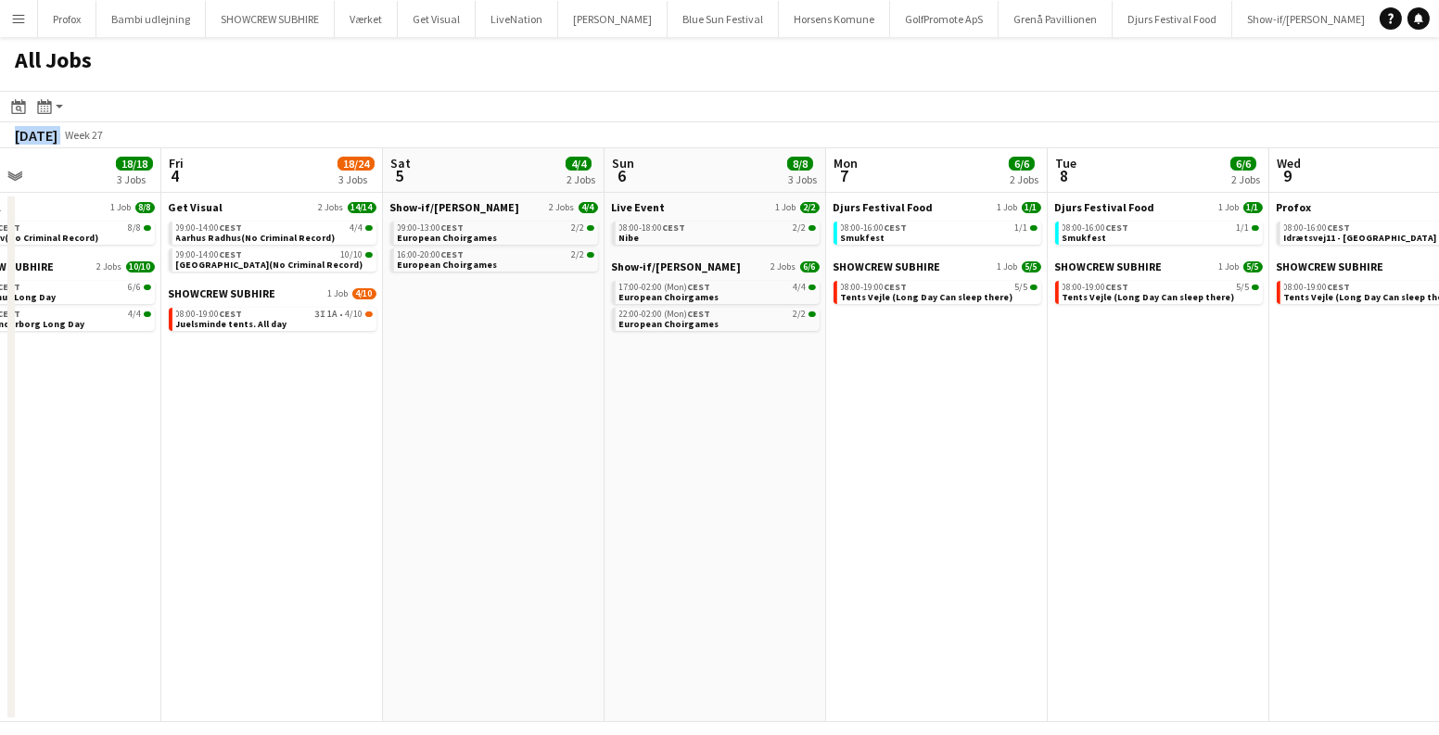
scroll to position [0, 557]
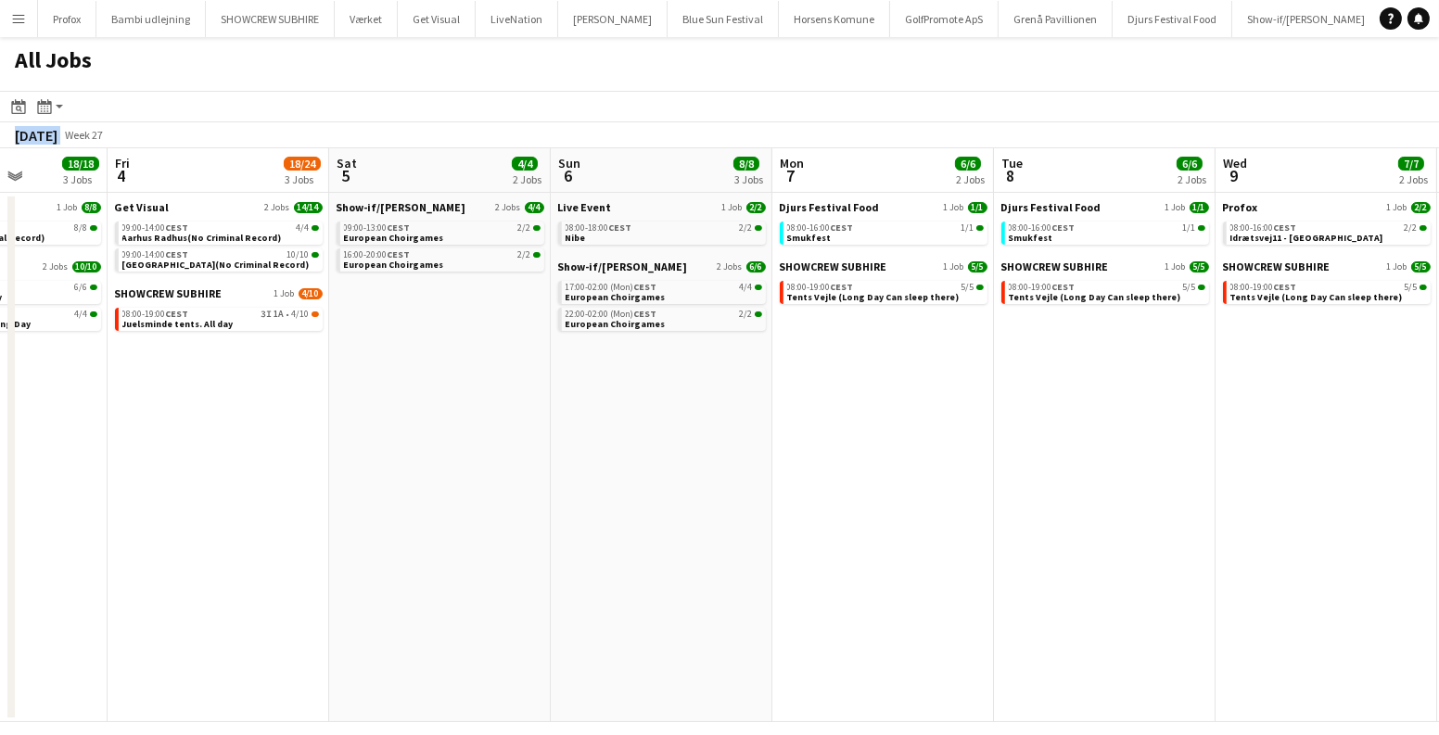
click at [568, 479] on app-calendar-viewport "Tue 1 23/24 4 Jobs Wed 2 17/19 4 Jobs Thu 3 18/18 3 Jobs Fri 4 18/24 3 Jobs Sat…" at bounding box center [719, 435] width 1439 height 574
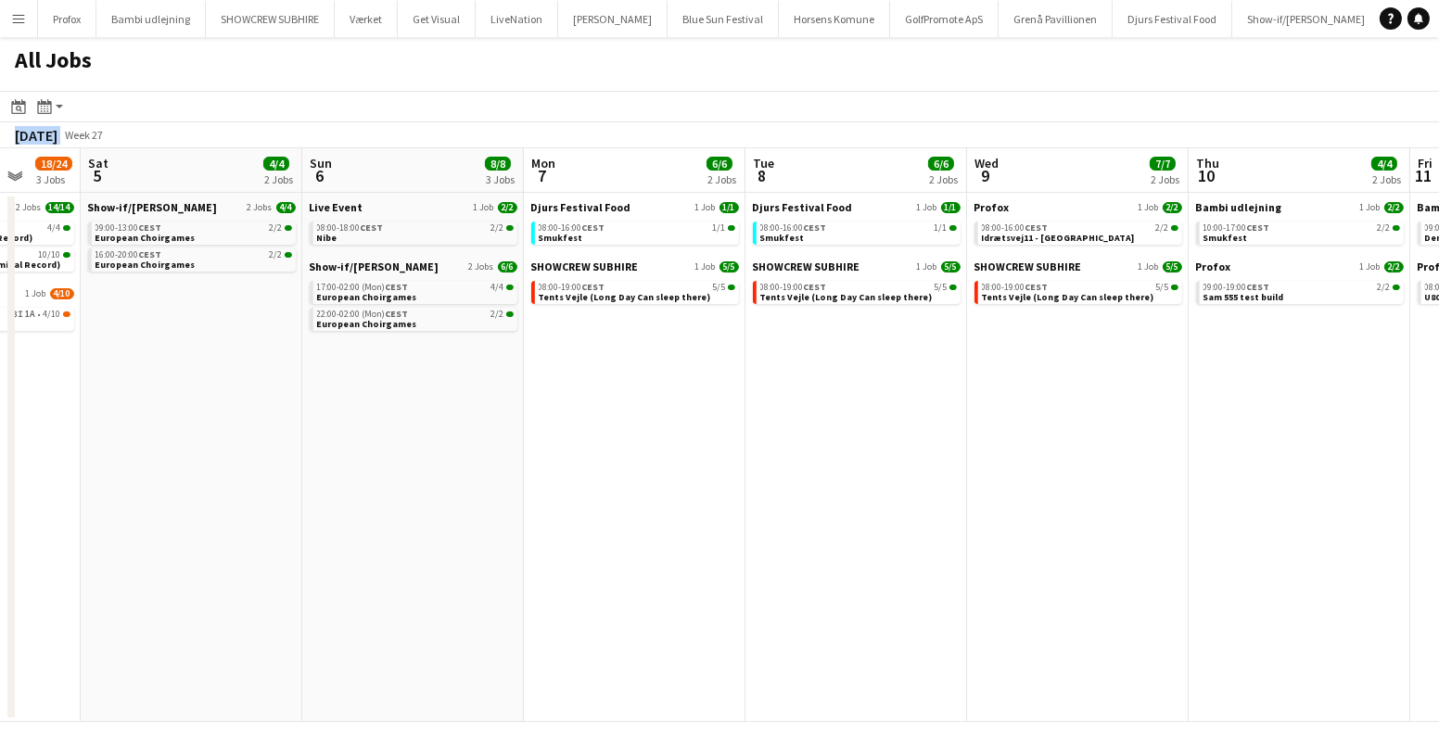
click at [630, 470] on app-calendar-viewport "Tue 1 23/24 4 Jobs Wed 2 17/19 4 Jobs Thu 3 18/18 3 Jobs Fri 4 18/24 3 Jobs Sat…" at bounding box center [719, 435] width 1439 height 574
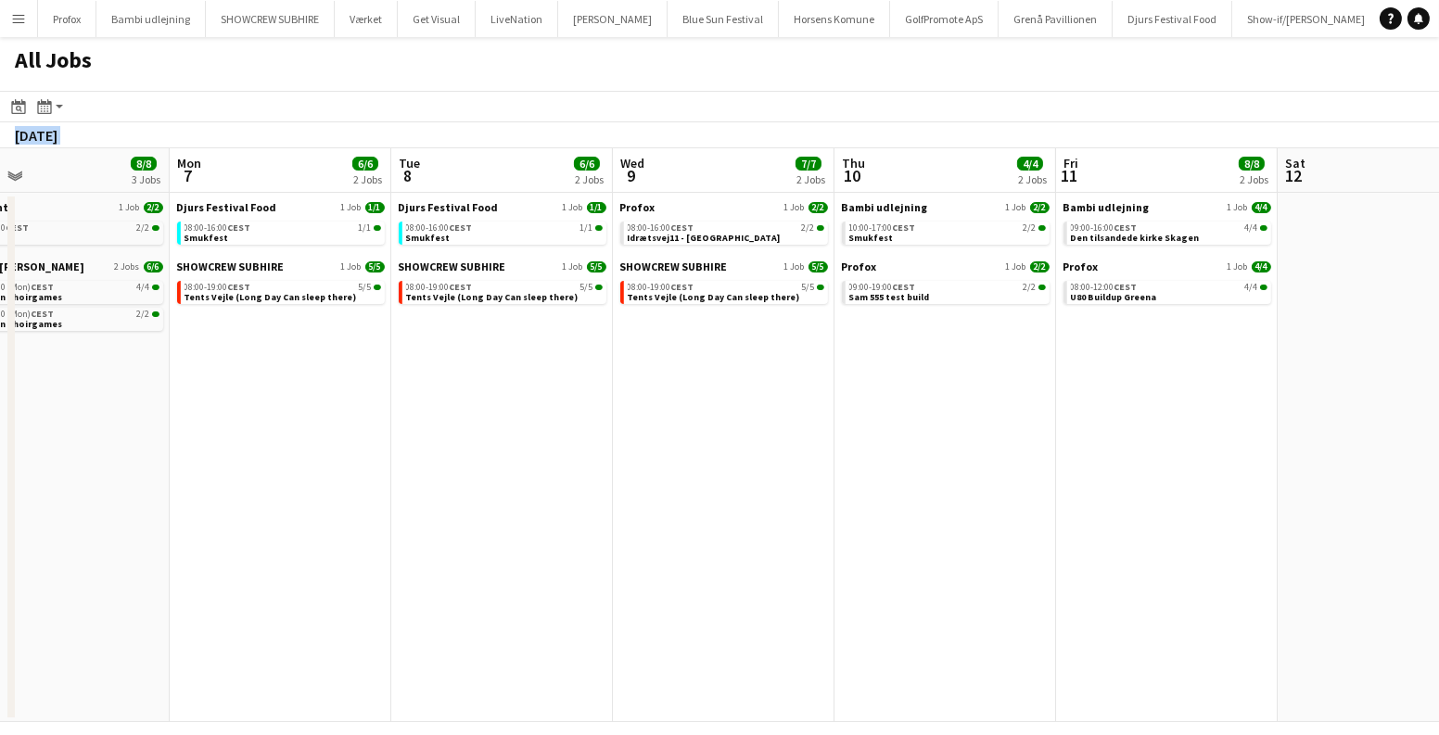
scroll to position [0, 700]
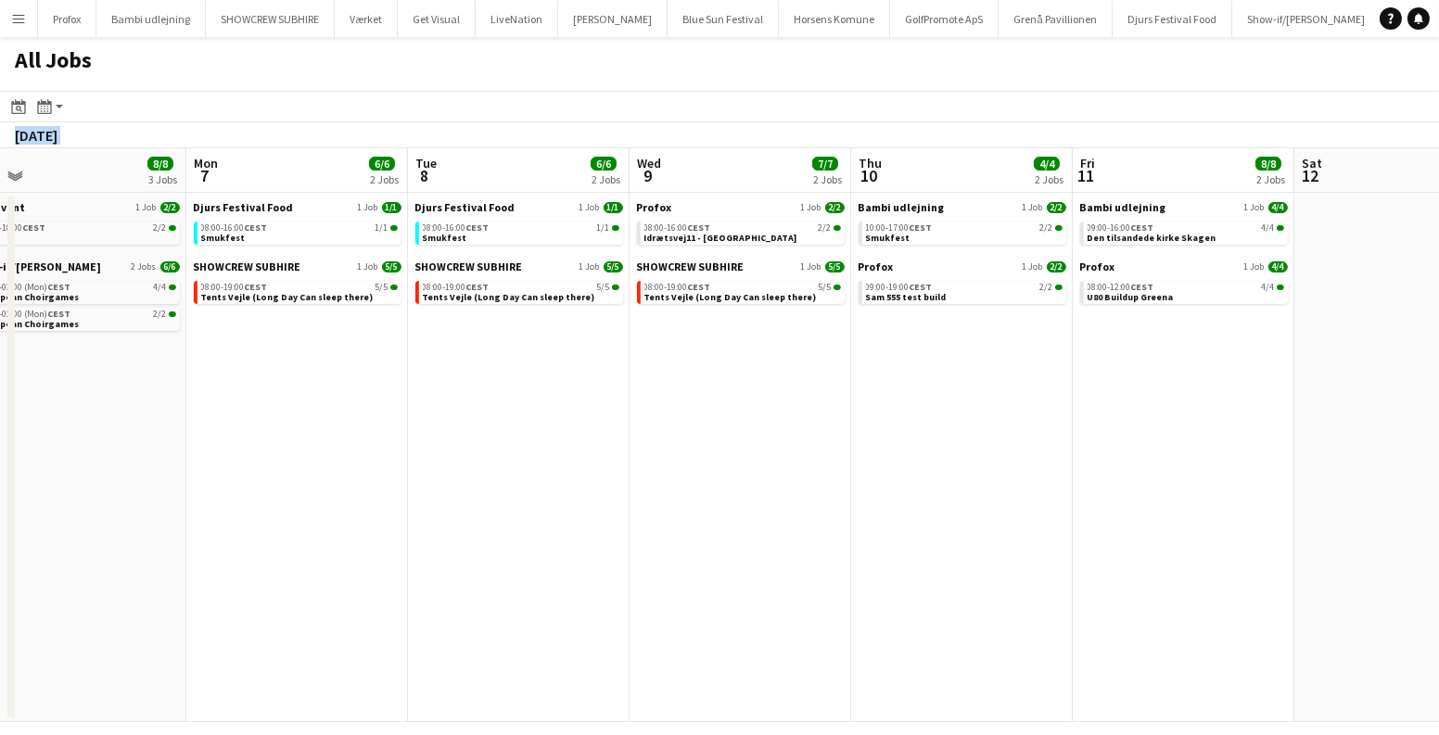
click at [289, 464] on app-calendar-viewport "Thu 3 18/18 3 Jobs Fri 4 18/24 3 Jobs Sat 5 4/4 2 Jobs Sun 6 8/8 3 Jobs Mon 7 6…" at bounding box center [719, 435] width 1439 height 574
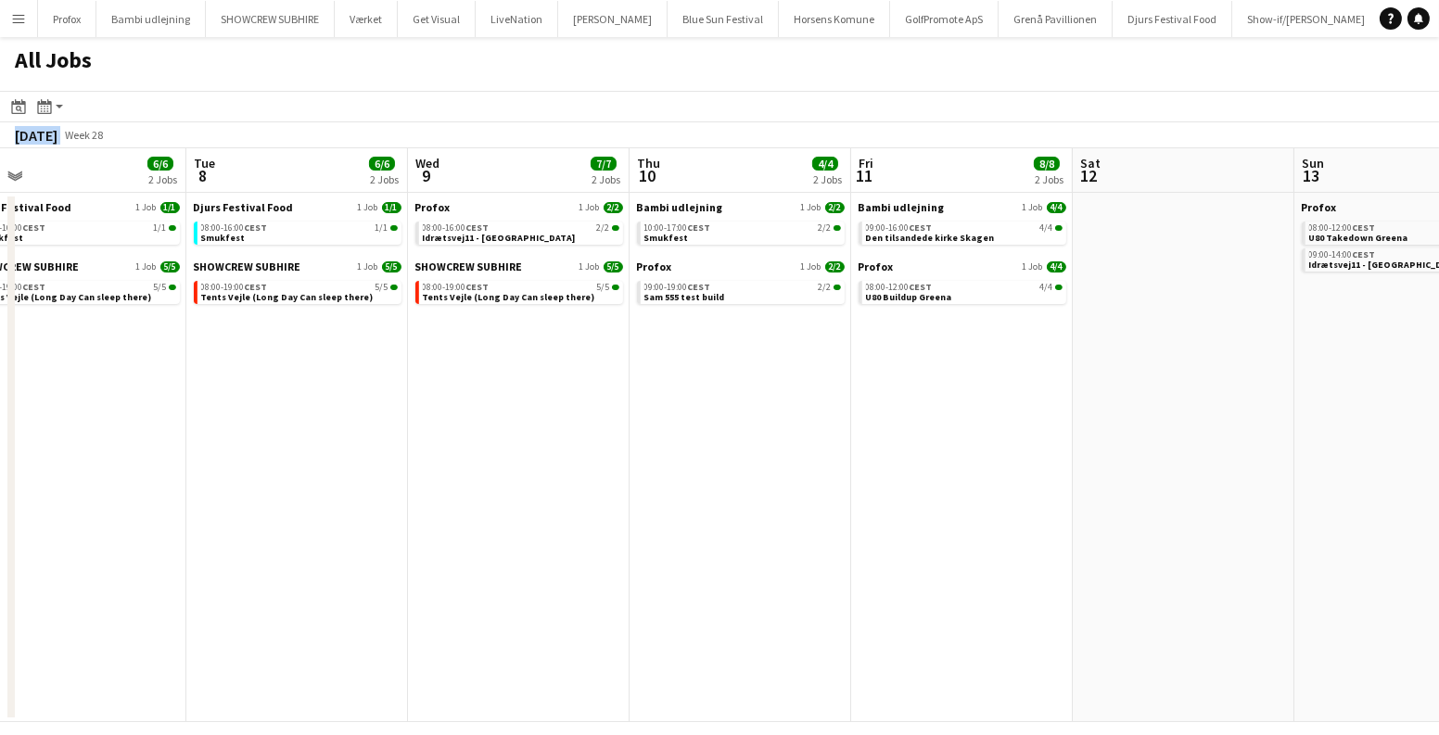
click at [24, 26] on button "Menu" at bounding box center [18, 18] width 37 height 37
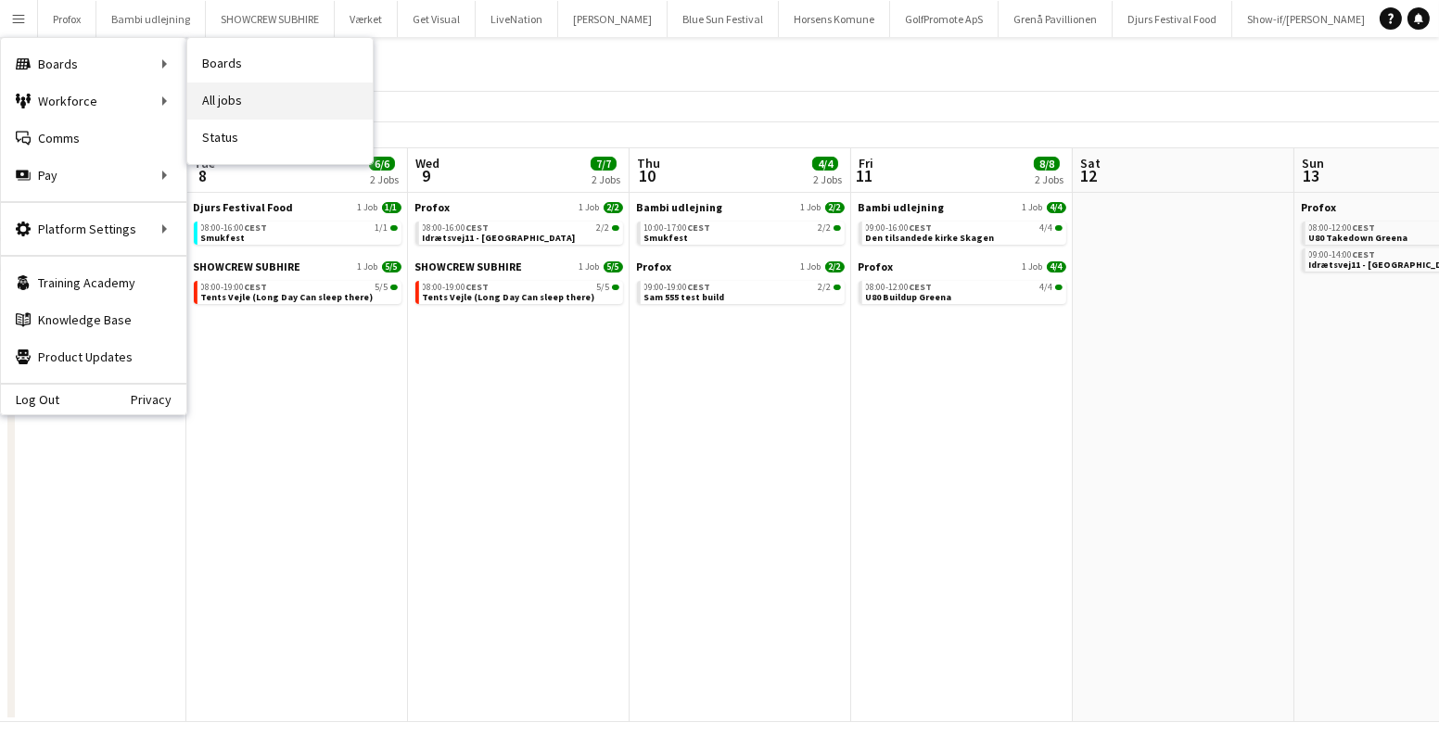
click at [284, 104] on link "All jobs" at bounding box center [279, 101] width 185 height 37
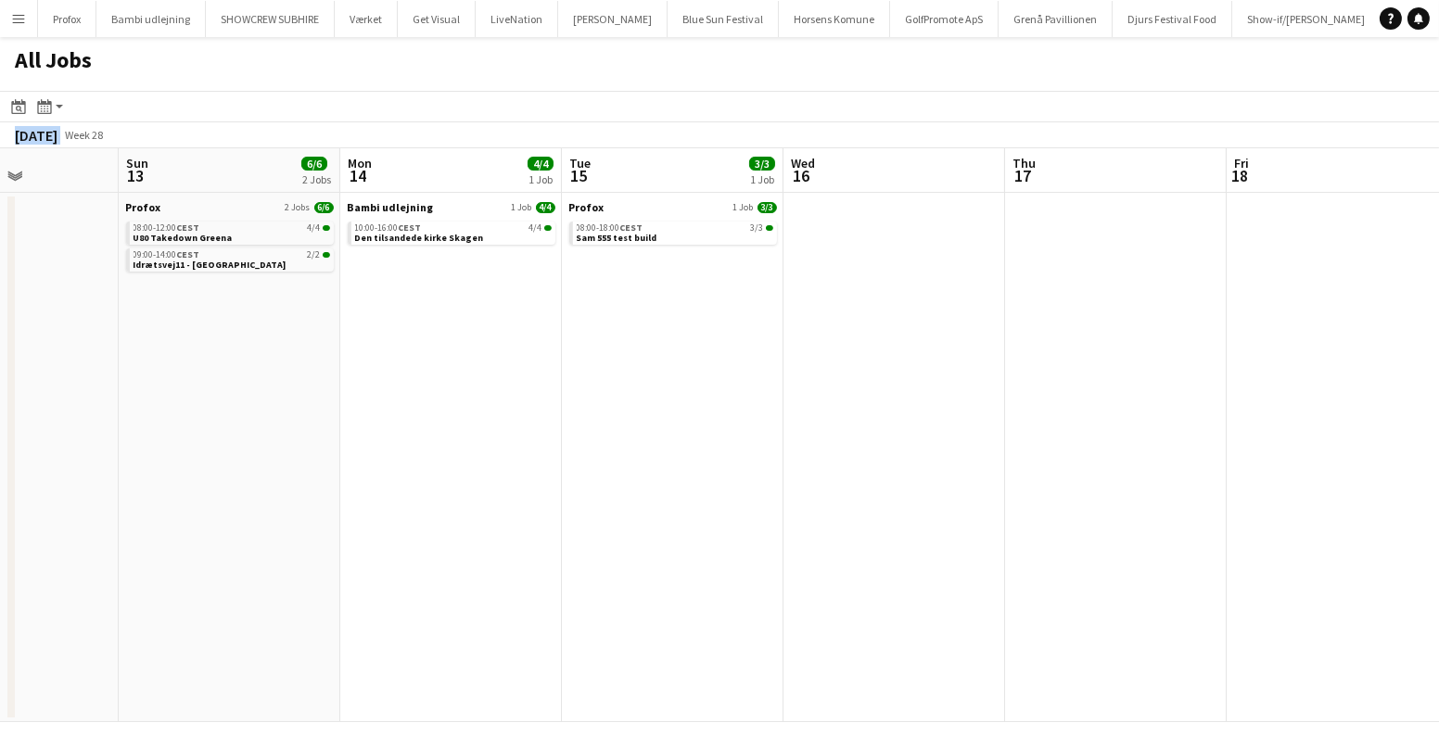
click at [157, 284] on app-calendar-viewport "Thu 10 4/4 2 Jobs Fri 11 8/8 2 Jobs Sat 12 Sun 13 6/6 2 Jobs Mon 14 4/4 1 Job T…" at bounding box center [719, 435] width 1439 height 574
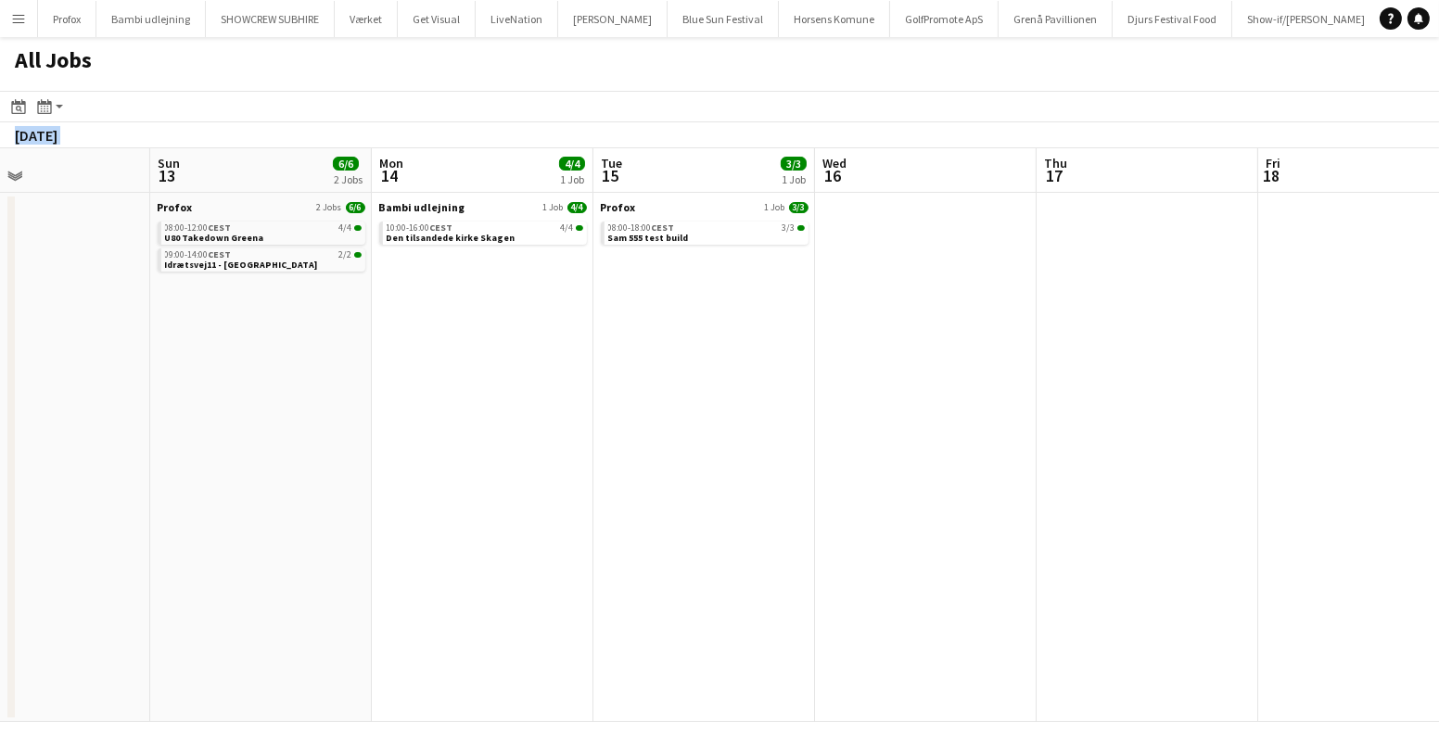
click at [129, 360] on app-calendar-viewport "Thu 10 4/4 2 Jobs Fri 11 8/8 2 Jobs Sat 12 Sun 13 6/6 2 Jobs Mon 14 4/4 1 Job T…" at bounding box center [719, 435] width 1439 height 574
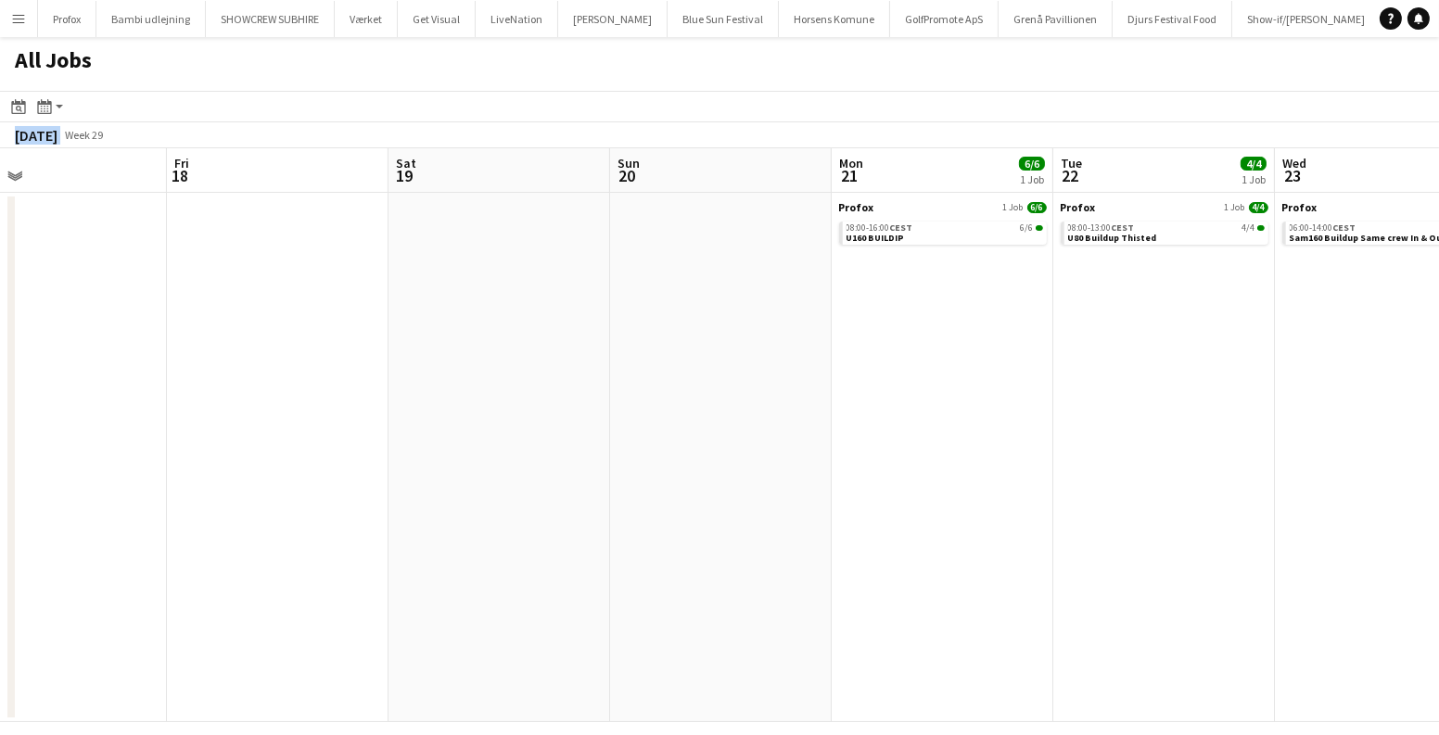
click at [371, 415] on app-calendar-viewport "Mon 14 4/4 1 Job Tue 15 3/3 1 Job Wed 16 Thu 17 Fri 18 Sat 19 Sun 20 Mon 21 6/6…" at bounding box center [719, 435] width 1439 height 574
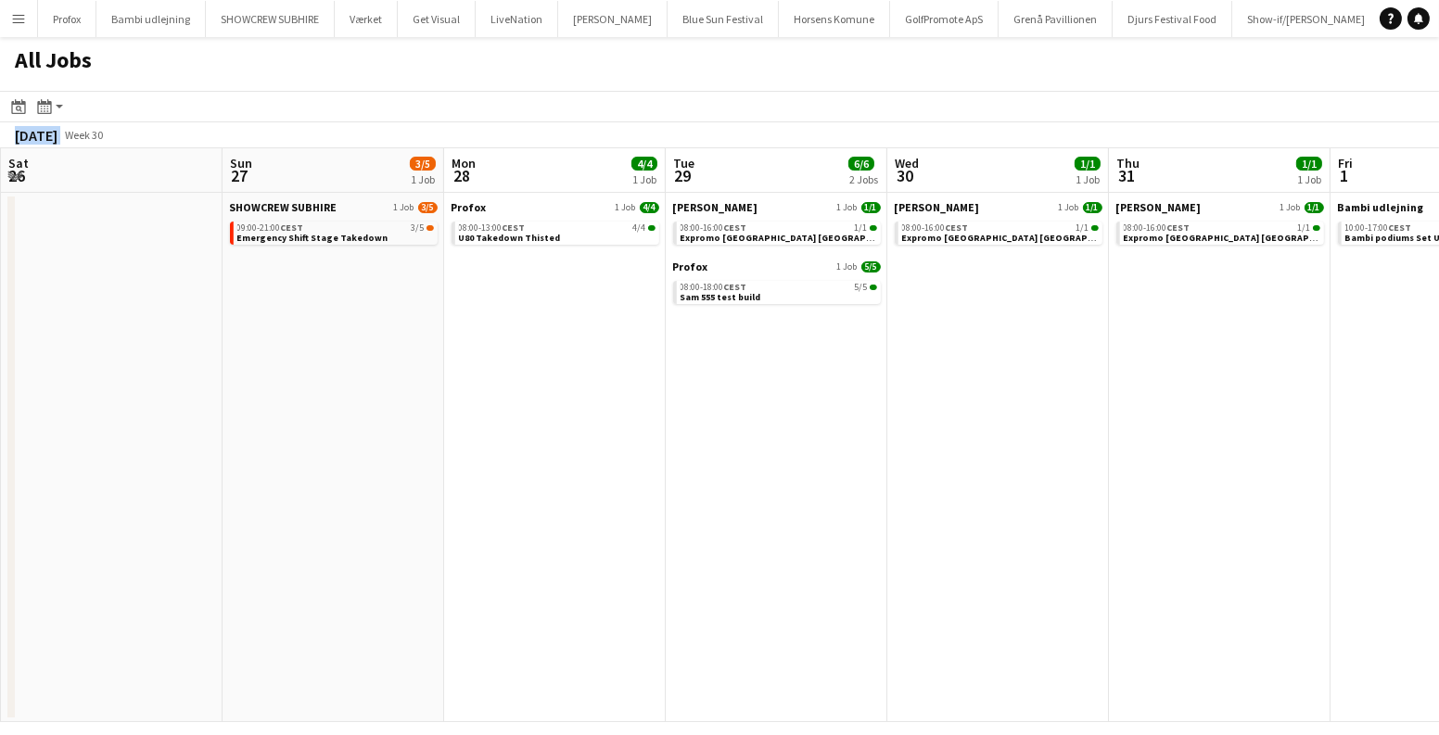
click at [0, 305] on app-calendar-viewport "Tue 22 4/4 1 Job Wed 23 4/4 1 Job Thu 24 4/4 1 Job Fri 25 Sat 26 Sun 27 3/5 1 J…" at bounding box center [719, 435] width 1439 height 574
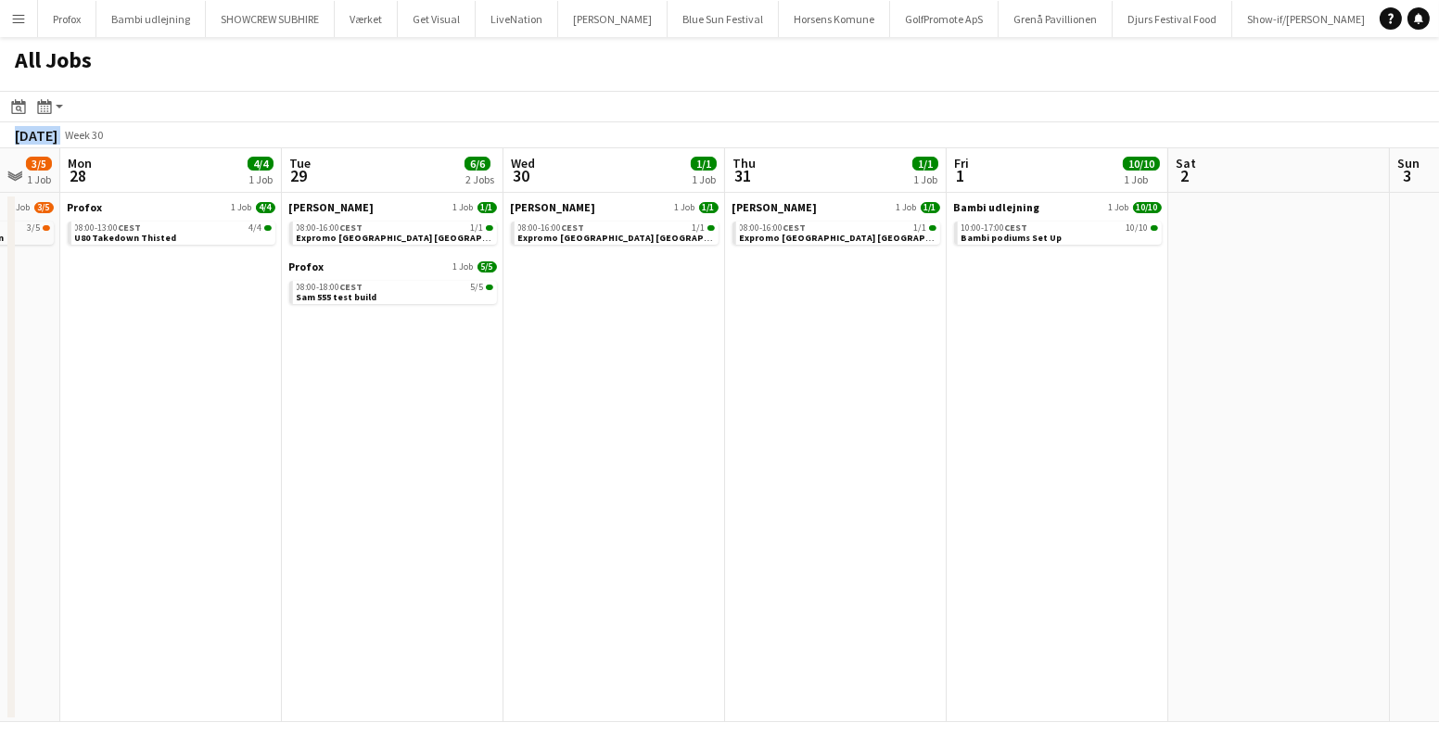
click at [121, 345] on app-calendar-viewport "Thu 24 4/4 1 Job Fri 25 Sat 26 Sun 27 3/5 1 Job Mon 28 4/4 1 Job Tue 29 6/6 2 J…" at bounding box center [719, 435] width 1439 height 574
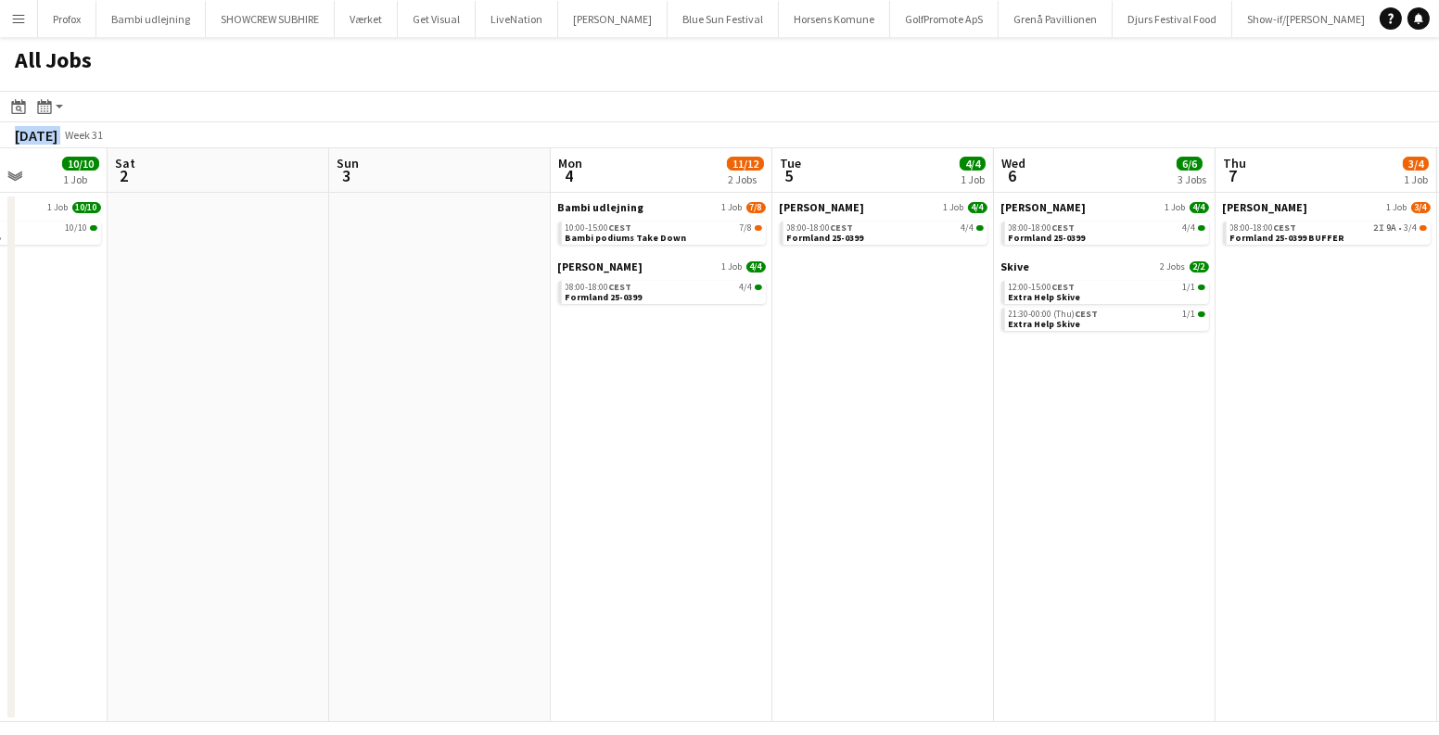
click at [0, 317] on app-calendar-viewport "Tue 29 6/6 2 Jobs Wed 30 1/1 1 Job Thu 31 1/1 1 Job Fri 1 10/10 1 Job Sat 2 Sun…" at bounding box center [719, 435] width 1439 height 574
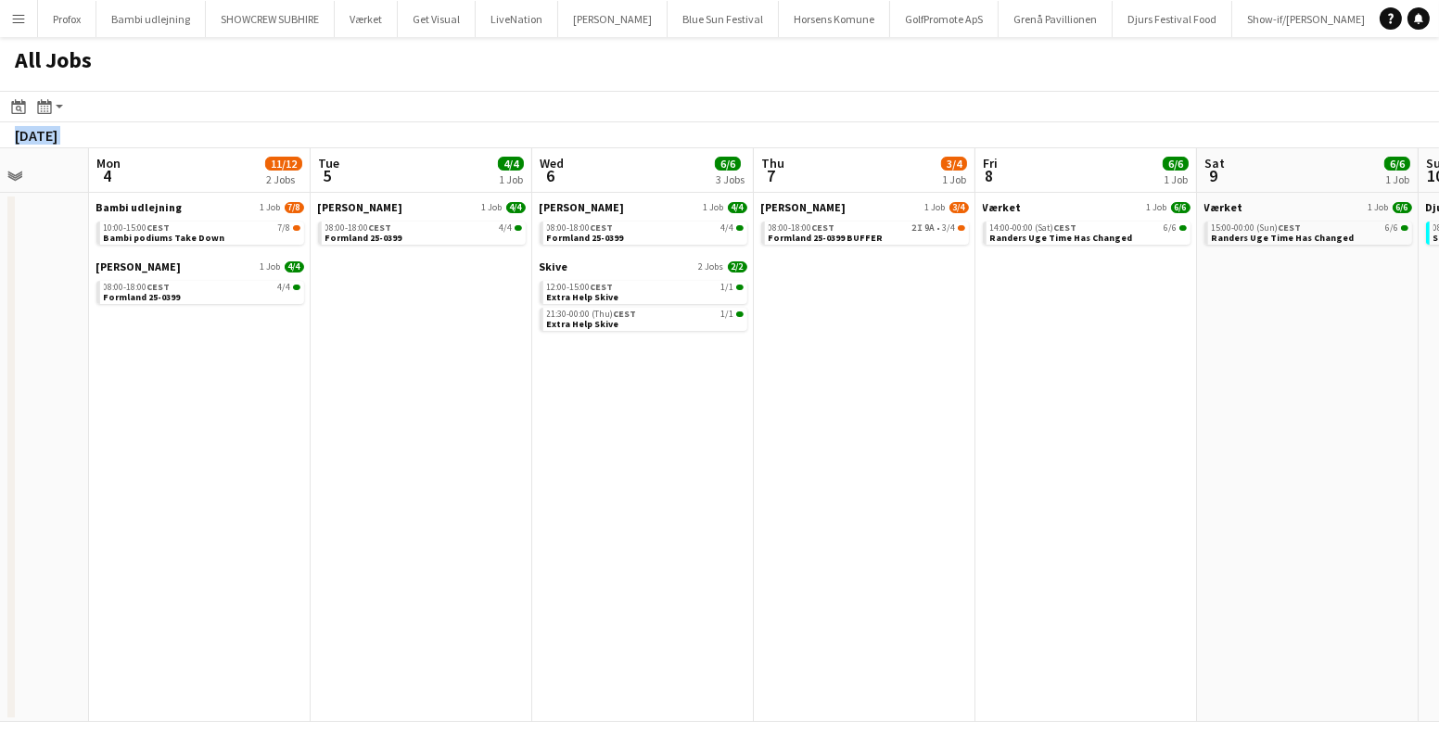
click at [0, 313] on app-calendar-viewport "Thu 31 1/1 1 Job Fri 1 10/10 1 Job Sat 2 Sun 3 Mon 4 11/12 2 Jobs Tue 5 4/4 1 J…" at bounding box center [719, 435] width 1439 height 574
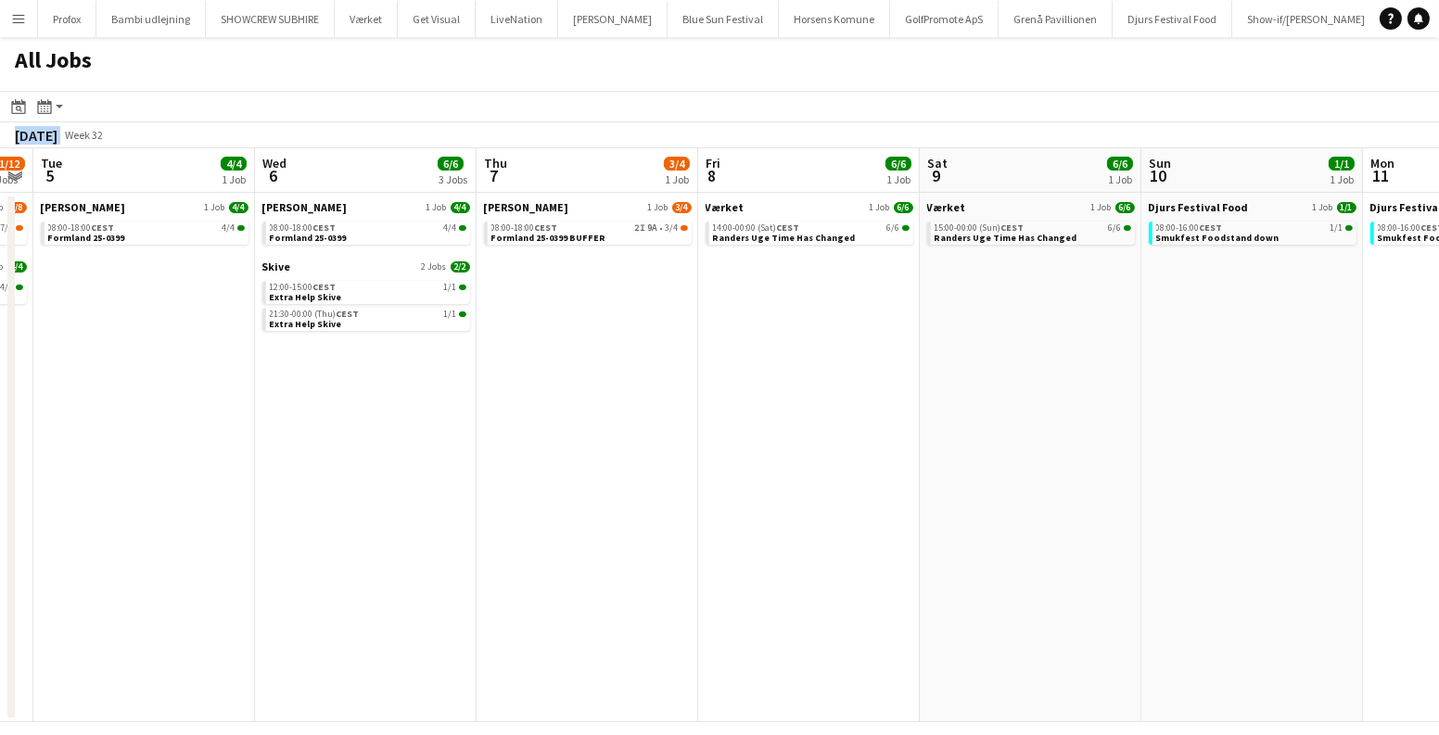
click at [105, 347] on app-calendar-viewport "Sat 2 Sun 3 Mon 4 11/12 2 Jobs Tue 5 4/4 1 Job Wed 6 6/6 3 Jobs Thu 7 3/4 1 Job…" at bounding box center [719, 435] width 1439 height 574
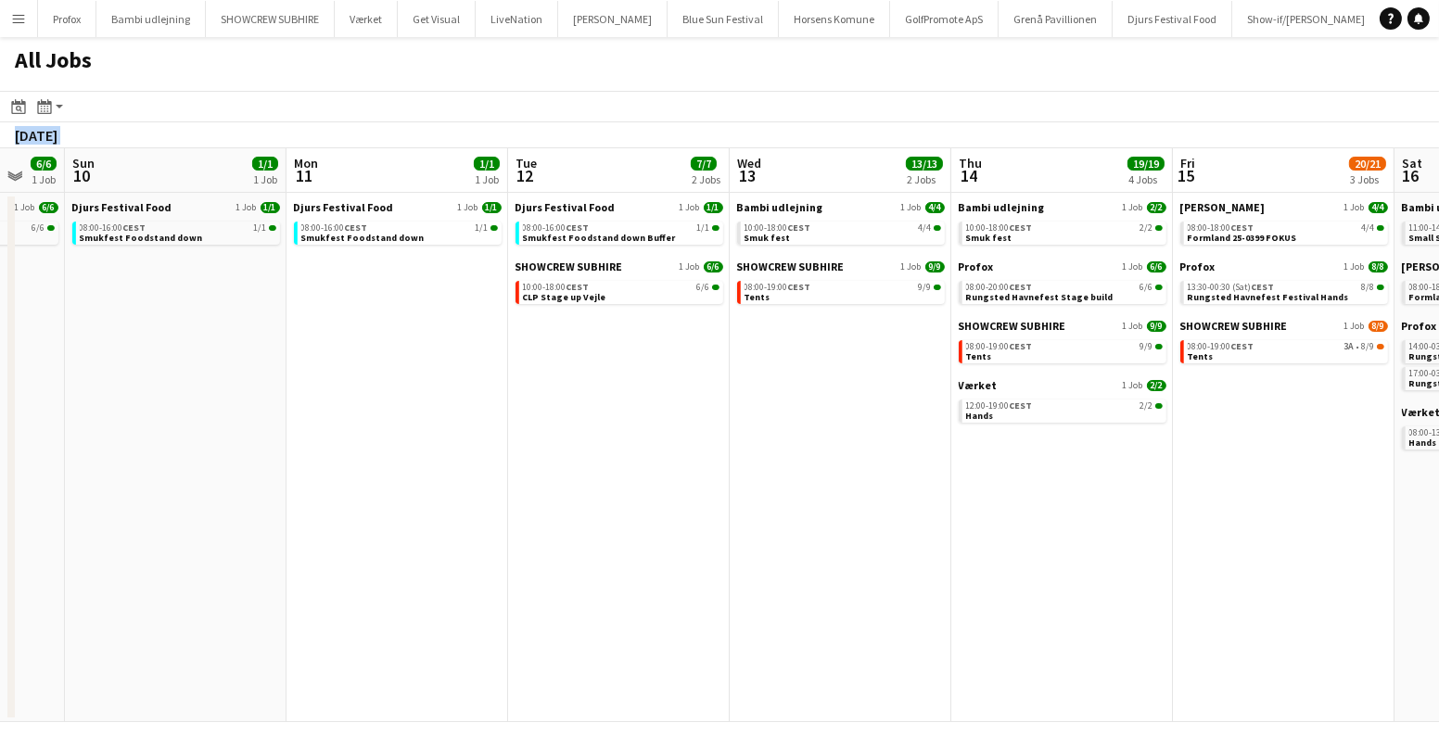
click at [36, 328] on app-calendar-viewport "Wed 6 6/6 3 Jobs Thu 7 3/4 1 Job Fri 8 6/6 1 Job Sat 9 6/6 1 Job Sun 10 1/1 1 J…" at bounding box center [719, 435] width 1439 height 574
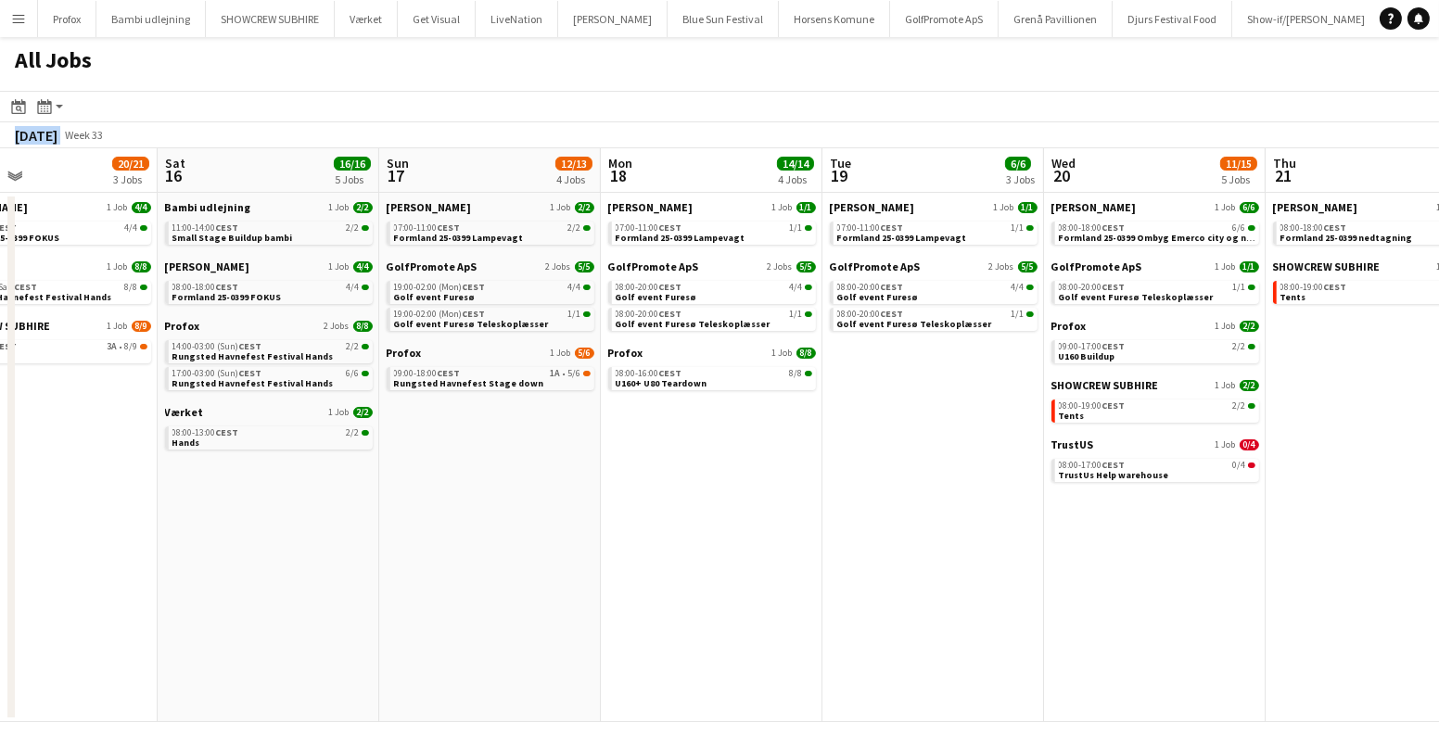
click at [0, 350] on app-calendar-viewport "Tue 12 7/7 2 Jobs Wed 13 13/13 2 Jobs Thu 14 19/19 4 Jobs Fri 15 20/21 3 Jobs S…" at bounding box center [719, 435] width 1439 height 574
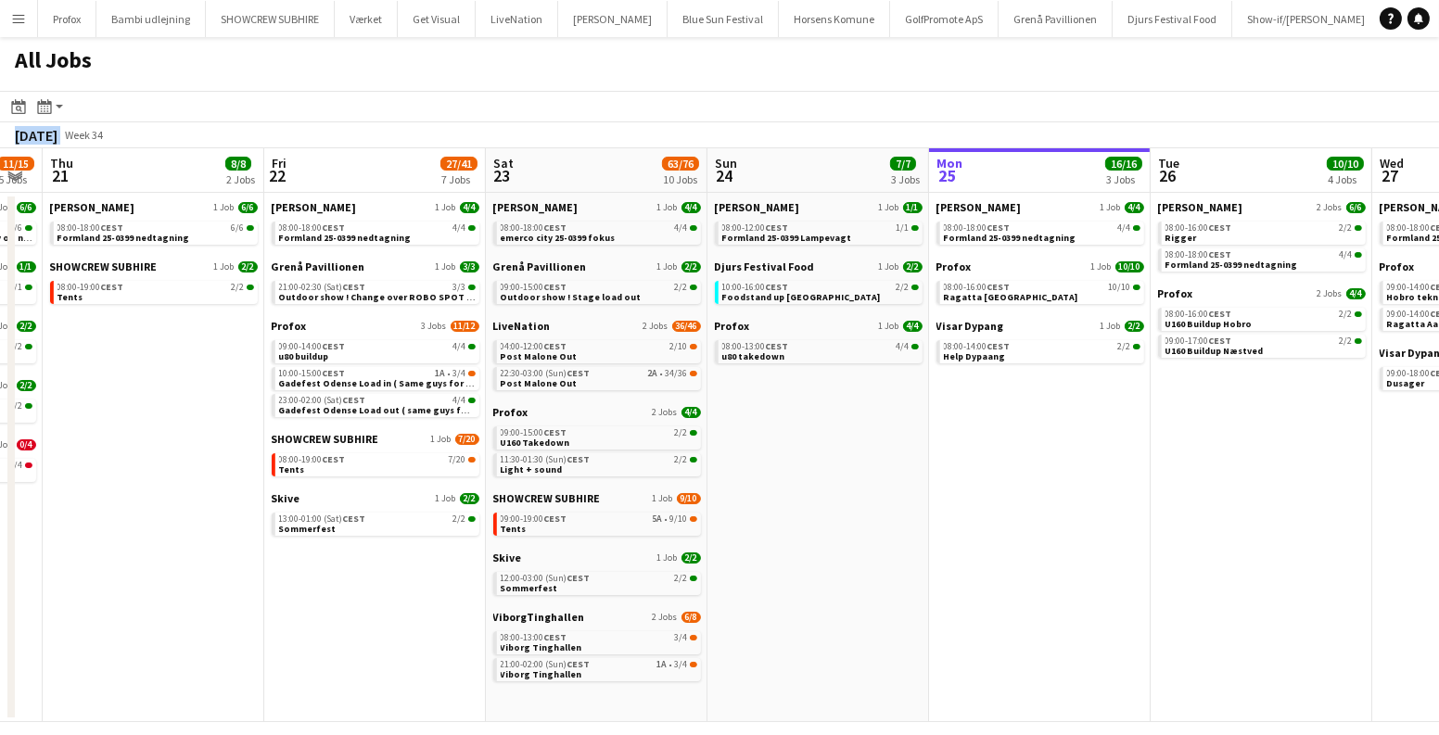
click at [201, 384] on app-calendar-viewport "Sun 17 12/13 4 Jobs Mon 18 14/14 4 Jobs Tue 19 6/6 3 Jobs Wed 20 11/15 5 Jobs T…" at bounding box center [719, 435] width 1439 height 574
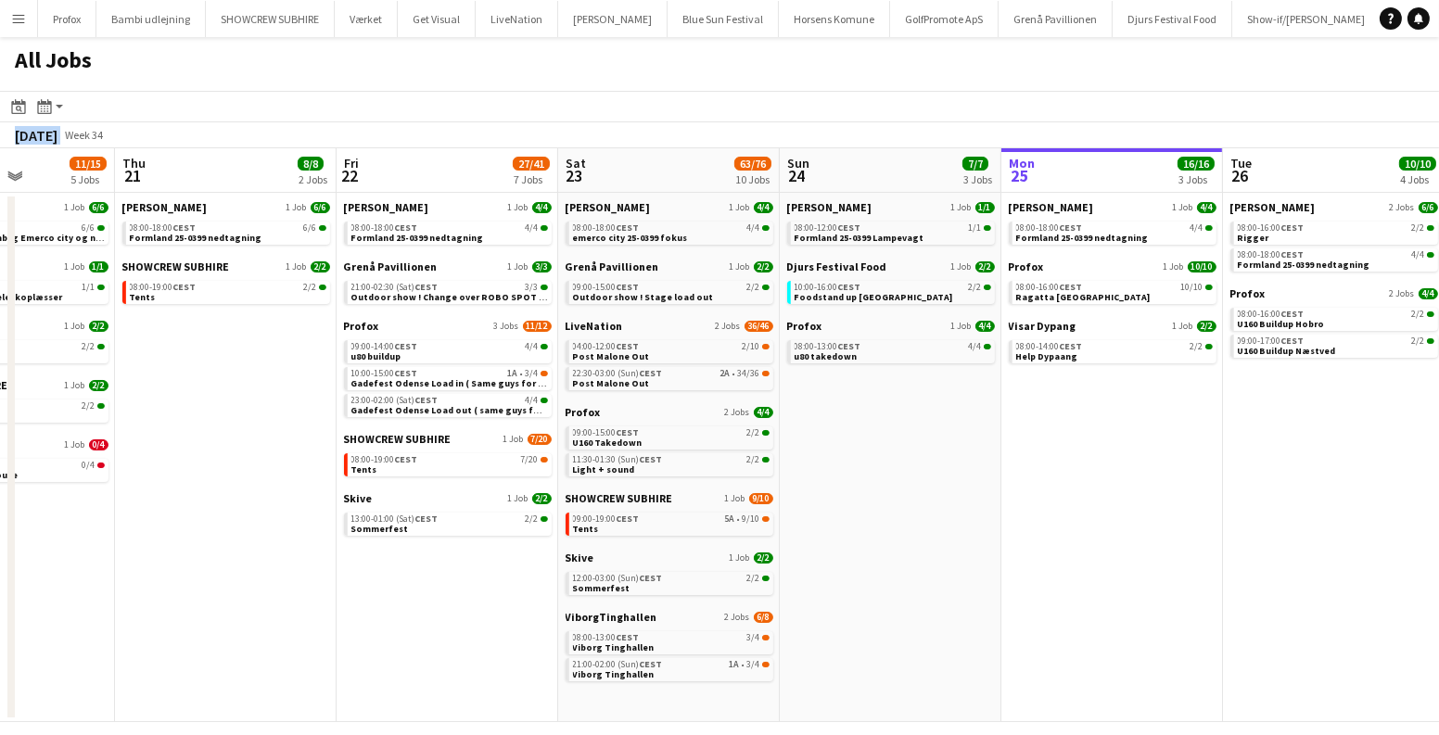
scroll to position [0, 738]
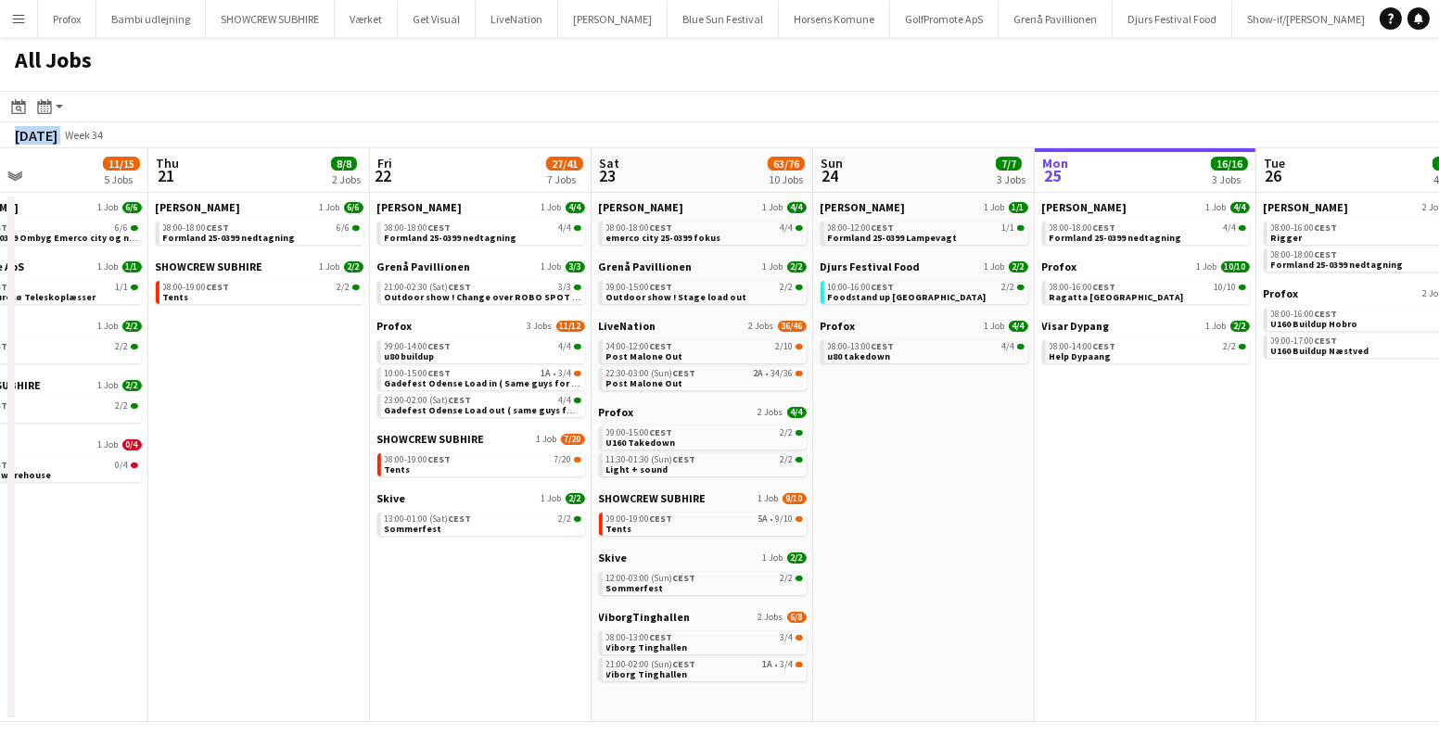
click at [619, 420] on app-calendar-viewport "Sun 17 12/13 4 Jobs Mon 18 14/14 4 Jobs Tue 19 6/6 3 Jobs Wed 20 11/15 5 Jobs T…" at bounding box center [719, 435] width 1439 height 574
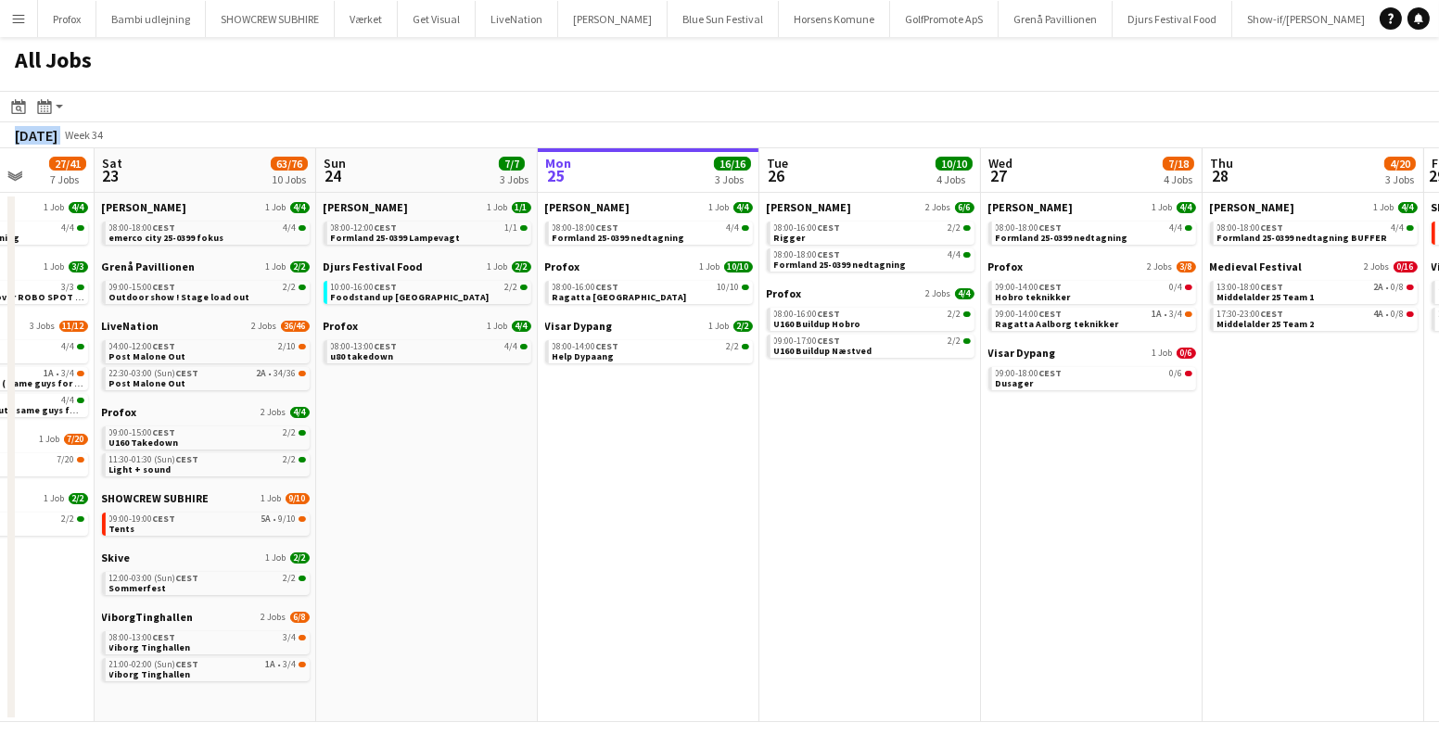
click at [545, 424] on app-calendar-viewport "Tue 19 6/6 3 Jobs Wed 20 11/15 5 Jobs Thu 21 8/8 2 Jobs Fri 22 27/41 7 Jobs Sat…" at bounding box center [719, 435] width 1439 height 574
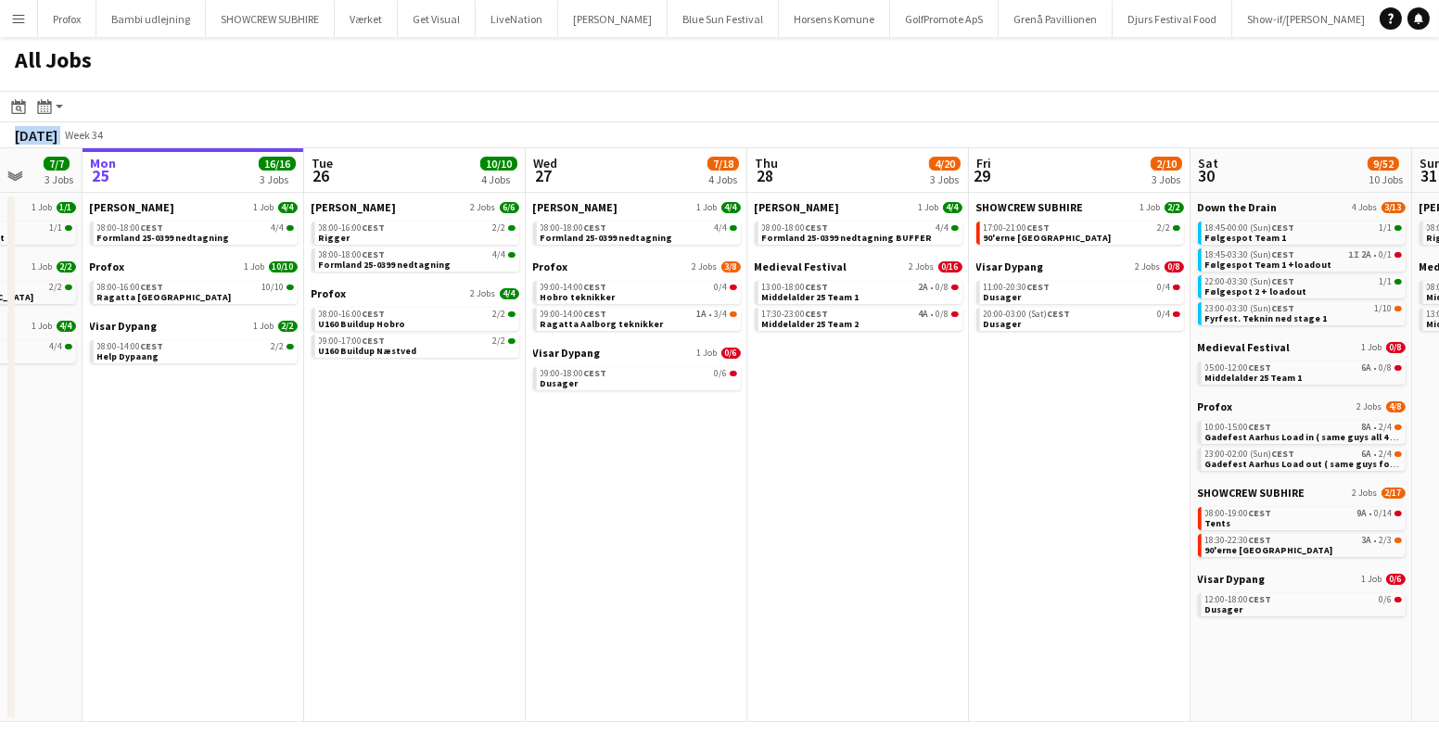
click at [5, 19] on button "Menu" at bounding box center [18, 18] width 37 height 37
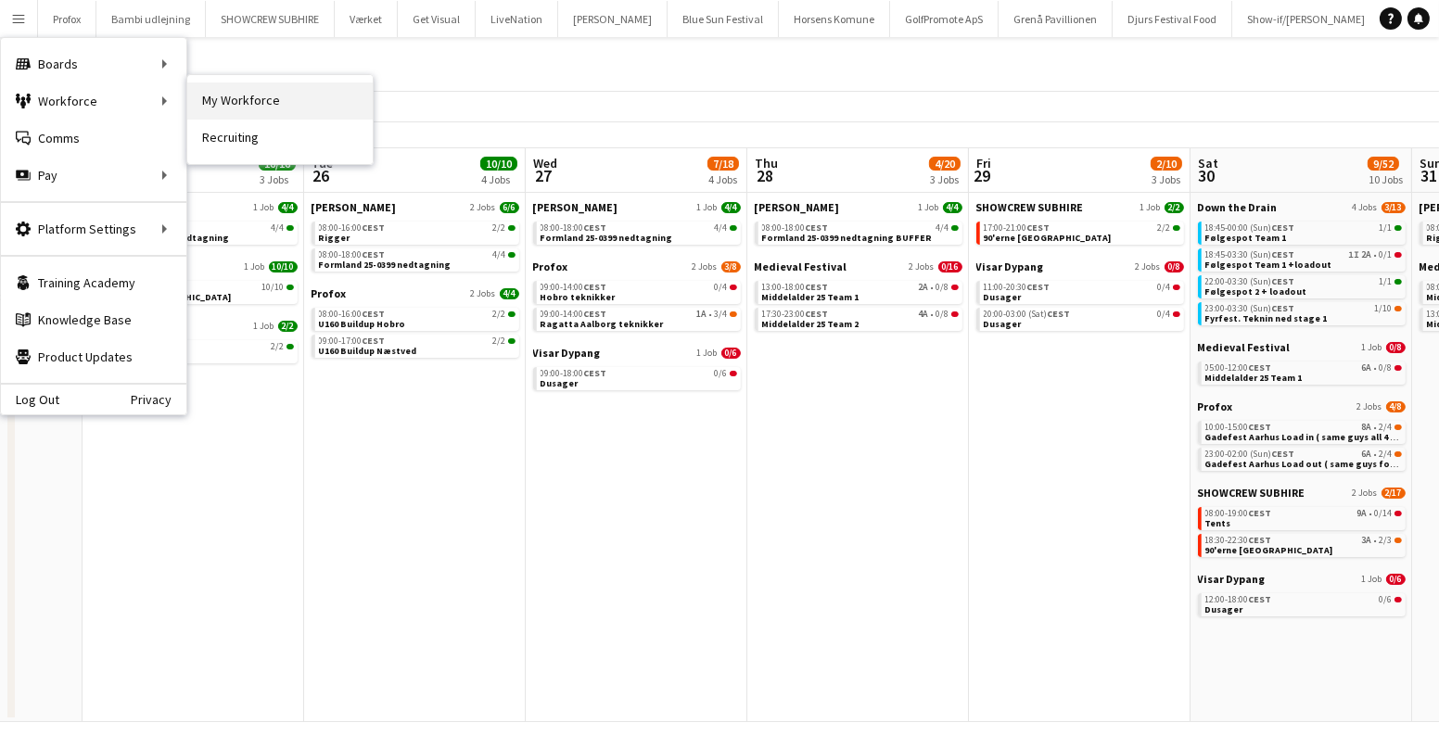
click at [261, 108] on link "My Workforce" at bounding box center [279, 101] width 185 height 37
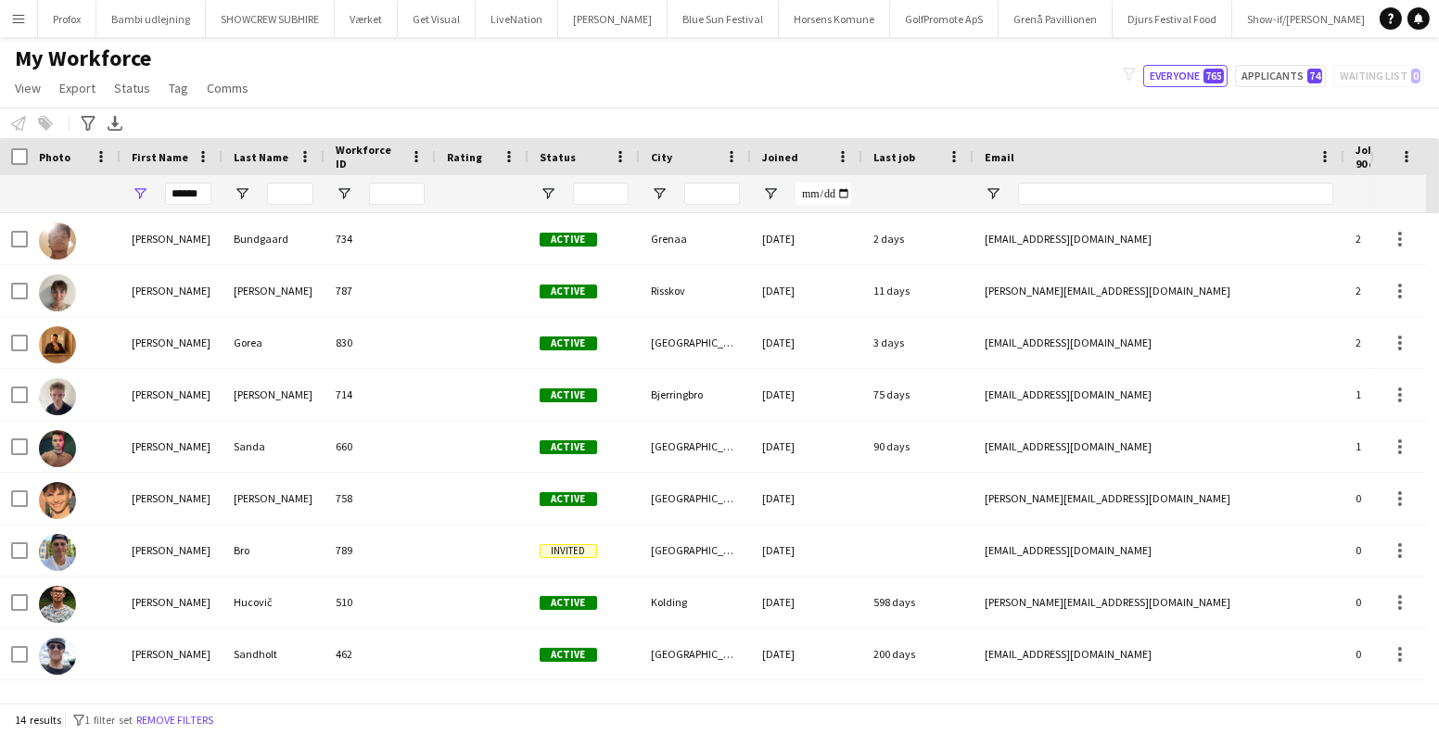
drag, startPoint x: 214, startPoint y: 190, endPoint x: 7, endPoint y: 185, distance: 206.8
click at [7, 185] on div "******" at bounding box center [1005, 193] width 2010 height 37
drag, startPoint x: 204, startPoint y: 191, endPoint x: 121, endPoint y: 180, distance: 84.2
click at [122, 182] on div "******" at bounding box center [172, 193] width 102 height 37
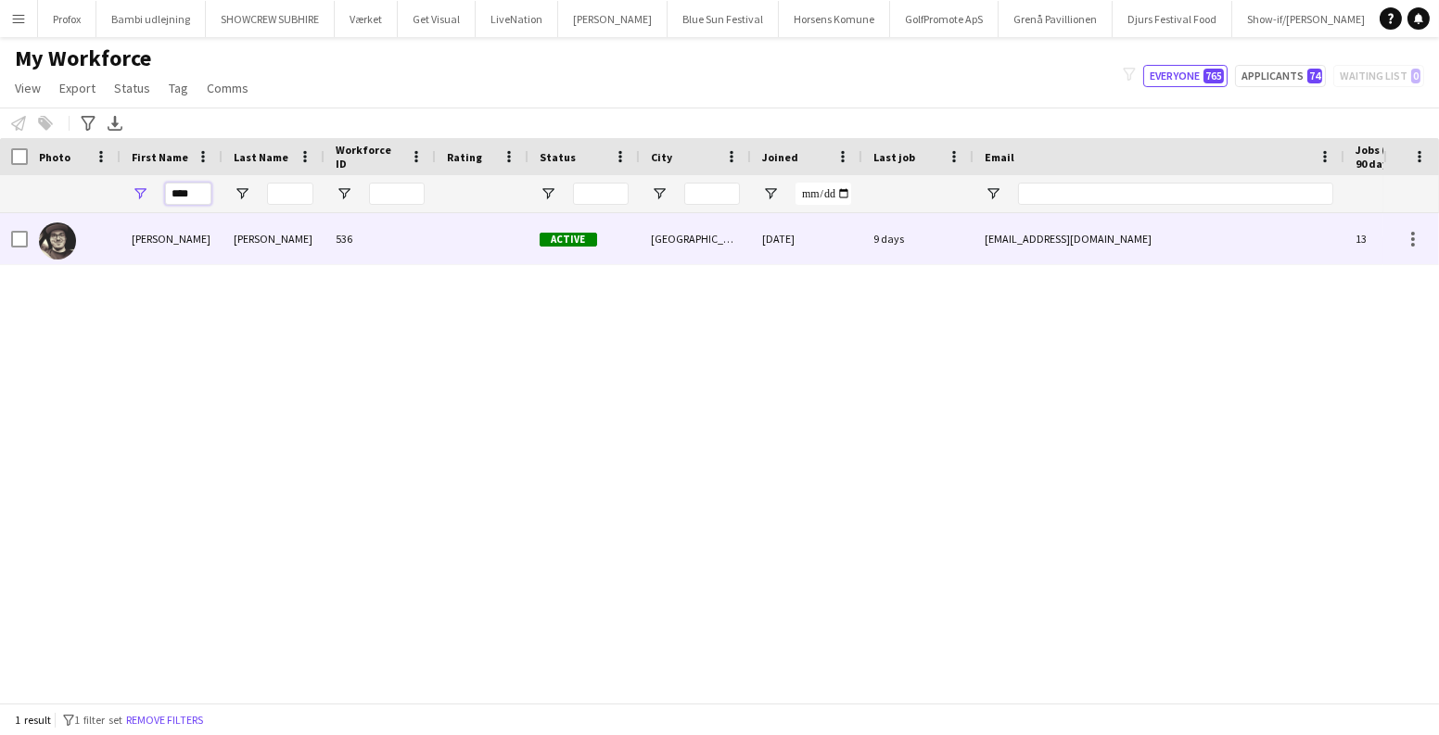
type input "****"
click at [179, 254] on div "Mike" at bounding box center [172, 238] width 102 height 51
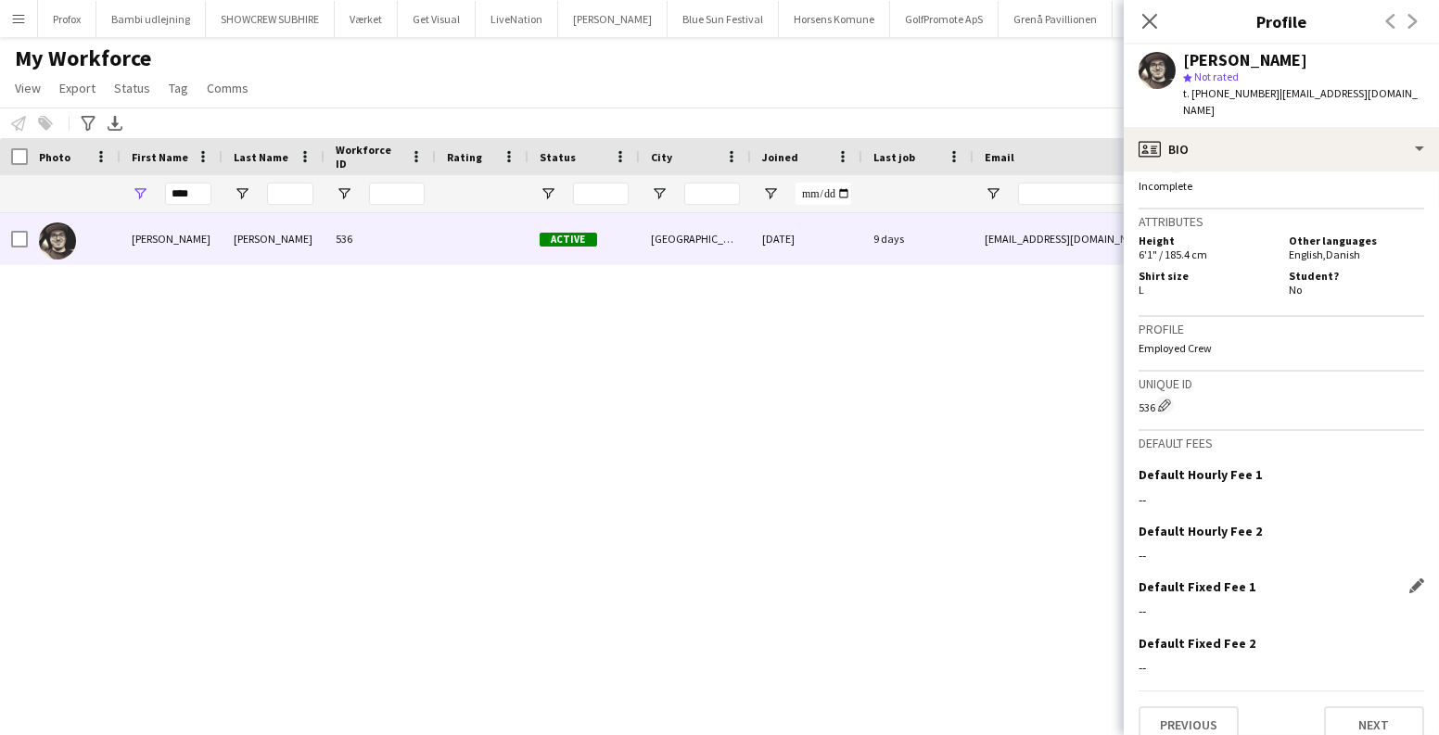
scroll to position [768, 0]
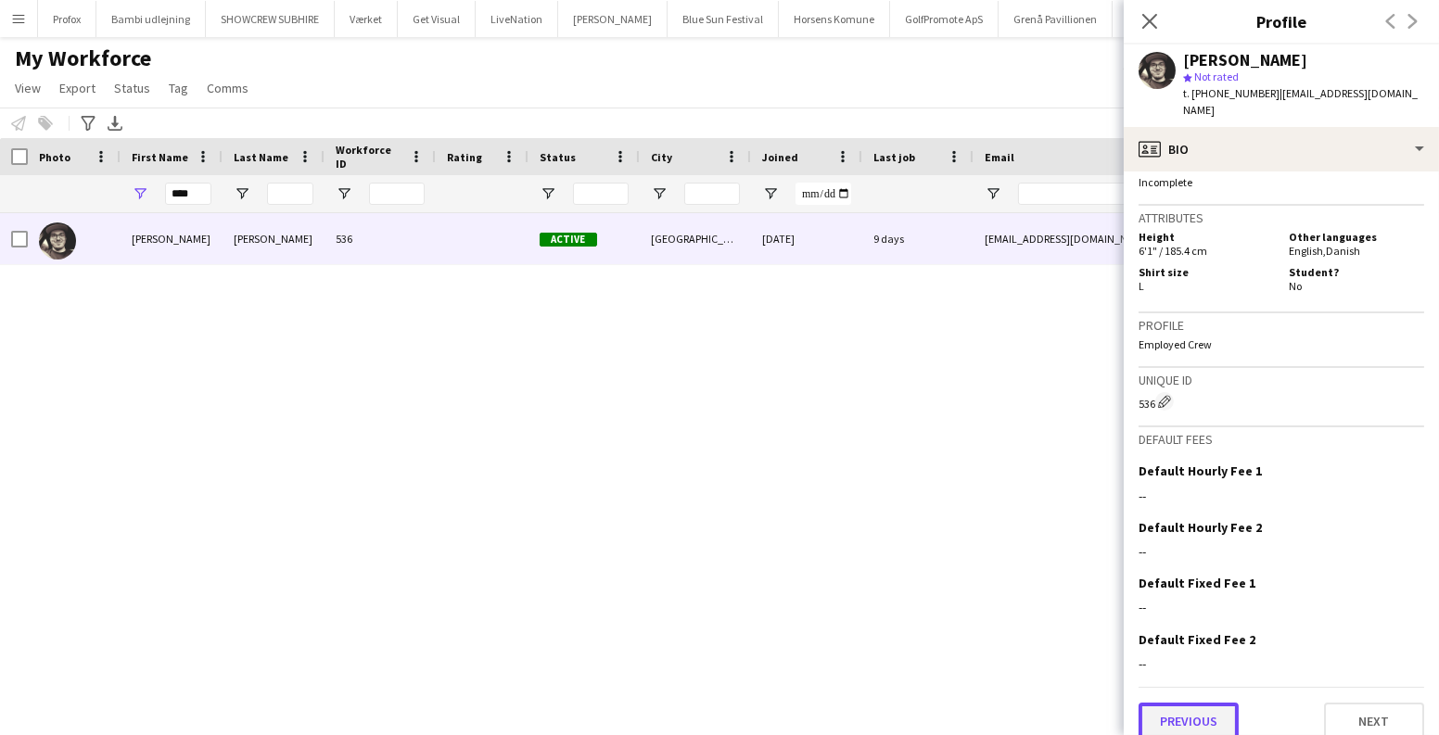
click at [1215, 703] on button "Previous" at bounding box center [1189, 721] width 100 height 37
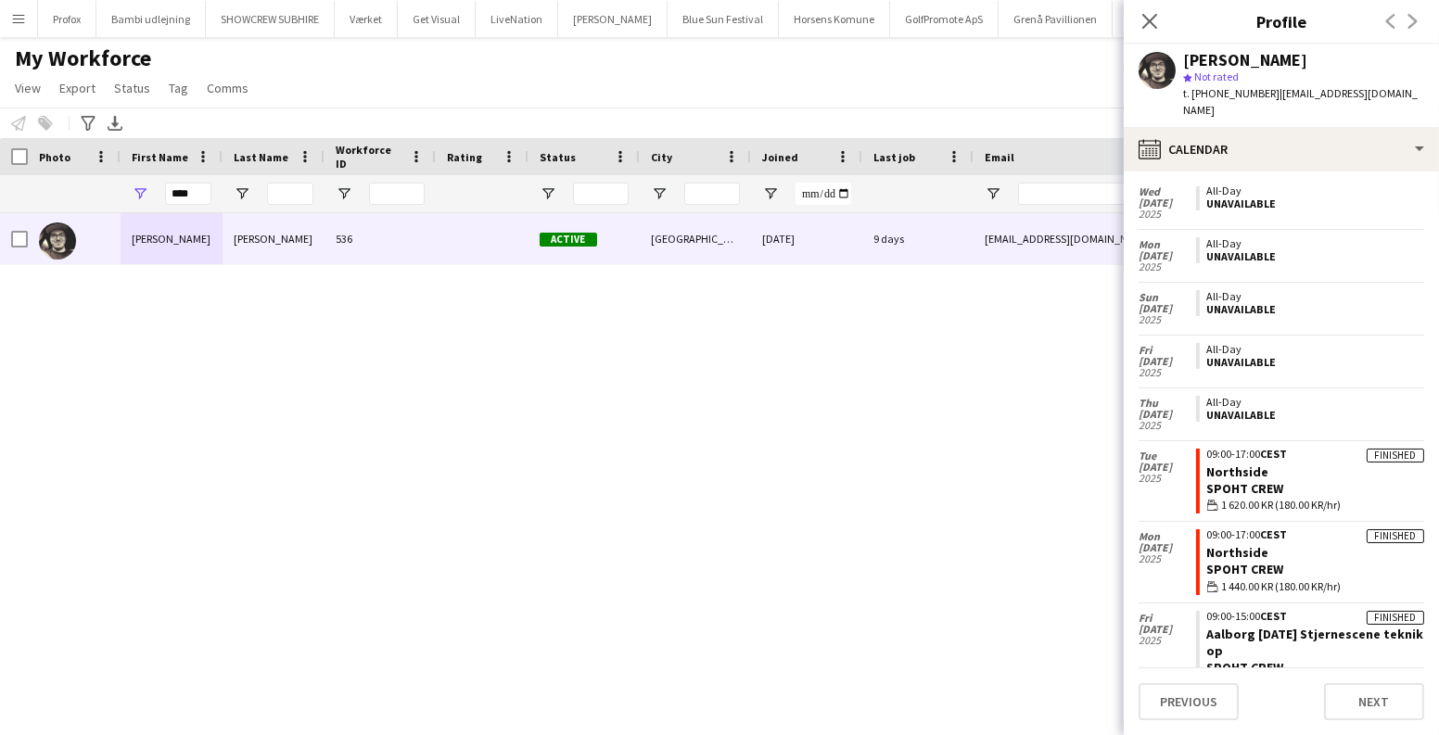
scroll to position [3154, 0]
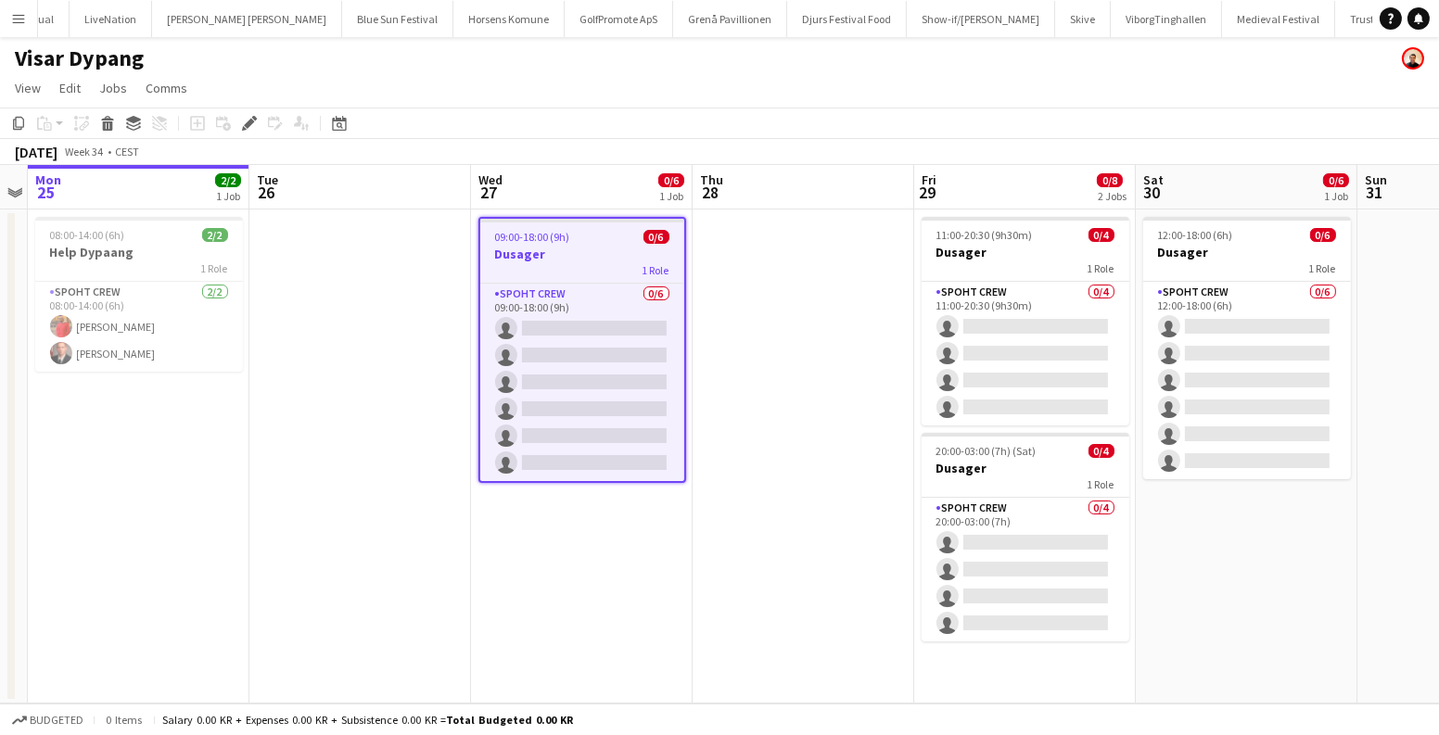
scroll to position [0, 409]
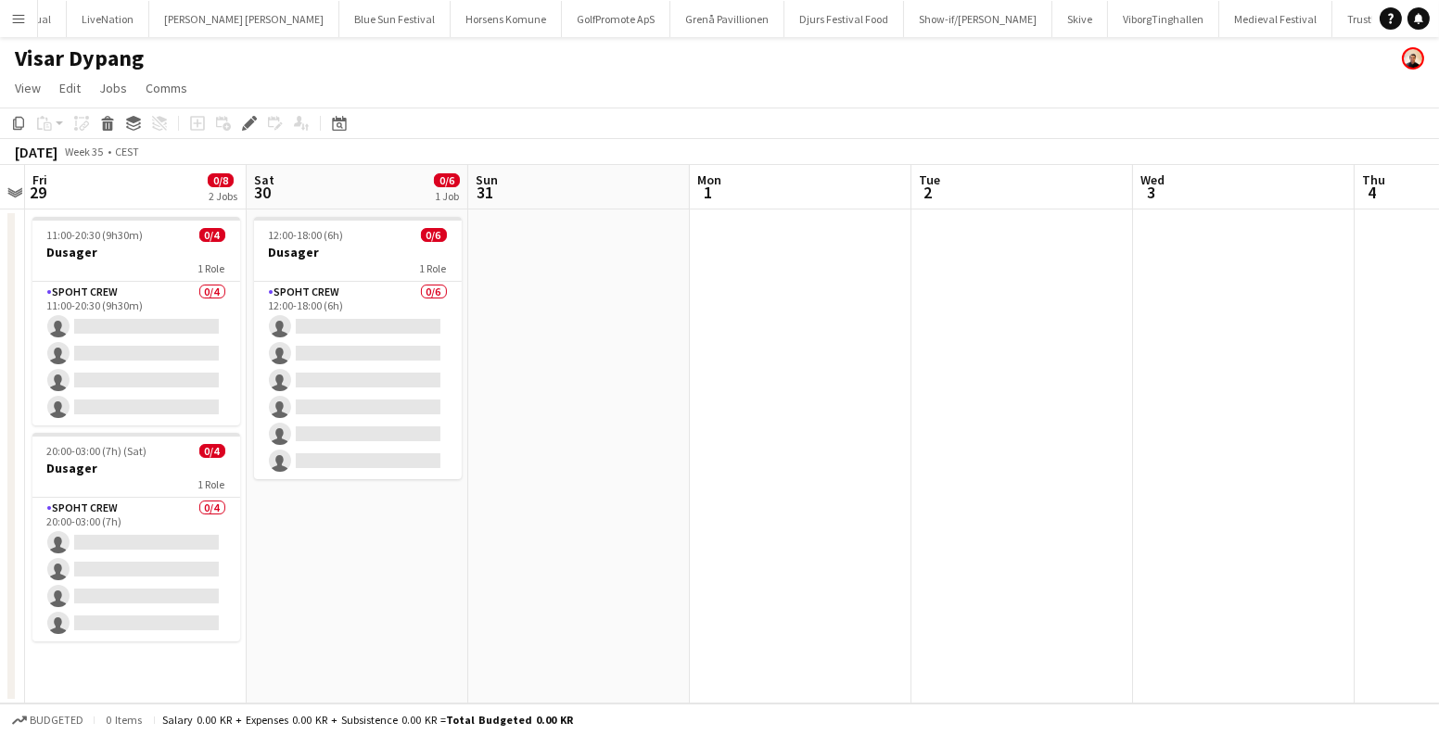
drag, startPoint x: 889, startPoint y: 360, endPoint x: 0, endPoint y: 349, distance: 889.3
click at [0, 349] on app-calendar-viewport "Tue 26 Wed 27 0/6 1 Job Thu 28 Fri 29 0/8 2 Jobs Sat 30 0/6 1 Job Sun 31 Mon 1 …" at bounding box center [719, 434] width 1439 height 539
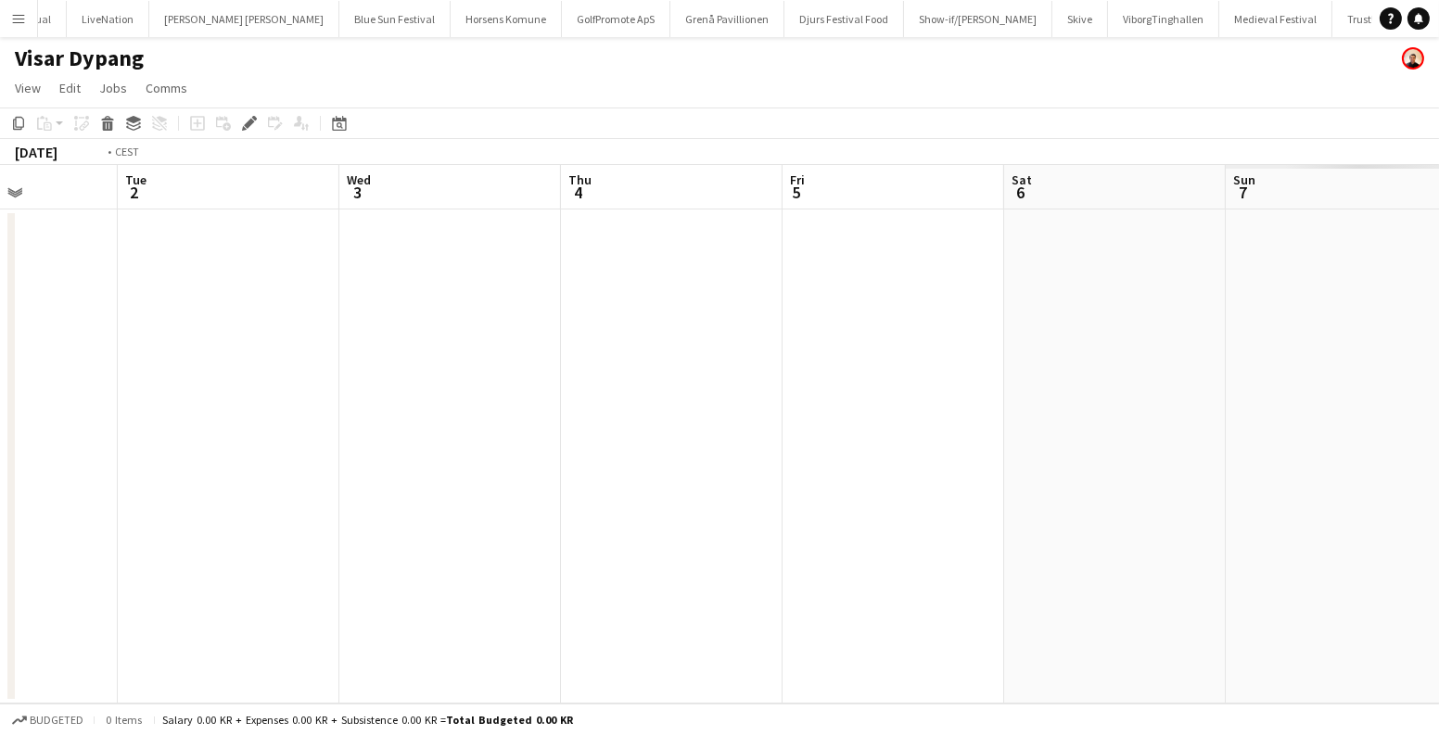
drag, startPoint x: 782, startPoint y: 396, endPoint x: 33, endPoint y: 386, distance: 748.4
click at [0, 381] on app-calendar-viewport "Fri 29 0/8 2 Jobs Sat 30 0/6 1 Job Sun 31 Mon 1 Tue 2 Wed 3 Thu 4 Fri 5 Sat 6 S…" at bounding box center [719, 434] width 1439 height 539
drag, startPoint x: 1117, startPoint y: 396, endPoint x: 384, endPoint y: 397, distance: 733.5
click at [138, 402] on app-calendar-viewport "Wed 3 Thu 4 Fri 5 Sat 6 Sun 7 Mon 8 Tue 9 Wed 10 Thu 11 Fri 12 Sat 13 Sun 14" at bounding box center [719, 434] width 1439 height 539
drag, startPoint x: 1248, startPoint y: 411, endPoint x: 198, endPoint y: 395, distance: 1050.7
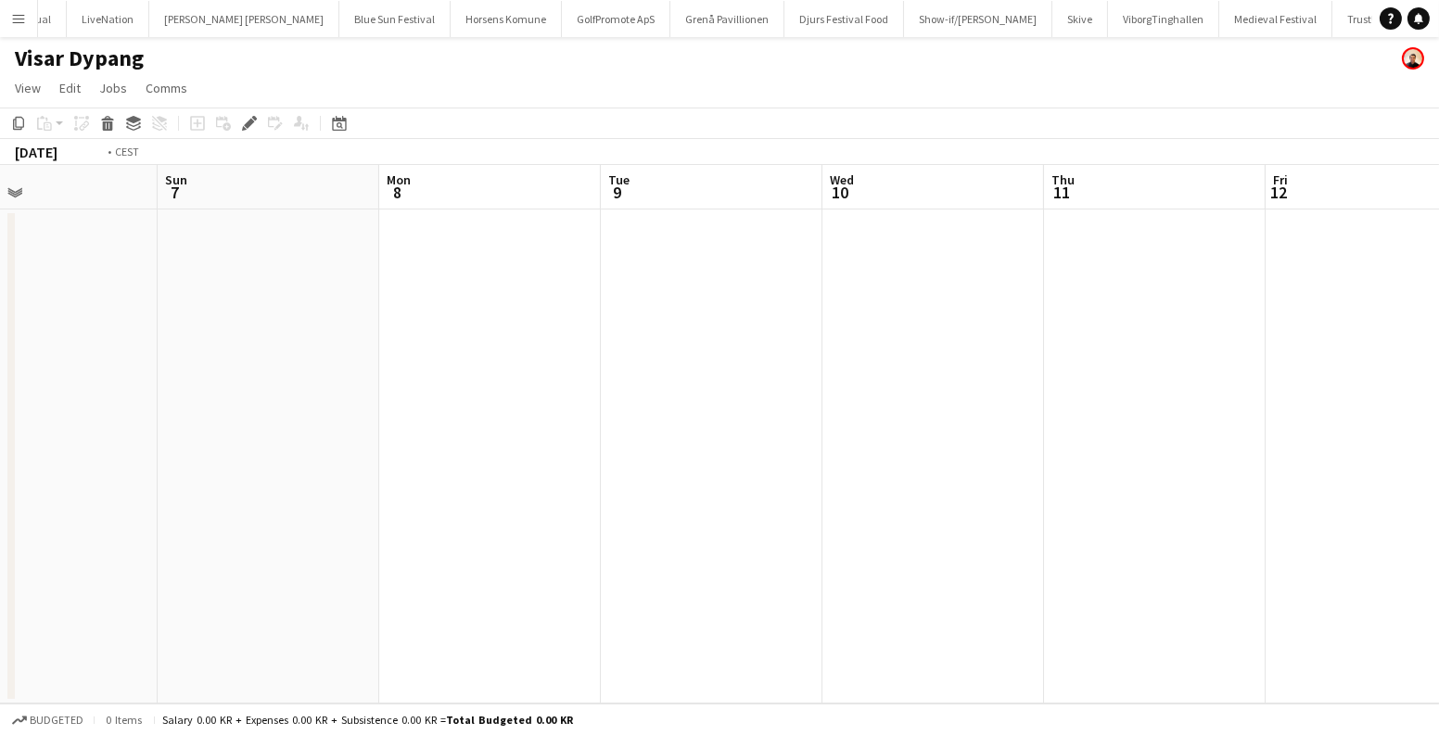
click at [198, 395] on app-calendar-viewport "Wed 3 Thu 4 Fri 5 Sat 6 Sun 7 Mon 8 Tue 9 Wed 10 Thu 11 Fri 12 Sat 13 Sun 14" at bounding box center [719, 434] width 1439 height 539
drag, startPoint x: 536, startPoint y: 420, endPoint x: 425, endPoint y: 418, distance: 111.3
click at [424, 418] on app-calendar-viewport "Fri 12 Sat 13 Sun 14 Mon 15 Tue 16 Wed 17 Thu 18 Fri 19 Sat 20 Sun 21 Mon 22 Tu…" at bounding box center [719, 434] width 1439 height 539
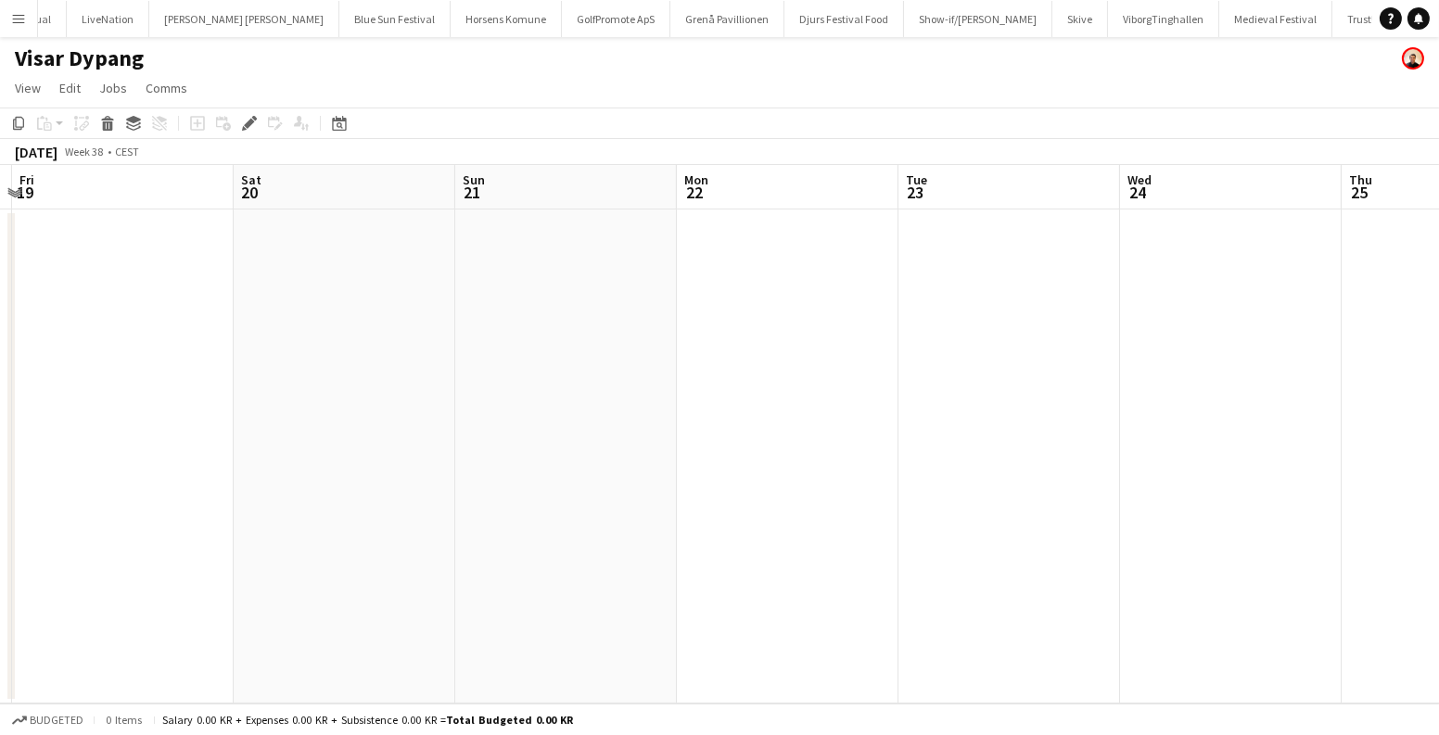
drag, startPoint x: 1326, startPoint y: 417, endPoint x: 364, endPoint y: 426, distance: 962.6
click at [364, 426] on app-calendar-viewport "Tue 16 Wed 17 Thu 18 Fri 19 Sat 20 Sun 21 Mon 22 Tue 23 Wed 24 Thu 25 Fri 26 Sa…" at bounding box center [719, 434] width 1439 height 539
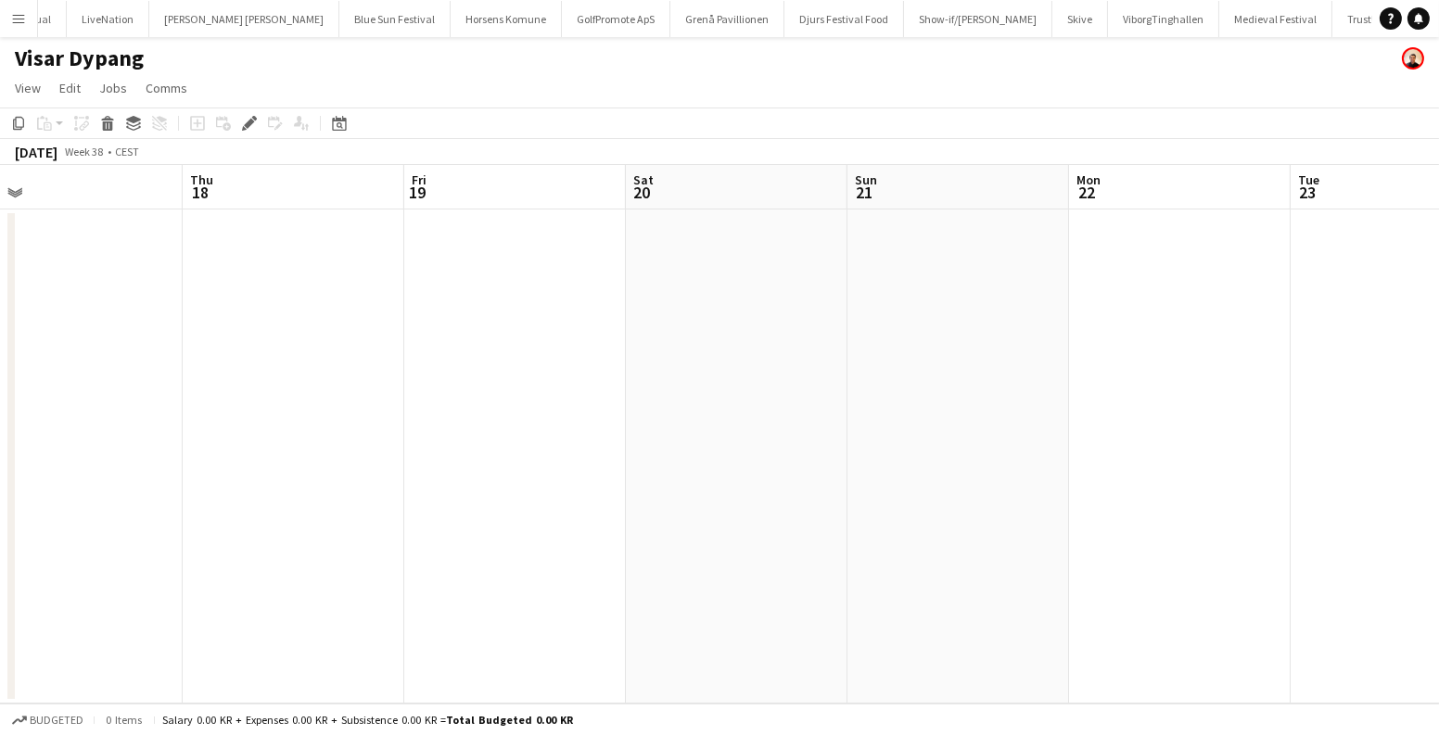
scroll to position [0, 507]
drag, startPoint x: 690, startPoint y: 402, endPoint x: 404, endPoint y: 466, distance: 292.7
click at [0, 415] on app-calendar-viewport "Fri 19 Sat 20 Sun 21 Mon 22 Tue 23 Wed 24 Thu 25 Fri 26 Sat 27 Sun 28 Mon 29 Tu…" at bounding box center [719, 434] width 1439 height 539
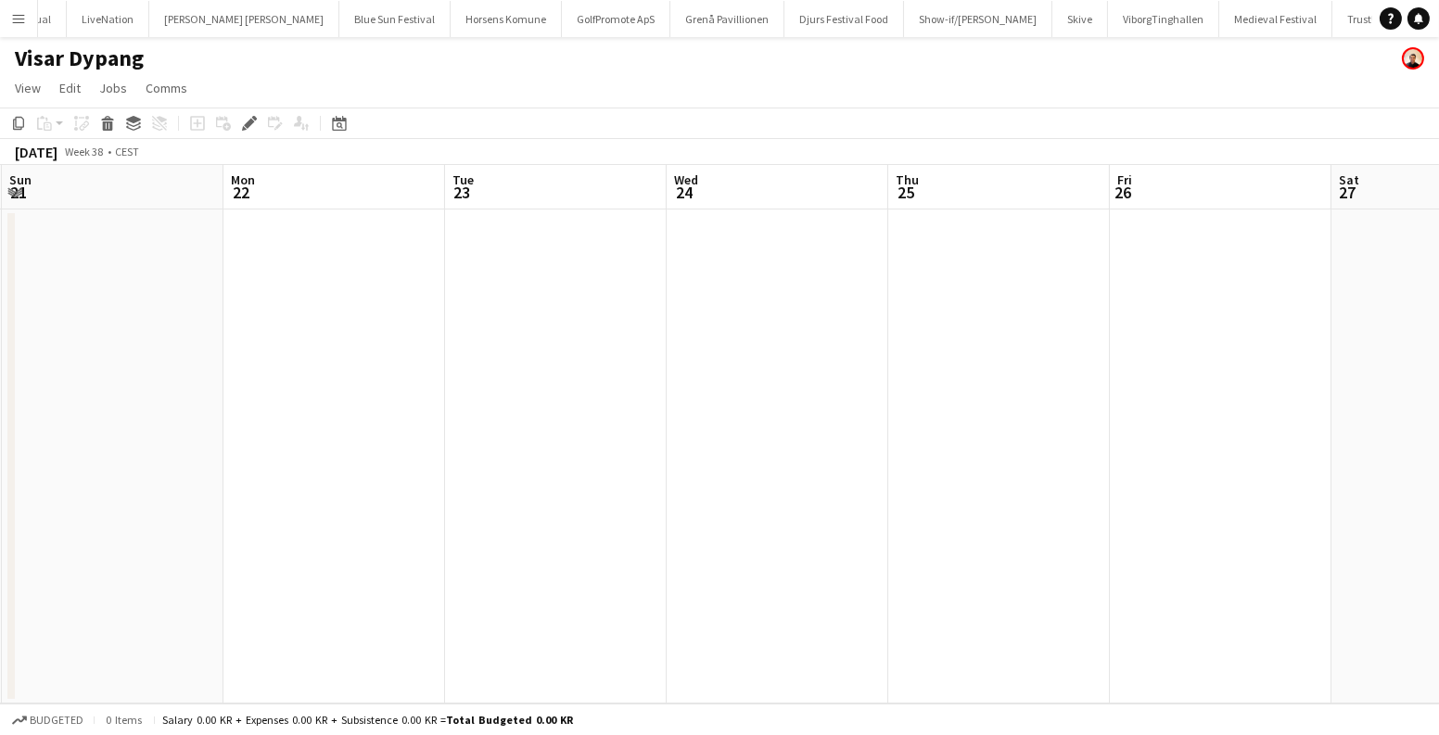
drag, startPoint x: 599, startPoint y: 422, endPoint x: 1063, endPoint y: 392, distance: 464.6
click at [1099, 383] on app-calendar-viewport "Fri 19 Sat 20 Sun 21 Mon 22 Tue 23 Wed 24 Thu 25 Fri 26 Sat 27 Sun 28 Mon 29 Tu…" at bounding box center [719, 434] width 1439 height 539
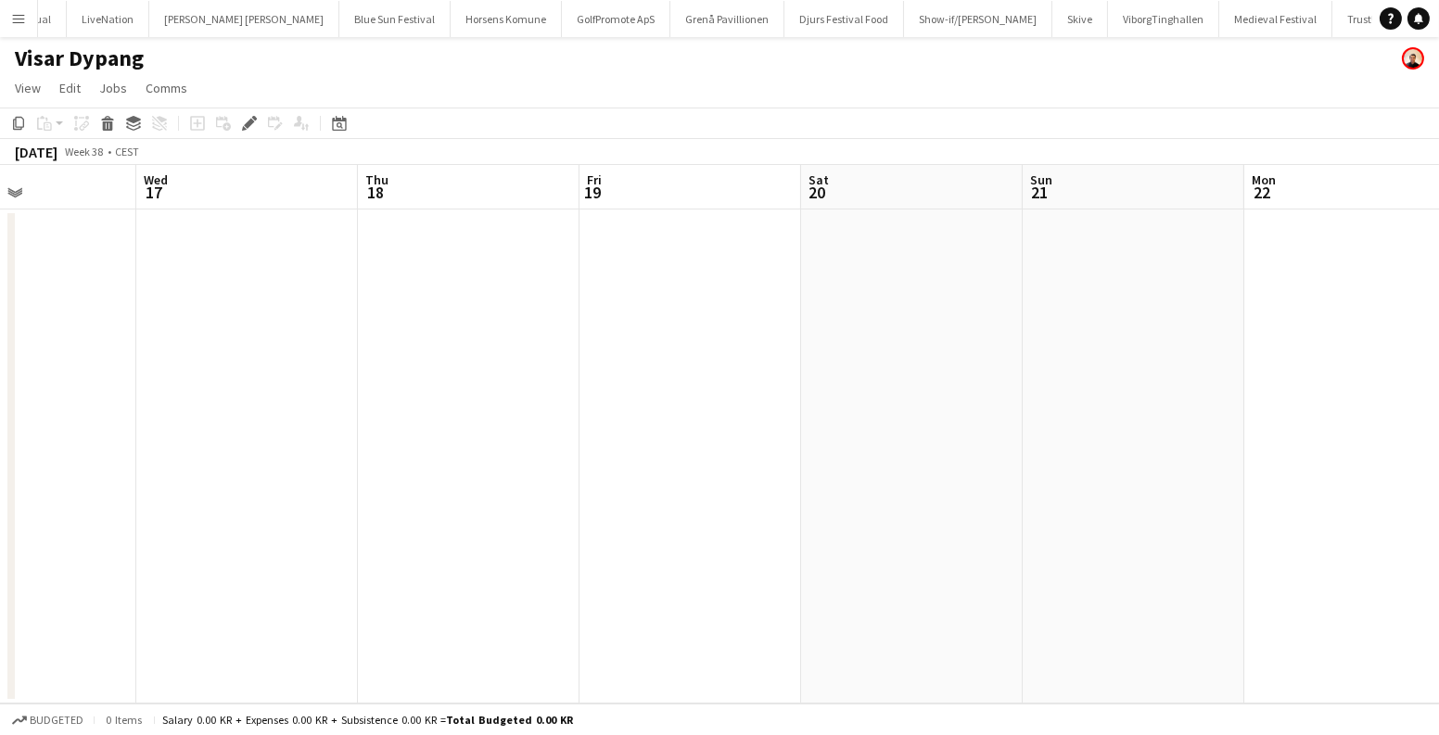
drag, startPoint x: 685, startPoint y: 368, endPoint x: 648, endPoint y: 349, distance: 41.9
click at [973, 379] on app-calendar-viewport "Sun 14 Mon 15 Tue 16 Wed 17 Thu 18 Fri 19 Sat 20 Sun 21 Mon 22 Tue 23 Wed 24 Th…" at bounding box center [719, 434] width 1439 height 539
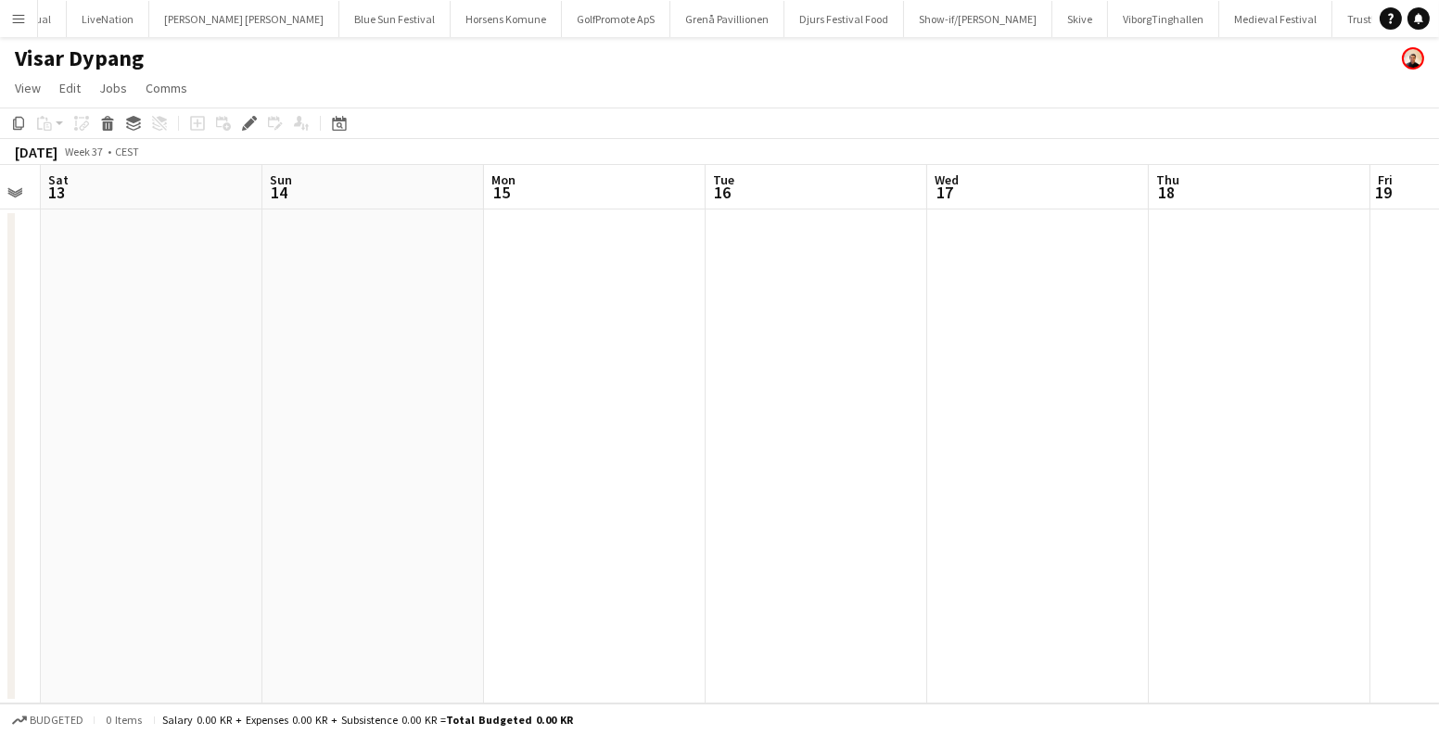
drag, startPoint x: 296, startPoint y: 284, endPoint x: 590, endPoint y: 301, distance: 294.5
click at [875, 299] on app-calendar-viewport "Thu 11 Fri 12 Sat 13 Sun 14 Mon 15 Tue 16 Wed 17 Thu 18 Fri 19 Sat 20 Sun 21 Mo…" at bounding box center [719, 434] width 1439 height 539
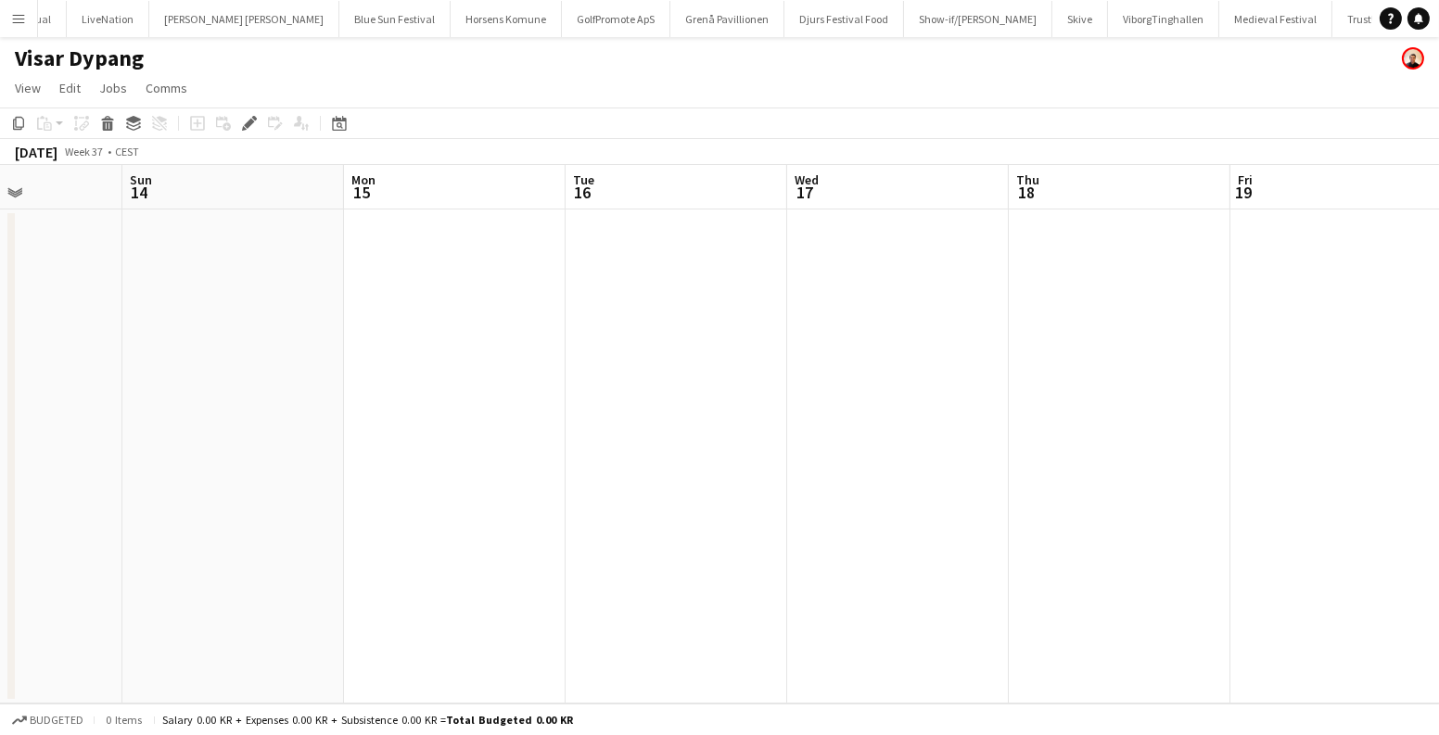
drag, startPoint x: 307, startPoint y: 301, endPoint x: 1021, endPoint y: 318, distance: 714.2
click at [1017, 318] on app-calendar-viewport "Thu 11 Fri 12 Sat 13 Sun 14 Mon 15 Tue 16 Wed 17 Thu 18 Fri 19 Sat 20 Sun 21 Mo…" at bounding box center [719, 434] width 1439 height 539
drag, startPoint x: 378, startPoint y: 314, endPoint x: 1085, endPoint y: 389, distance: 710.6
click at [1079, 387] on app-calendar-viewport "Sun 7 Mon 8 Tue 9 Wed 10 Thu 11 Fri 12 Sat 13 Sun 14 Mon 15 Tue 16 Wed 17 Thu 18" at bounding box center [719, 434] width 1439 height 539
drag, startPoint x: 902, startPoint y: 324, endPoint x: 883, endPoint y: 326, distance: 19.7
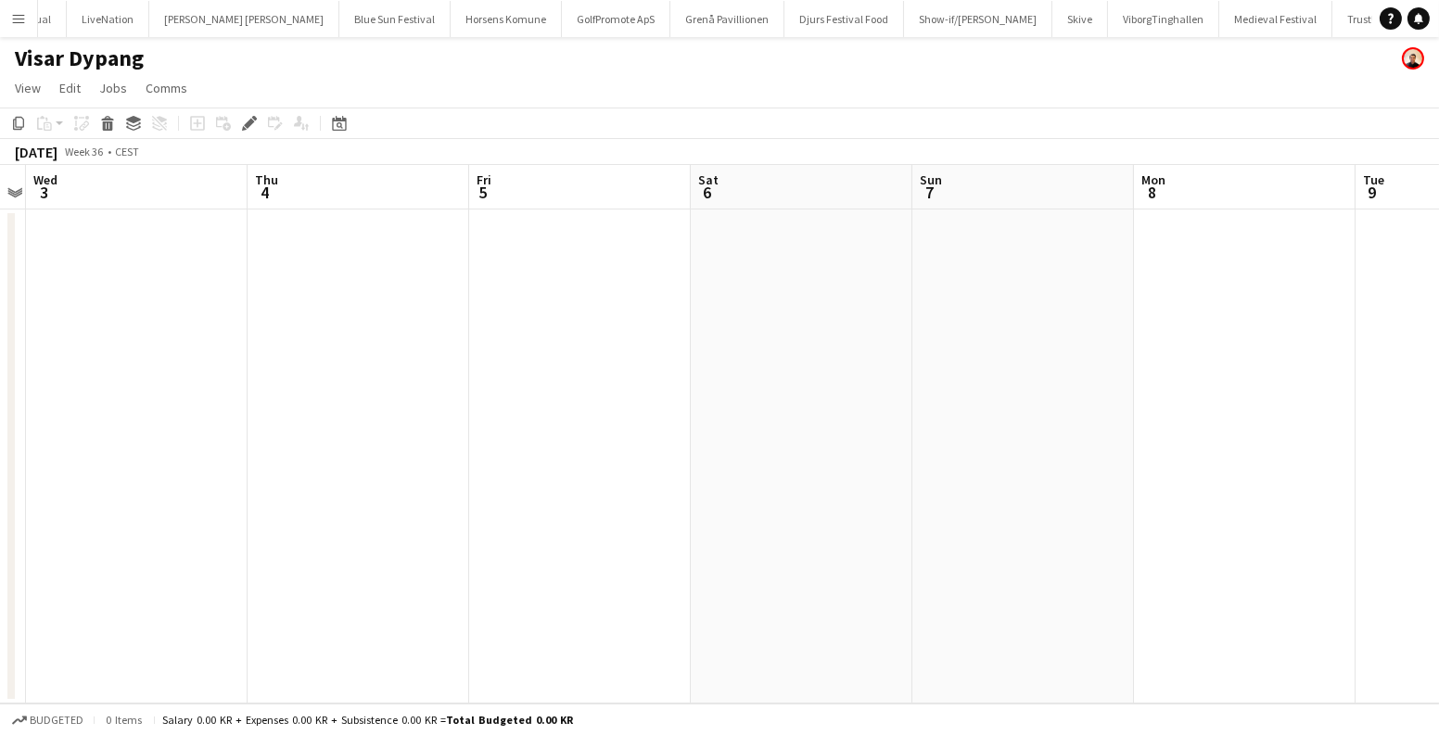
click at [995, 326] on app-calendar-viewport "Mon 1 Tue 2 Wed 3 Thu 4 Fri 5 Sat 6 Sun 7 Mon 8 Tue 9 Wed 10 Thu 11 Fri 12" at bounding box center [719, 434] width 1439 height 539
drag, startPoint x: 448, startPoint y: 284, endPoint x: 1407, endPoint y: 321, distance: 959.5
click at [1407, 321] on app-calendar-viewport "Mon 1 Tue 2 Wed 3 Thu 4 Fri 5 Sat 6 Sun 7 Mon 8 Tue 9 Wed 10 Thu 11 Fri 12" at bounding box center [719, 434] width 1439 height 539
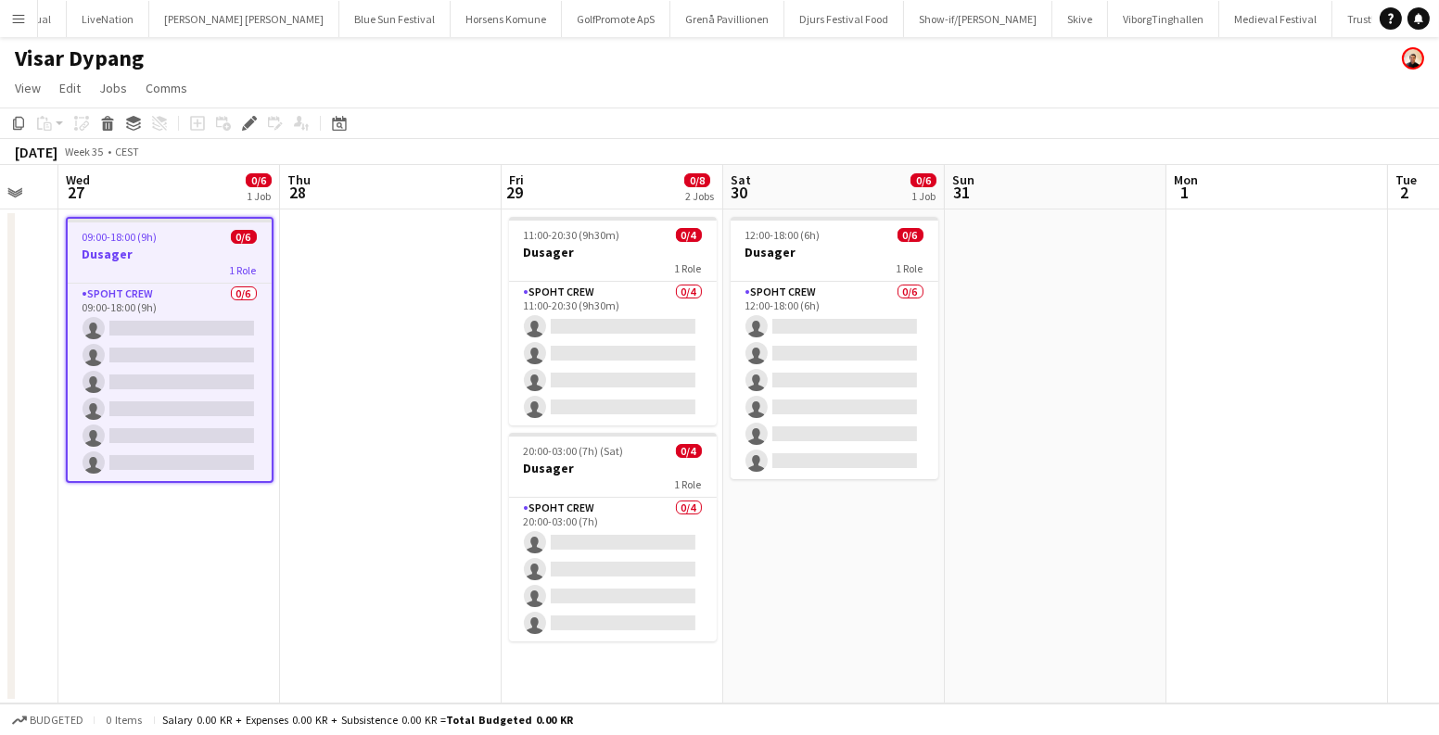
scroll to position [0, 526]
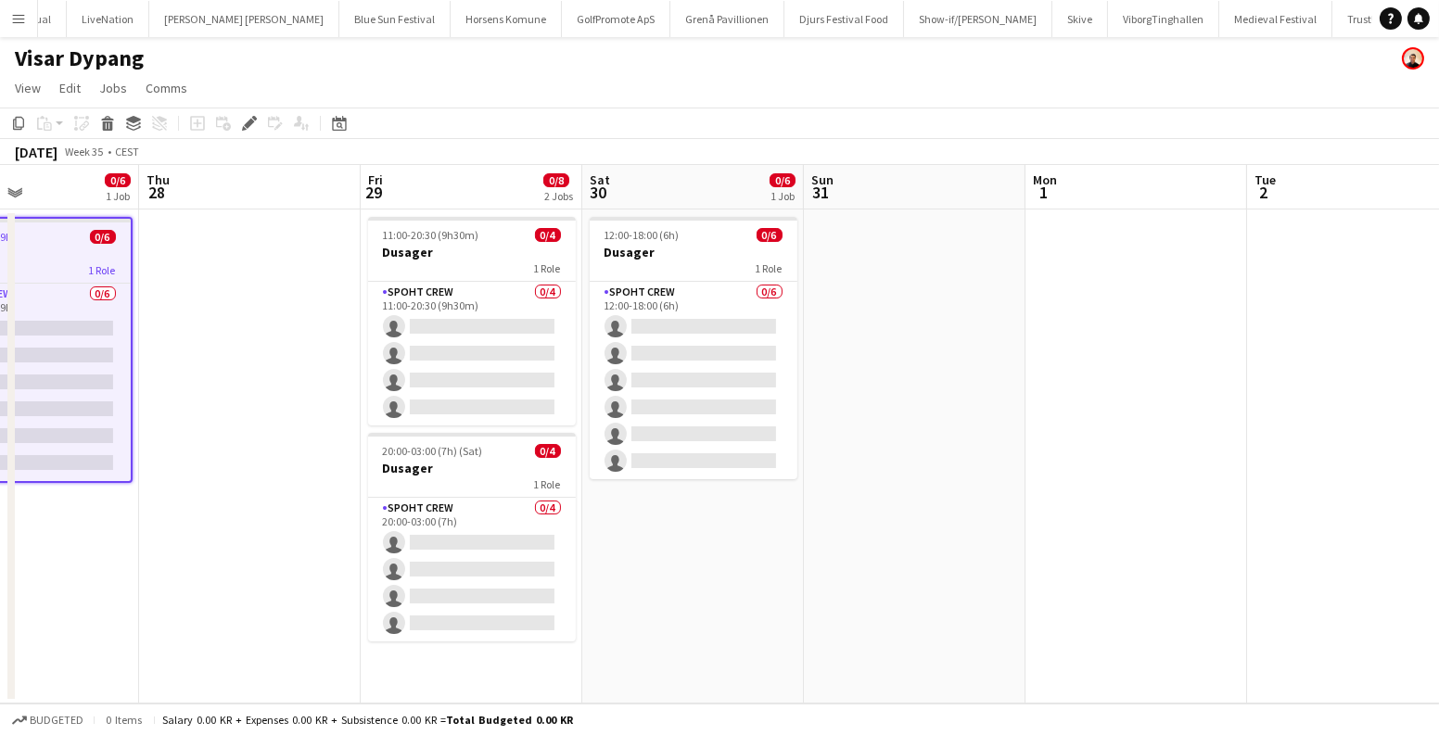
drag, startPoint x: 1135, startPoint y: 339, endPoint x: 1437, endPoint y: 375, distance: 304.3
click at [1437, 375] on app-calendar-viewport "Mon 25 2/2 1 Job Tue 26 Wed 27 0/6 1 Job Thu 28 Fri 29 0/8 2 Jobs Sat 30 0/6 1 …" at bounding box center [719, 434] width 1439 height 539
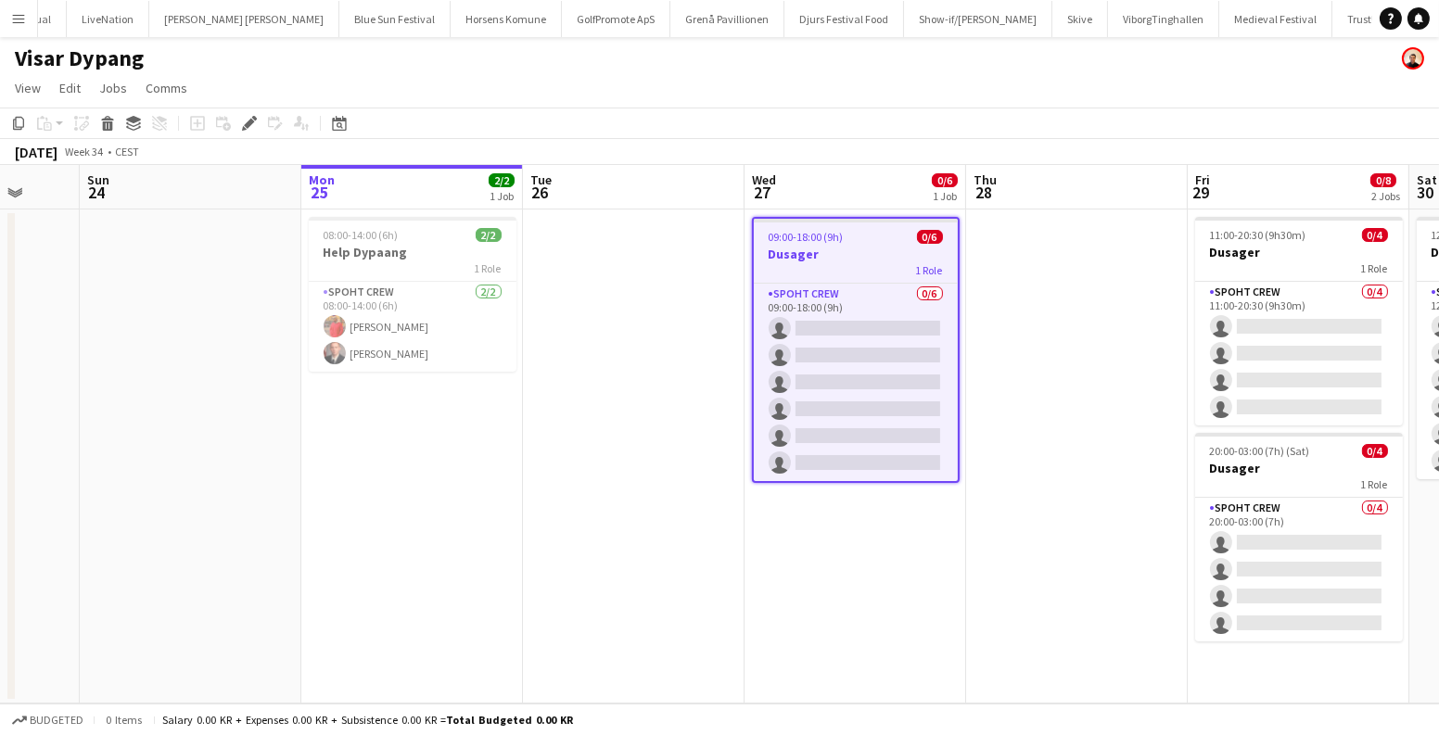
drag, startPoint x: 321, startPoint y: 280, endPoint x: 599, endPoint y: 320, distance: 281.0
click at [594, 320] on app-calendar-viewport "Fri 22 Sat 23 Sun 24 Mon 25 2/2 1 Job Tue 26 Wed 27 0/6 1 Job Thu 28 Fri 29 0/8…" at bounding box center [719, 434] width 1439 height 539
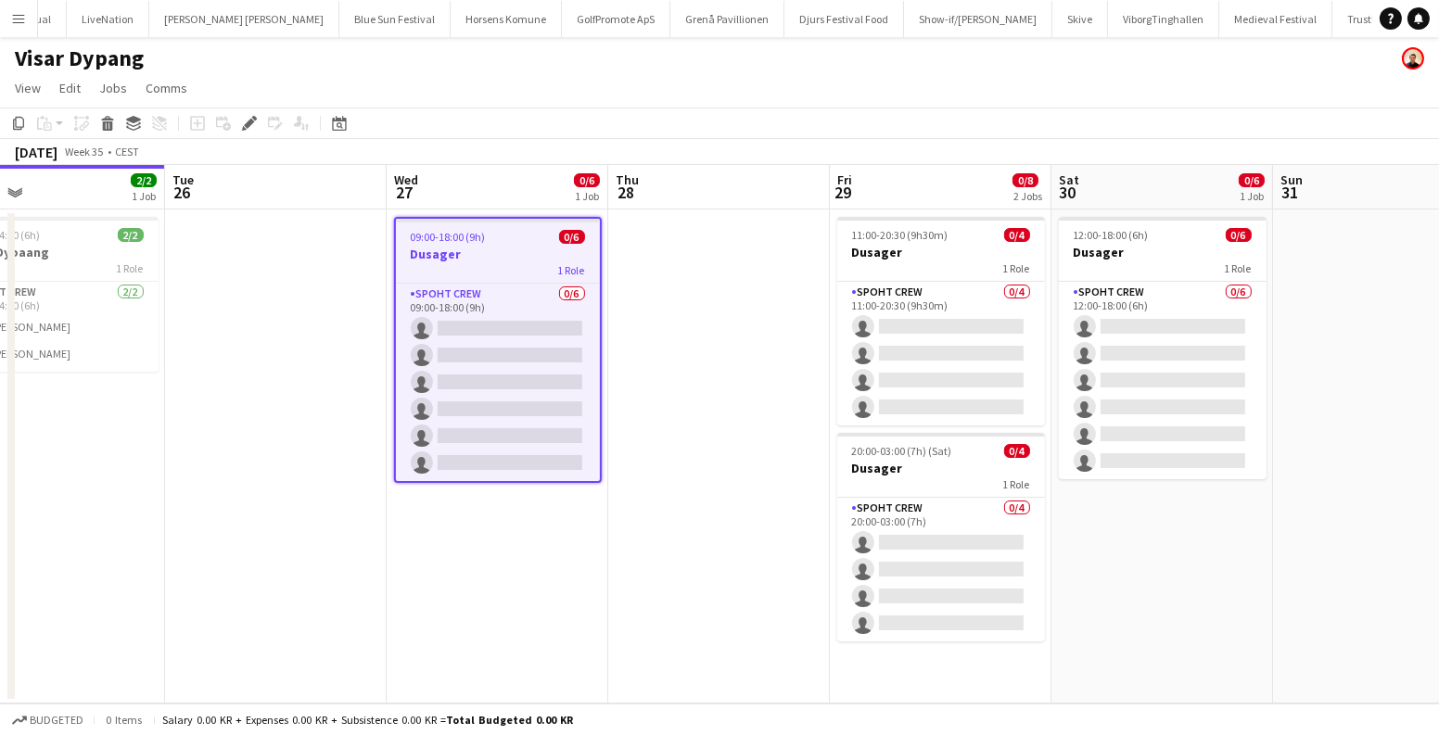
scroll to position [0, 837]
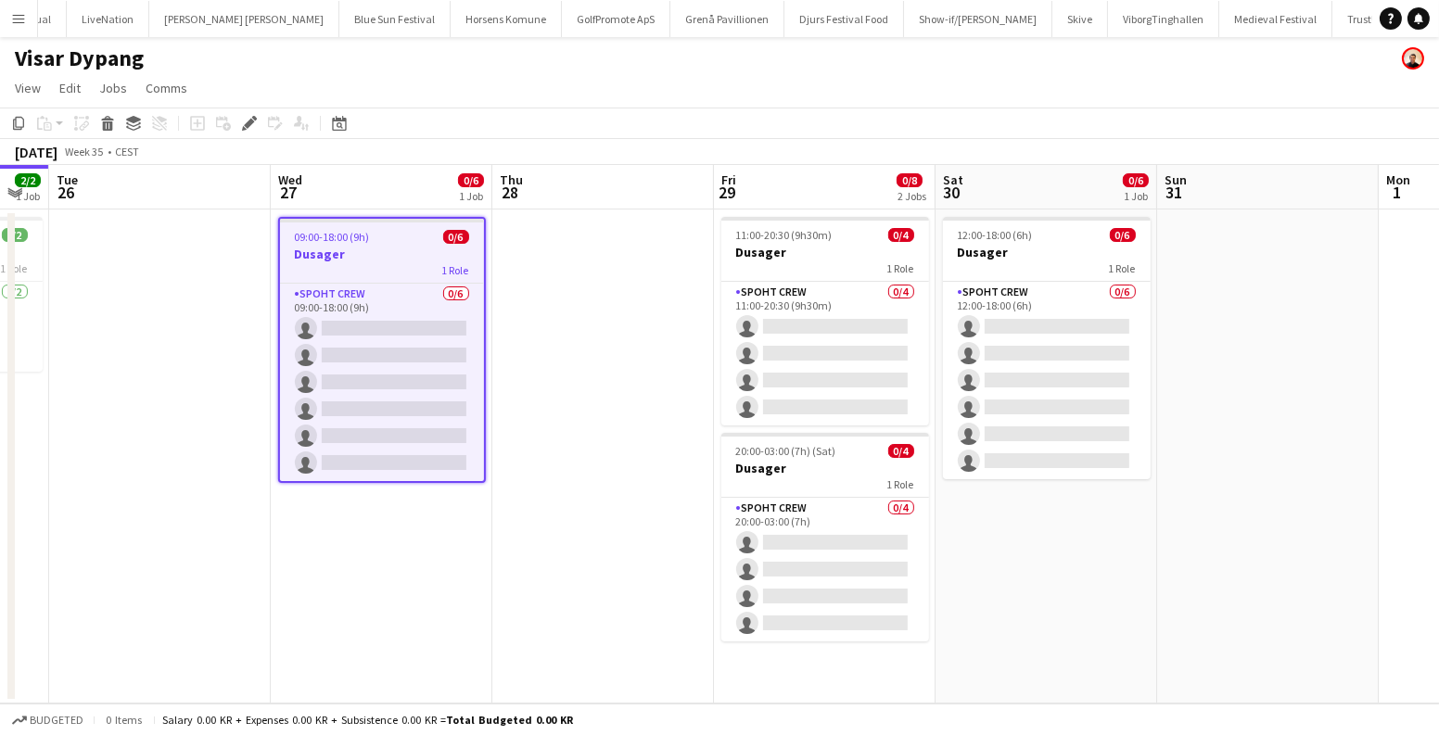
drag, startPoint x: 801, startPoint y: 382, endPoint x: 618, endPoint y: 364, distance: 184.5
click at [618, 364] on app-calendar-viewport "Fri 22 Sat 23 Sun 24 Mon 25 2/2 1 Job Tue 26 Wed 27 0/6 1 Job Thu 28 Fri 29 0/8…" at bounding box center [719, 434] width 1439 height 539
